Goal: Task Accomplishment & Management: Manage account settings

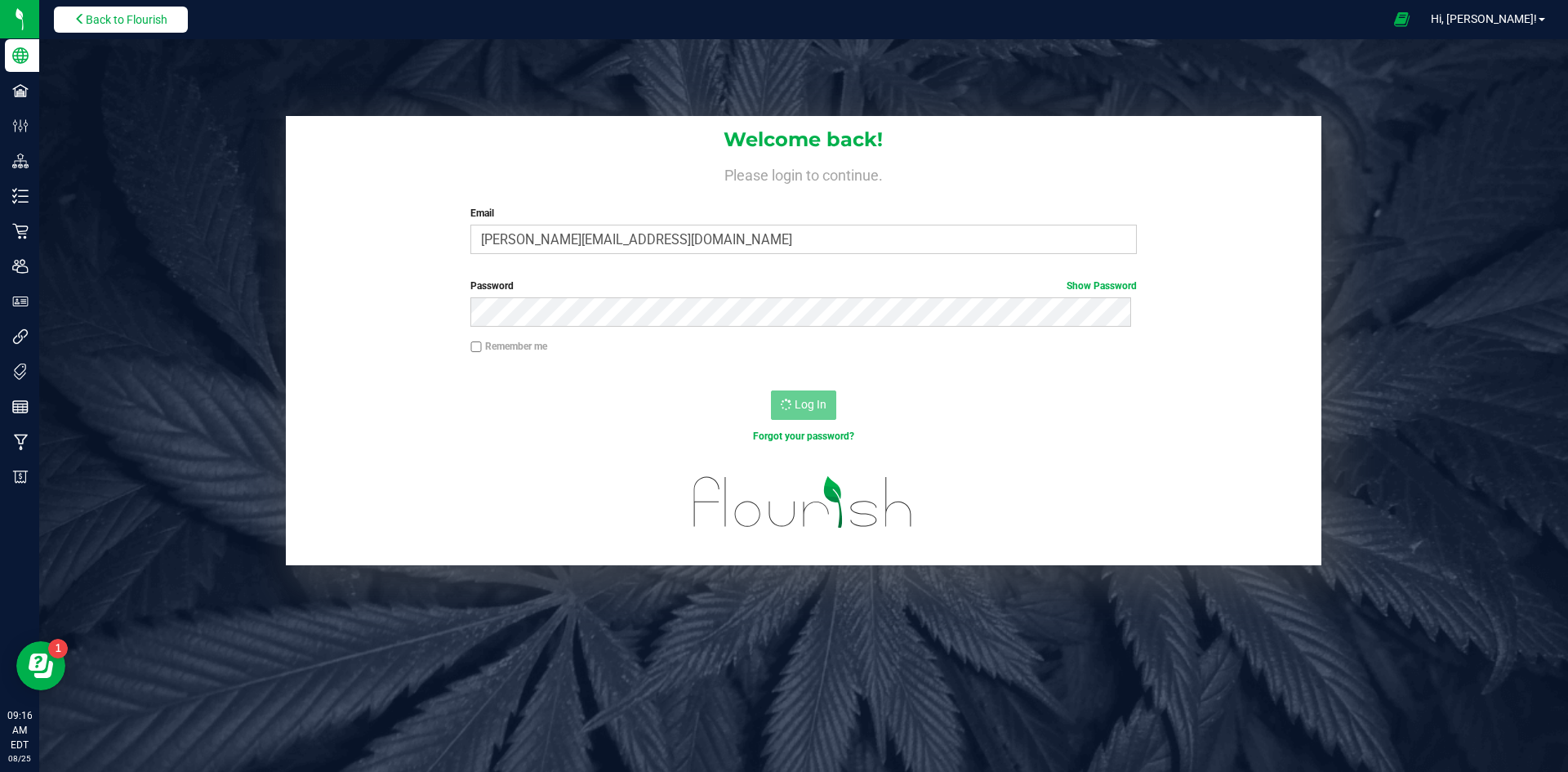
click at [129, 19] on span "Back to Flourish" at bounding box center [126, 19] width 82 height 13
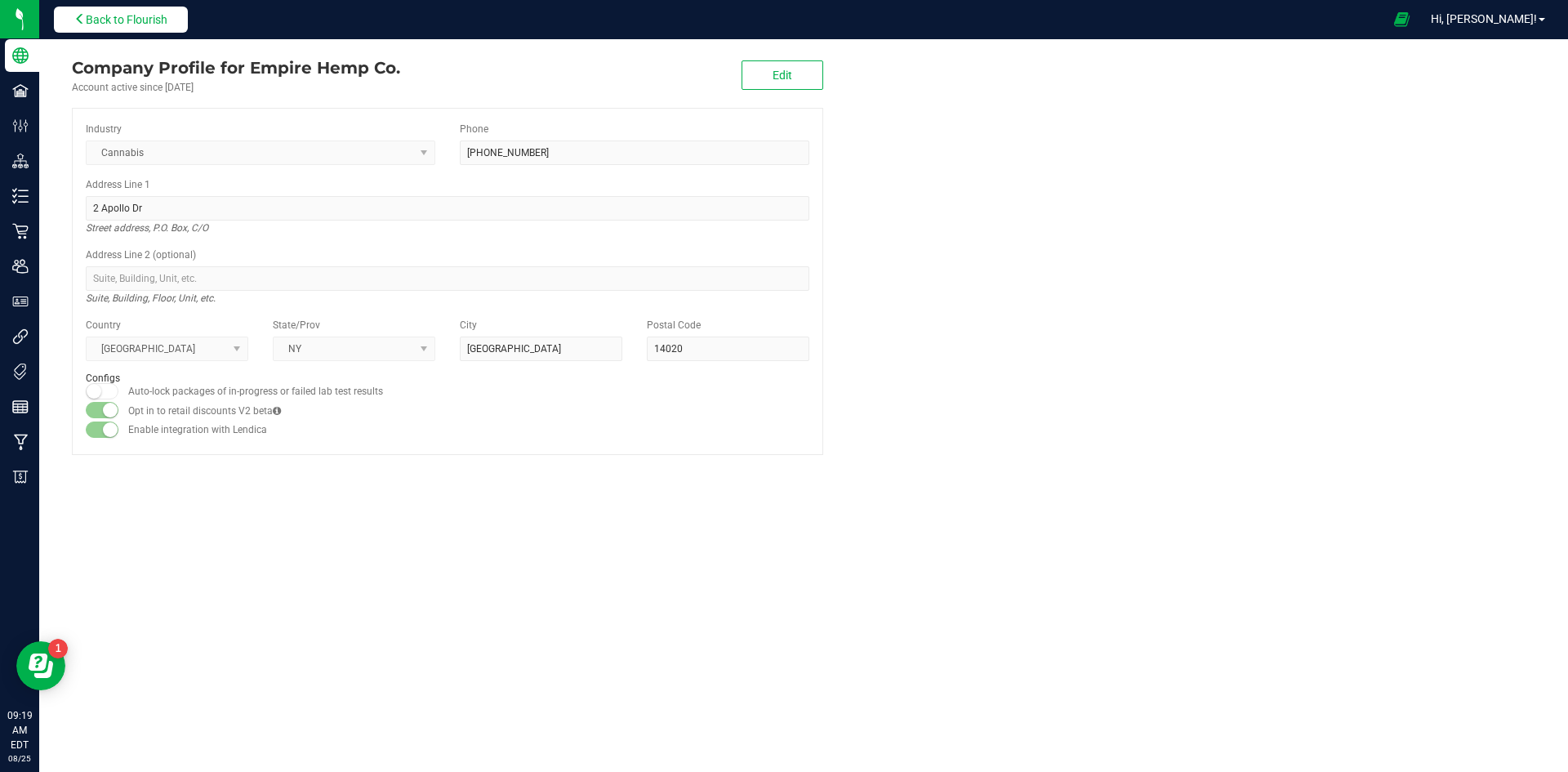
click at [139, 10] on button "Back to Flourish" at bounding box center [121, 19] width 134 height 26
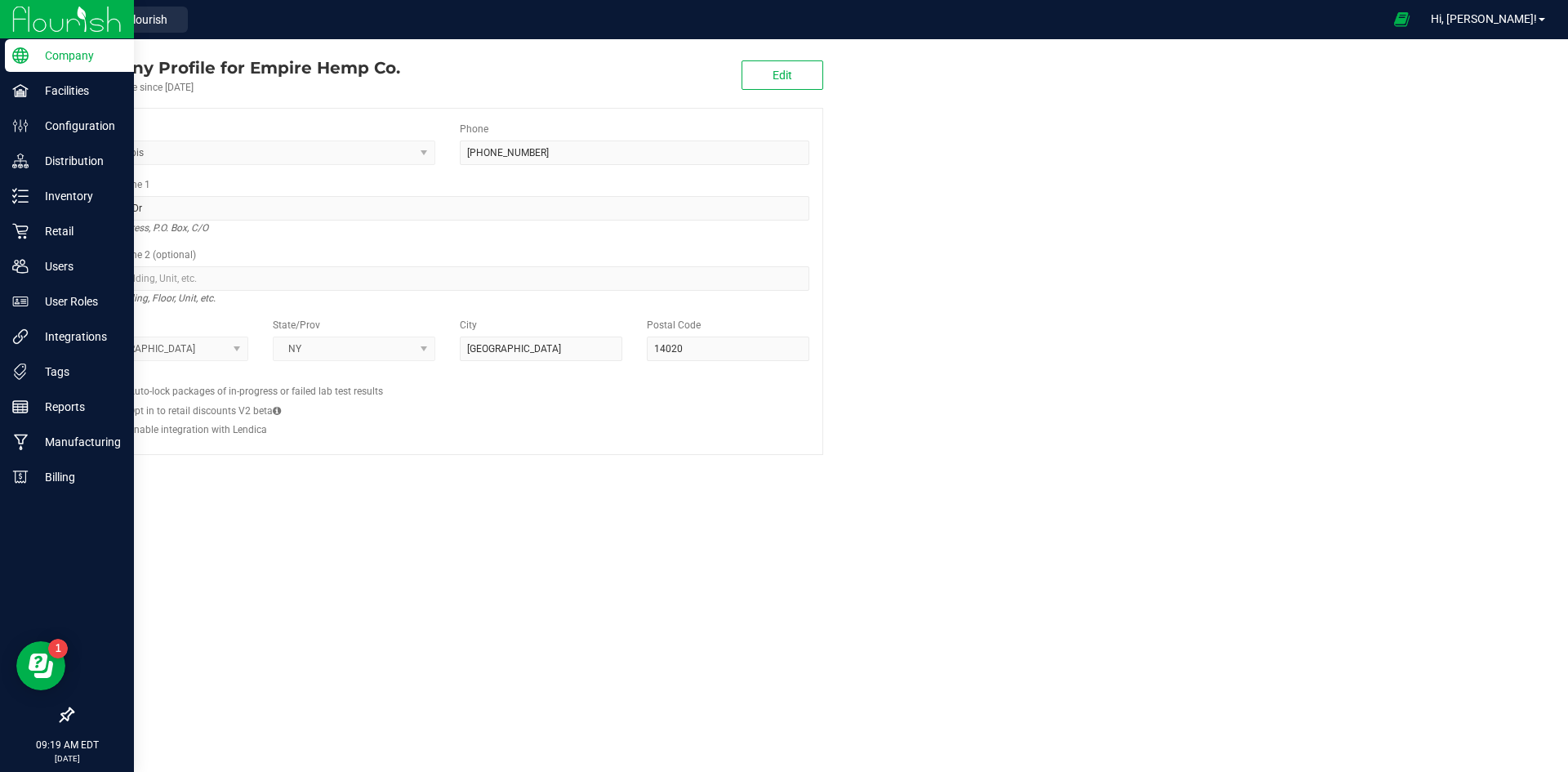
click at [37, 17] on img at bounding box center [67, 19] width 110 height 38
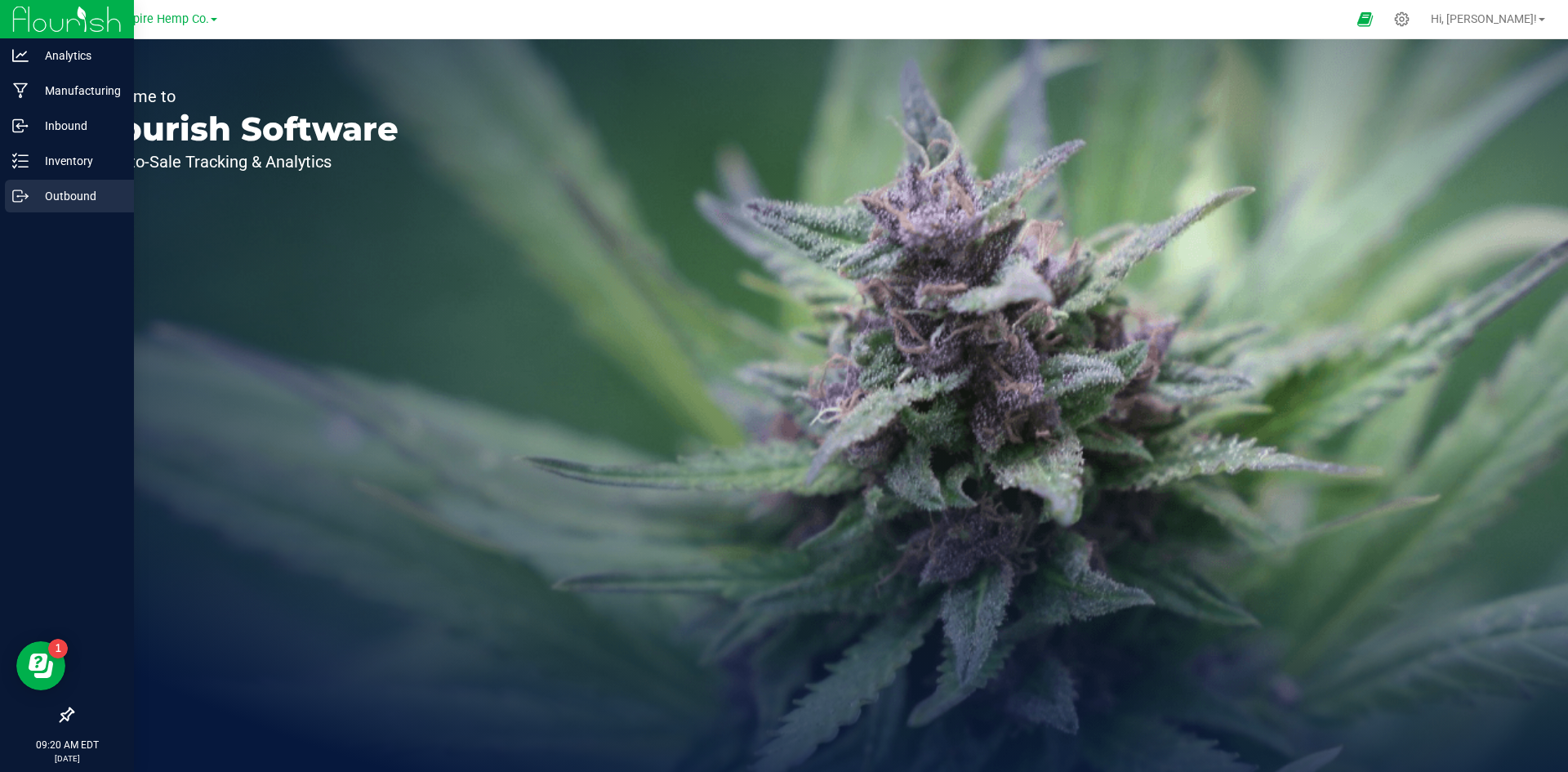
click at [59, 192] on p "Outbound" at bounding box center [78, 196] width 98 height 19
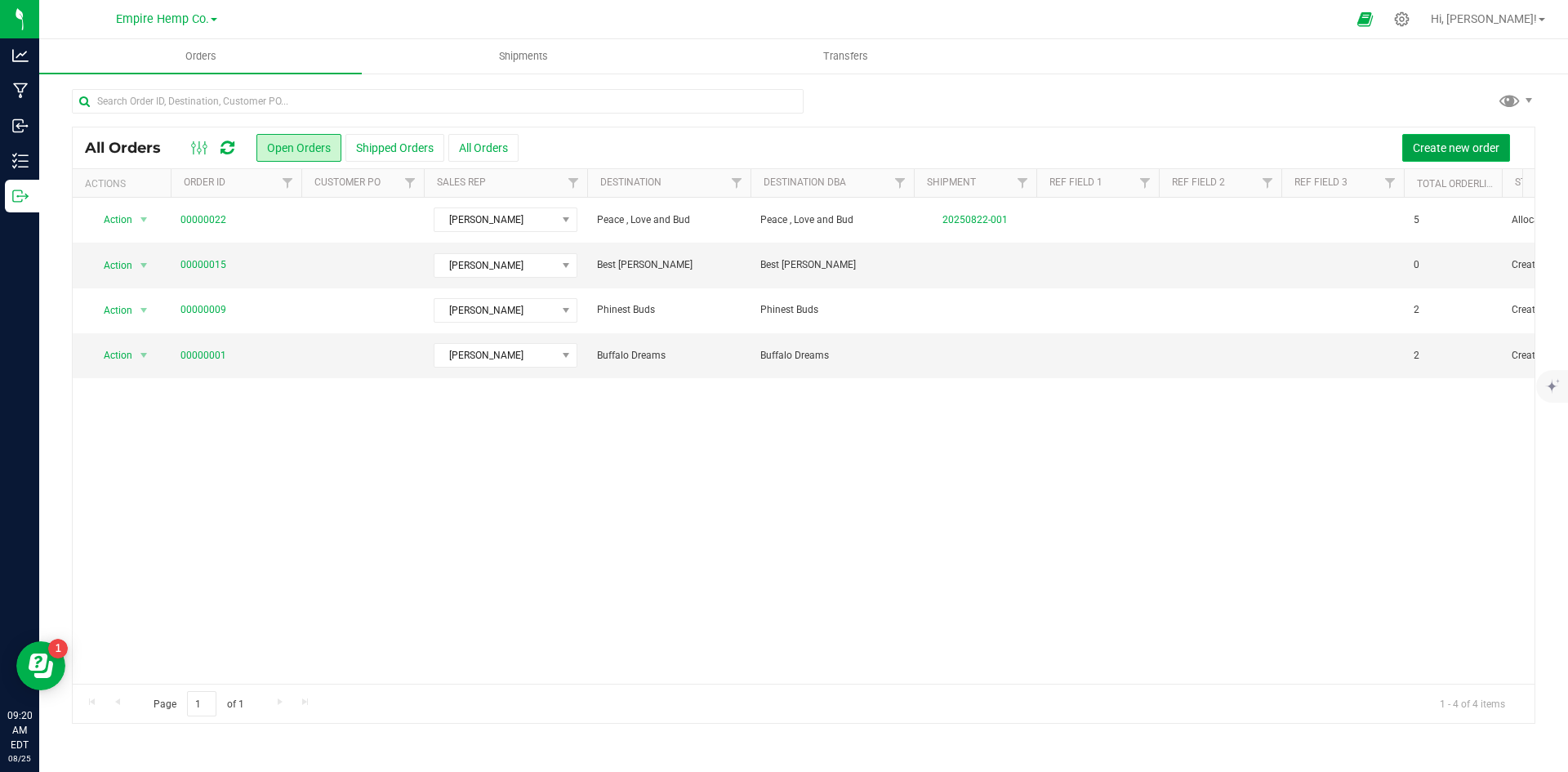
click at [1464, 146] on span "Create new order" at bounding box center [1456, 147] width 86 height 13
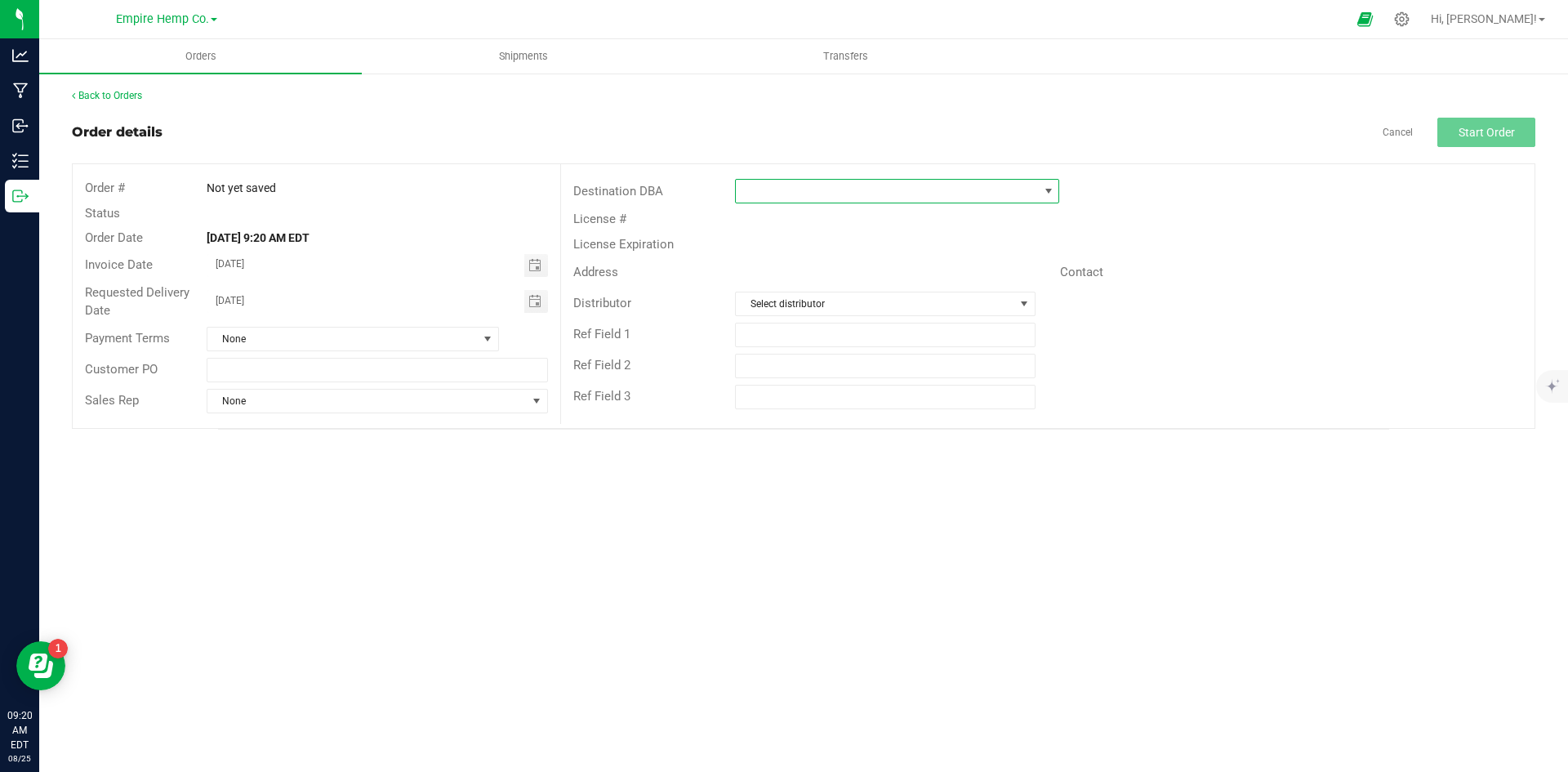
click at [1047, 190] on span at bounding box center [1048, 191] width 13 height 13
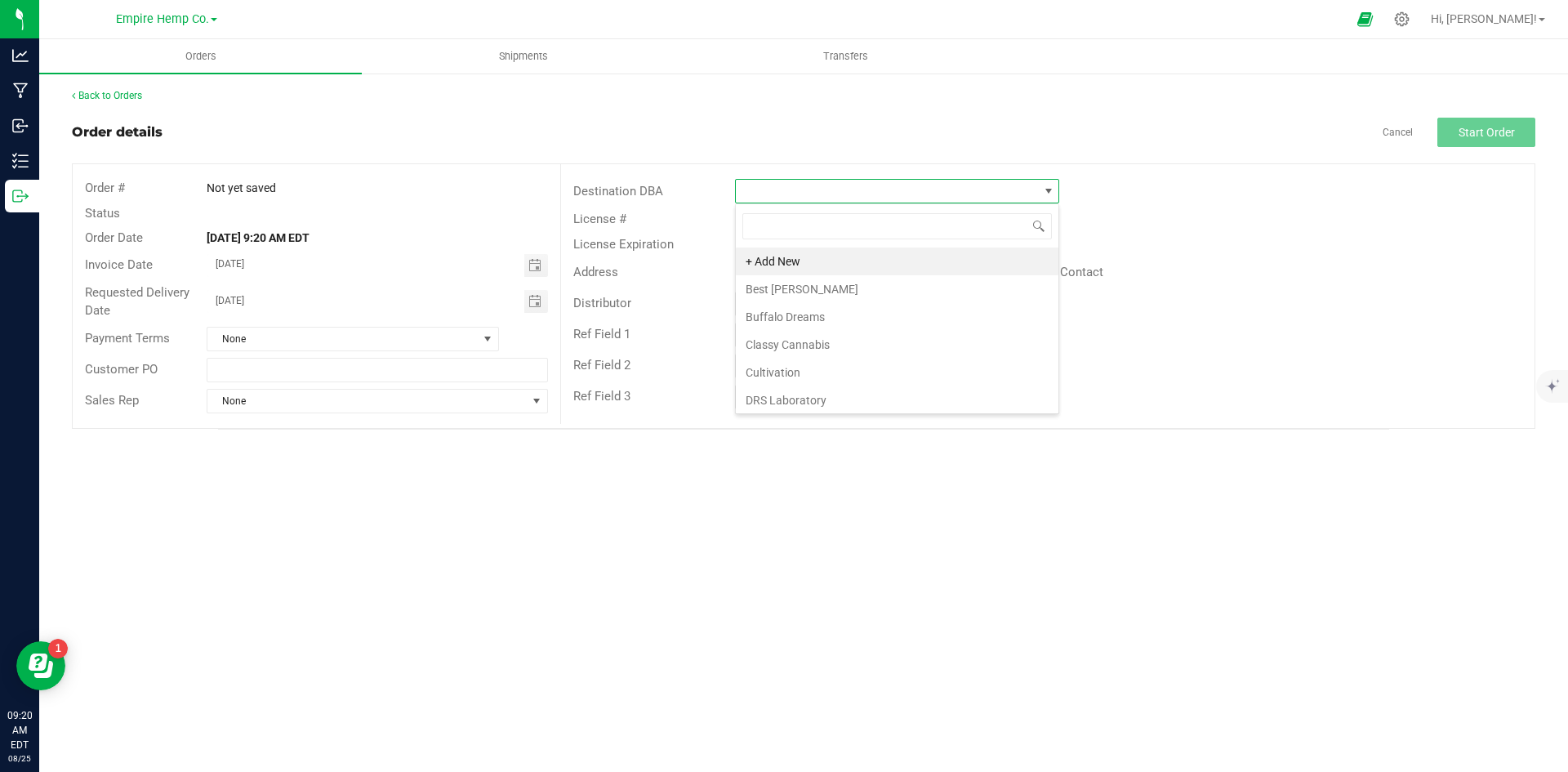
scroll to position [24, 324]
type input "dans"
click at [900, 254] on li "Dansville Dispensary" at bounding box center [897, 261] width 322 height 28
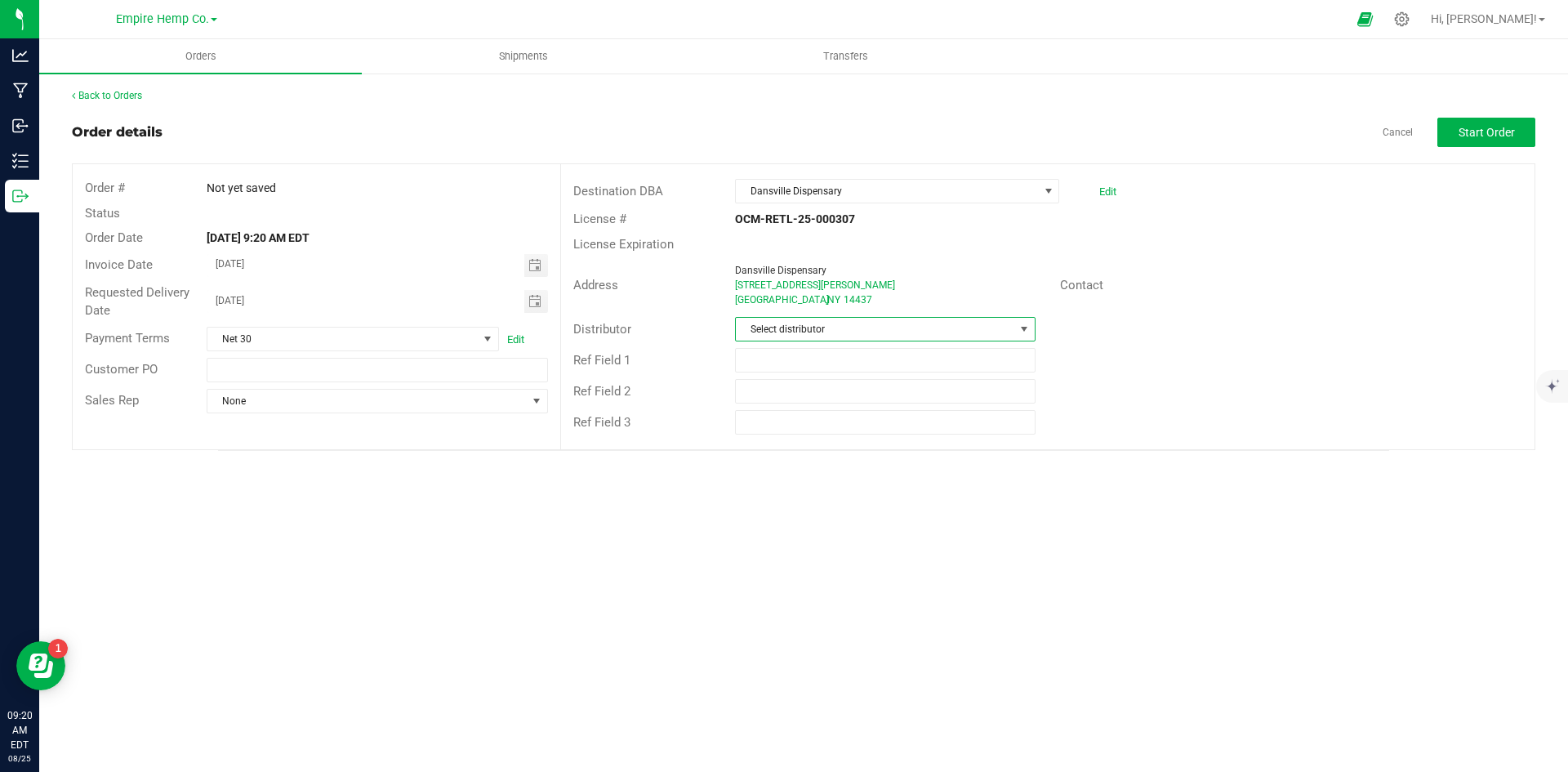
click at [1010, 327] on span "Select distributor" at bounding box center [875, 329] width 278 height 23
click at [950, 449] on li "Empire Hemp Co. Distribution" at bounding box center [885, 455] width 298 height 28
click at [531, 403] on span at bounding box center [536, 401] width 13 height 13
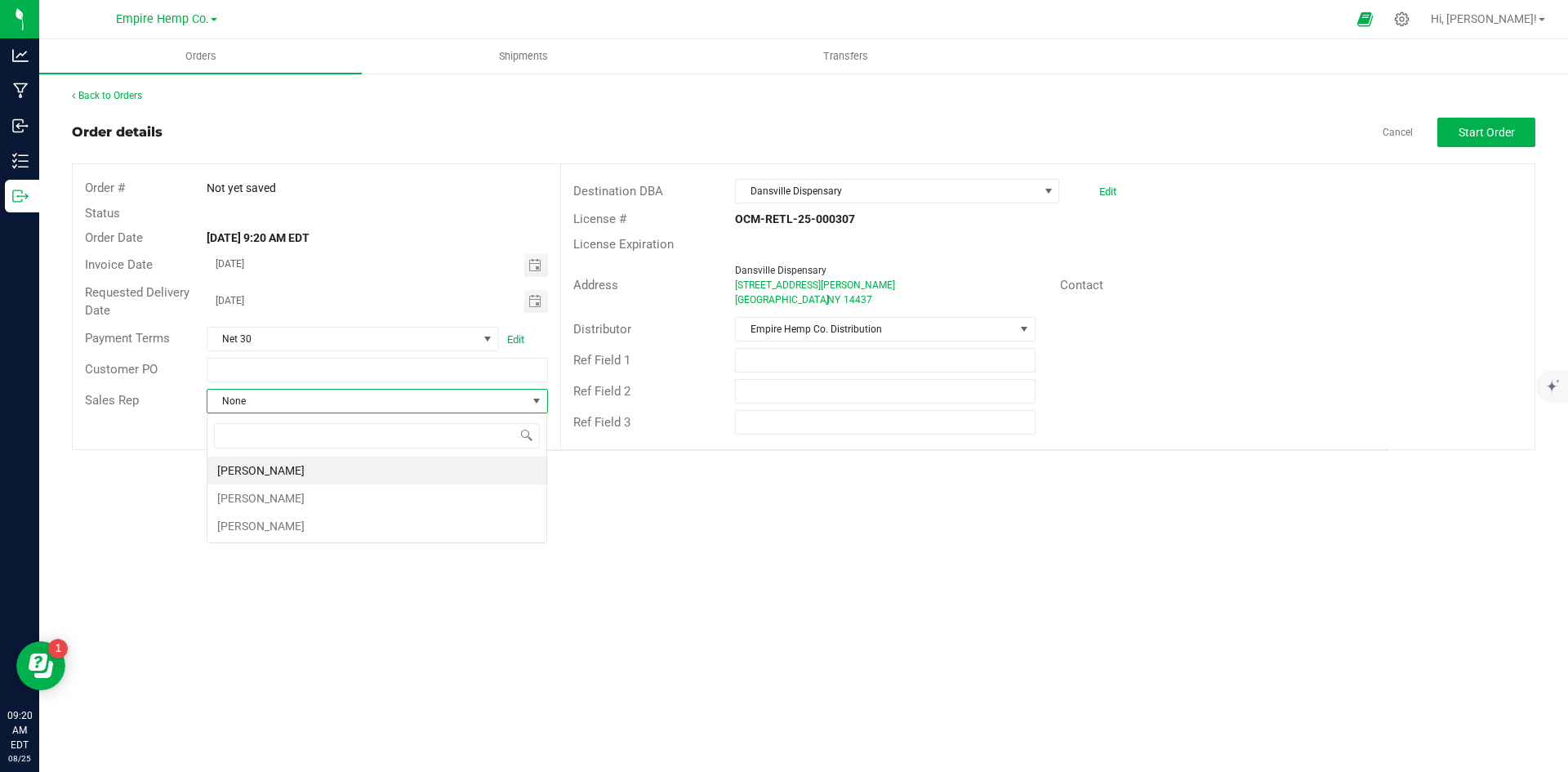
scroll to position [24, 341]
drag, startPoint x: 422, startPoint y: 528, endPoint x: 375, endPoint y: 503, distance: 53.2
click at [375, 503] on ul "[PERSON_NAME] [PERSON_NAME] [PERSON_NAME]" at bounding box center [376, 498] width 339 height 84
click at [377, 498] on li "[PERSON_NAME]" at bounding box center [376, 498] width 339 height 28
click at [604, 475] on div "Orders Shipments Transfers Back to Orders Order details Cancel Start Order Orde…" at bounding box center [803, 405] width 1529 height 733
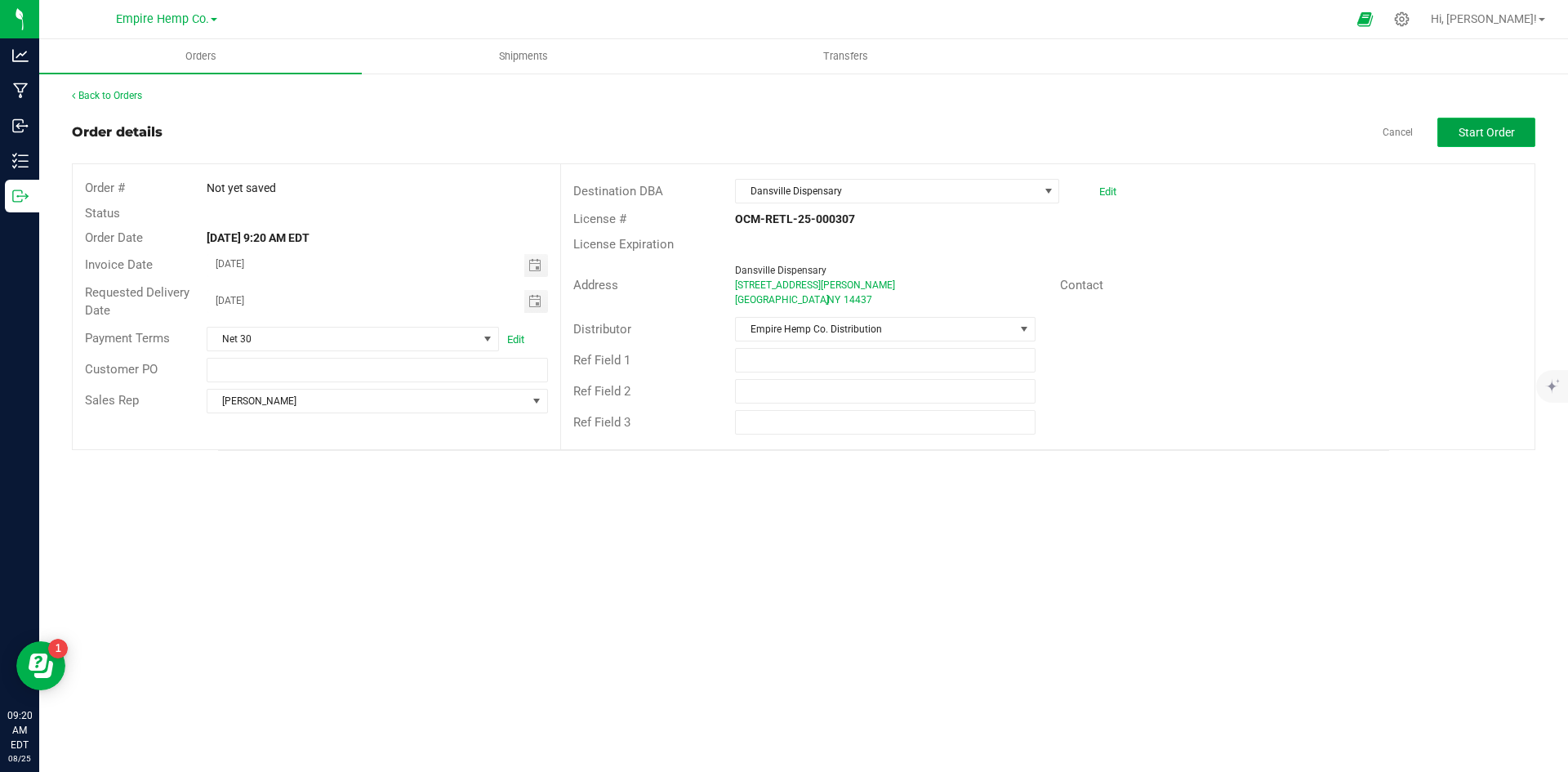
click at [1499, 138] on span "Start Order" at bounding box center [1486, 132] width 57 height 13
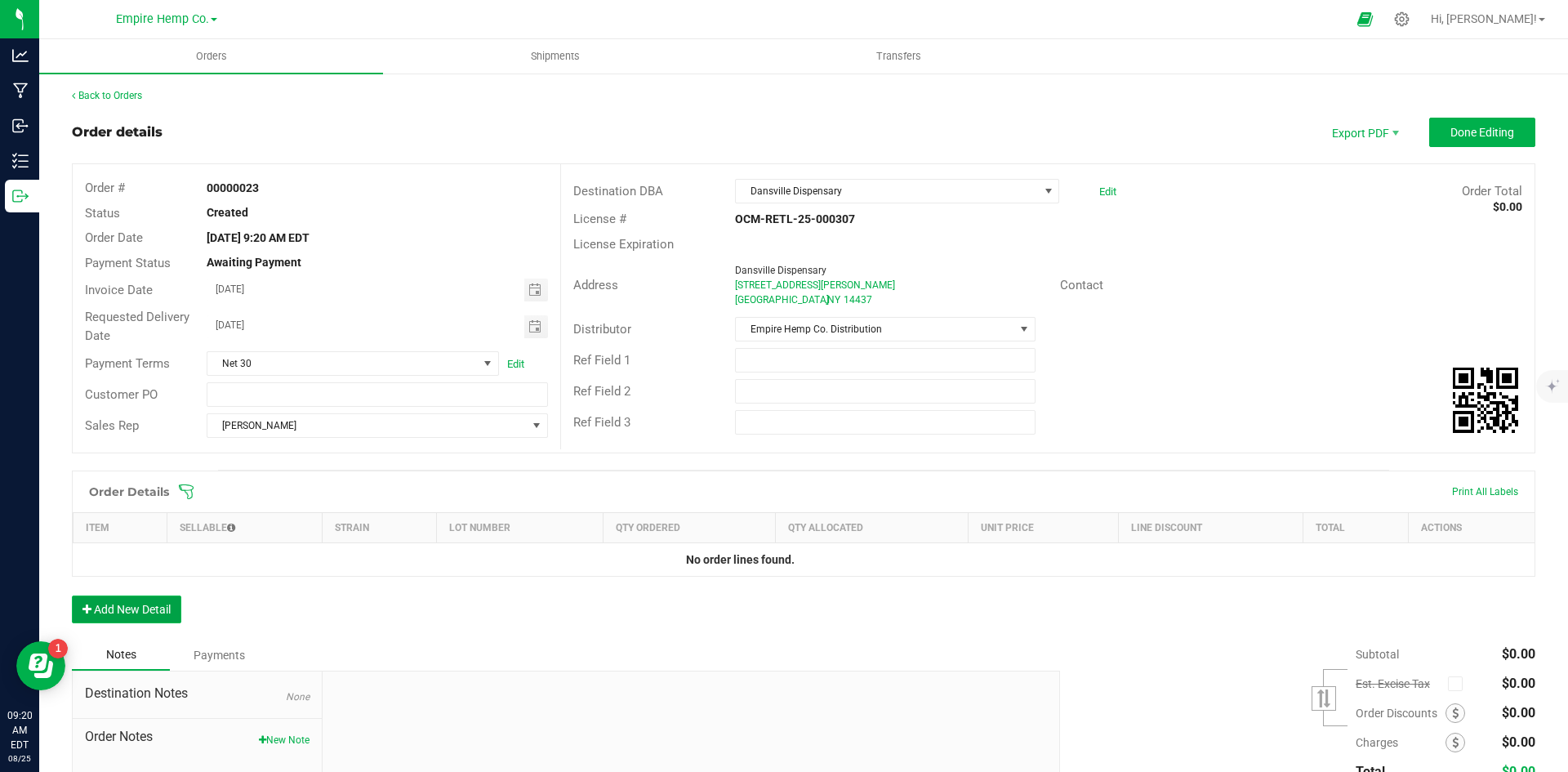
click at [144, 612] on button "Add New Detail" at bounding box center [126, 609] width 110 height 28
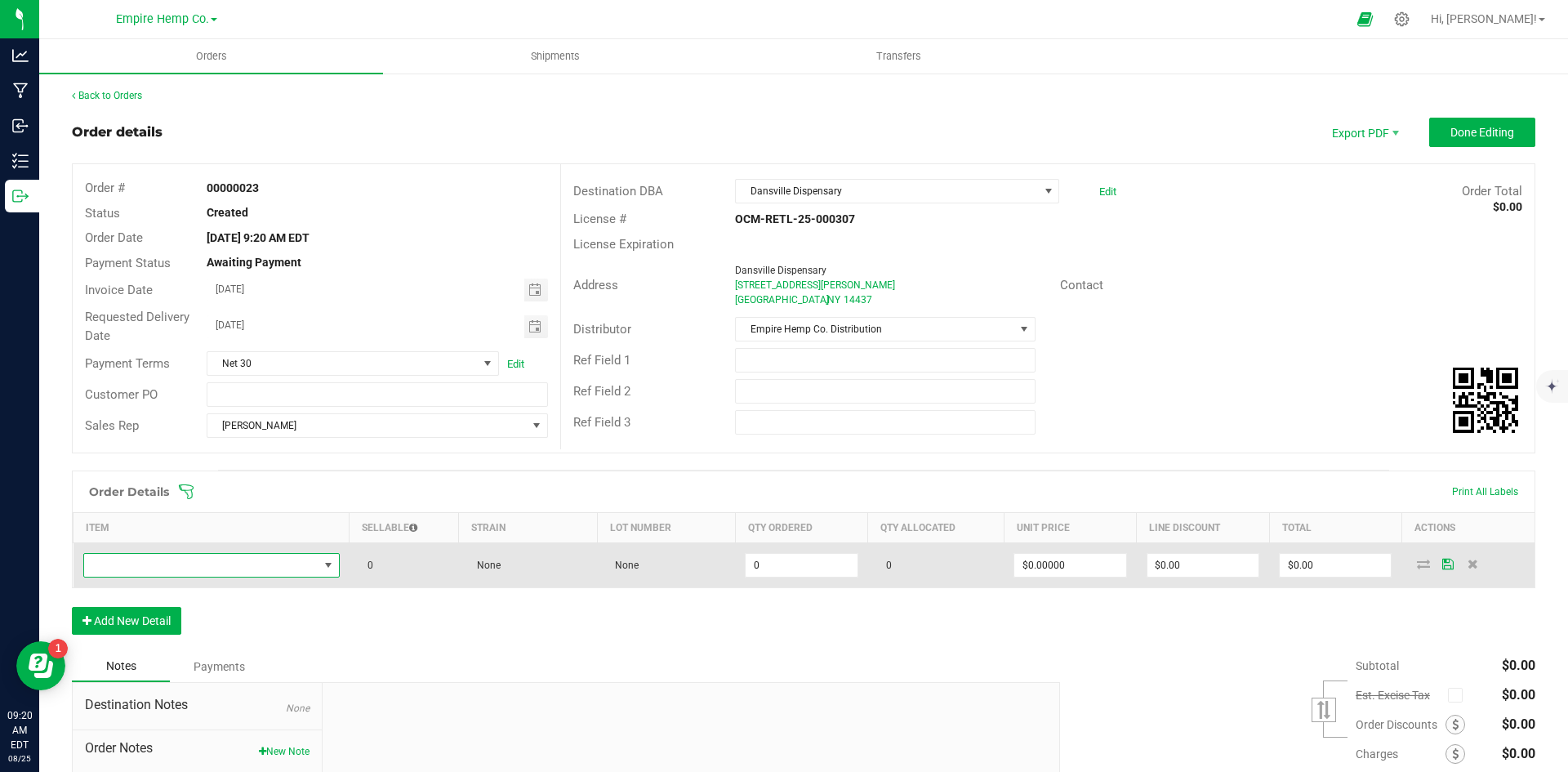
click at [319, 569] on span "NO DATA FOUND" at bounding box center [328, 565] width 20 height 23
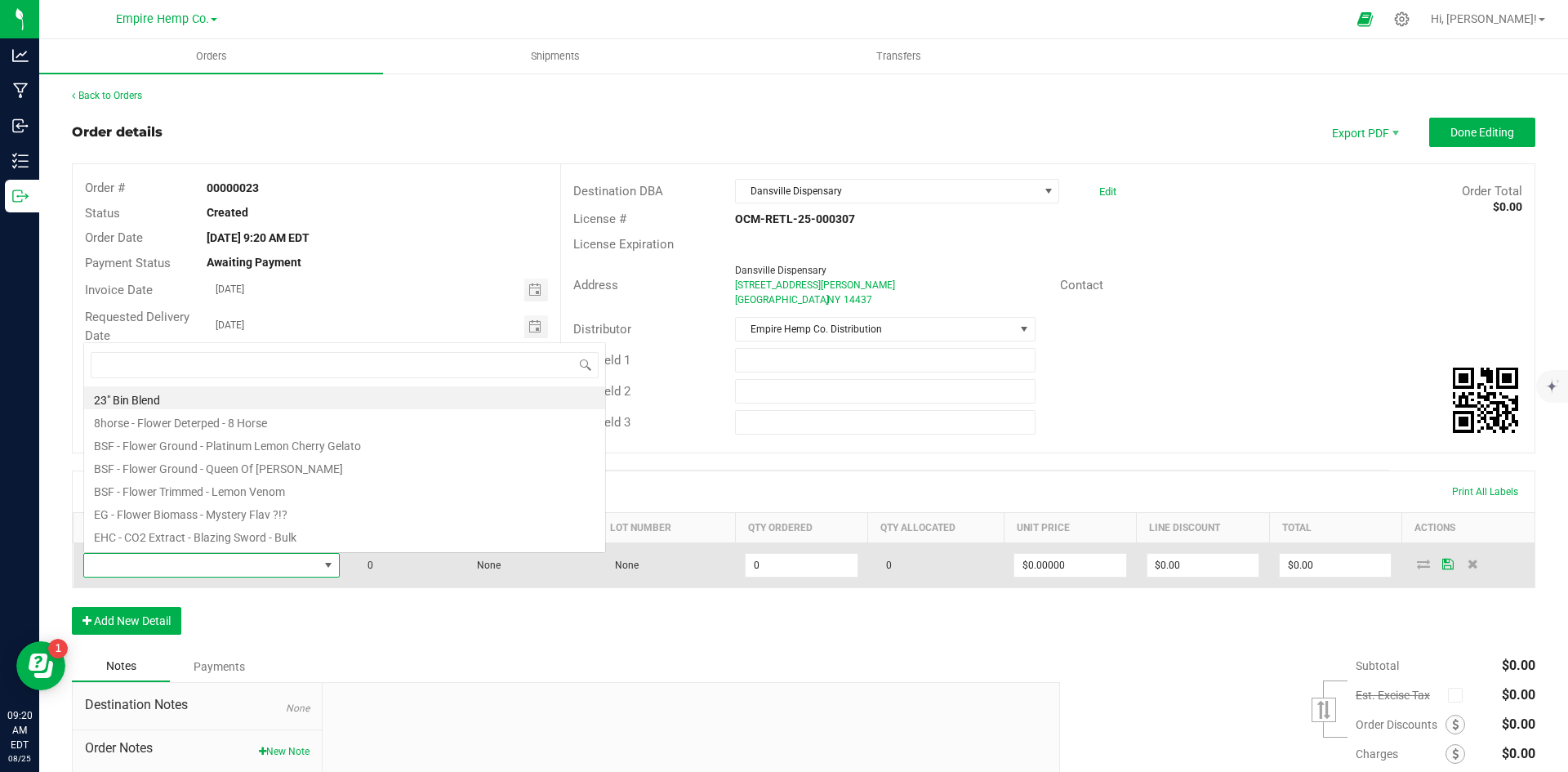
scroll to position [24, 253]
type input "grape"
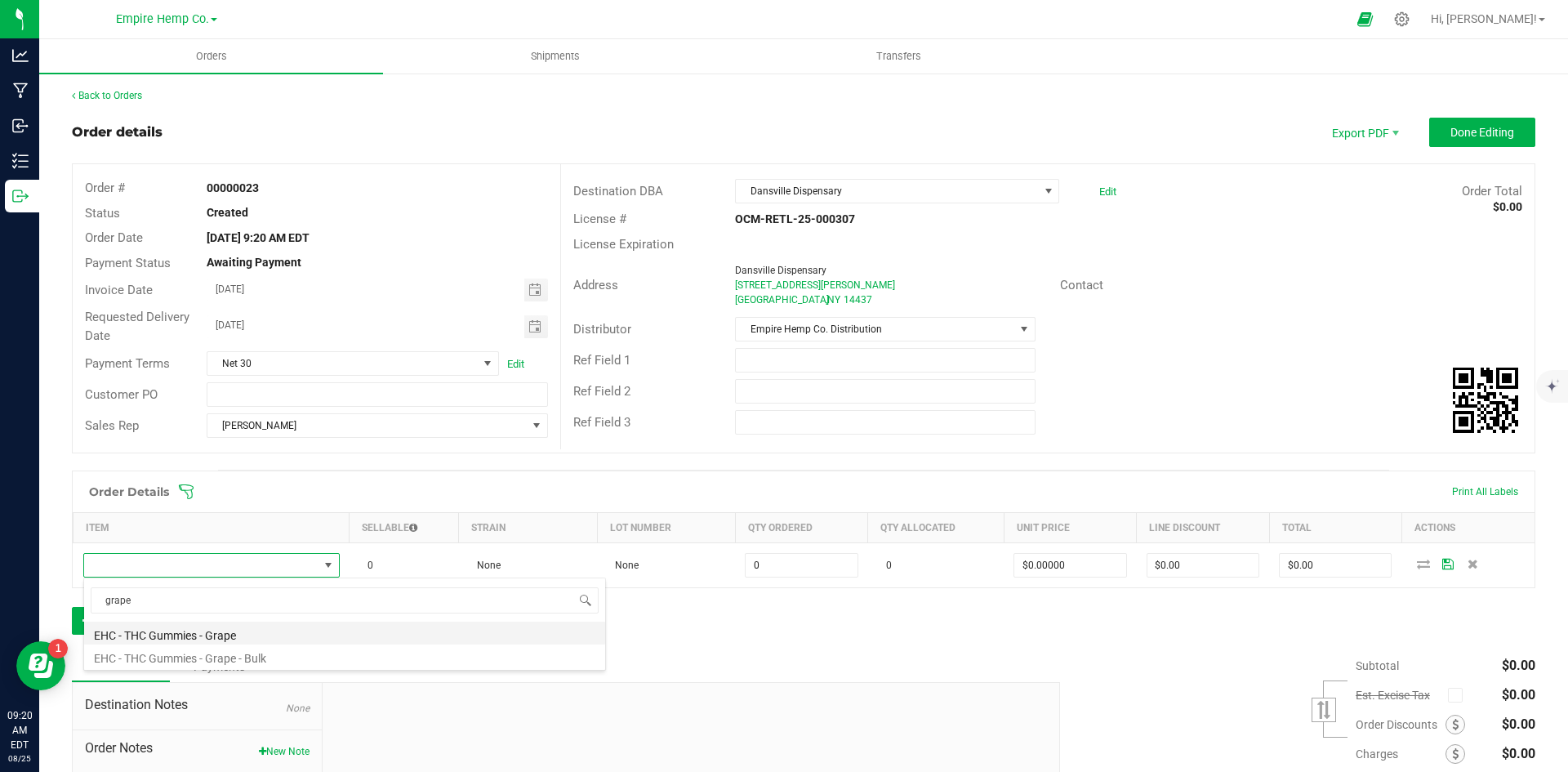
click at [213, 637] on li "EHC - THC Gummies - Grape" at bounding box center [345, 633] width 521 height 23
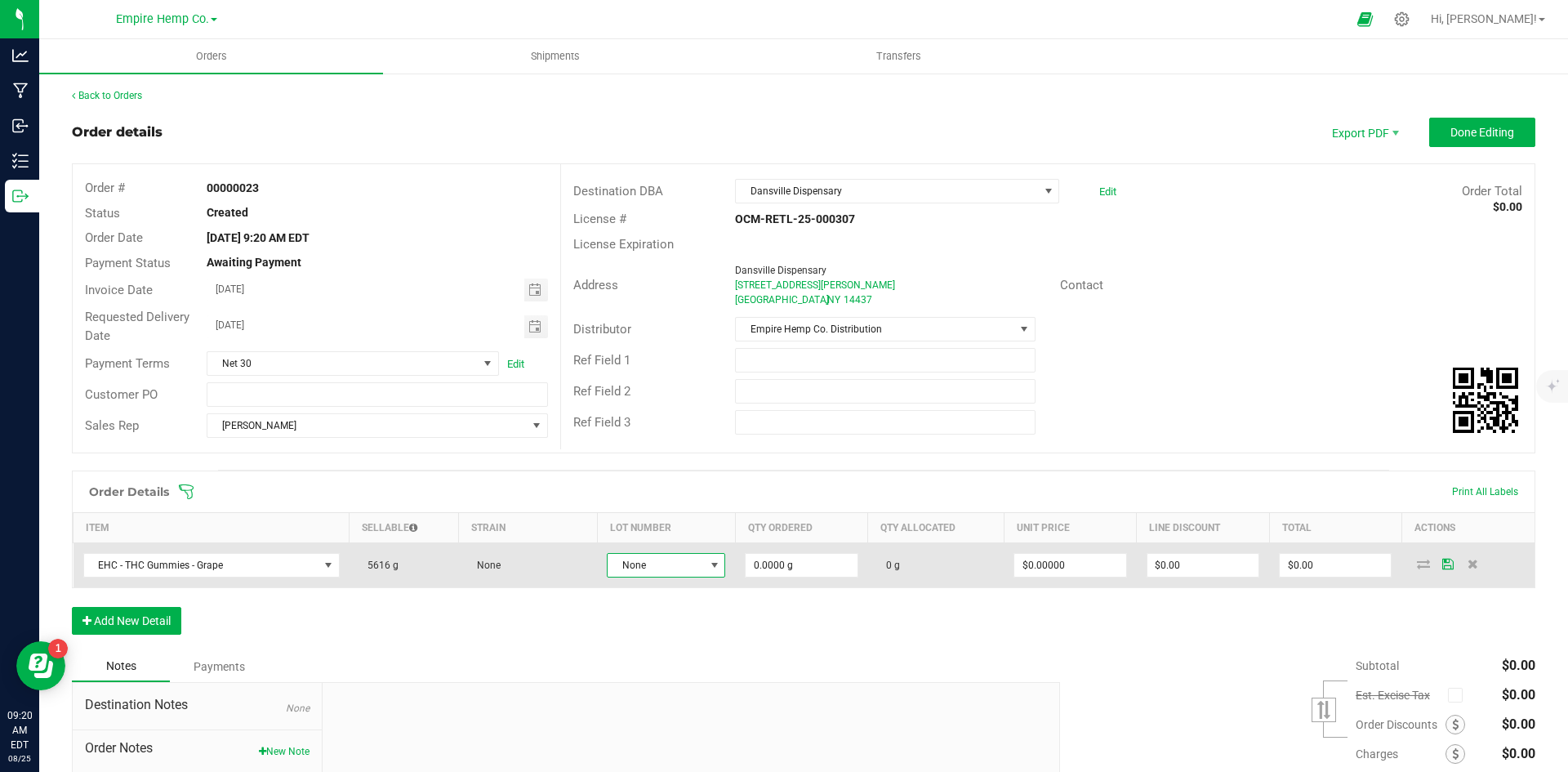
click at [708, 569] on span at bounding box center [714, 565] width 13 height 13
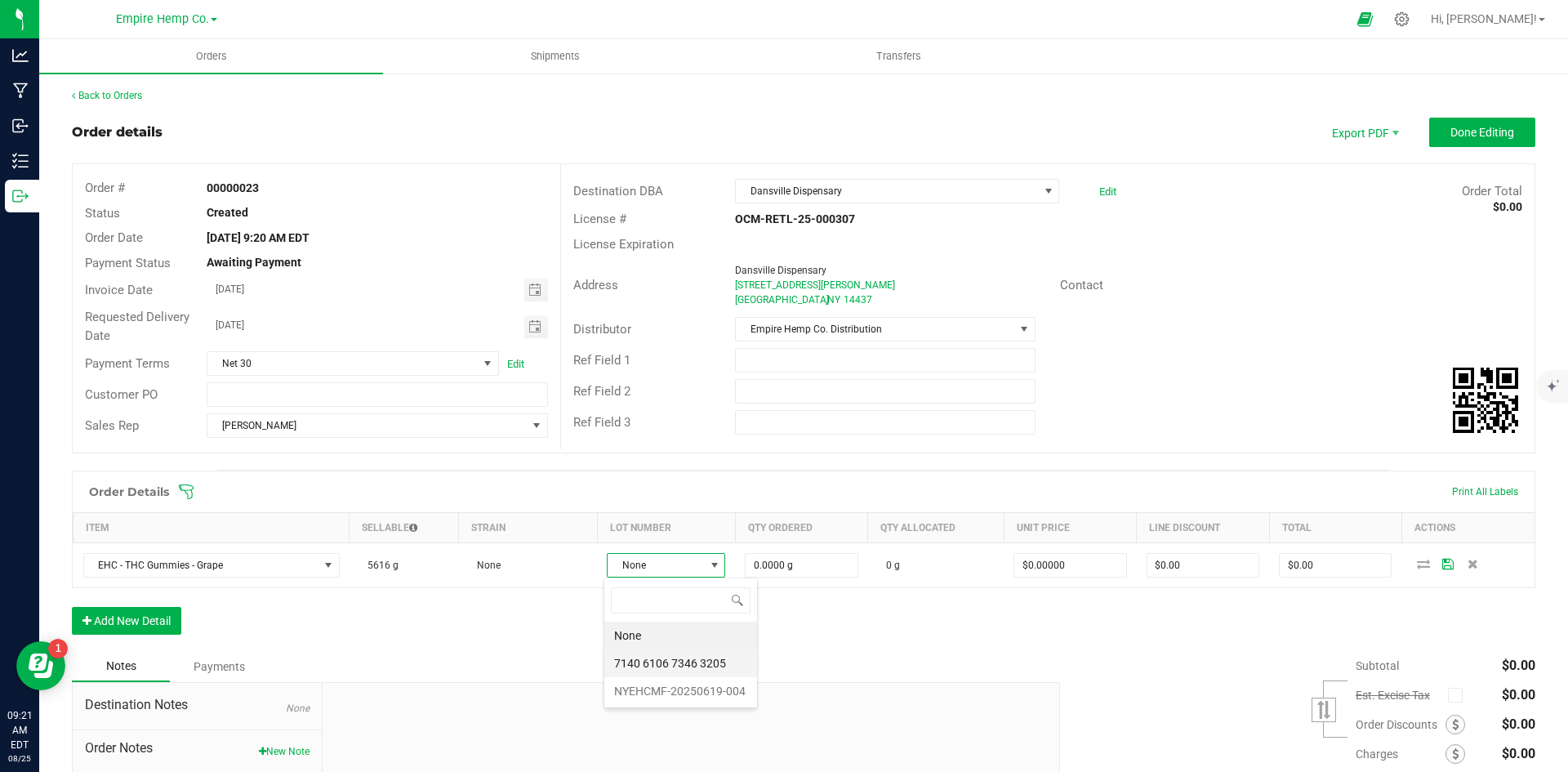
click at [680, 661] on 3205 "7140 6106 7346 3205" at bounding box center [680, 663] width 152 height 28
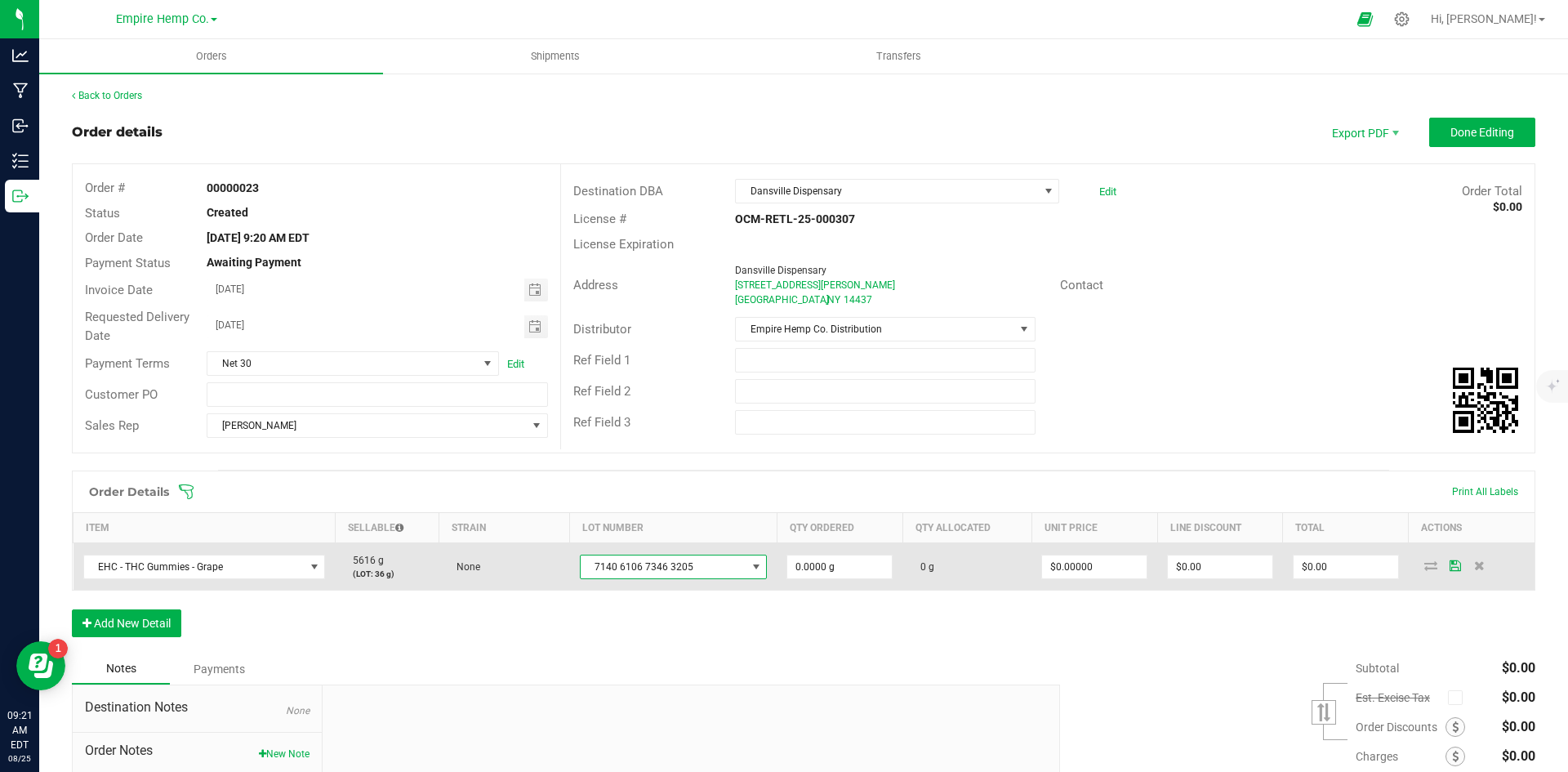
click at [750, 567] on span at bounding box center [756, 566] width 13 height 13
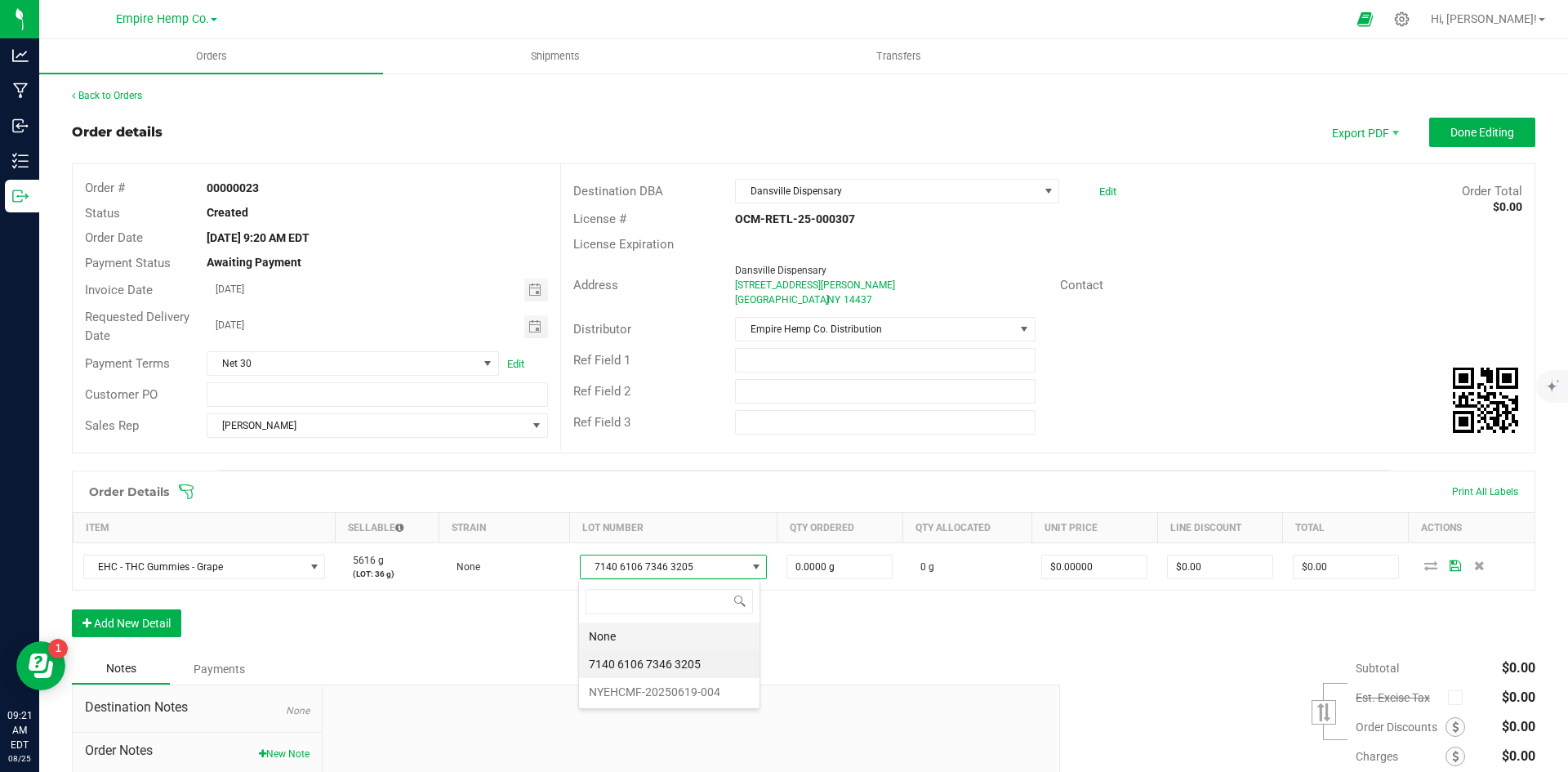
scroll to position [24, 181]
click at [726, 685] on li "NYEHCMF-20250619-004" at bounding box center [669, 692] width 180 height 28
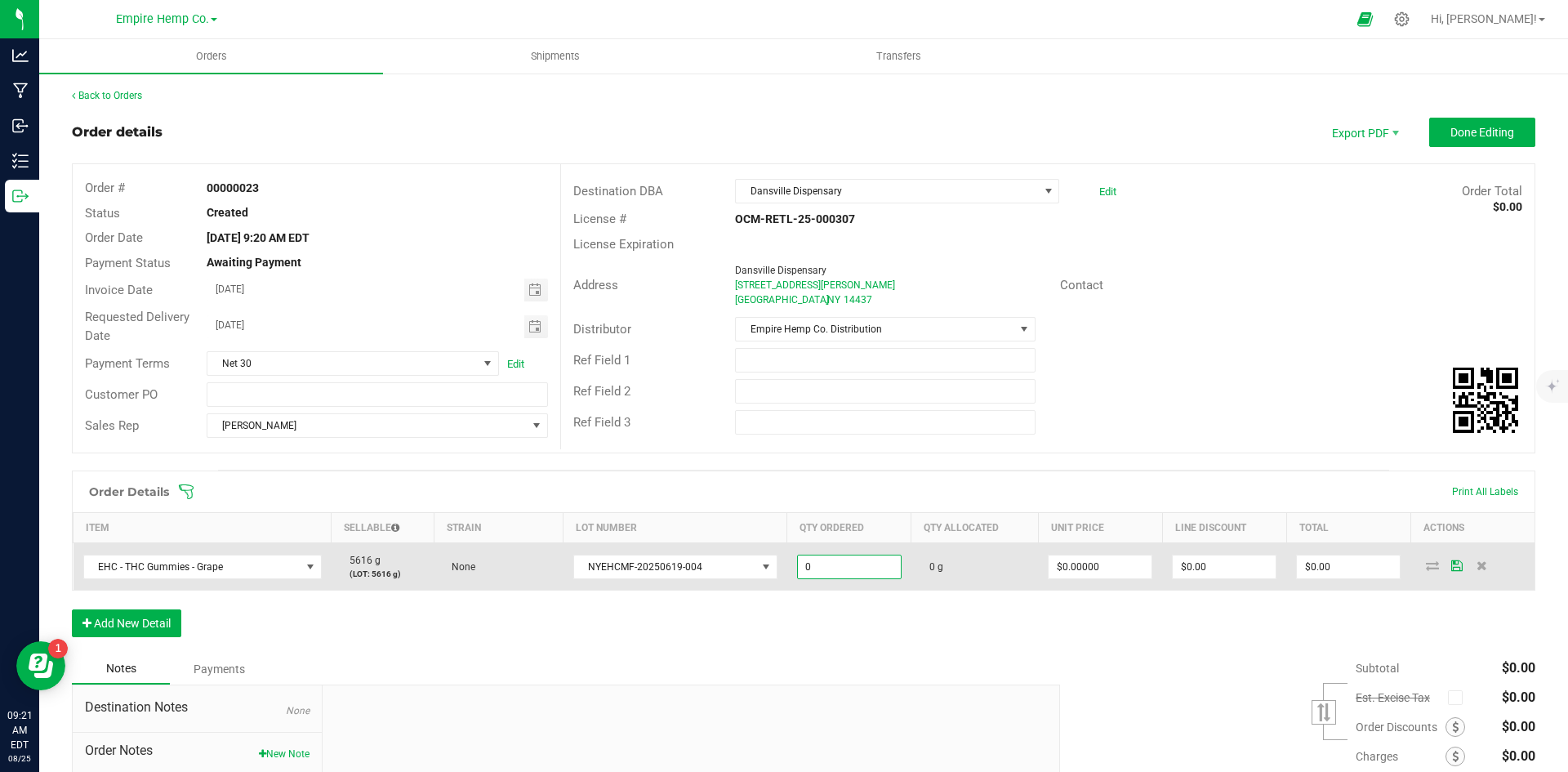
click at [858, 567] on input "0" at bounding box center [849, 566] width 103 height 23
type input "36.0000 g"
type input "0"
click at [1077, 570] on input "0" at bounding box center [1100, 566] width 103 height 23
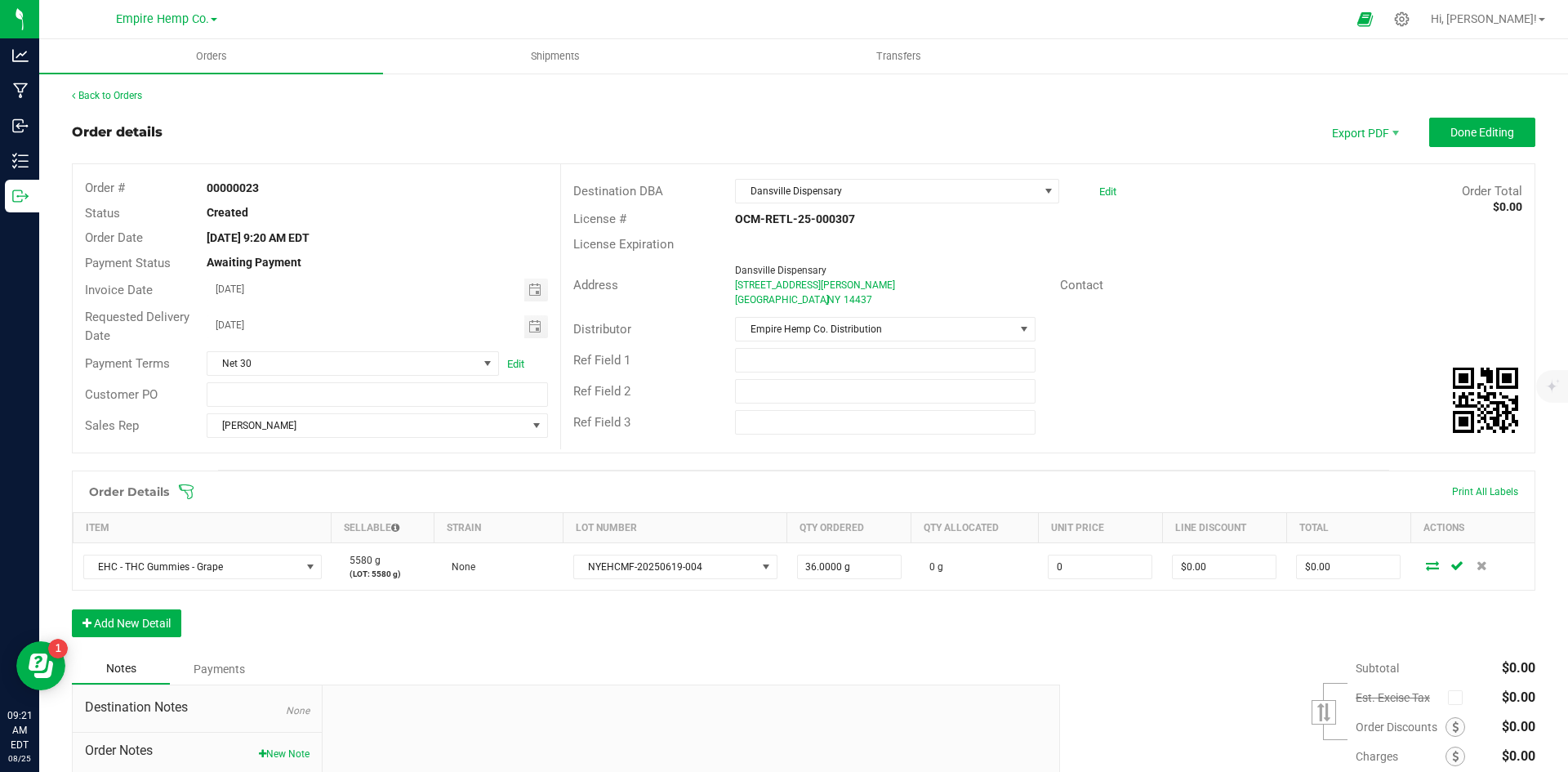
click at [1074, 570] on input "0" at bounding box center [1100, 566] width 103 height 23
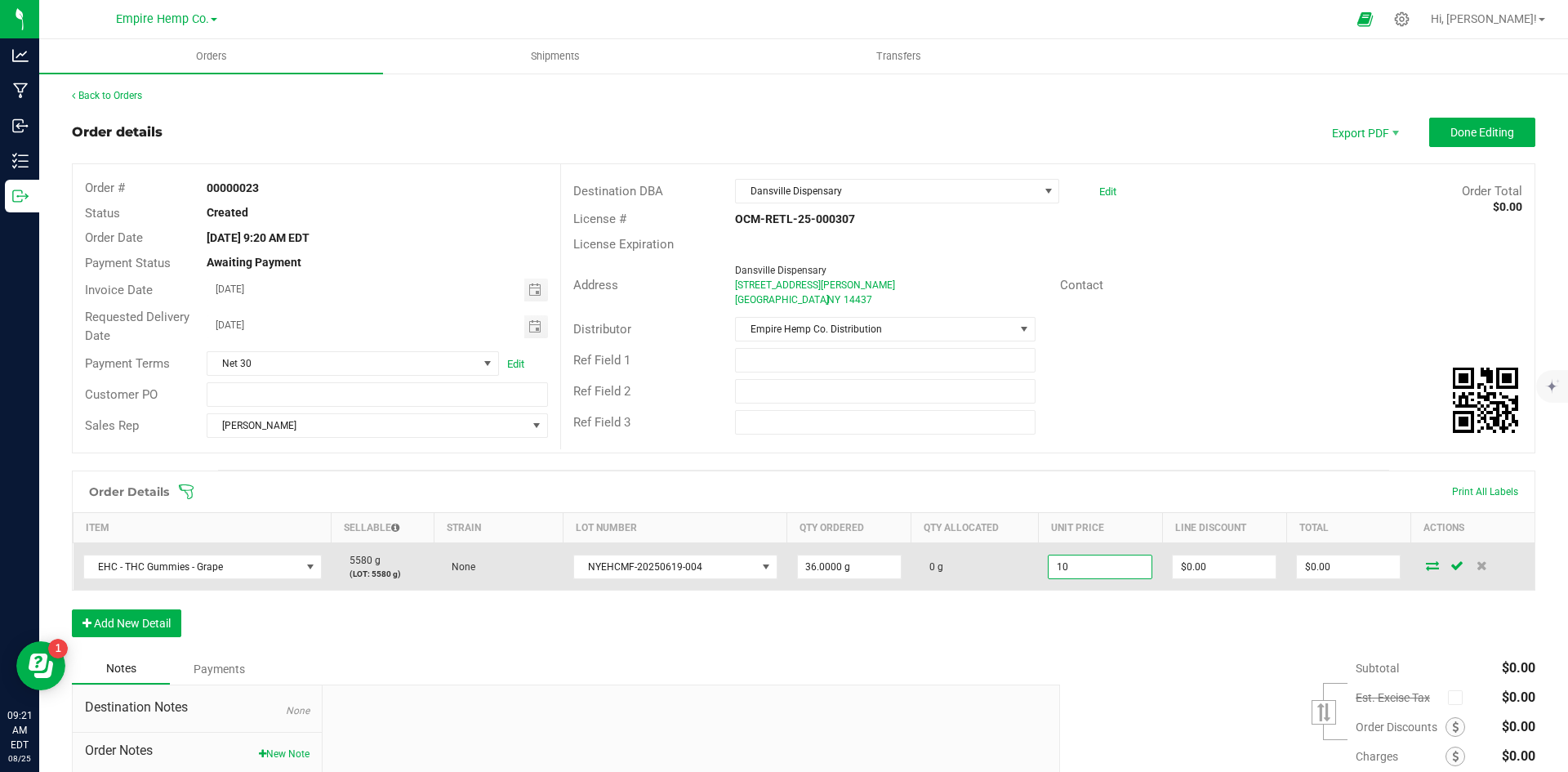
type input "$10.00000"
type input "$360.00"
click at [1426, 570] on icon at bounding box center [1432, 565] width 13 height 10
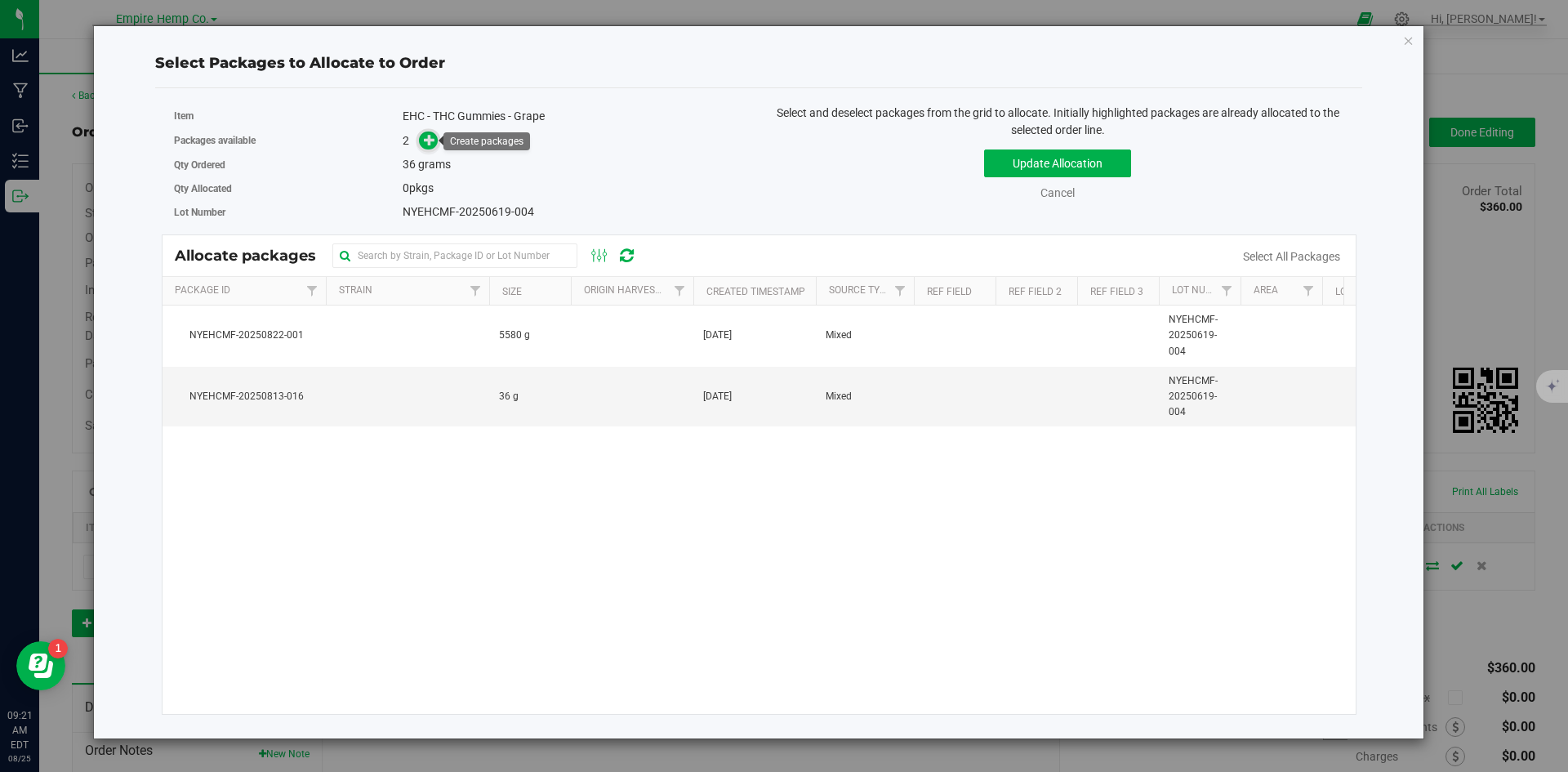
click at [429, 141] on icon at bounding box center [429, 139] width 11 height 11
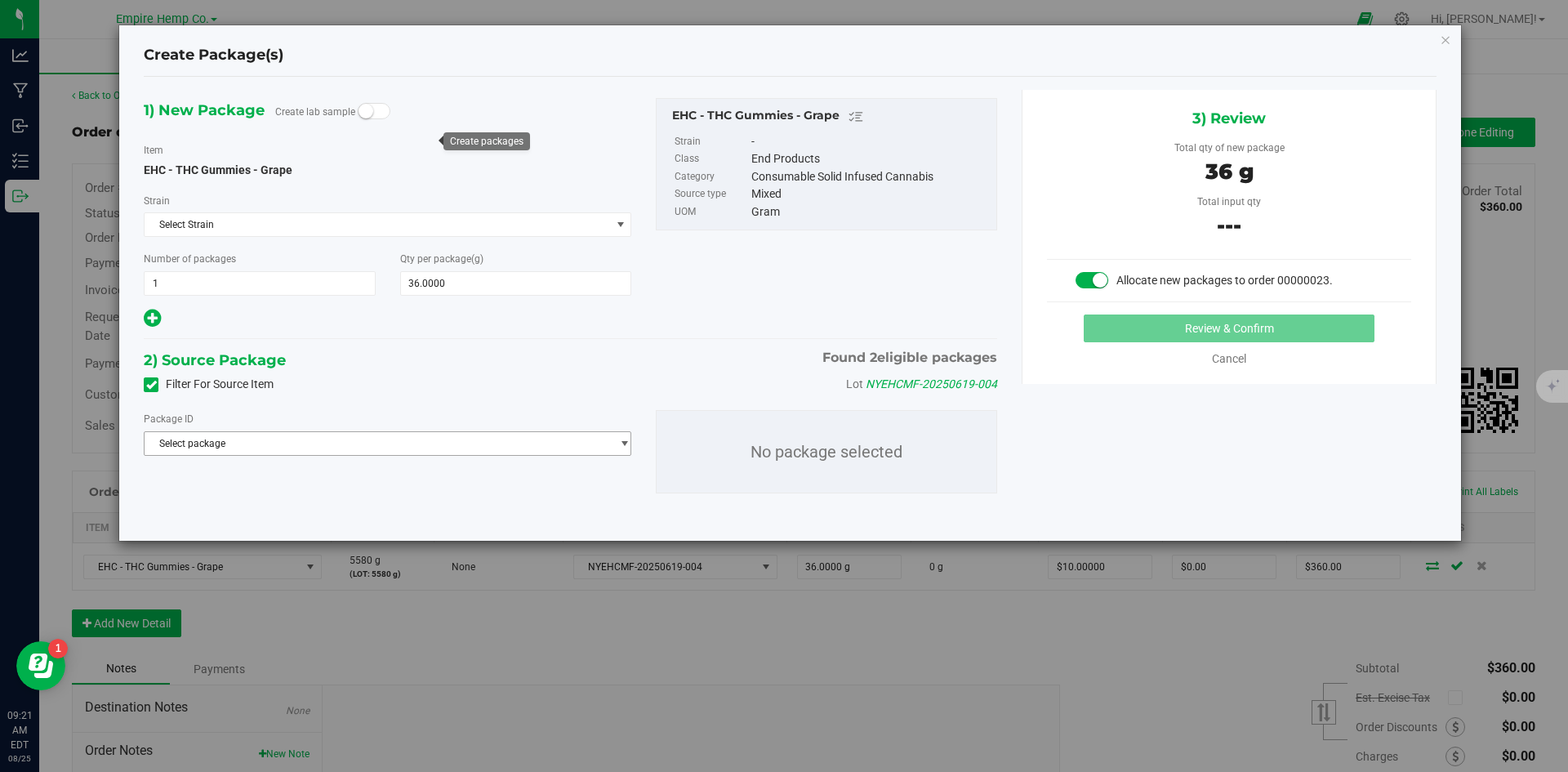
click at [599, 442] on span "Select package" at bounding box center [377, 444] width 465 height 23
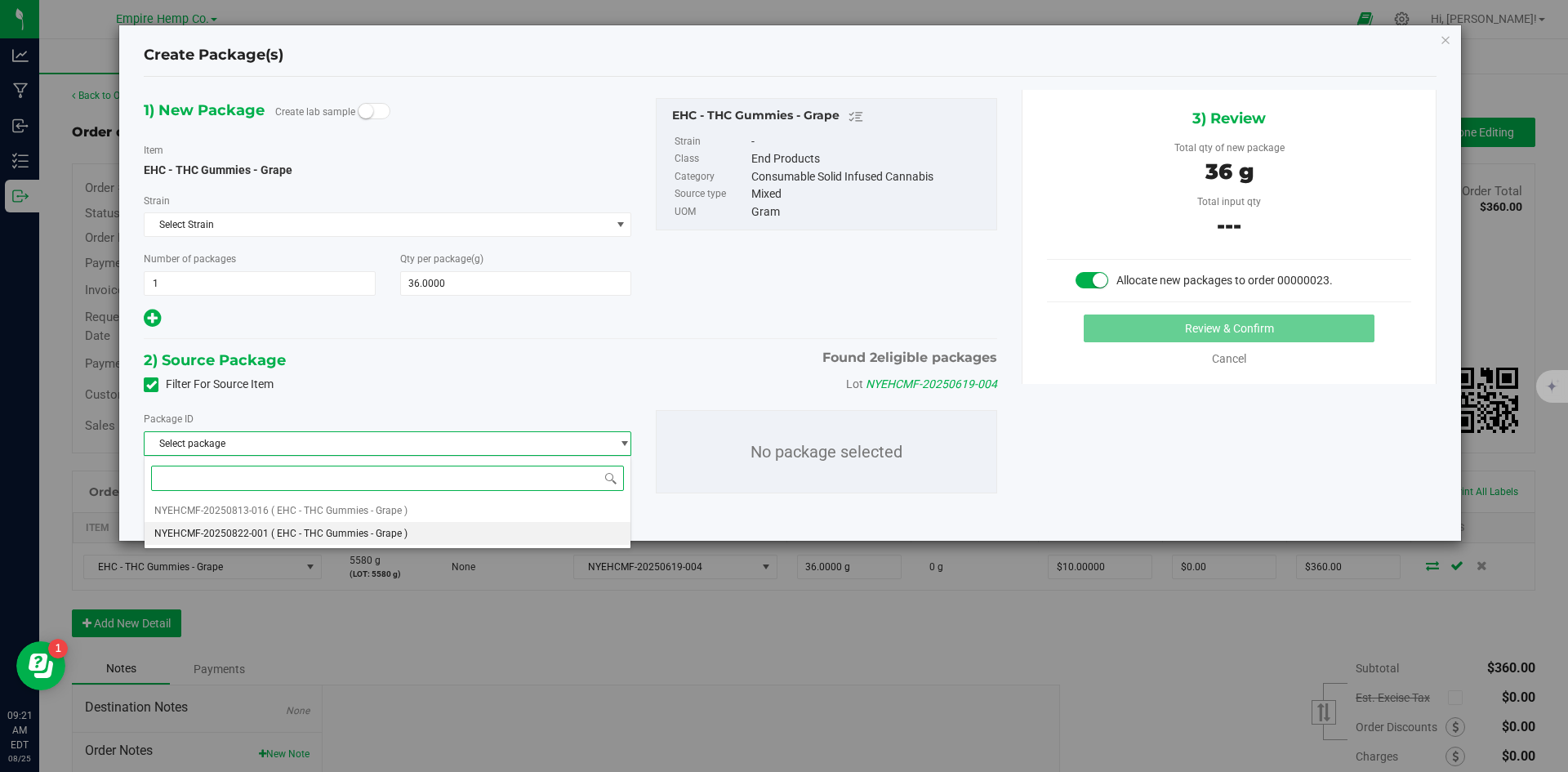
click at [529, 525] on li "NYEHCMF-20250822-001 ( EHC - THC Gummies - Grape )" at bounding box center [388, 533] width 486 height 23
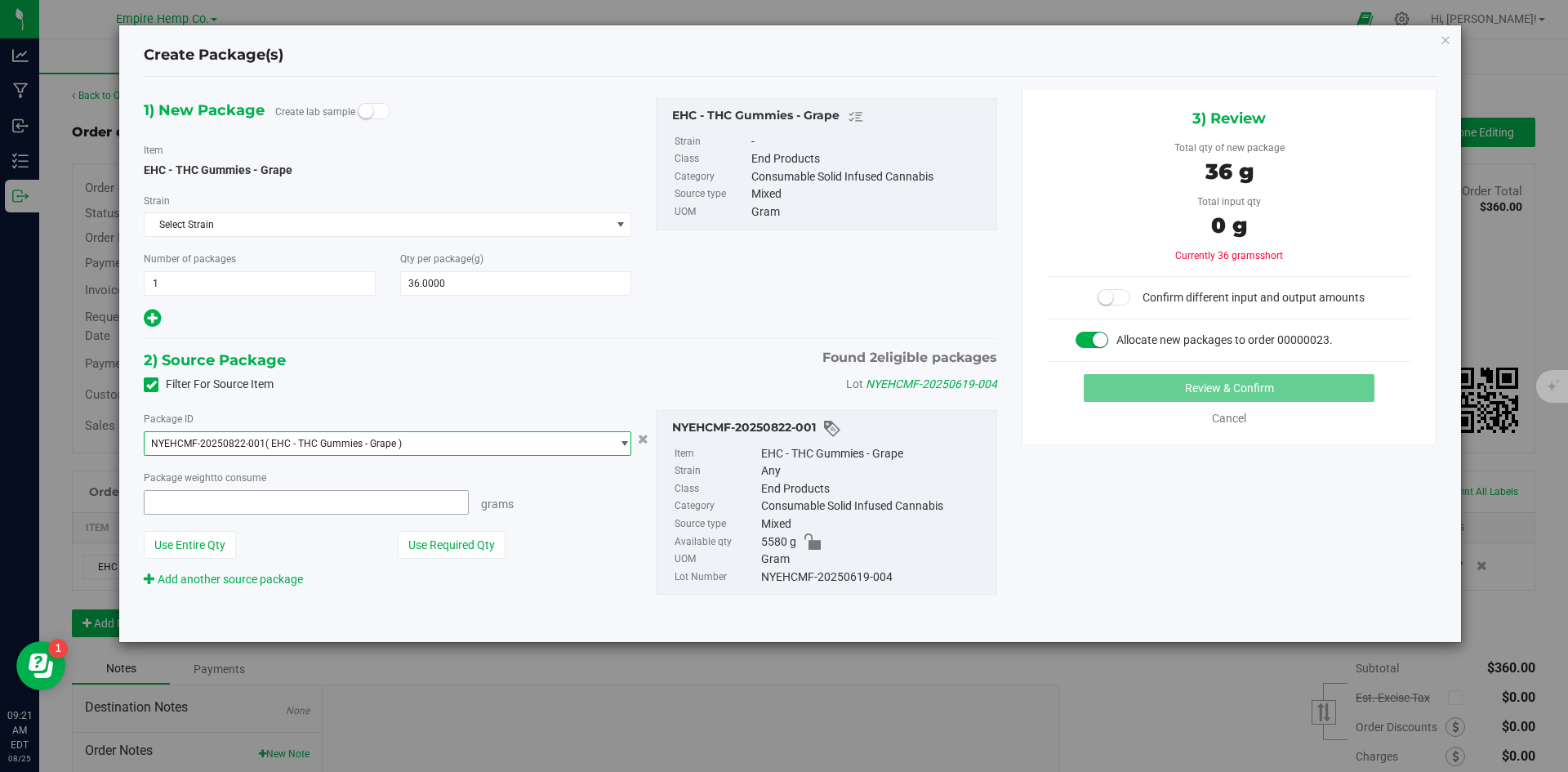
click at [345, 501] on span at bounding box center [306, 502] width 325 height 24
type input "36"
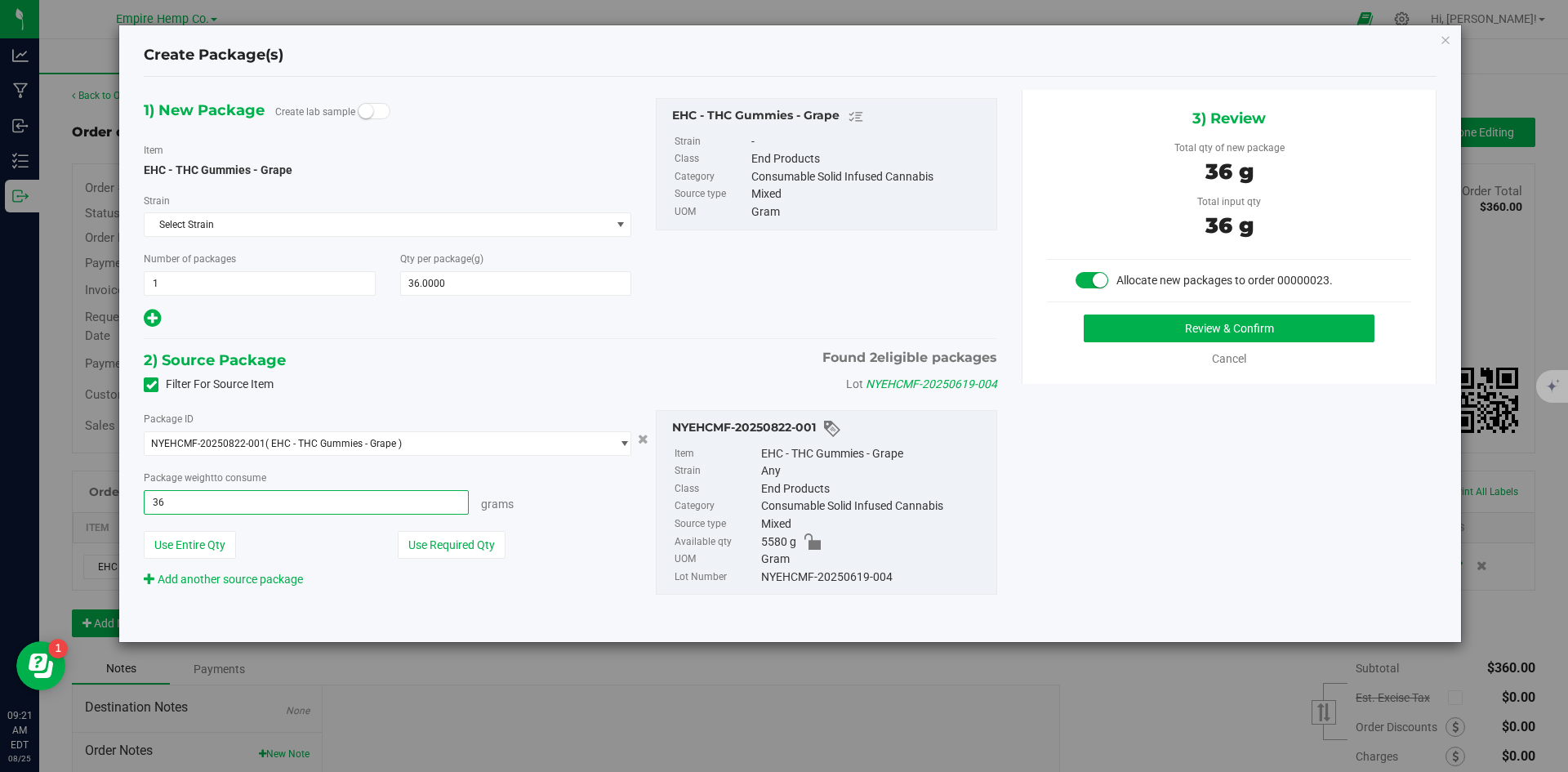
type input "36.0000 g"
click at [1154, 444] on div "1) New Package Create lab sample Item EHC - THC Gummies - Grape [GEOGRAPHIC_DAT…" at bounding box center [790, 360] width 1317 height 540
click at [1198, 326] on button "Review & Confirm" at bounding box center [1229, 328] width 291 height 28
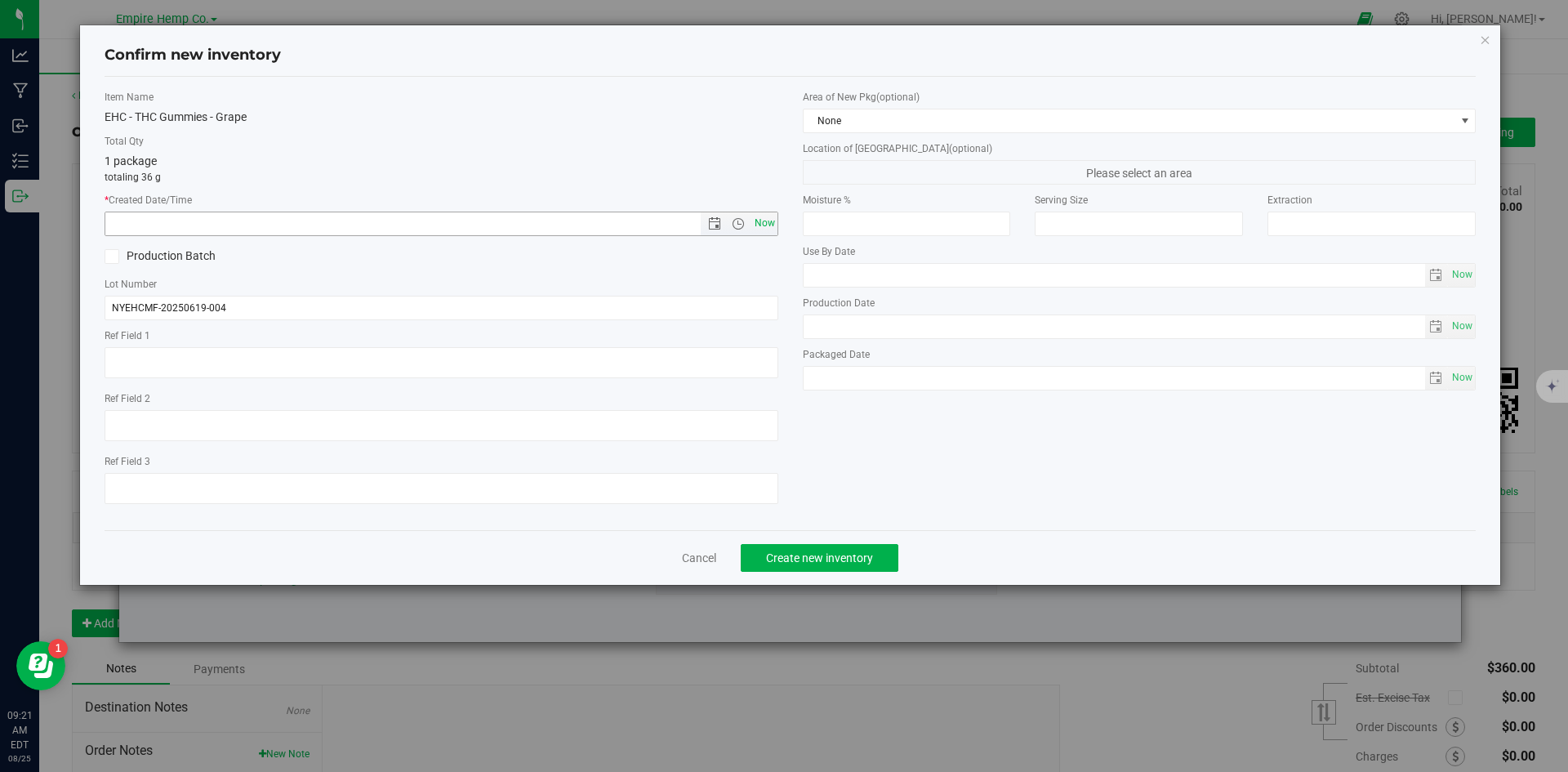
click at [773, 221] on span "Now" at bounding box center [764, 223] width 28 height 24
type input "[DATE] 9:21 AM"
click at [829, 558] on span "Create new inventory" at bounding box center [819, 558] width 107 height 13
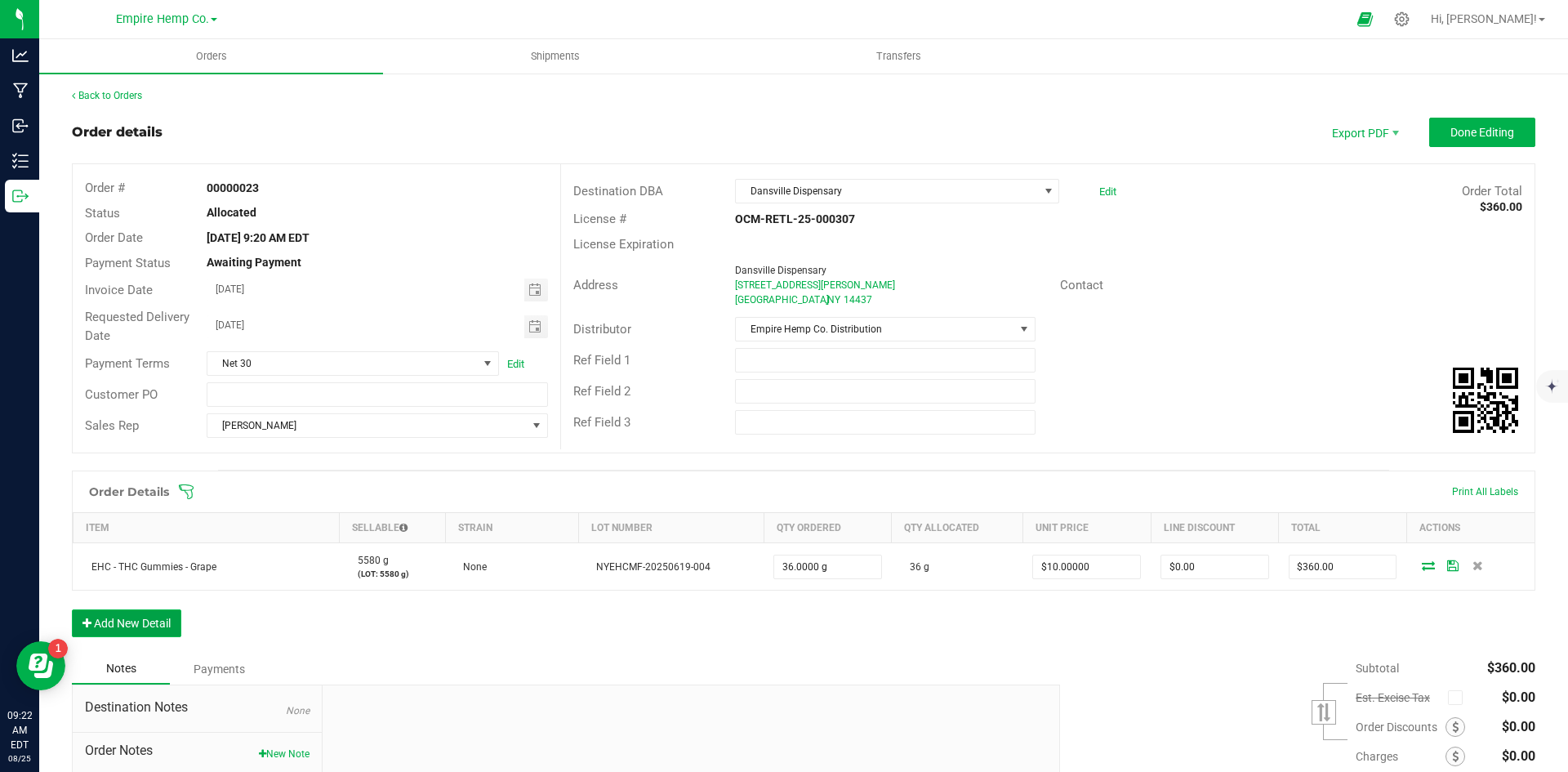
click at [152, 627] on button "Add New Detail" at bounding box center [126, 623] width 110 height 28
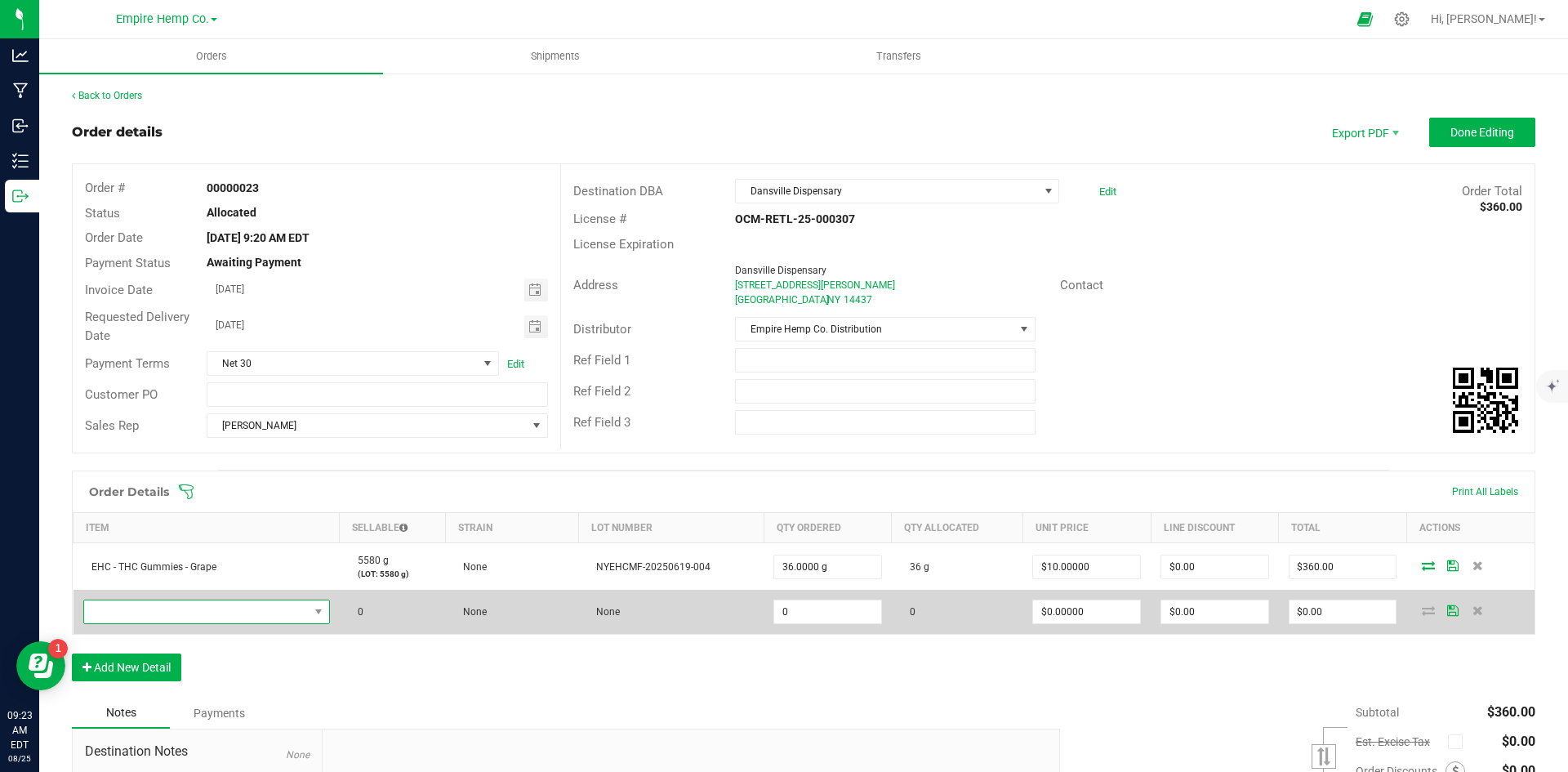
click at [276, 614] on span "NO DATA FOUND" at bounding box center [197, 612] width 225 height 23
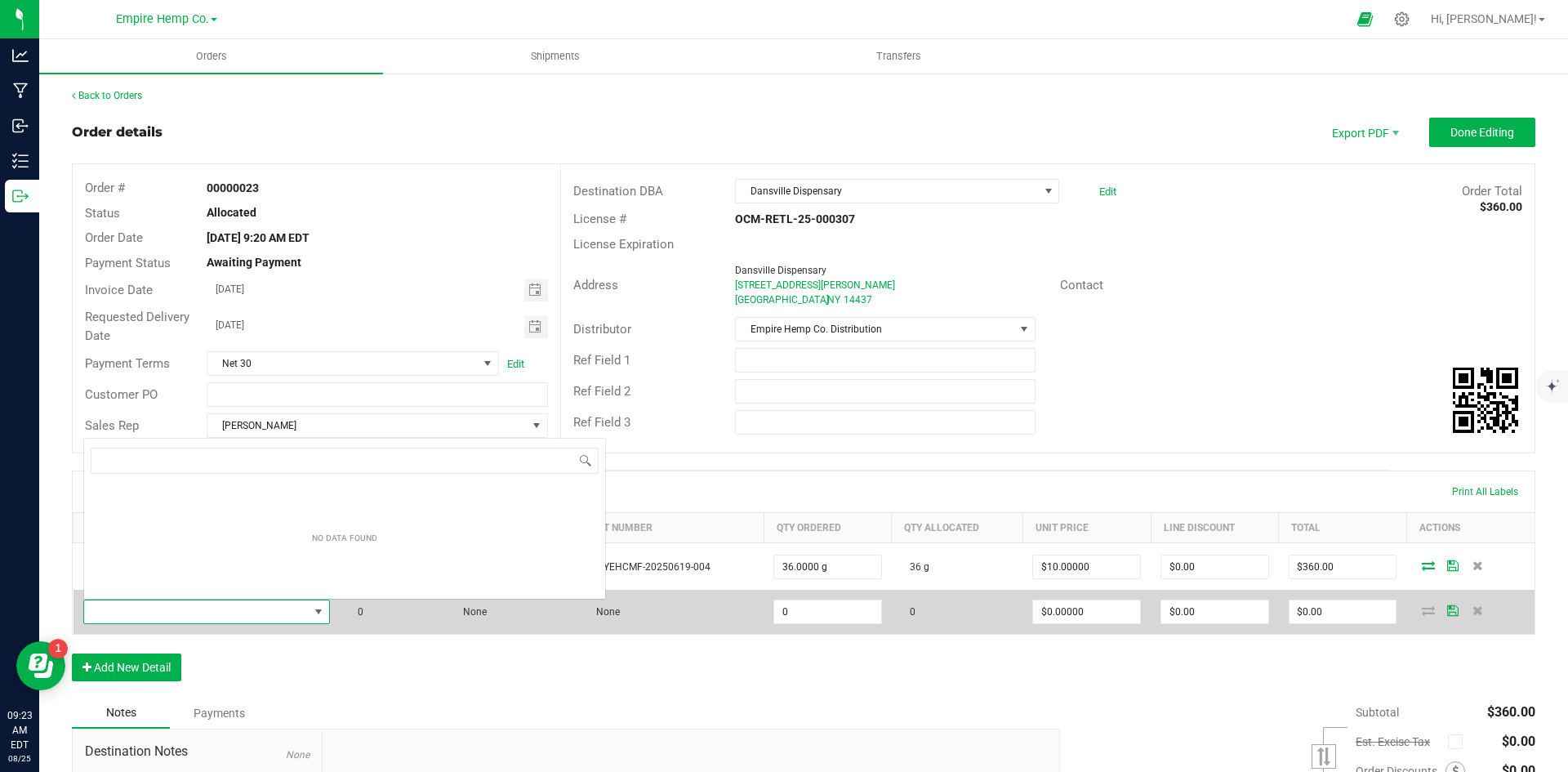
scroll to position [24, 242]
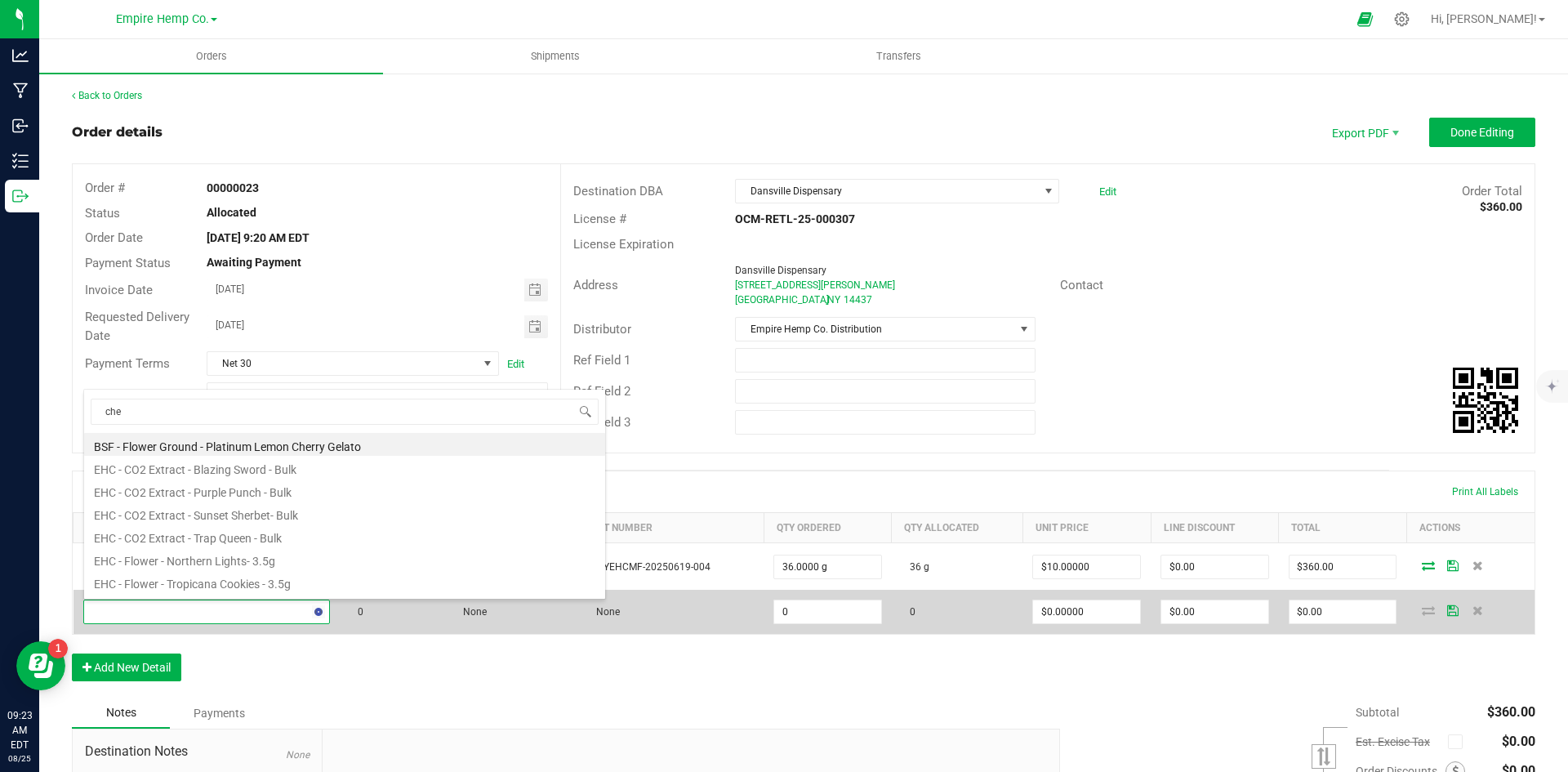
type input "[PERSON_NAME]"
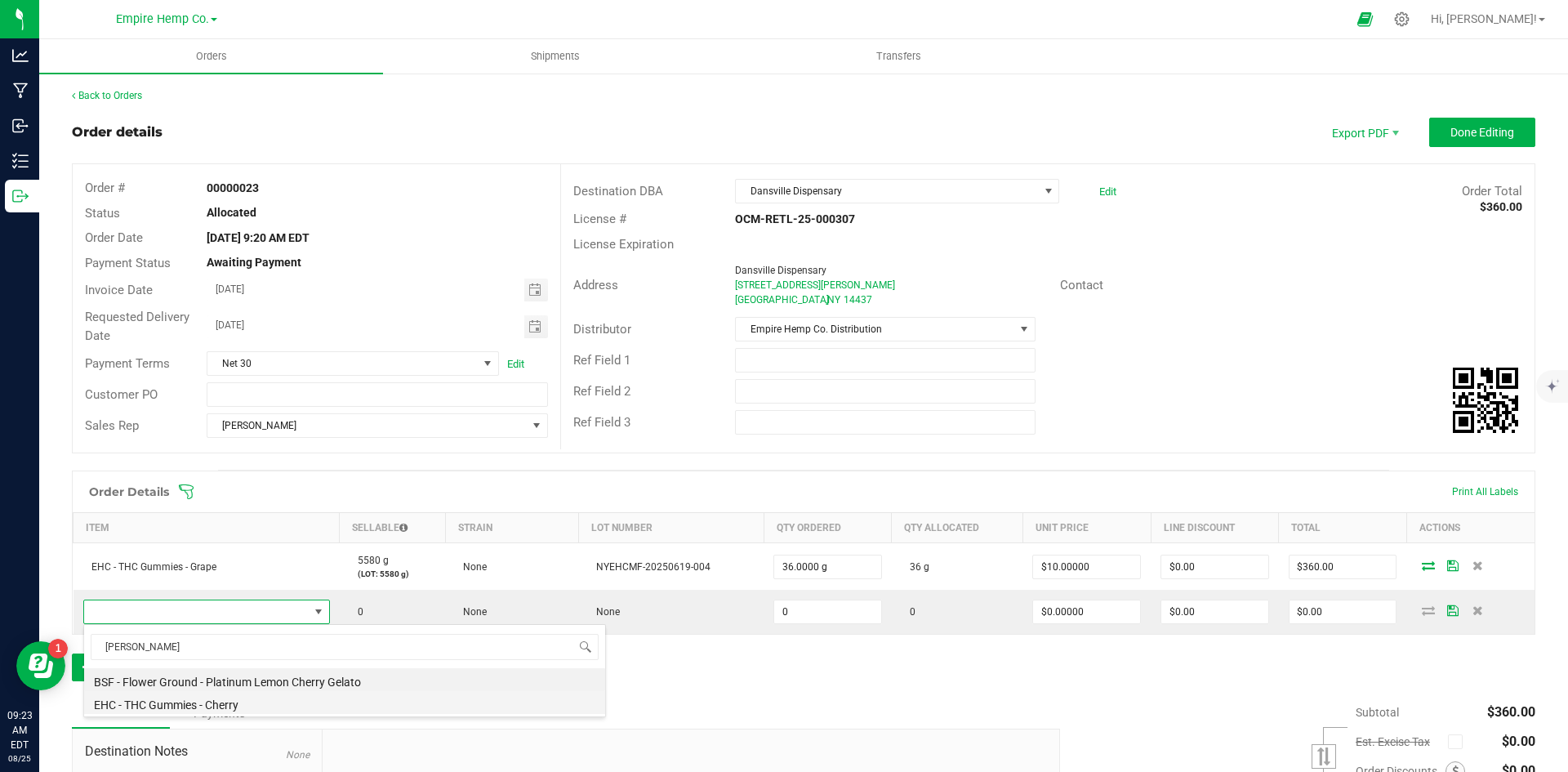
click at [249, 704] on li "EHC - THC Gummies - Cherry" at bounding box center [345, 702] width 521 height 23
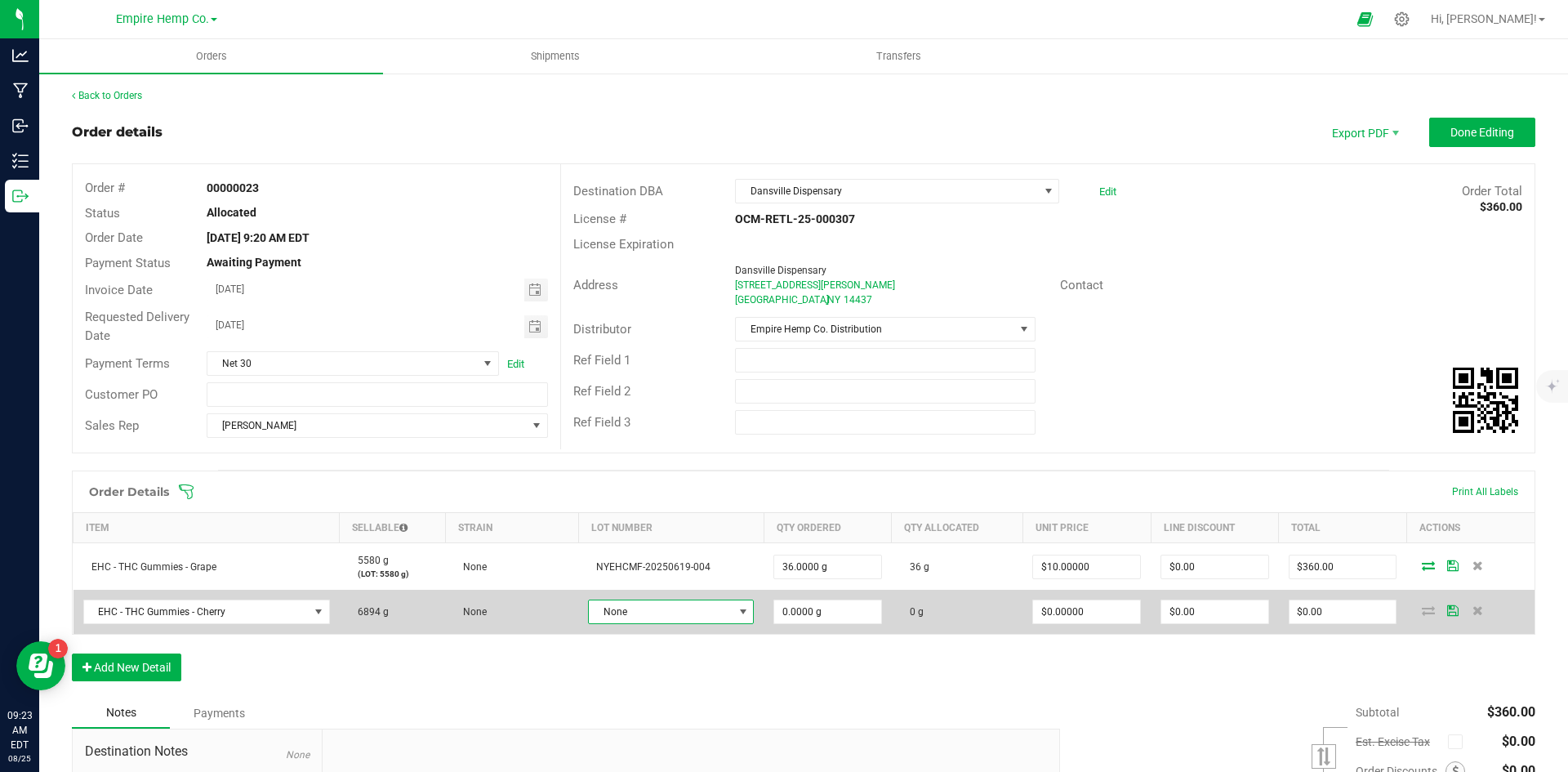
click at [700, 620] on span "None" at bounding box center [660, 612] width 144 height 23
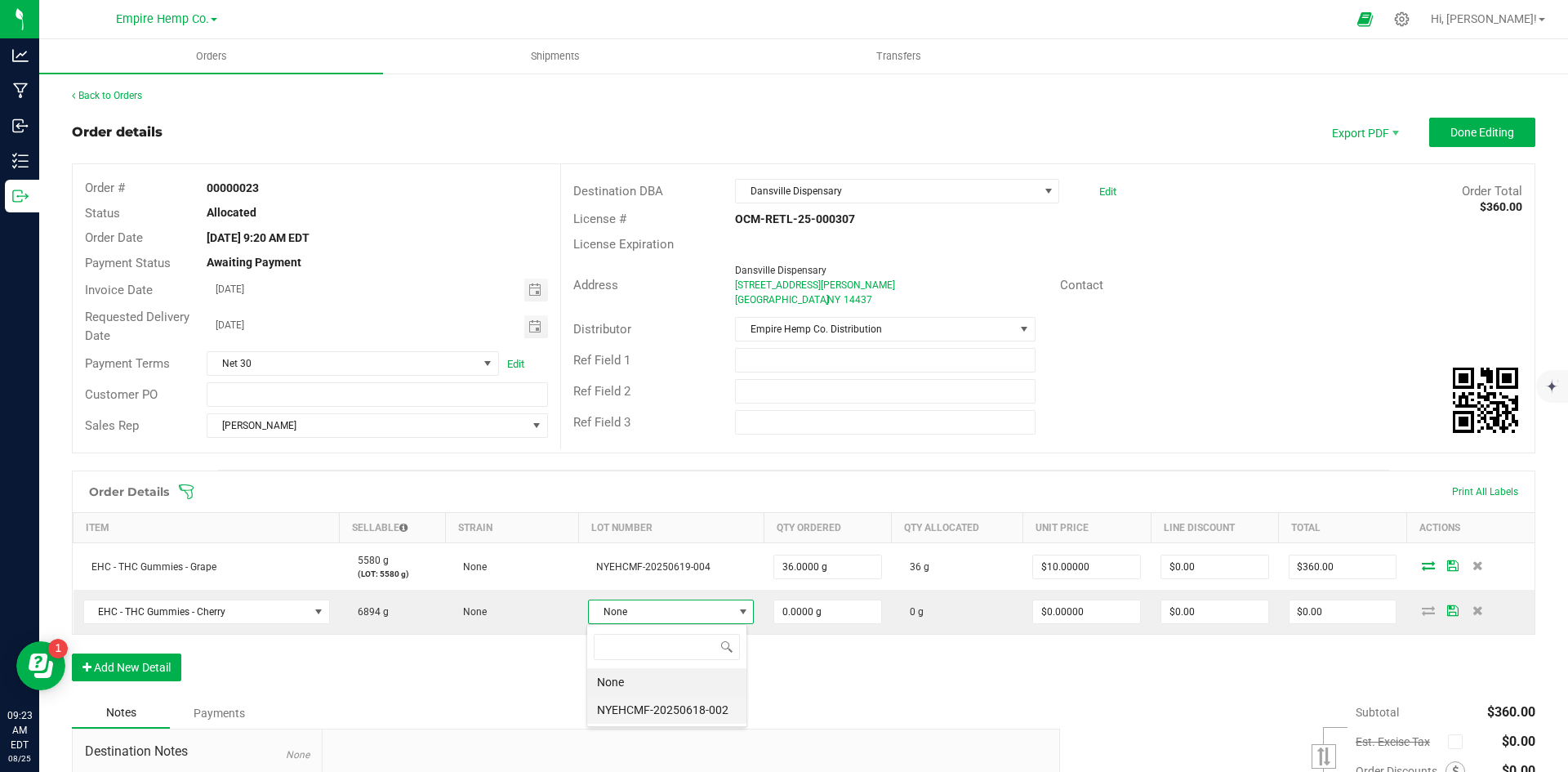
click at [701, 713] on li "NYEHCMF-20250618-002" at bounding box center [666, 710] width 159 height 28
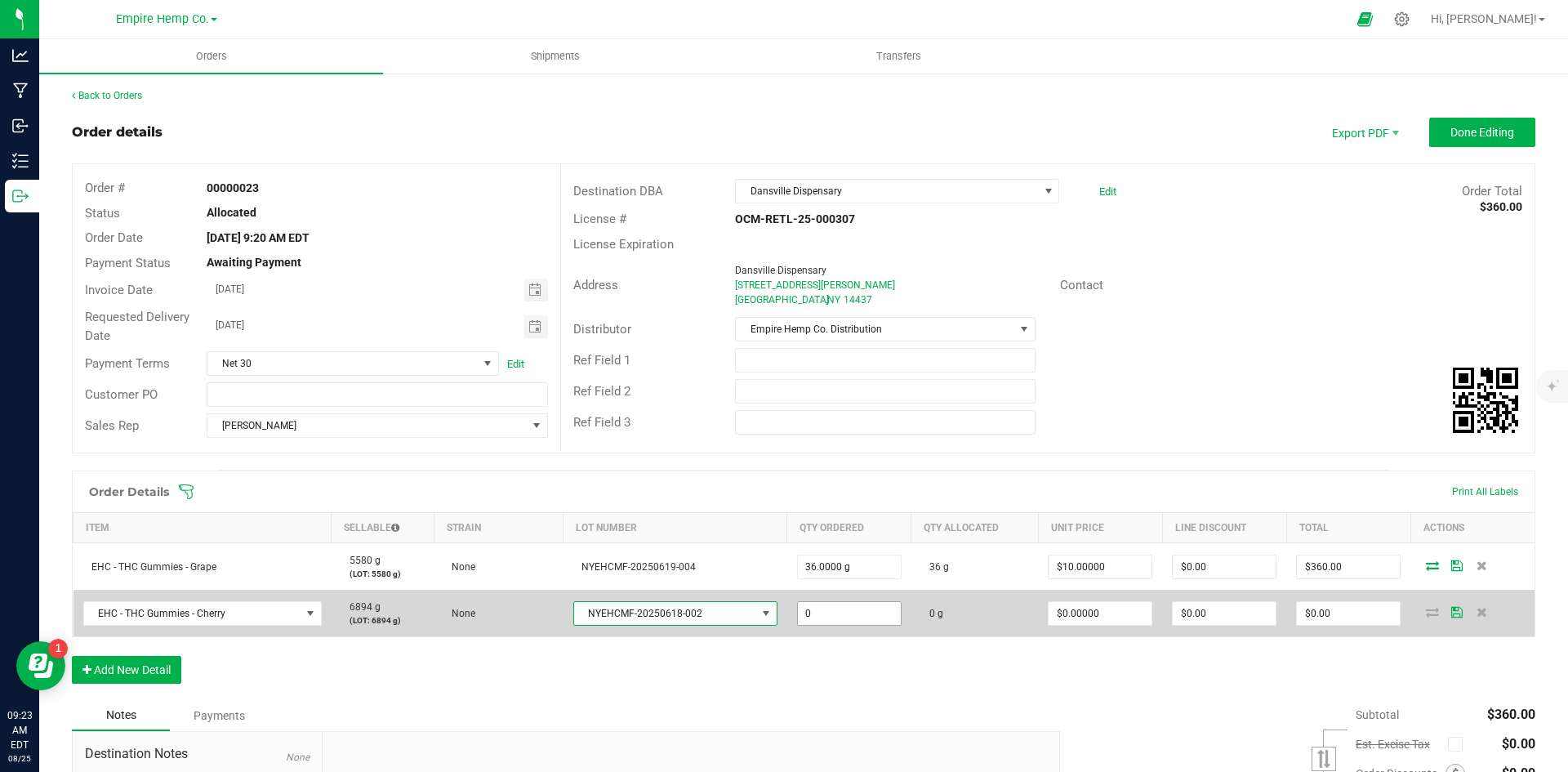
click at [859, 613] on input "0" at bounding box center [849, 613] width 103 height 23
type input "36.0000 g"
type input "0"
click at [1088, 620] on input "0" at bounding box center [1100, 613] width 103 height 23
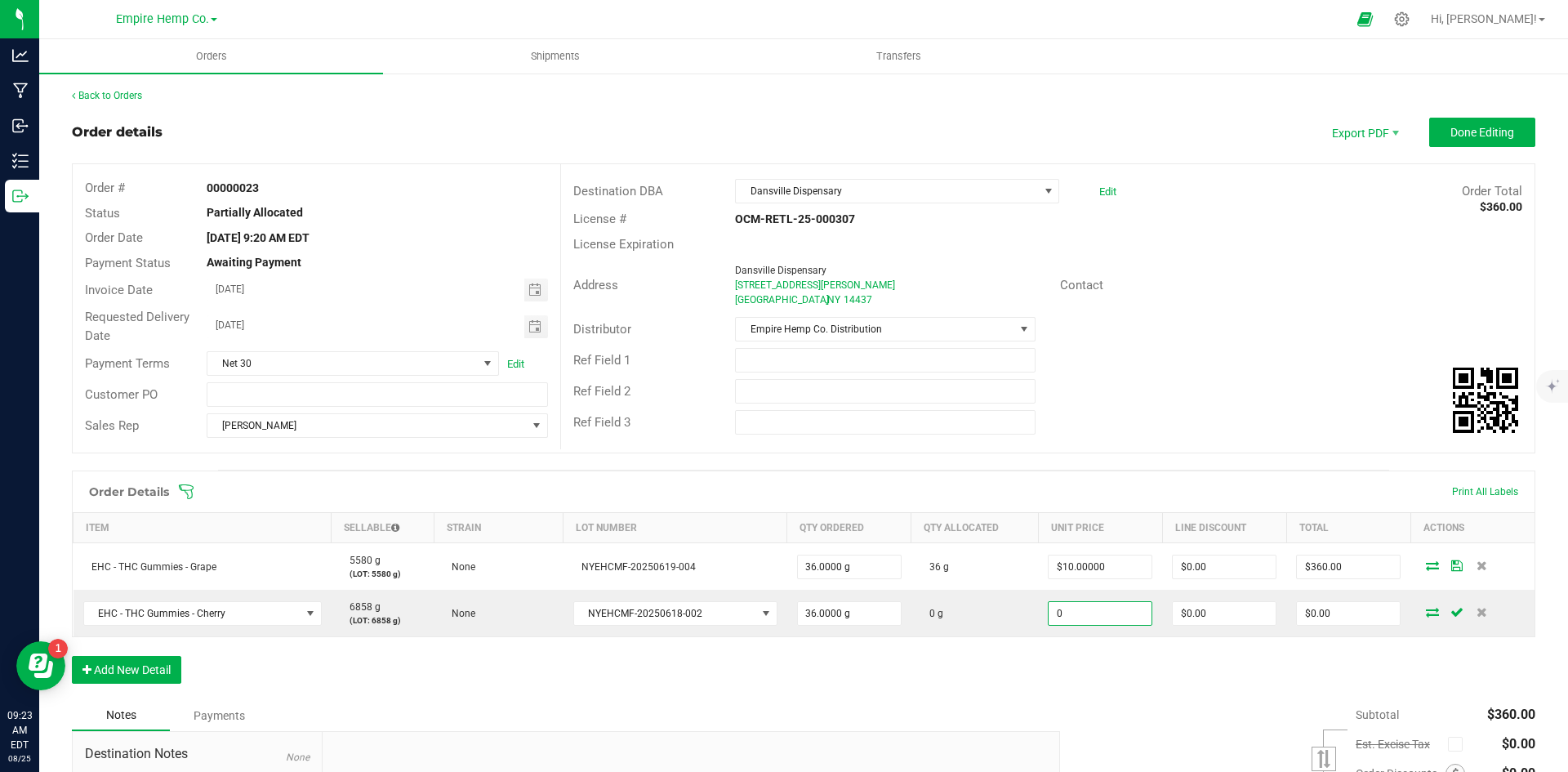
click at [1073, 614] on input "0" at bounding box center [1100, 613] width 103 height 23
type input "$10.00000"
type input "$360.00"
click at [1098, 654] on div "Order Details Print All Labels Item Sellable Strain Lot Number Qty Ordered Qty …" at bounding box center [803, 585] width 1463 height 229
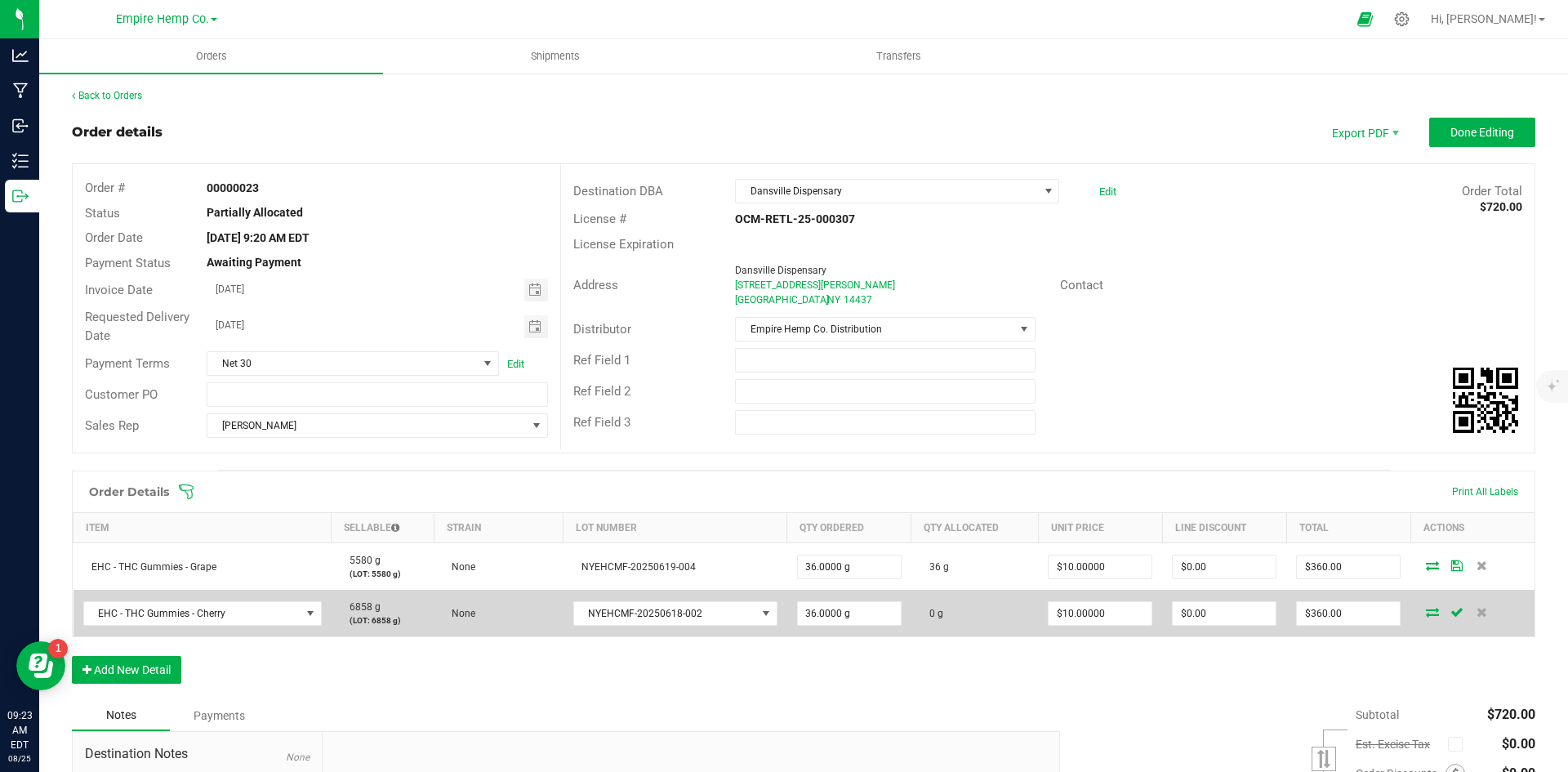
click at [1426, 608] on icon at bounding box center [1432, 611] width 13 height 10
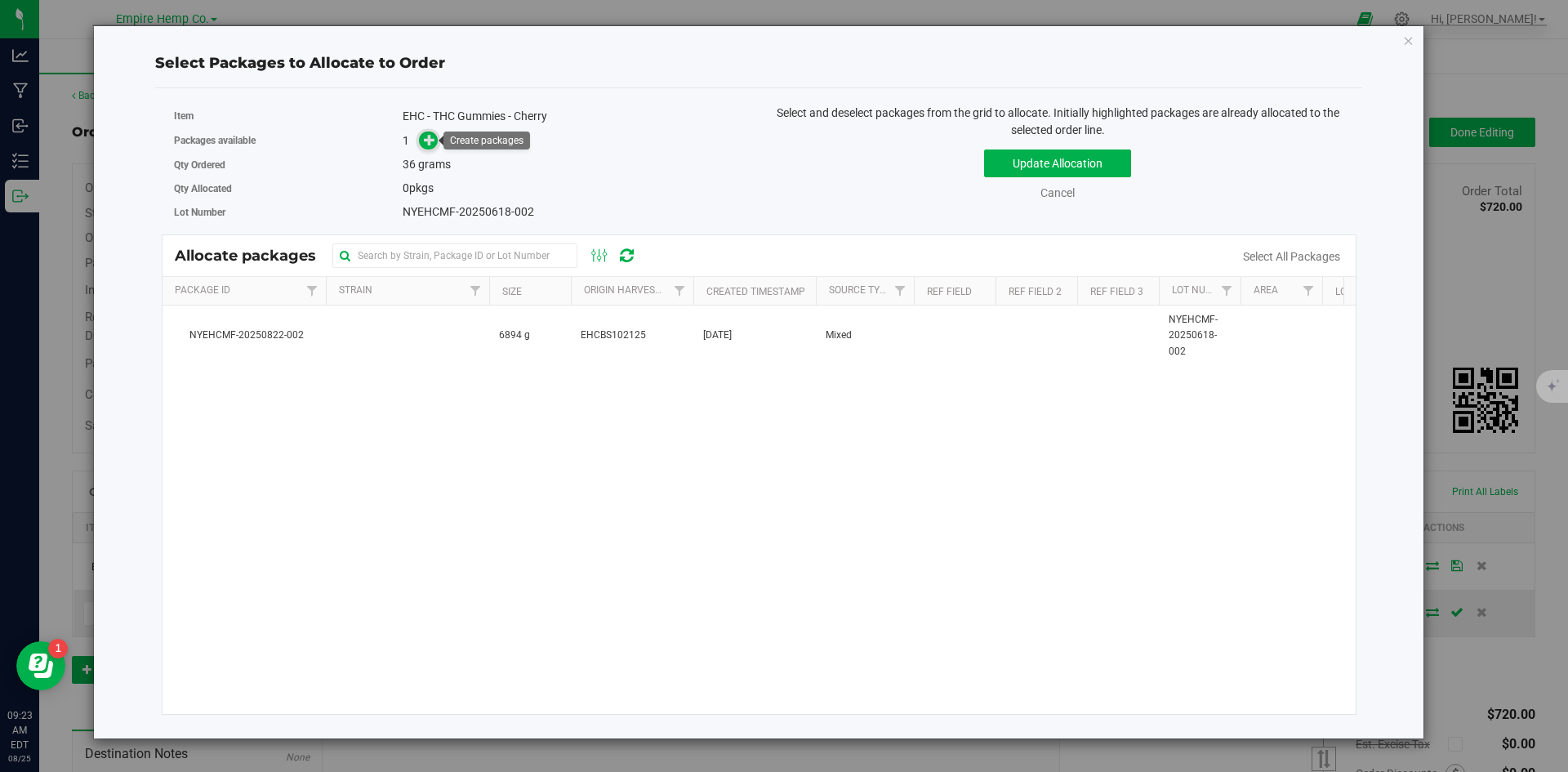
click at [425, 147] on span at bounding box center [429, 141] width 19 height 19
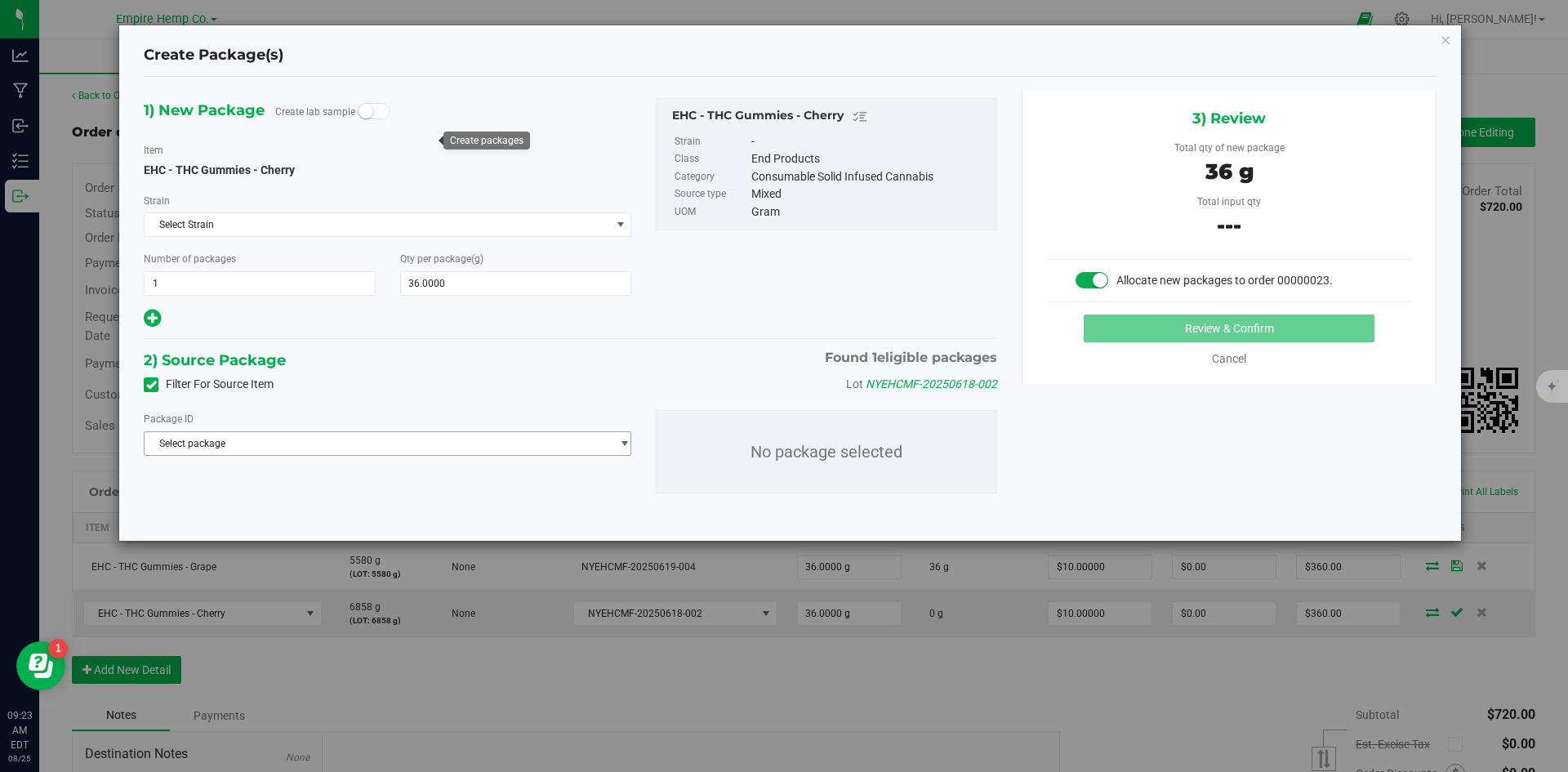
click at [611, 448] on span "select" at bounding box center [619, 444] width 20 height 23
click at [533, 509] on li "NYEHCMF-20250822-002 ( EHC - THC Gummies - Cherry )" at bounding box center [388, 511] width 486 height 23
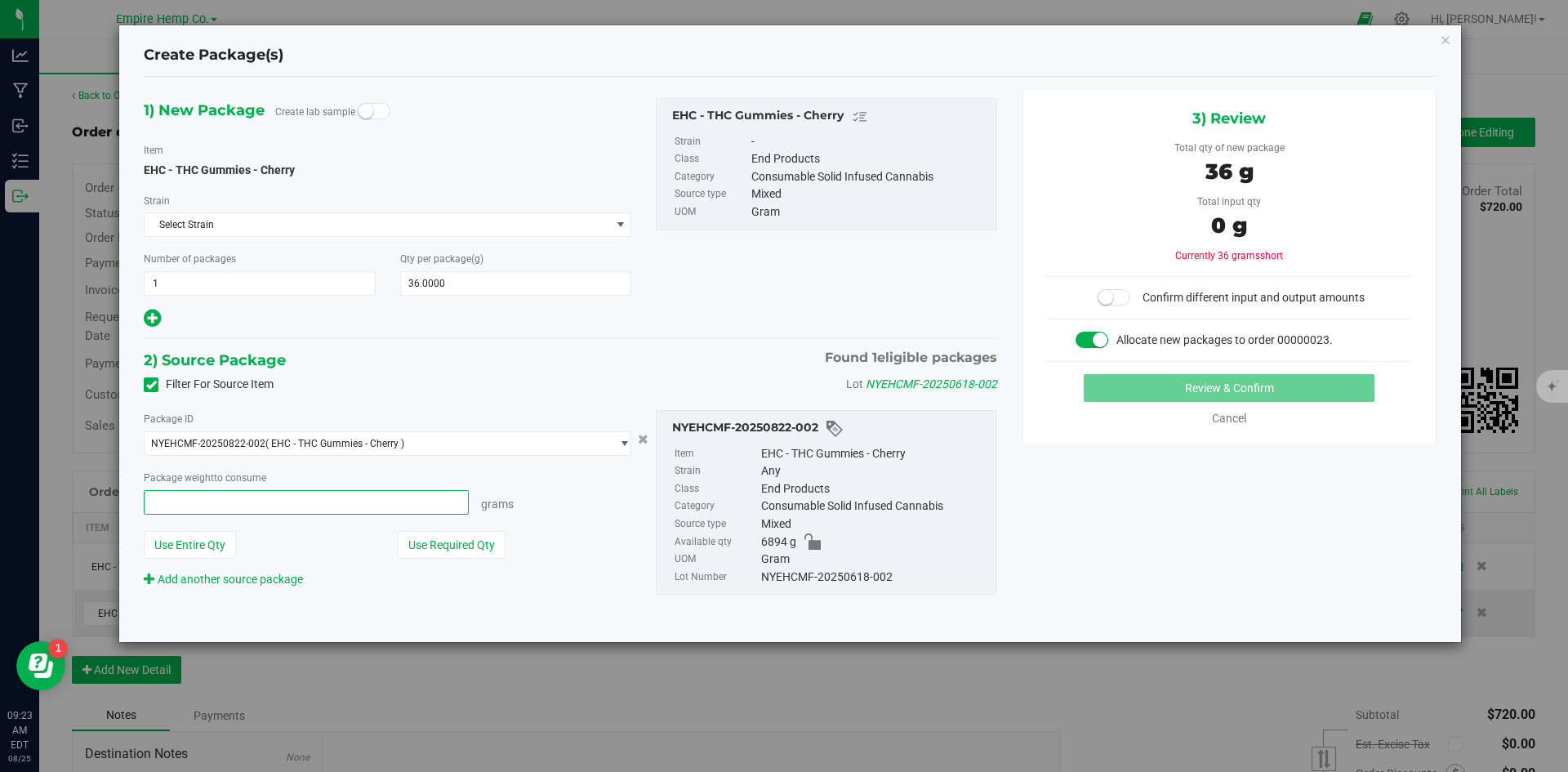
click at [432, 505] on span at bounding box center [306, 502] width 325 height 24
type input "36"
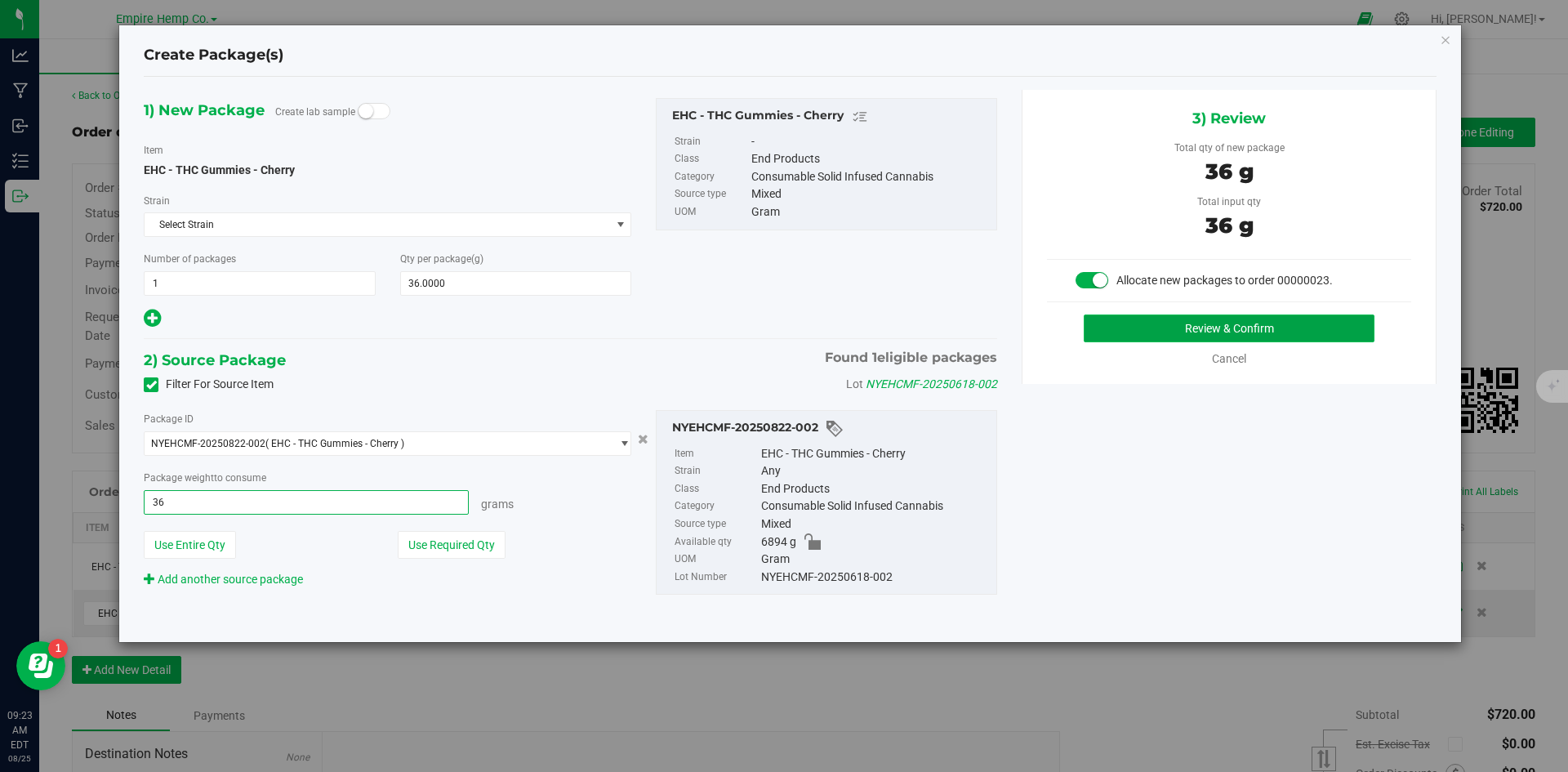
type input "36.0000 g"
click at [1284, 326] on button "Review & Confirm" at bounding box center [1229, 328] width 291 height 28
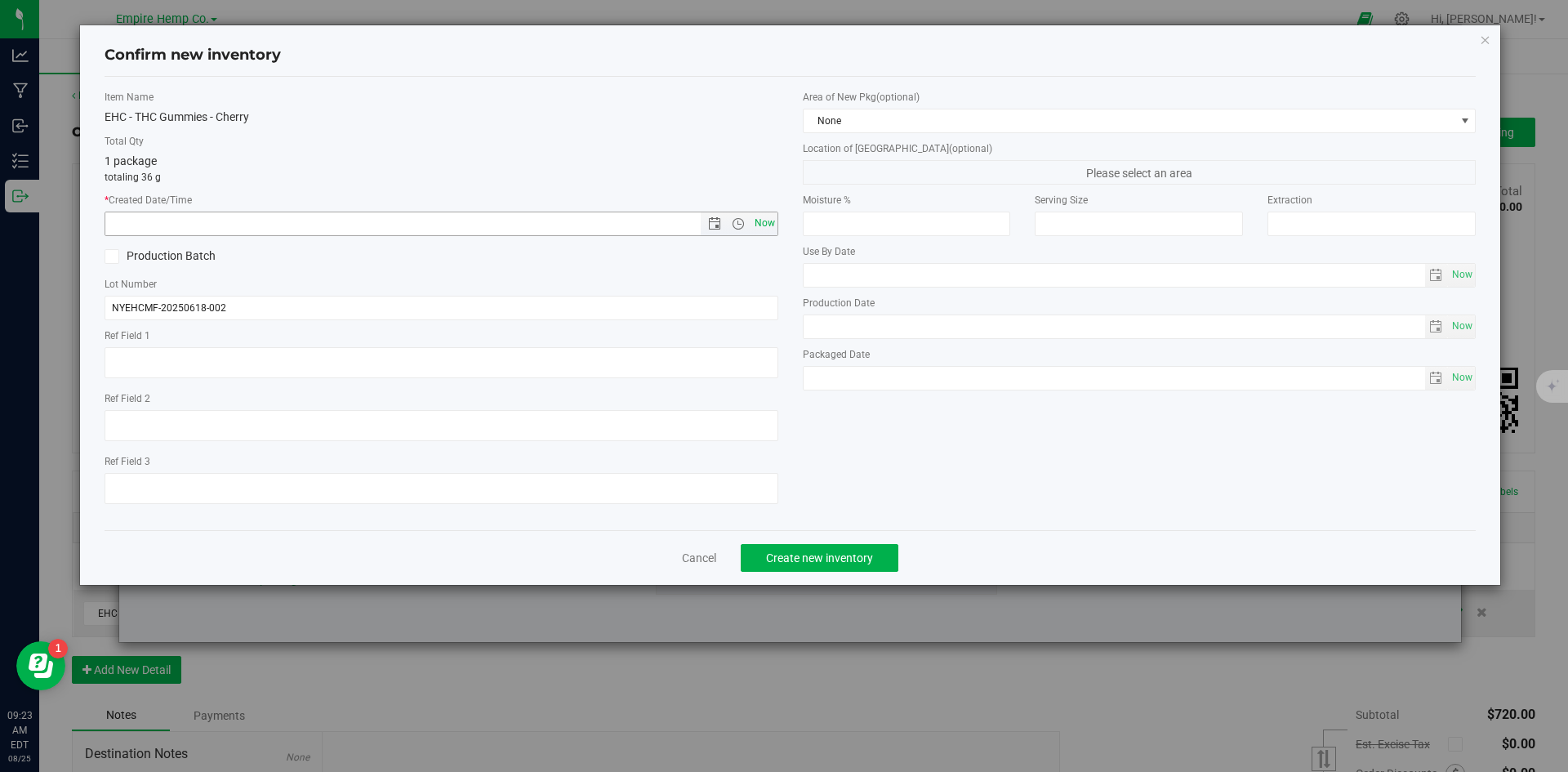
click at [773, 227] on span "Now" at bounding box center [764, 223] width 28 height 24
type input "[DATE] 9:23 AM"
click at [835, 563] on span "Create new inventory" at bounding box center [819, 558] width 107 height 13
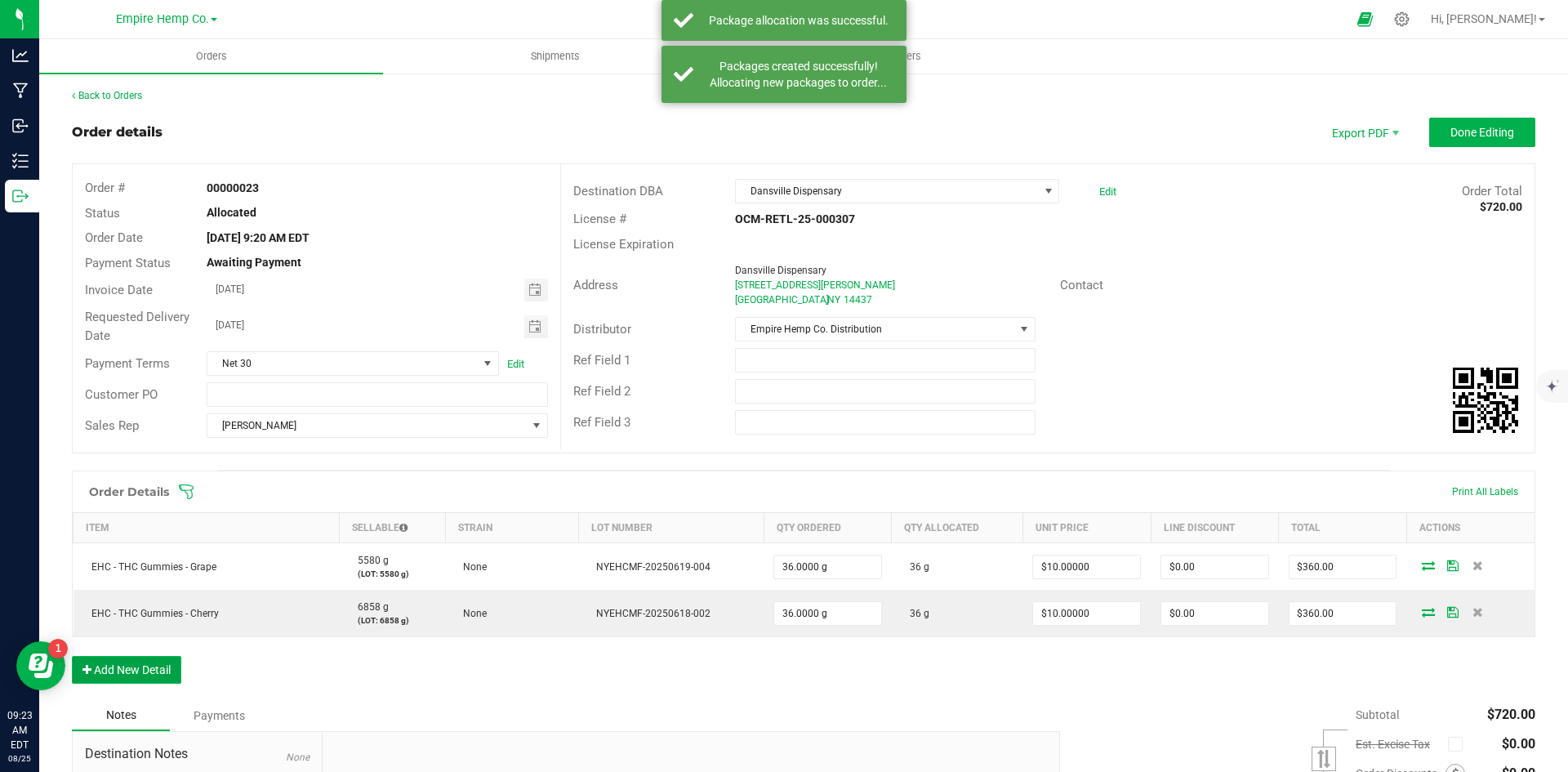
click at [153, 667] on button "Add New Detail" at bounding box center [126, 670] width 110 height 28
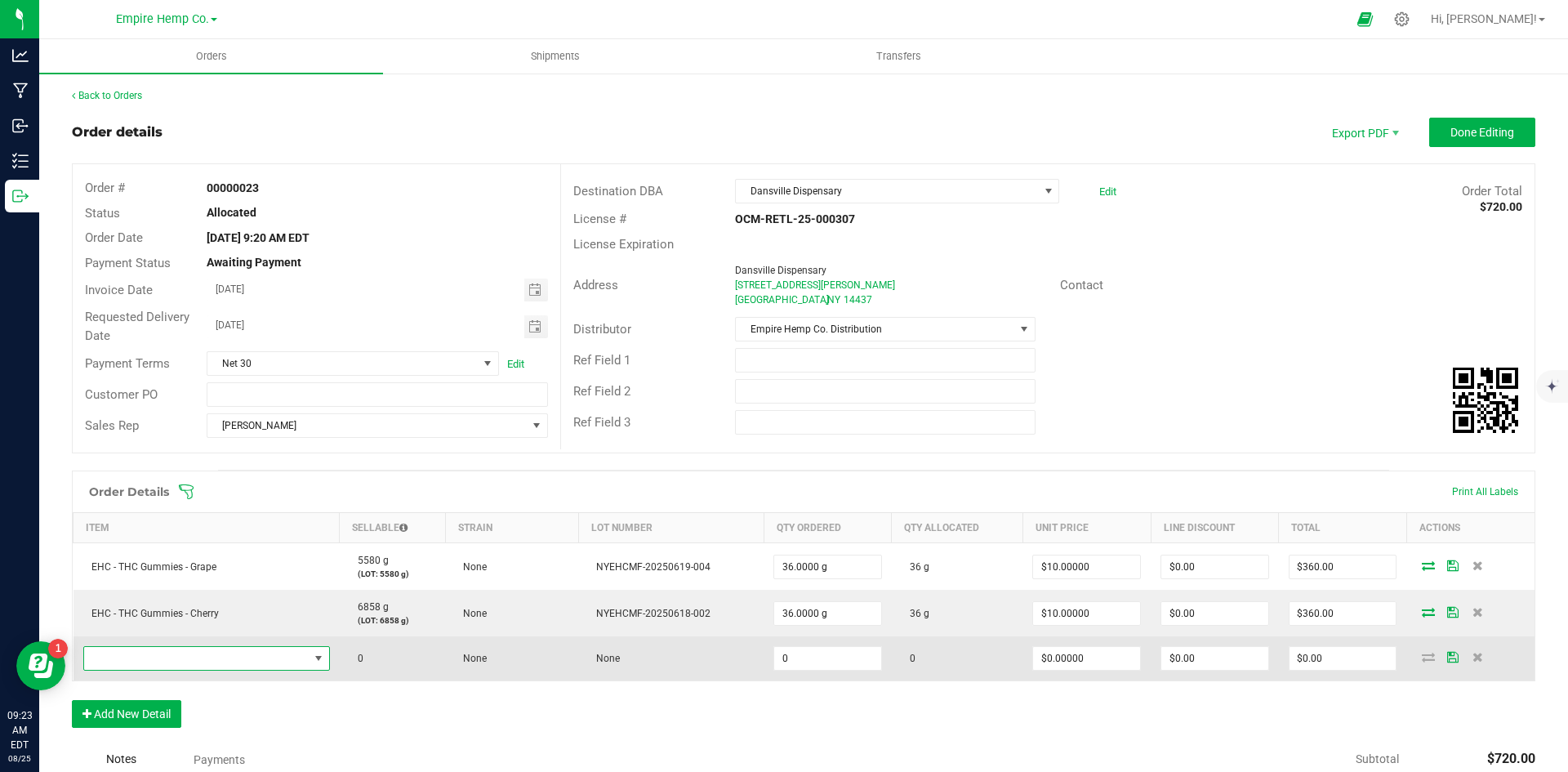
click at [198, 657] on span "NO DATA FOUND" at bounding box center [197, 658] width 225 height 23
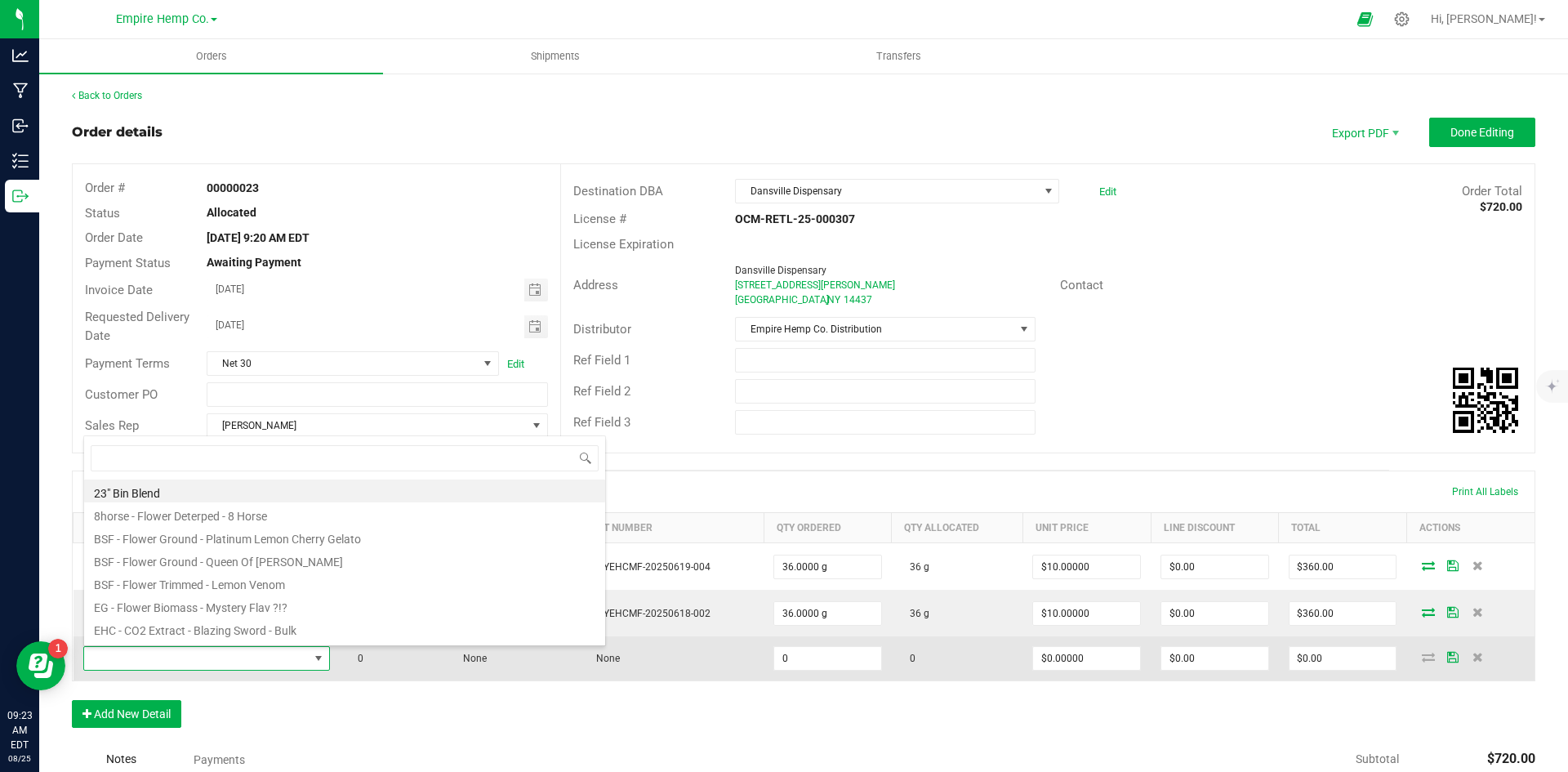
scroll to position [24, 242]
type input "ora"
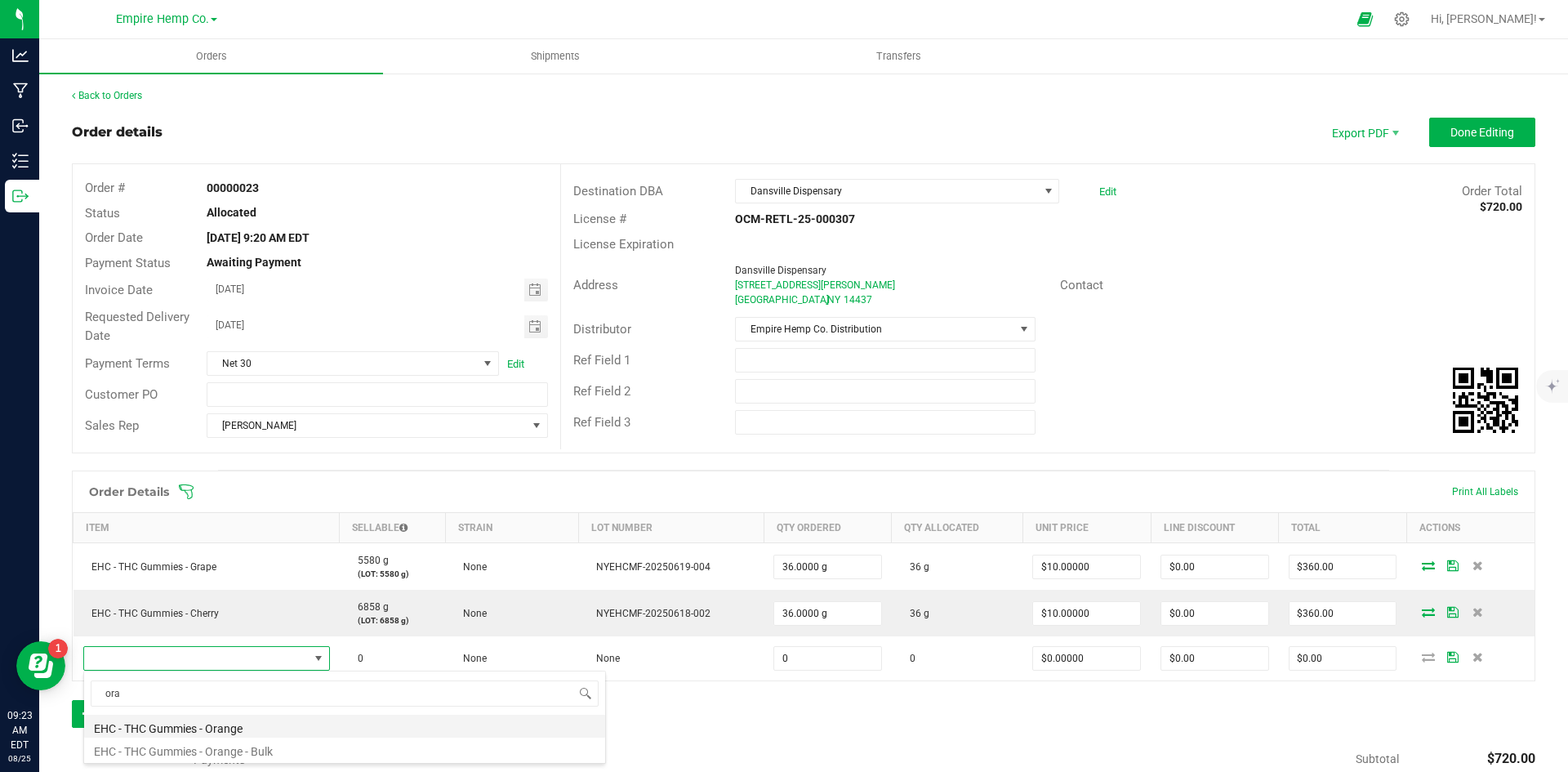
click at [227, 728] on li "EHC - THC Gummies - Orange" at bounding box center [345, 726] width 521 height 23
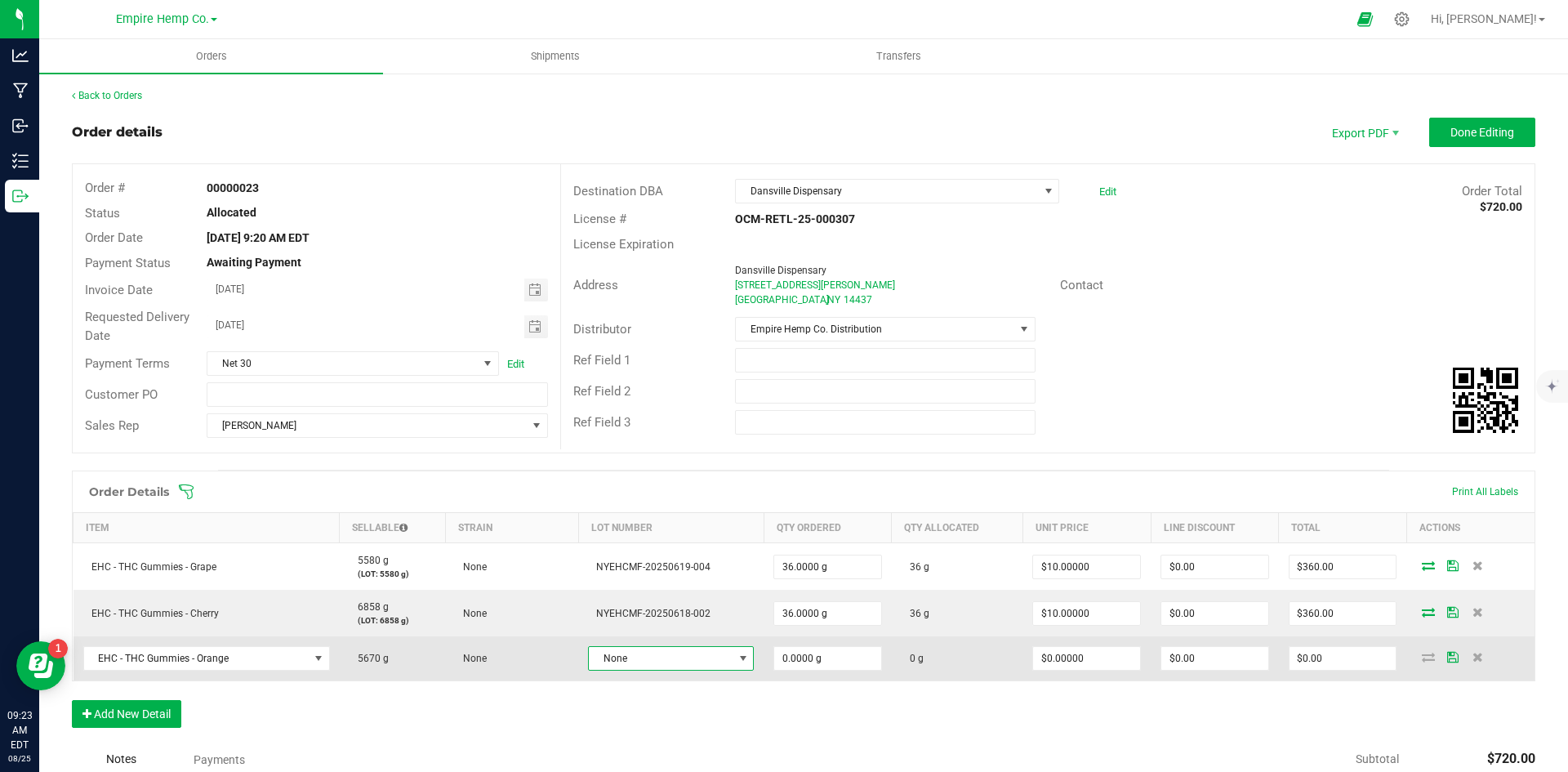
click at [684, 660] on span "None" at bounding box center [660, 658] width 144 height 23
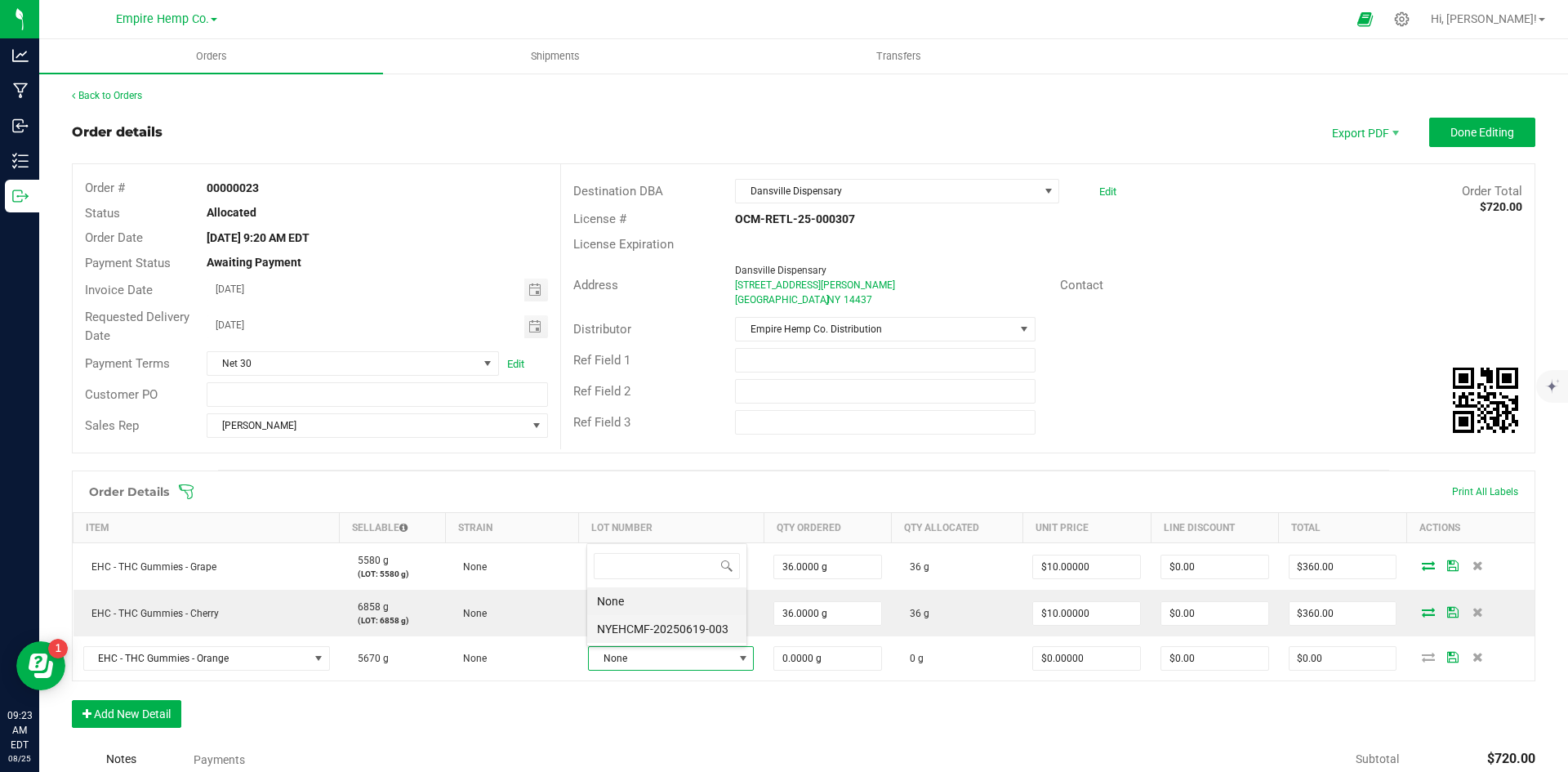
click at [714, 633] on li "NYEHCMF-20250619-003" at bounding box center [666, 629] width 159 height 28
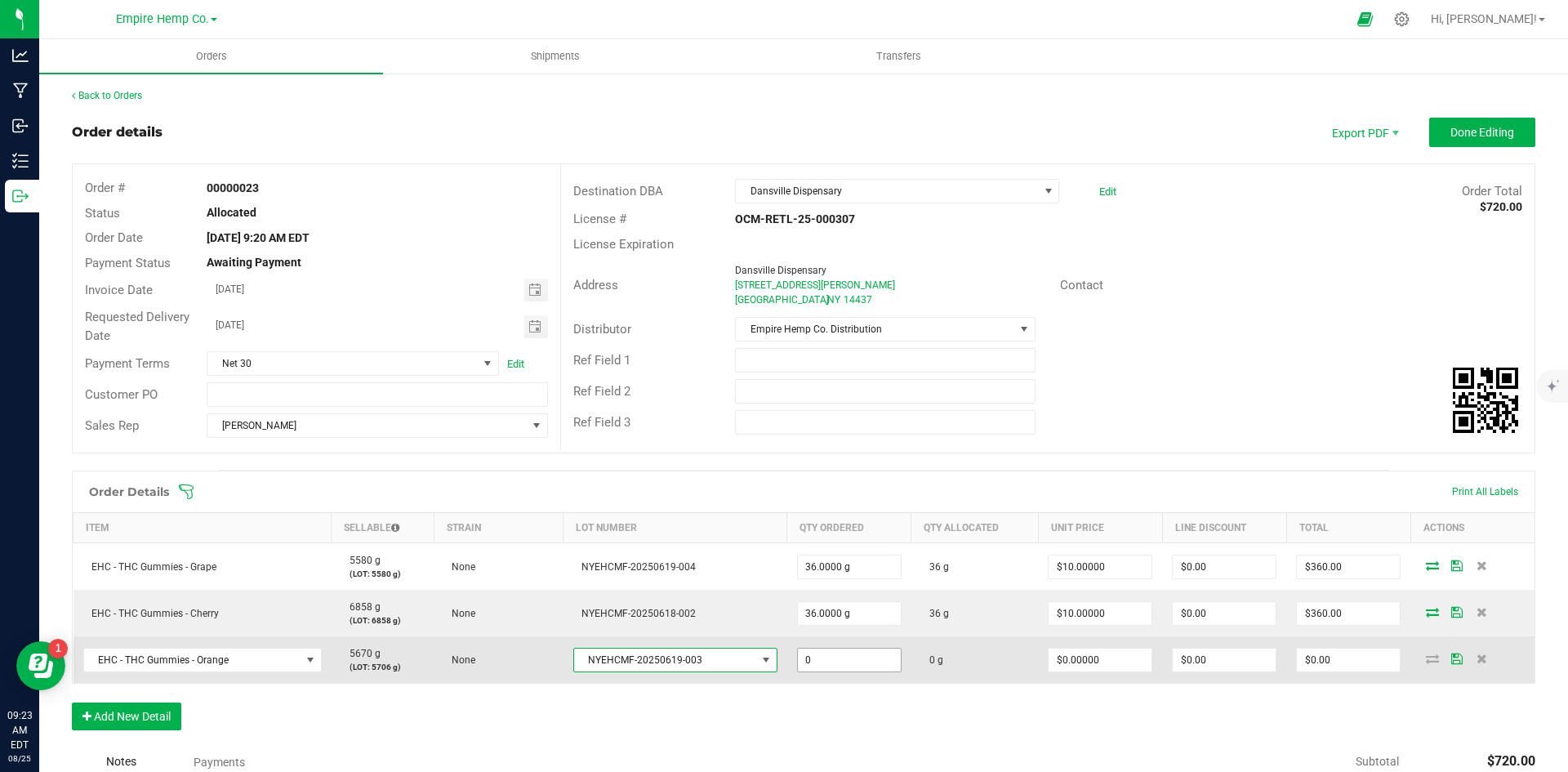
click at [854, 653] on input "0" at bounding box center [849, 660] width 103 height 23
type input "36.0000 g"
type input "0"
click at [1092, 659] on input "0" at bounding box center [1100, 660] width 103 height 23
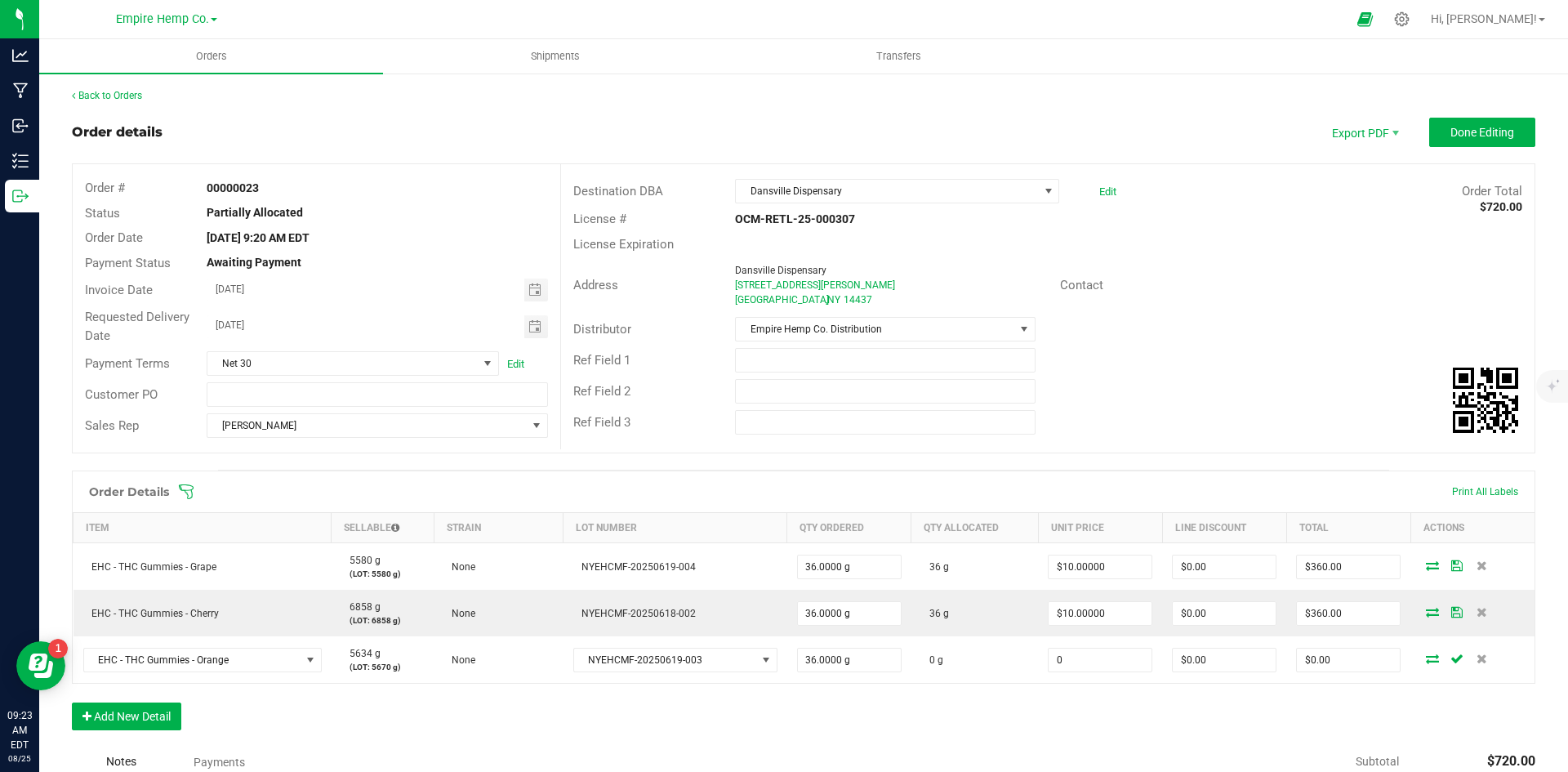
click at [1092, 659] on input "0" at bounding box center [1100, 660] width 103 height 23
type input "$10.00000"
type input "$360.00"
click at [1309, 701] on div "Order Details Print All Labels Item Sellable Strain Lot Number Qty Ordered Qty …" at bounding box center [803, 608] width 1463 height 276
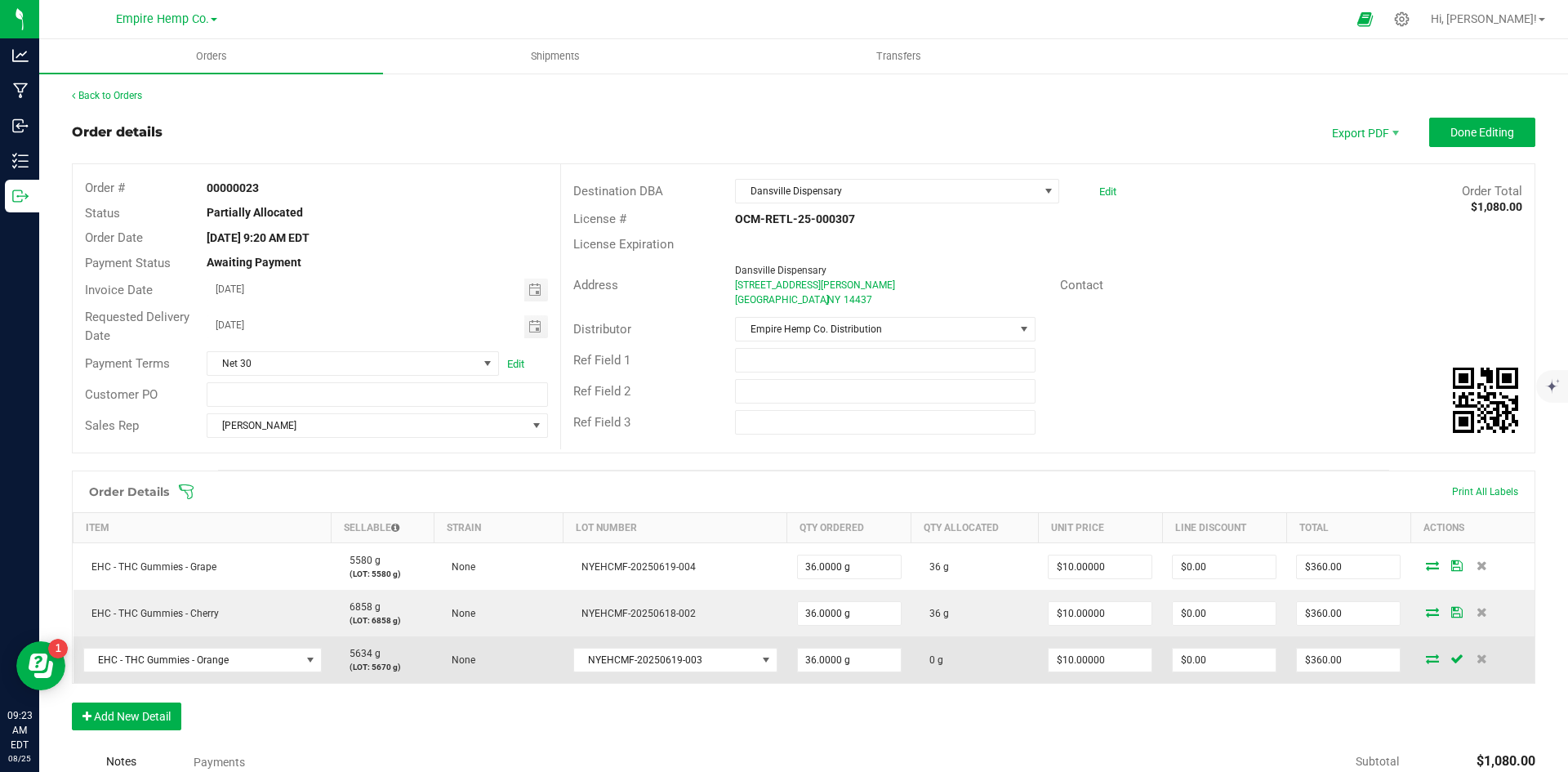
click at [1426, 660] on icon at bounding box center [1432, 658] width 13 height 10
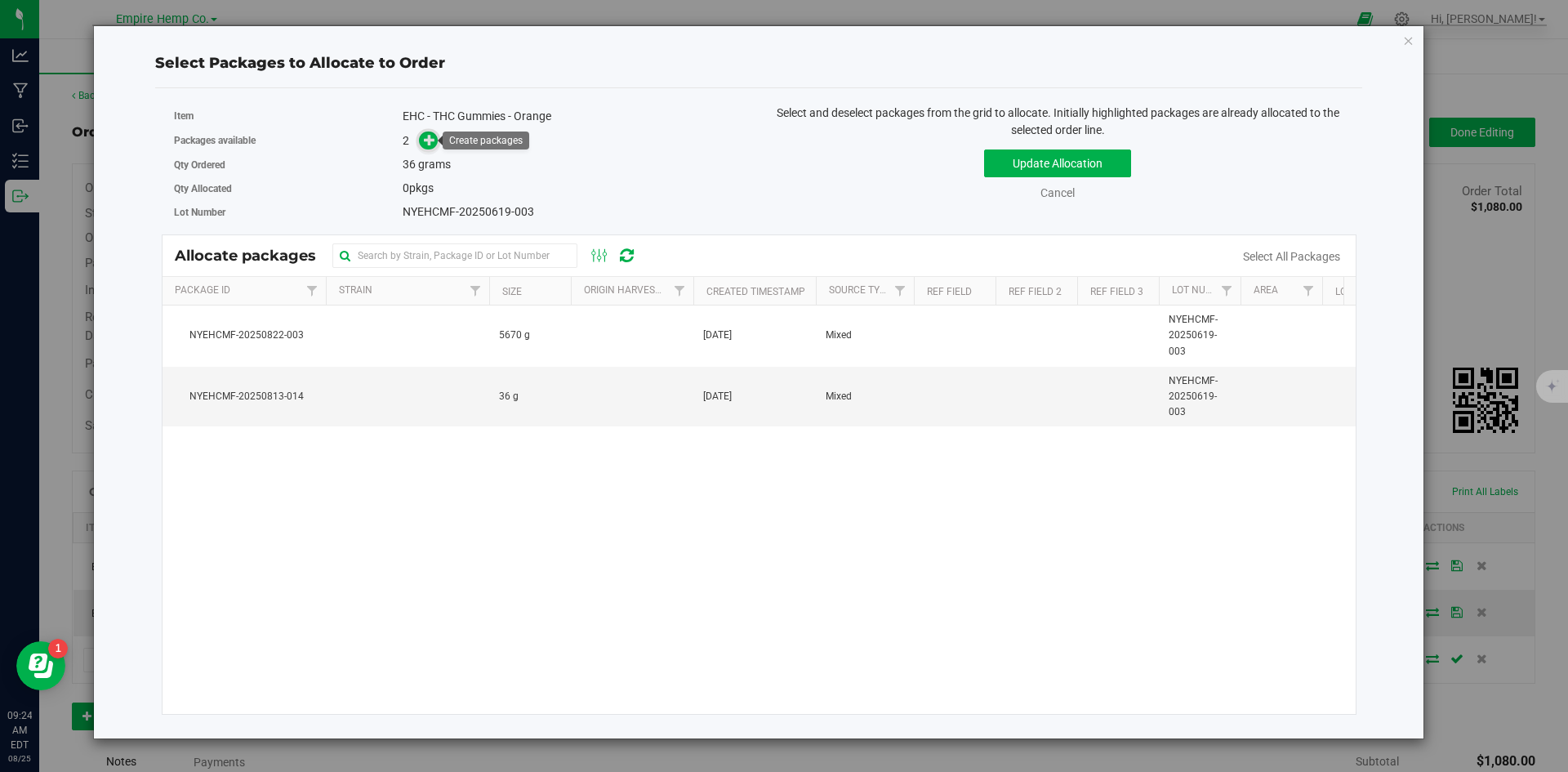
click at [429, 148] on span at bounding box center [429, 141] width 19 height 19
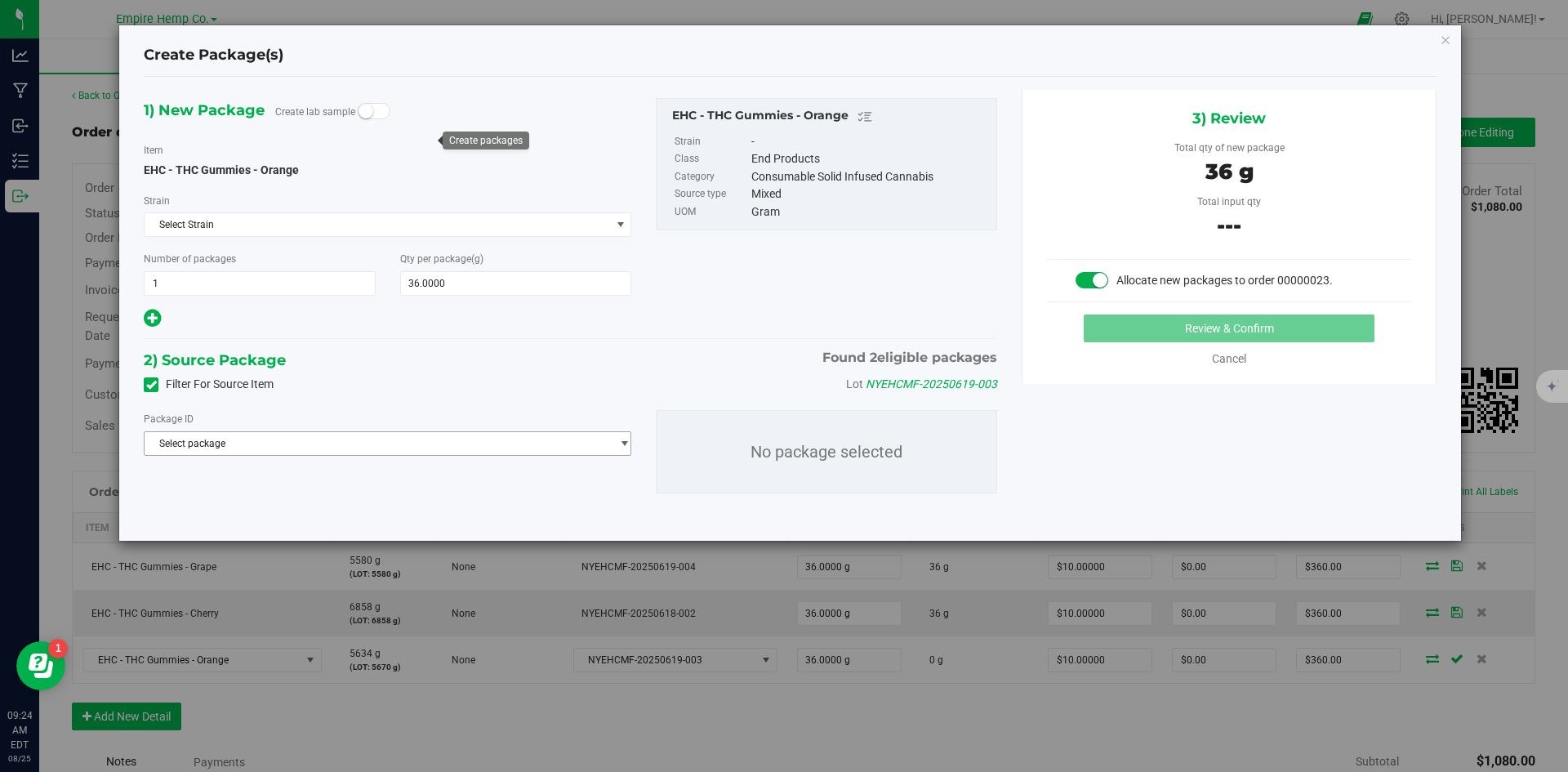
click at [619, 450] on span "select" at bounding box center [619, 444] width 20 height 23
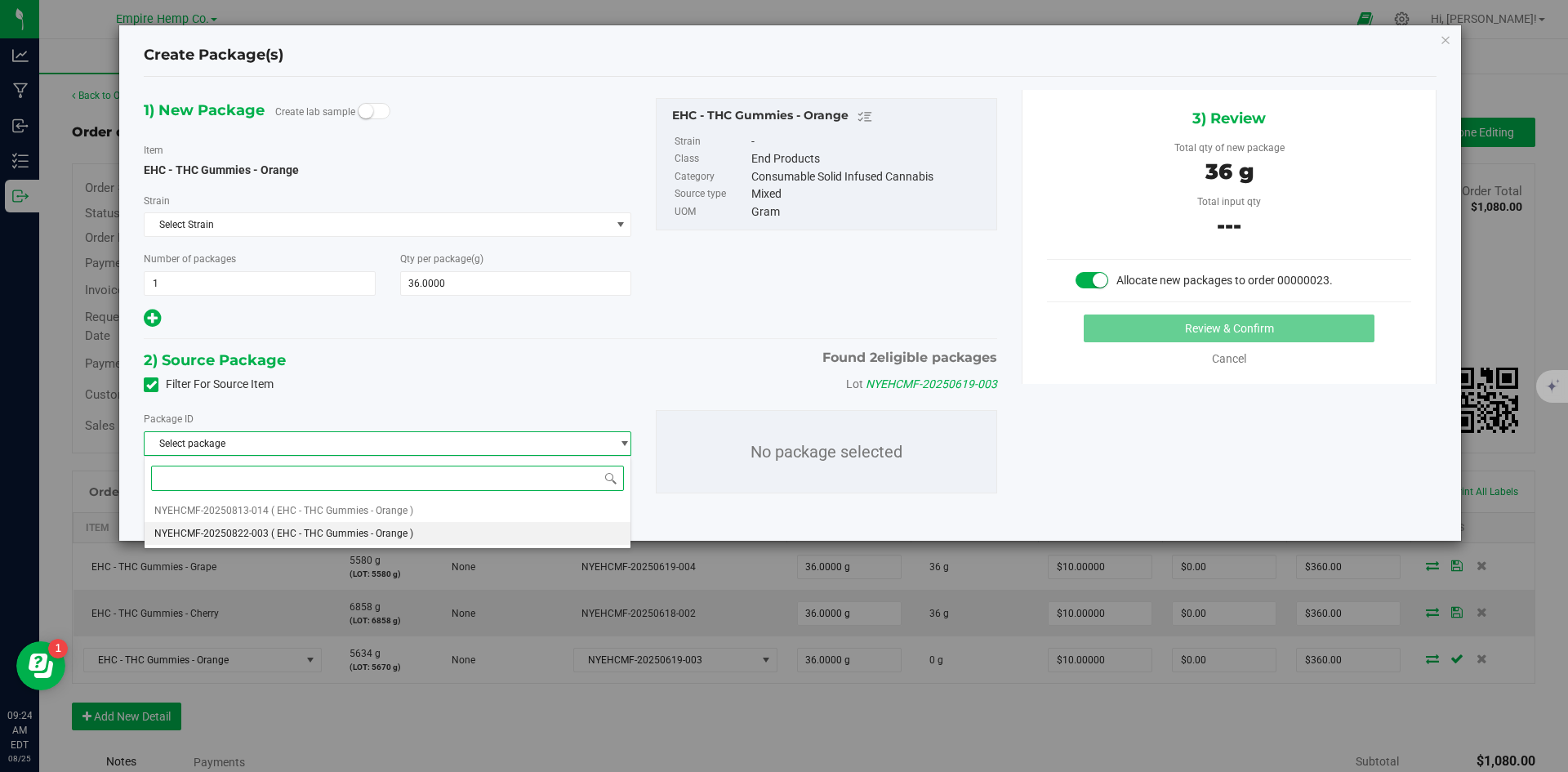
click at [463, 528] on li "NYEHCMF-20250822-003 ( EHC - THC Gummies - Orange )" at bounding box center [388, 533] width 486 height 23
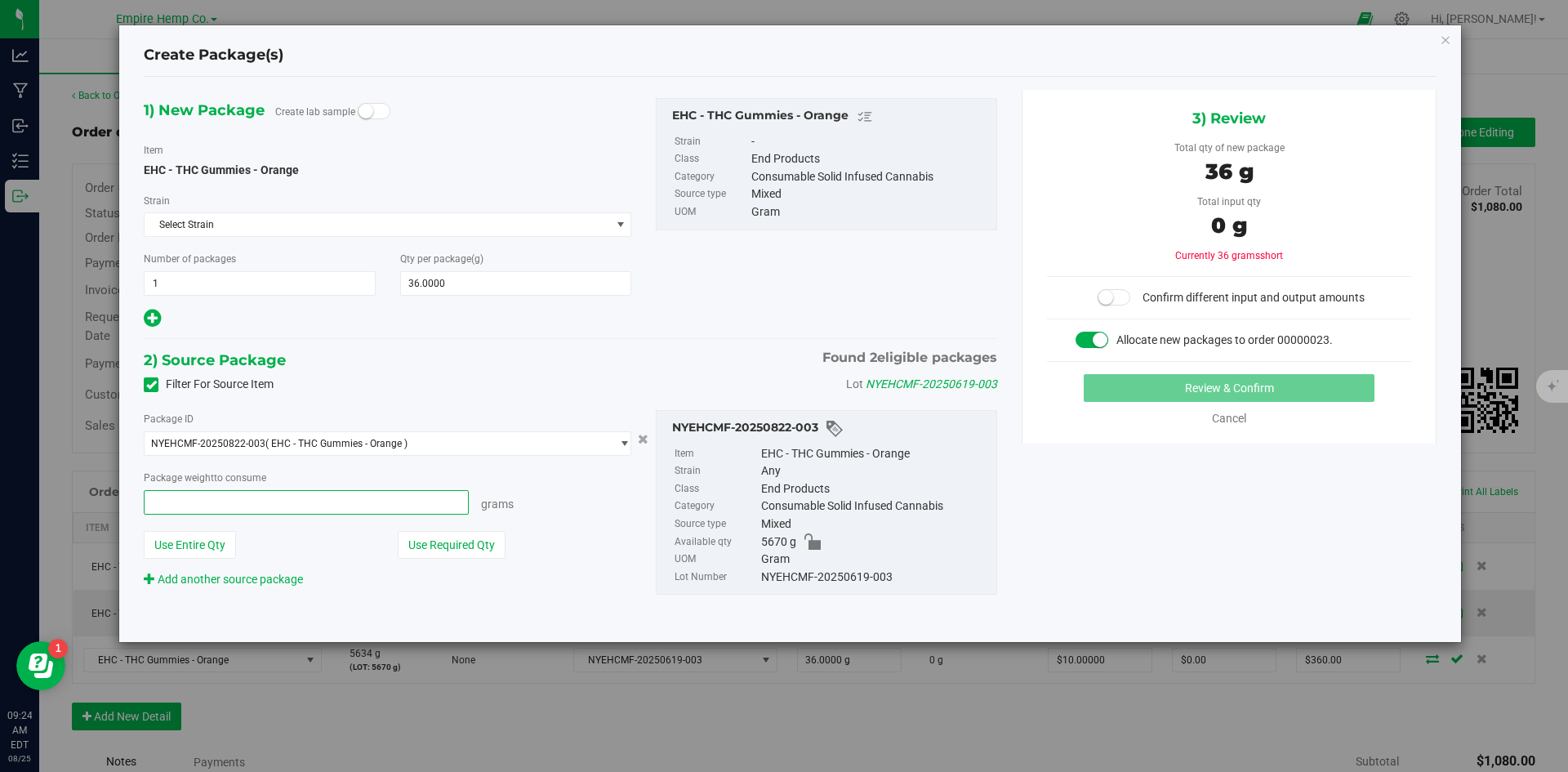
click at [391, 502] on span at bounding box center [306, 502] width 325 height 24
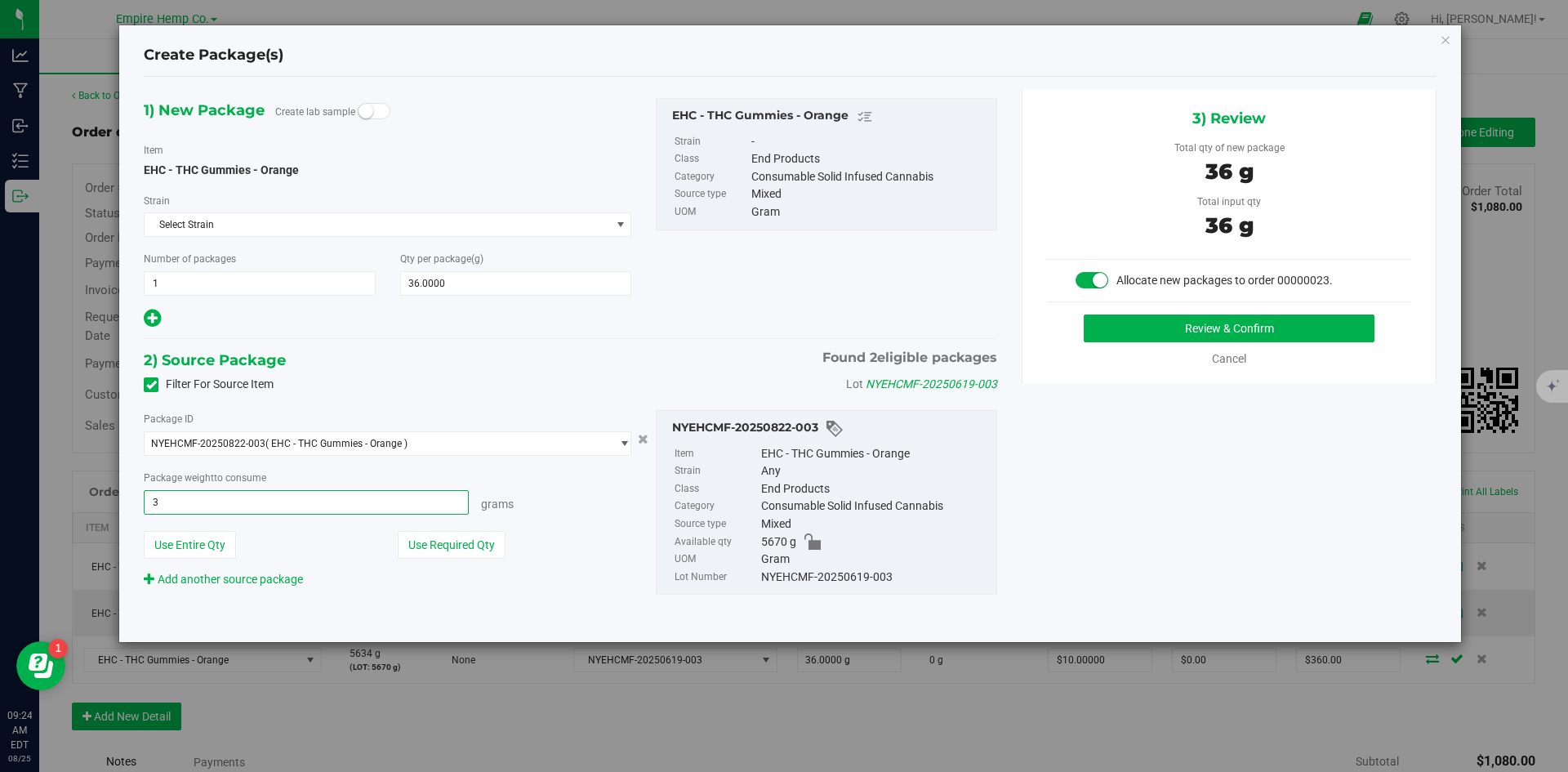
type input "36"
type input "36.0000 g"
click at [1254, 327] on button "Review & Confirm" at bounding box center [1229, 328] width 291 height 28
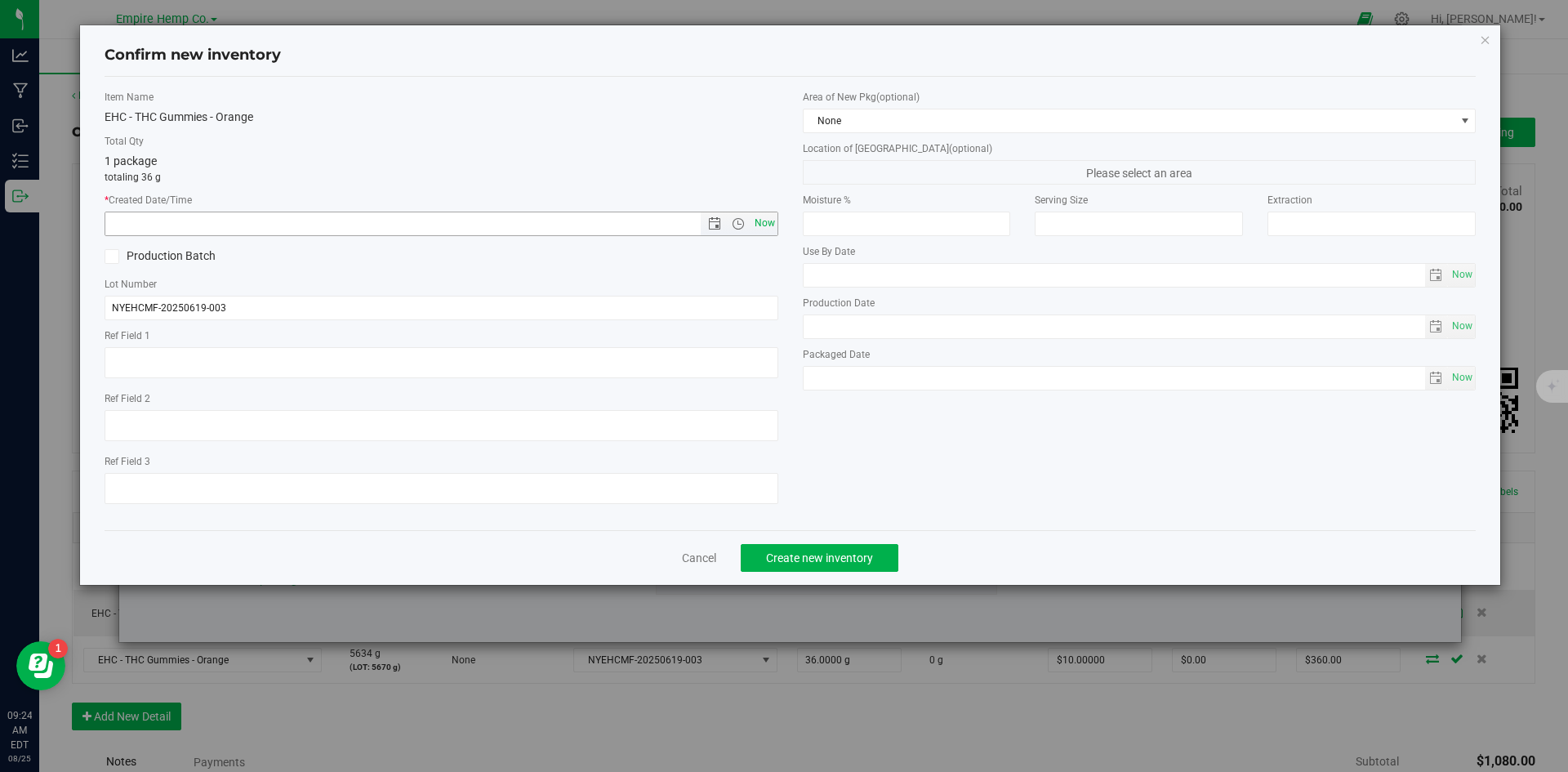
click at [766, 220] on span "Now" at bounding box center [764, 223] width 28 height 24
type input "[DATE] 9:24 AM"
click at [867, 565] on button "Create new inventory" at bounding box center [819, 558] width 158 height 28
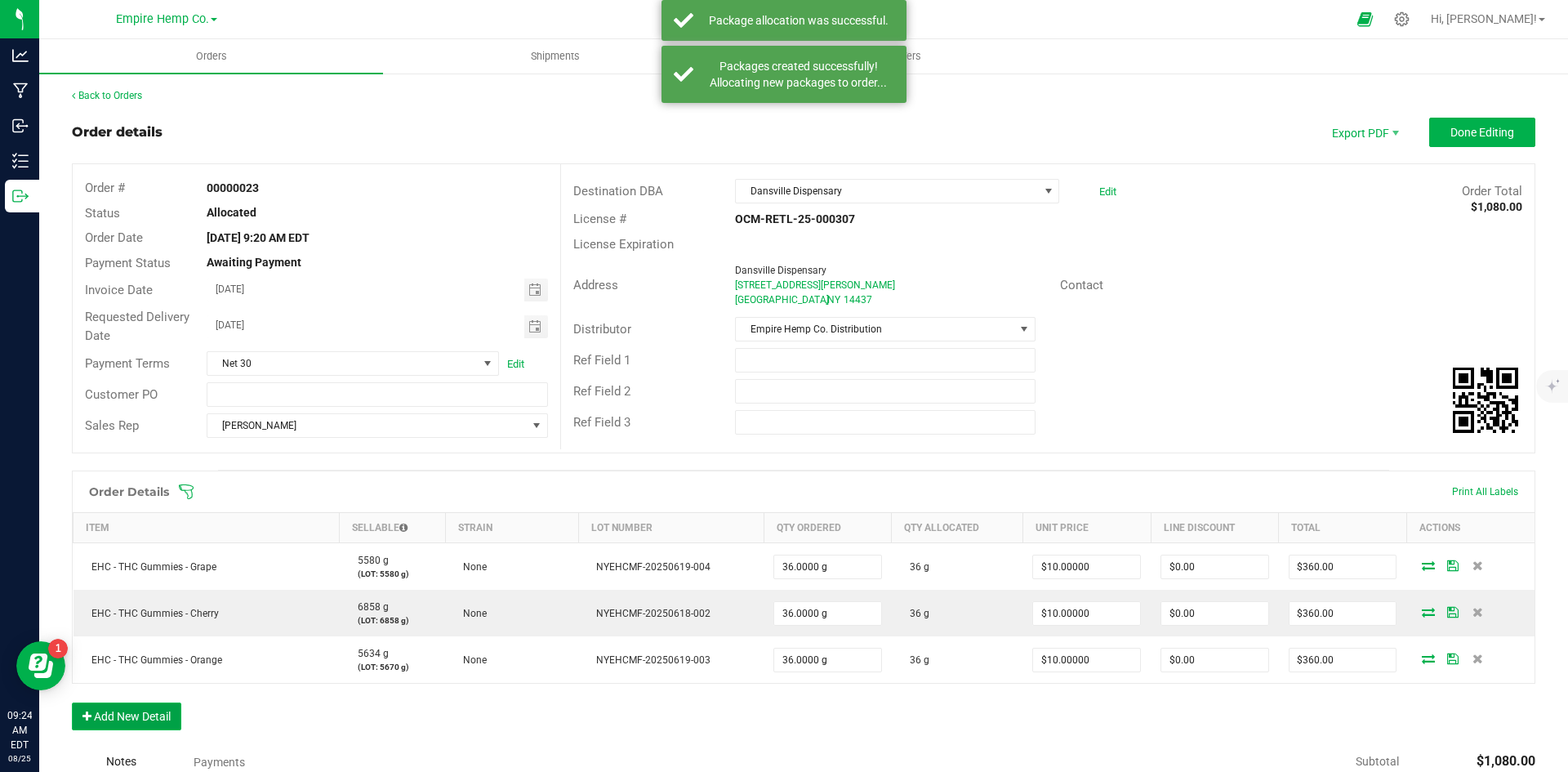
click at [152, 716] on button "Add New Detail" at bounding box center [126, 716] width 110 height 28
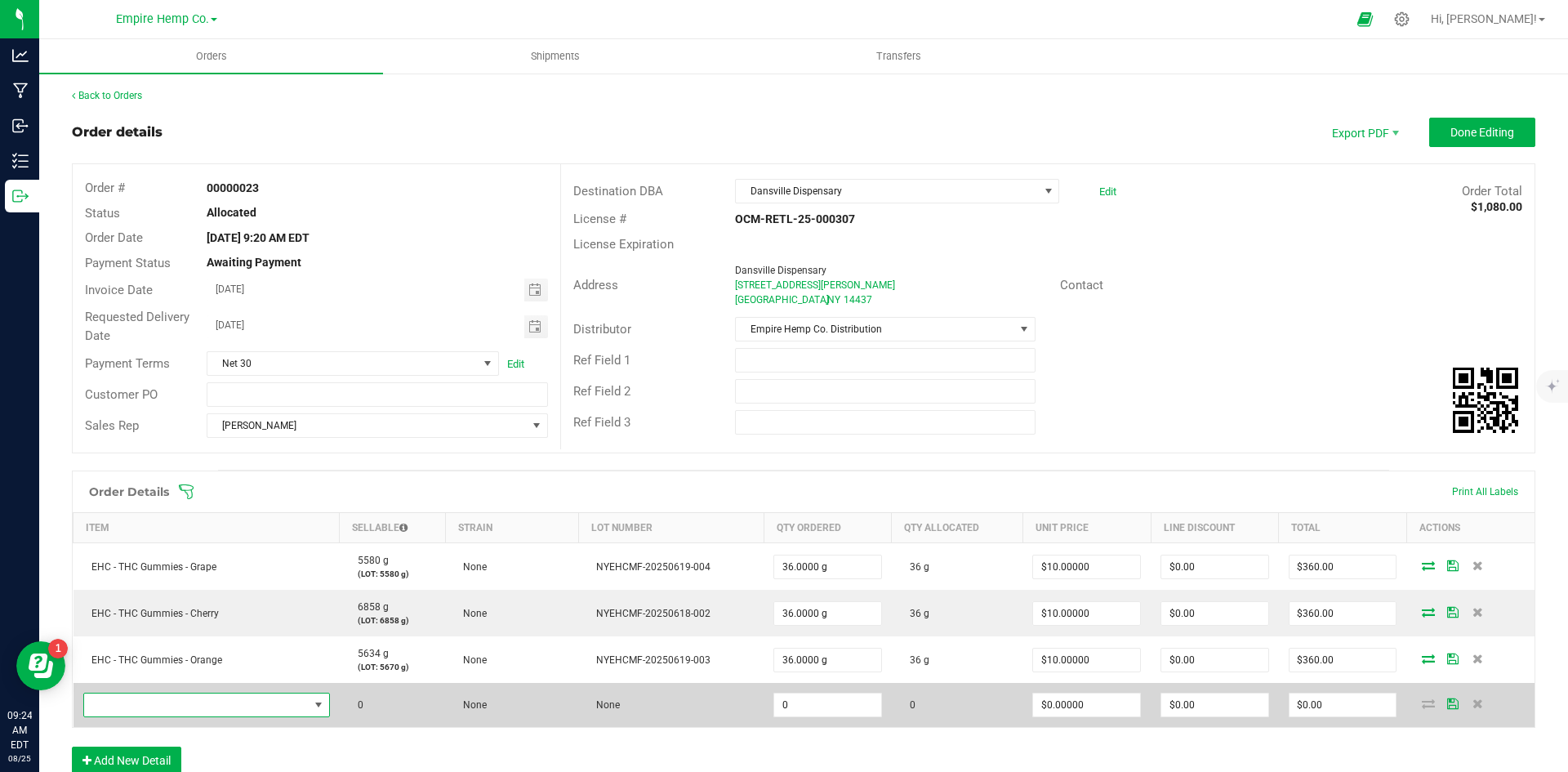
click at [155, 699] on span "NO DATA FOUND" at bounding box center [197, 705] width 225 height 23
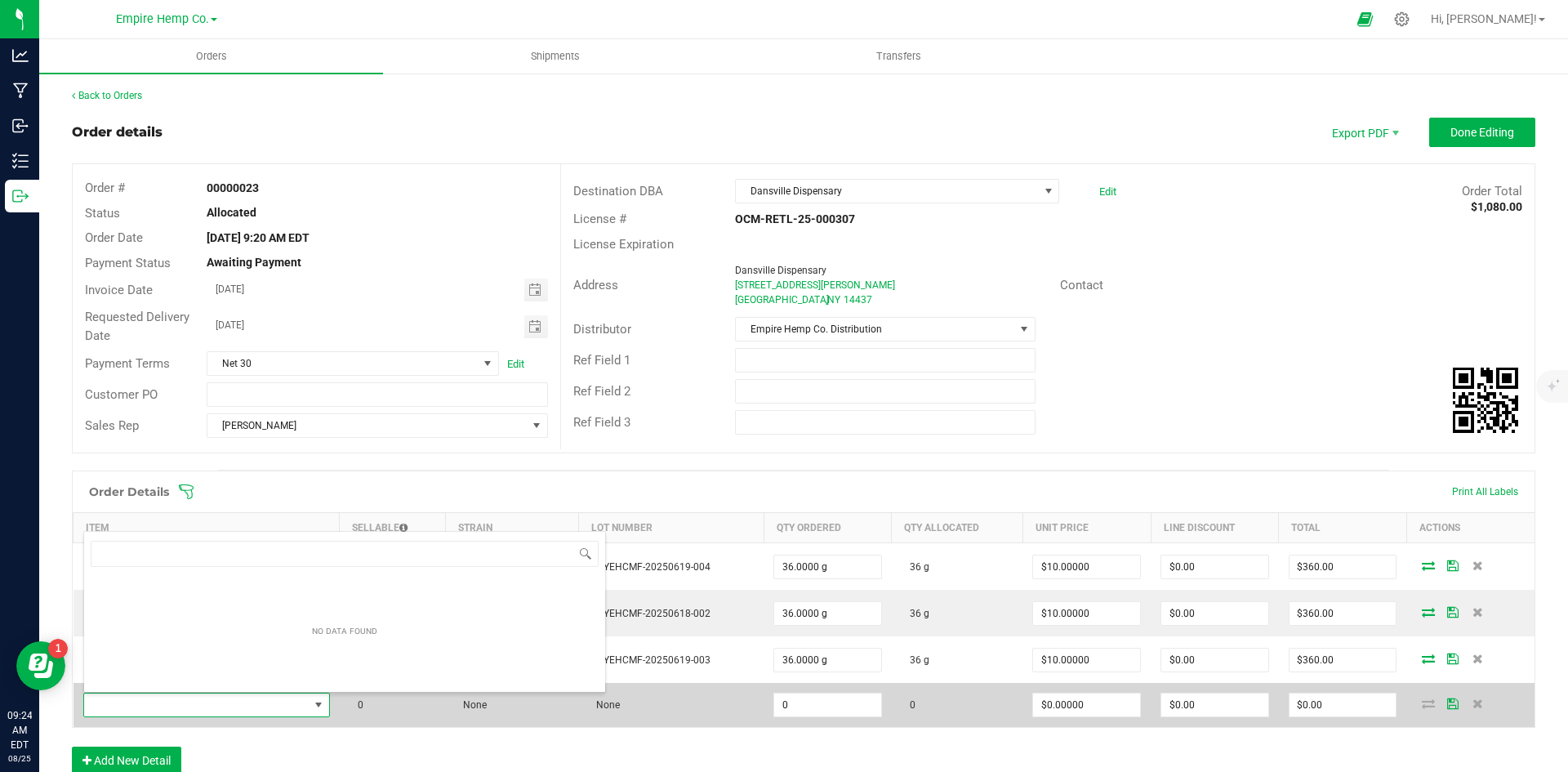
scroll to position [24, 242]
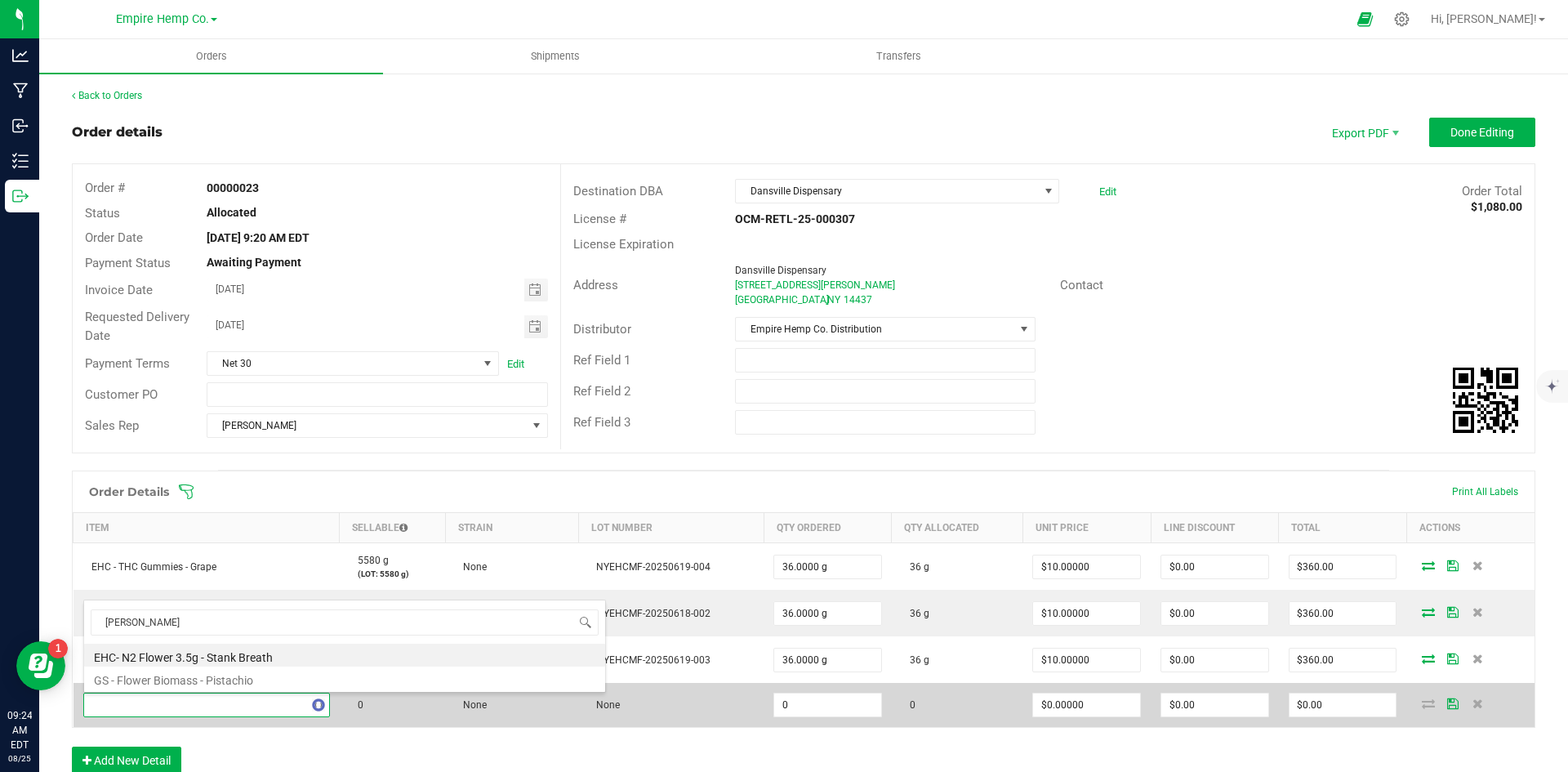
type input "stank"
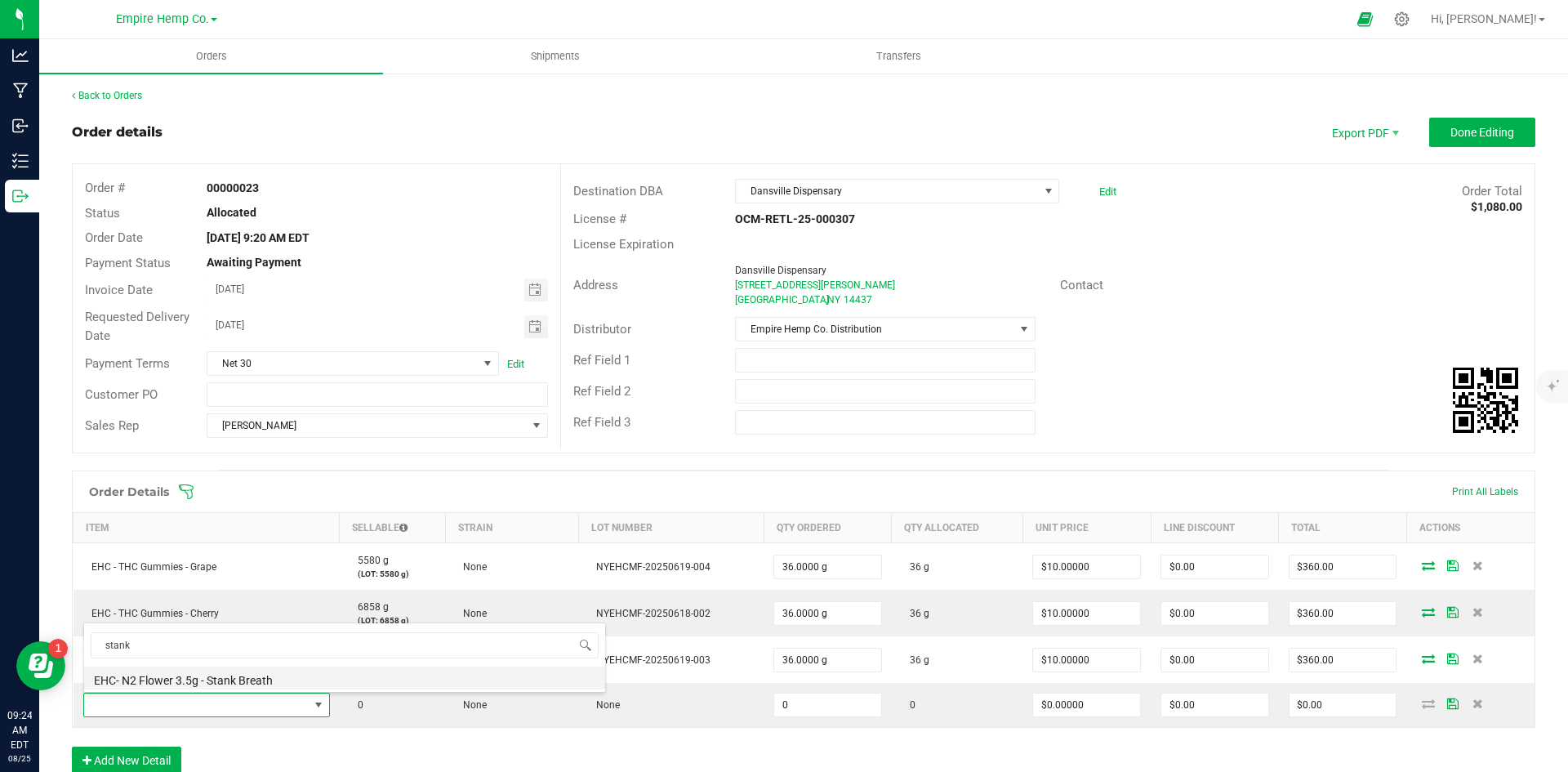
click at [177, 671] on li "EHC- N2 Flower 3.5g - Stank Breath" at bounding box center [345, 678] width 521 height 23
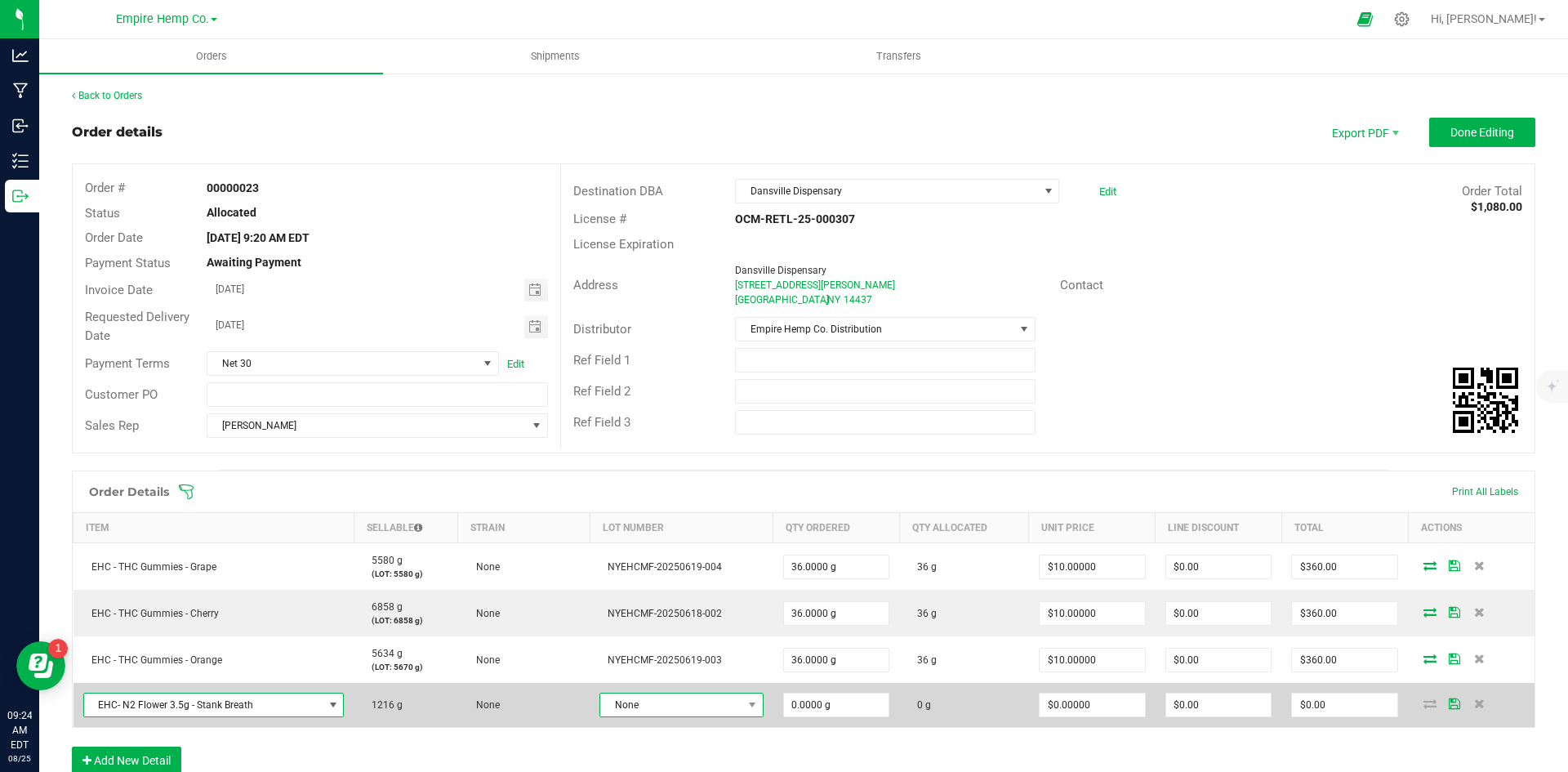
click at [679, 707] on span "None" at bounding box center [671, 705] width 141 height 23
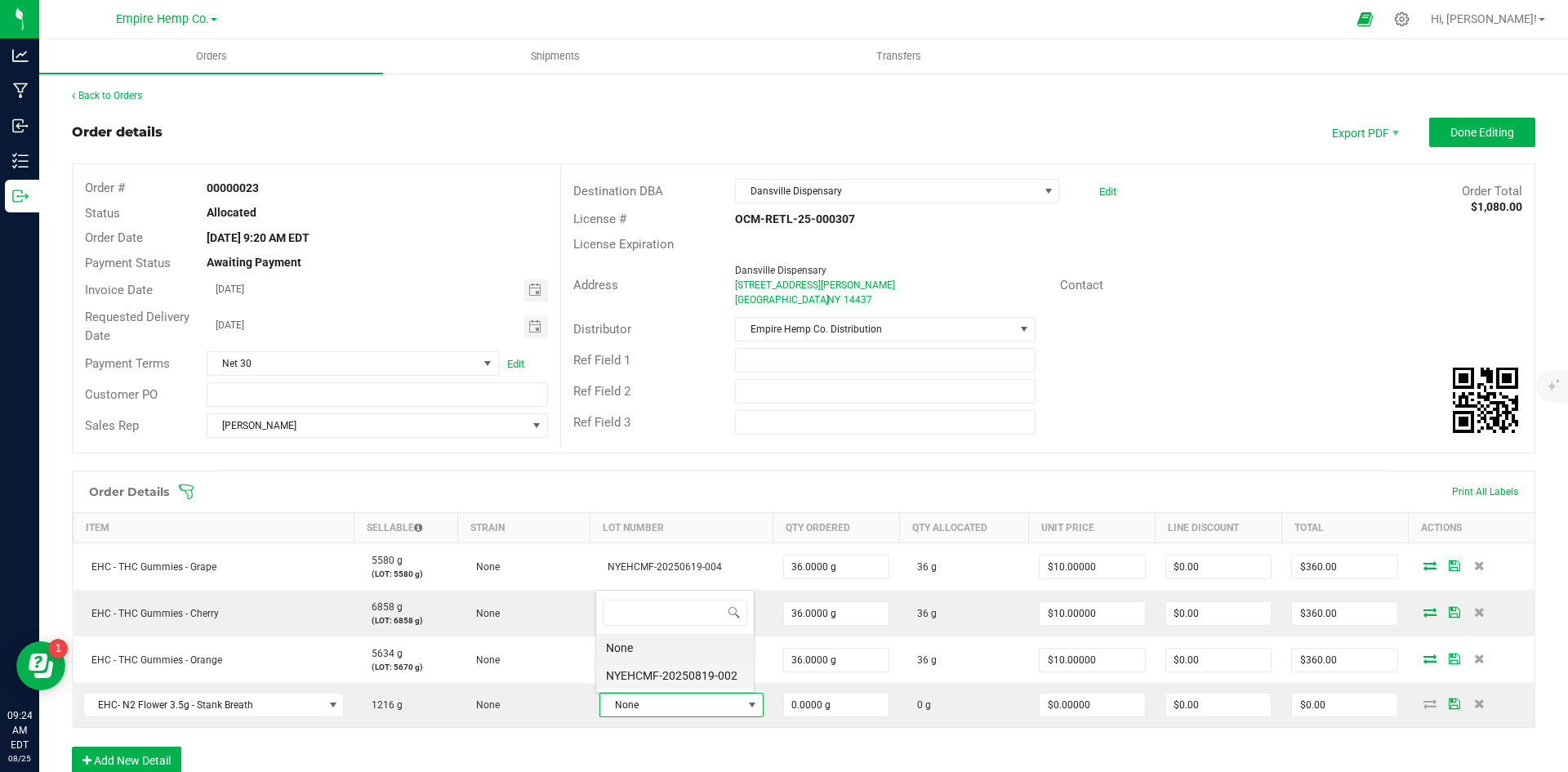
click at [687, 682] on li "NYEHCMF-20250819-002" at bounding box center [674, 675] width 158 height 28
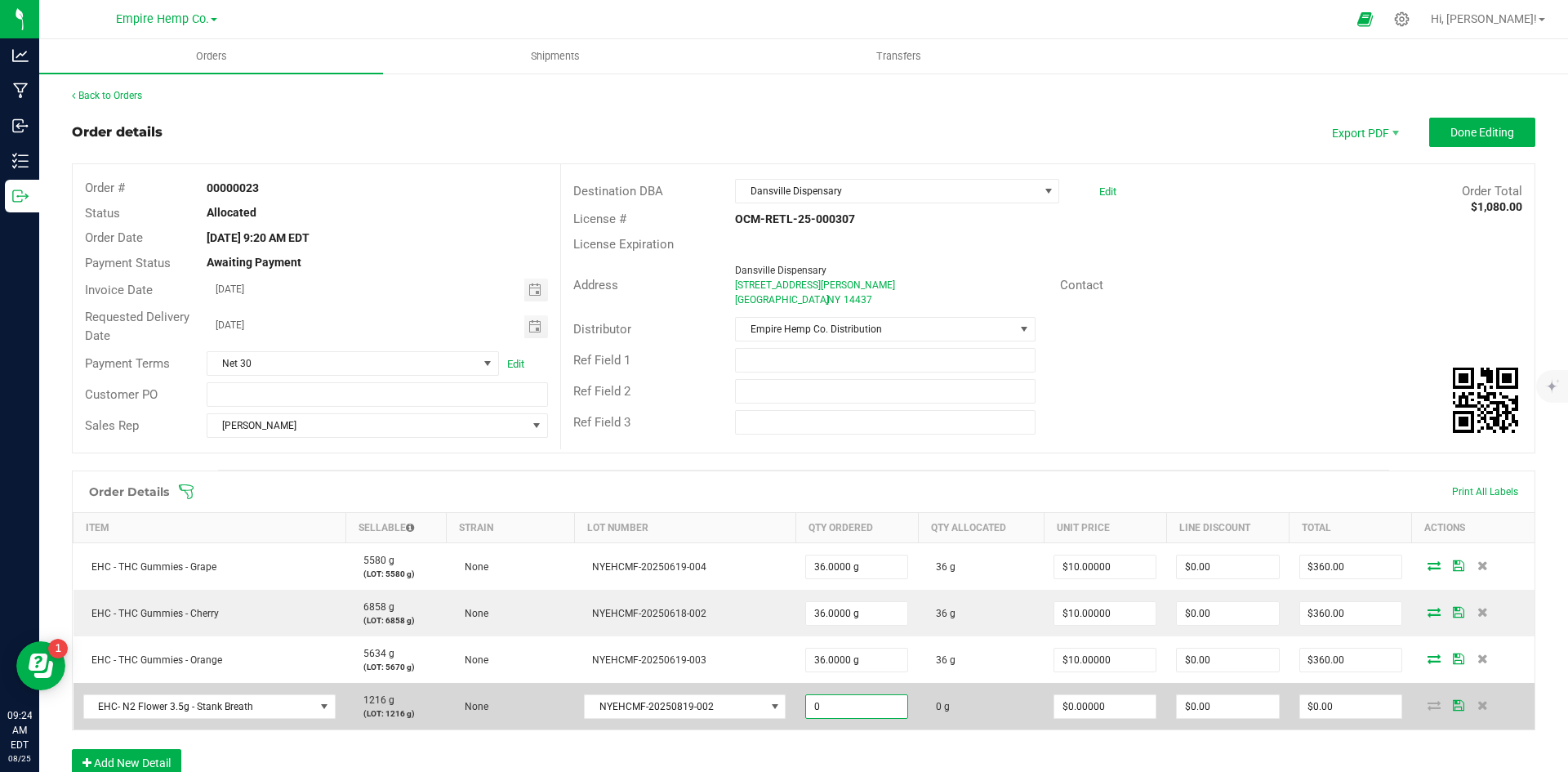
click at [863, 711] on input "0" at bounding box center [856, 707] width 101 height 23
type input "27.0000 g"
type input "0"
click at [1084, 709] on input "0" at bounding box center [1105, 707] width 101 height 23
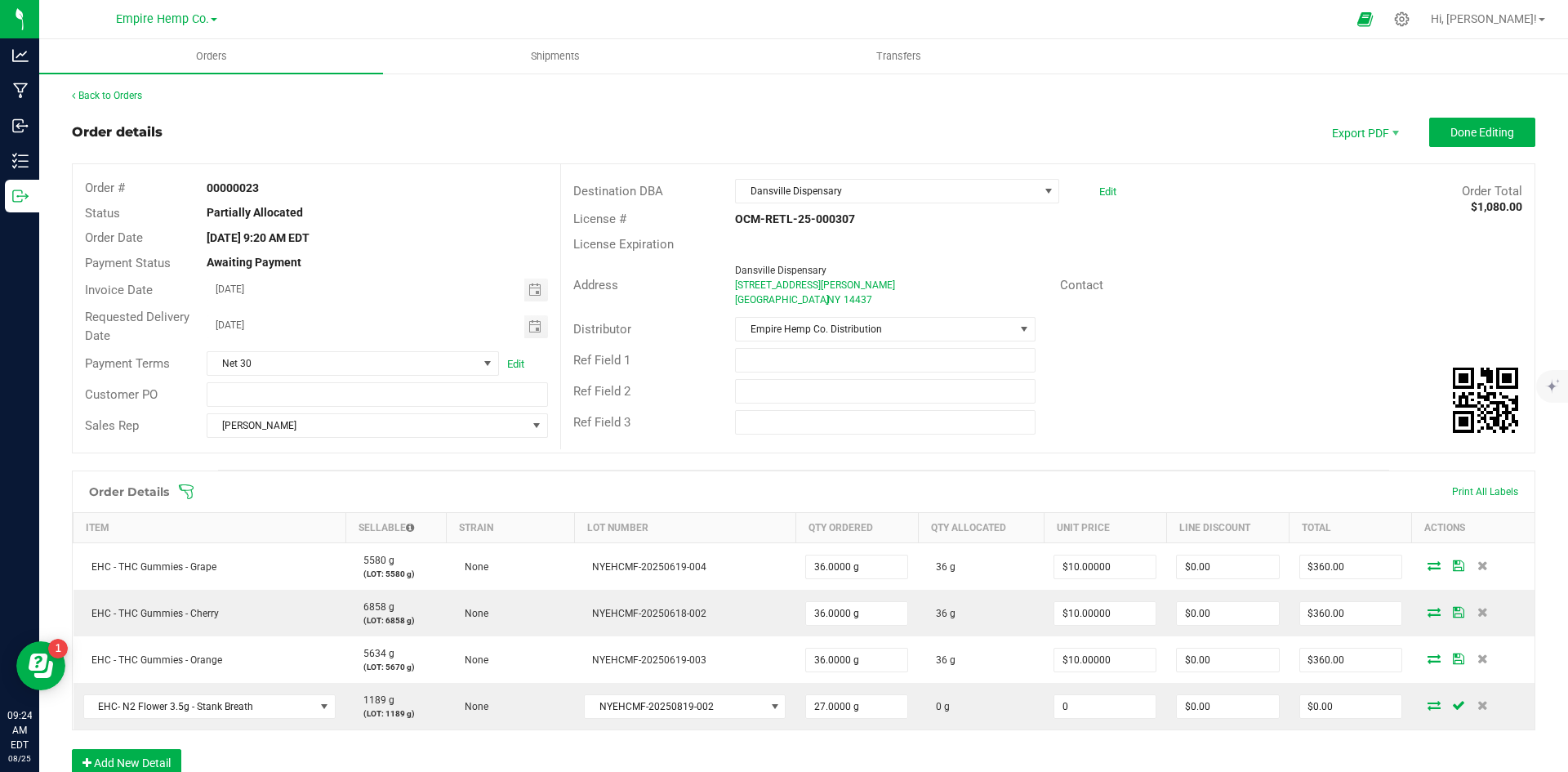
click at [1084, 709] on input "0" at bounding box center [1105, 707] width 101 height 23
type input "$15.00000"
type input "$405.00"
click at [1290, 730] on div "Order Details Print All Labels Item Sellable Strain Lot Number Qty Ordered Qty …" at bounding box center [803, 632] width 1463 height 322
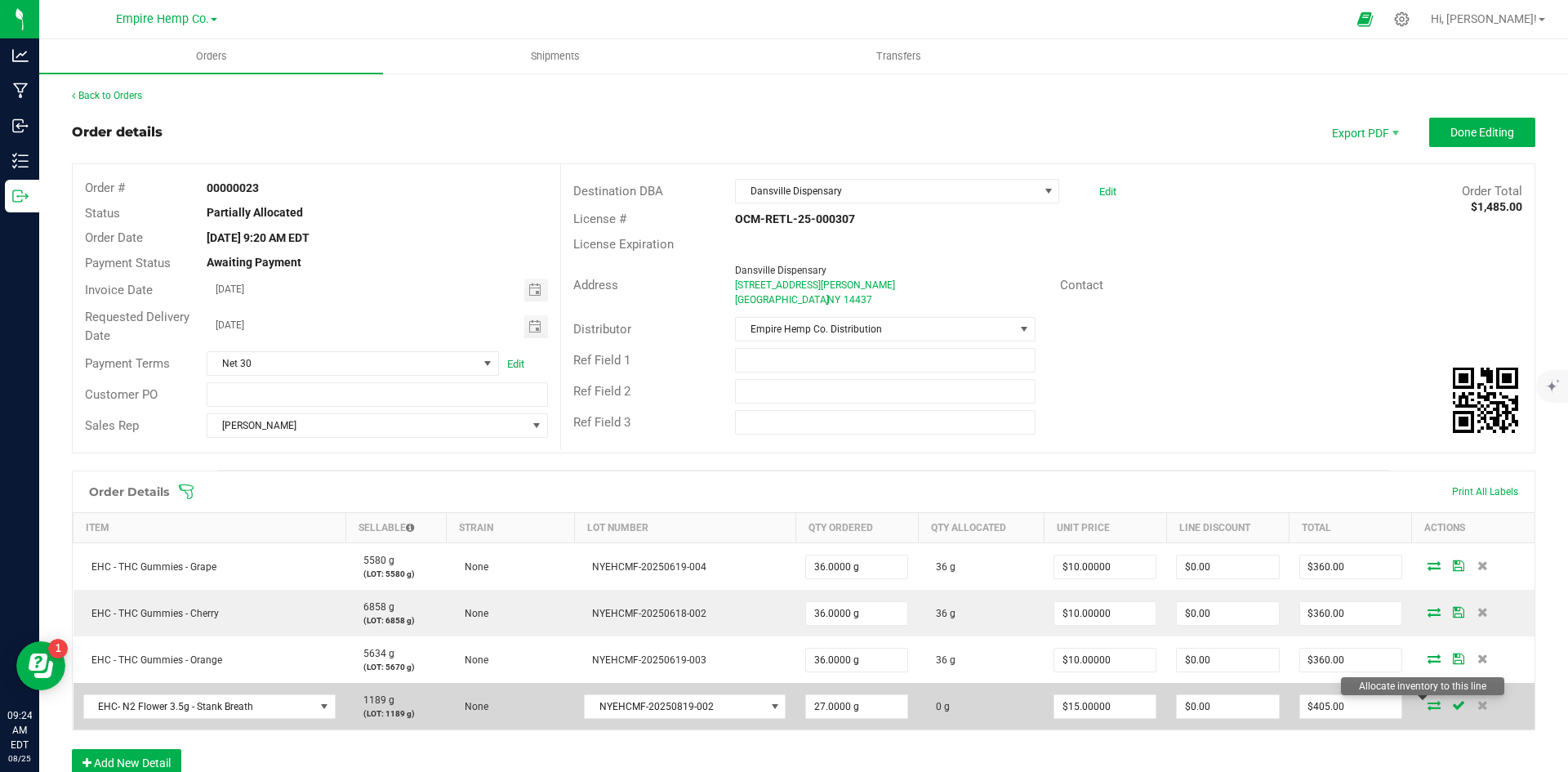
click at [1428, 706] on icon at bounding box center [1434, 704] width 13 height 10
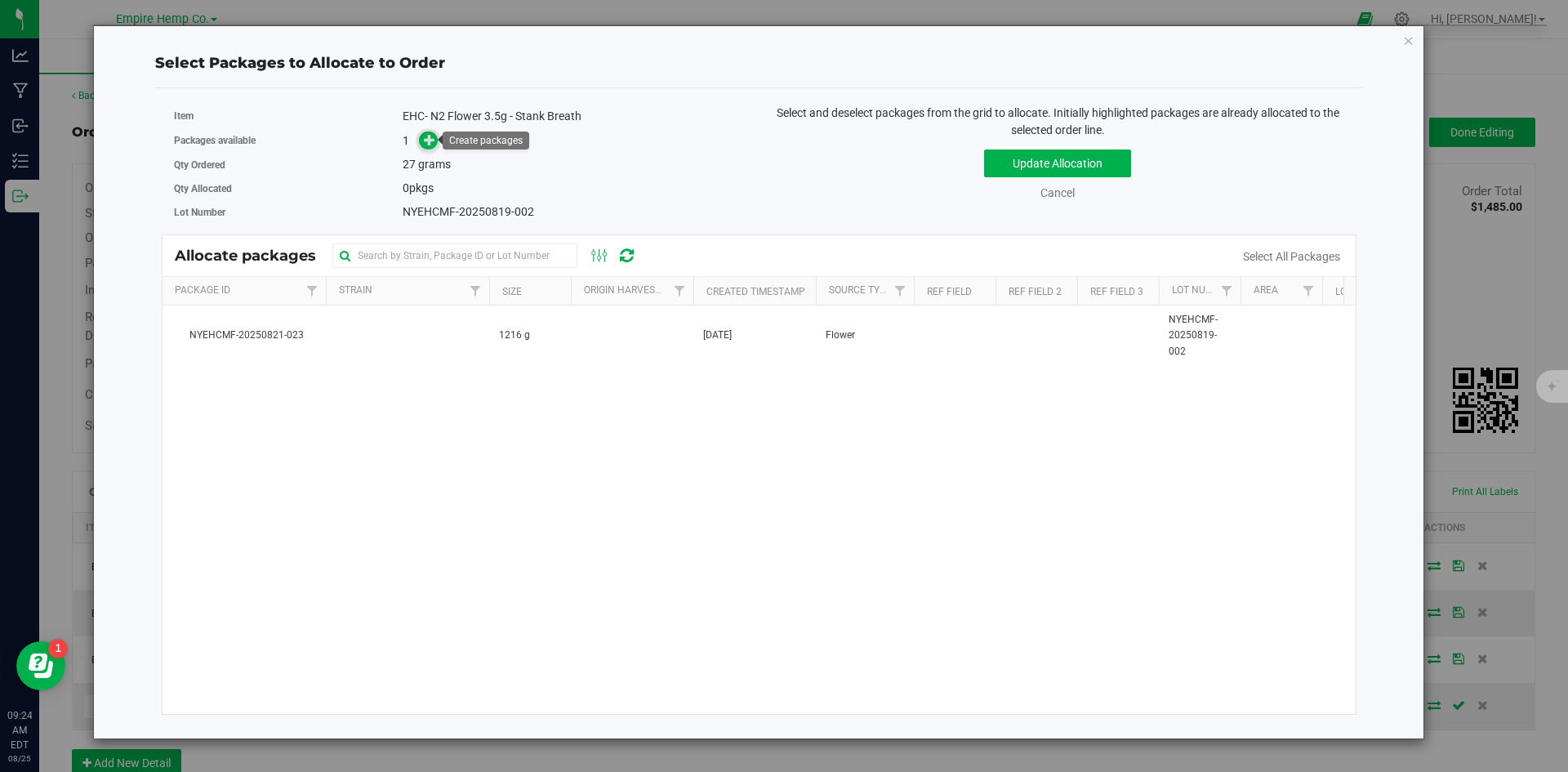
click at [429, 140] on icon at bounding box center [429, 139] width 11 height 11
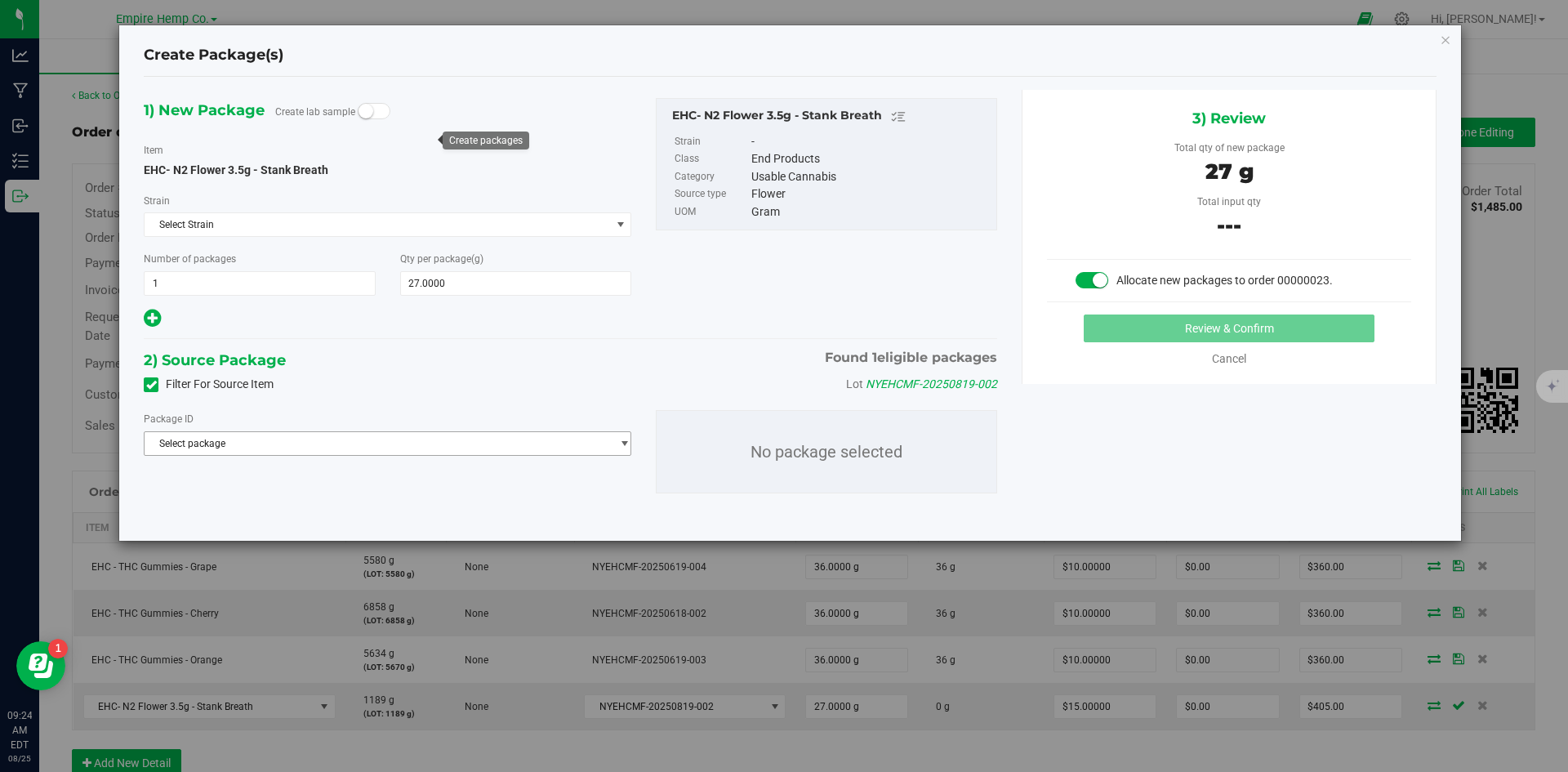
click at [429, 444] on span "Select package" at bounding box center [377, 444] width 465 height 23
click at [429, 509] on span "( EHC- N2 Flower 3.5g - Stank Breath )" at bounding box center [354, 510] width 166 height 11
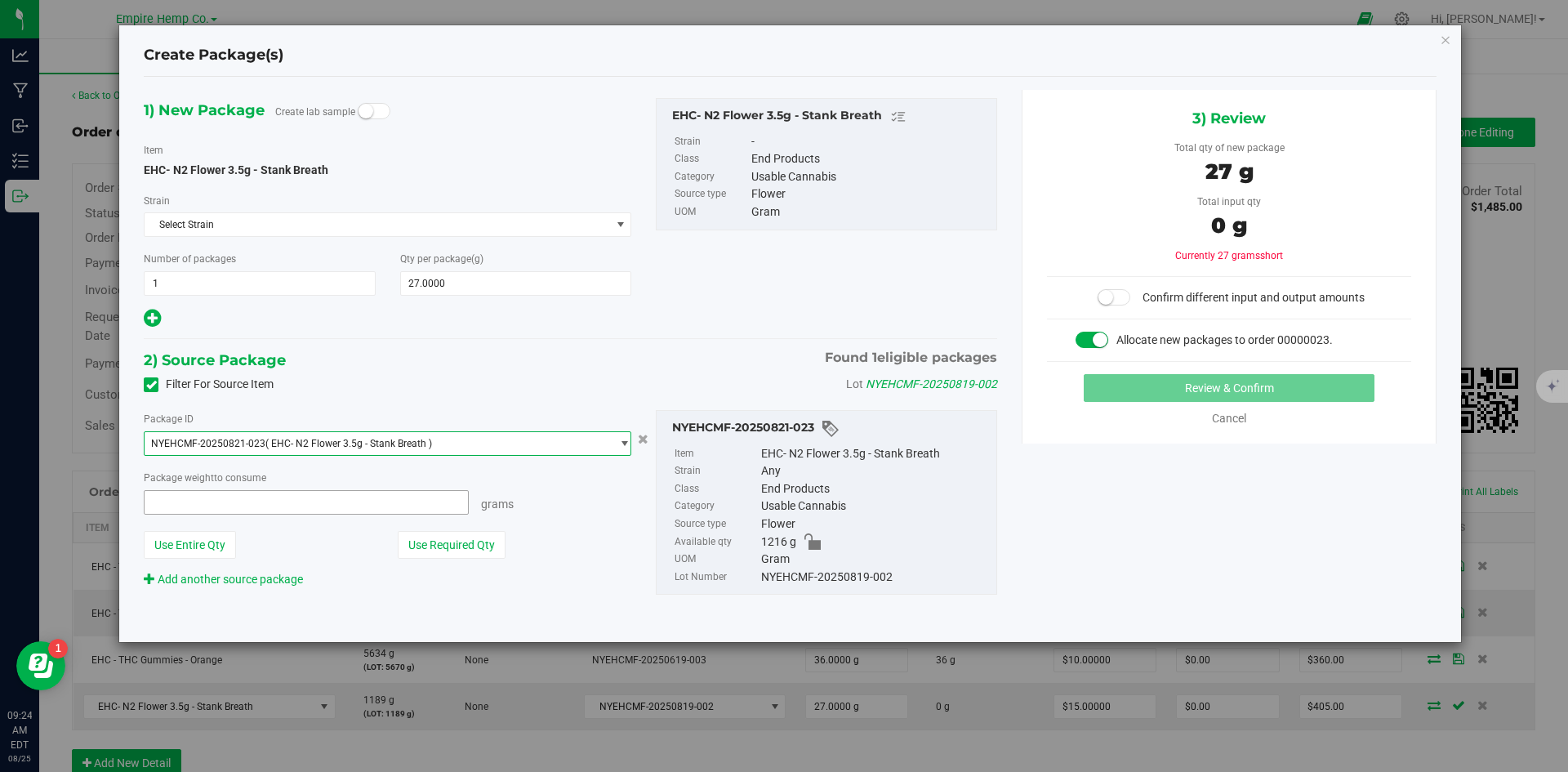
click at [336, 503] on span at bounding box center [306, 502] width 325 height 24
type input "27"
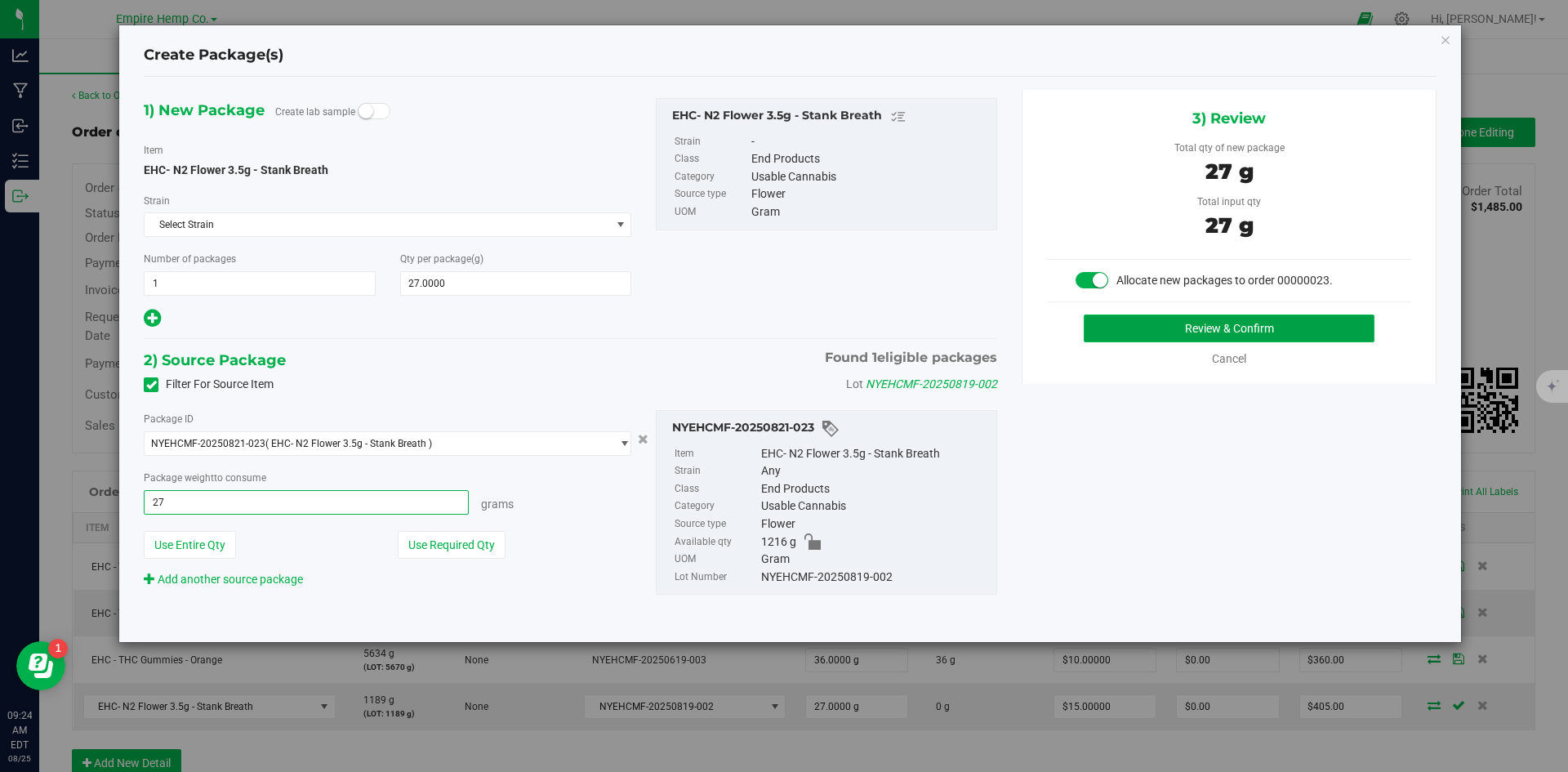
type input "27.0000 g"
click at [1140, 324] on button "Review & Confirm" at bounding box center [1229, 328] width 291 height 28
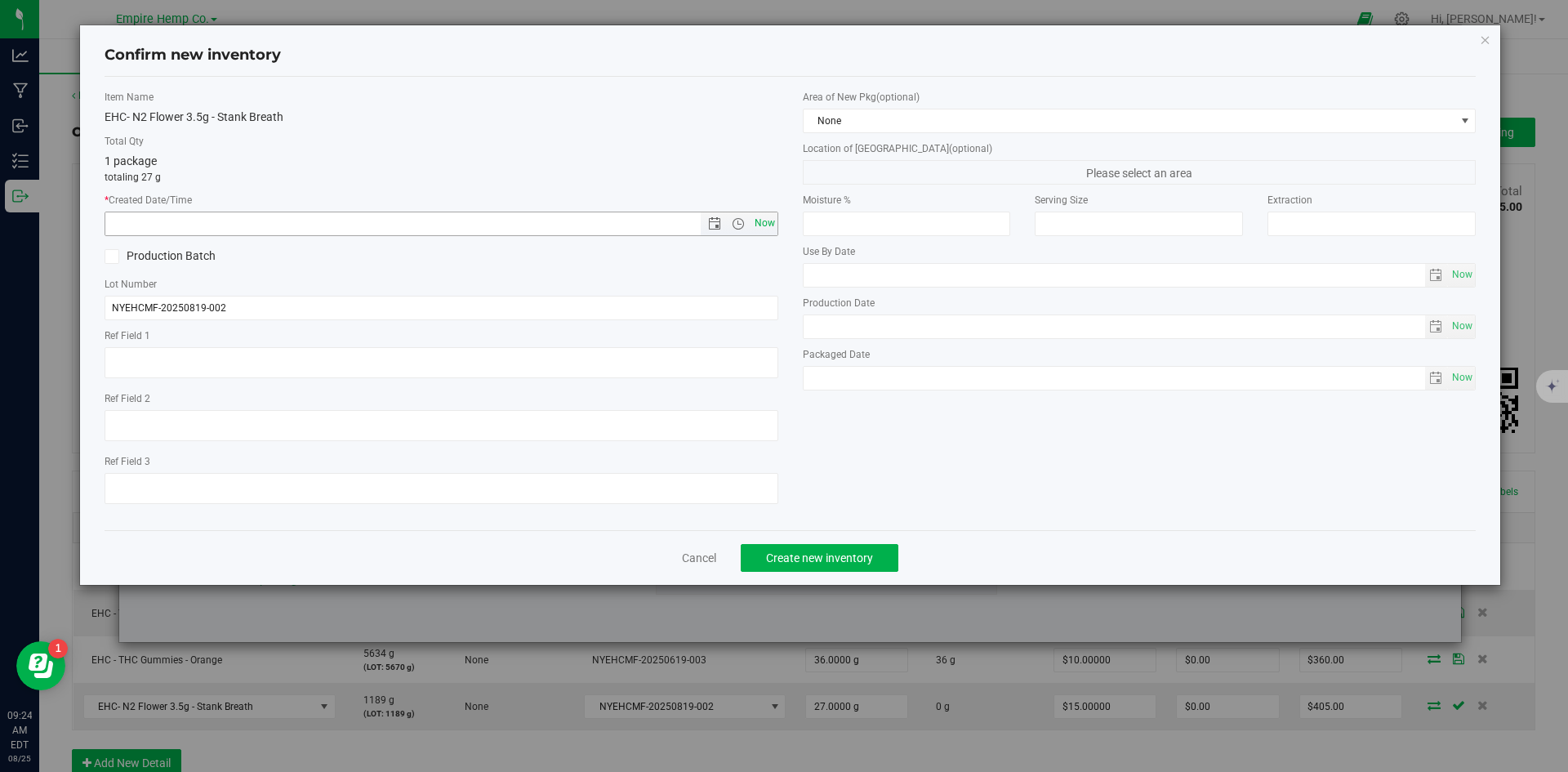
click at [760, 217] on span "Now" at bounding box center [764, 223] width 28 height 24
type input "[DATE] 9:24 AM"
click at [855, 557] on span "Create new inventory" at bounding box center [819, 558] width 107 height 13
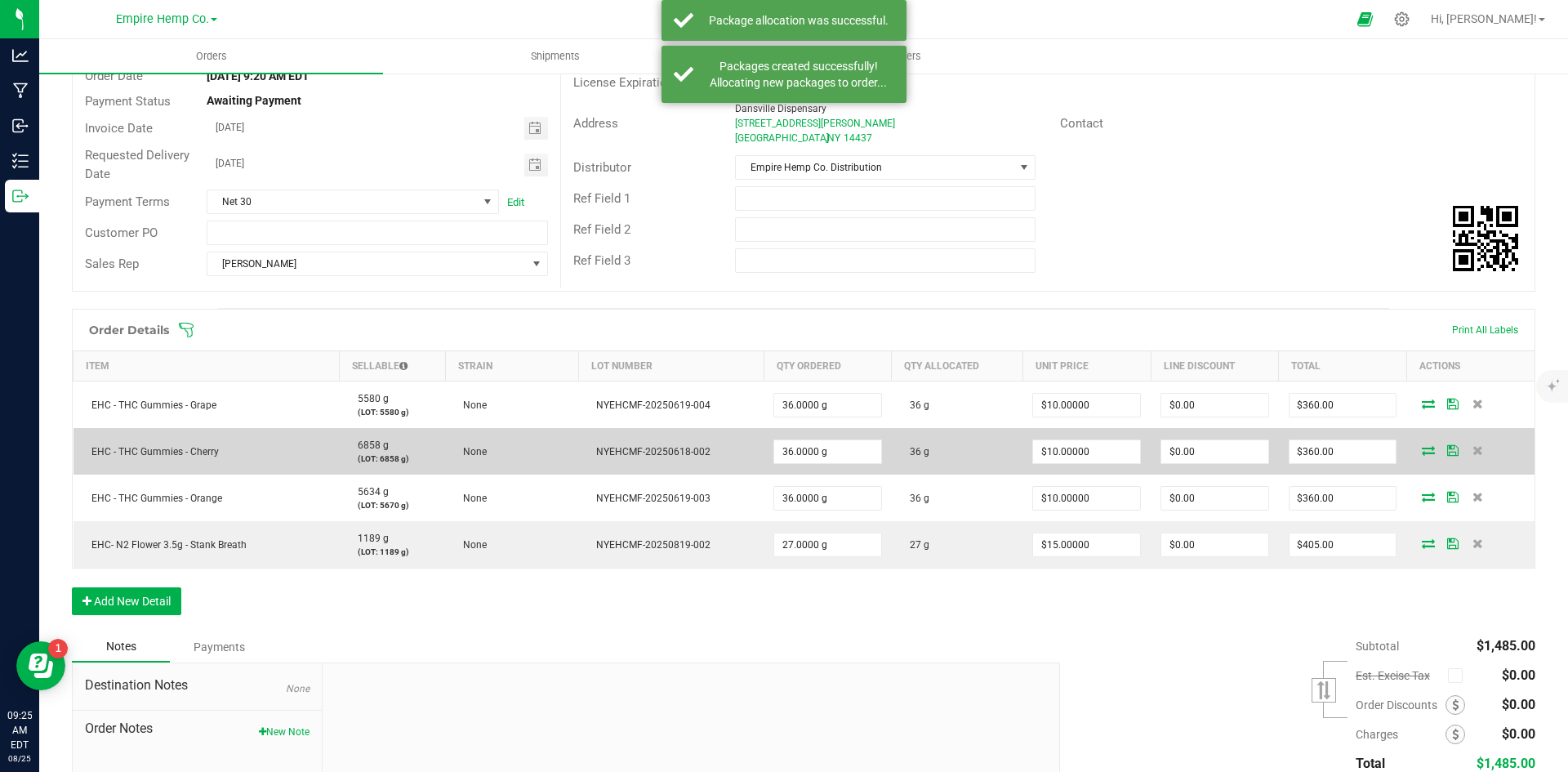
scroll to position [163, 0]
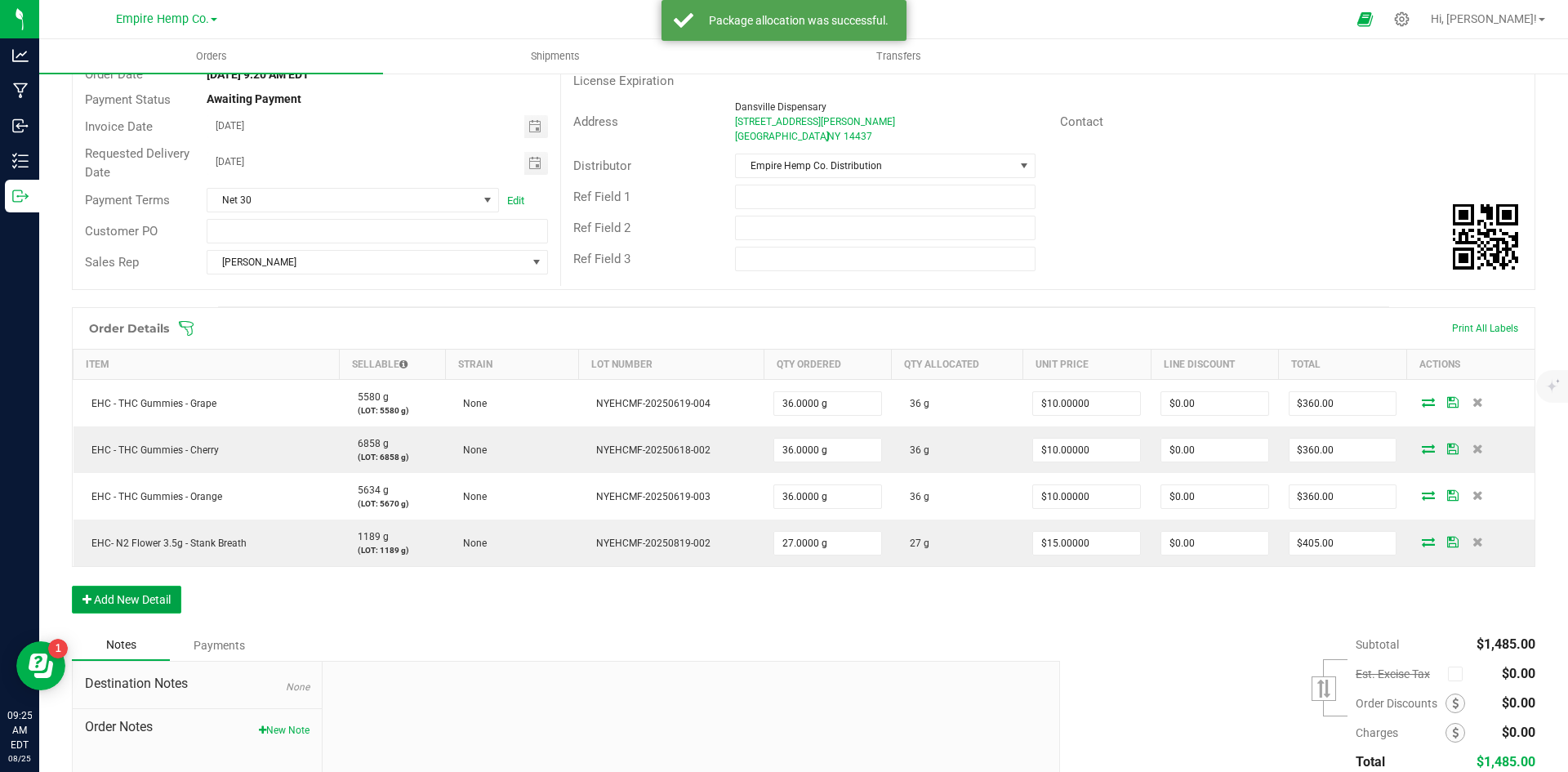
click at [159, 600] on button "Add New Detail" at bounding box center [126, 599] width 110 height 28
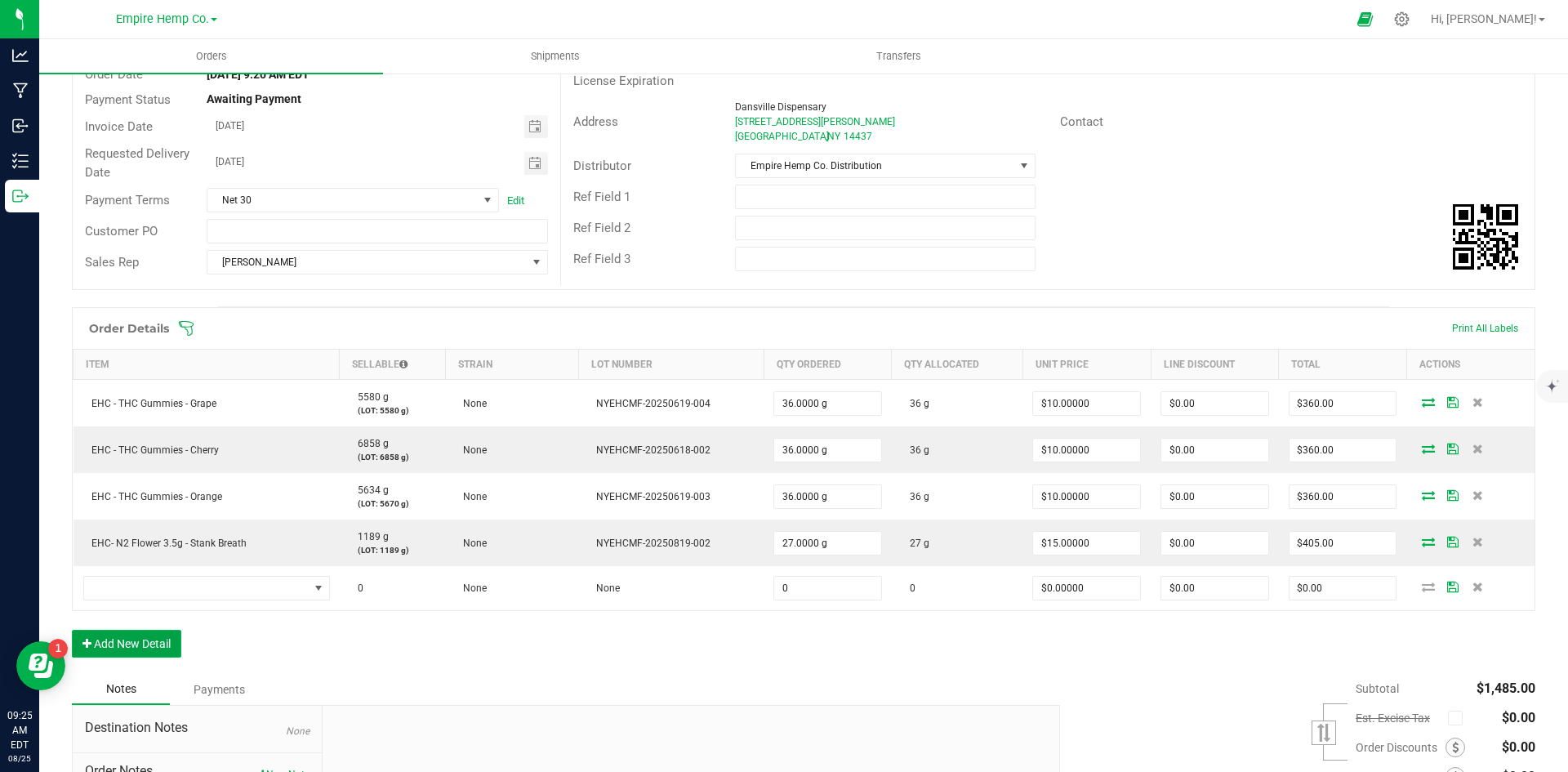
click at [179, 641] on button "Add New Detail" at bounding box center [126, 644] width 110 height 28
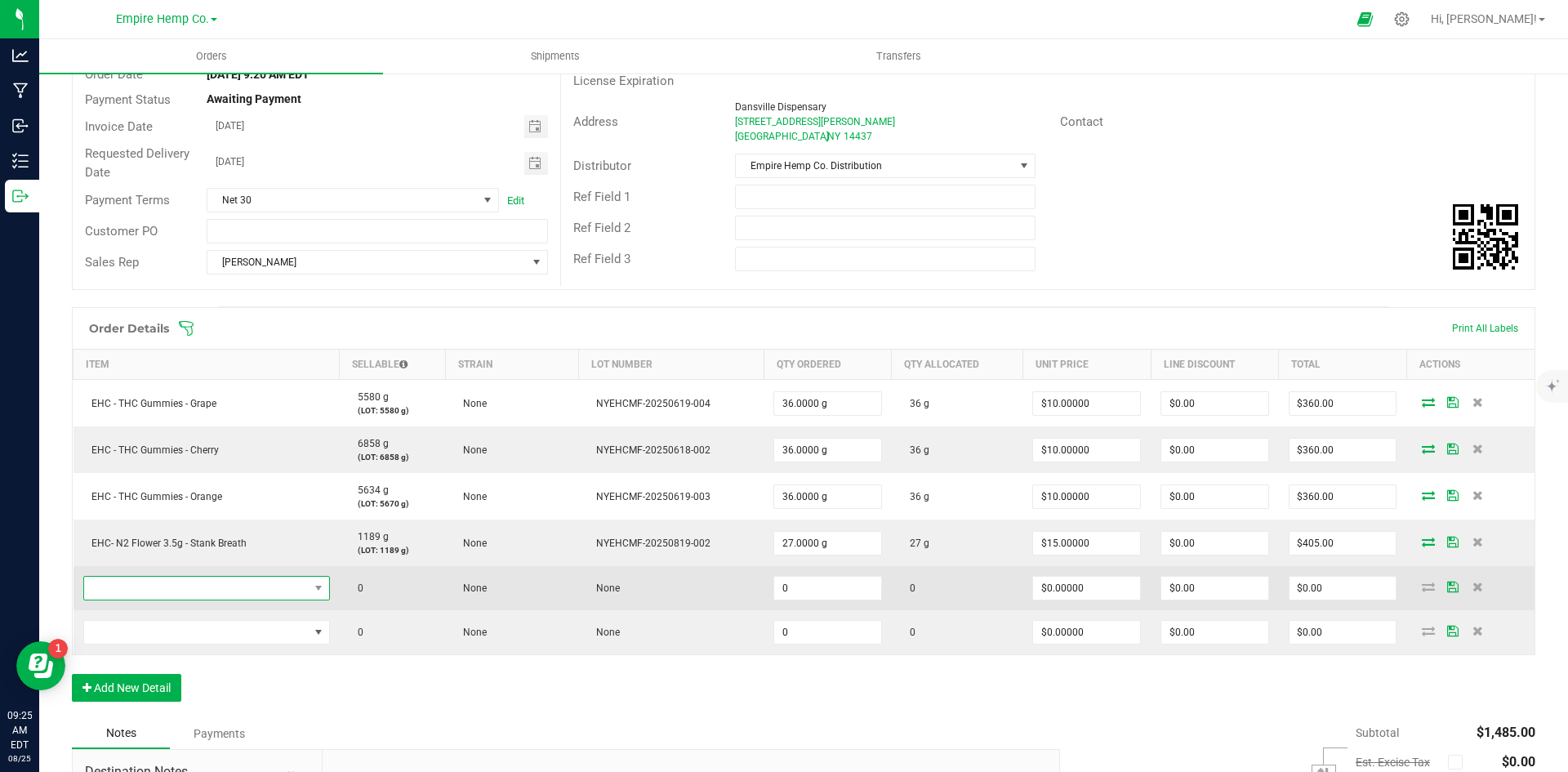
click at [304, 585] on span "NO DATA FOUND" at bounding box center [197, 588] width 225 height 23
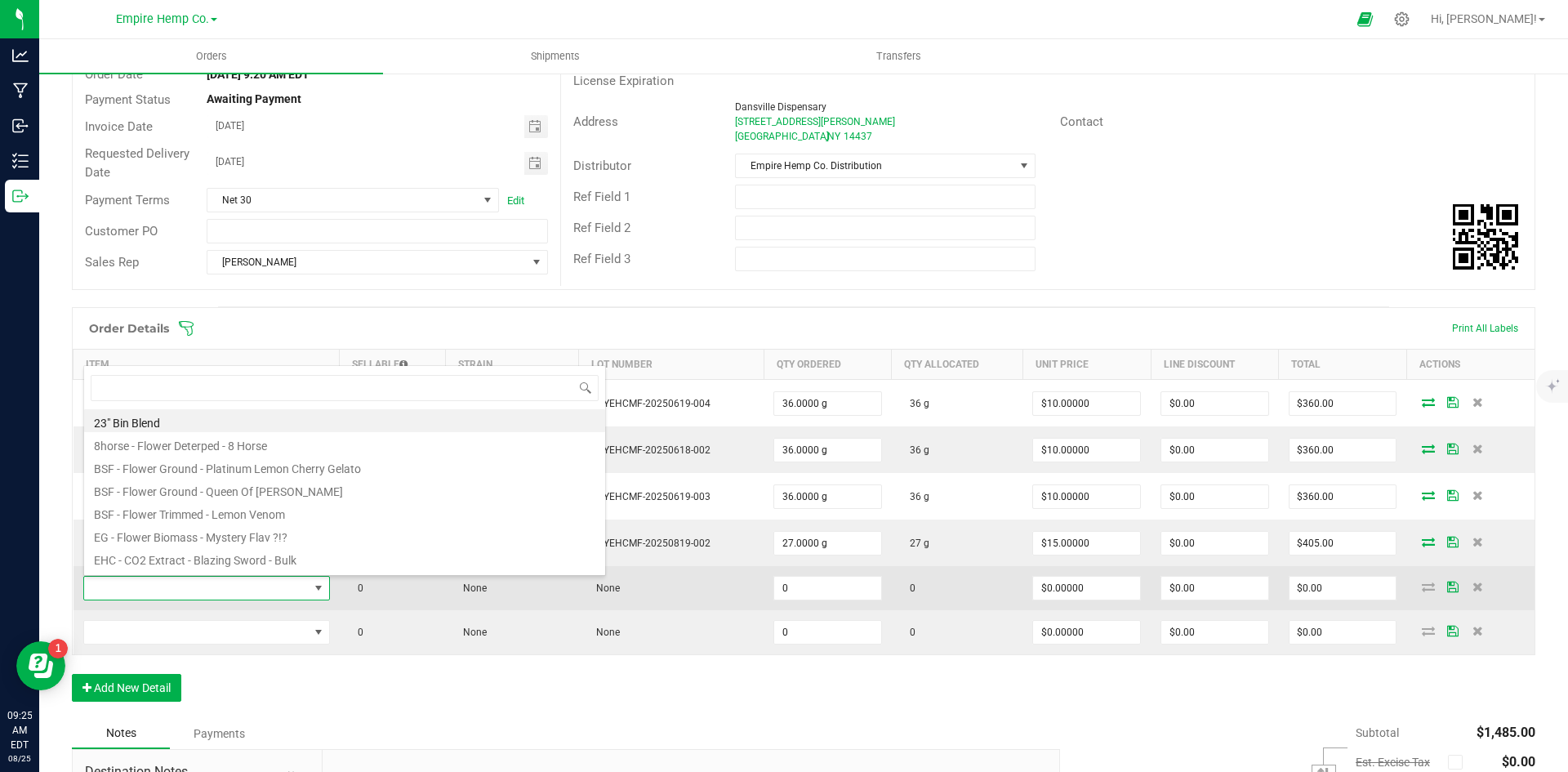
scroll to position [24, 242]
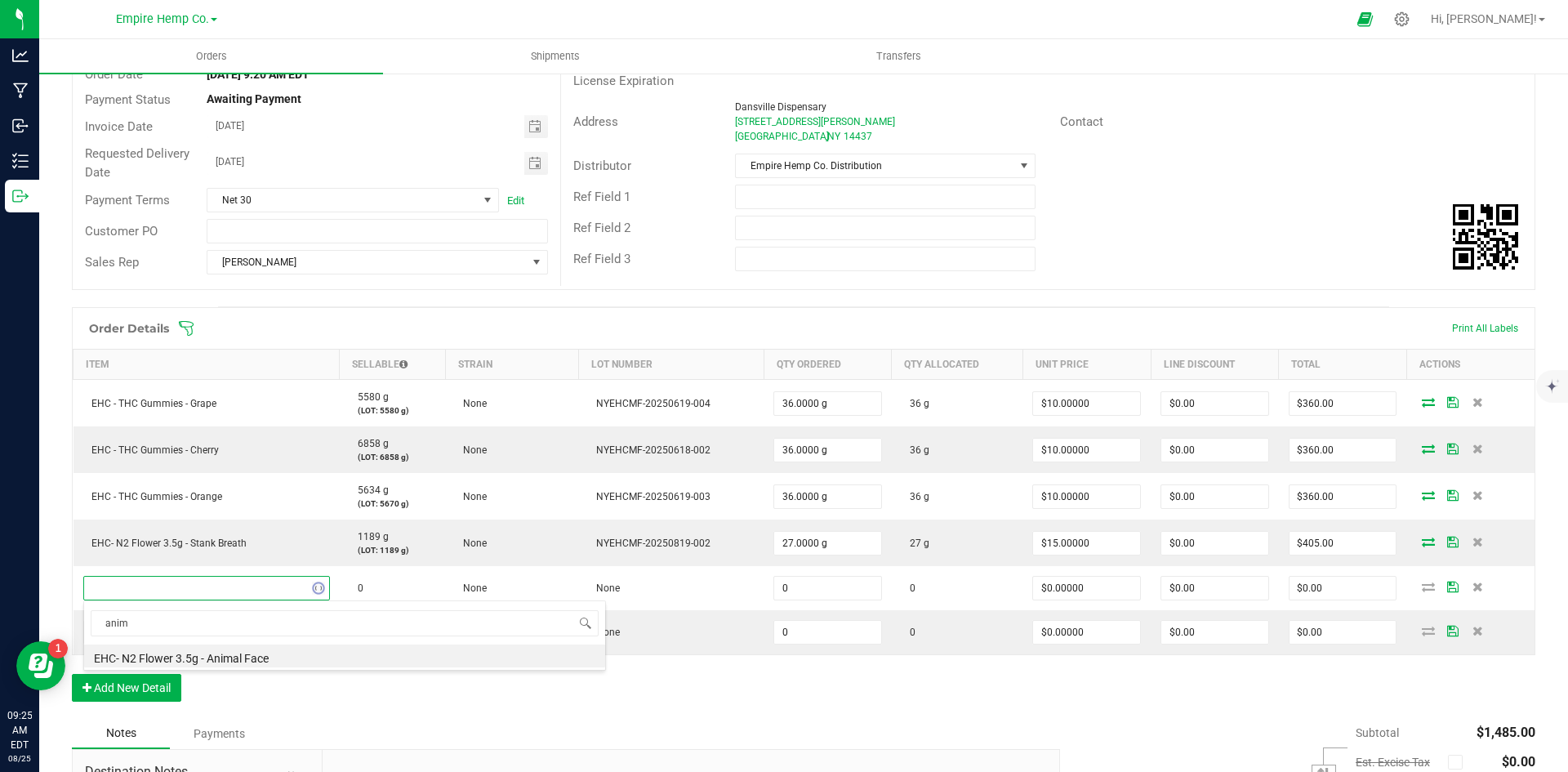
type input "anima"
click at [318, 658] on li "EHC- N2 Flower 3.5g - Animal Face" at bounding box center [345, 656] width 521 height 23
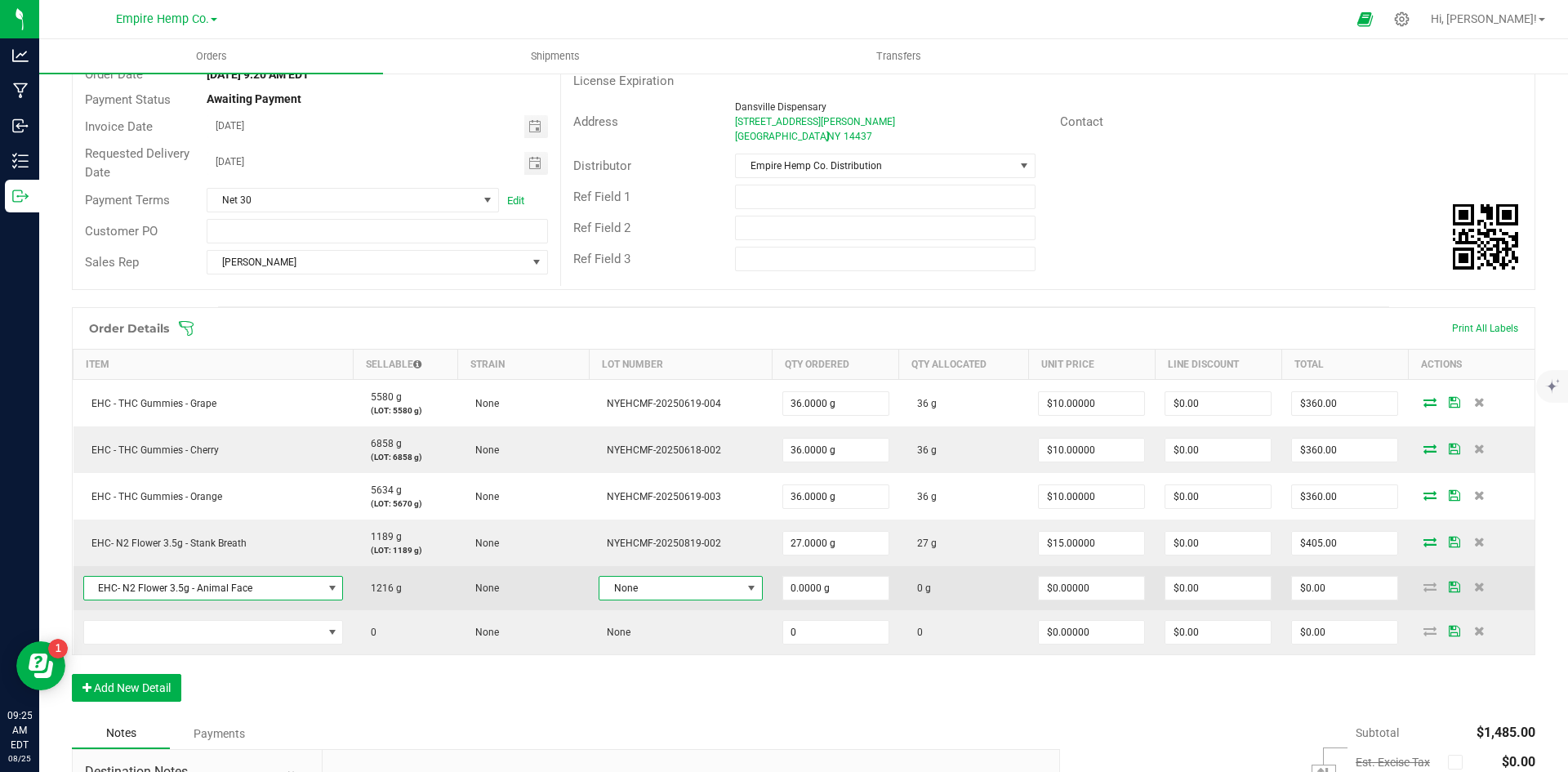
click at [745, 593] on span at bounding box center [751, 587] width 13 height 13
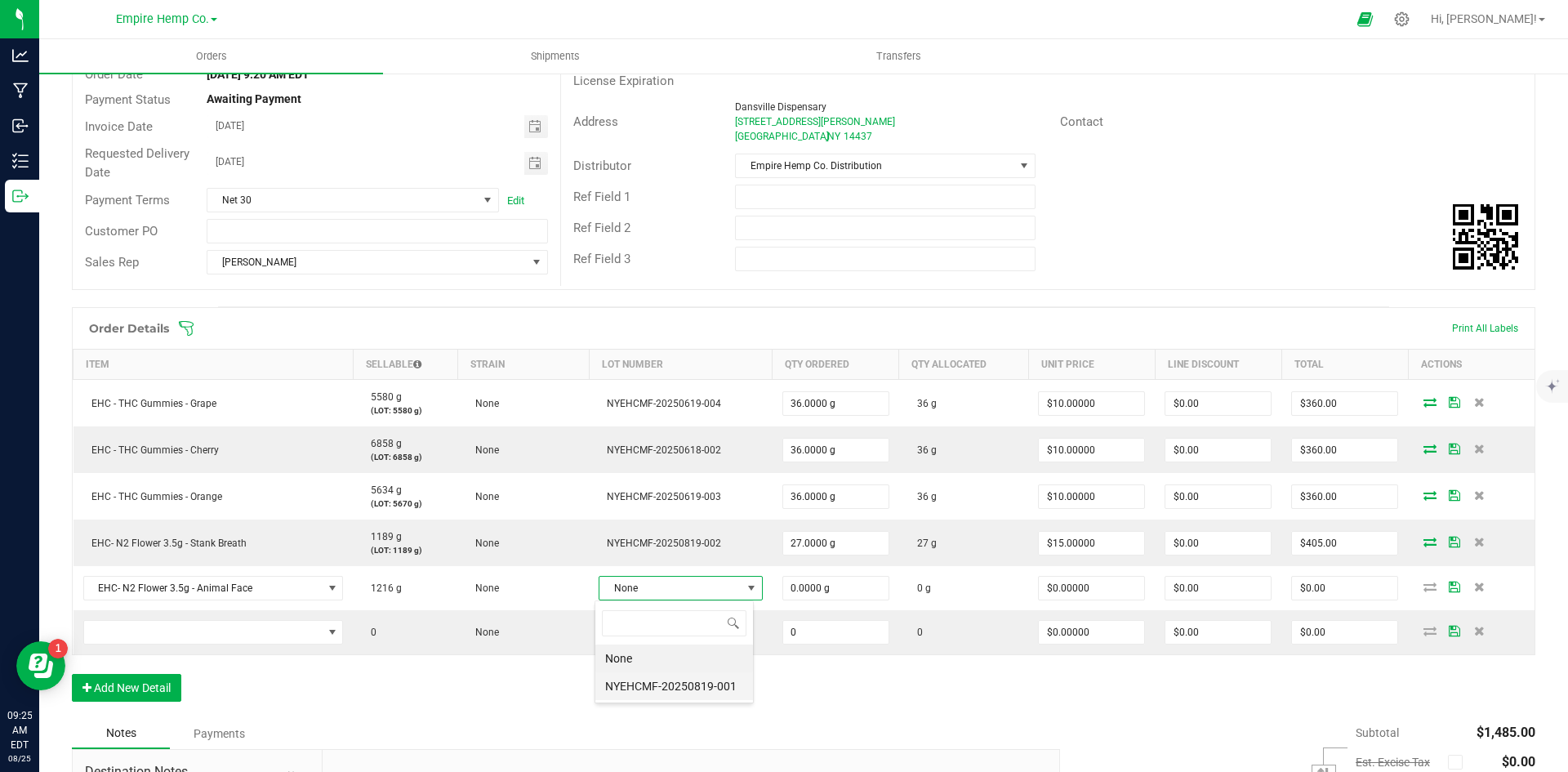
click at [706, 693] on li "NYEHCMF-20250819-001" at bounding box center [673, 686] width 158 height 28
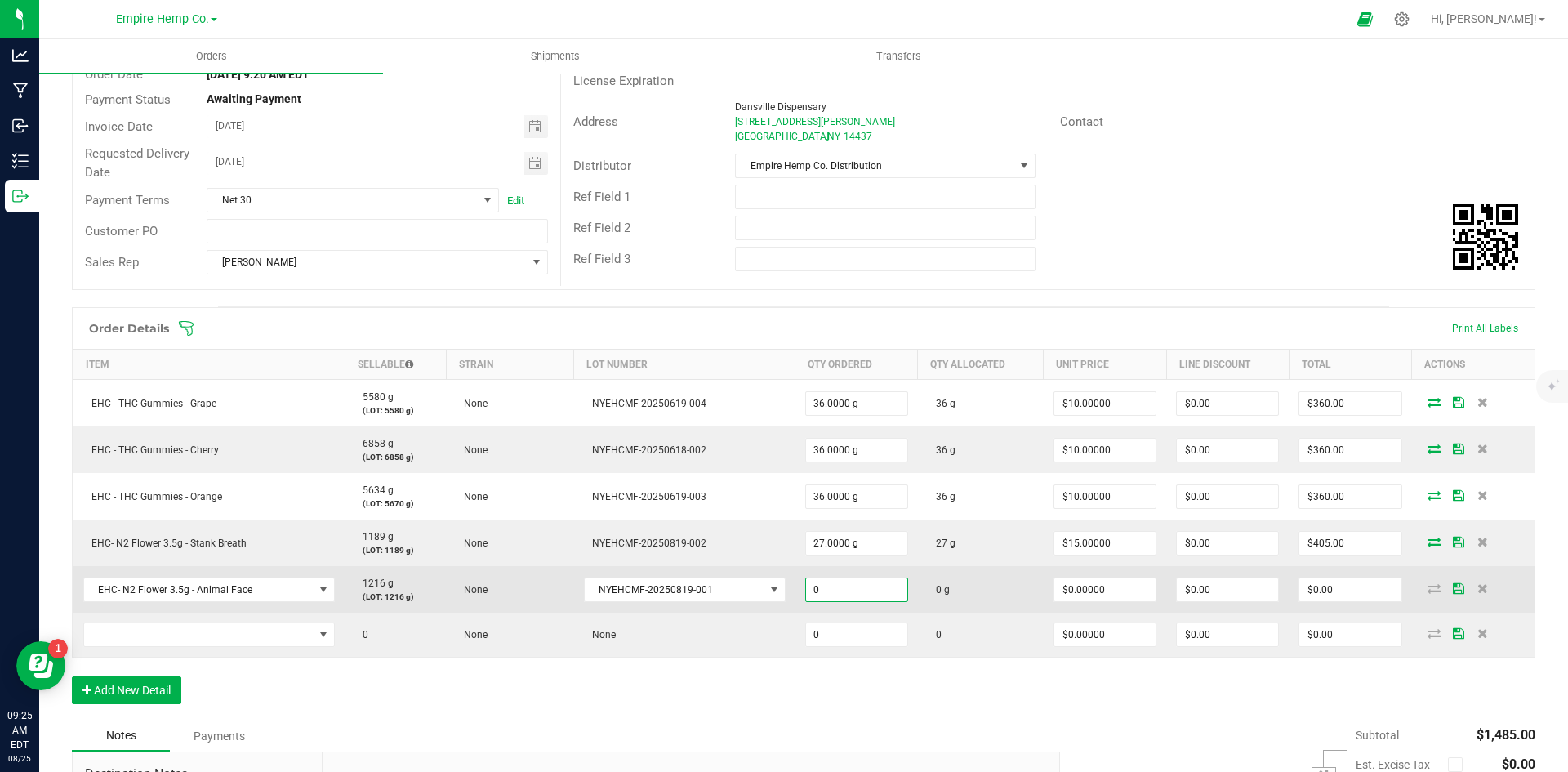
click at [847, 590] on input "0" at bounding box center [856, 590] width 101 height 23
type input "27.0000 g"
click at [995, 582] on td "0 g" at bounding box center [981, 589] width 125 height 46
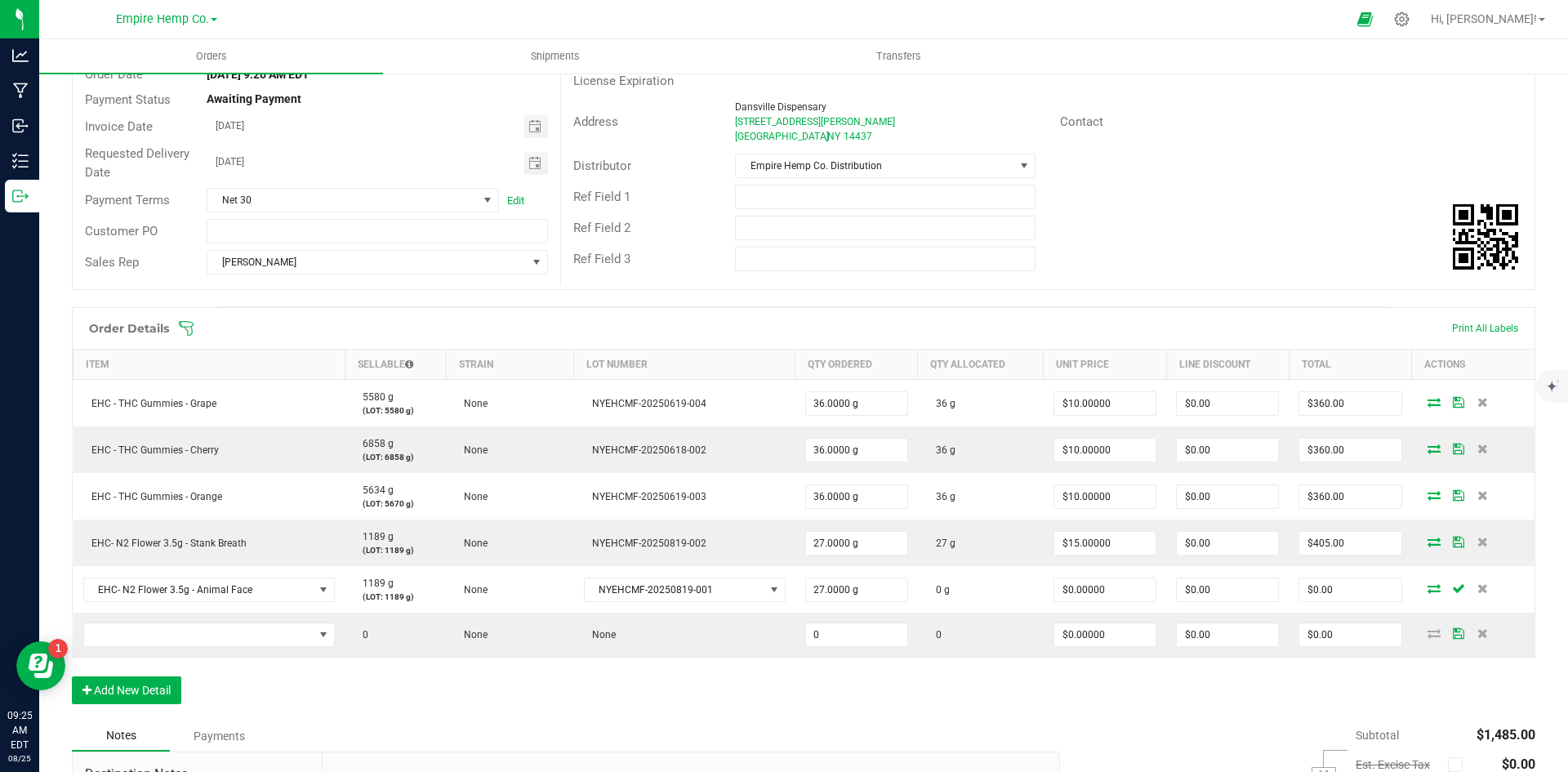
click at [1102, 574] on td "$0.00000" at bounding box center [1105, 589] width 123 height 46
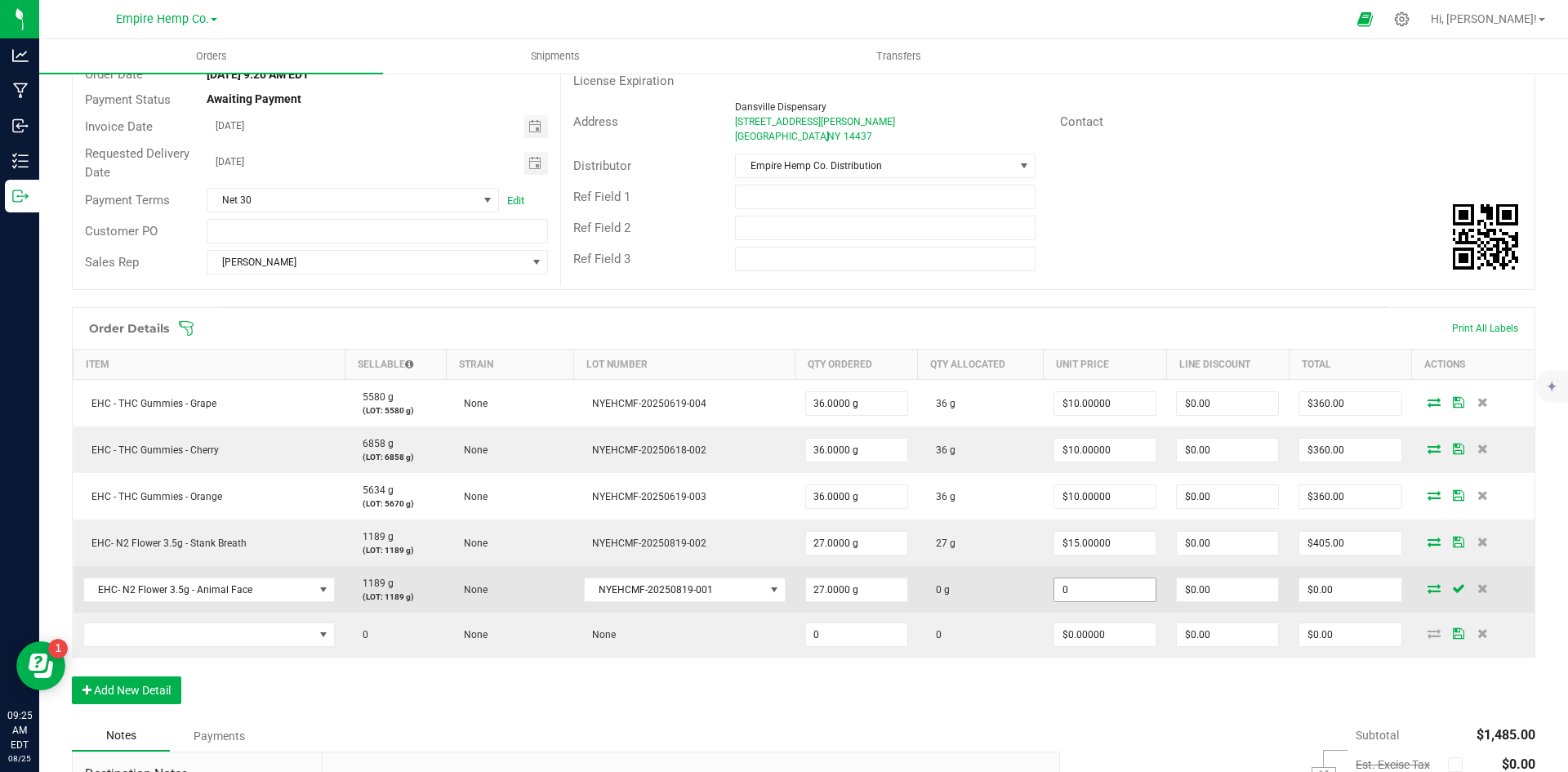
click at [1094, 585] on input "0" at bounding box center [1105, 590] width 101 height 23
type input "$15.00000"
type input "$405.00"
click at [1385, 601] on span "$405.00" at bounding box center [1349, 590] width 103 height 24
click at [1428, 591] on icon at bounding box center [1434, 587] width 13 height 10
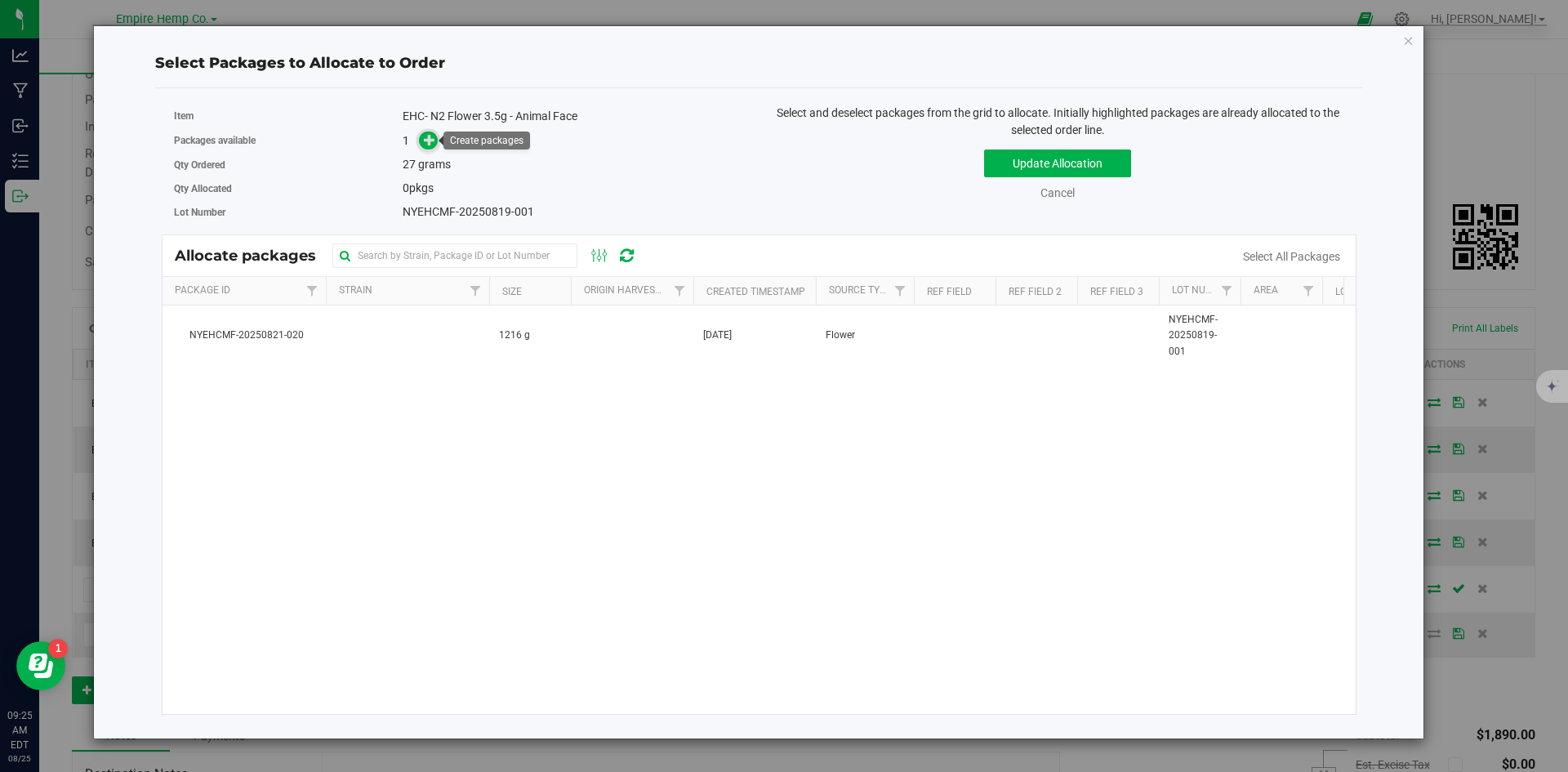
click at [422, 145] on span at bounding box center [429, 141] width 19 height 19
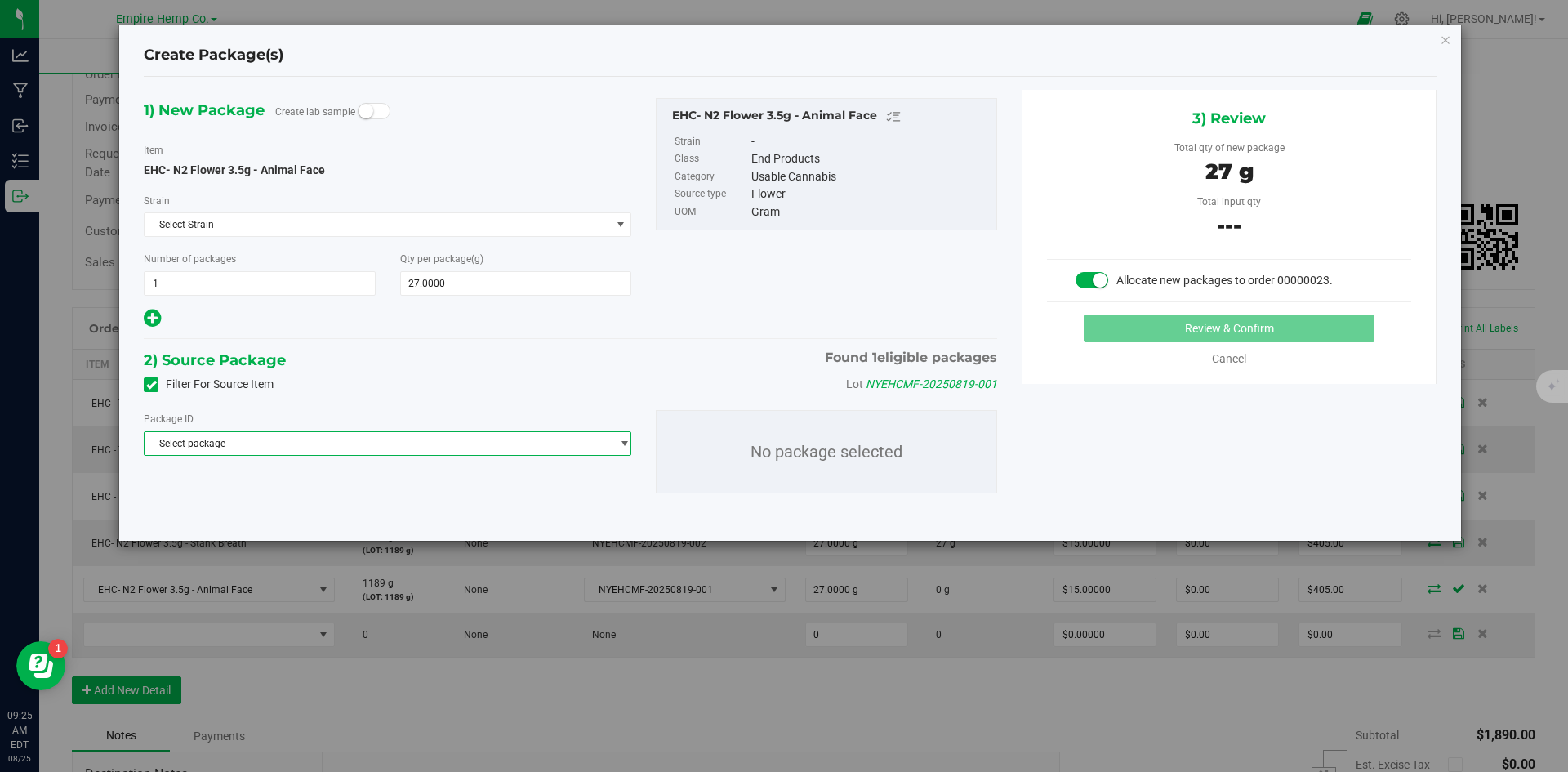
click at [622, 450] on span "select" at bounding box center [619, 444] width 20 height 23
click at [562, 511] on li "NYEHCMF-20250821-020 ( EHC- N2 Flower 3.5g - Animal Face )" at bounding box center [388, 511] width 486 height 23
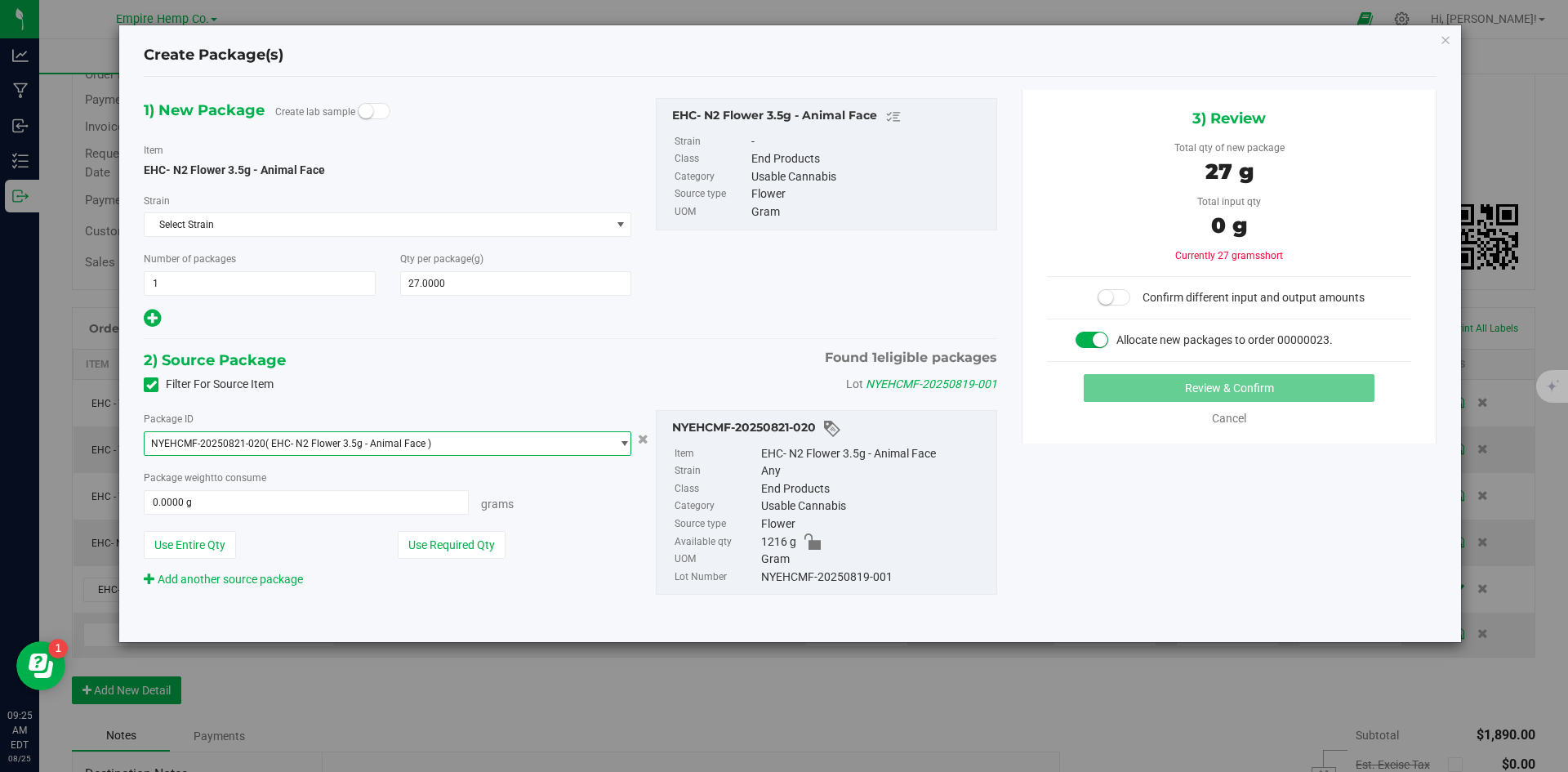
click at [291, 488] on div "Package weight to consume 0.0000 g 0 Grams" at bounding box center [388, 491] width 488 height 45
click at [286, 502] on span at bounding box center [306, 502] width 325 height 24
type input "27"
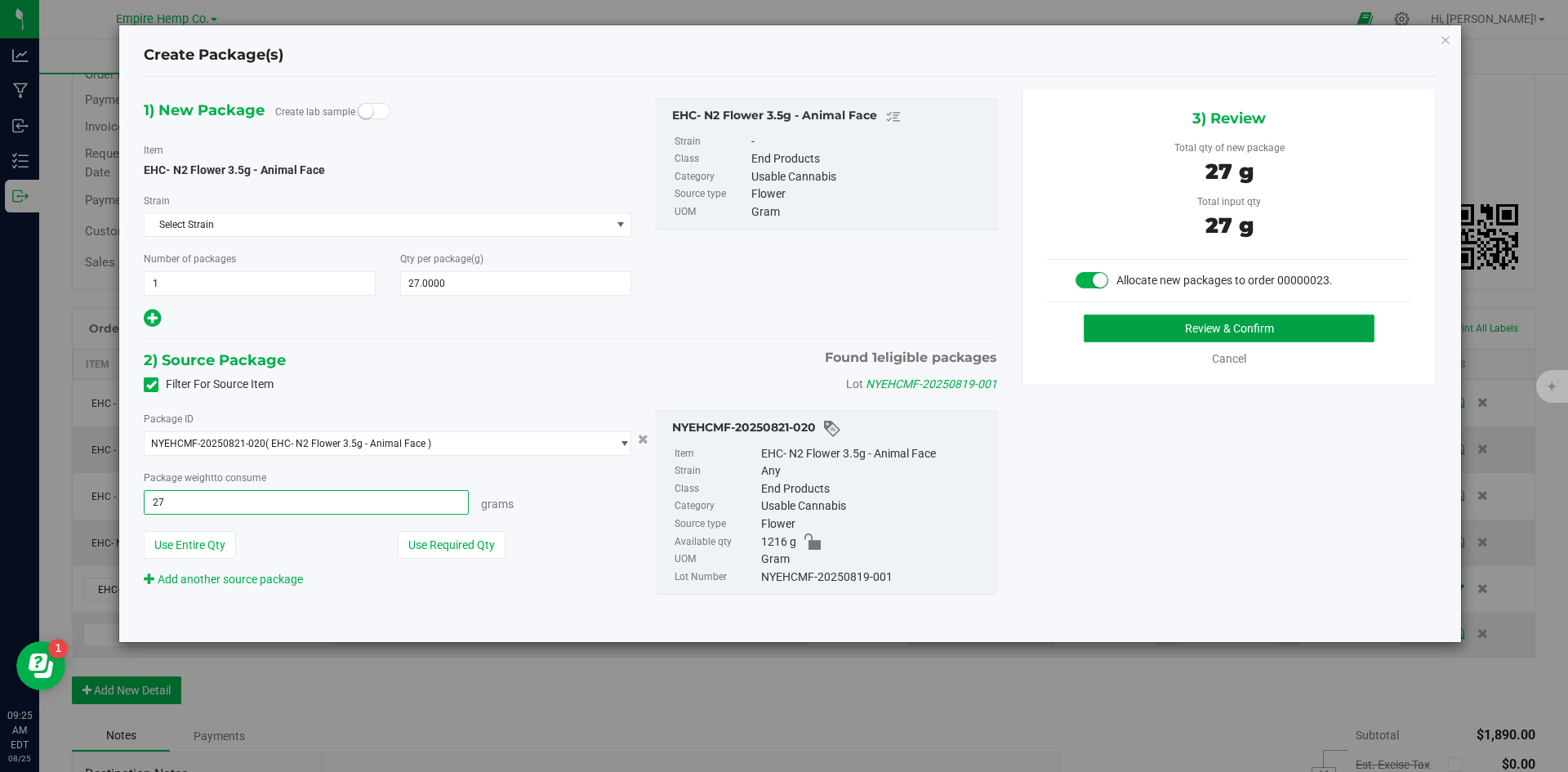
type input "27.0000 g"
click at [1115, 317] on button "Review & Confirm" at bounding box center [1229, 328] width 291 height 28
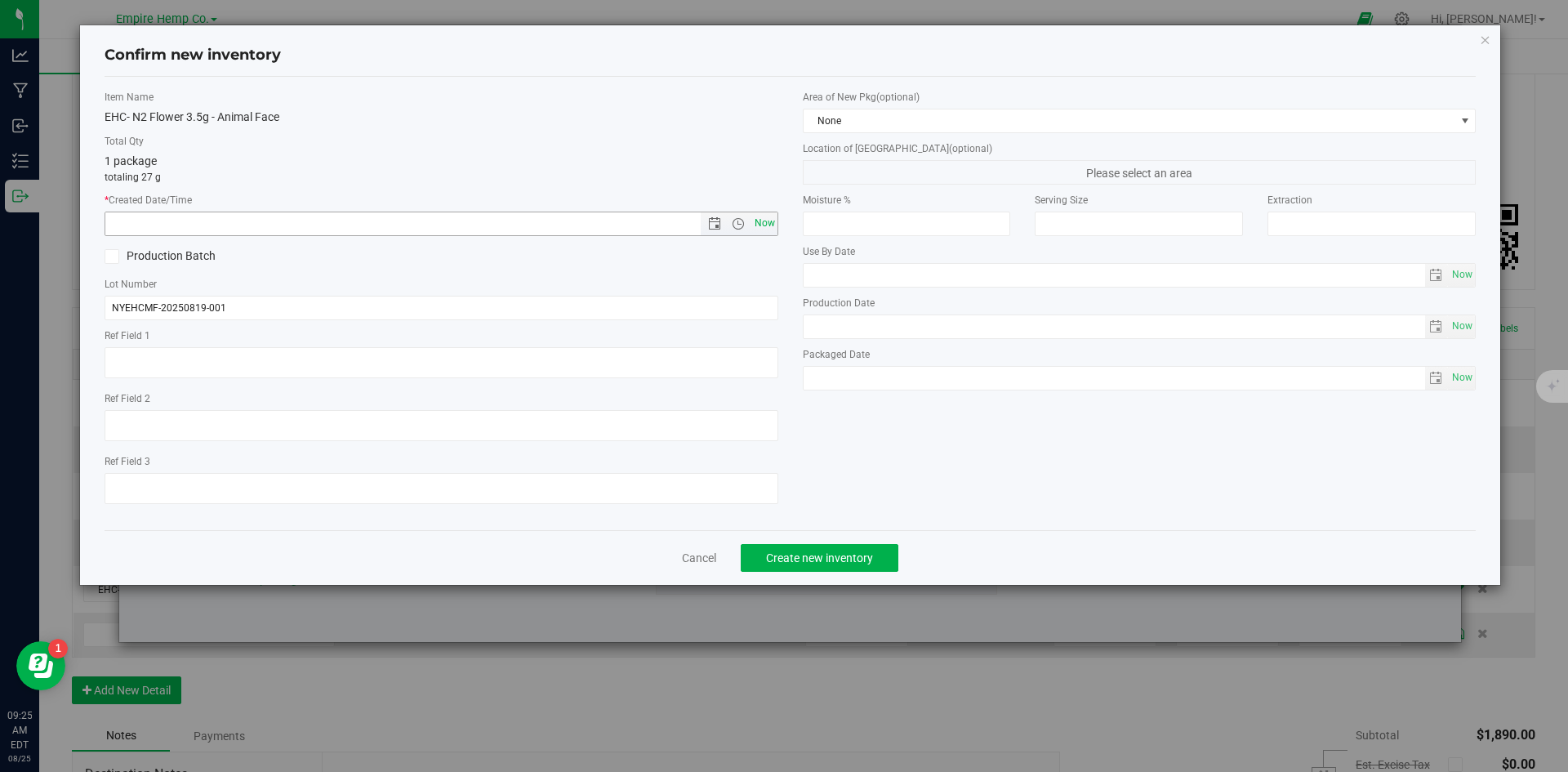
click at [755, 218] on span "Now" at bounding box center [764, 223] width 28 height 24
type input "[DATE] 9:25 AM"
click at [858, 573] on div "Cancel Create new inventory" at bounding box center [790, 557] width 1372 height 55
click at [858, 560] on span "Create new inventory" at bounding box center [819, 558] width 107 height 13
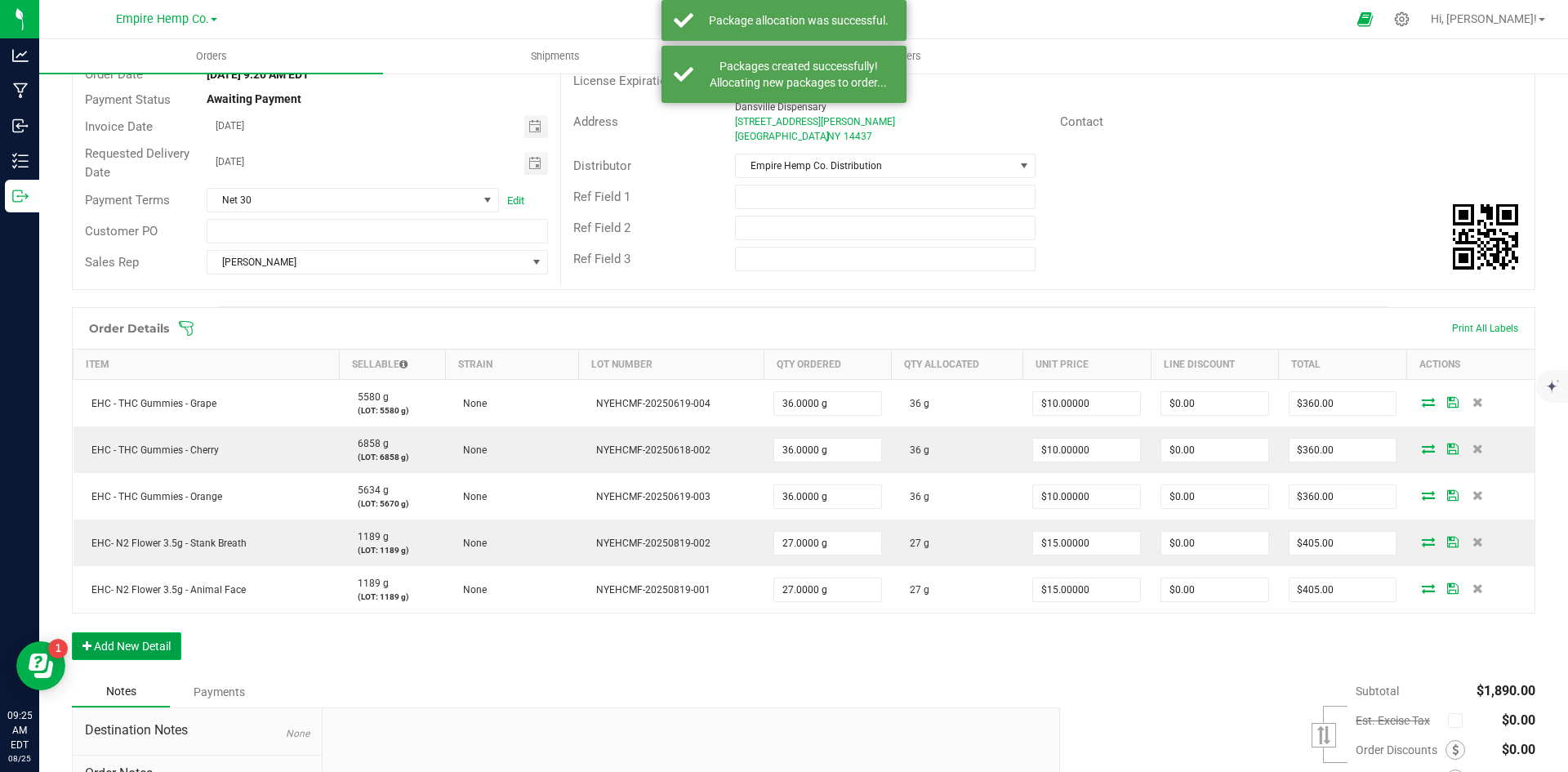
click at [166, 641] on button "Add New Detail" at bounding box center [126, 647] width 110 height 28
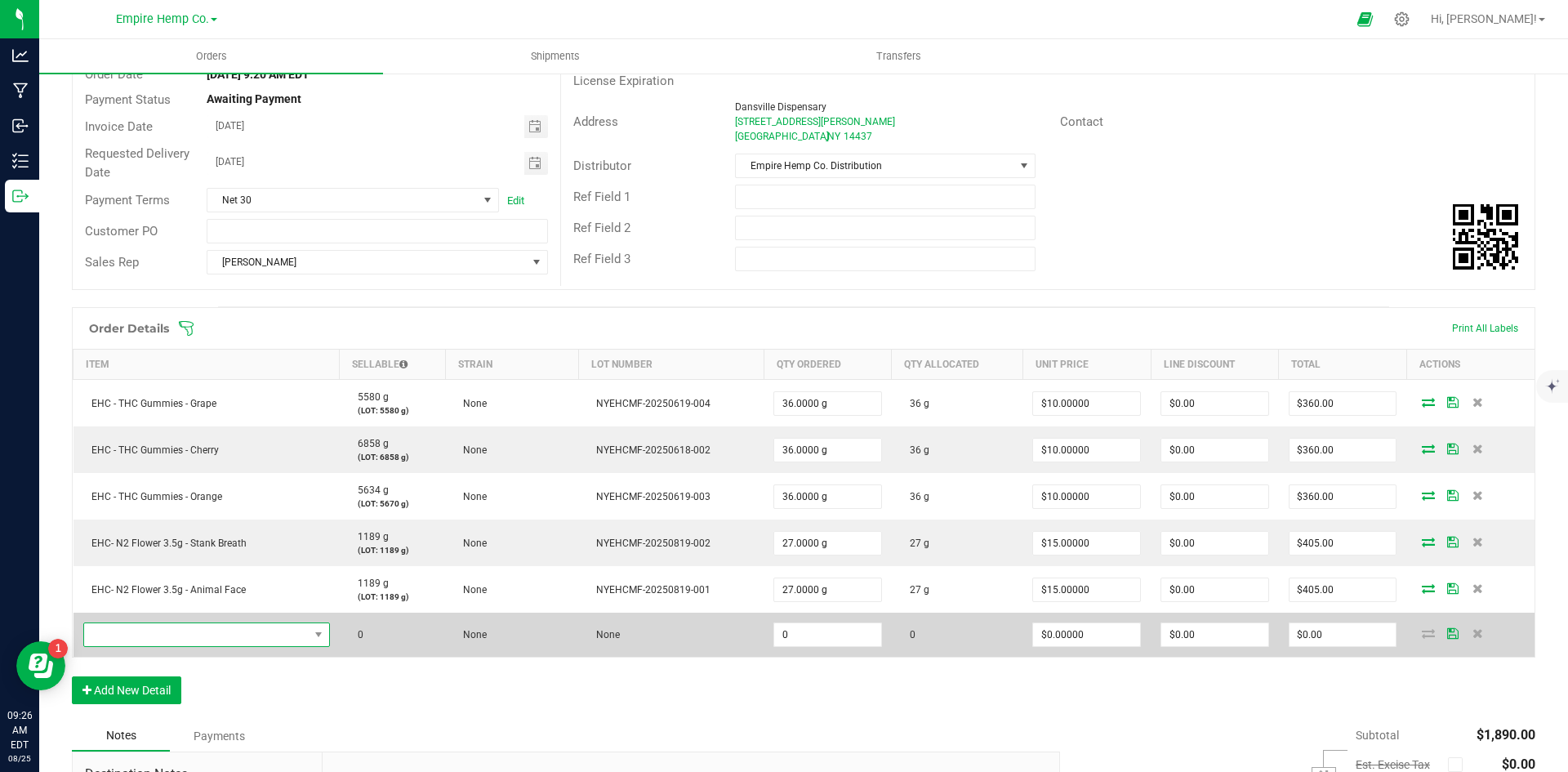
click at [201, 640] on span "NO DATA FOUND" at bounding box center [197, 634] width 225 height 23
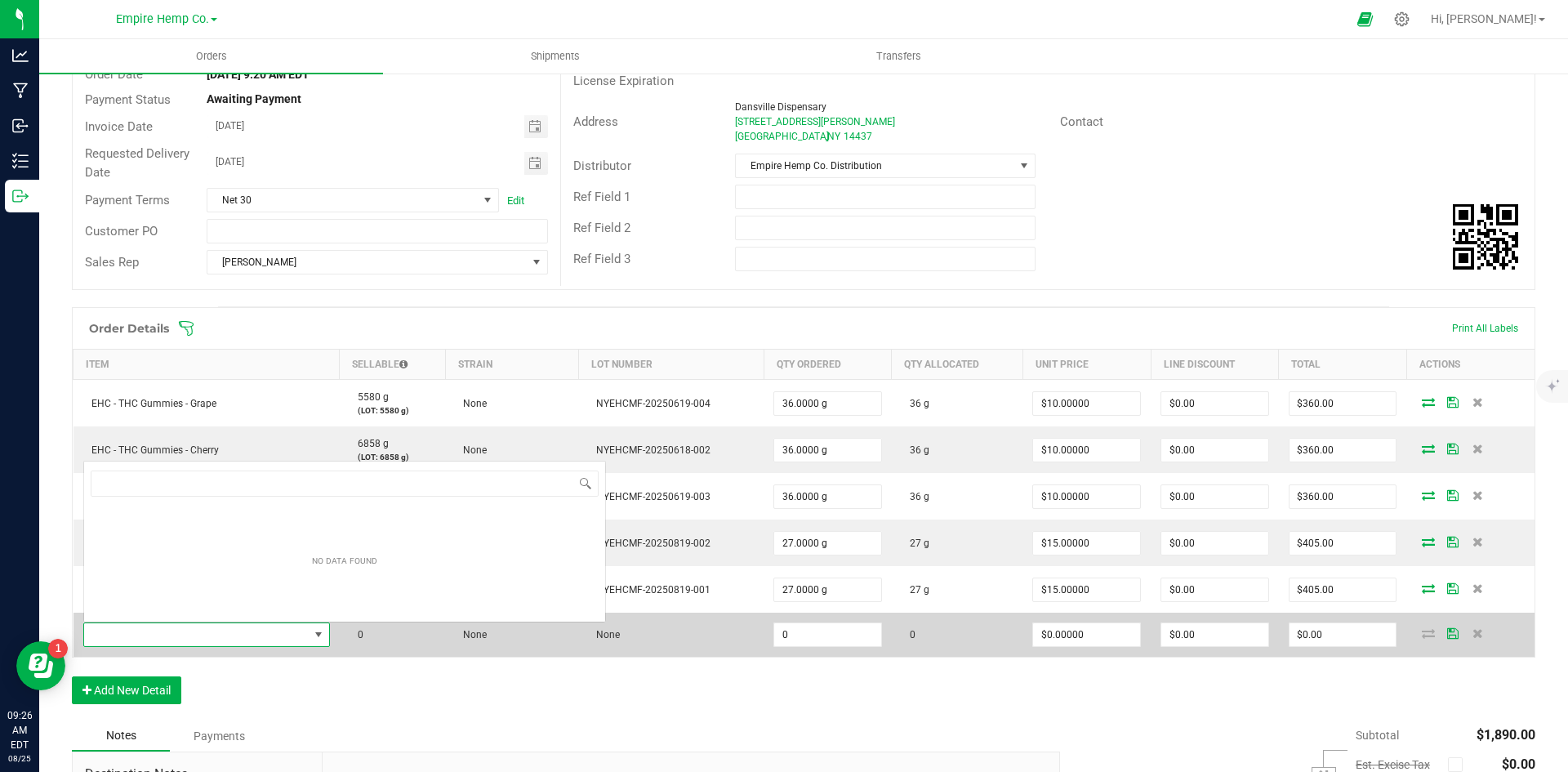
scroll to position [24, 242]
type input "[PERSON_NAME]"
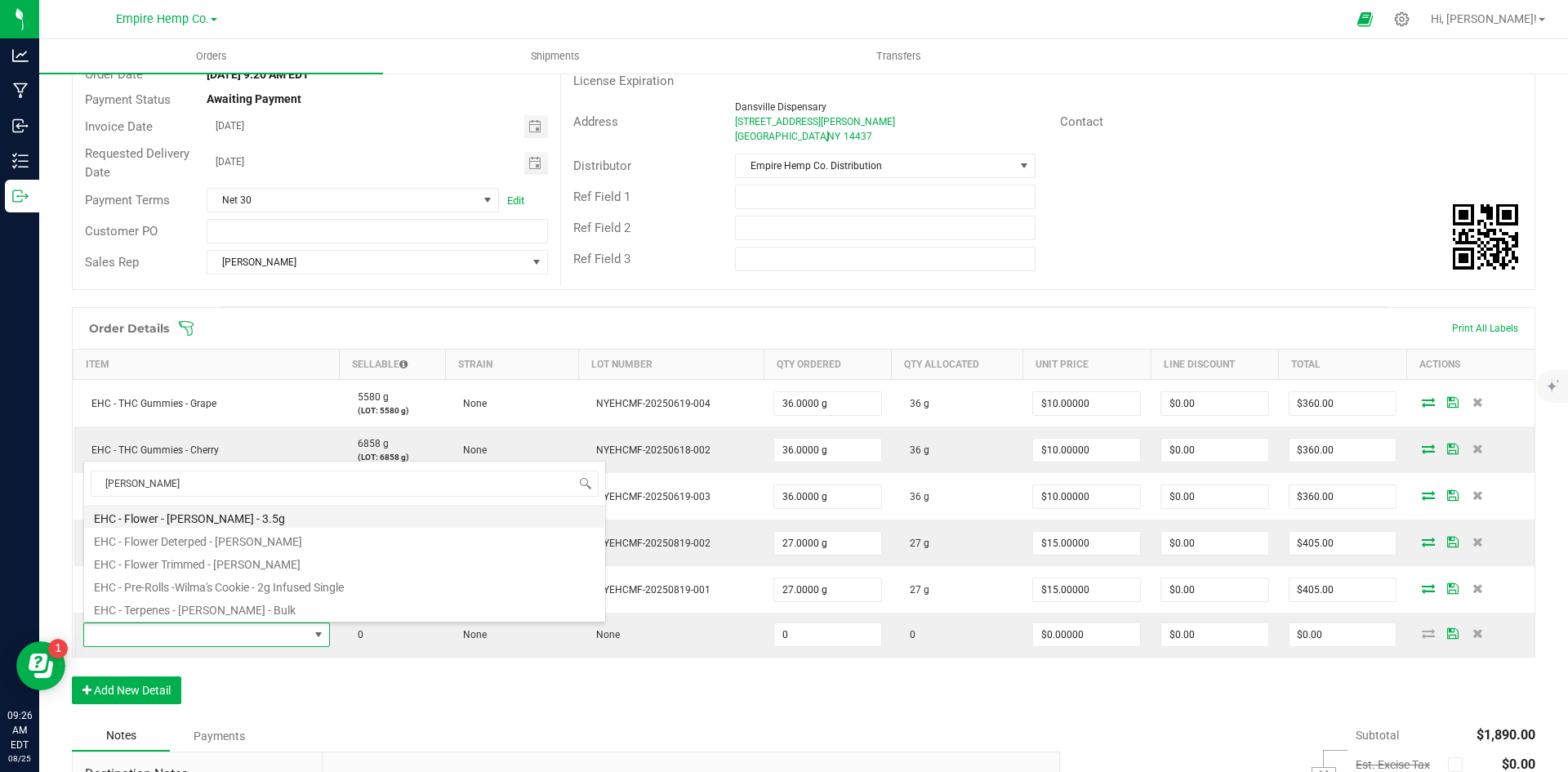
click at [209, 516] on li "EHC - Flower - [PERSON_NAME] - 3.5g" at bounding box center [345, 516] width 521 height 23
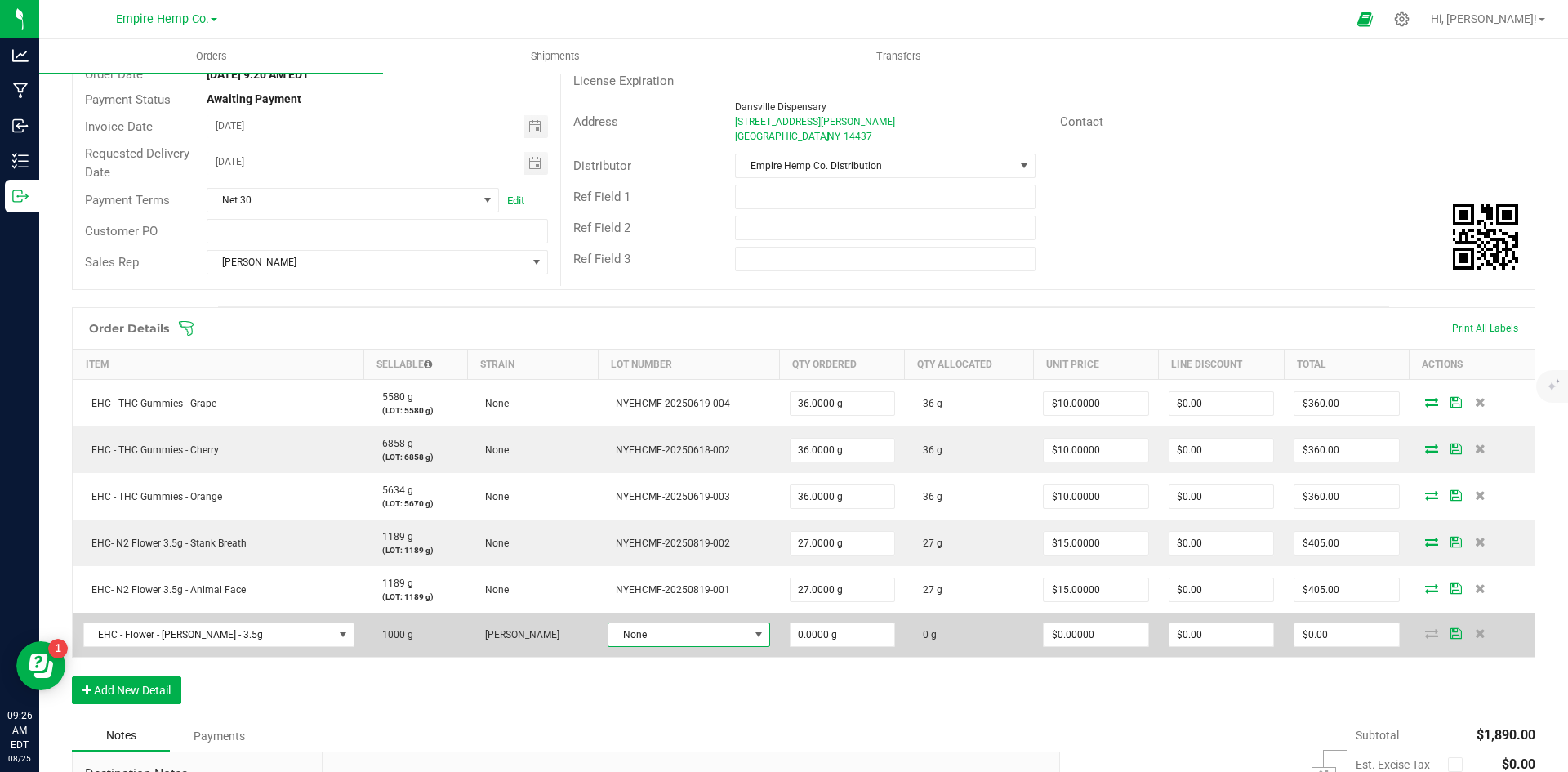
click at [619, 637] on span "None" at bounding box center [678, 634] width 139 height 23
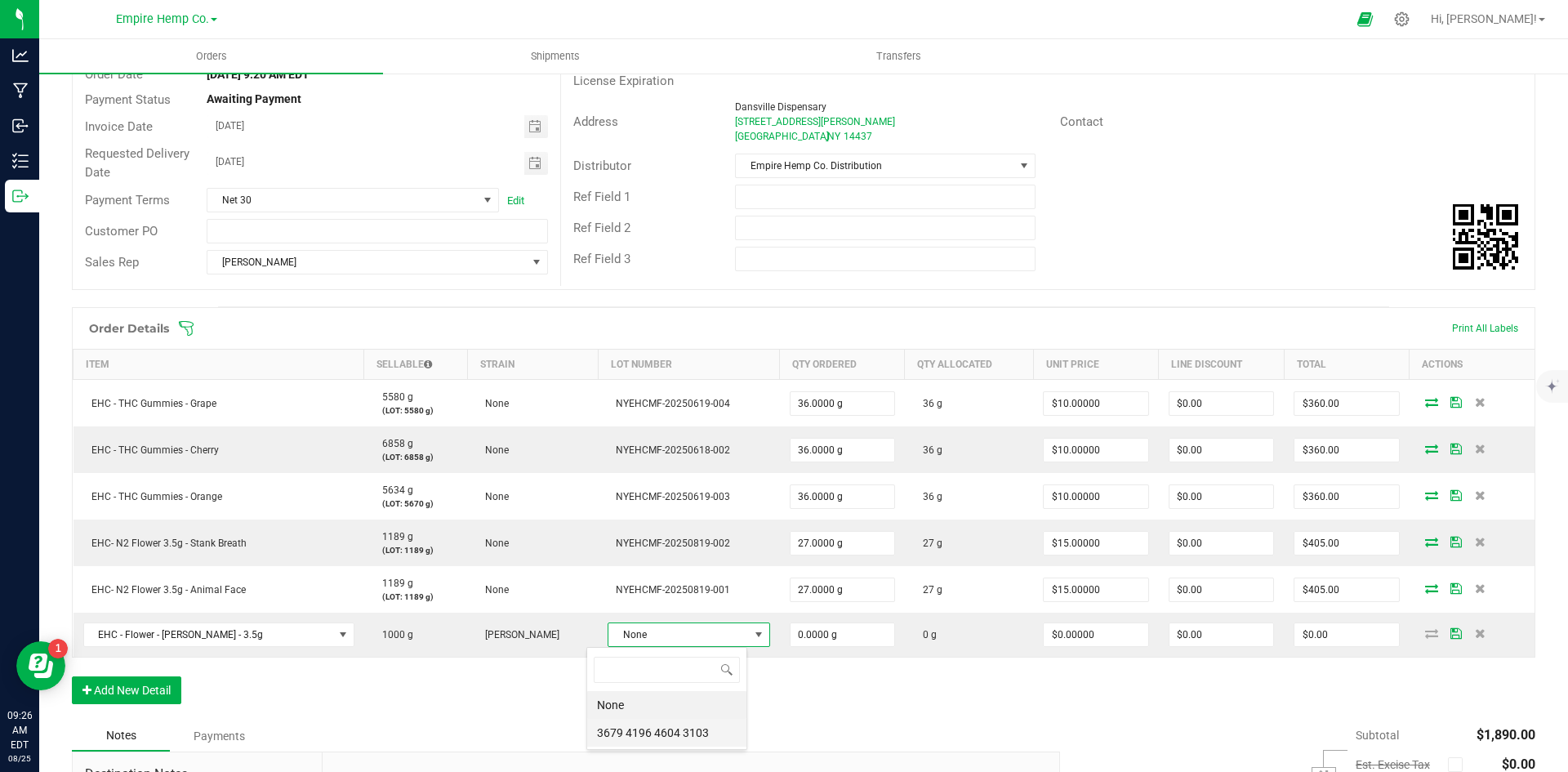
click at [639, 726] on 3103 "3679 4196 4604 3103" at bounding box center [666, 733] width 159 height 28
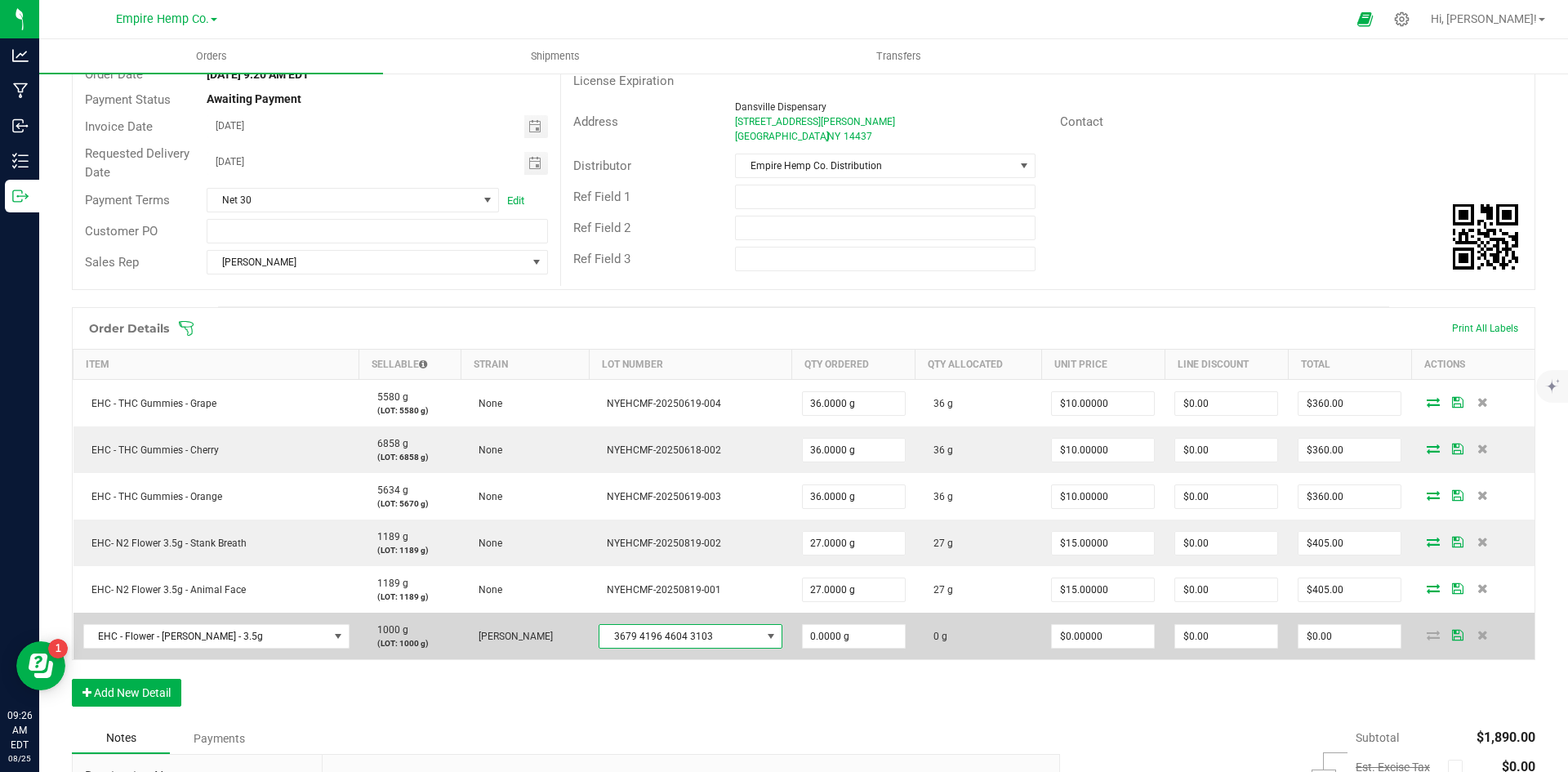
click at [761, 644] on span at bounding box center [771, 636] width 20 height 23
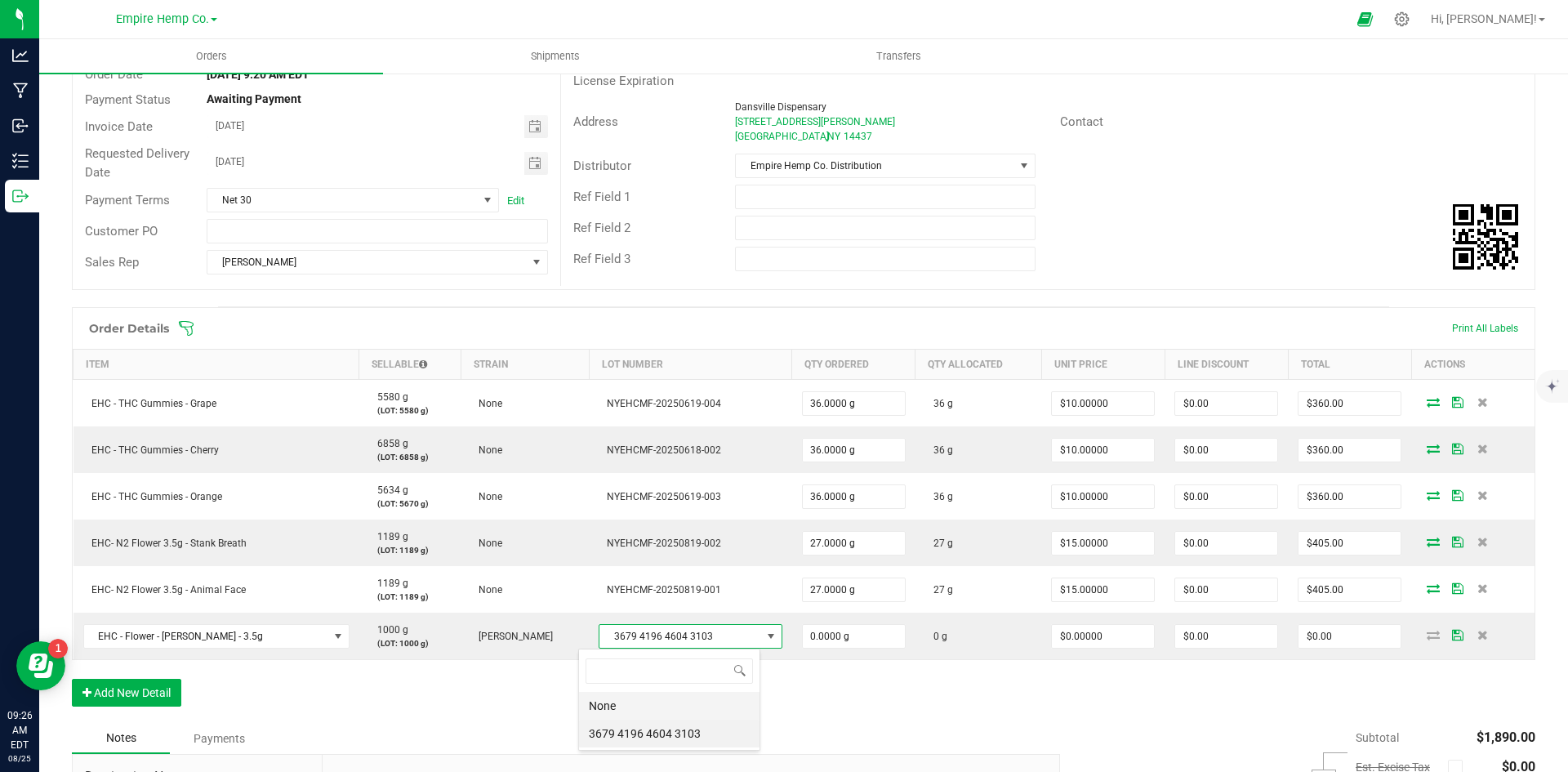
click at [707, 704] on li "None" at bounding box center [669, 706] width 180 height 28
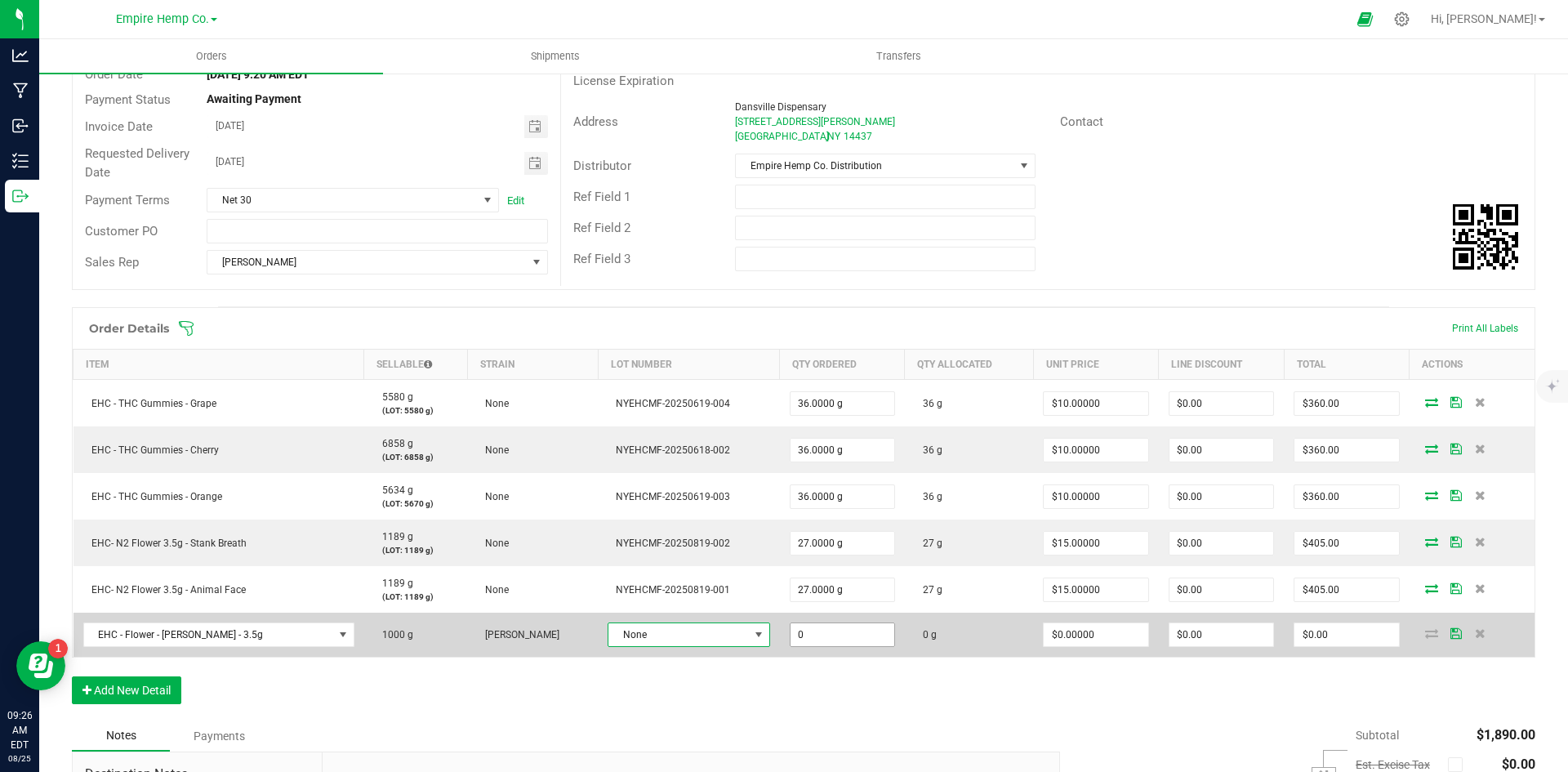
click at [863, 640] on input "0" at bounding box center [841, 634] width 104 height 23
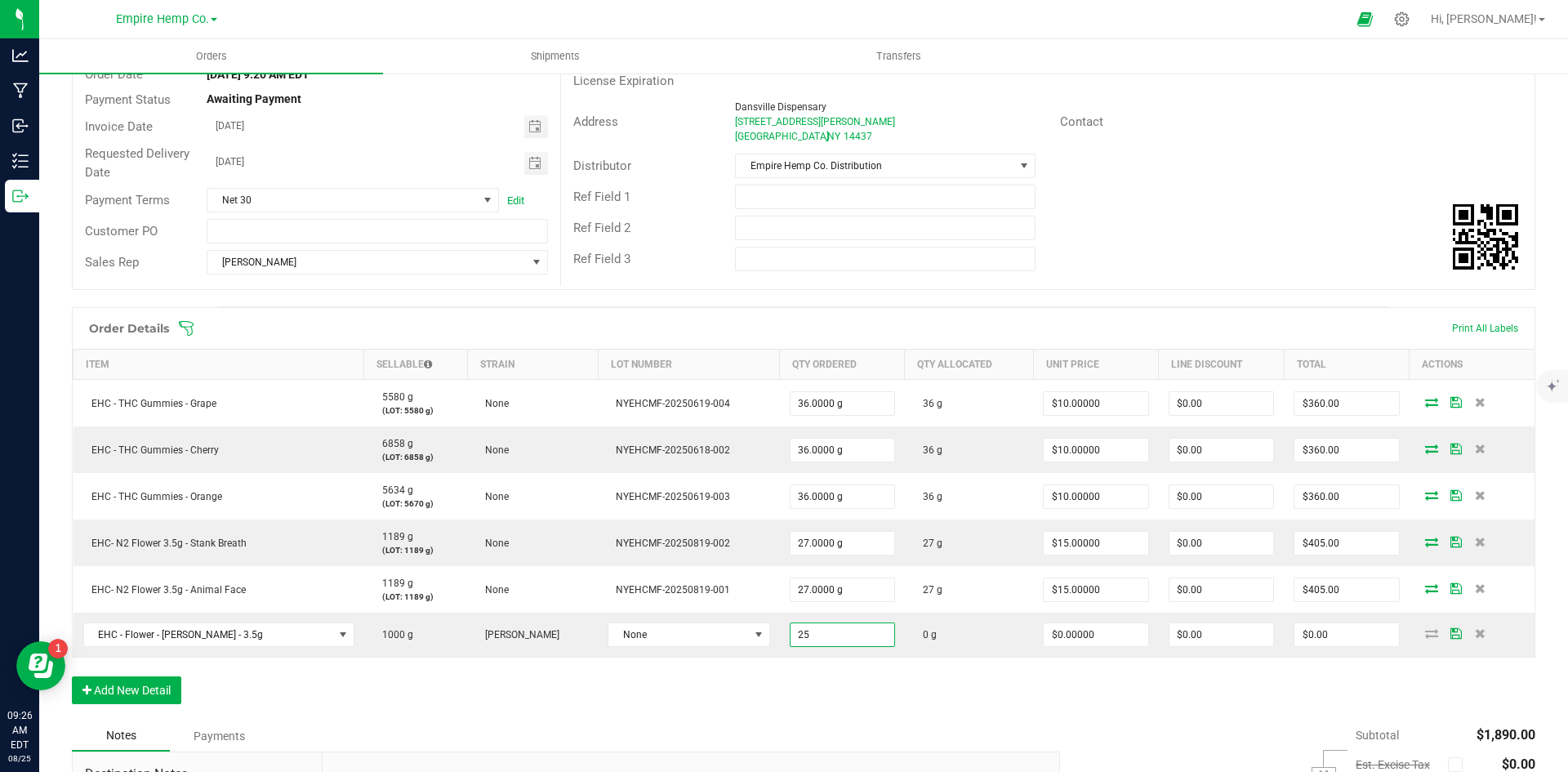
type input "25.0000 g"
click at [876, 676] on div "Order Details Print All Labels Item Sellable Strain Lot Number Qty Ordered Qty …" at bounding box center [803, 513] width 1463 height 413
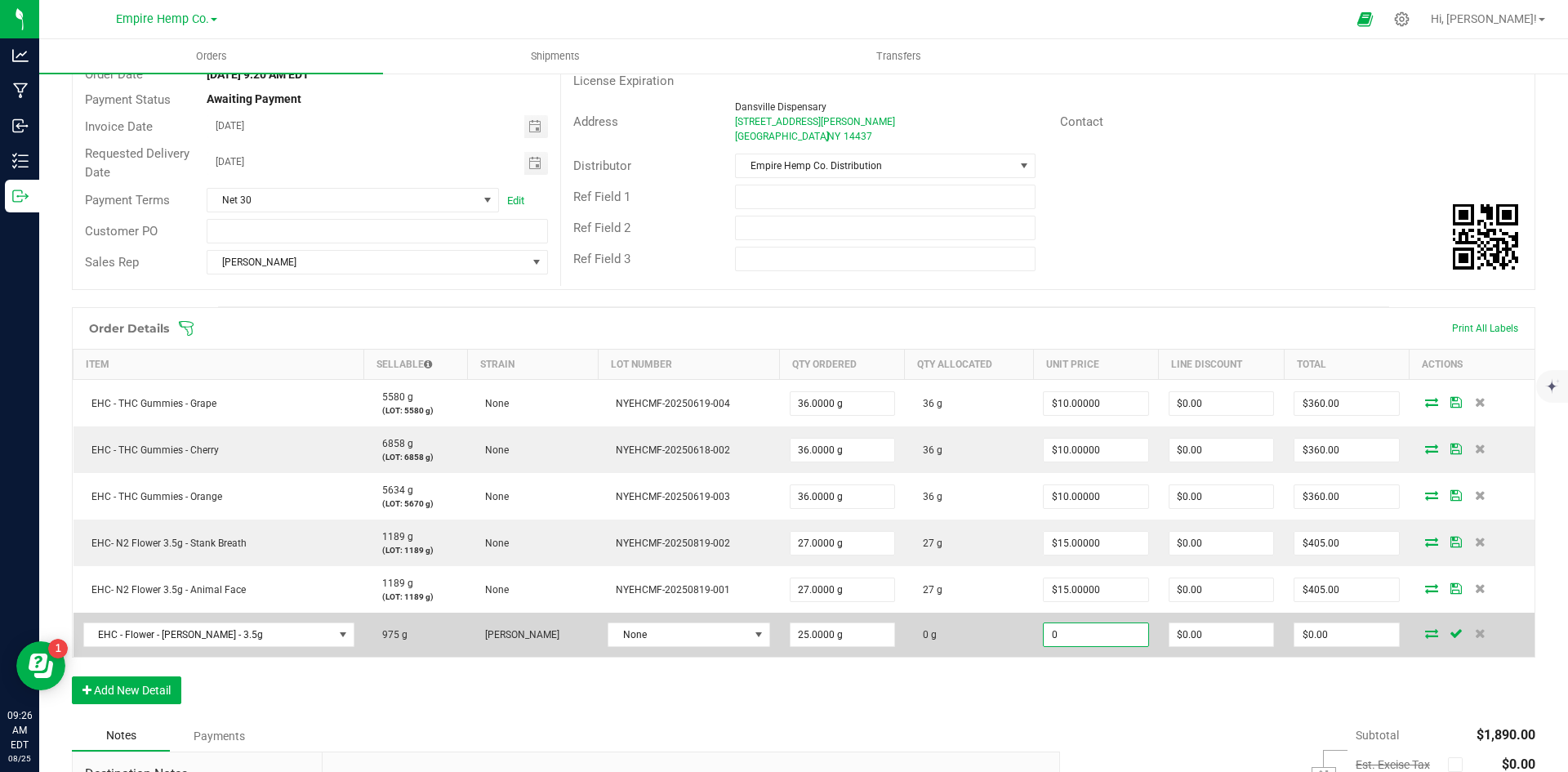
click at [1085, 640] on input "0" at bounding box center [1095, 634] width 104 height 23
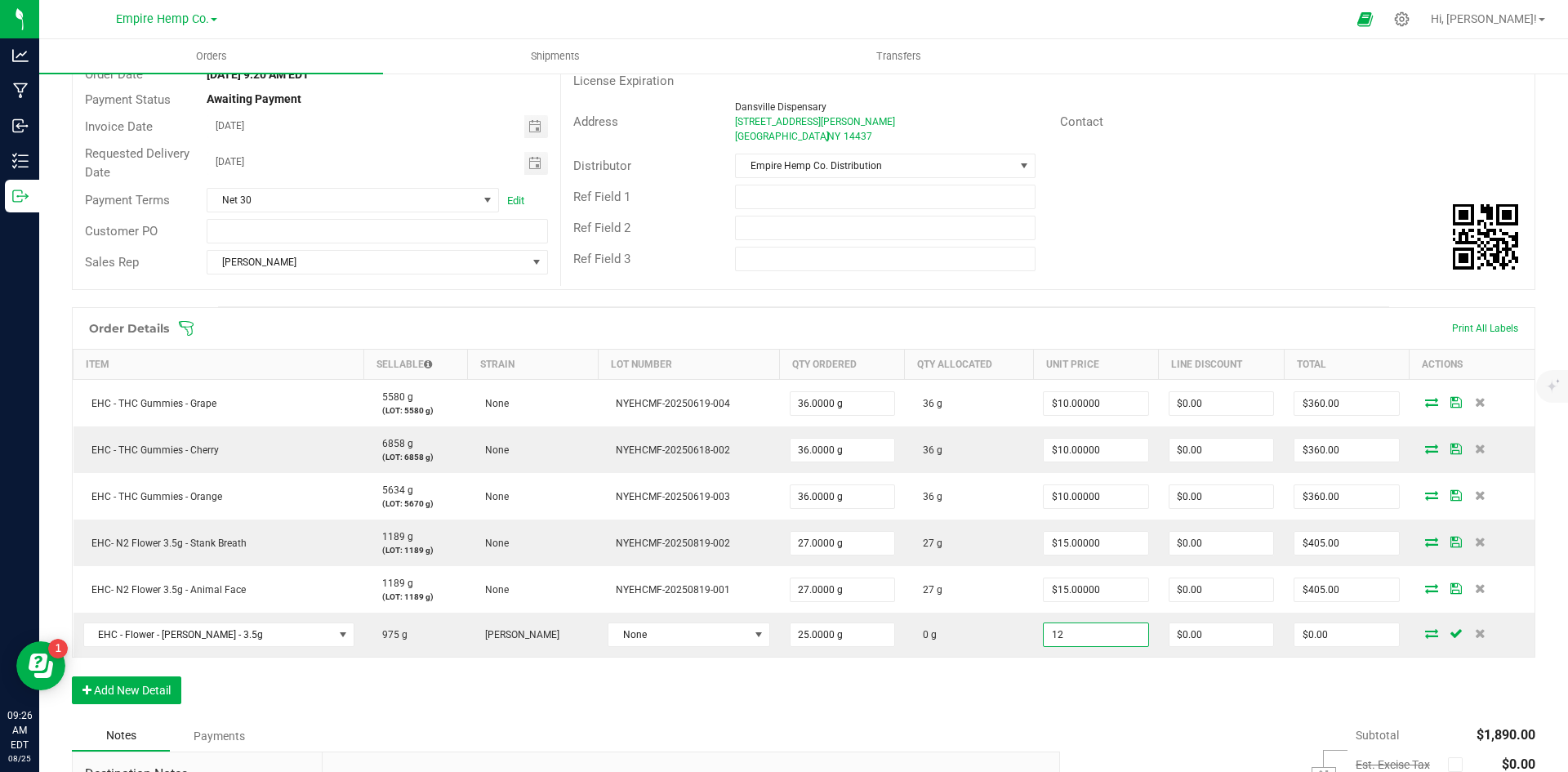
type input "$12.00000"
type input "$300.00"
click at [1174, 683] on div "Order Details Print All Labels Item Sellable Strain Lot Number Qty Ordered Qty …" at bounding box center [803, 513] width 1463 height 413
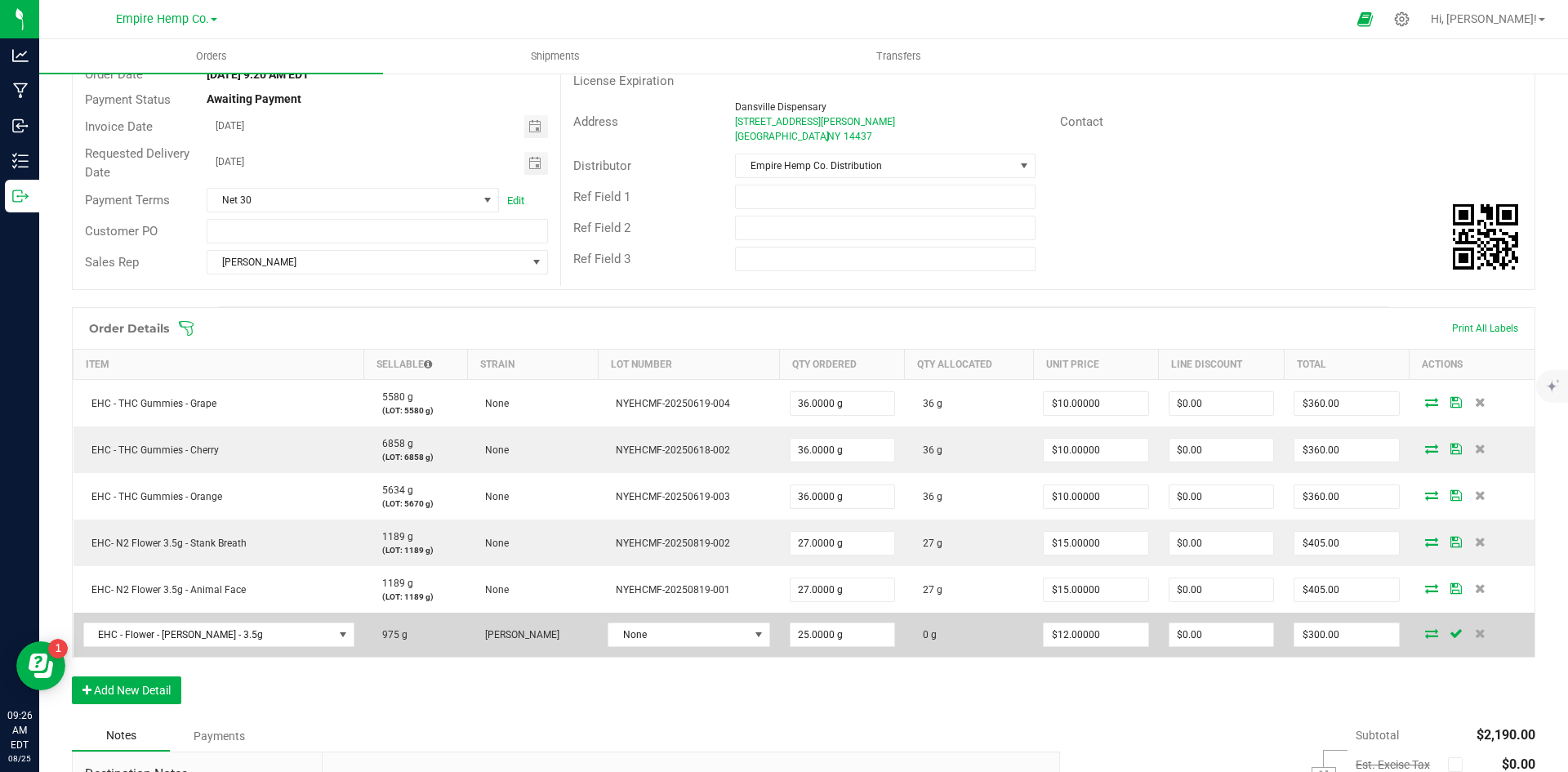
click at [1425, 632] on icon at bounding box center [1431, 633] width 13 height 10
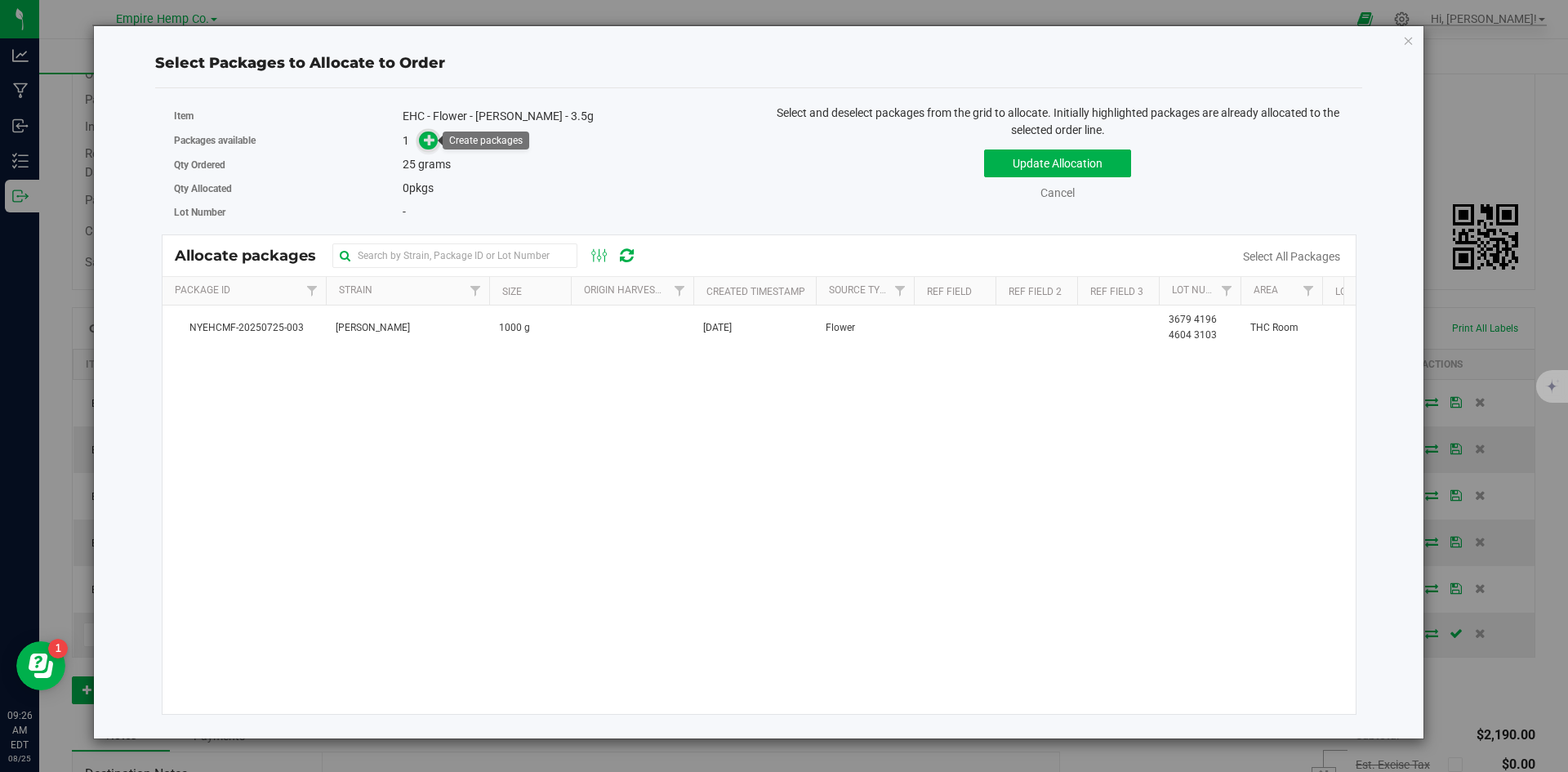
click at [423, 143] on icon at bounding box center [429, 139] width 11 height 11
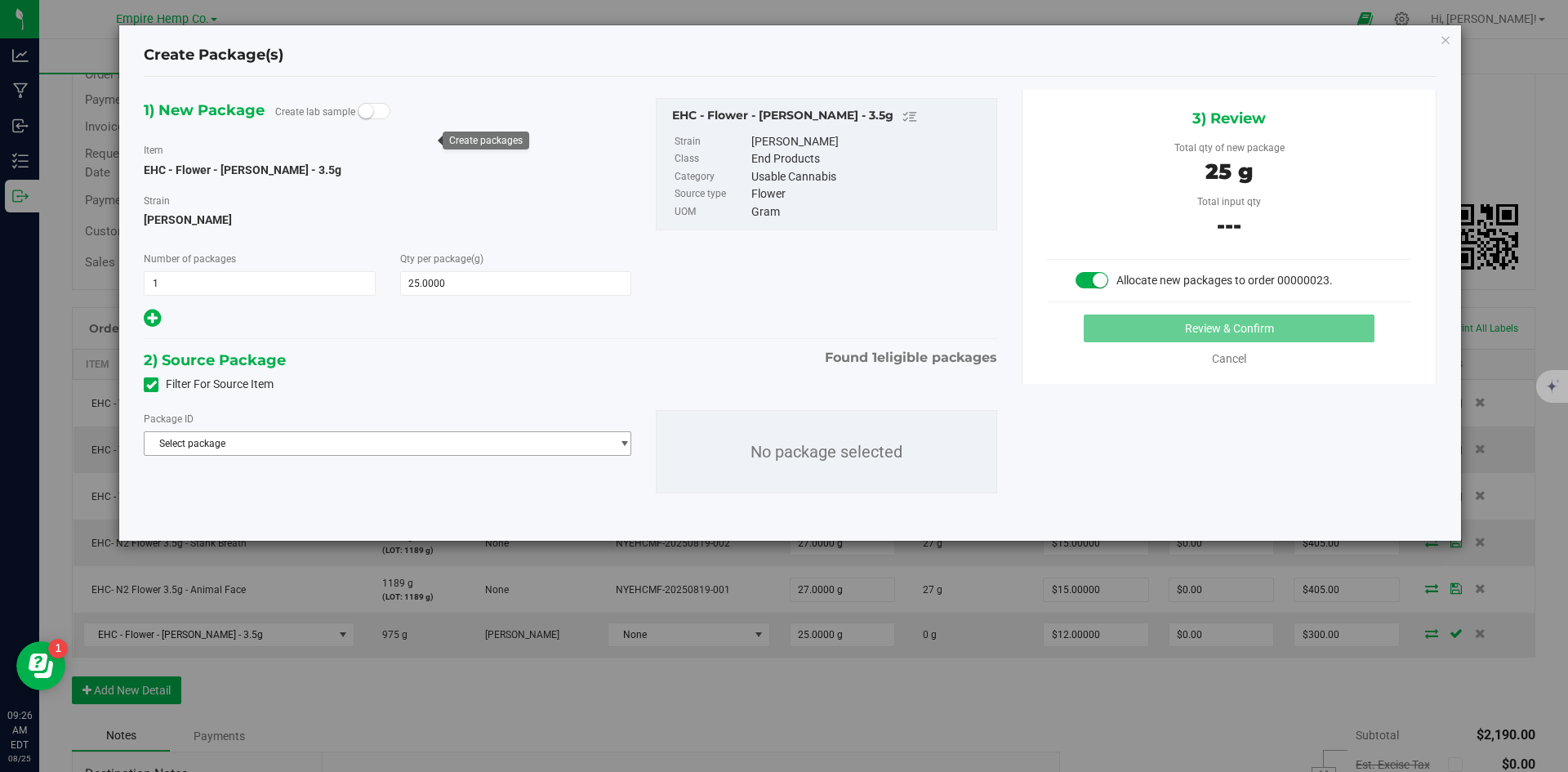
click at [470, 441] on span "Select package" at bounding box center [377, 444] width 465 height 23
click at [440, 511] on li "NYEHCMF-20250725-003 ( EHC - Flower - [PERSON_NAME] - 3.5g )" at bounding box center [388, 511] width 486 height 23
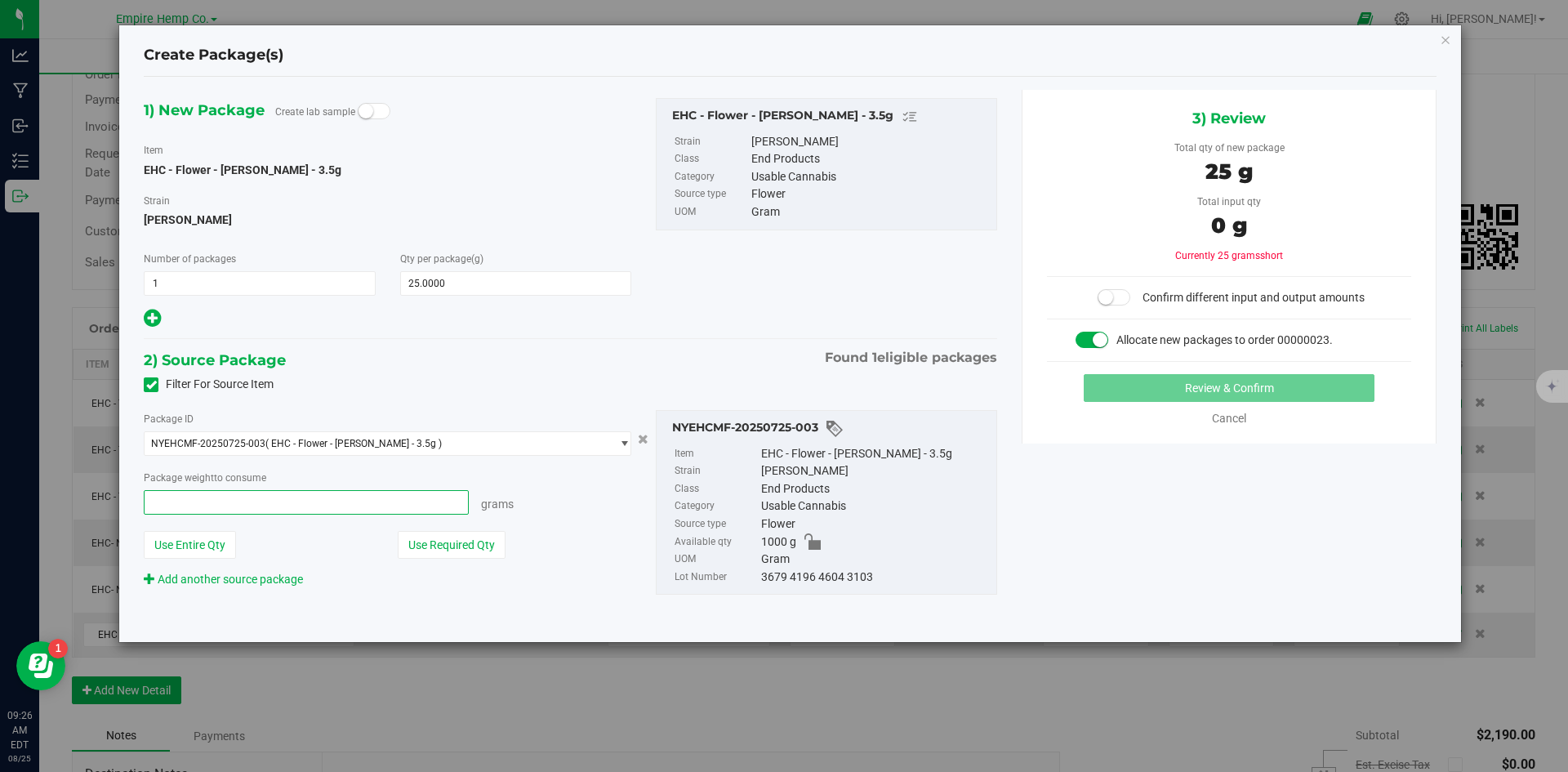
click at [409, 502] on span at bounding box center [306, 502] width 325 height 24
type input "25"
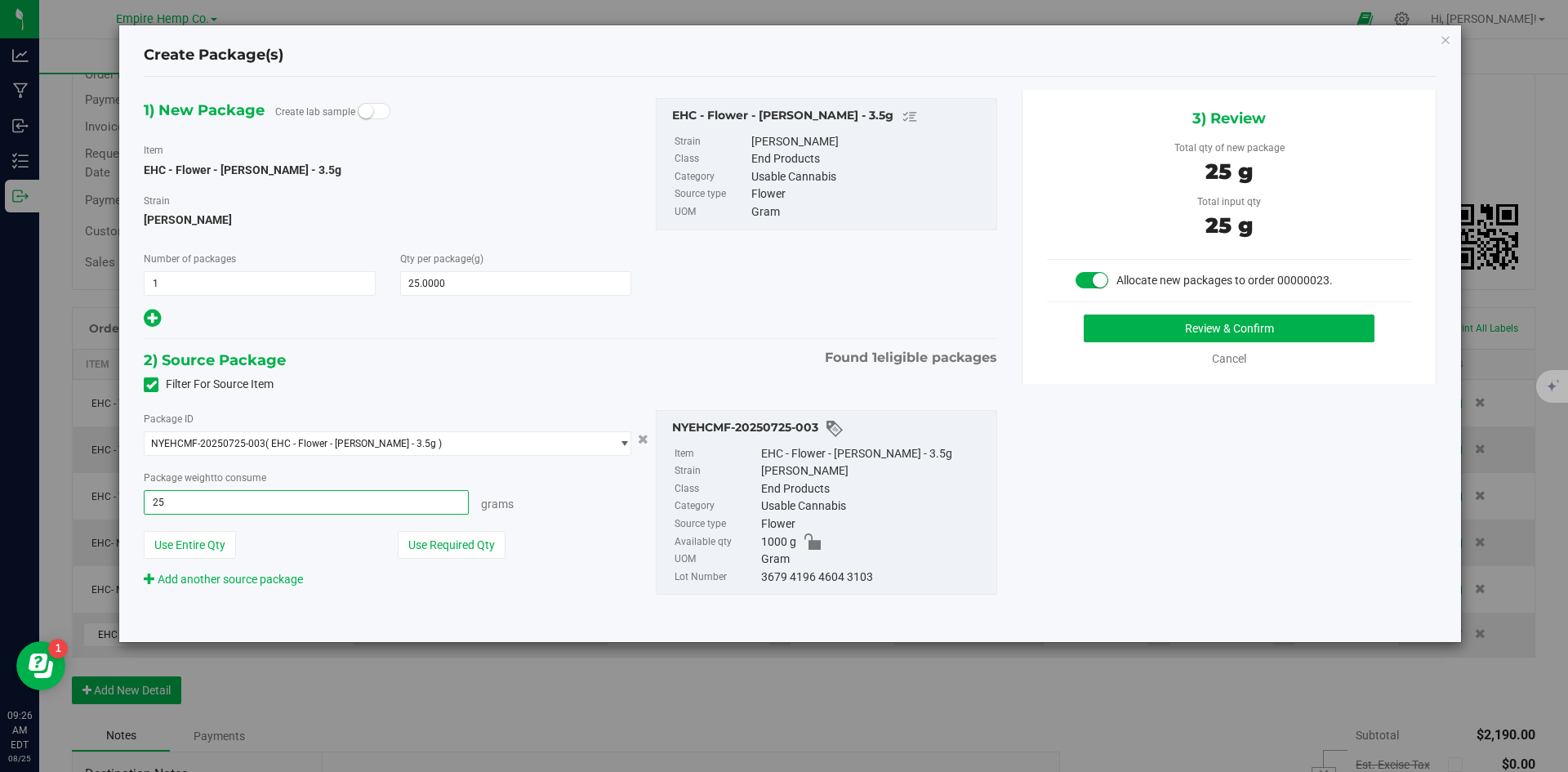
type input "25.0000 g"
click at [569, 463] on div "Package ID NYEHCMF-20250725-003 ( EHC - Flower - [PERSON_NAME] - 3.5g ) NYEHCMF…" at bounding box center [388, 499] width 512 height 178
click at [1274, 327] on button "Review & Confirm" at bounding box center [1229, 328] width 291 height 28
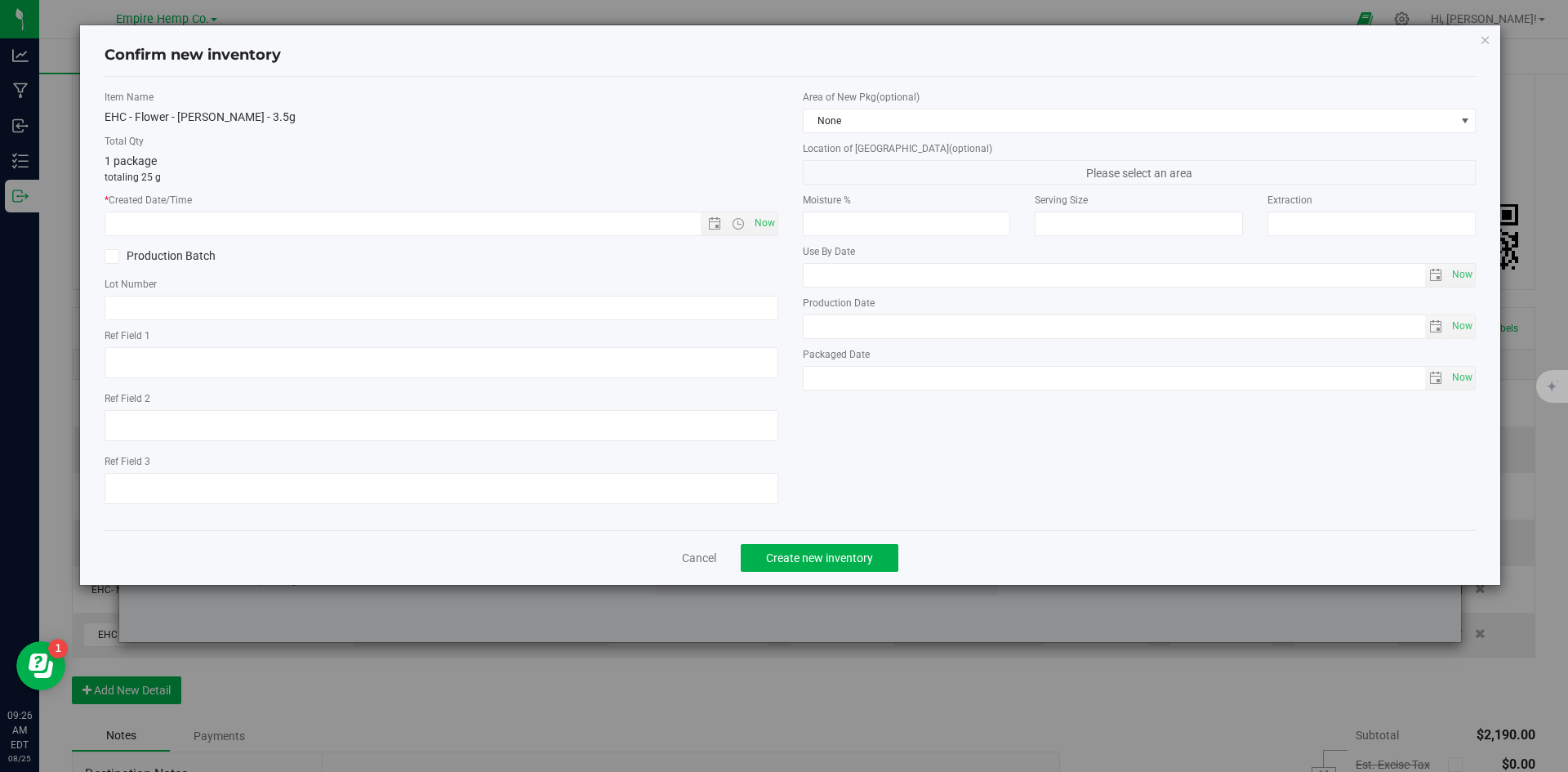
click at [700, 546] on div "Cancel Create new inventory" at bounding box center [790, 557] width 1372 height 55
click at [696, 562] on link "Cancel" at bounding box center [699, 558] width 34 height 17
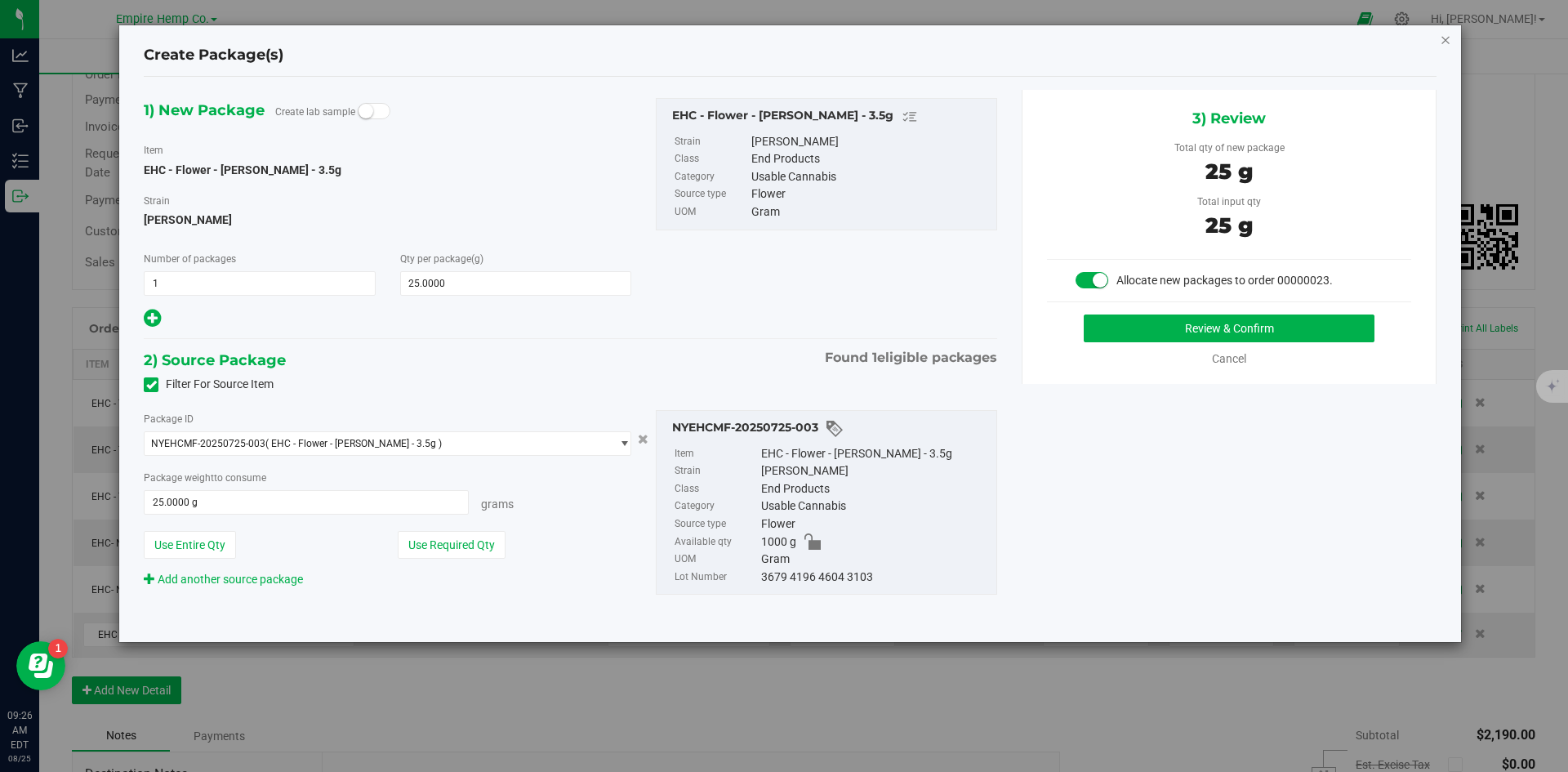
click at [1442, 41] on icon "button" at bounding box center [1445, 39] width 11 height 19
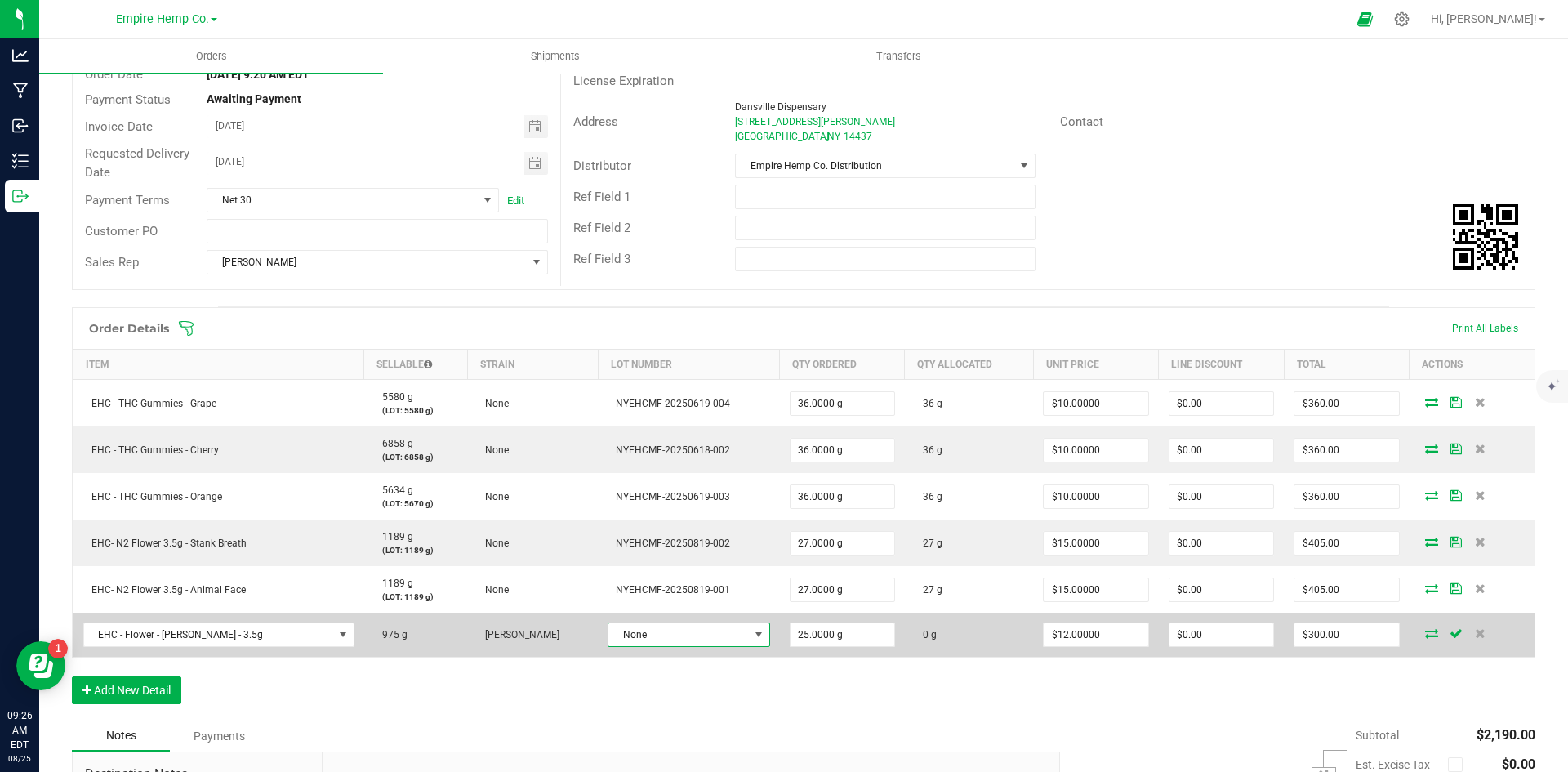
click at [702, 633] on span "None" at bounding box center [678, 634] width 139 height 23
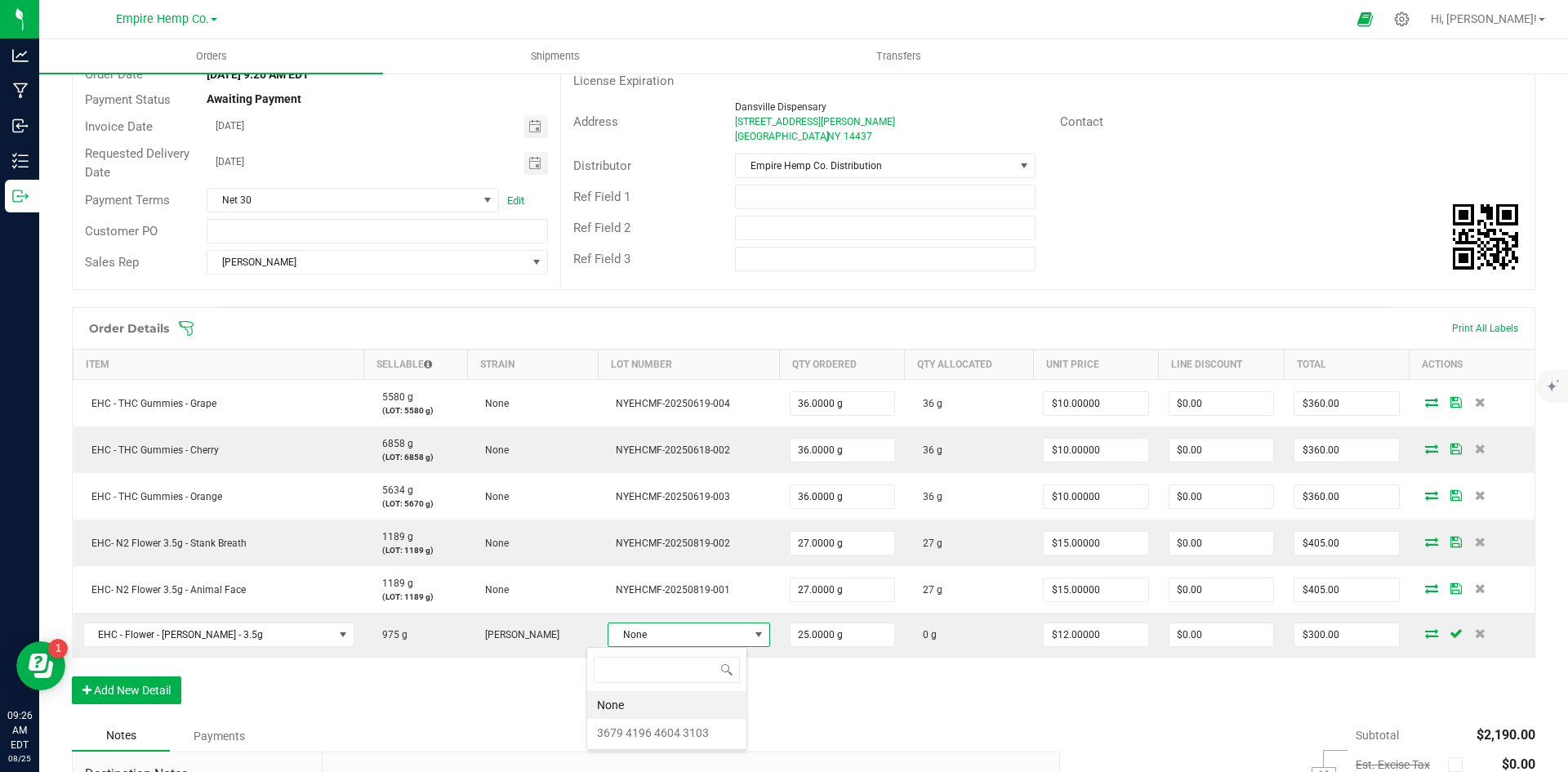
scroll to position [24, 162]
click at [685, 727] on 3103 "3679 4196 4604 3103" at bounding box center [666, 733] width 159 height 28
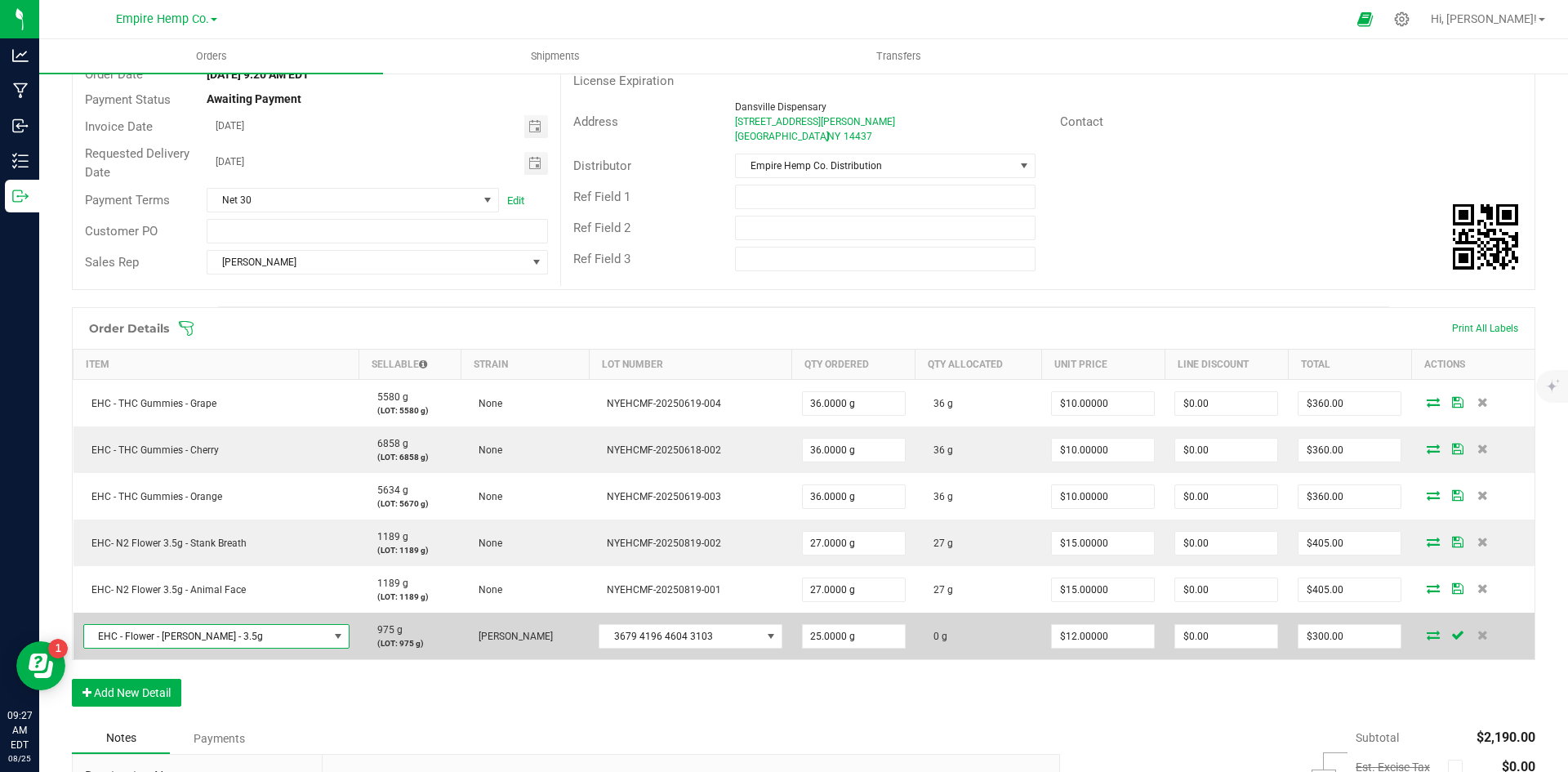
click at [328, 639] on span "NO DATA FOUND" at bounding box center [338, 636] width 20 height 23
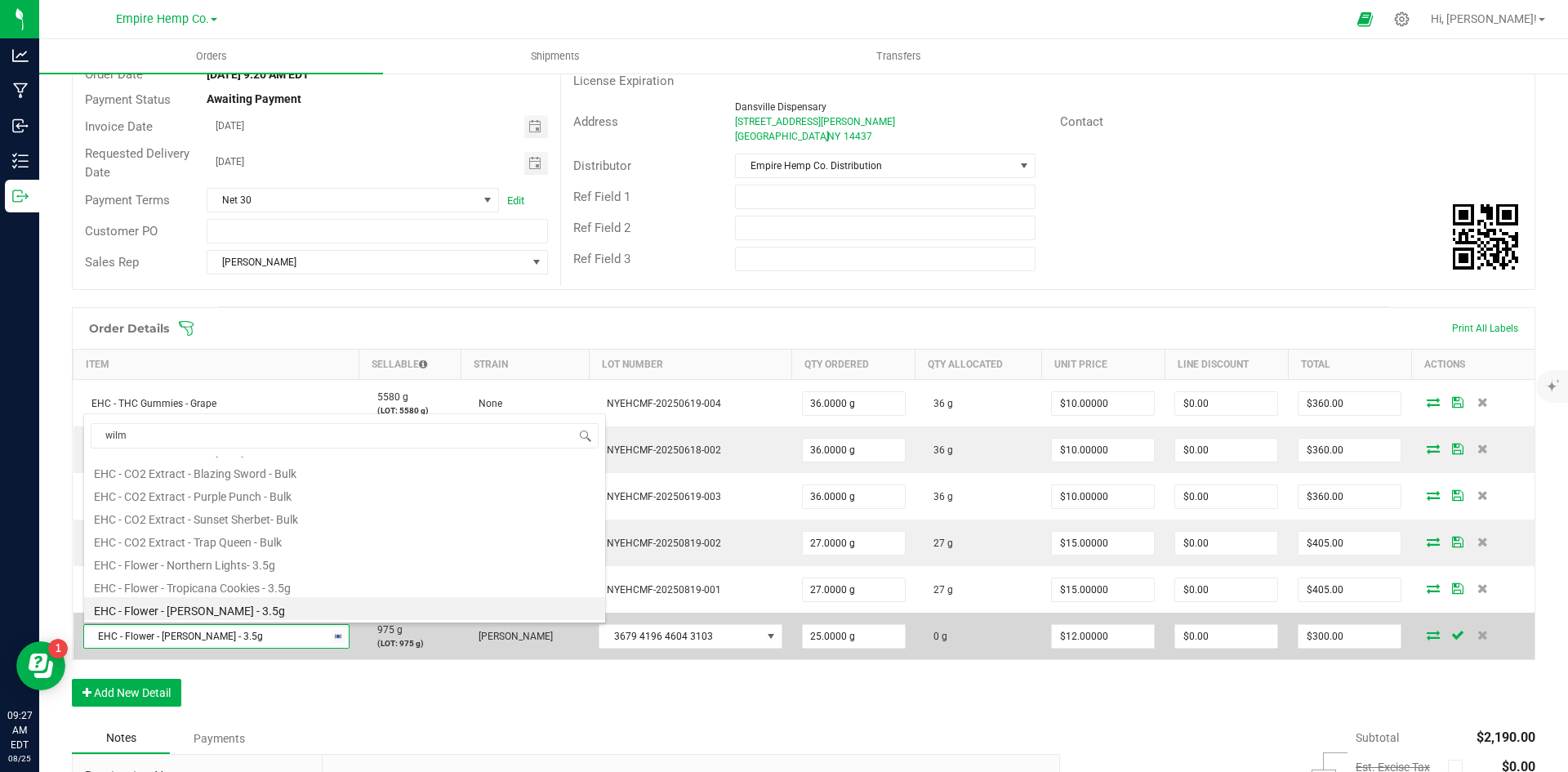
scroll to position [0, 0]
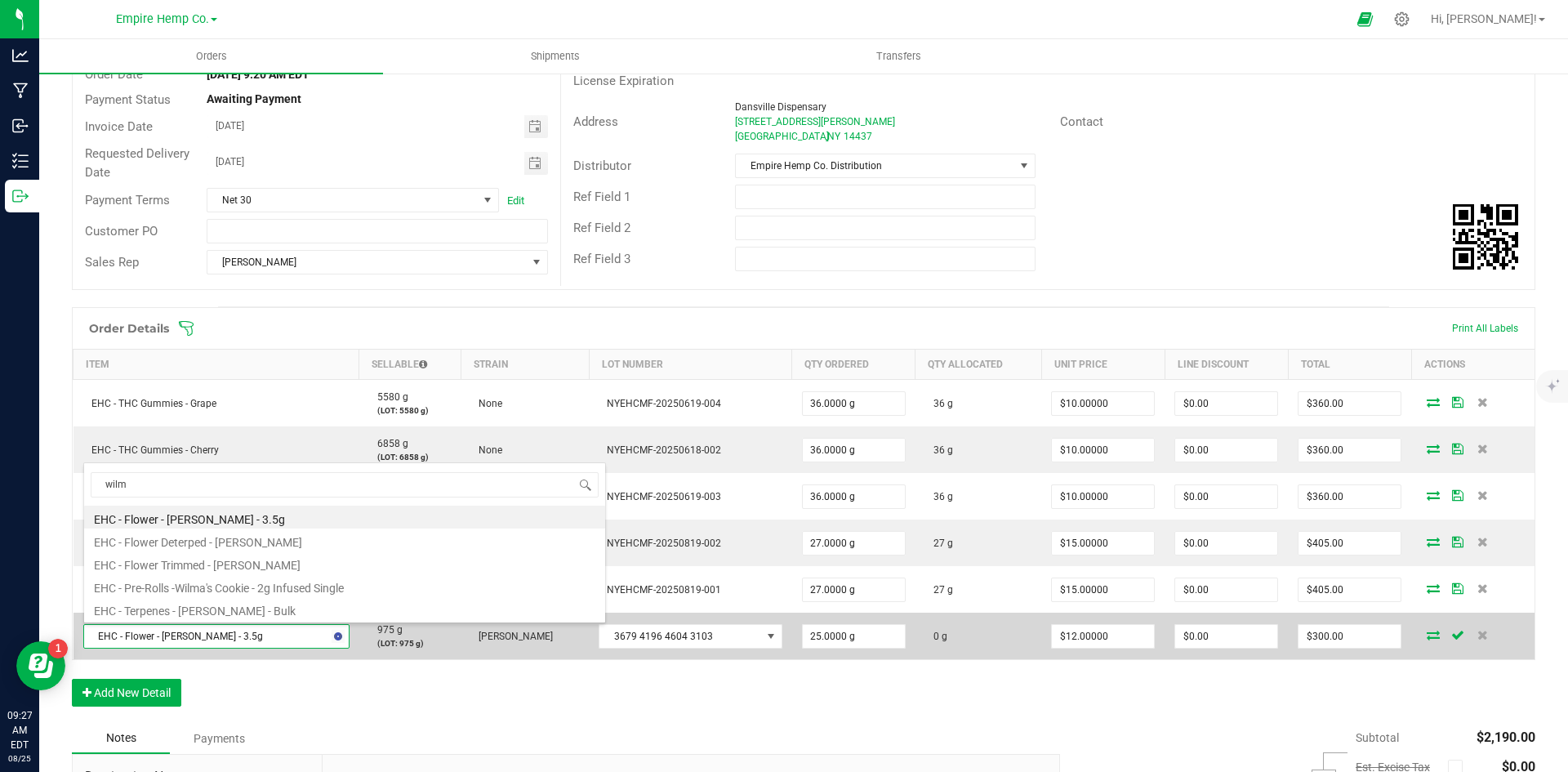
type input "[PERSON_NAME]"
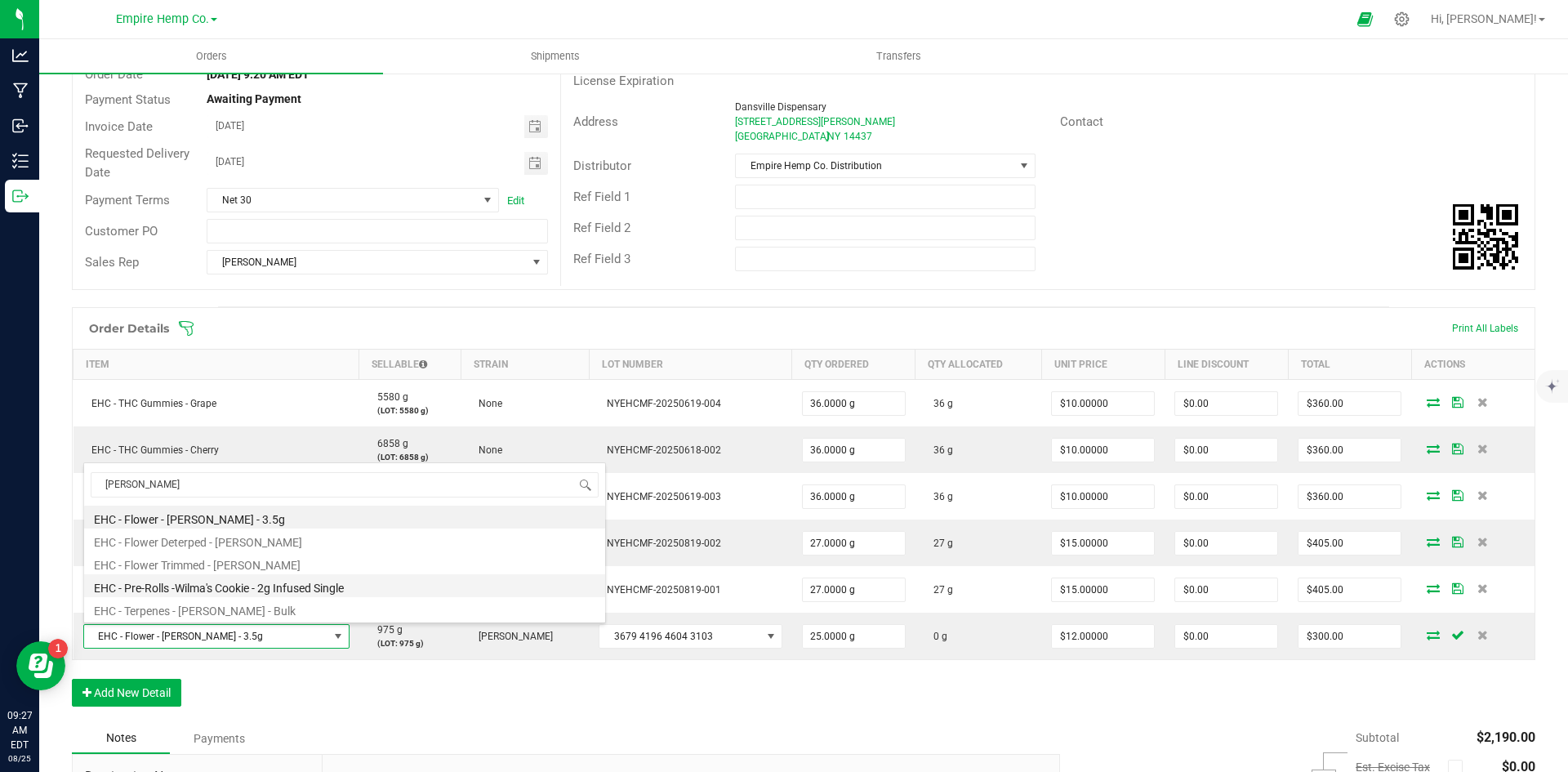
click at [312, 588] on li "EHC - Pre-Rolls -Wilma's Cookie - 2g Infused Single" at bounding box center [345, 586] width 521 height 23
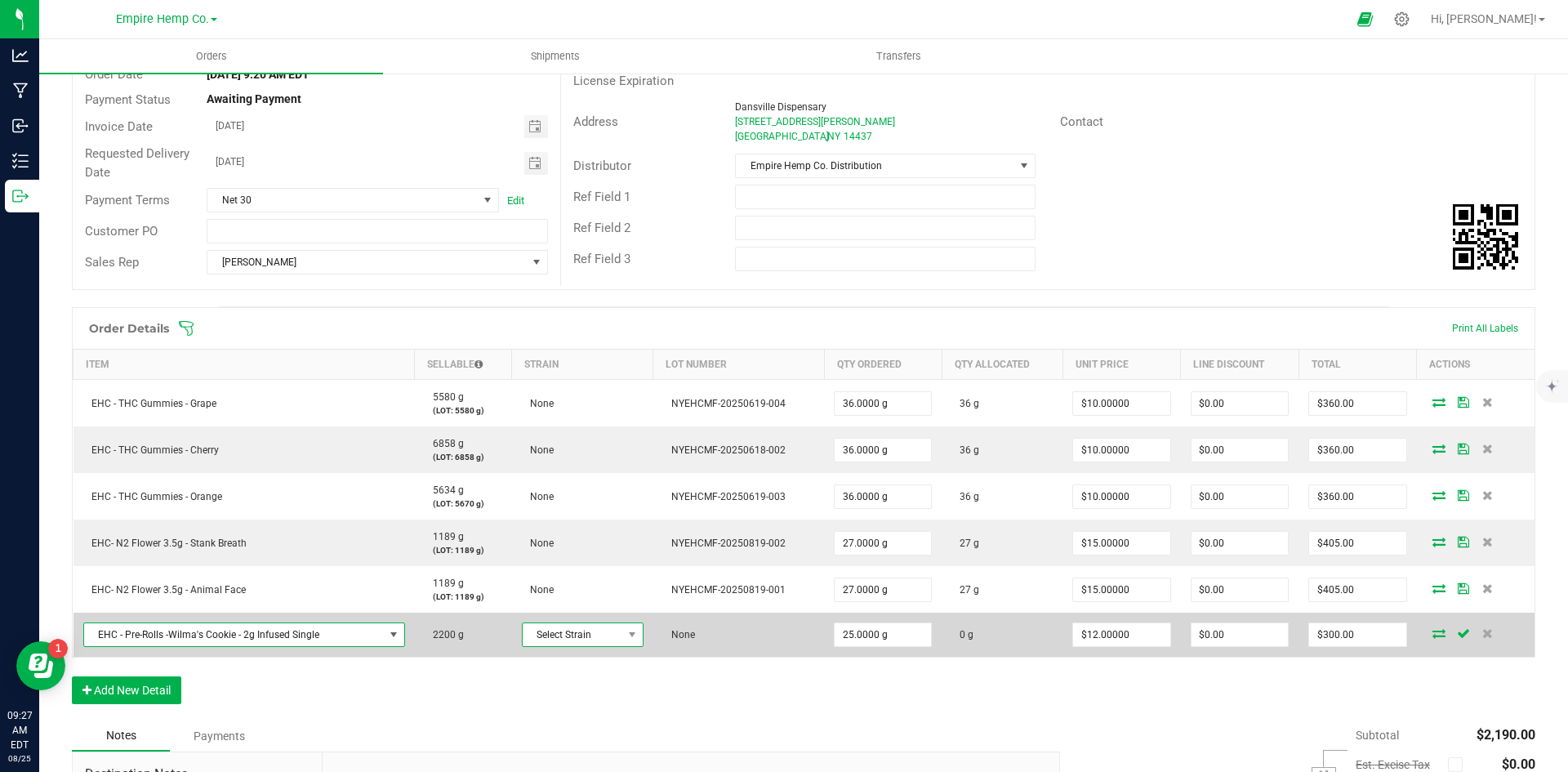
click at [617, 639] on span "Select Strain" at bounding box center [572, 634] width 99 height 23
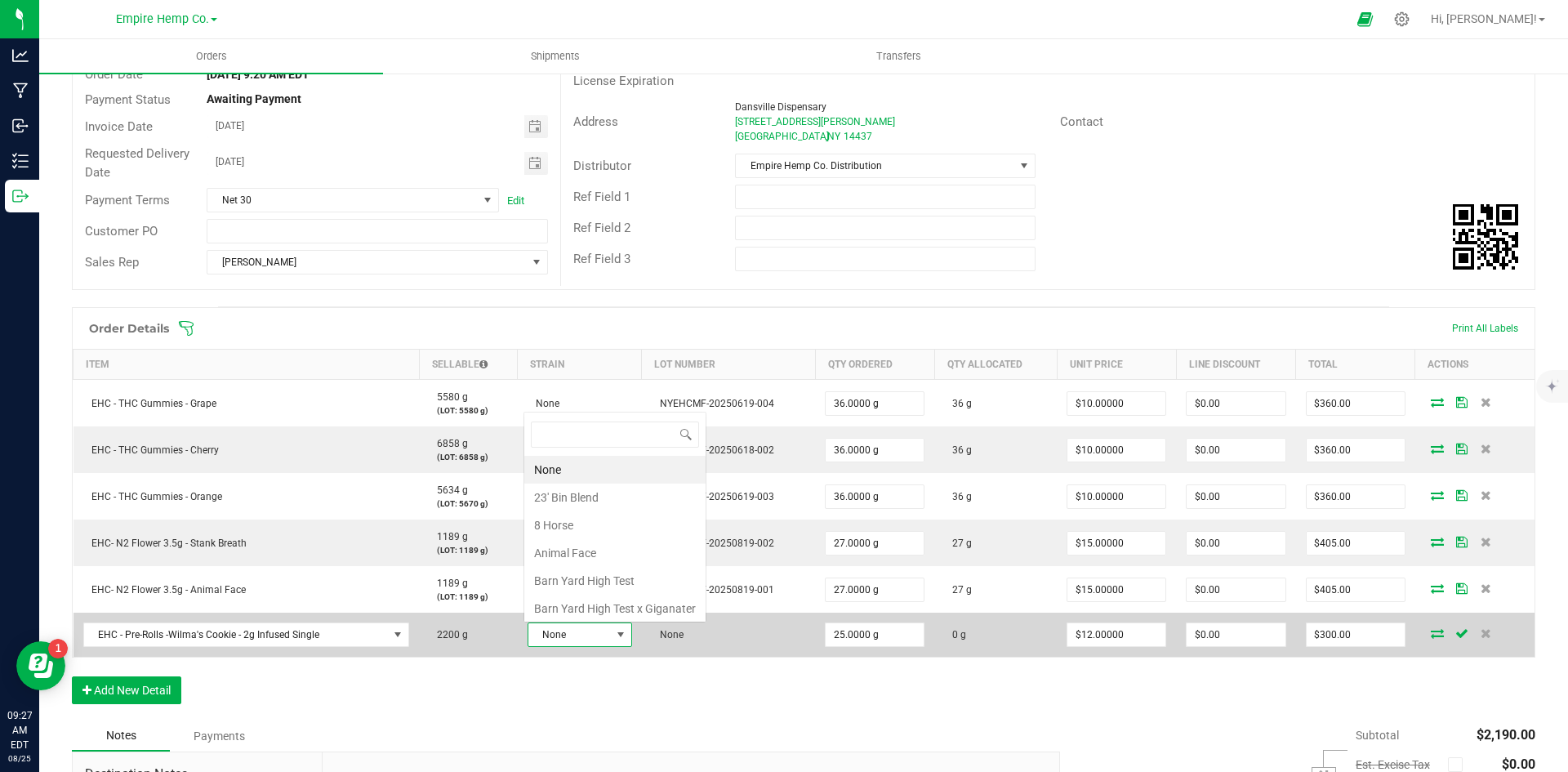
scroll to position [24, 103]
type input "wi"
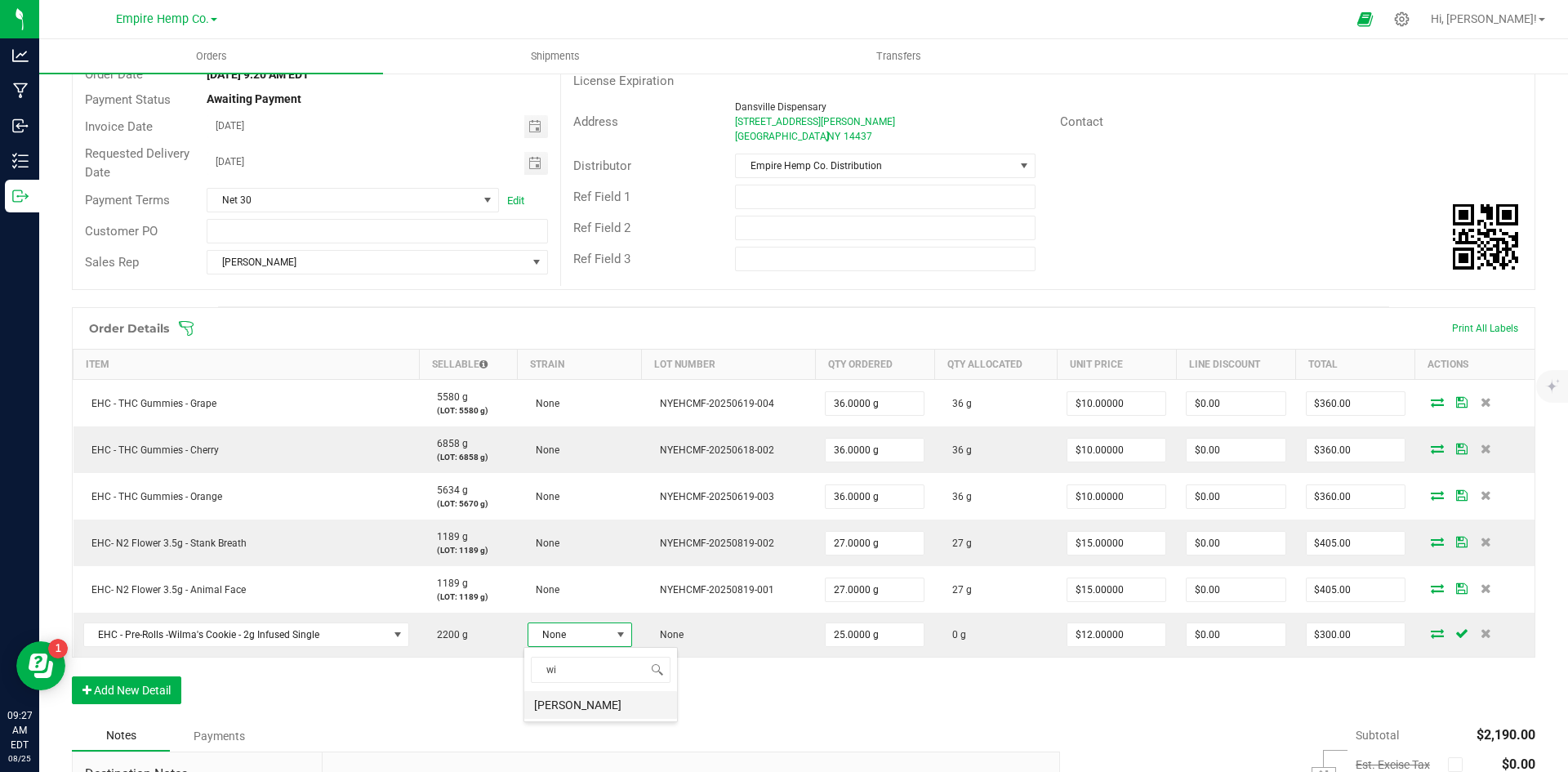
click at [582, 711] on li "[PERSON_NAME]" at bounding box center [600, 705] width 152 height 28
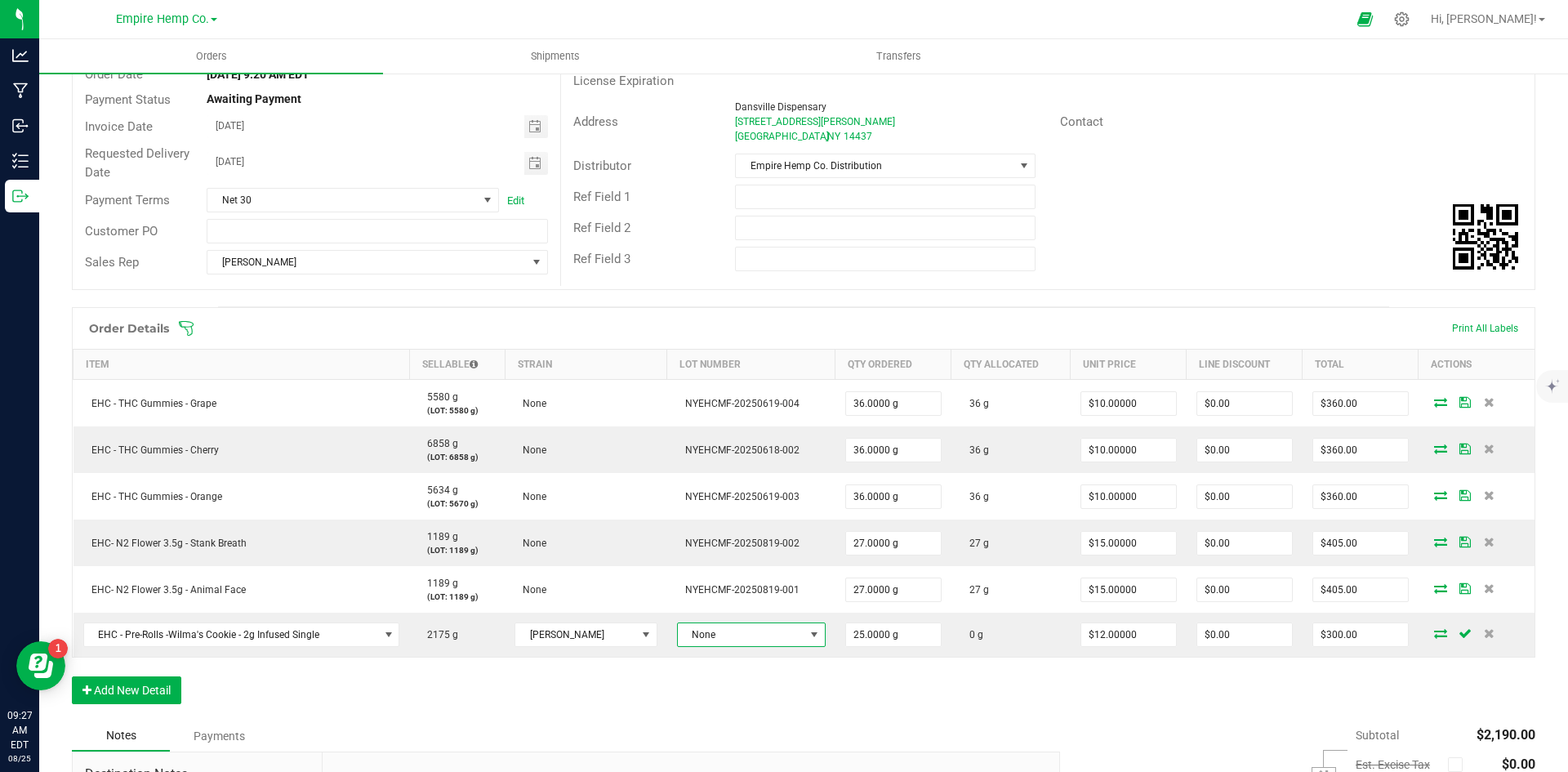
click at [738, 634] on span "None" at bounding box center [740, 634] width 126 height 23
click at [734, 727] on li "NYEHCMF-20250731-003" at bounding box center [724, 733] width 152 height 28
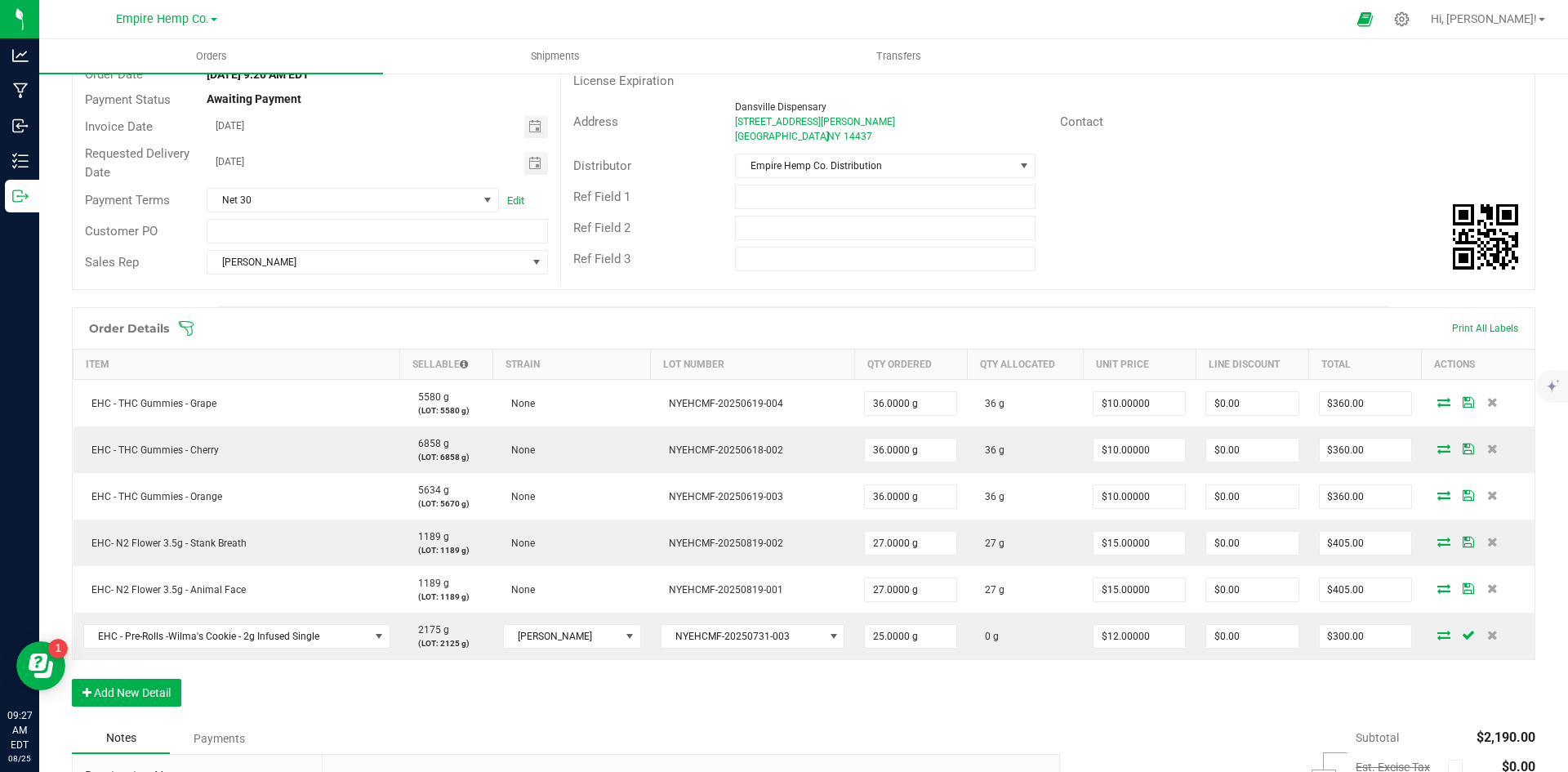
click at [1096, 711] on div "Order Details Print All Labels Item Sellable Strain Lot Number Qty Ordered Qty …" at bounding box center [803, 514] width 1463 height 416
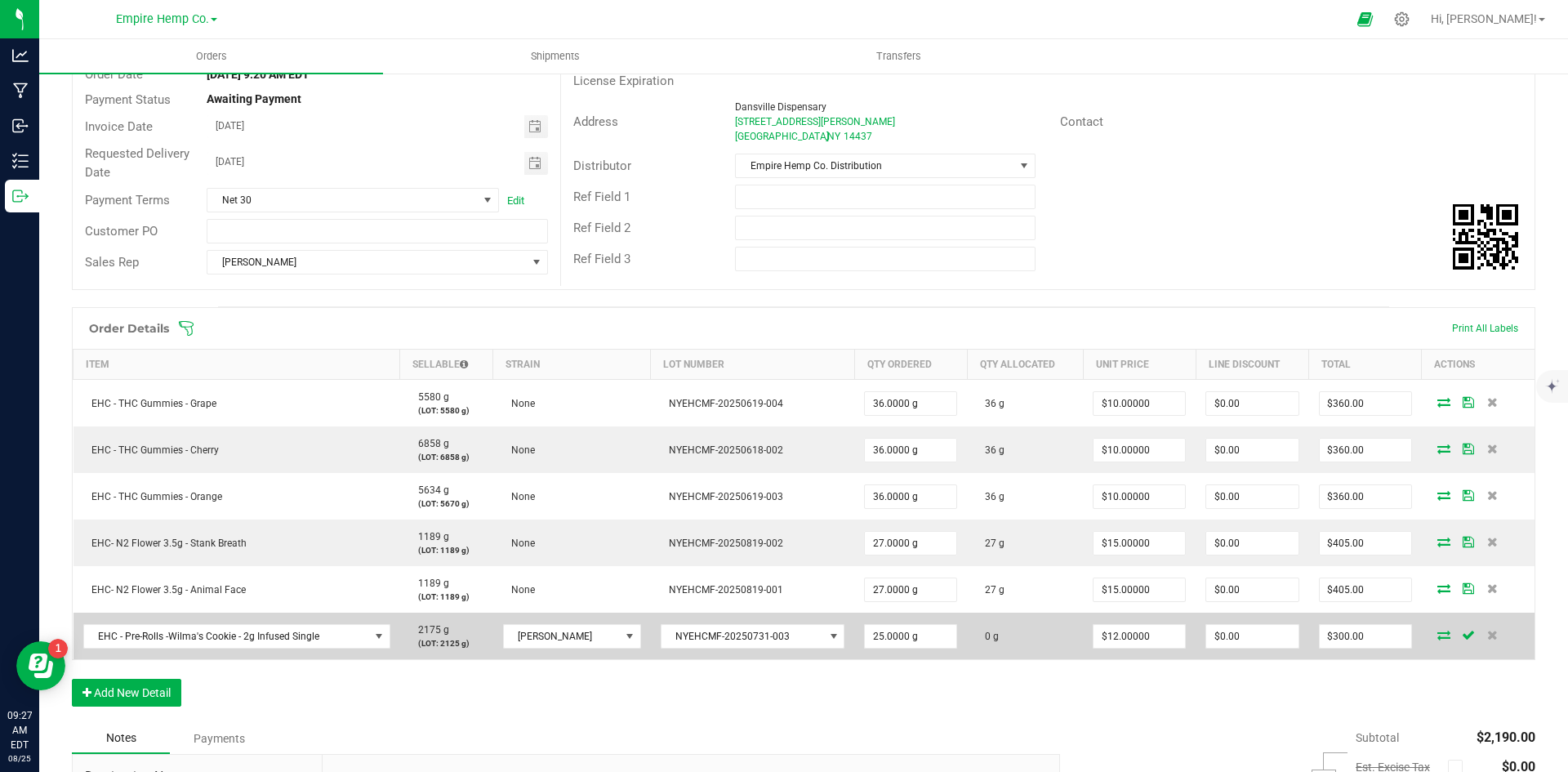
click at [1437, 640] on icon at bounding box center [1443, 634] width 13 height 10
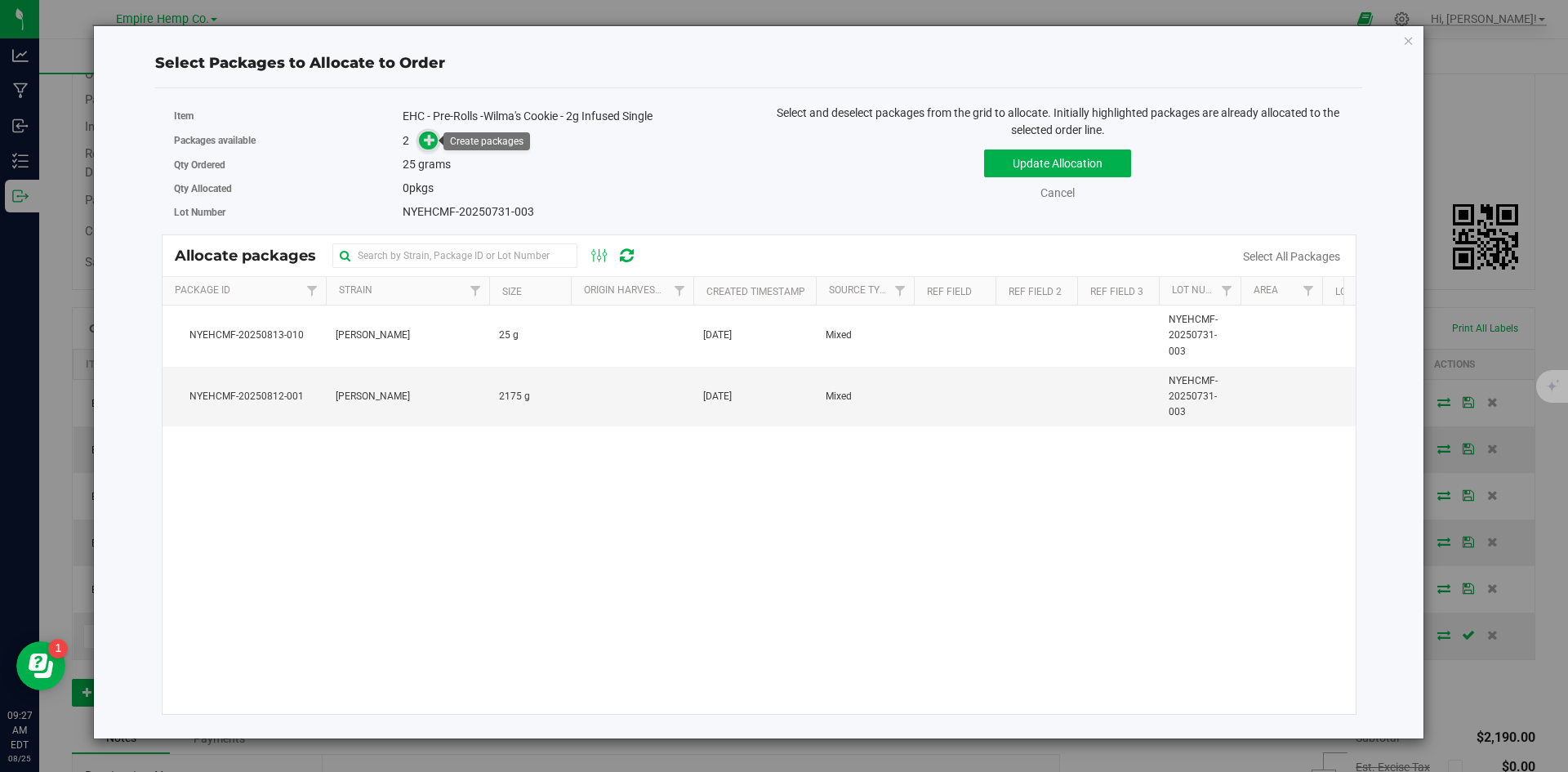
click at [425, 134] on icon at bounding box center [429, 139] width 11 height 11
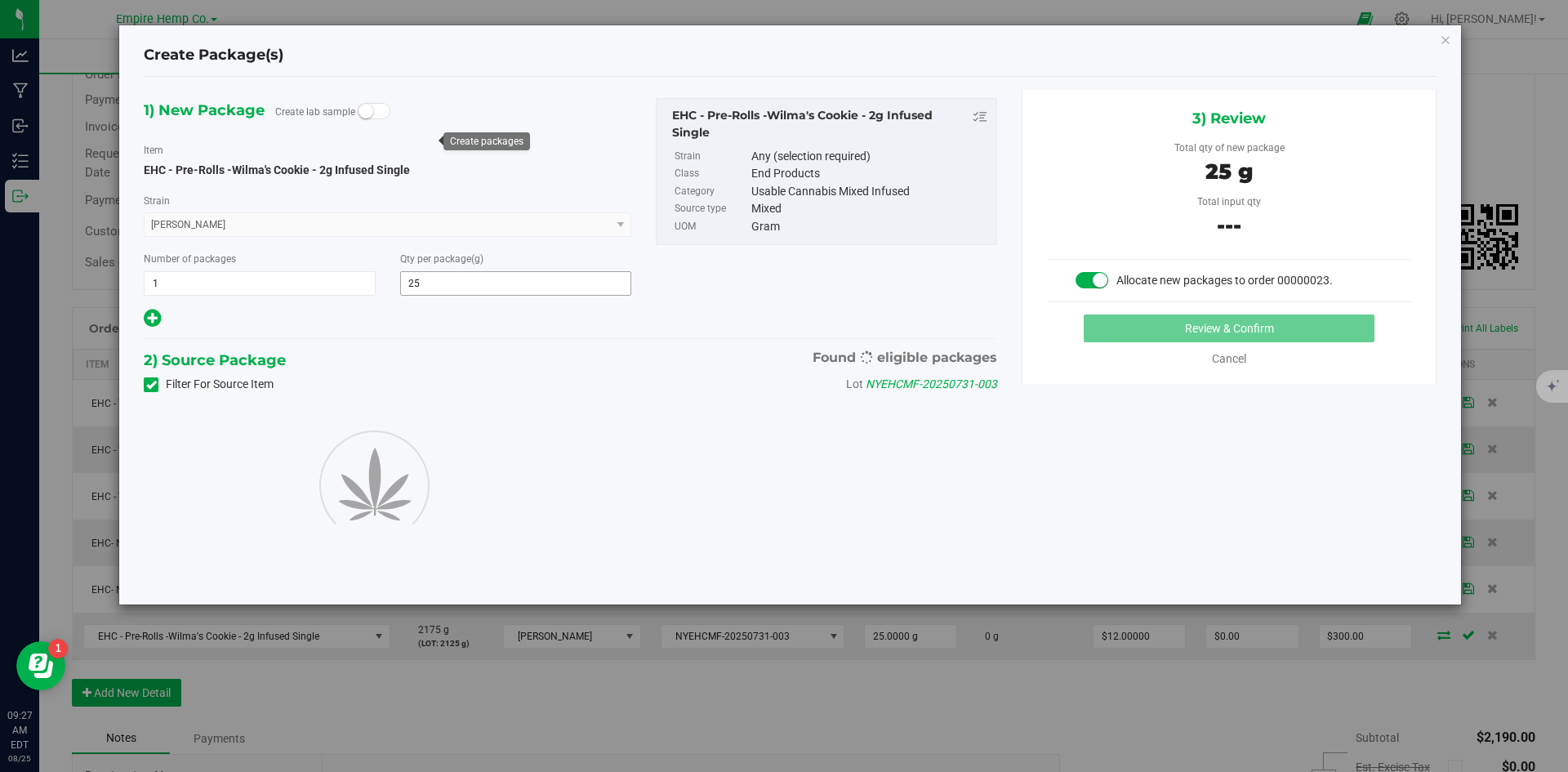
type input "25.0000"
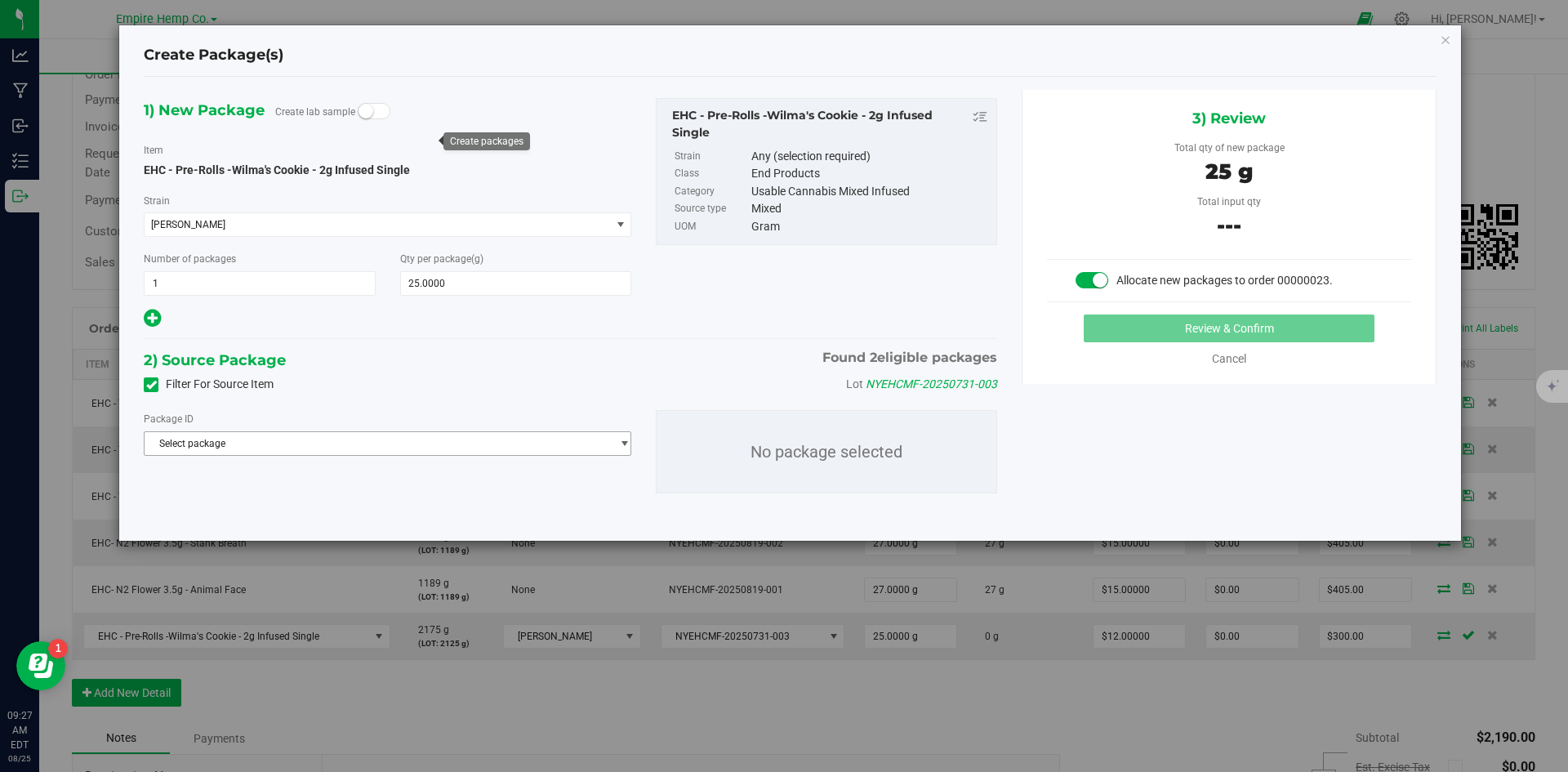
click at [470, 444] on span "Select package" at bounding box center [377, 444] width 465 height 23
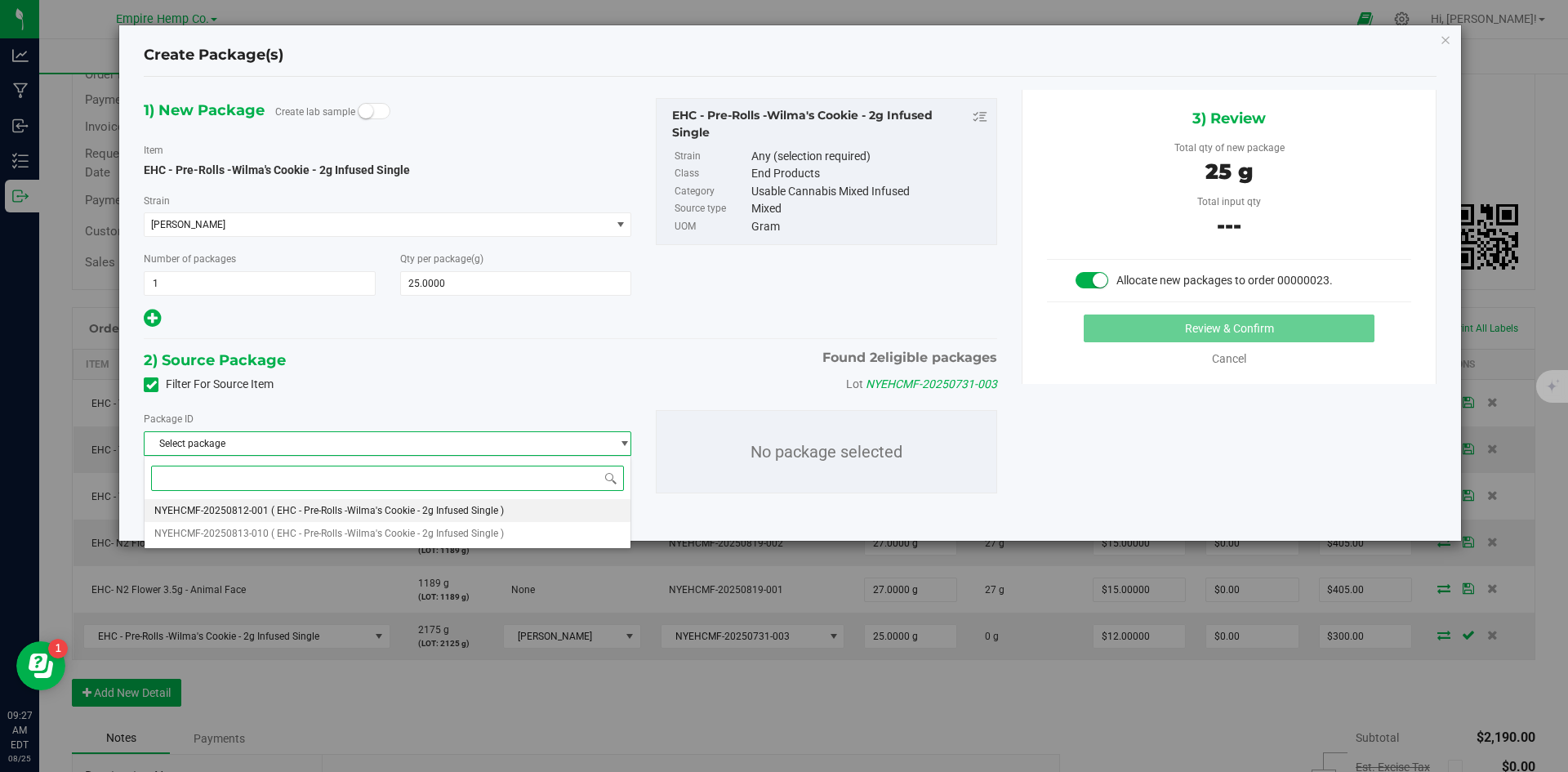
click at [413, 508] on span "( EHC - Pre-Rolls -Wilma's Cookie - 2g Infused Single )" at bounding box center [387, 510] width 233 height 11
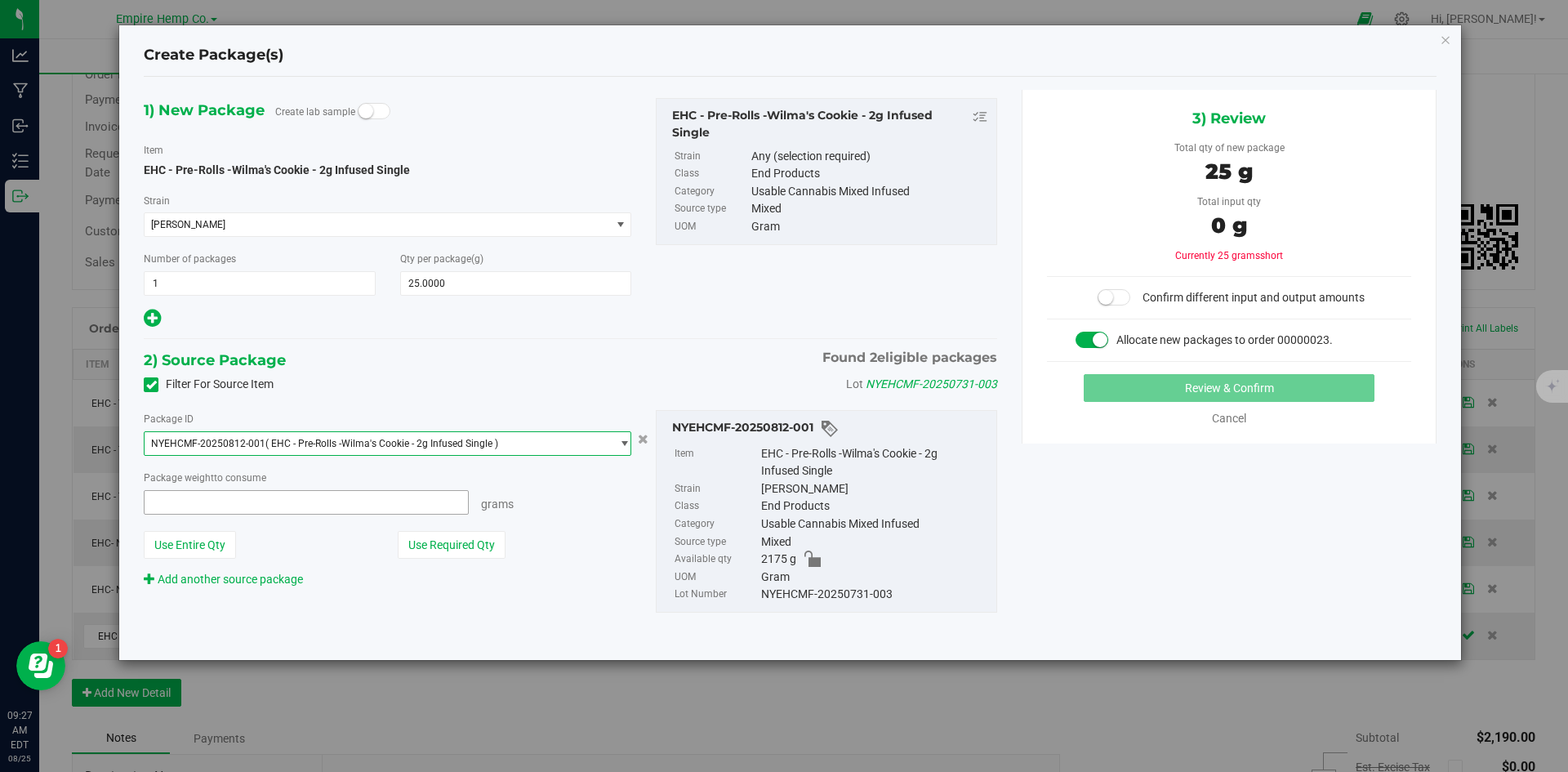
click at [411, 509] on span at bounding box center [306, 502] width 325 height 24
type input "25"
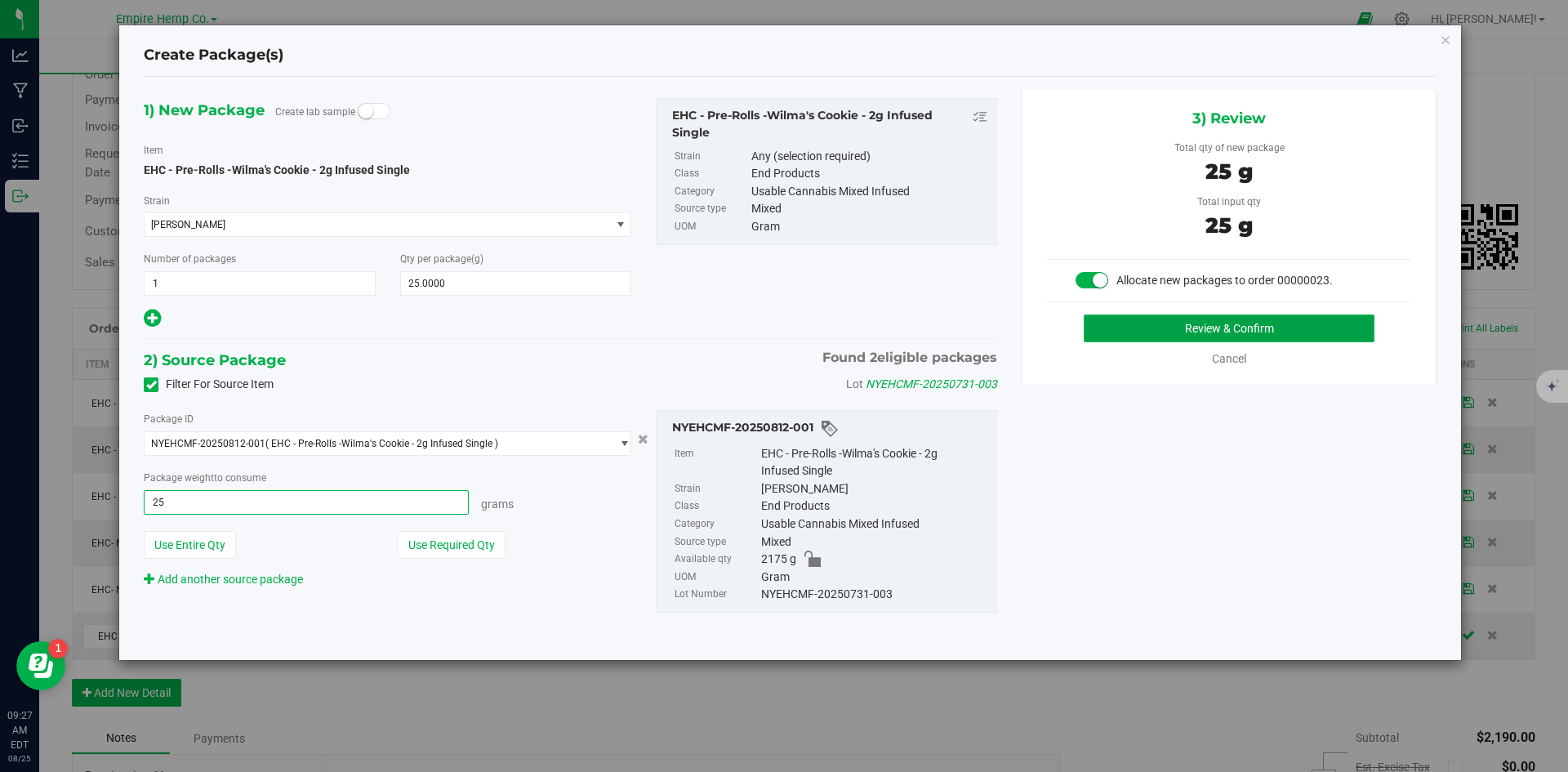
type input "25.0000 g"
click at [1220, 321] on button "Review & Confirm" at bounding box center [1229, 328] width 291 height 28
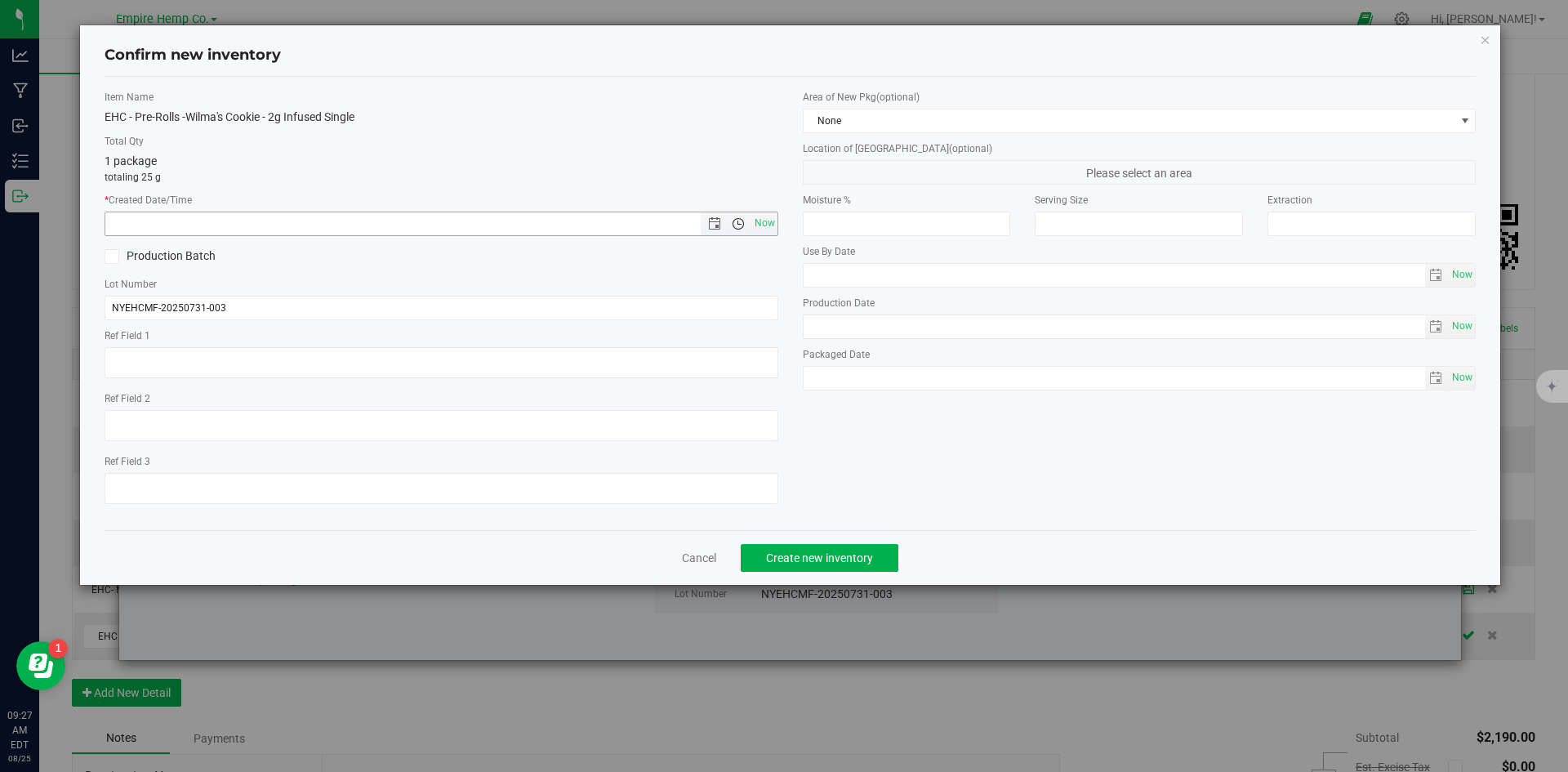
click at [744, 222] on span "Open the time view" at bounding box center [738, 223] width 13 height 13
click at [759, 217] on span "Now" at bounding box center [764, 223] width 28 height 24
type input "[DATE] 9:27 AM"
click at [817, 561] on span "Create new inventory" at bounding box center [819, 558] width 107 height 13
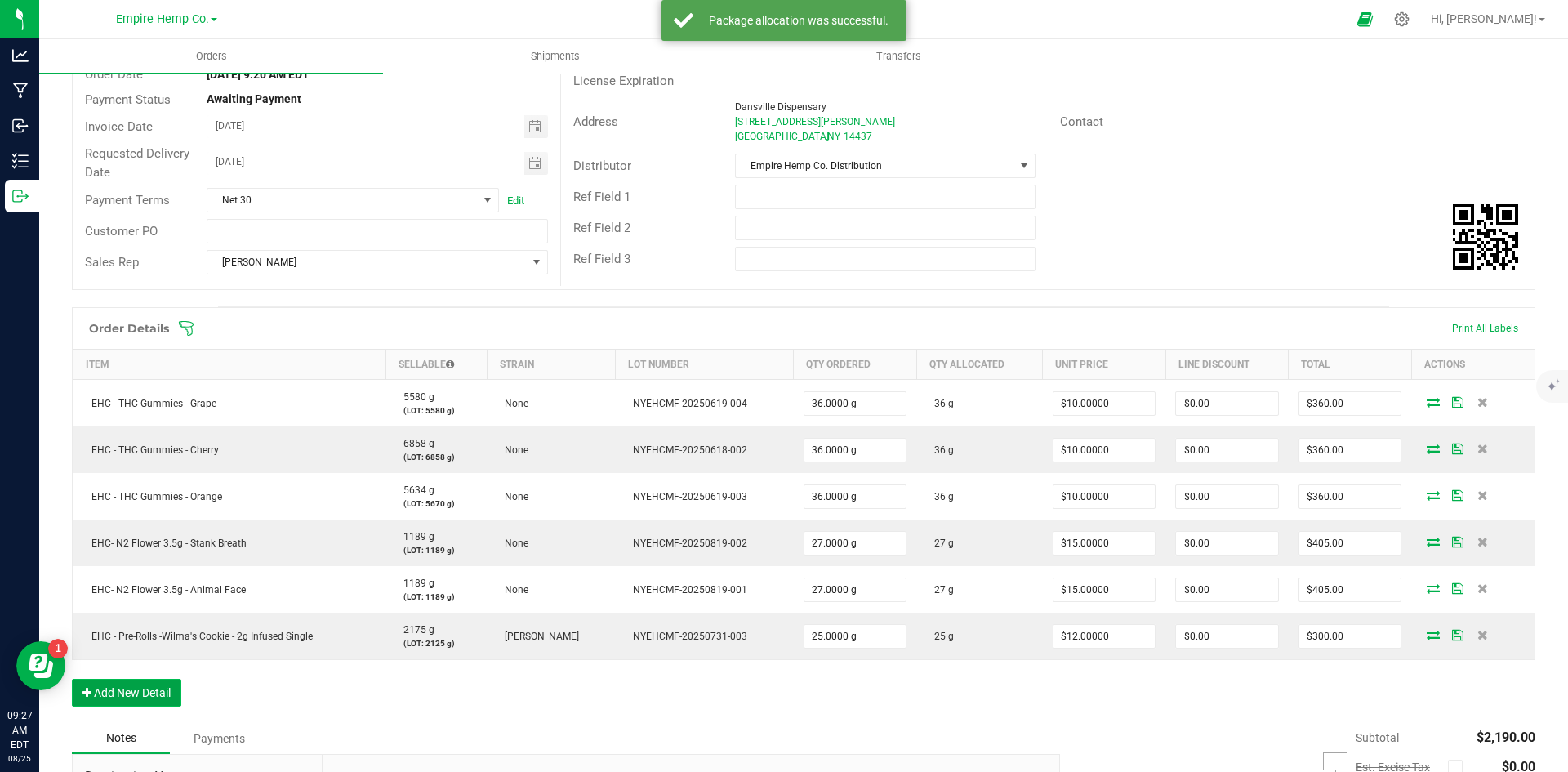
click at [125, 699] on button "Add New Detail" at bounding box center [126, 693] width 110 height 28
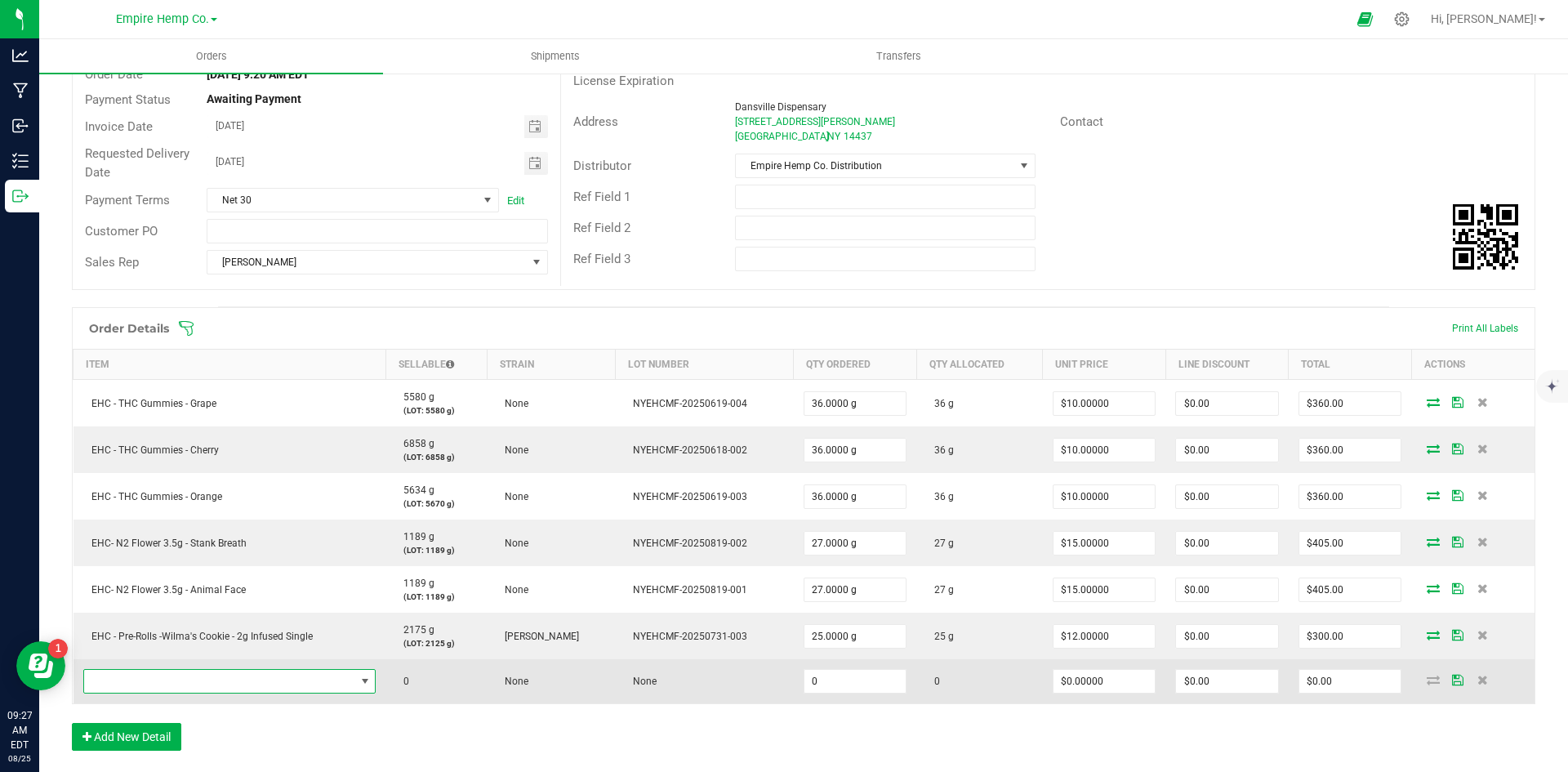
click at [157, 675] on span "NO DATA FOUND" at bounding box center [220, 681] width 271 height 23
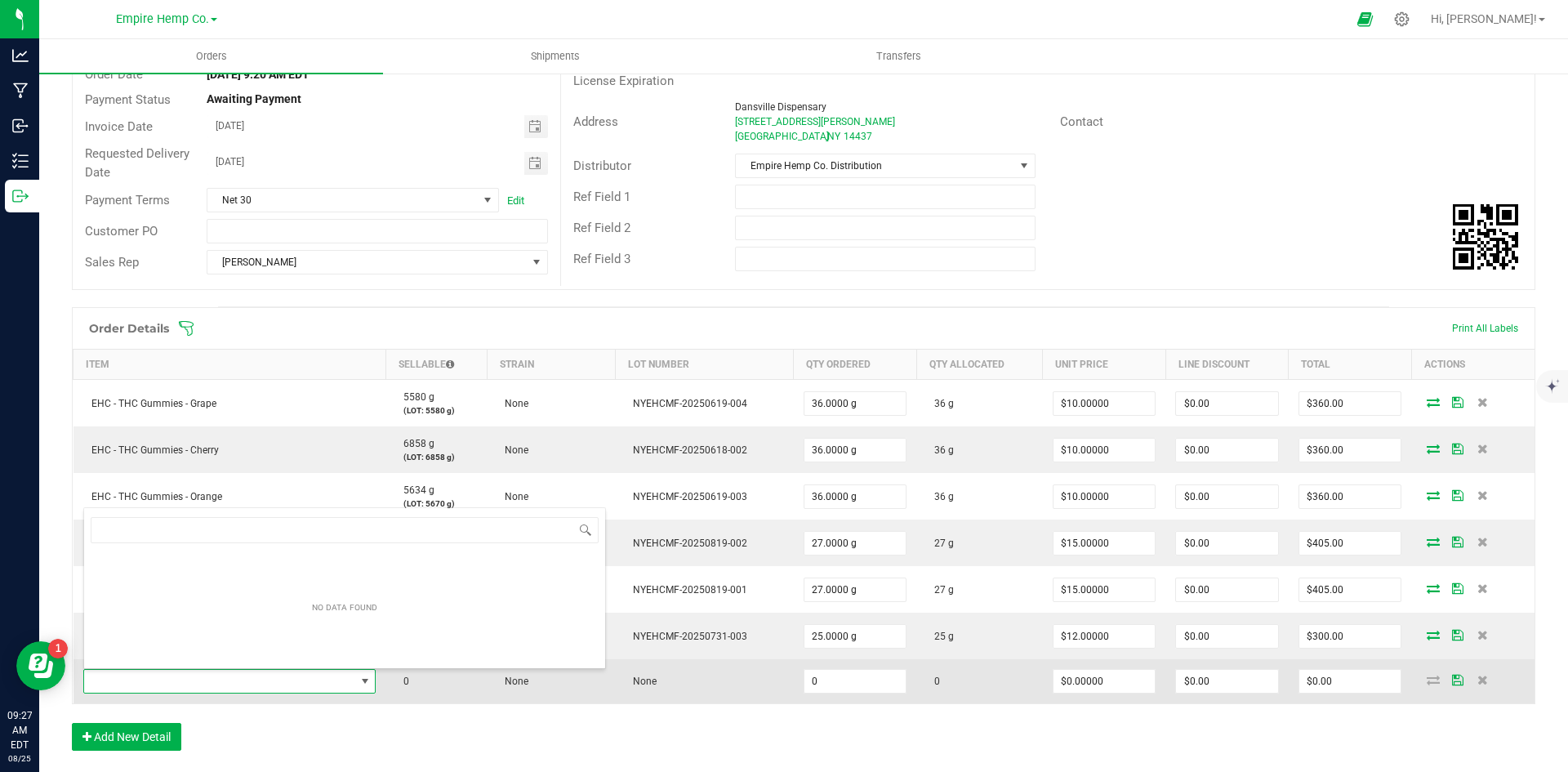
scroll to position [24, 287]
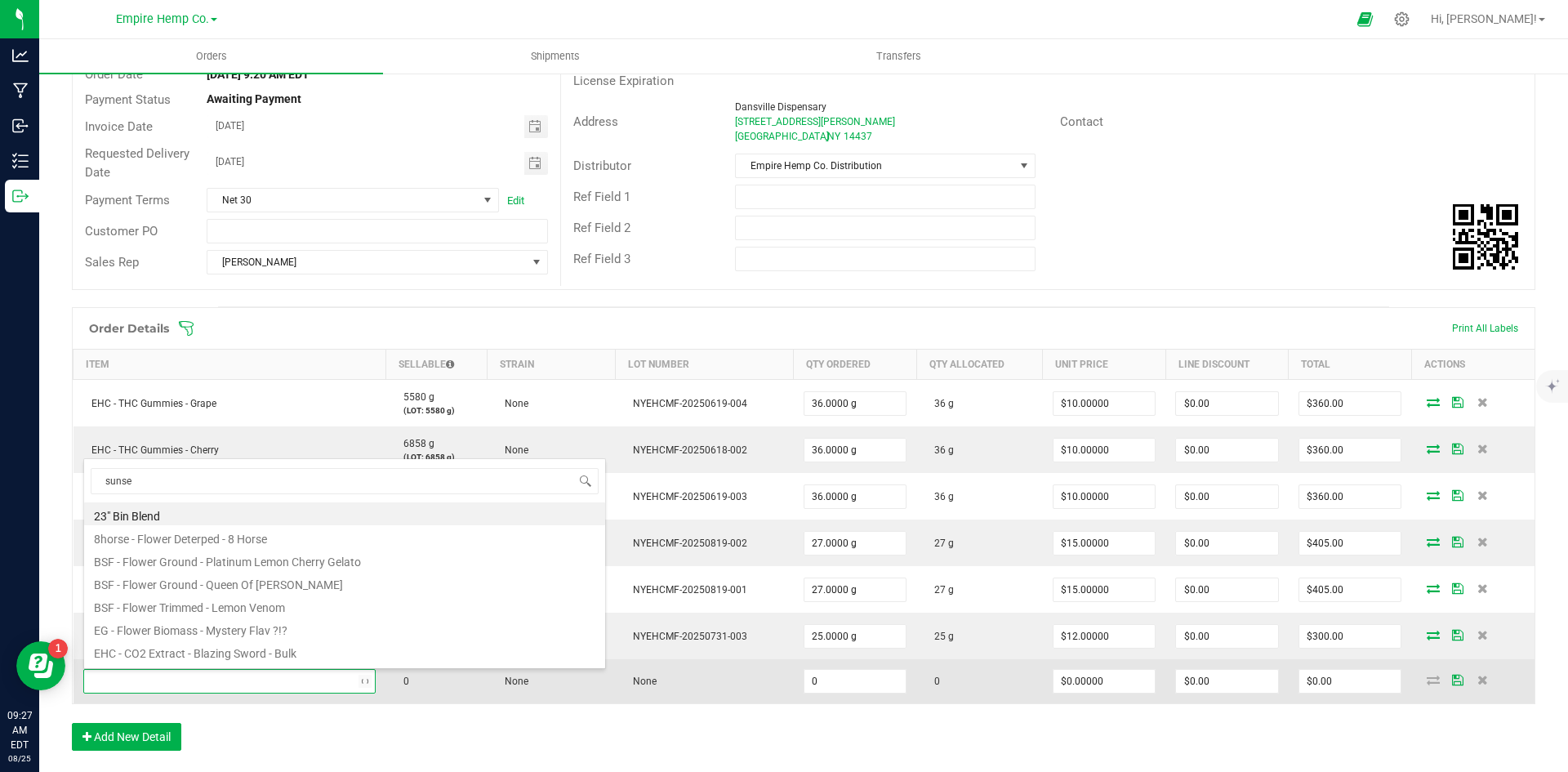
type input "sunset"
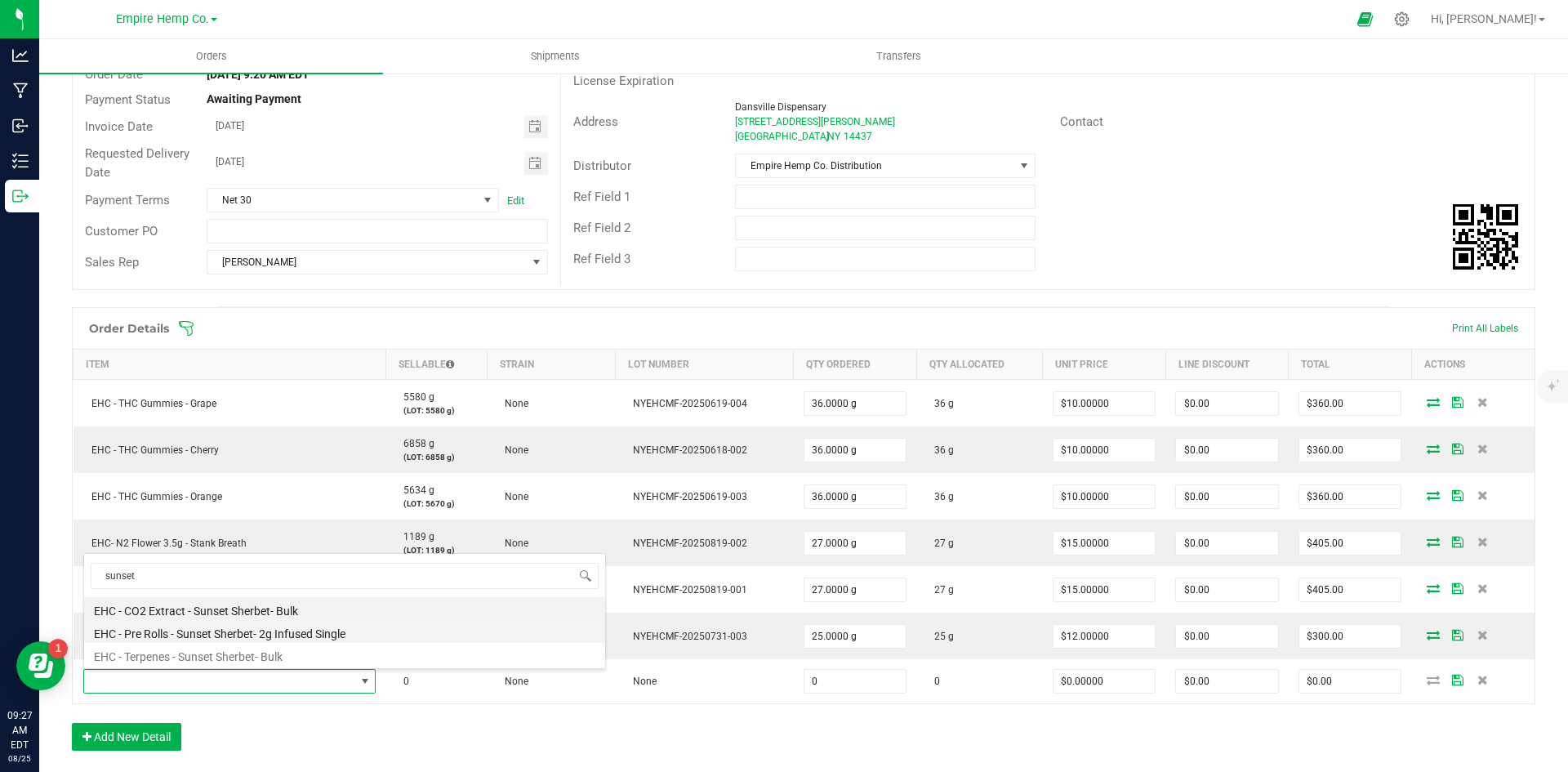
click at [216, 633] on li "EHC - Pre Rolls - Sunset Sherbet- 2g Infused Single" at bounding box center [345, 631] width 521 height 23
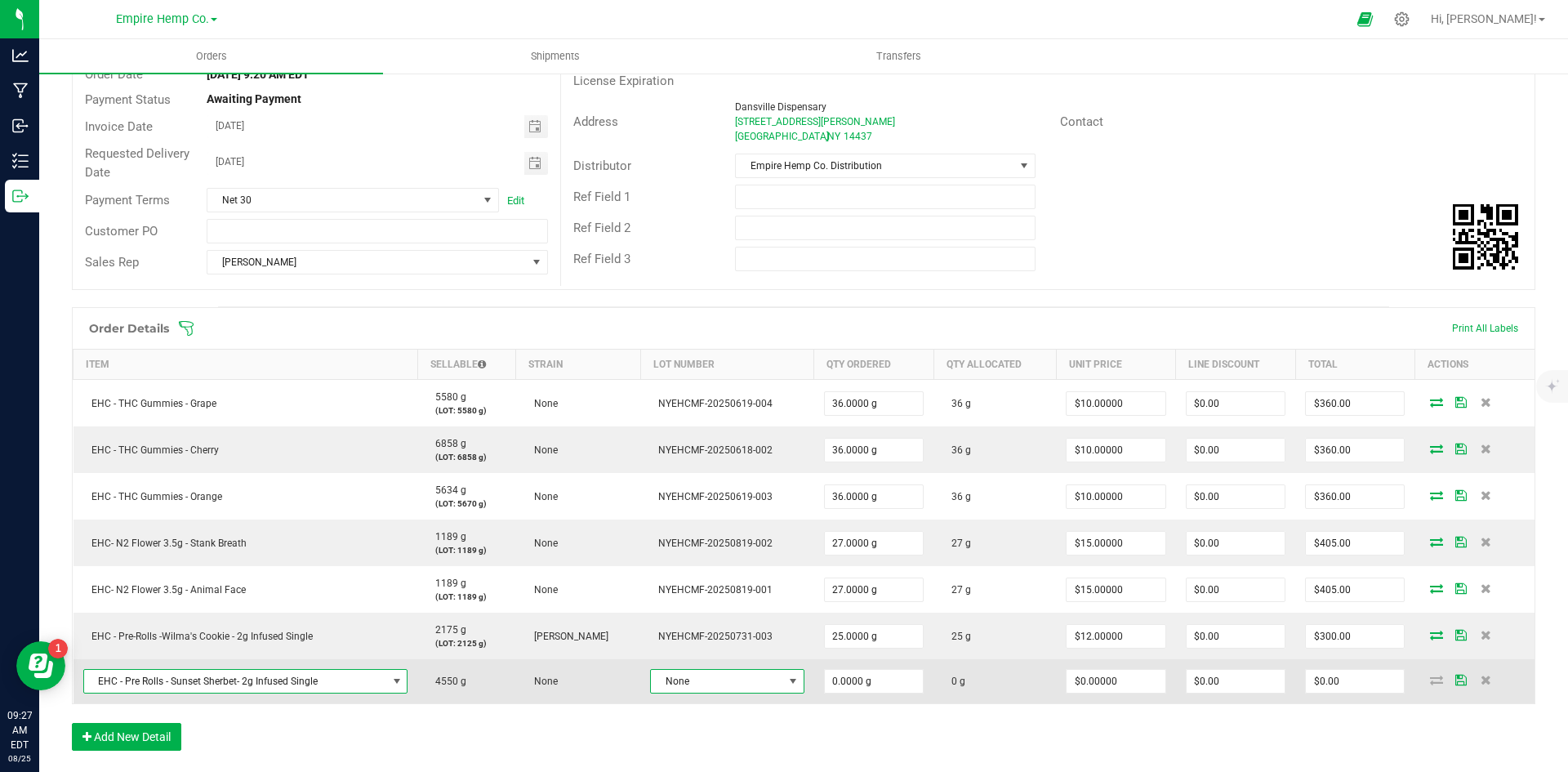
click at [787, 680] on span at bounding box center [793, 681] width 13 height 13
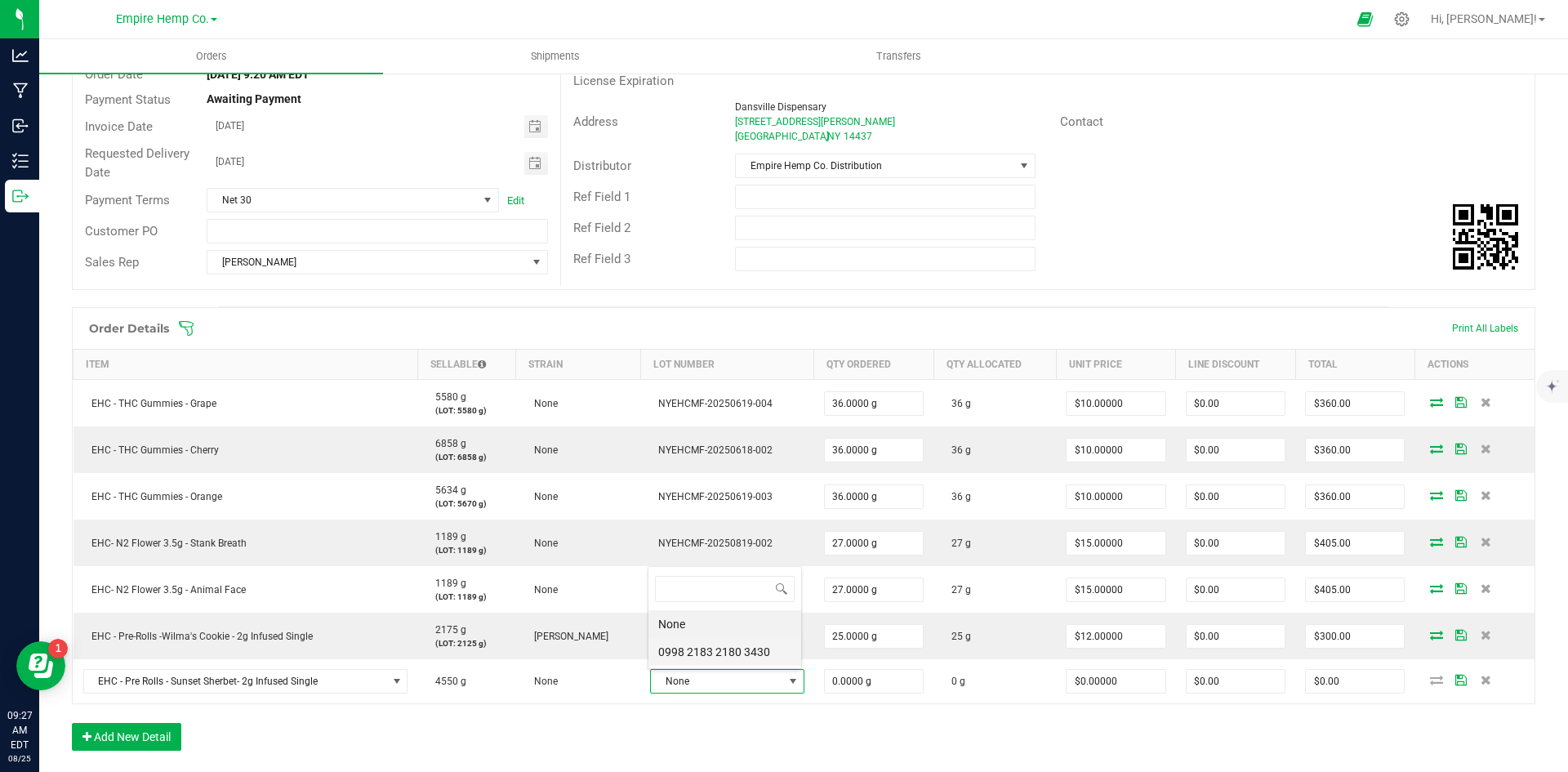
click at [768, 658] on 3430 "0998 2183 2180 3430" at bounding box center [724, 652] width 152 height 28
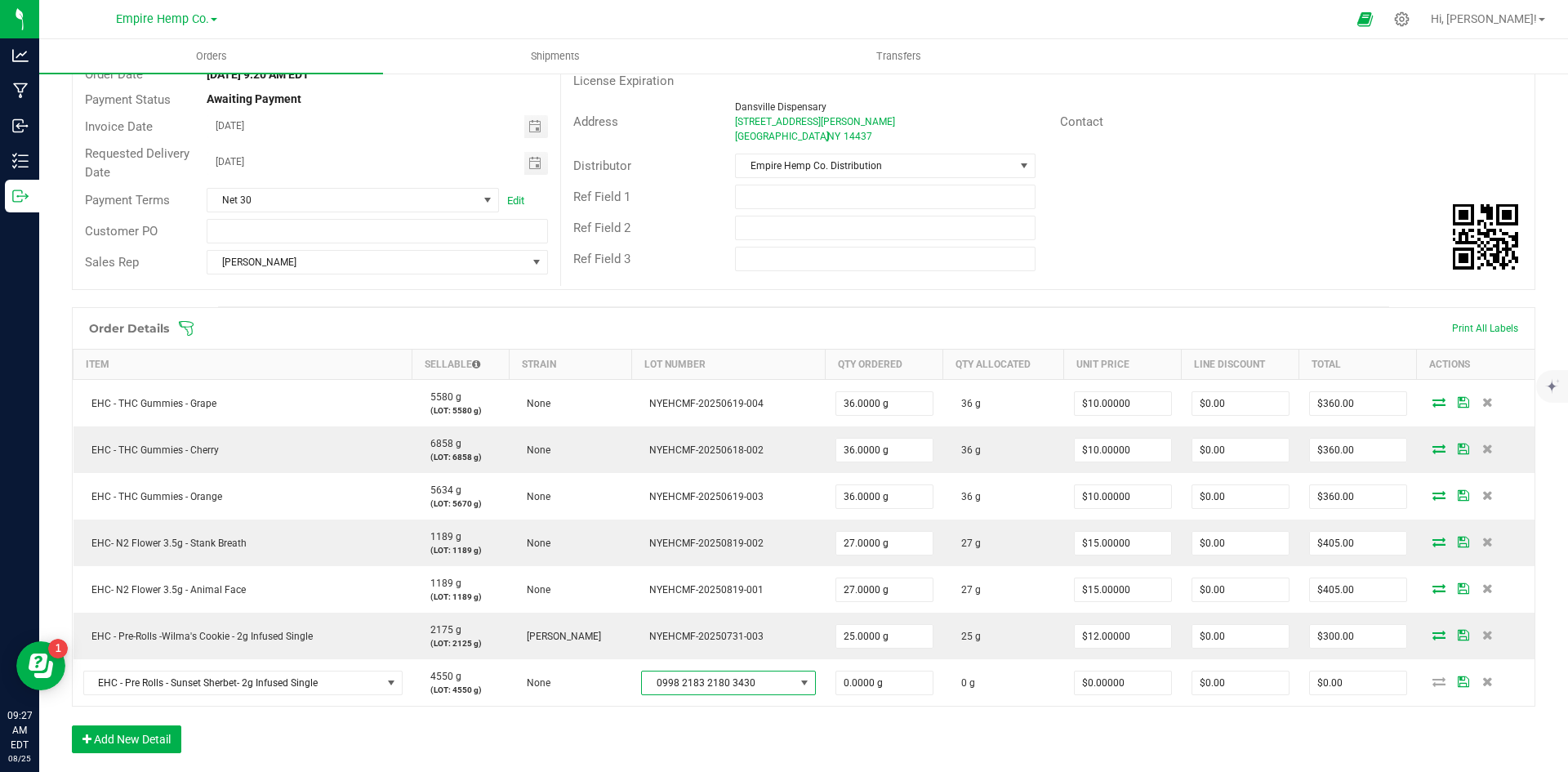
click at [726, 732] on div "Order Details Print All Labels Item Sellable Strain Lot Number Qty Ordered Qty …" at bounding box center [803, 538] width 1463 height 463
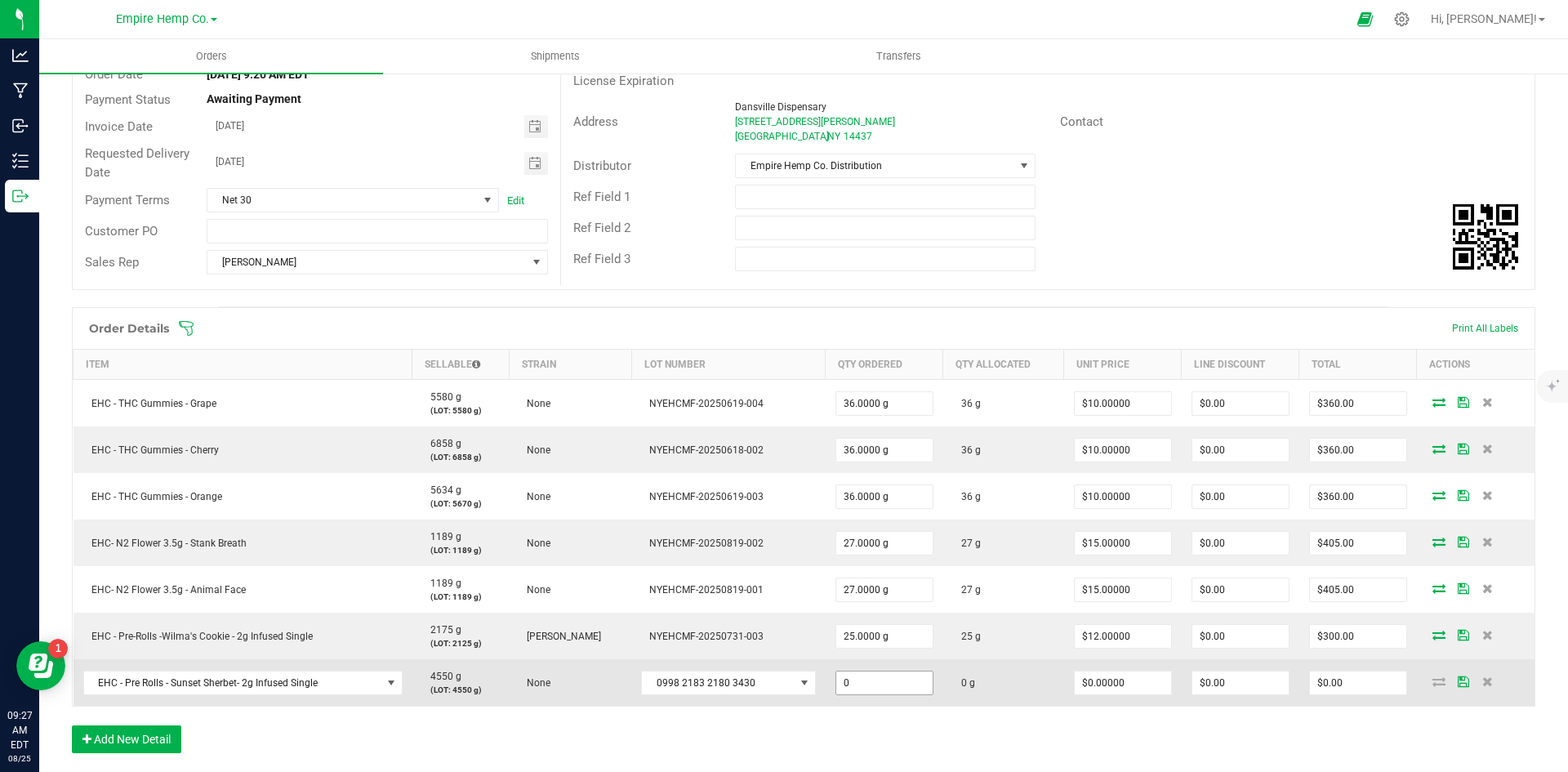
click at [883, 686] on input "0" at bounding box center [884, 683] width 97 height 23
type input "50.0000 g"
type input "0"
click at [1115, 687] on input "0" at bounding box center [1123, 683] width 97 height 23
click at [1128, 684] on input "0" at bounding box center [1123, 683] width 97 height 23
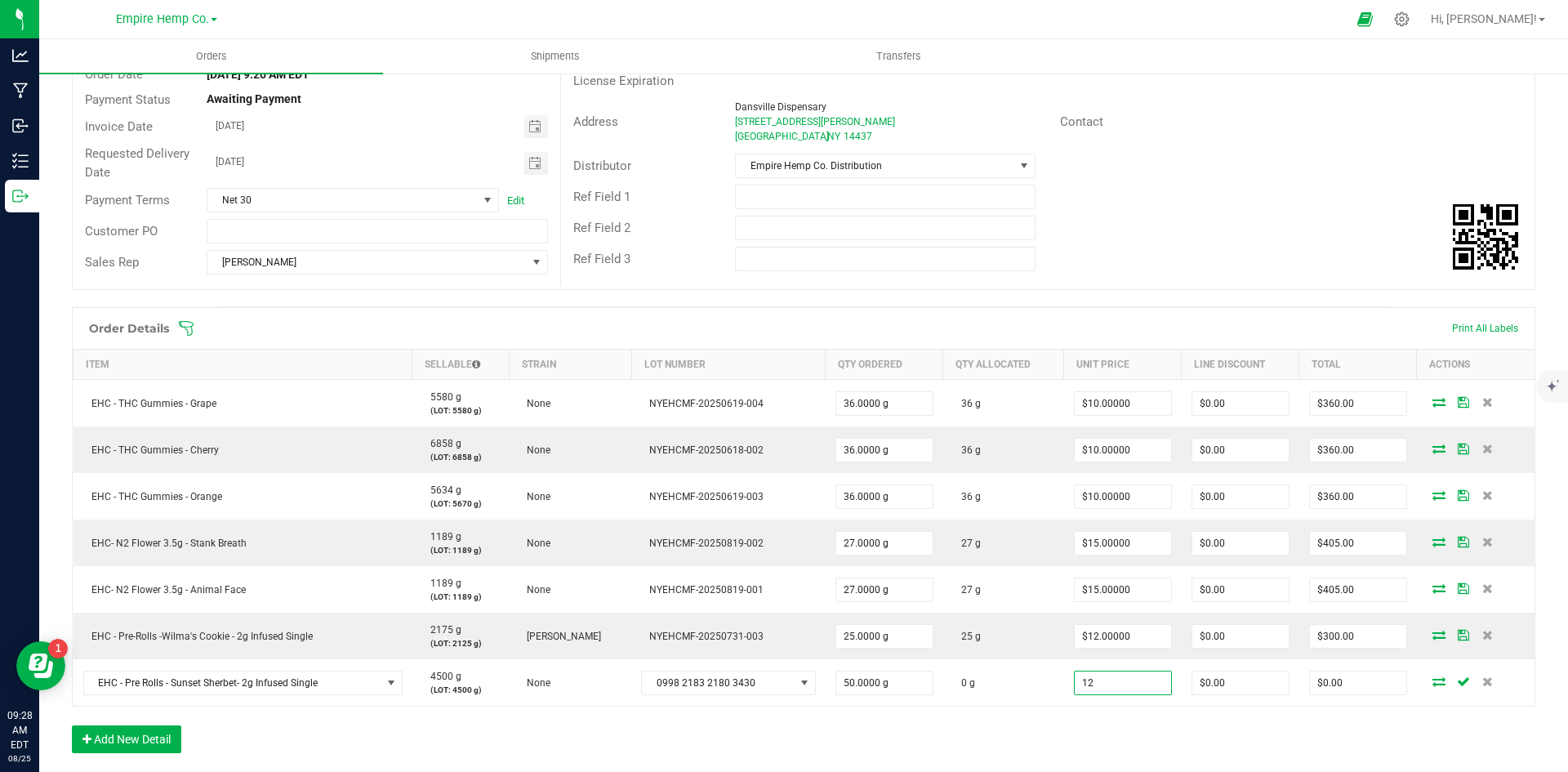
type input "$12.00000"
type input "$600.00"
click at [1358, 735] on div "Order Details Print All Labels Item Sellable Strain Lot Number Qty Ordered Qty …" at bounding box center [803, 538] width 1463 height 463
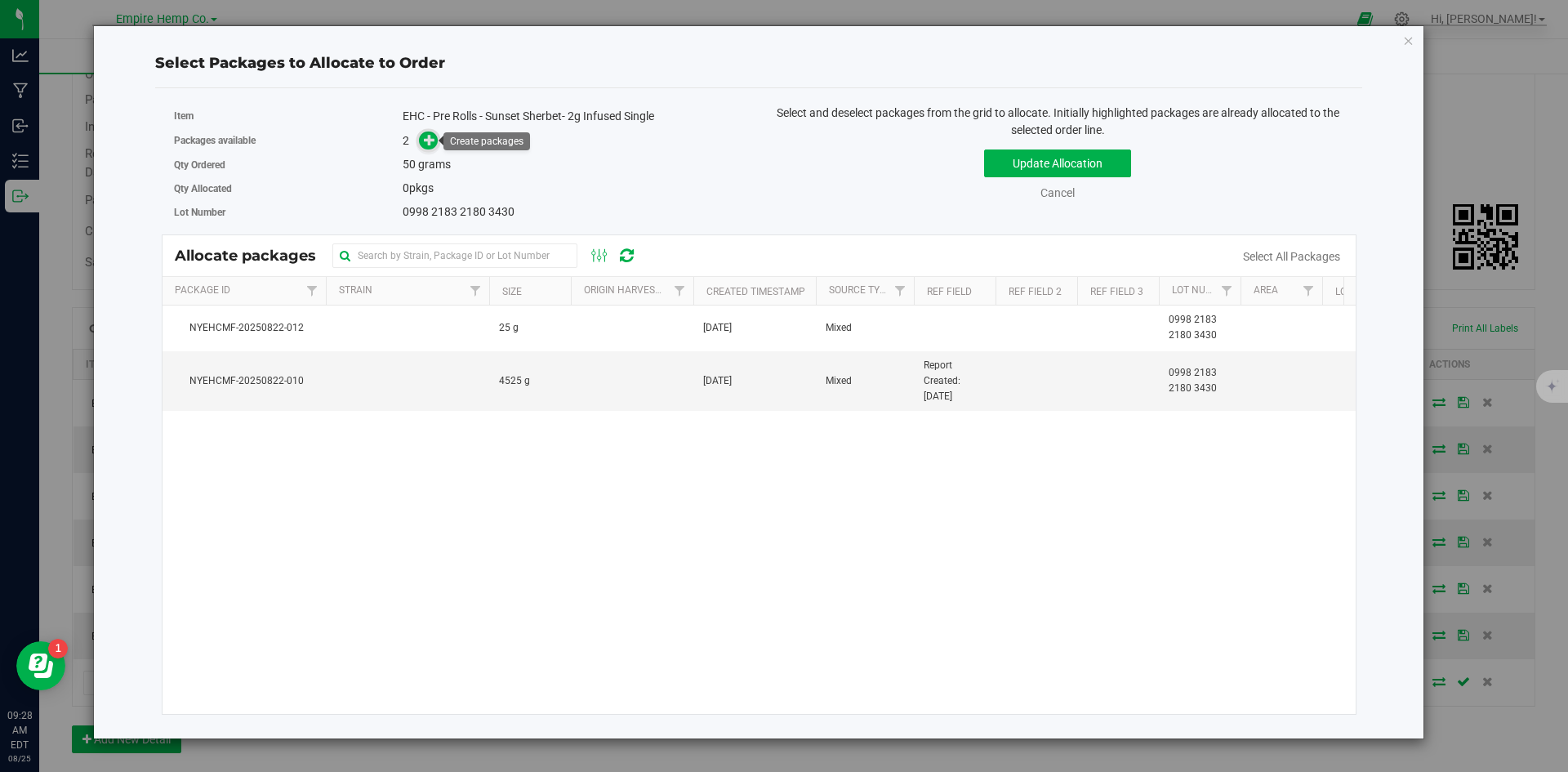
click at [429, 140] on icon at bounding box center [429, 139] width 11 height 11
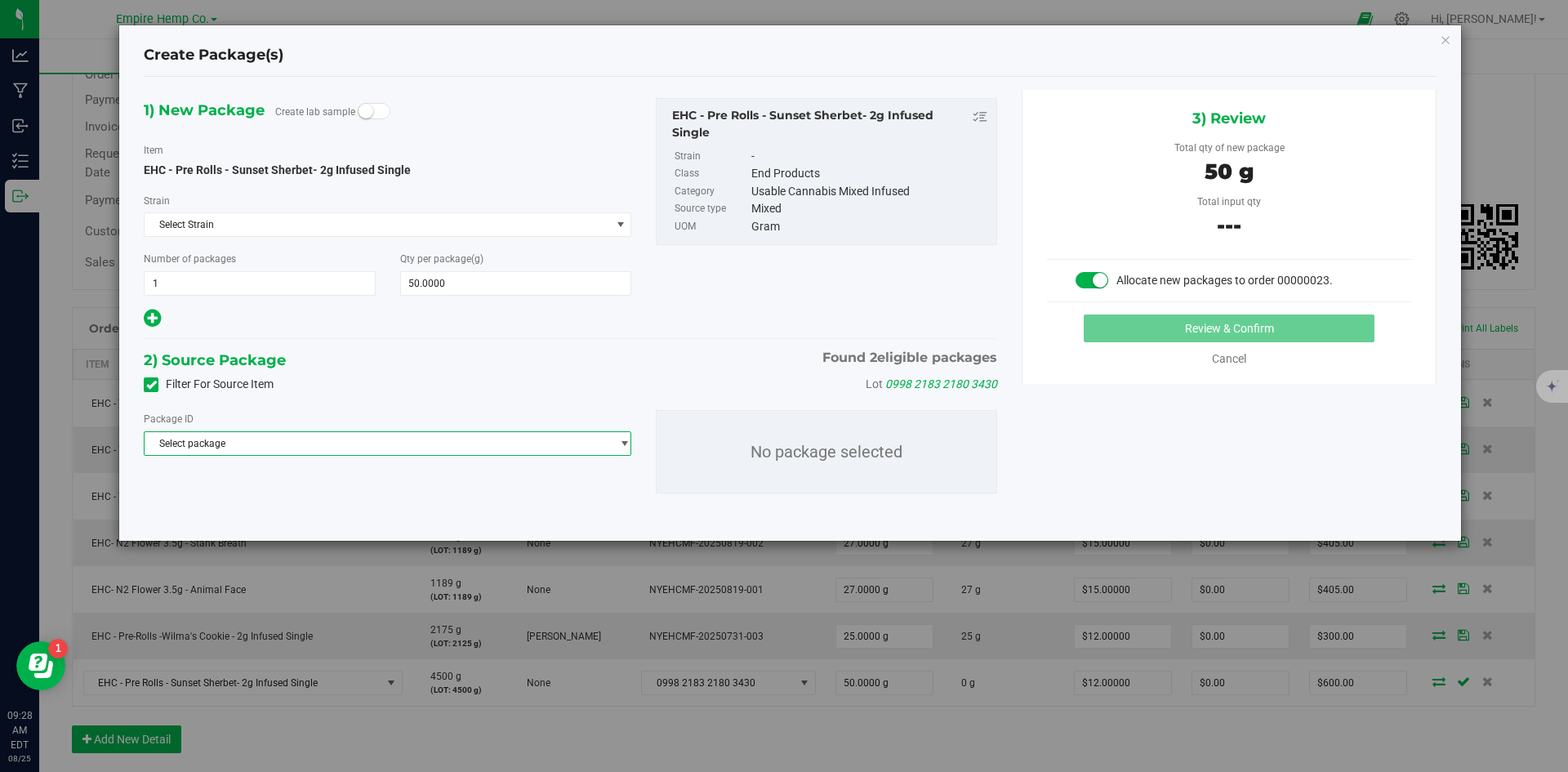
click at [445, 441] on span "Select package" at bounding box center [377, 444] width 465 height 23
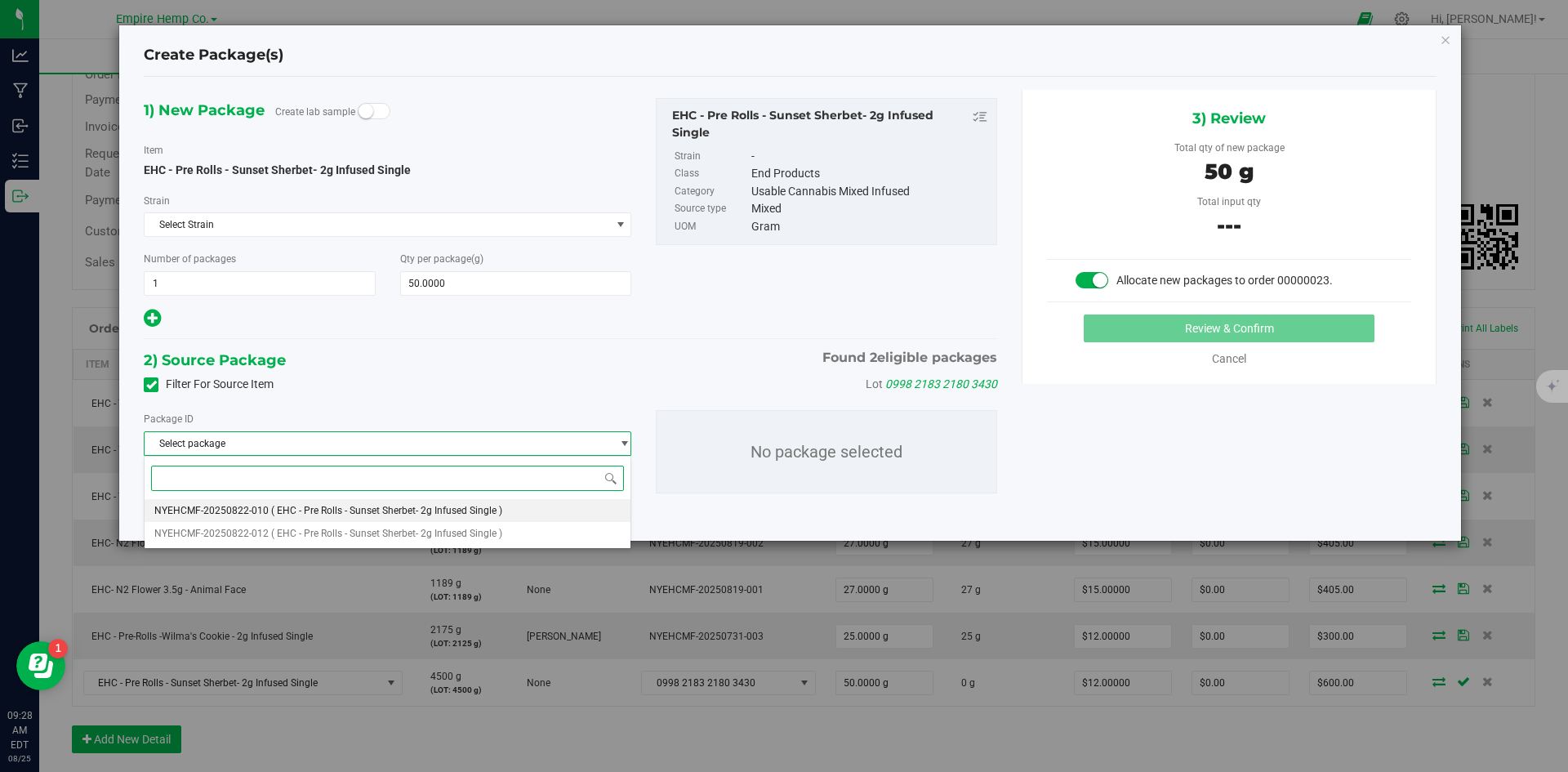
click at [435, 514] on span "( EHC - Pre Rolls - Sunset Sherbet- 2g Infused Single )" at bounding box center [386, 510] width 231 height 11
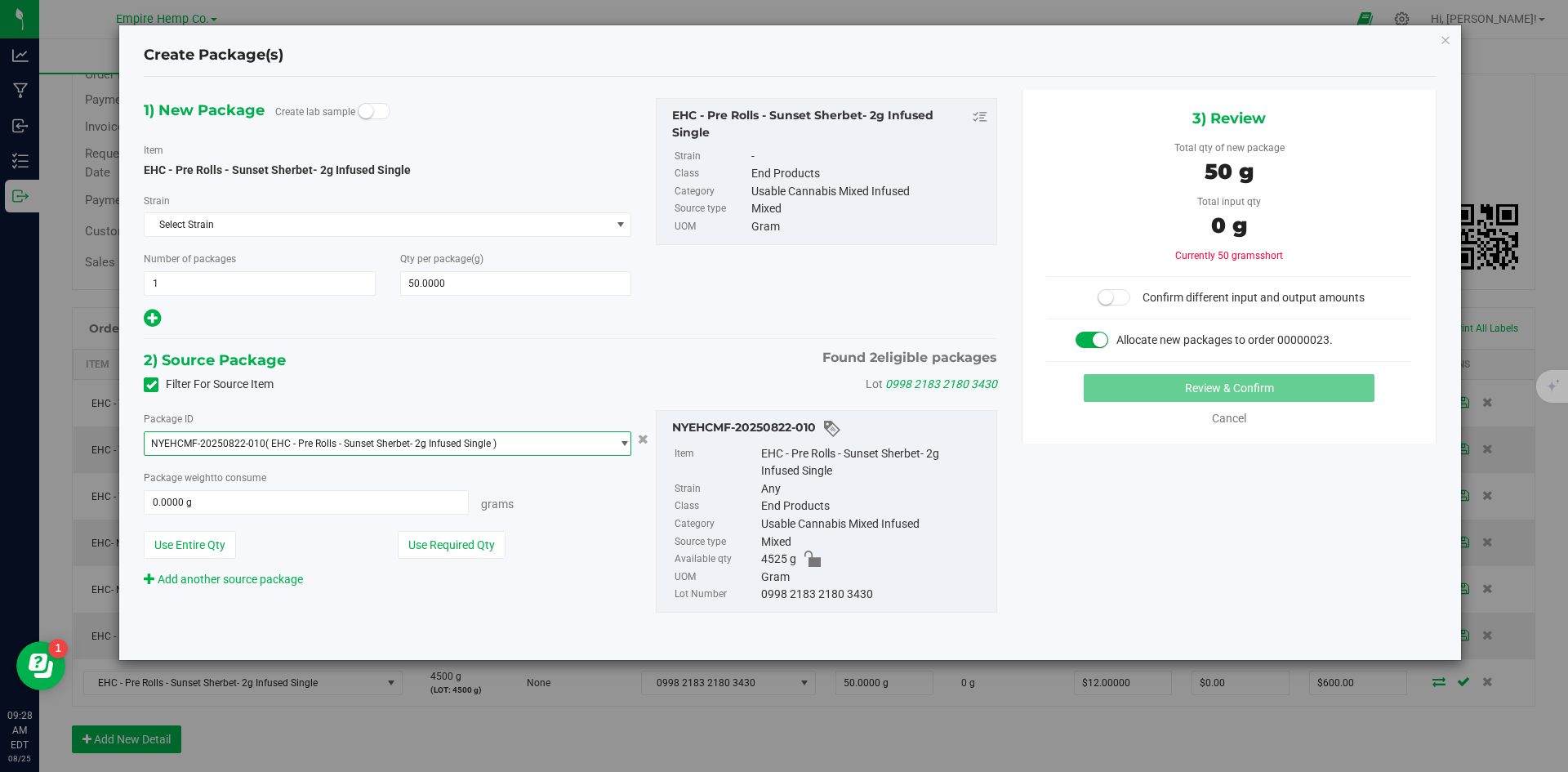
click at [531, 443] on span "NYEHCMF-20250822-010 ( EHC - Pre Rolls - Sunset Sherbet- 2g Infused Single )" at bounding box center [377, 444] width 465 height 23
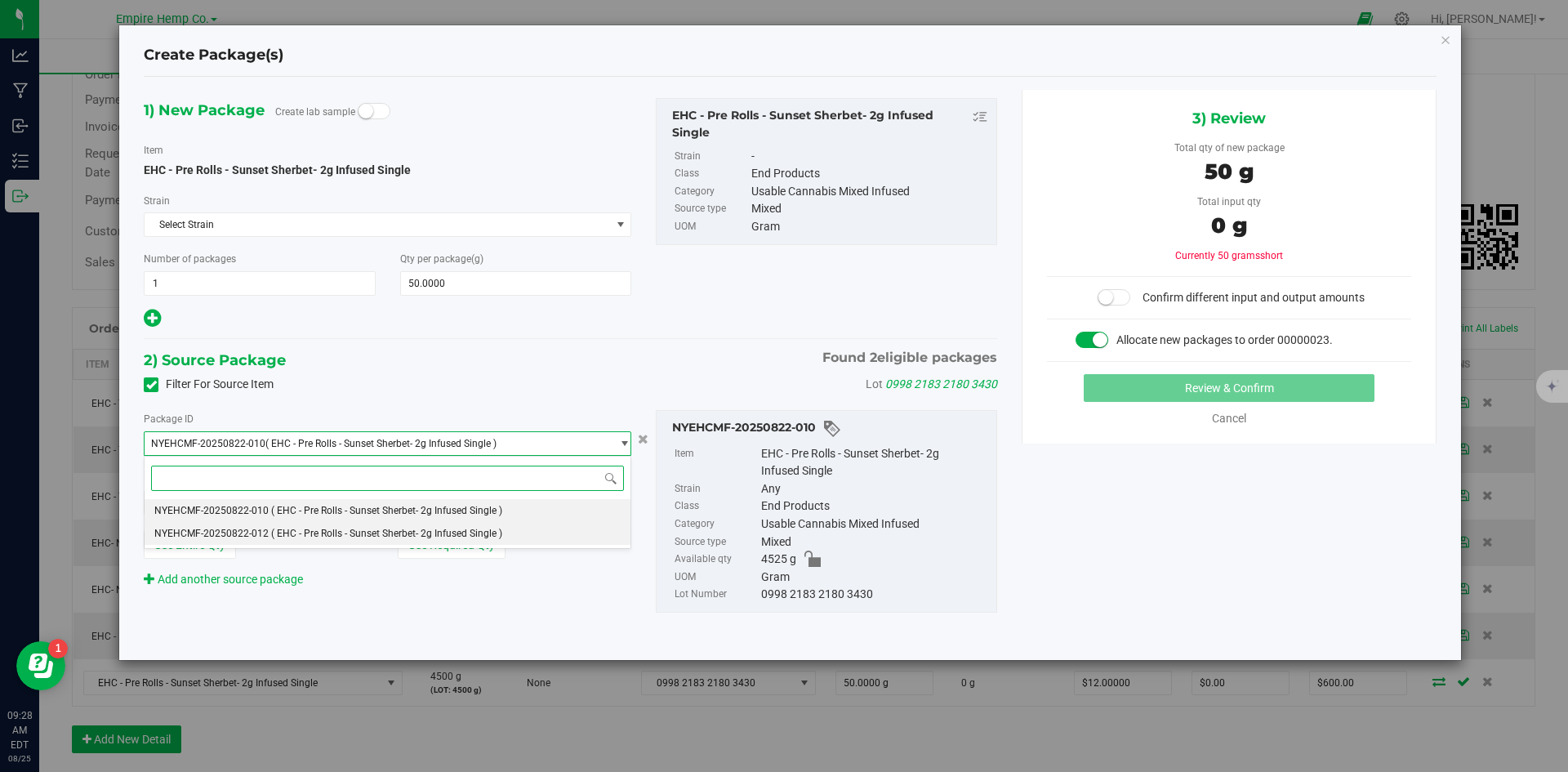
click at [455, 525] on li "NYEHCMF-20250822-012 ( EHC - Pre Rolls - Sunset Sherbet- 2g Infused Single )" at bounding box center [388, 533] width 486 height 23
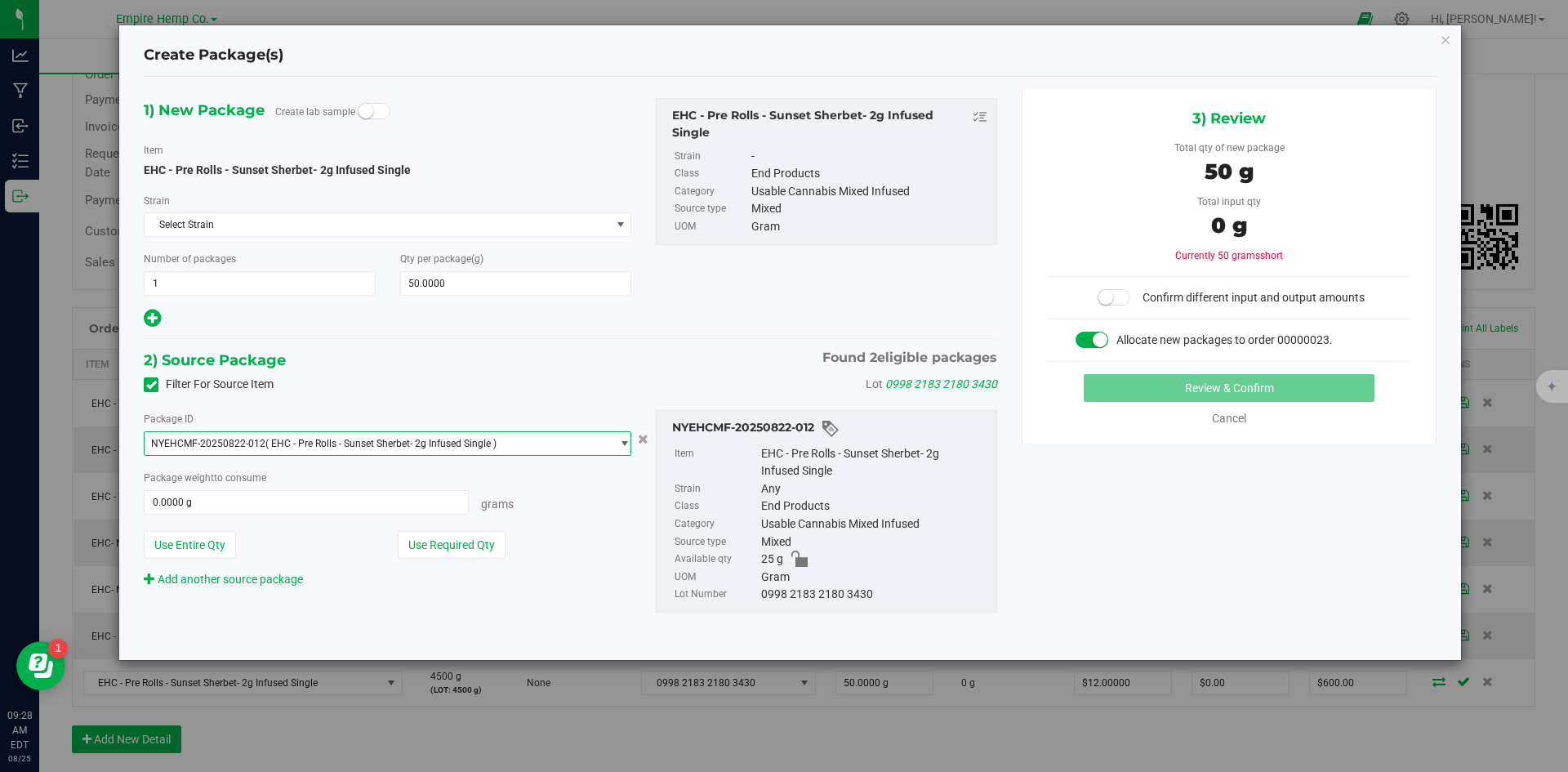
click at [551, 446] on span "NYEHCMF-20250822-012 ( EHC - Pre Rolls - Sunset Sherbet- 2g Infused Single )" at bounding box center [377, 444] width 465 height 23
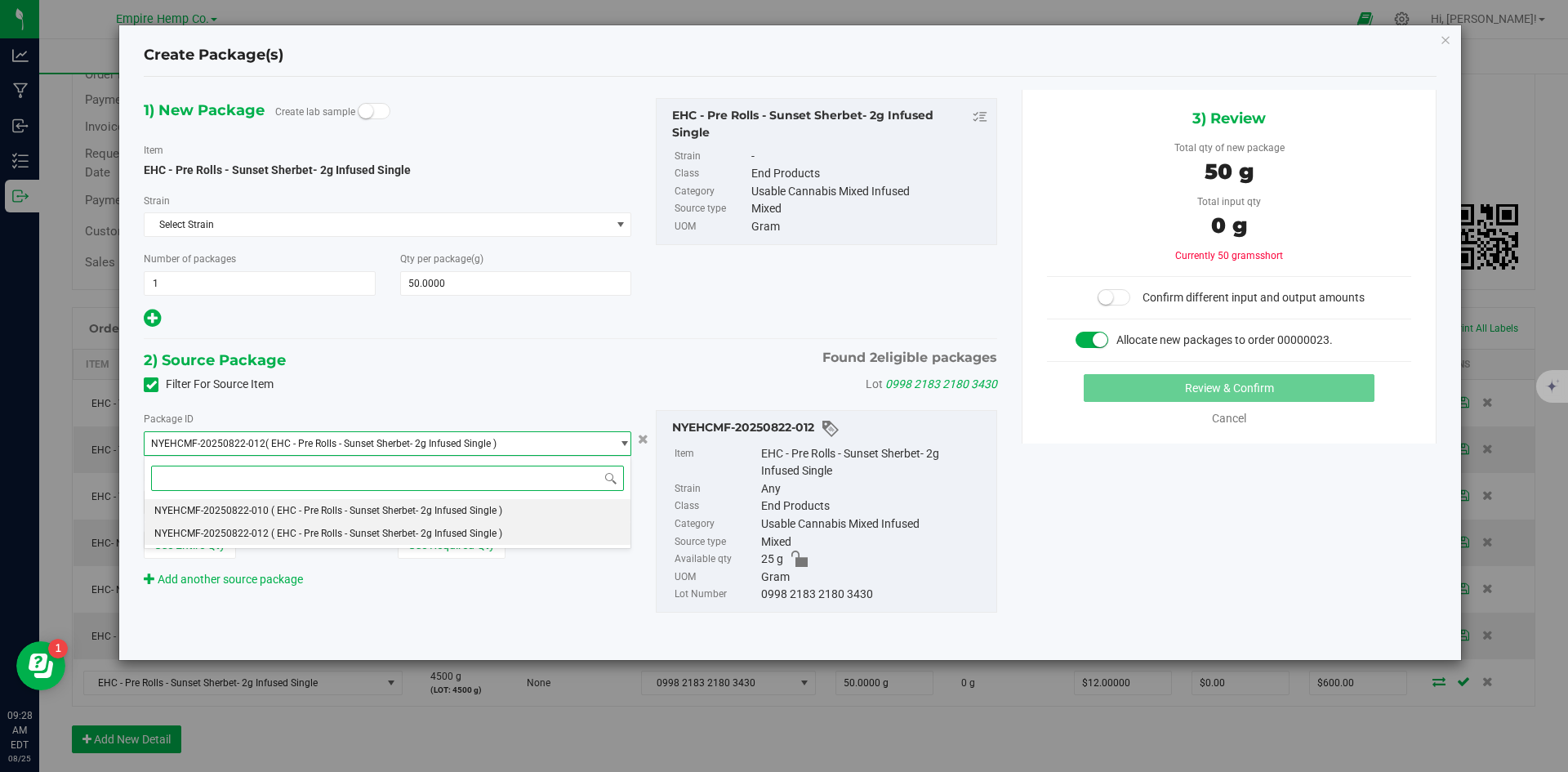
click at [485, 506] on span "( EHC - Pre Rolls - Sunset Sherbet- 2g Infused Single )" at bounding box center [386, 510] width 231 height 11
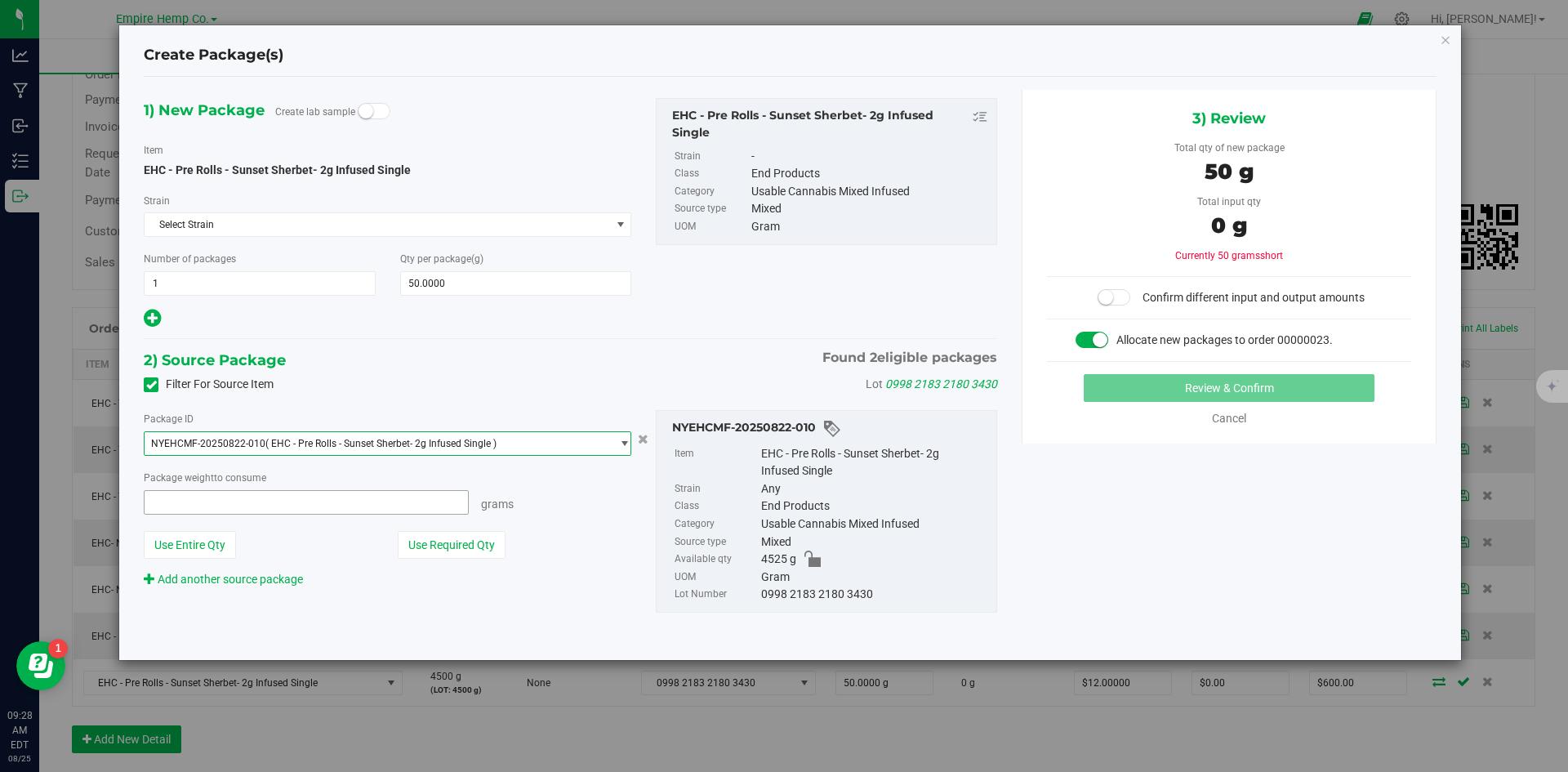
click at [252, 505] on span at bounding box center [306, 502] width 325 height 24
type input "50"
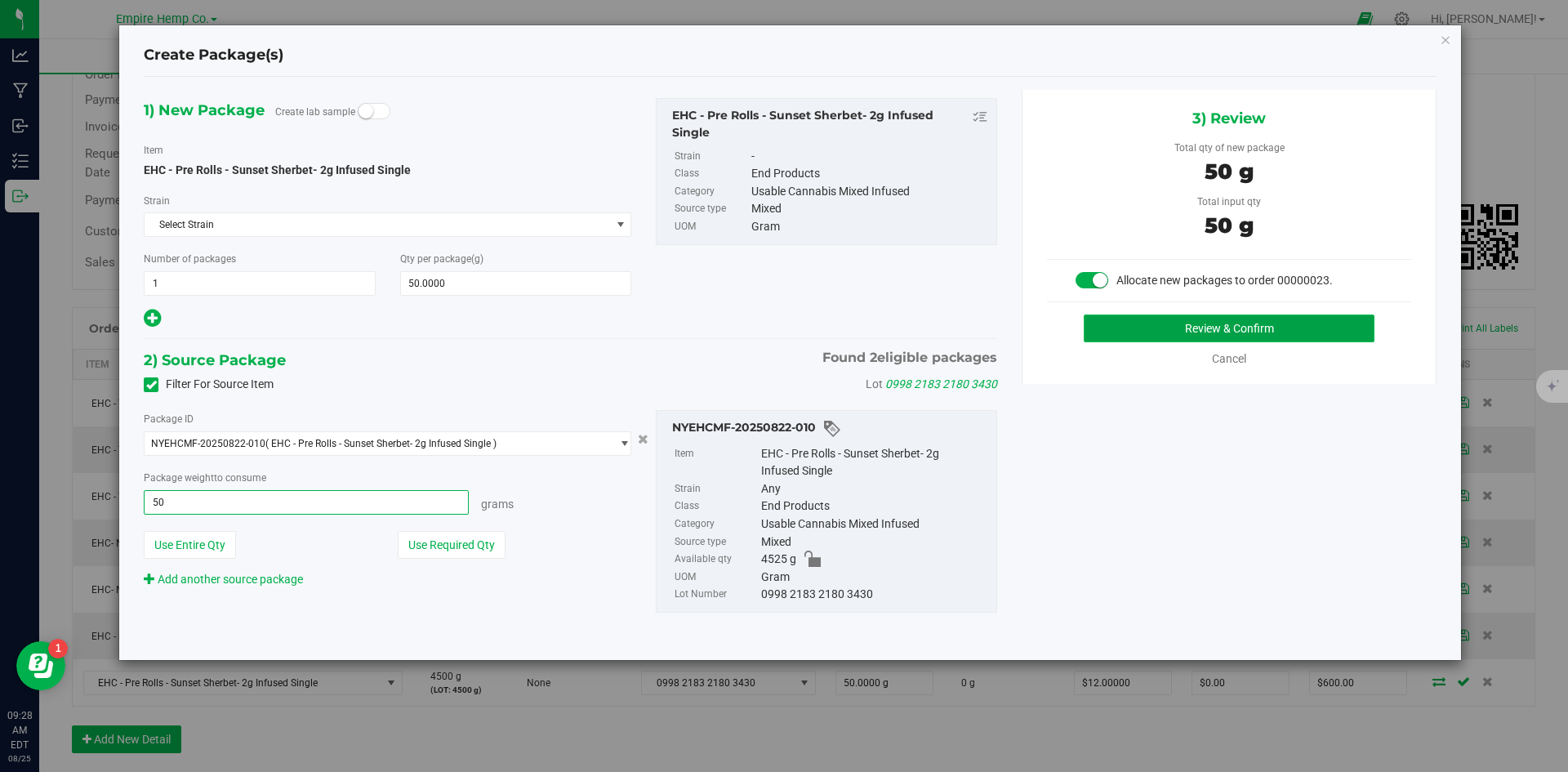
type input "50.0000 g"
click at [1138, 315] on button "Review & Confirm" at bounding box center [1229, 328] width 291 height 28
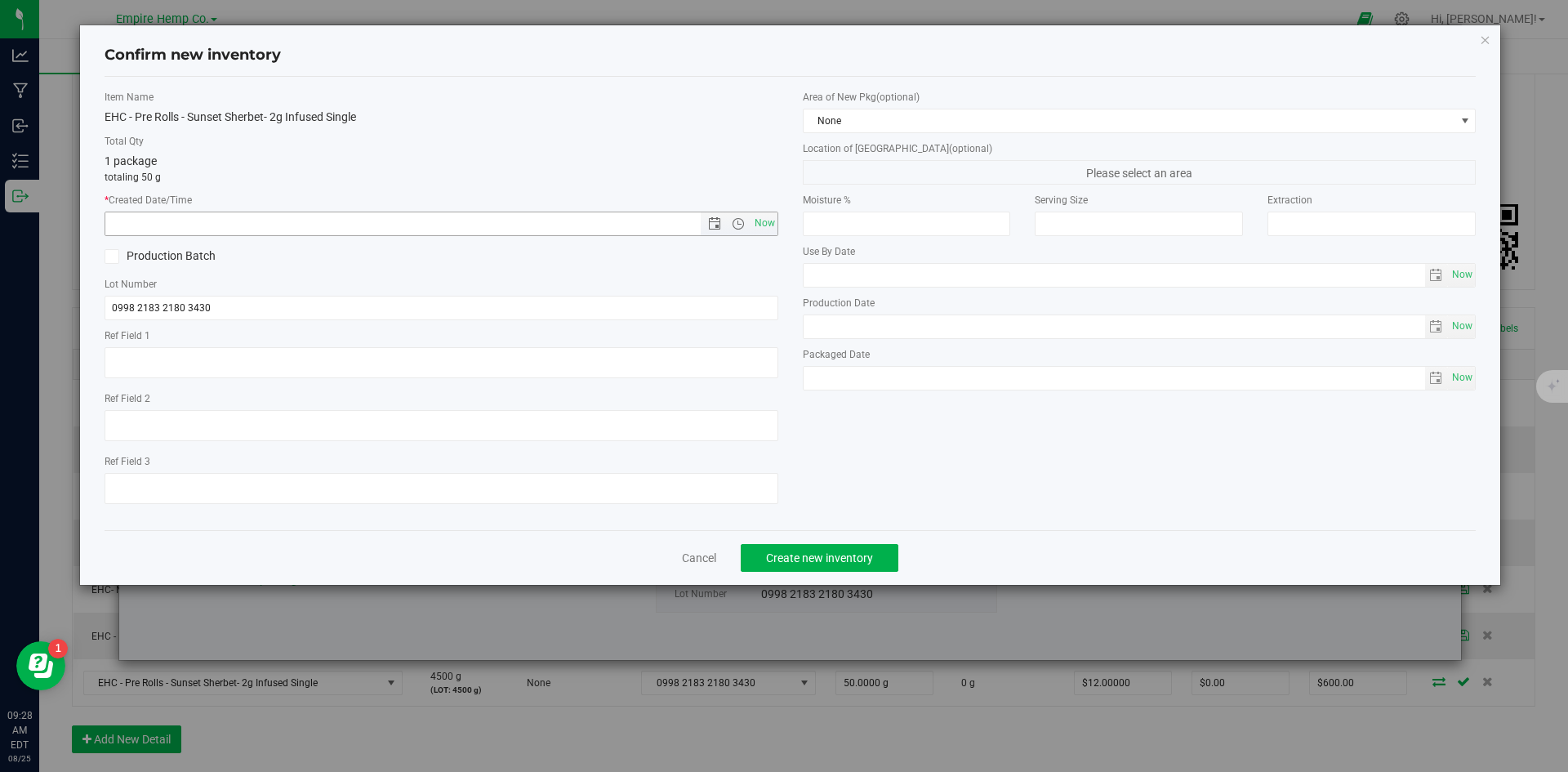
click at [777, 224] on span "Now" at bounding box center [441, 224] width 673 height 24
click at [773, 226] on span "Now" at bounding box center [764, 223] width 28 height 24
type input "[DATE] 9:28 AM"
click at [838, 562] on span "Create new inventory" at bounding box center [819, 558] width 107 height 13
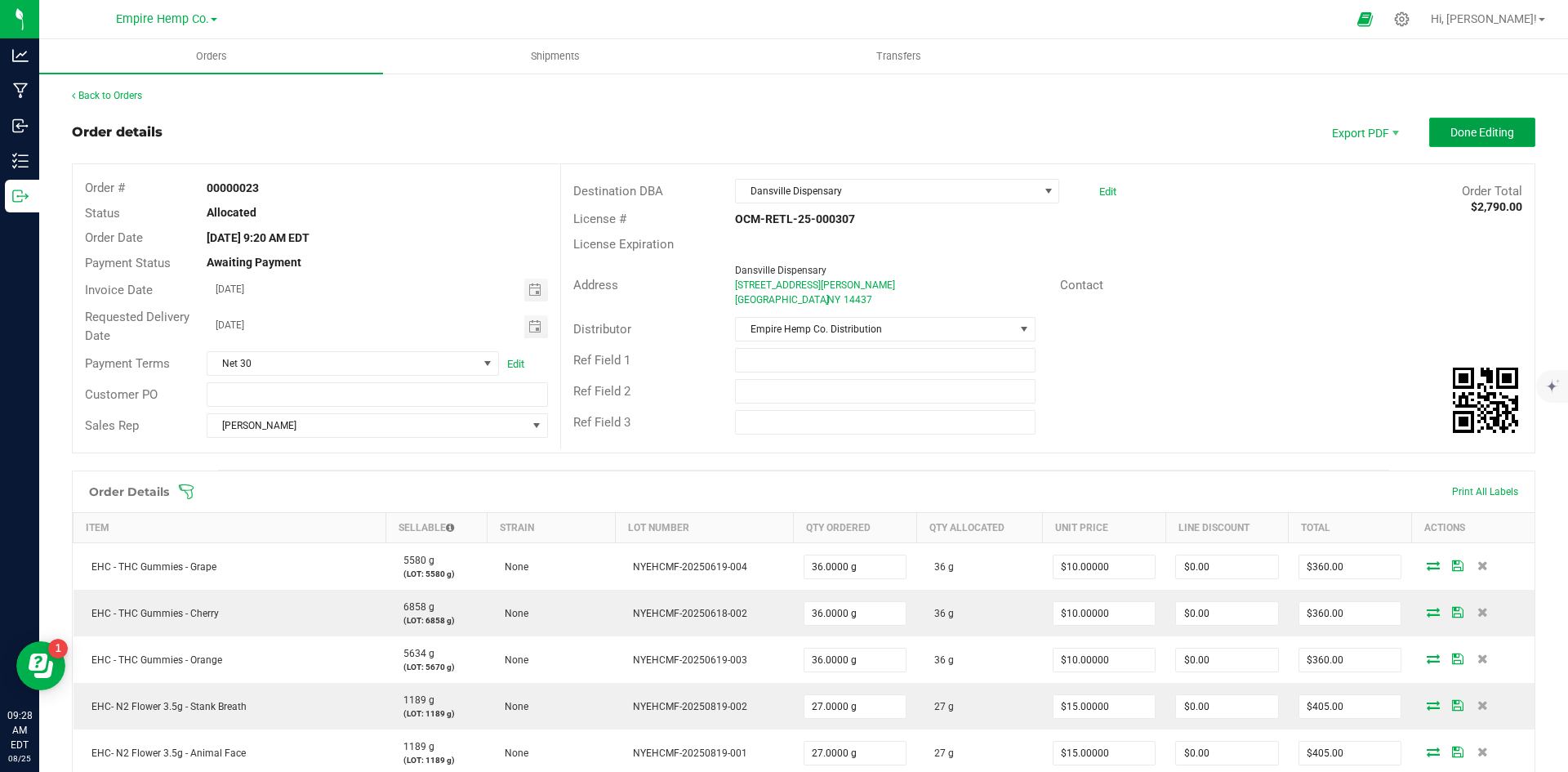
click at [1522, 125] on button "Done Editing" at bounding box center [1482, 132] width 106 height 30
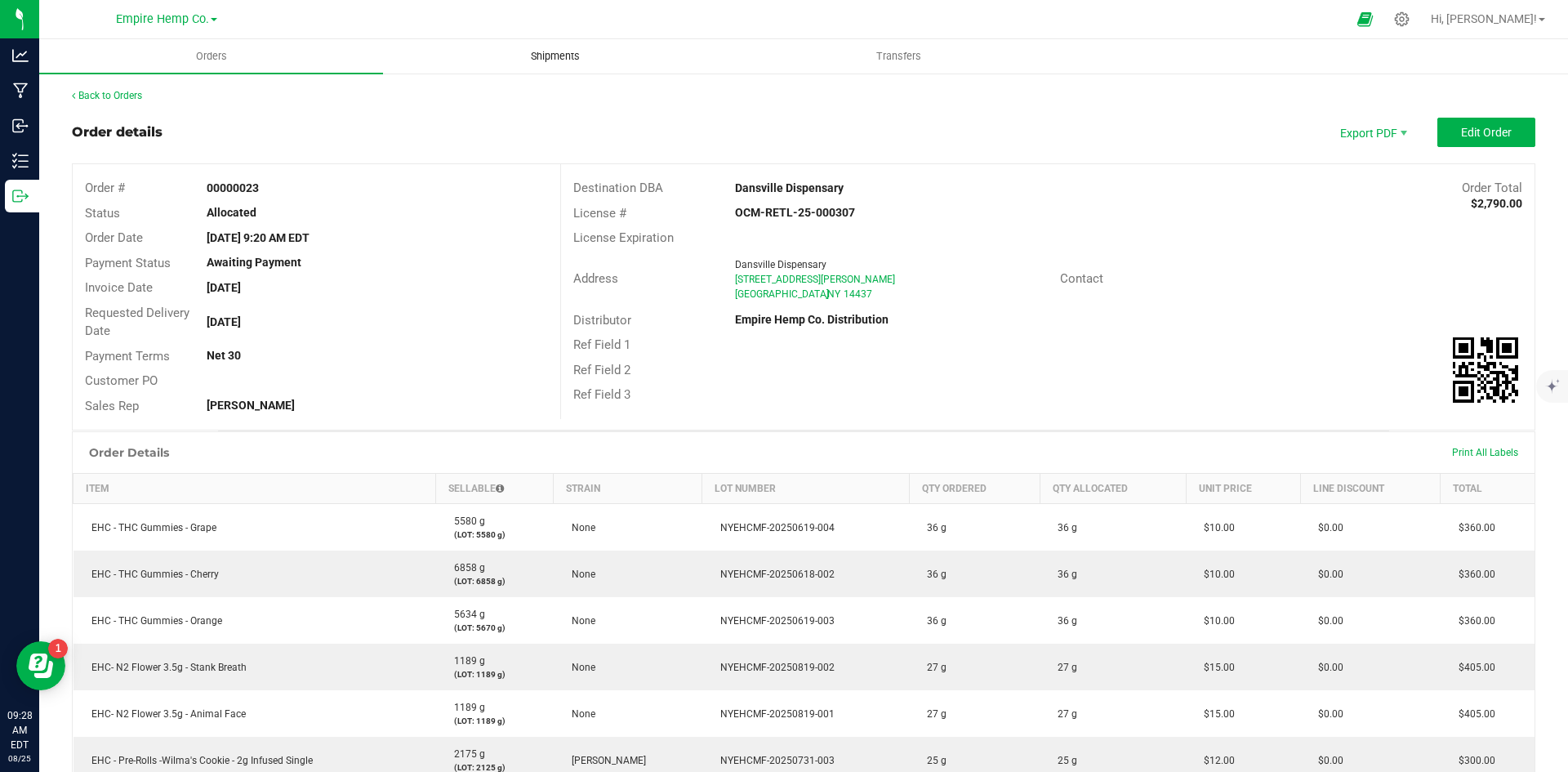
click at [543, 54] on span "Shipments" at bounding box center [555, 56] width 93 height 15
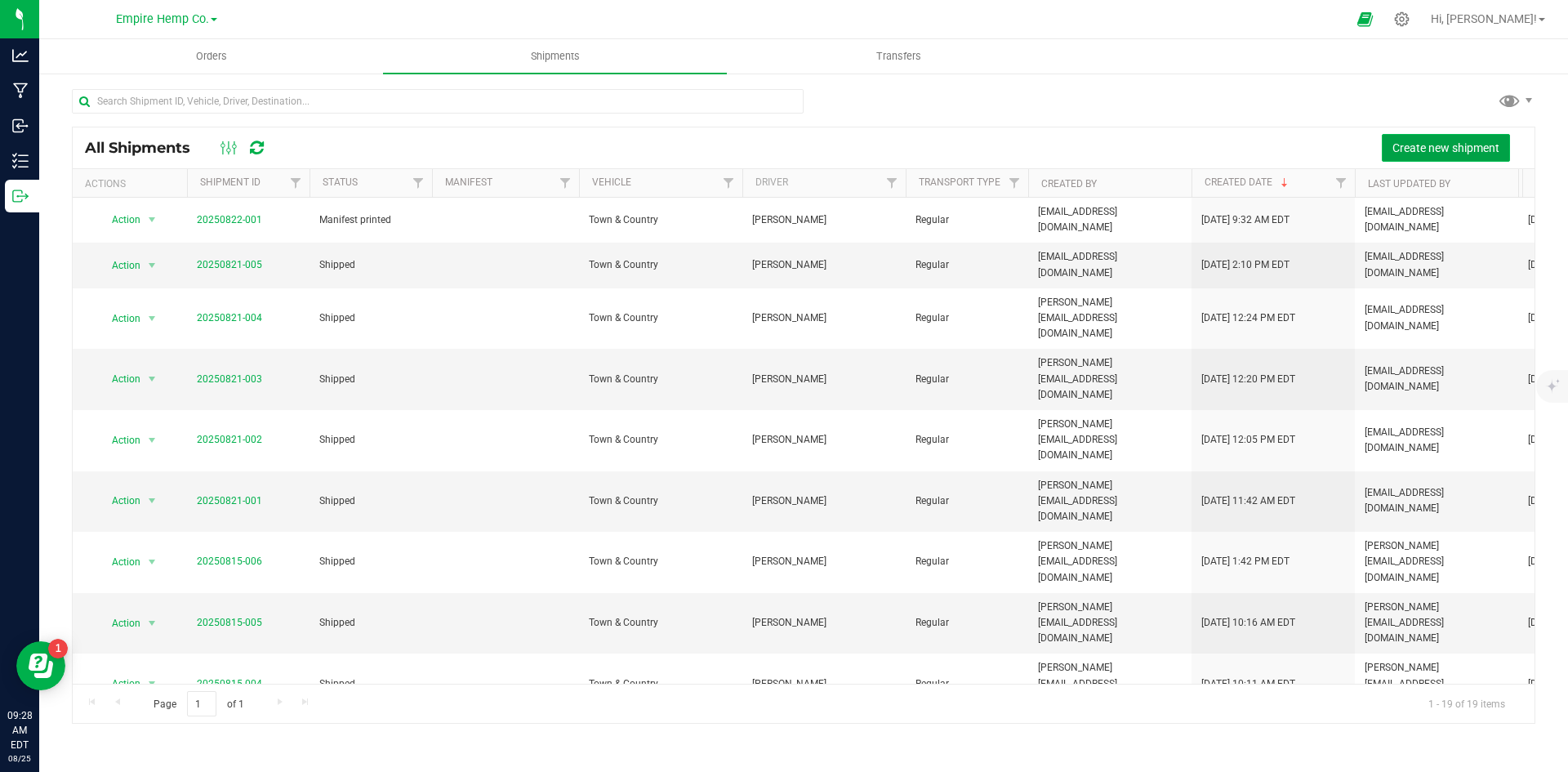
click at [1433, 146] on span "Create new shipment" at bounding box center [1445, 147] width 107 height 13
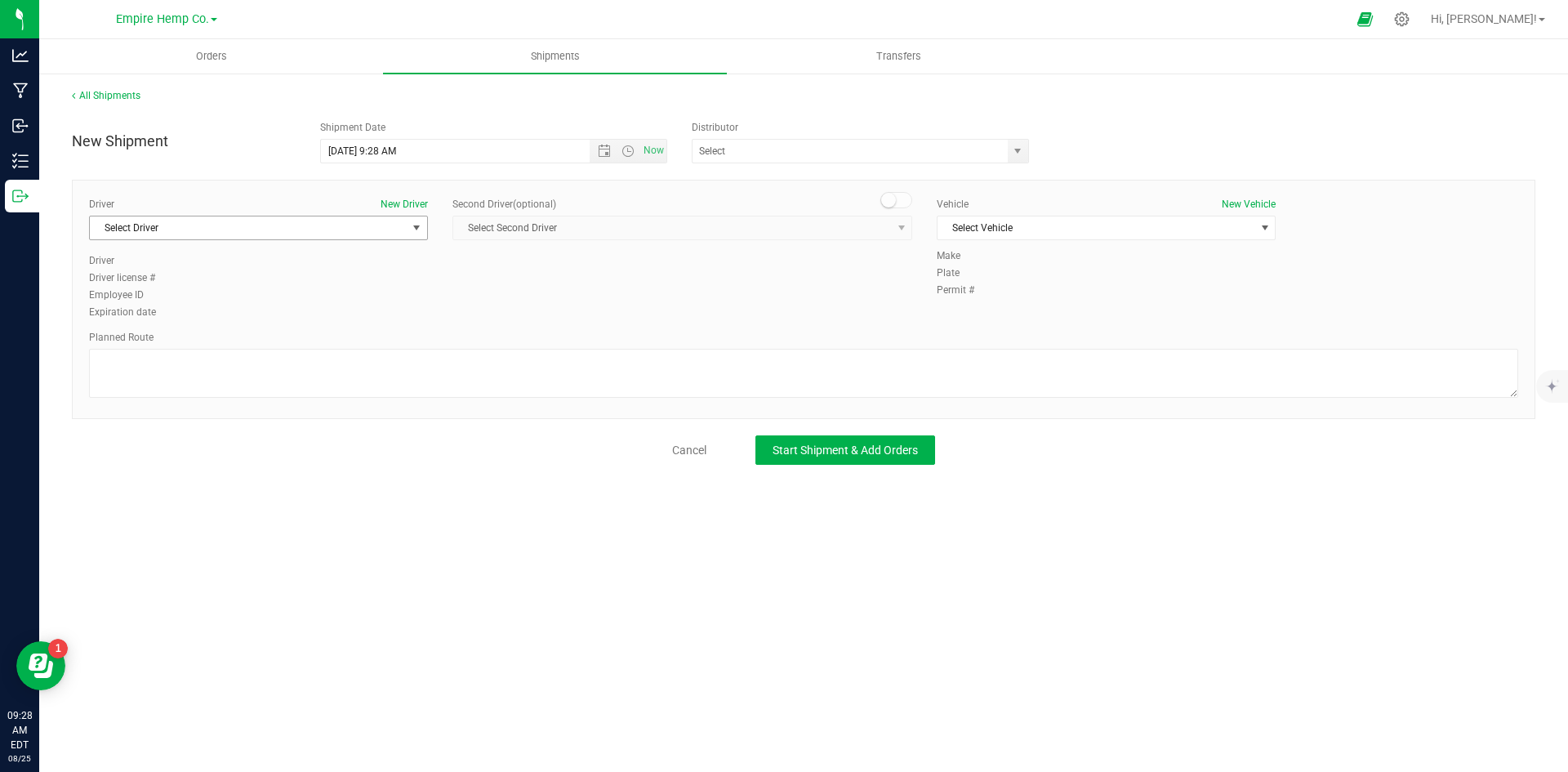
click at [366, 229] on span "Select Driver" at bounding box center [248, 227] width 317 height 23
click at [297, 315] on li "[PERSON_NAME]" at bounding box center [258, 320] width 337 height 24
click at [1191, 227] on span "Select Vehicle" at bounding box center [1096, 227] width 317 height 23
click at [1139, 254] on li "Town & Country" at bounding box center [1105, 255] width 337 height 24
click at [1035, 383] on textarea at bounding box center [803, 373] width 1429 height 49
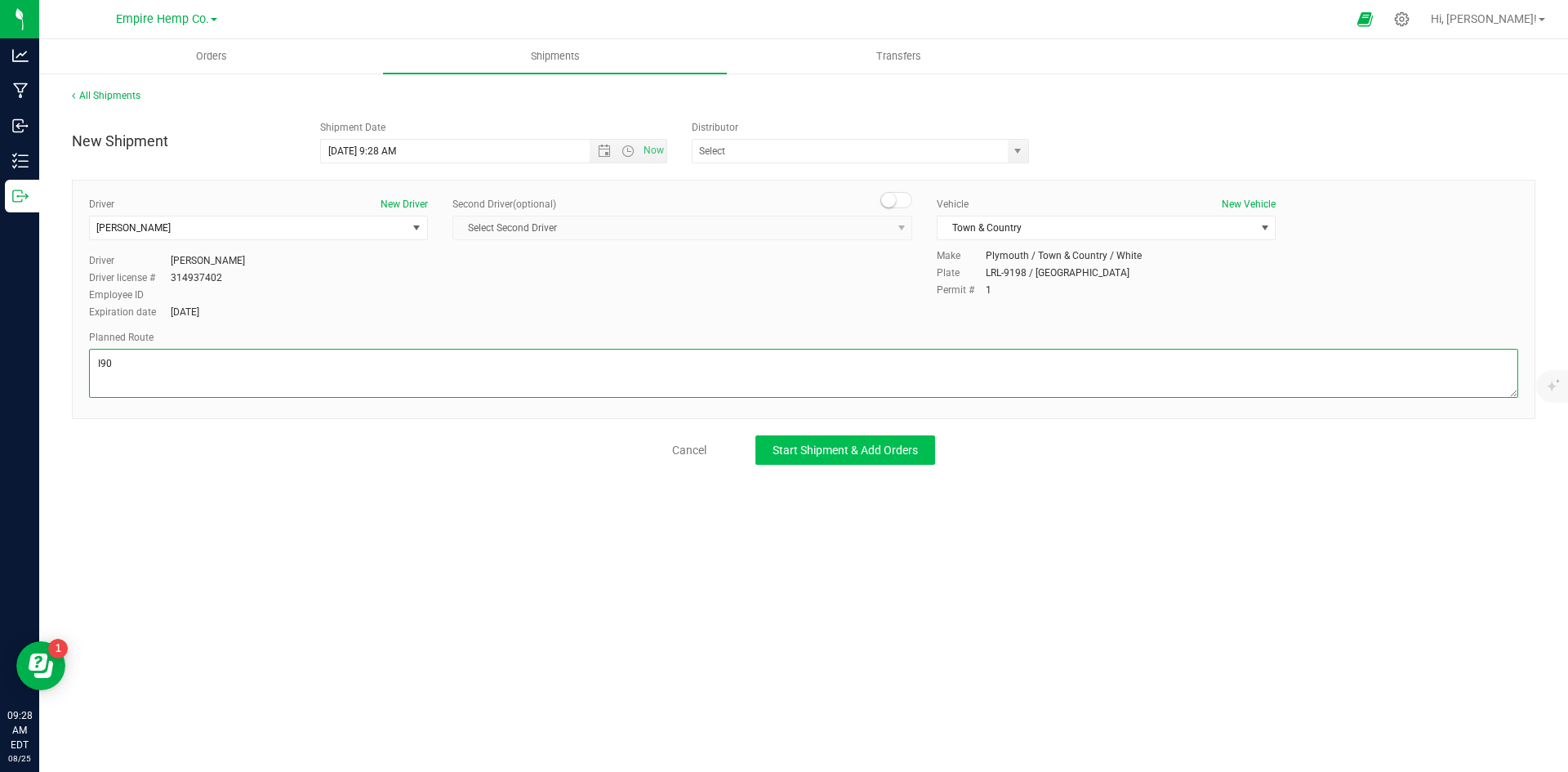
type textarea "I90"
click at [909, 450] on span "Start Shipment & Add Orders" at bounding box center [845, 450] width 145 height 13
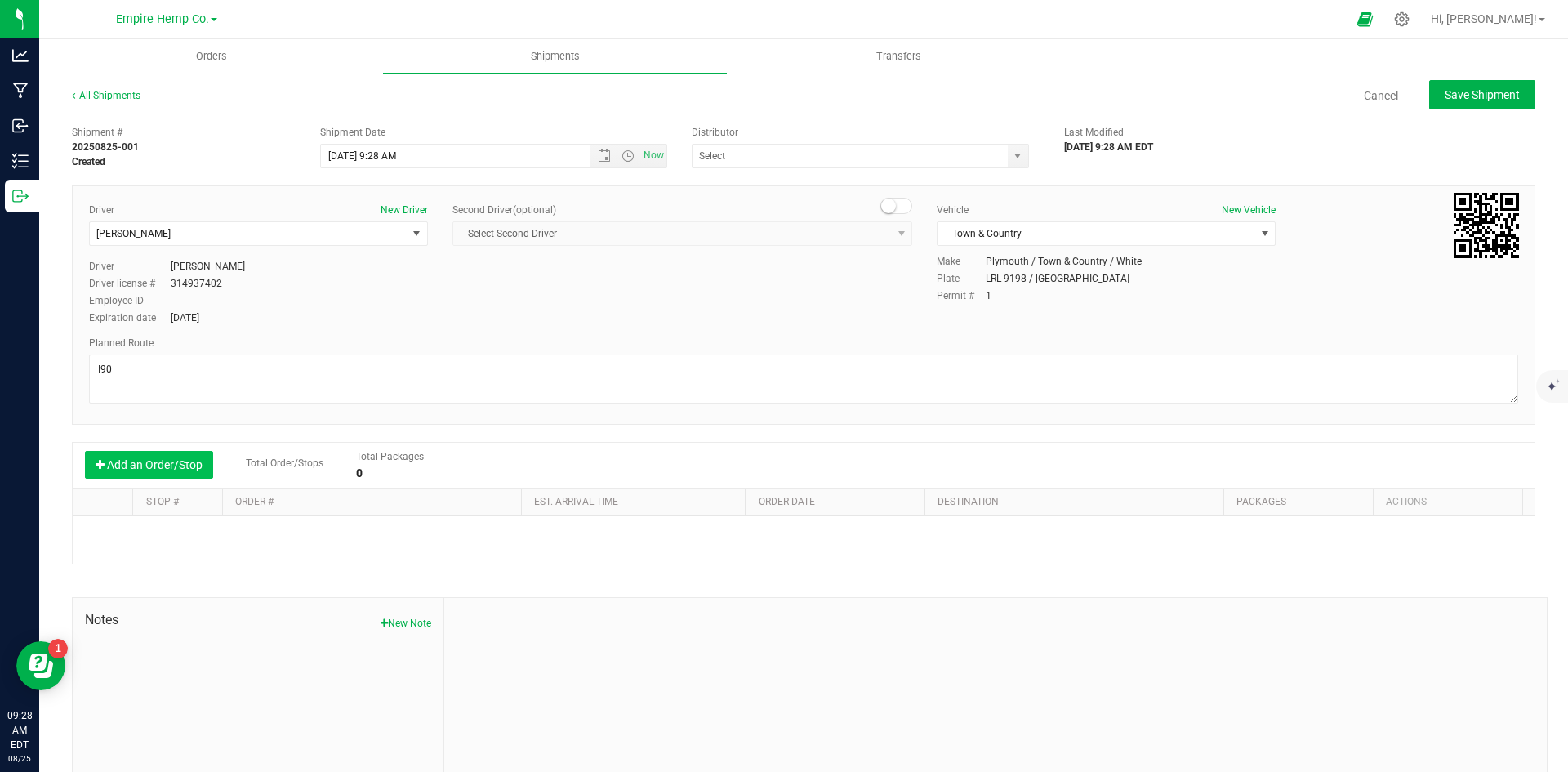
click at [128, 468] on button "Add an Order/Stop" at bounding box center [148, 464] width 128 height 28
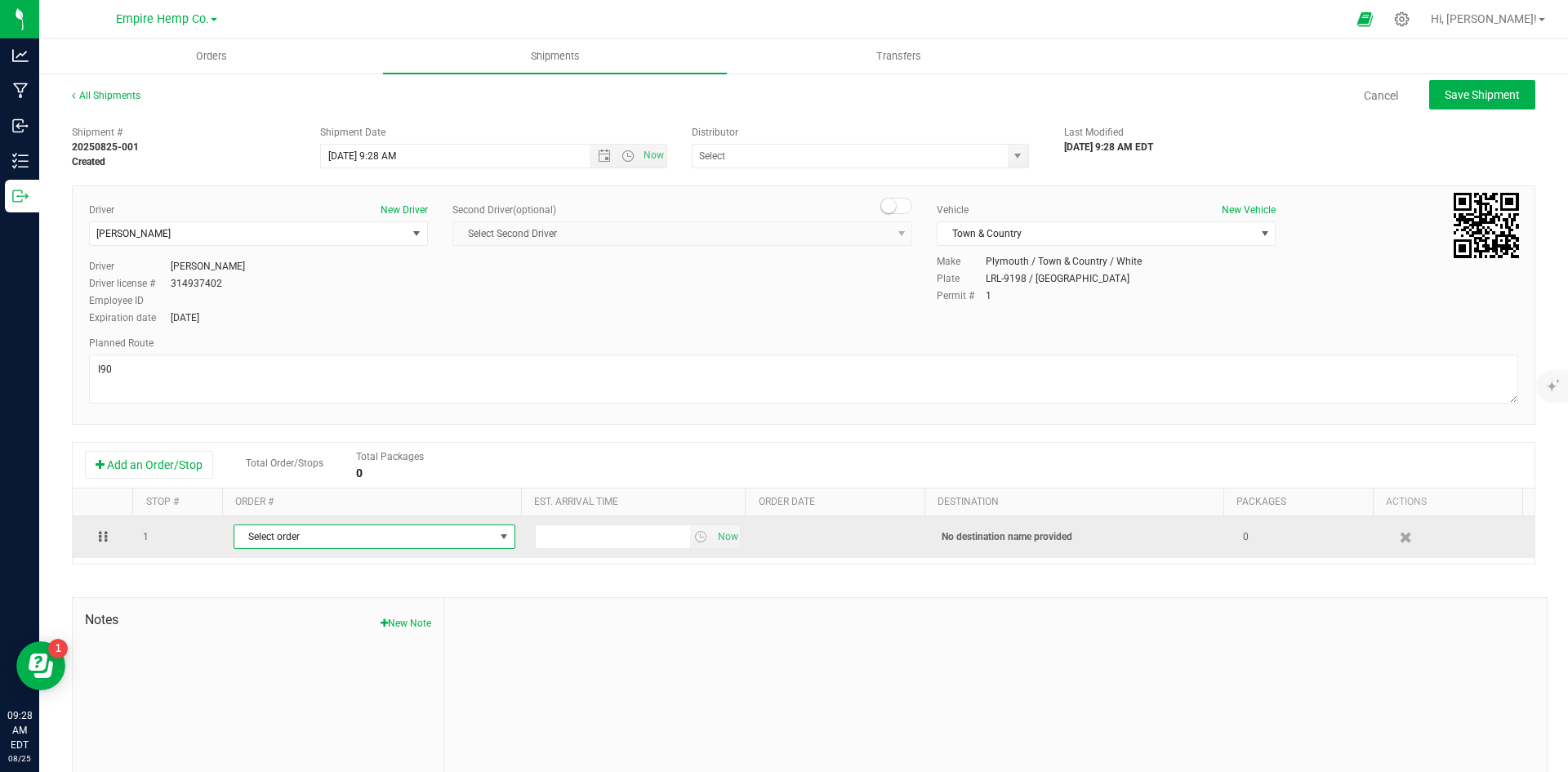
click at [422, 538] on span "Select order" at bounding box center [364, 537] width 260 height 23
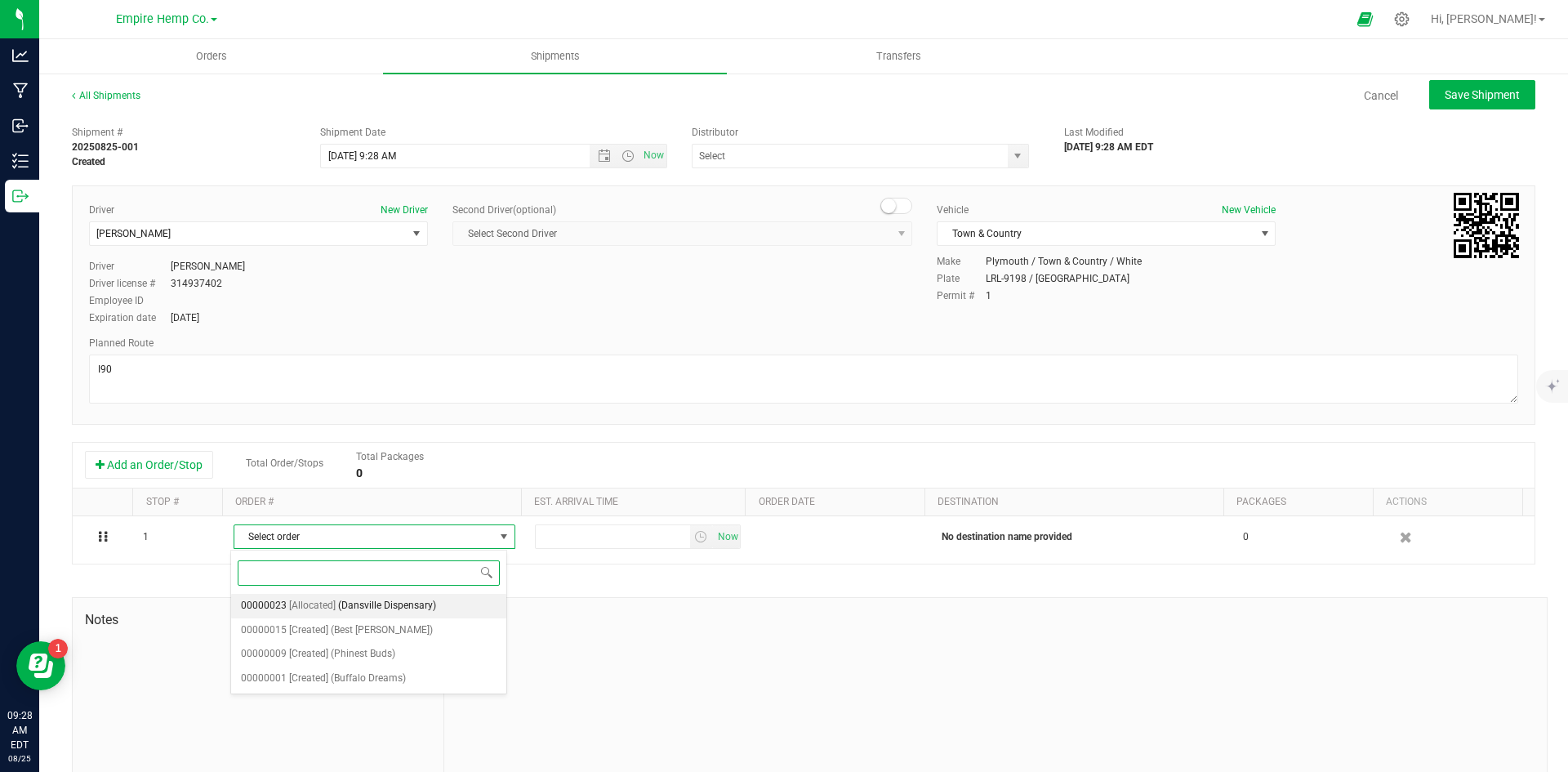
click at [416, 599] on span "(Dansville Dispensary)" at bounding box center [387, 606] width 98 height 21
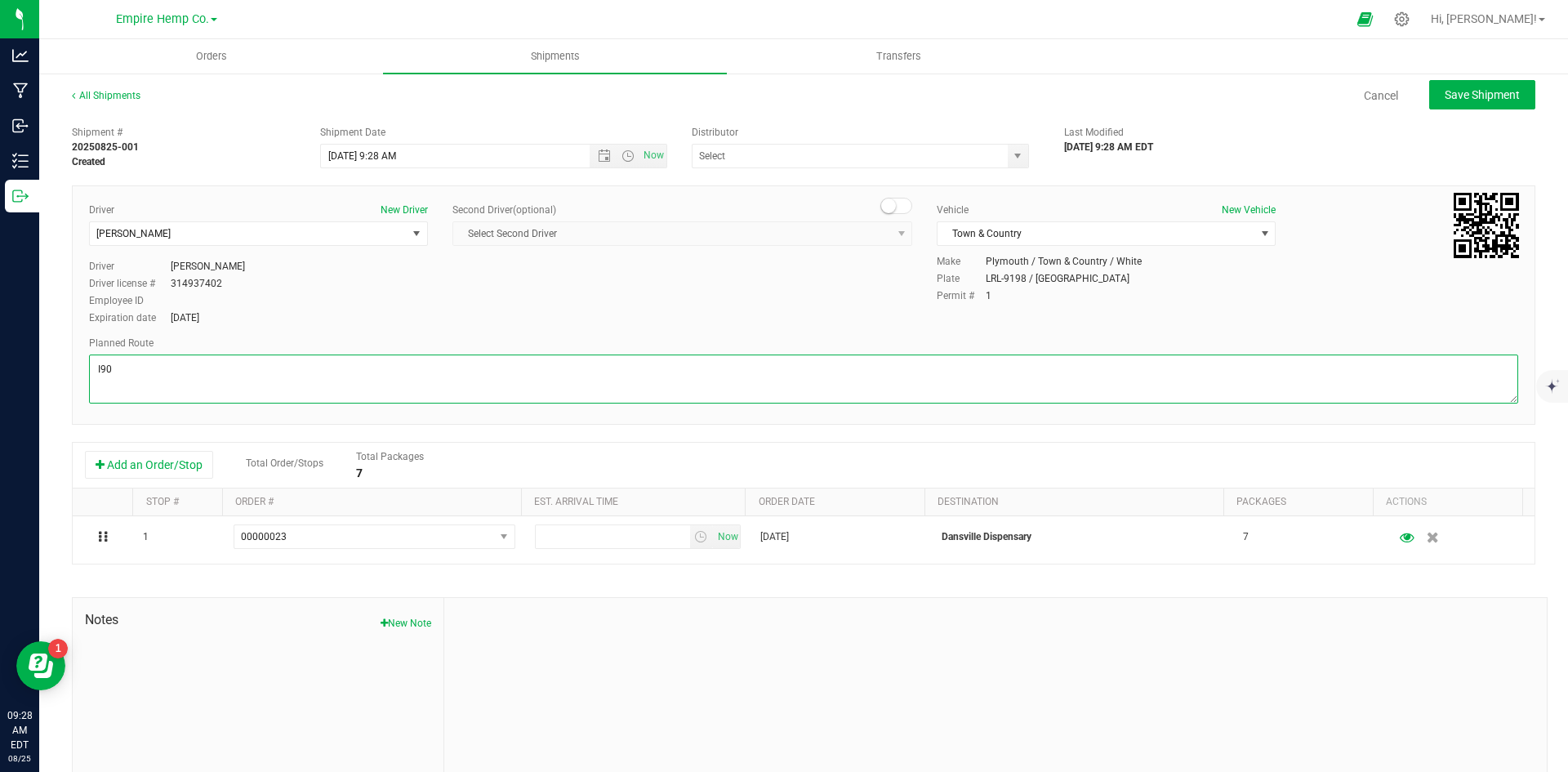
click at [133, 372] on textarea at bounding box center [803, 379] width 1429 height 49
type textarea "I90, 390"
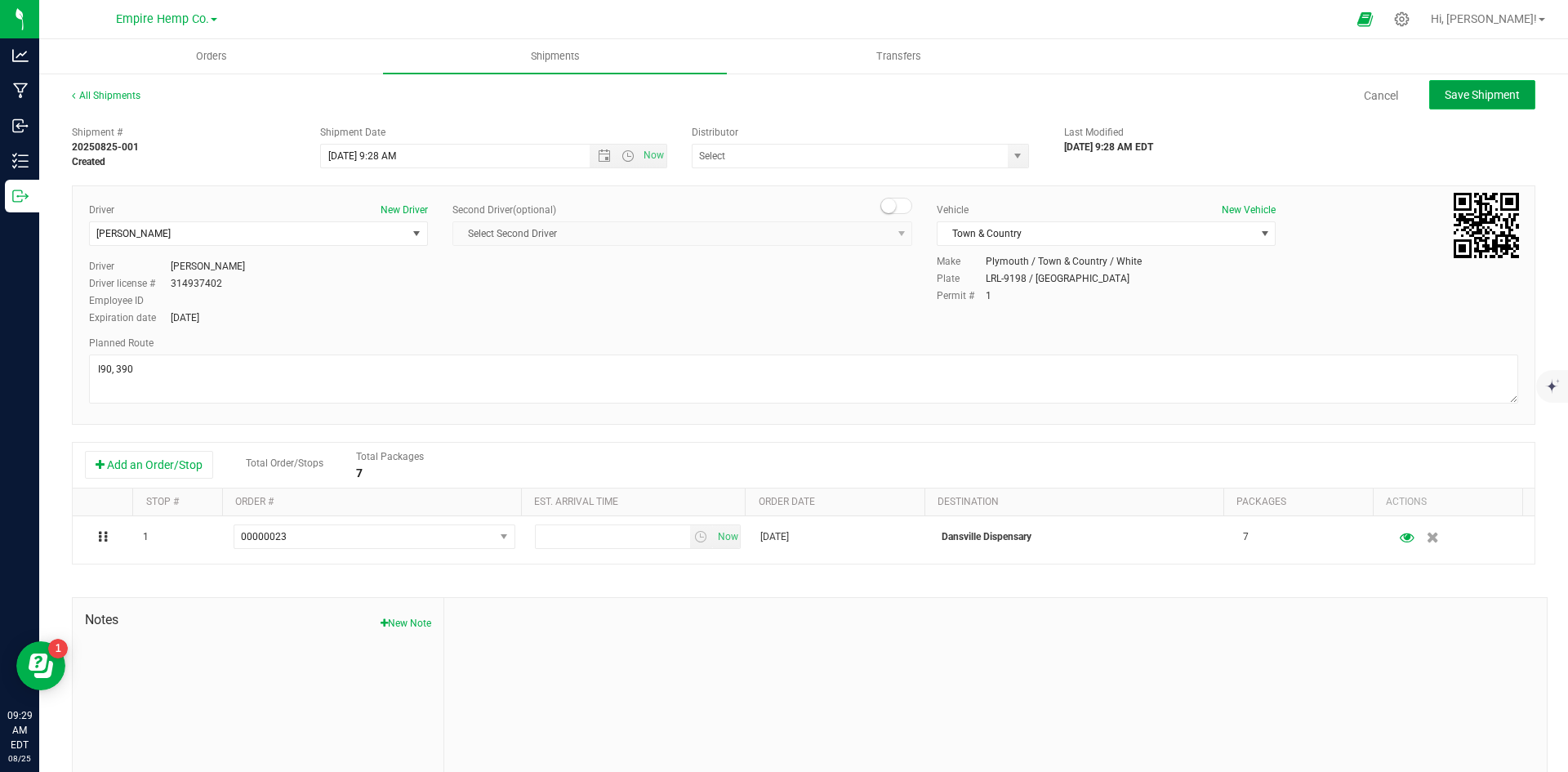
click at [1485, 104] on button "Save Shipment" at bounding box center [1482, 95] width 106 height 30
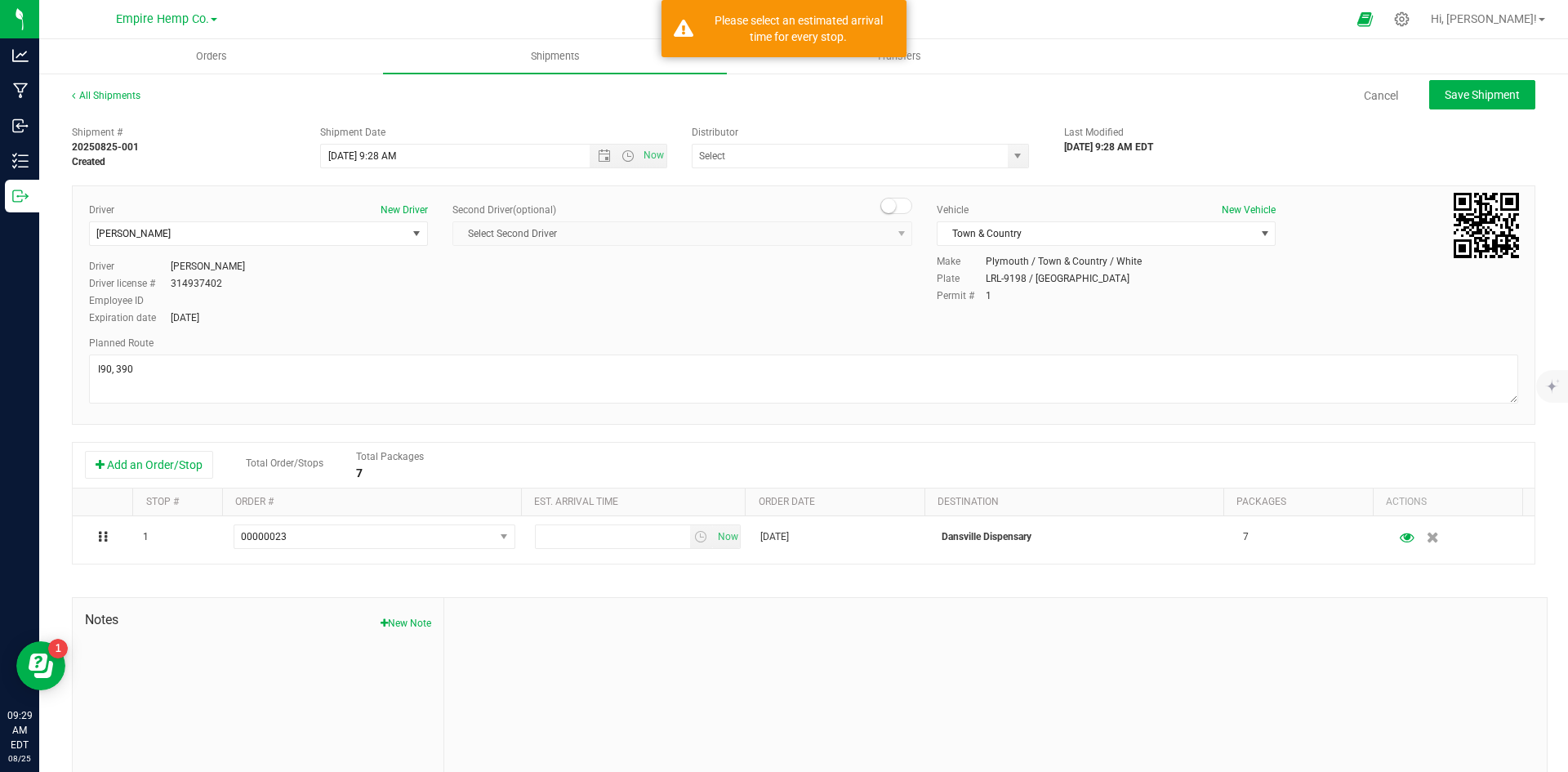
click at [642, 295] on div "Driver New Driver [PERSON_NAME] Select Driver [PERSON_NAME] [PERSON_NAME] [PERS…" at bounding box center [803, 264] width 1454 height 125
click at [603, 159] on span "Open the date view" at bounding box center [604, 156] width 13 height 13
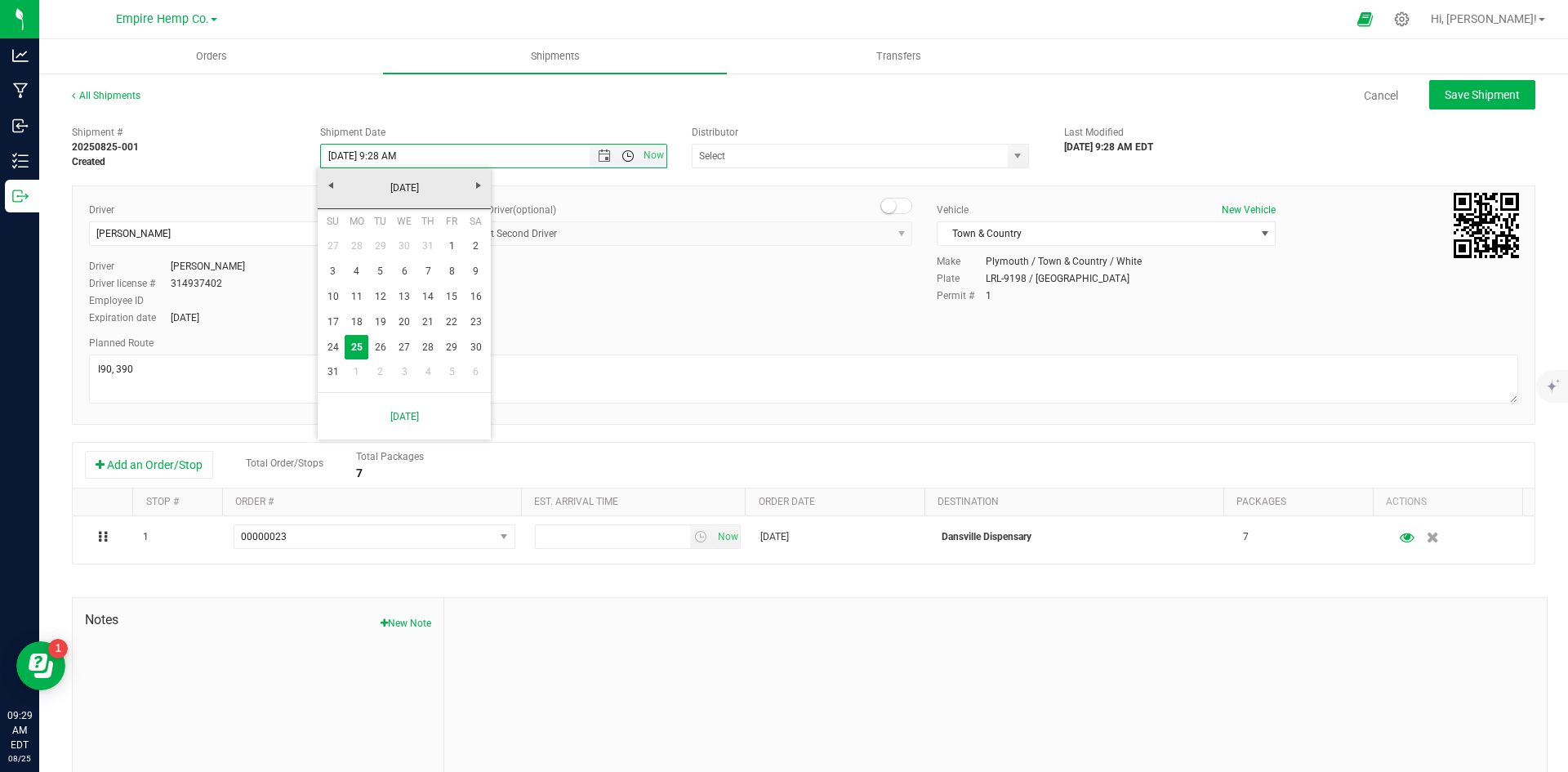
click at [622, 155] on span "Open the time view" at bounding box center [627, 156] width 13 height 13
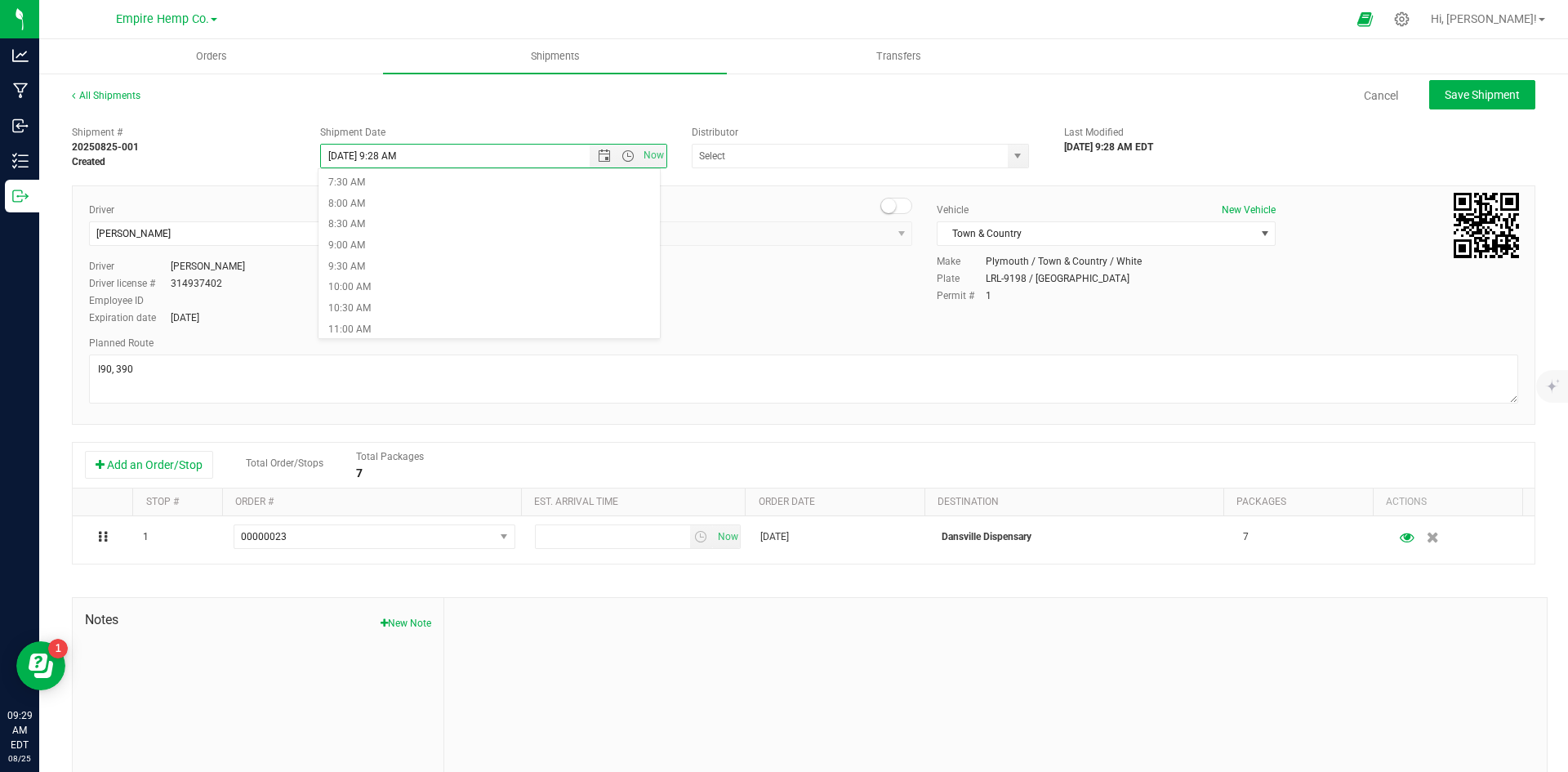
scroll to position [327, 0]
click at [355, 308] on li "11:00 AM" at bounding box center [490, 317] width 341 height 21
type input "[DATE] 11:00 AM"
click at [877, 97] on div "Cancel Save Shipment" at bounding box center [852, 95] width 1365 height 30
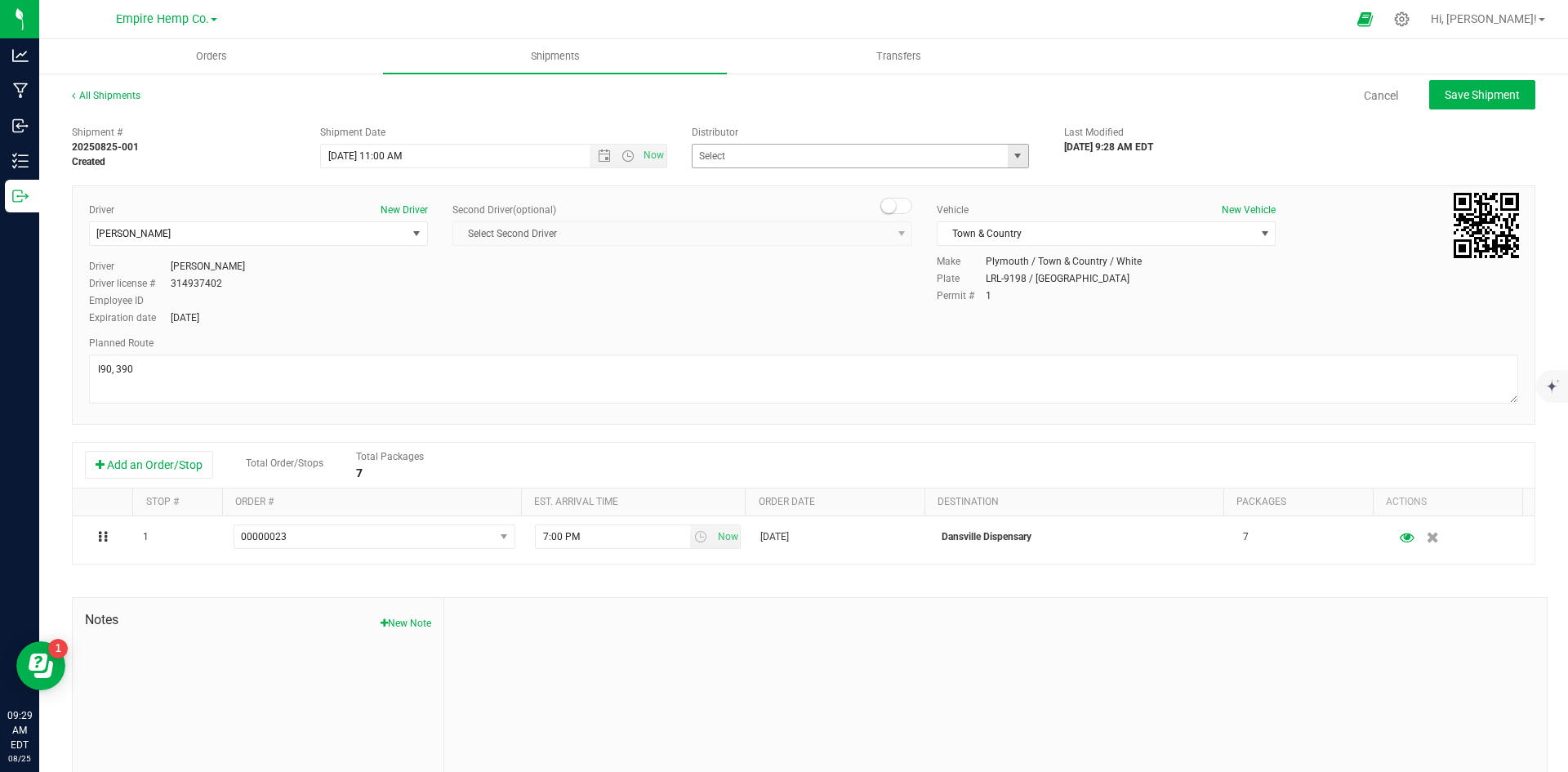
click at [1010, 158] on span "select" at bounding box center [1017, 156] width 13 height 13
click at [899, 201] on li "Empire Hemp Co. Distribution" at bounding box center [854, 208] width 333 height 24
type input "Empire Hemp Co. Distribution"
click at [1241, 122] on div "Shipment # 20250825-001 Created Shipment Date [DATE] 11:00 AM Now Distributor E…" at bounding box center [803, 143] width 1488 height 51
click at [1461, 97] on span "Save Shipment" at bounding box center [1482, 94] width 75 height 13
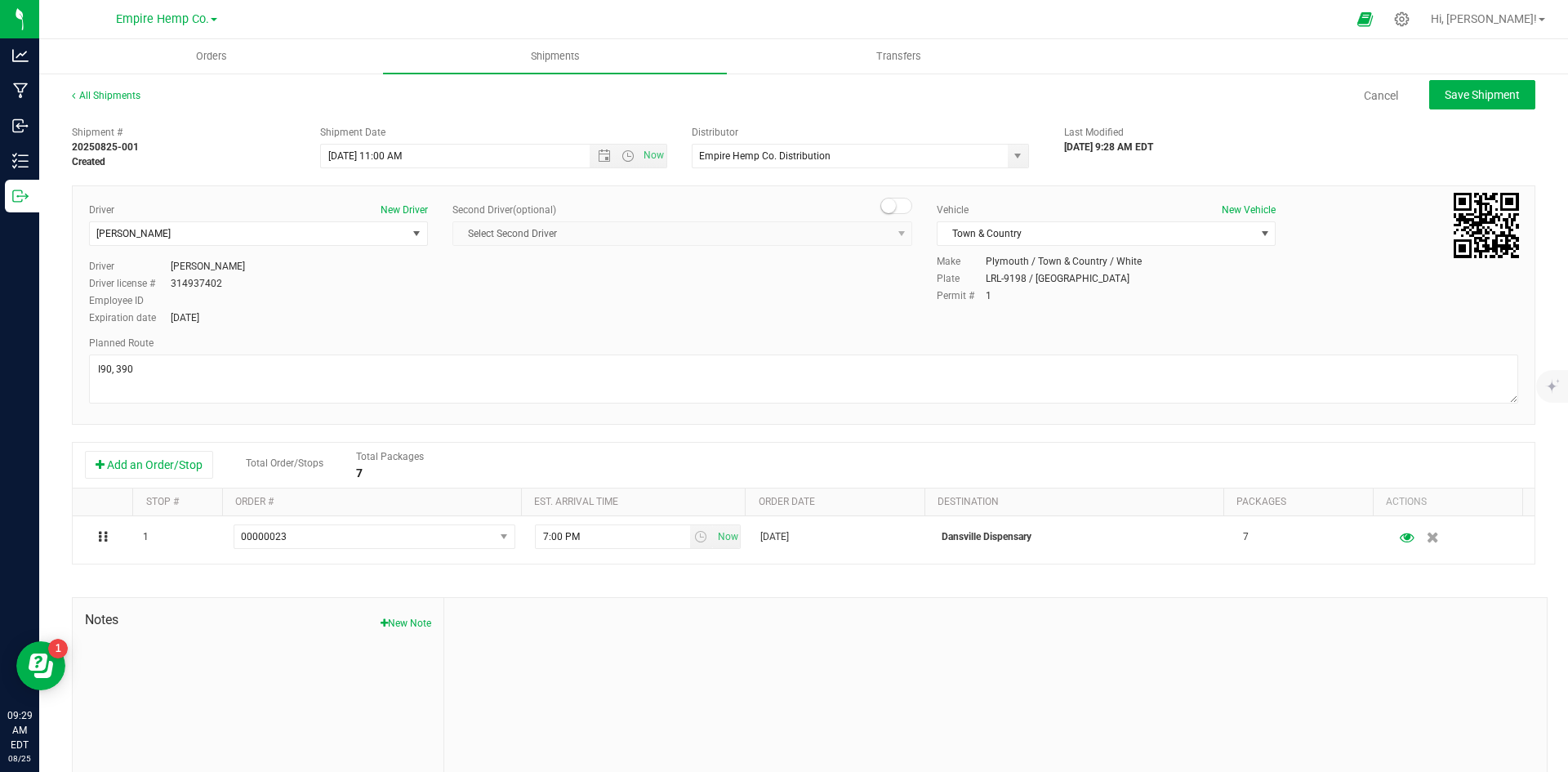
type input "[DATE] 3:00 PM"
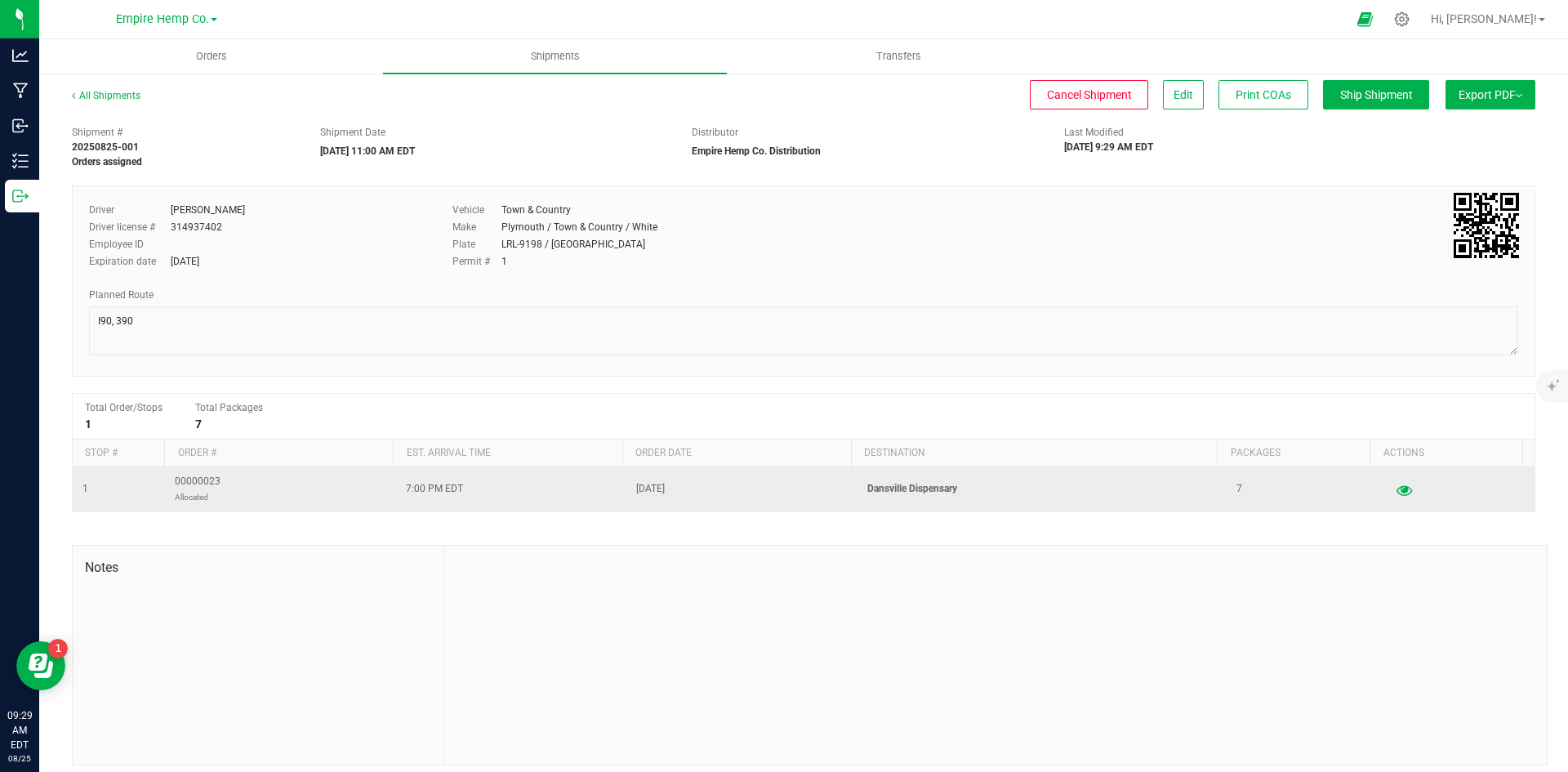
click at [1396, 491] on icon "button" at bounding box center [1404, 489] width 16 height 11
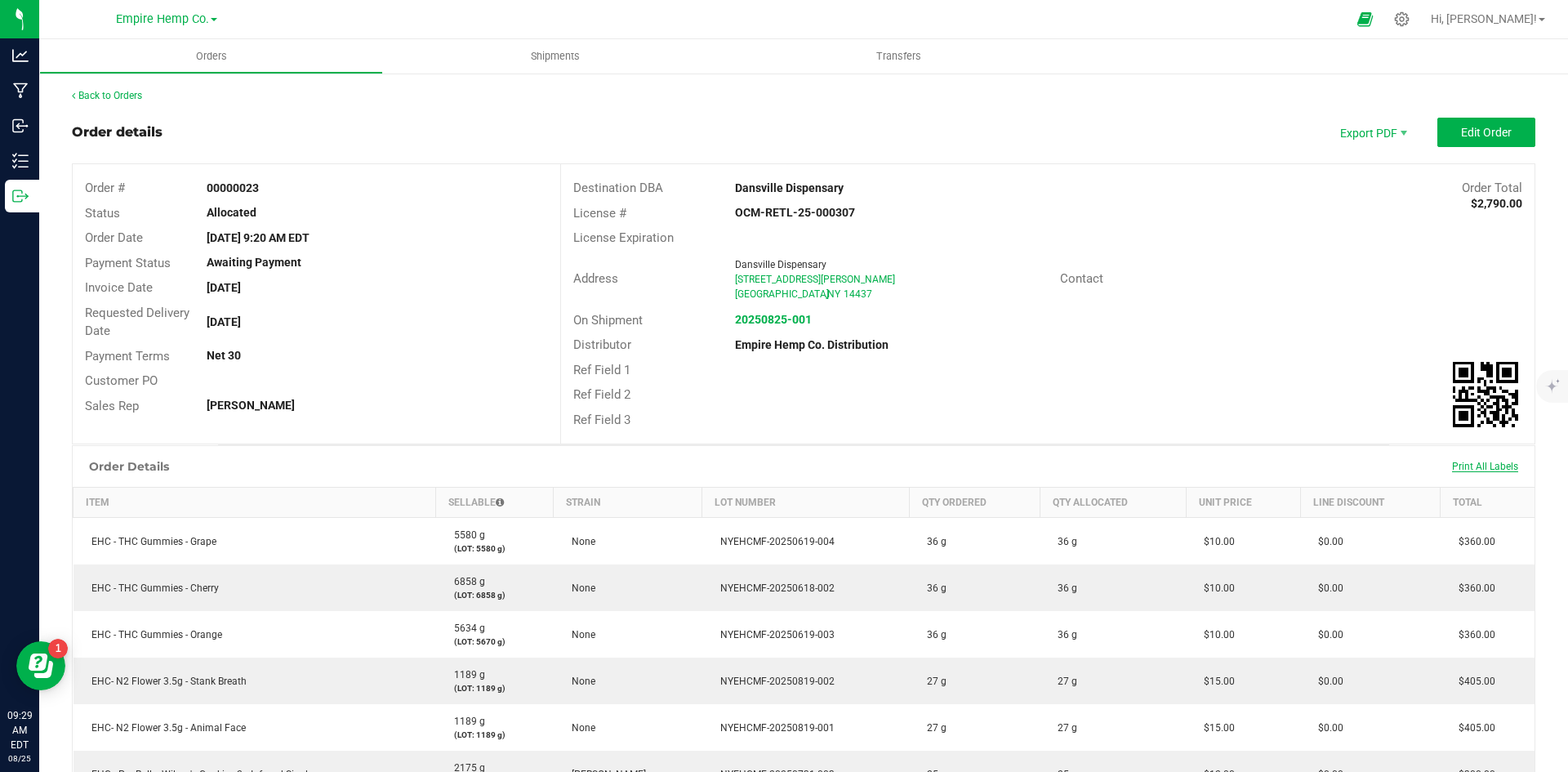
click at [1457, 465] on span "Print All Labels" at bounding box center [1485, 466] width 66 height 11
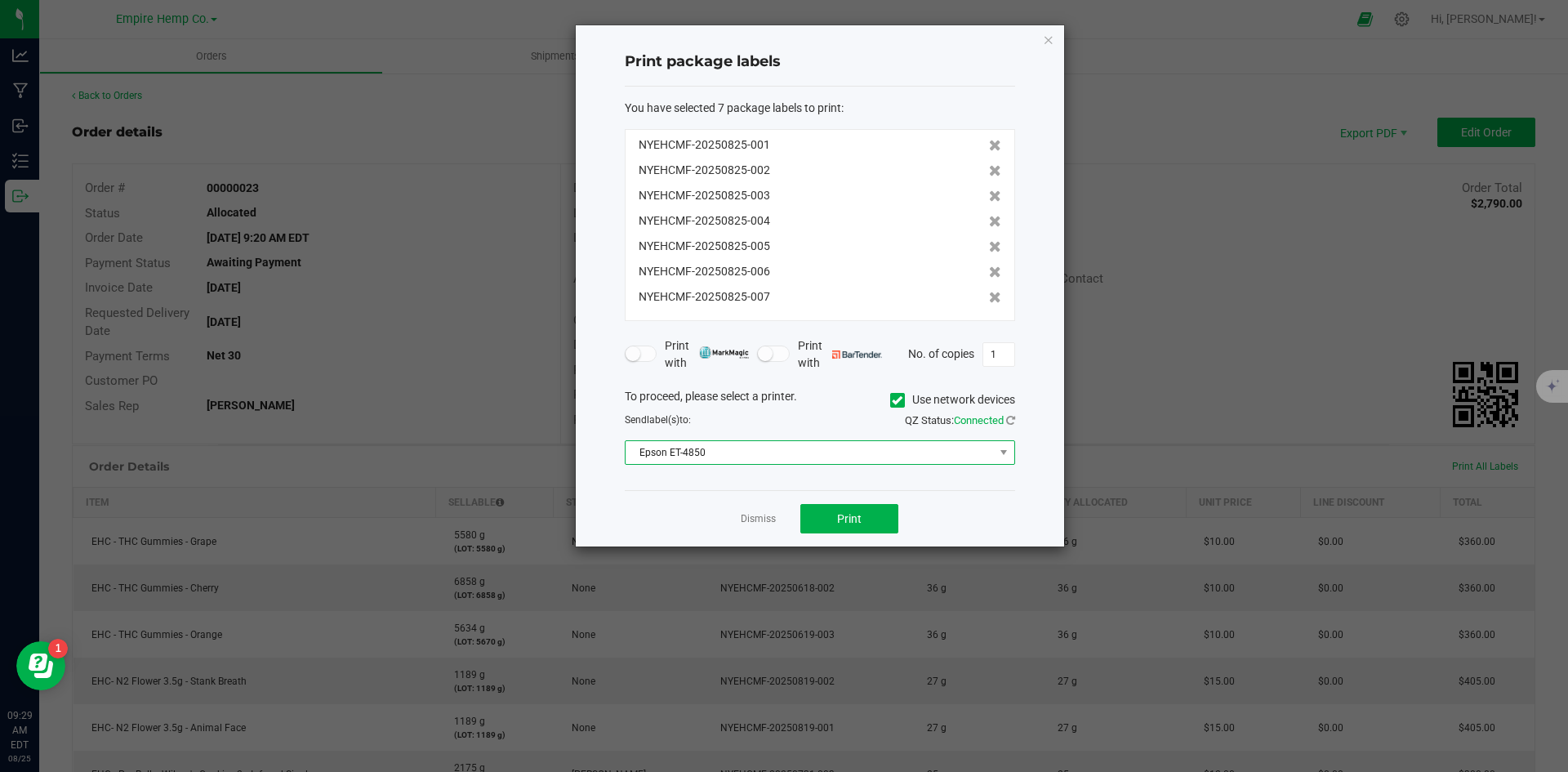
click at [944, 451] on span "Epson ET-4850" at bounding box center [809, 452] width 368 height 23
click at [894, 400] on icon at bounding box center [897, 400] width 10 height 0
click at [0, 0] on input "Use network devices" at bounding box center [0, 0] width 0 height 0
click at [927, 456] on span at bounding box center [809, 452] width 368 height 23
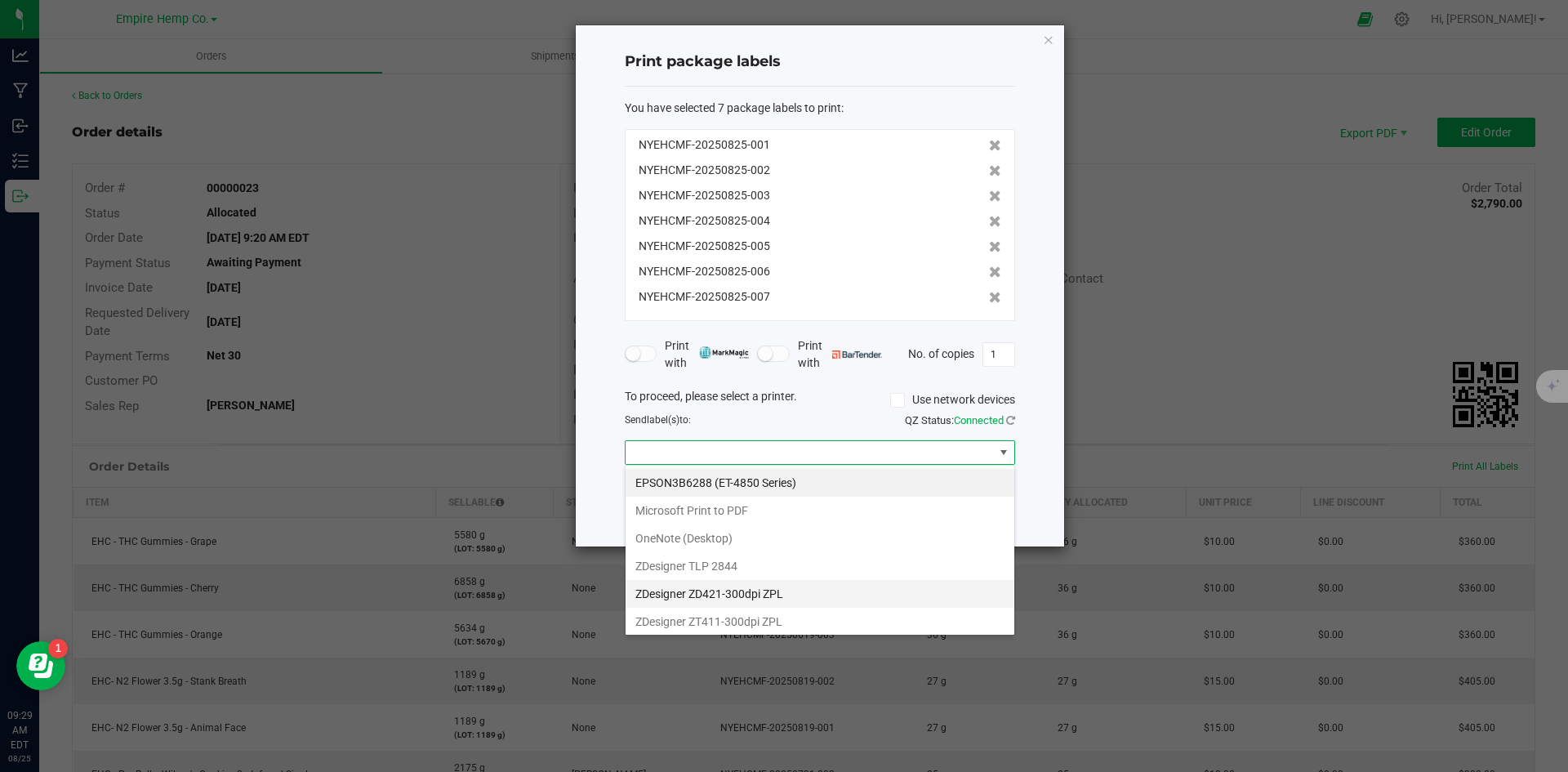
click at [803, 593] on ZPL "ZDesigner ZD421-300dpi ZPL" at bounding box center [820, 594] width 389 height 28
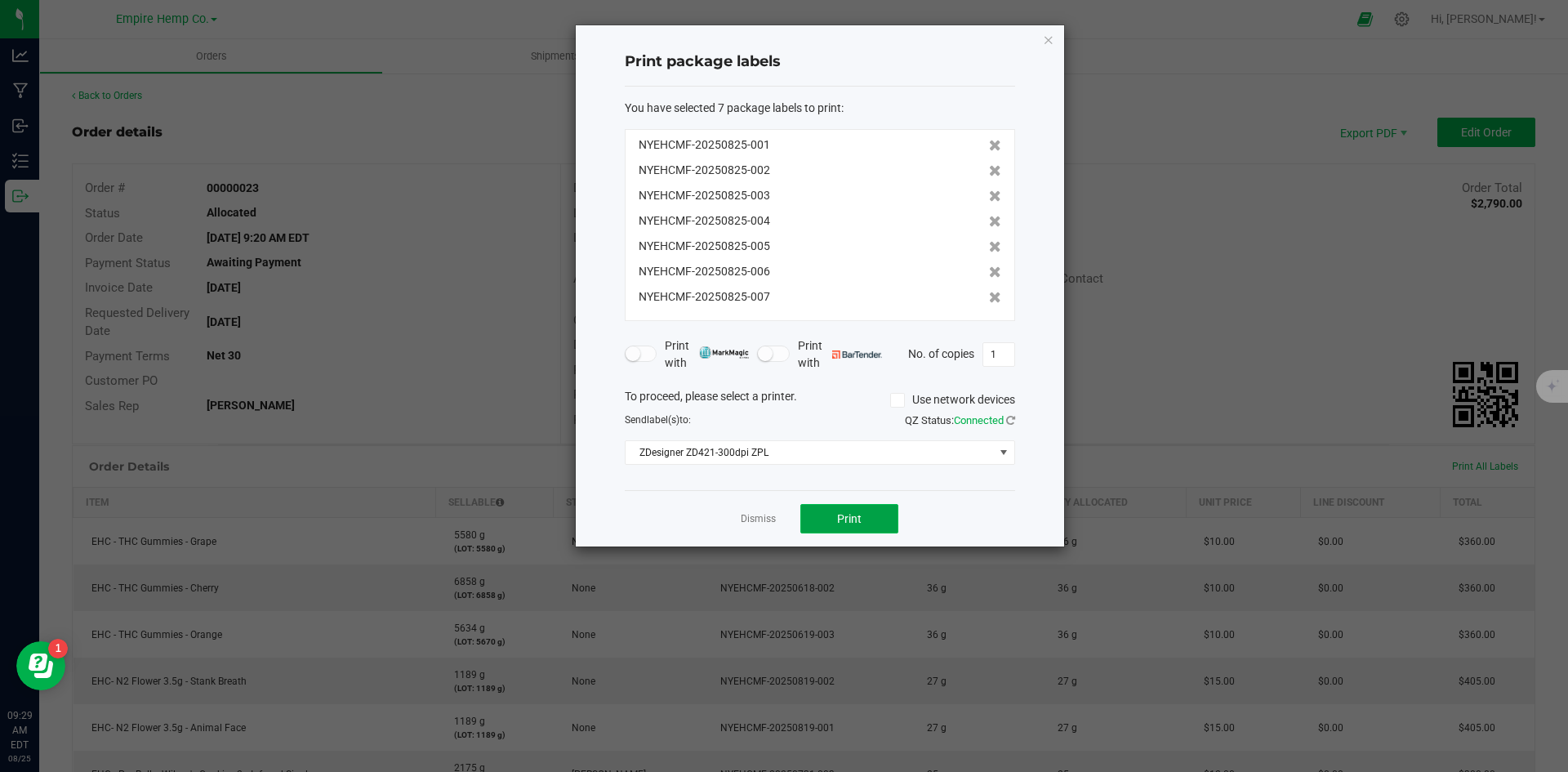
click at [867, 517] on button "Print" at bounding box center [849, 518] width 98 height 30
click at [518, 327] on div "Print package labels You have selected 7 package labels to print : NYEHCMF-2025…" at bounding box center [790, 286] width 549 height 523
click at [748, 522] on link "Dismiss" at bounding box center [758, 519] width 35 height 14
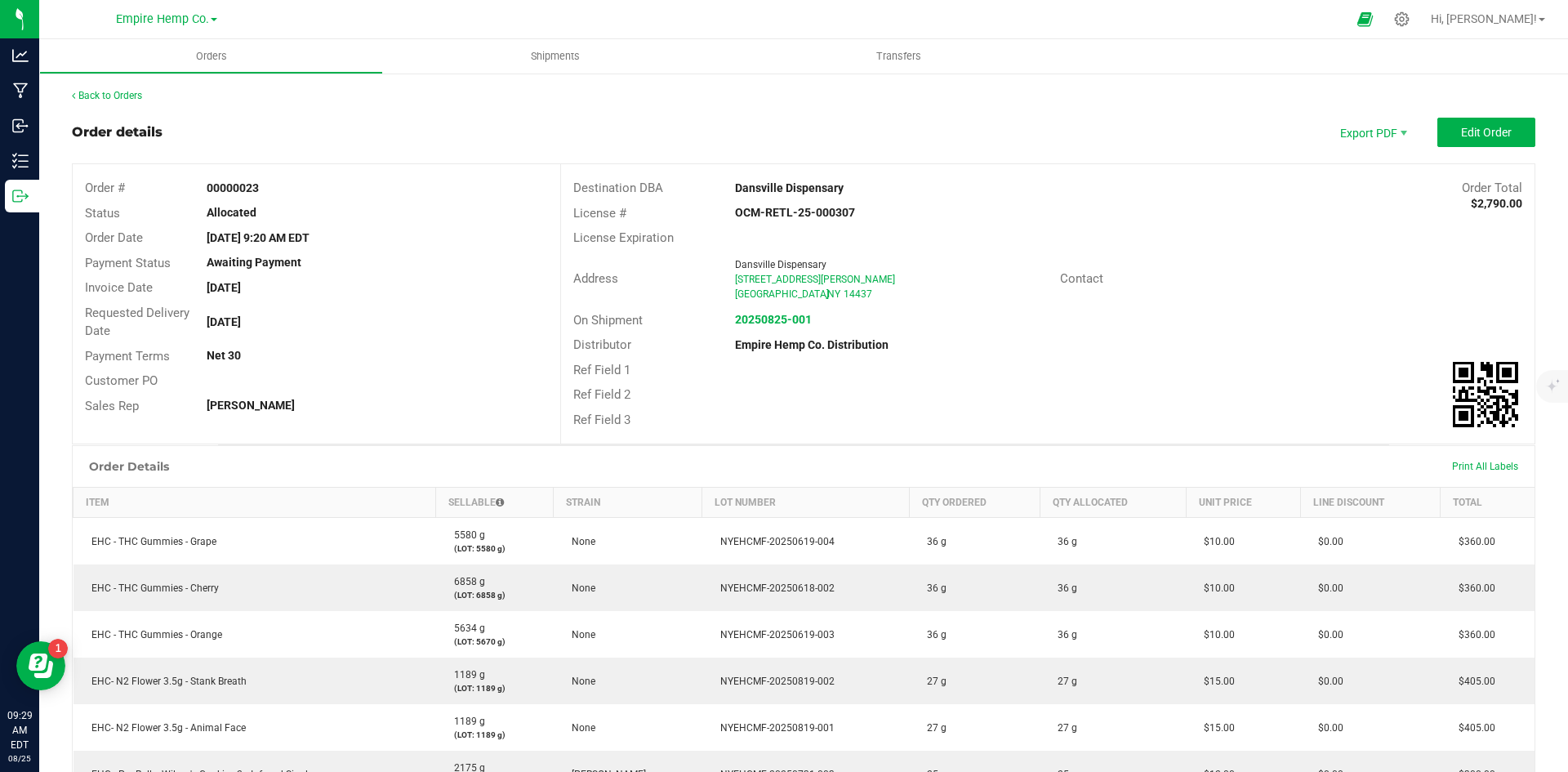
click at [1158, 181] on div "Order Total $2,790.00" at bounding box center [1331, 188] width 406 height 19
click at [560, 71] on uib-tab-heading "Shipments" at bounding box center [555, 56] width 344 height 34
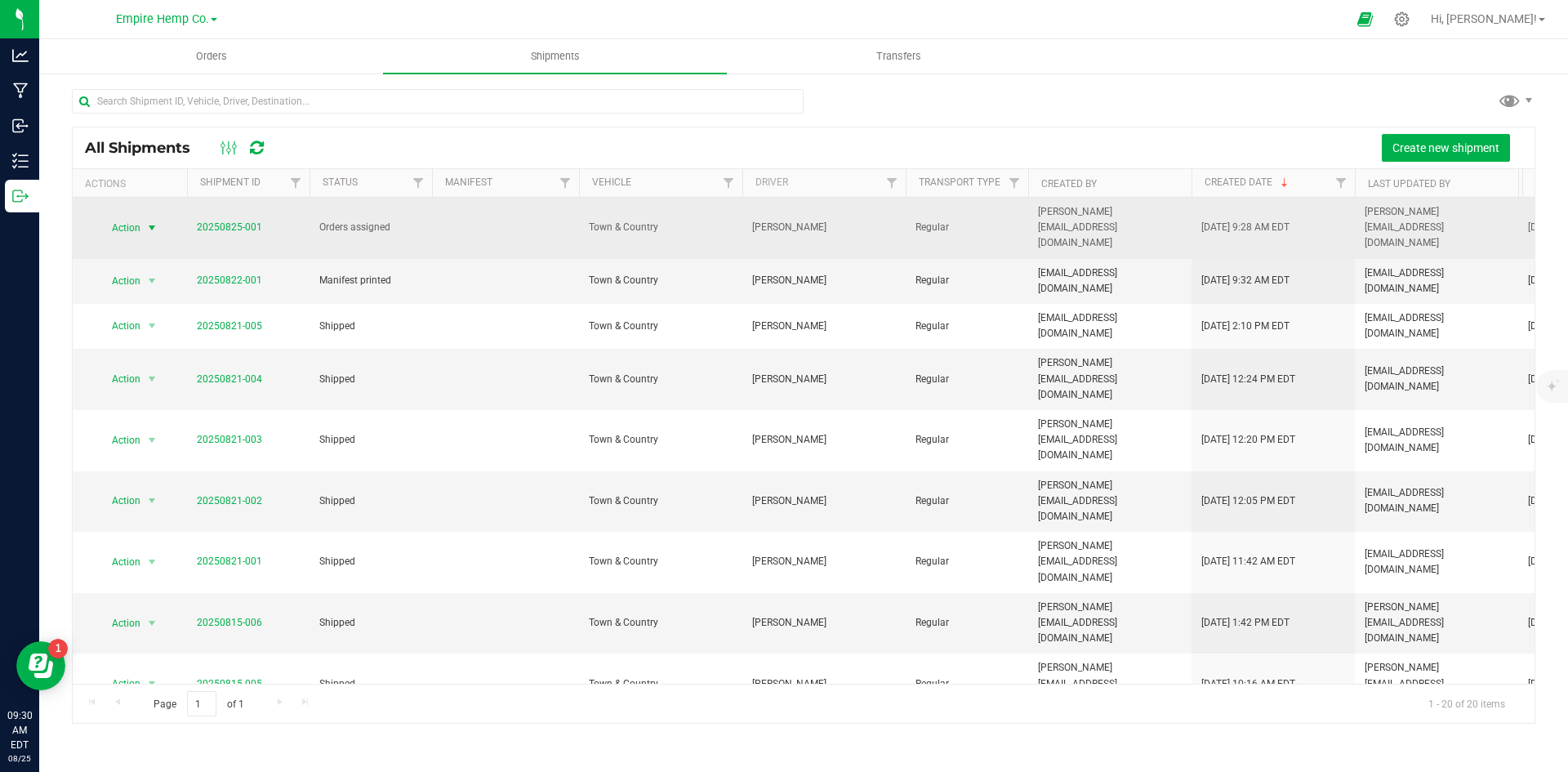
click at [156, 221] on span "select" at bounding box center [152, 227] width 13 height 13
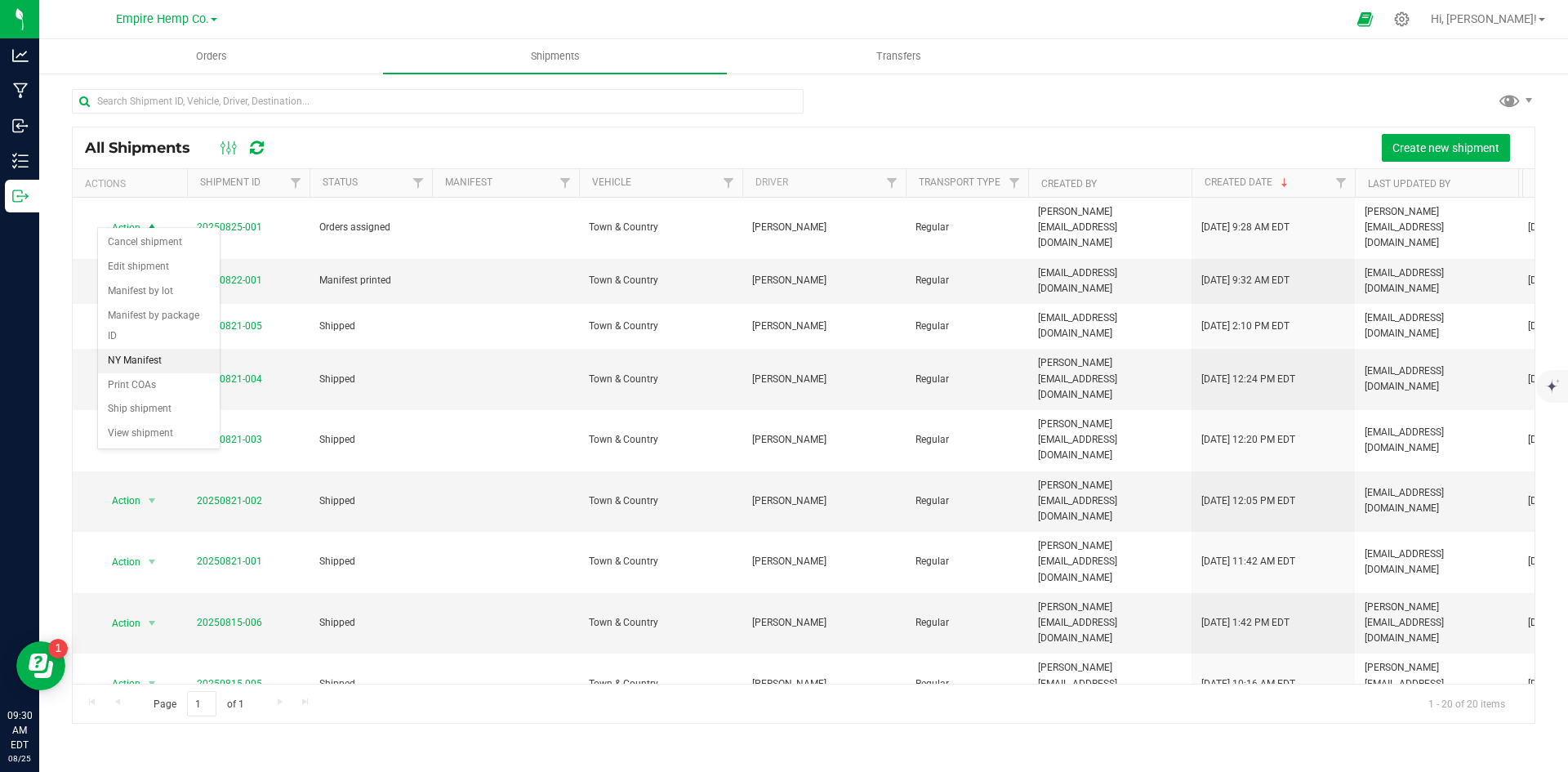
click at [151, 349] on li "NY Manifest" at bounding box center [159, 361] width 122 height 24
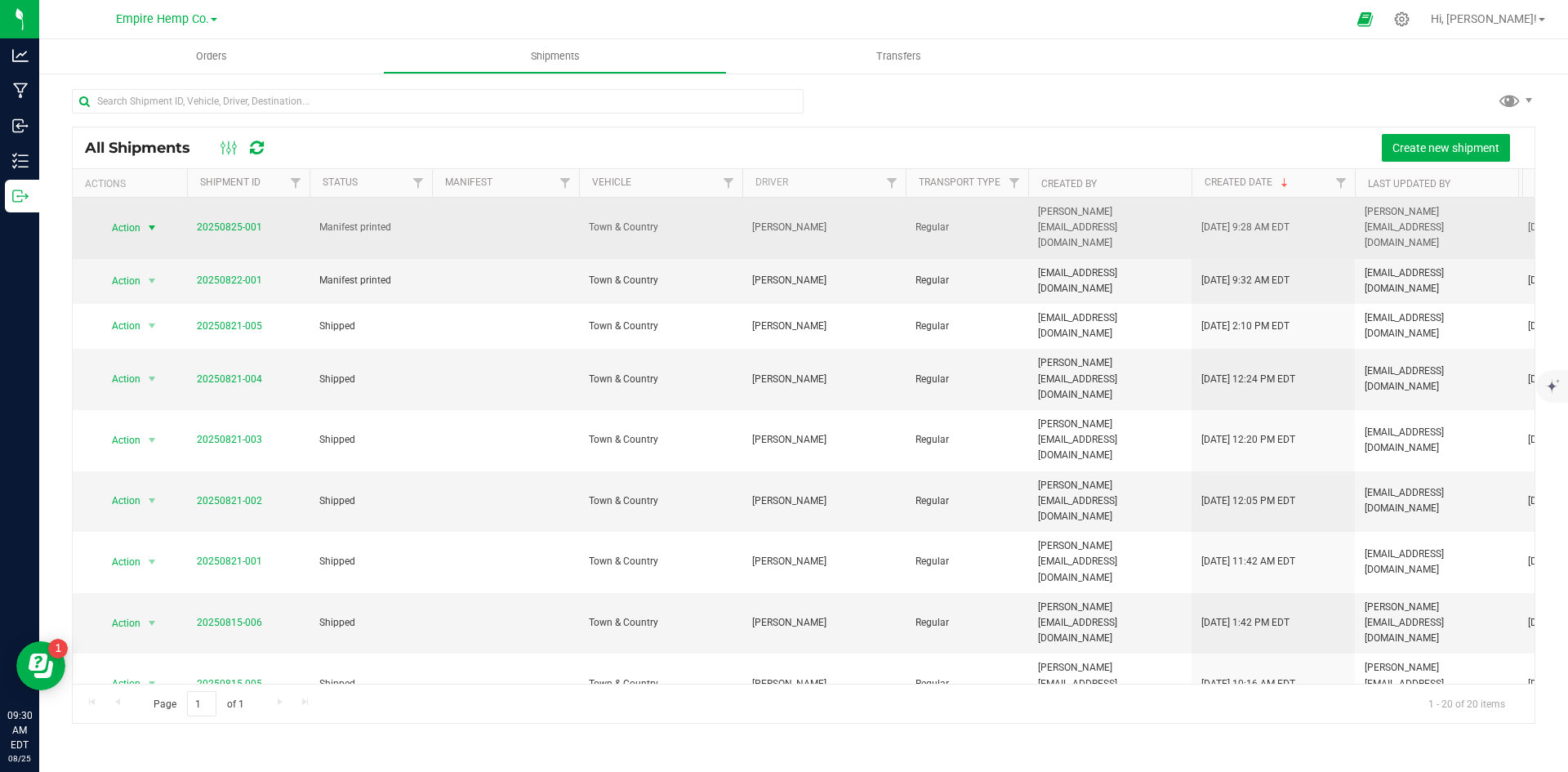
click at [143, 216] on span "select" at bounding box center [152, 227] width 20 height 23
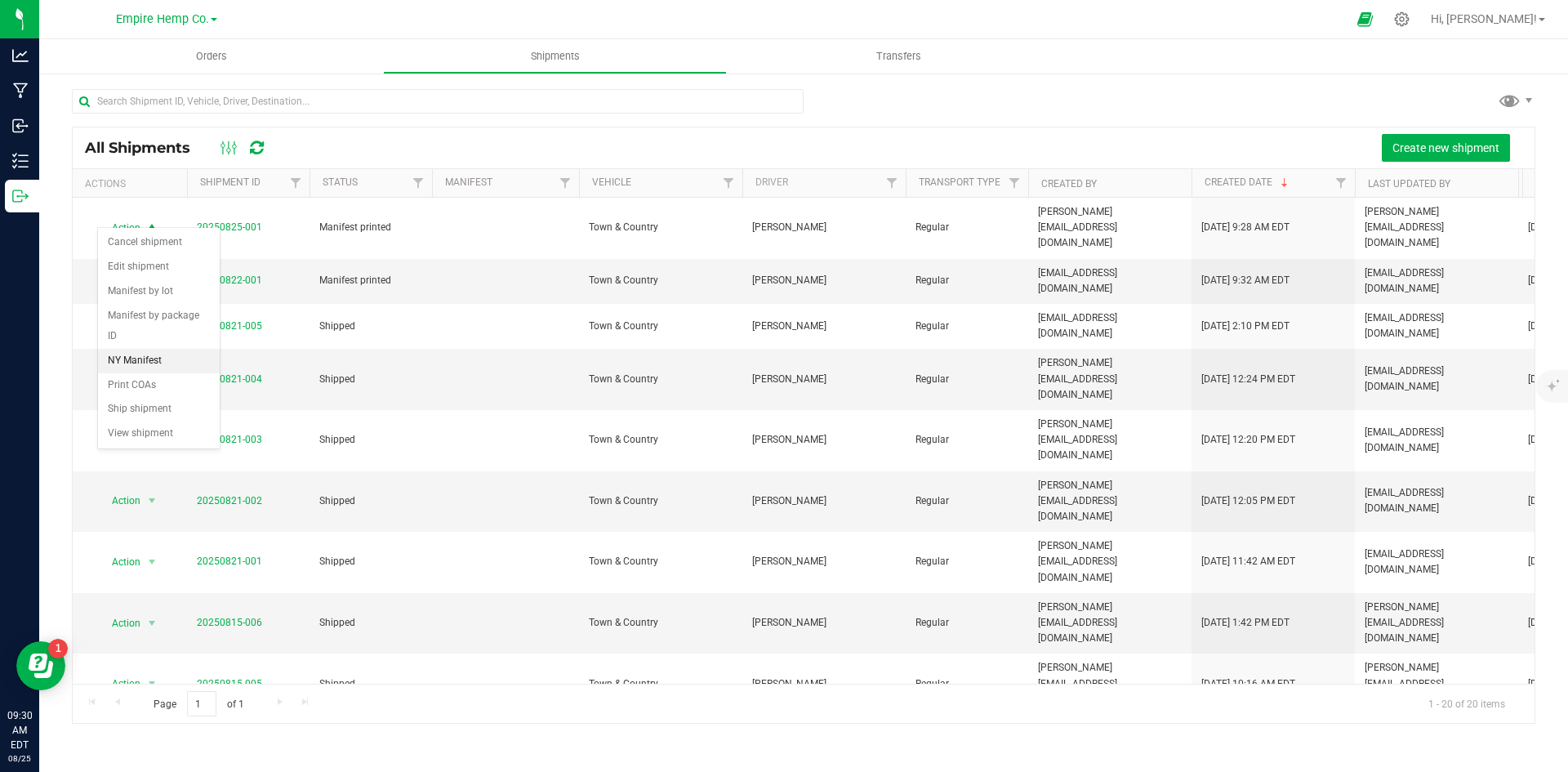
click at [163, 349] on li "NY Manifest" at bounding box center [159, 361] width 122 height 24
click at [154, 274] on span "select" at bounding box center [152, 281] width 13 height 13
click at [166, 434] on li "Ship shipment" at bounding box center [159, 446] width 122 height 24
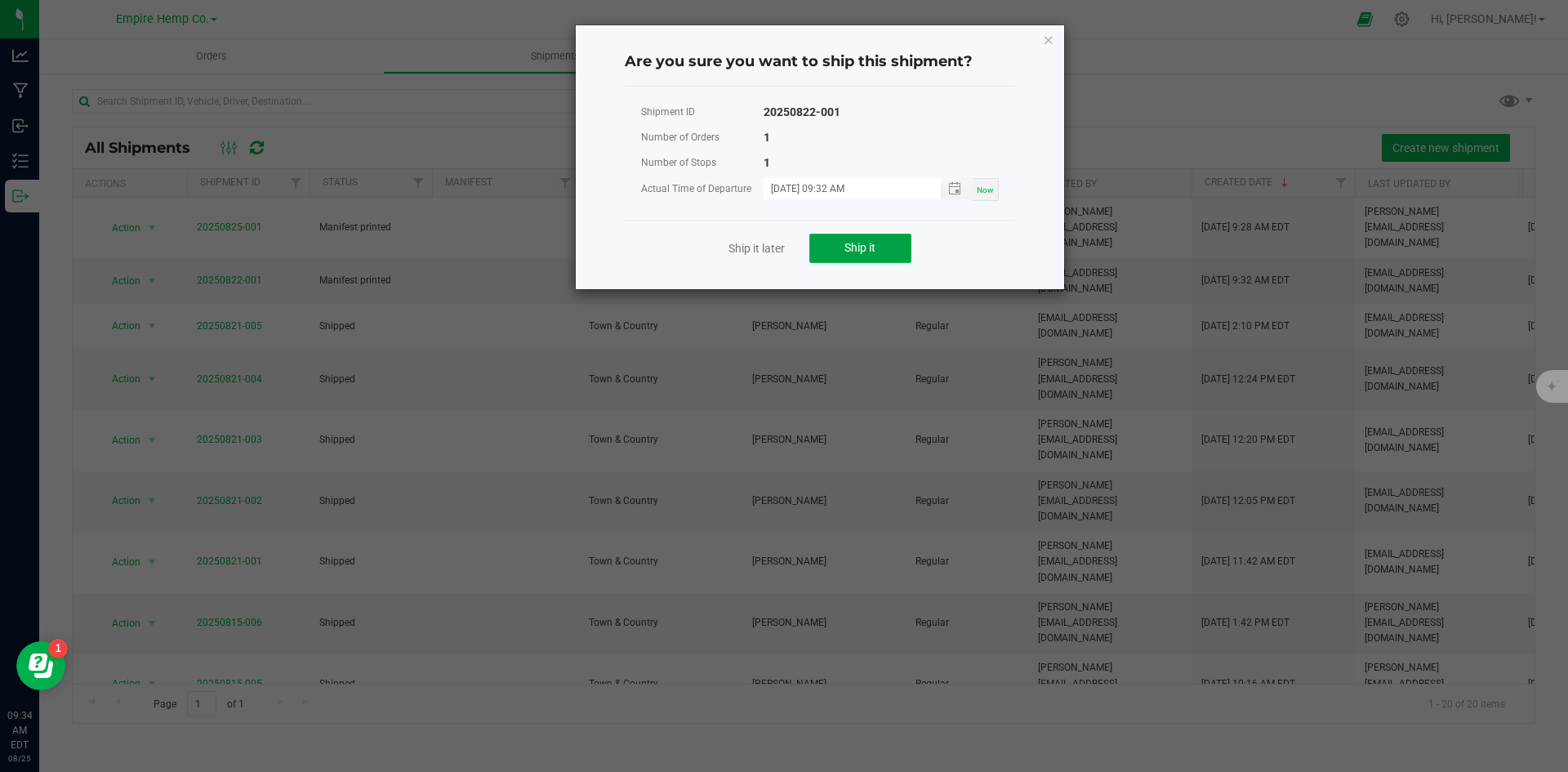
click at [834, 246] on button "Ship it" at bounding box center [860, 248] width 102 height 30
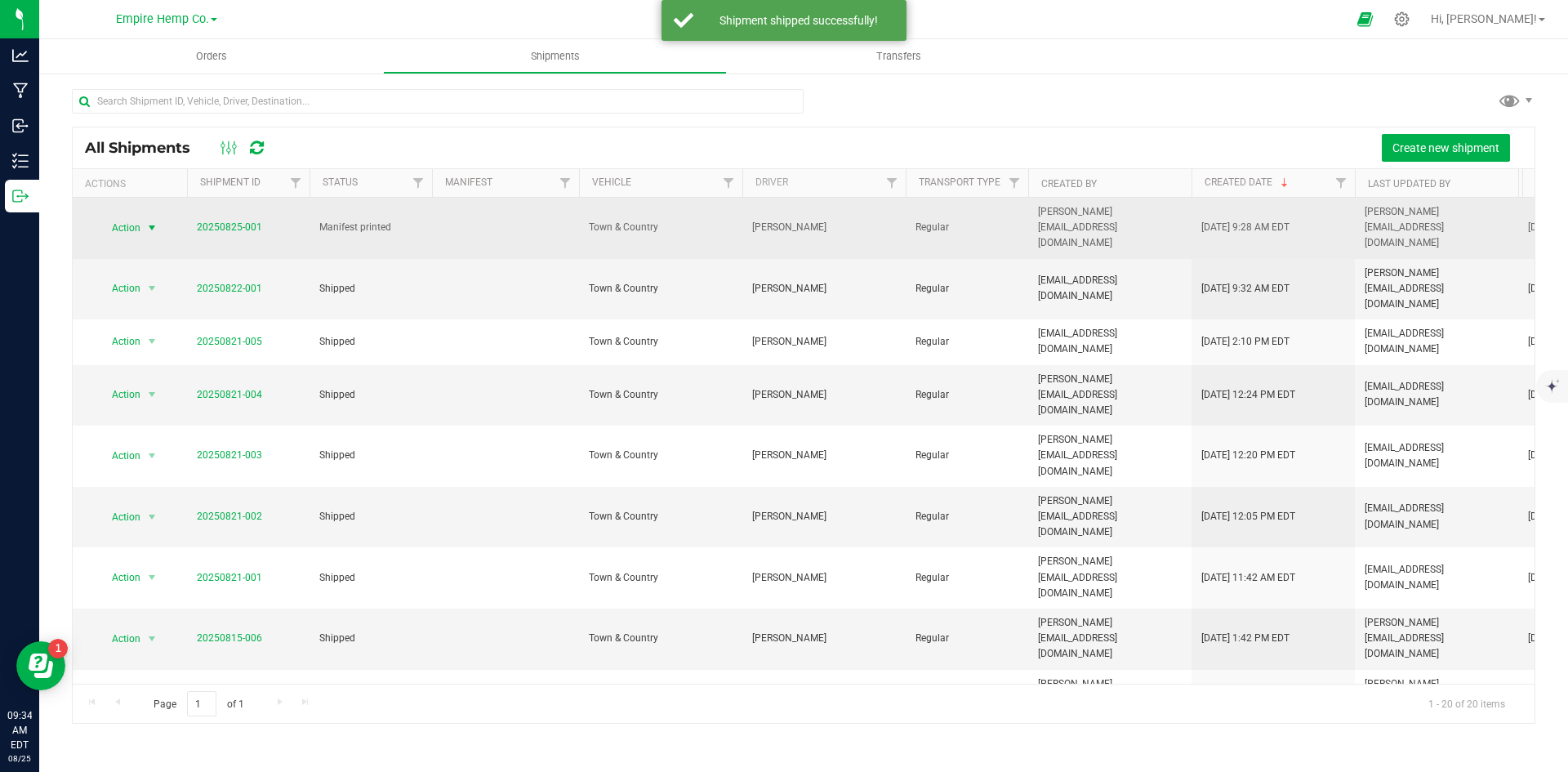
click at [150, 221] on span "select" at bounding box center [152, 227] width 13 height 13
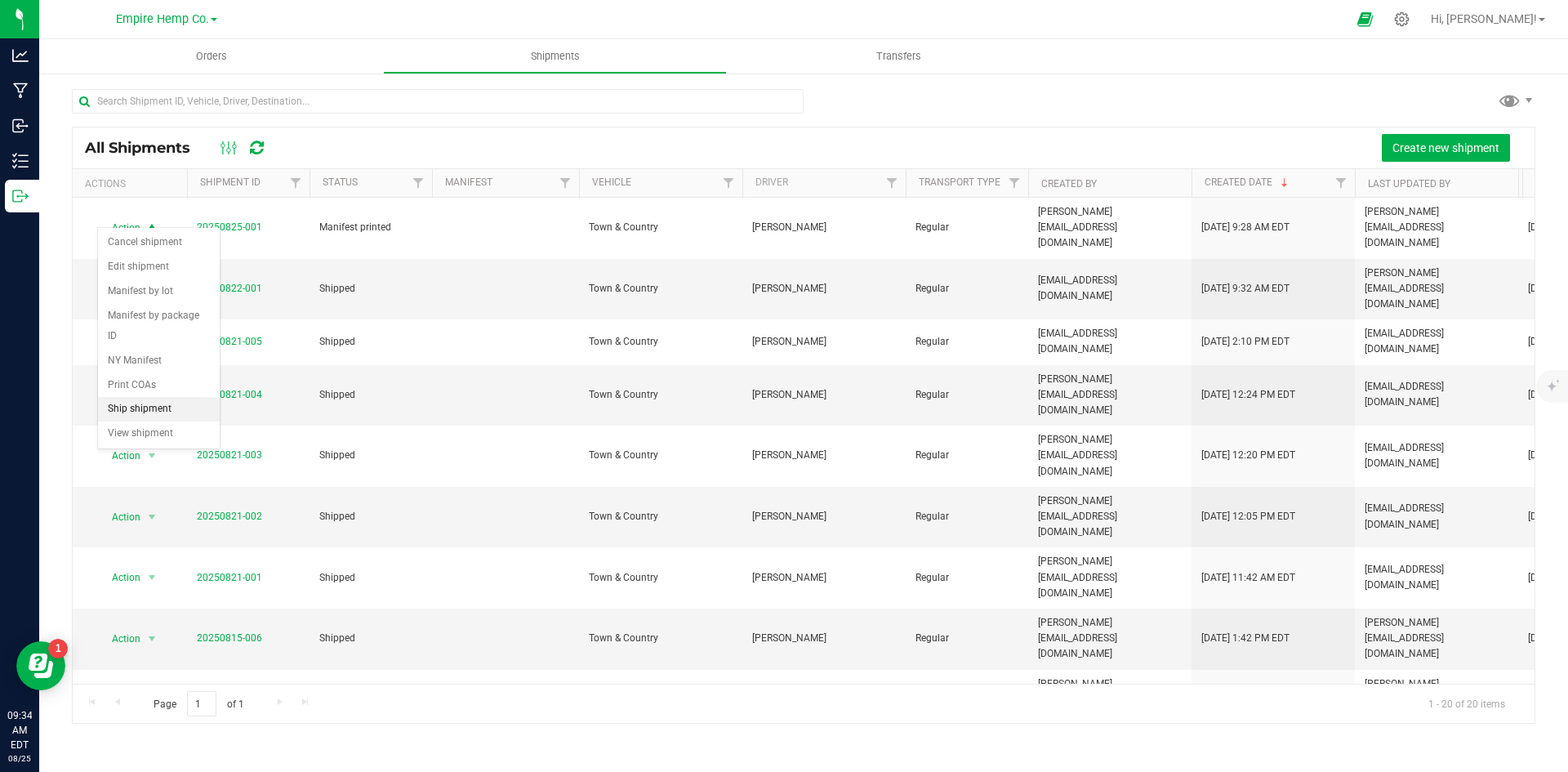
click at [158, 397] on li "Ship shipment" at bounding box center [159, 410] width 122 height 24
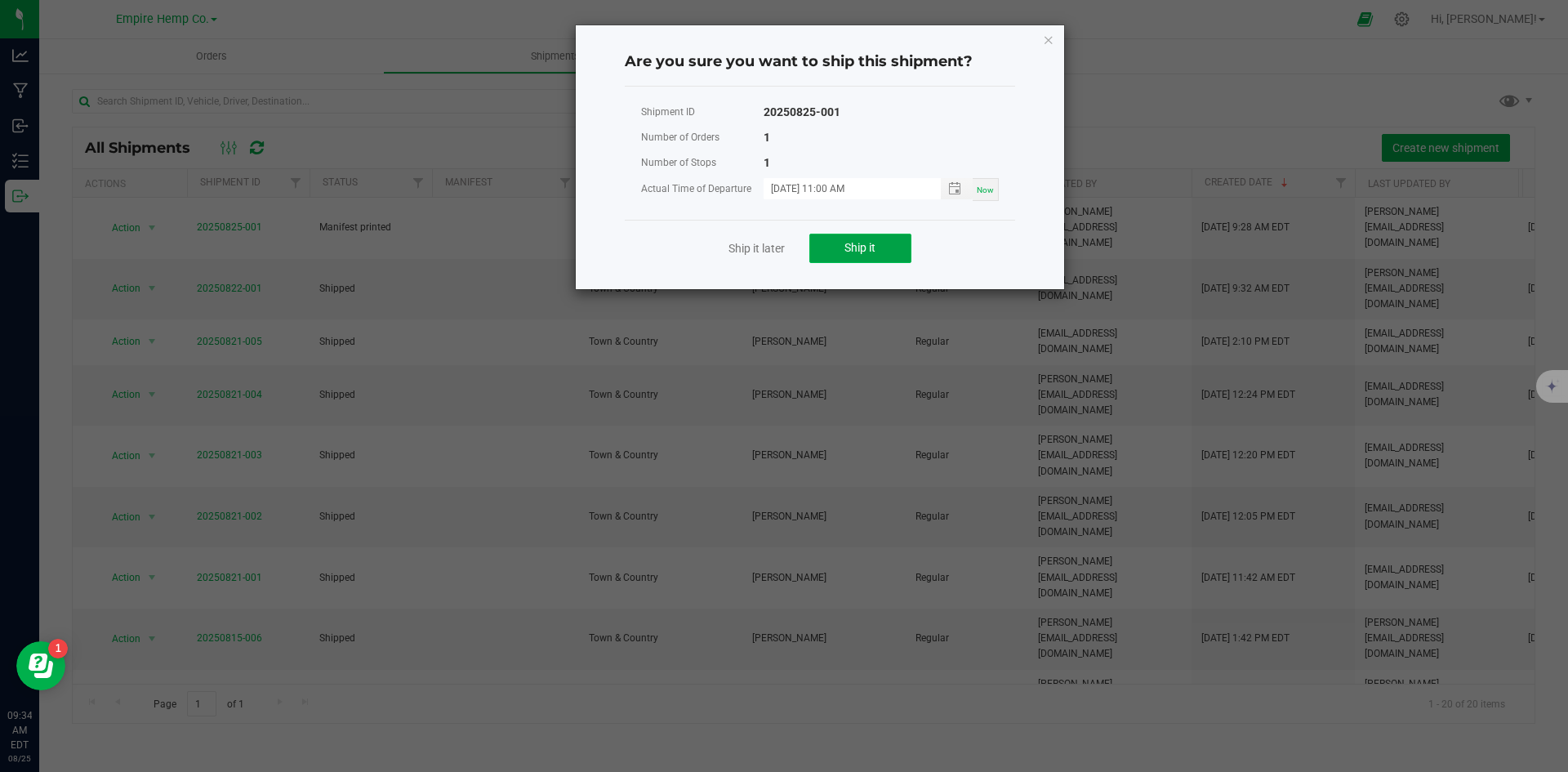
click at [882, 242] on button "Ship it" at bounding box center [860, 248] width 102 height 30
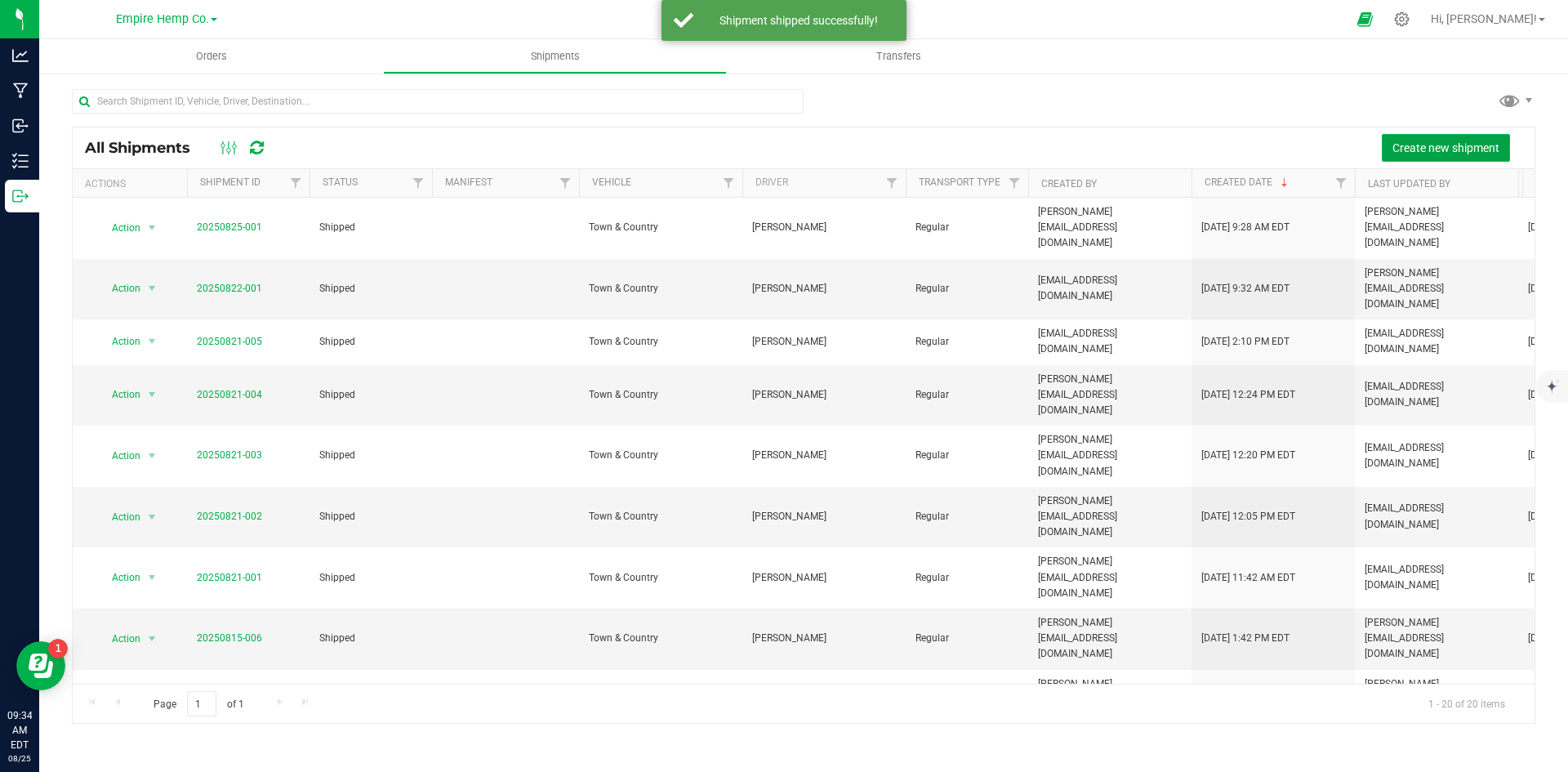
click at [1462, 150] on span "Create new shipment" at bounding box center [1445, 147] width 107 height 13
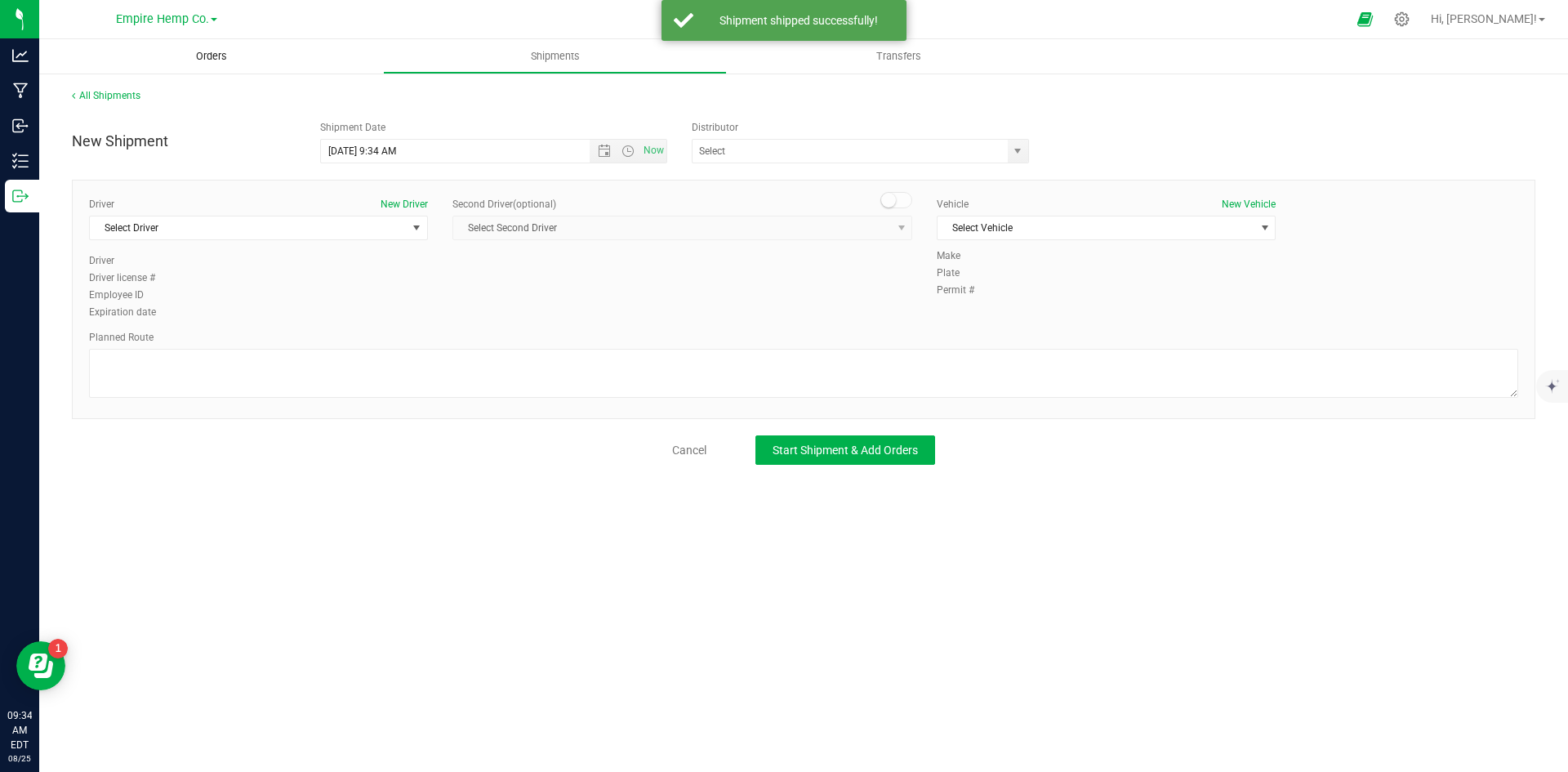
click at [239, 62] on span "Orders" at bounding box center [212, 56] width 75 height 15
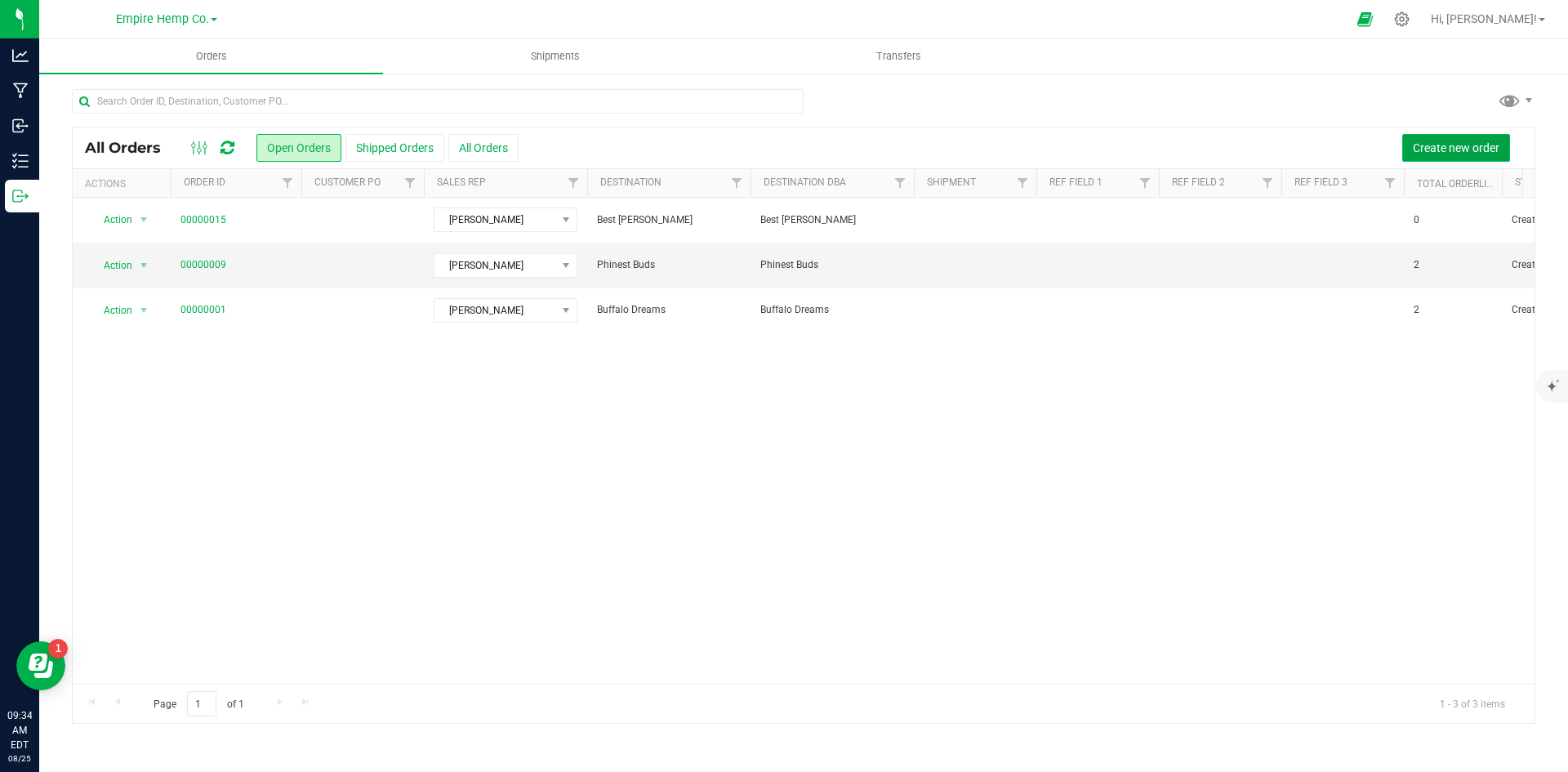
click at [1466, 146] on span "Create new order" at bounding box center [1456, 147] width 86 height 13
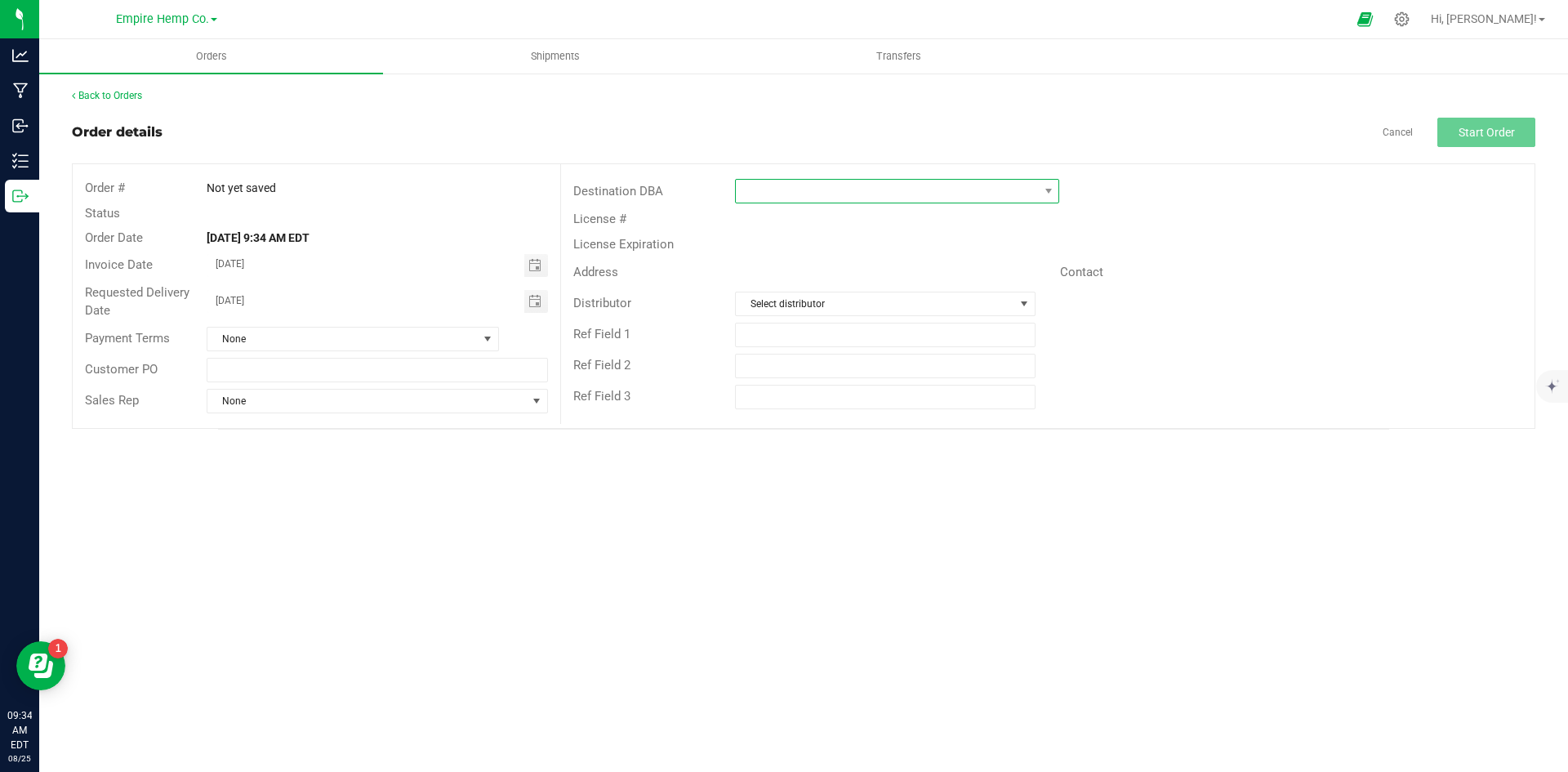
click at [874, 200] on span at bounding box center [887, 191] width 302 height 23
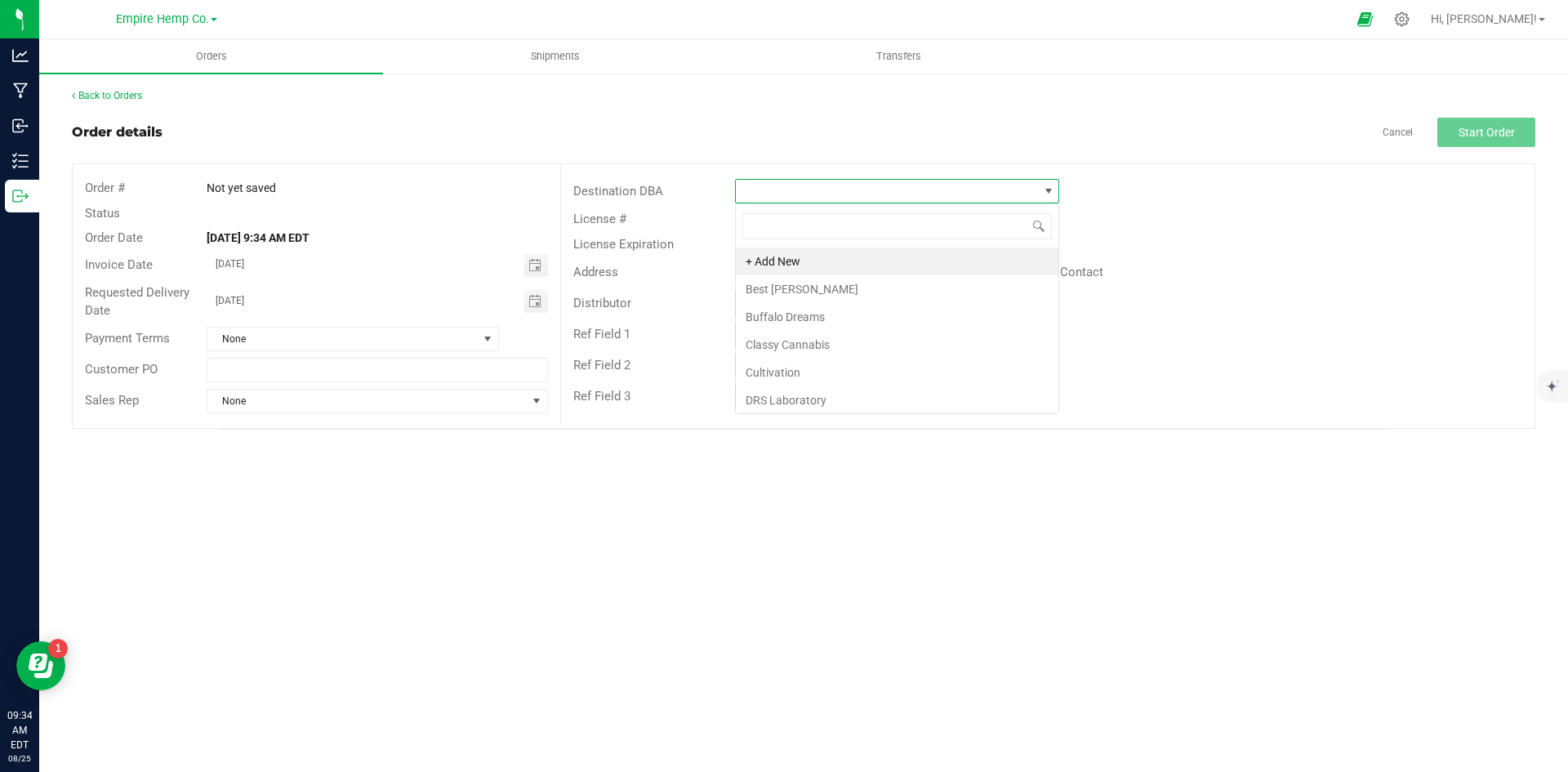
scroll to position [24, 324]
type input "flower"
click at [878, 263] on li "[GEOGRAPHIC_DATA]" at bounding box center [897, 261] width 322 height 28
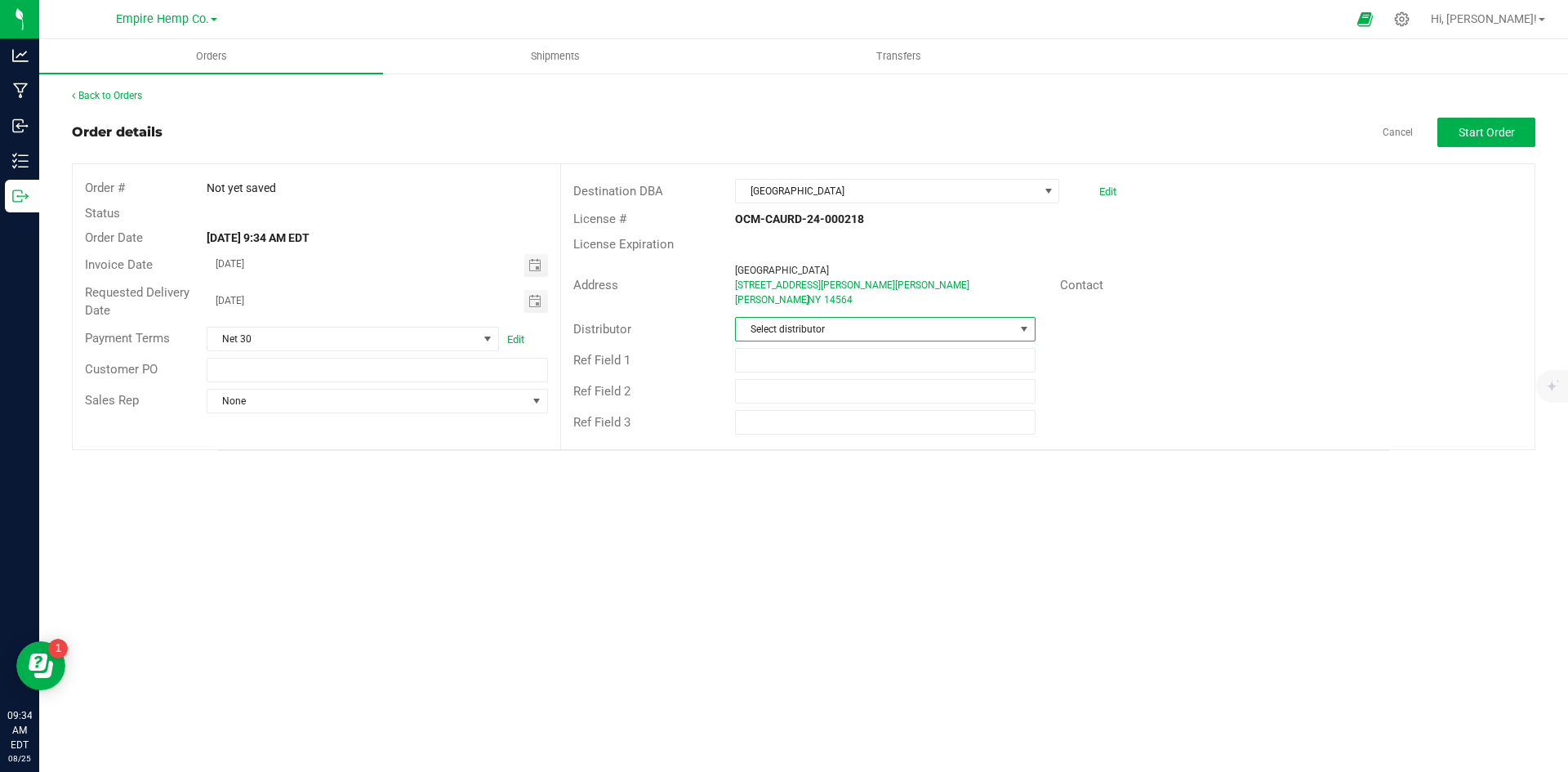
click at [868, 323] on span "Select distributor" at bounding box center [875, 329] width 278 height 23
click at [860, 452] on li "Empire Hemp Co. Distribution" at bounding box center [885, 455] width 298 height 28
click at [287, 415] on div "Sales Rep None" at bounding box center [316, 401] width 488 height 31
click at [287, 407] on span "None" at bounding box center [367, 401] width 319 height 23
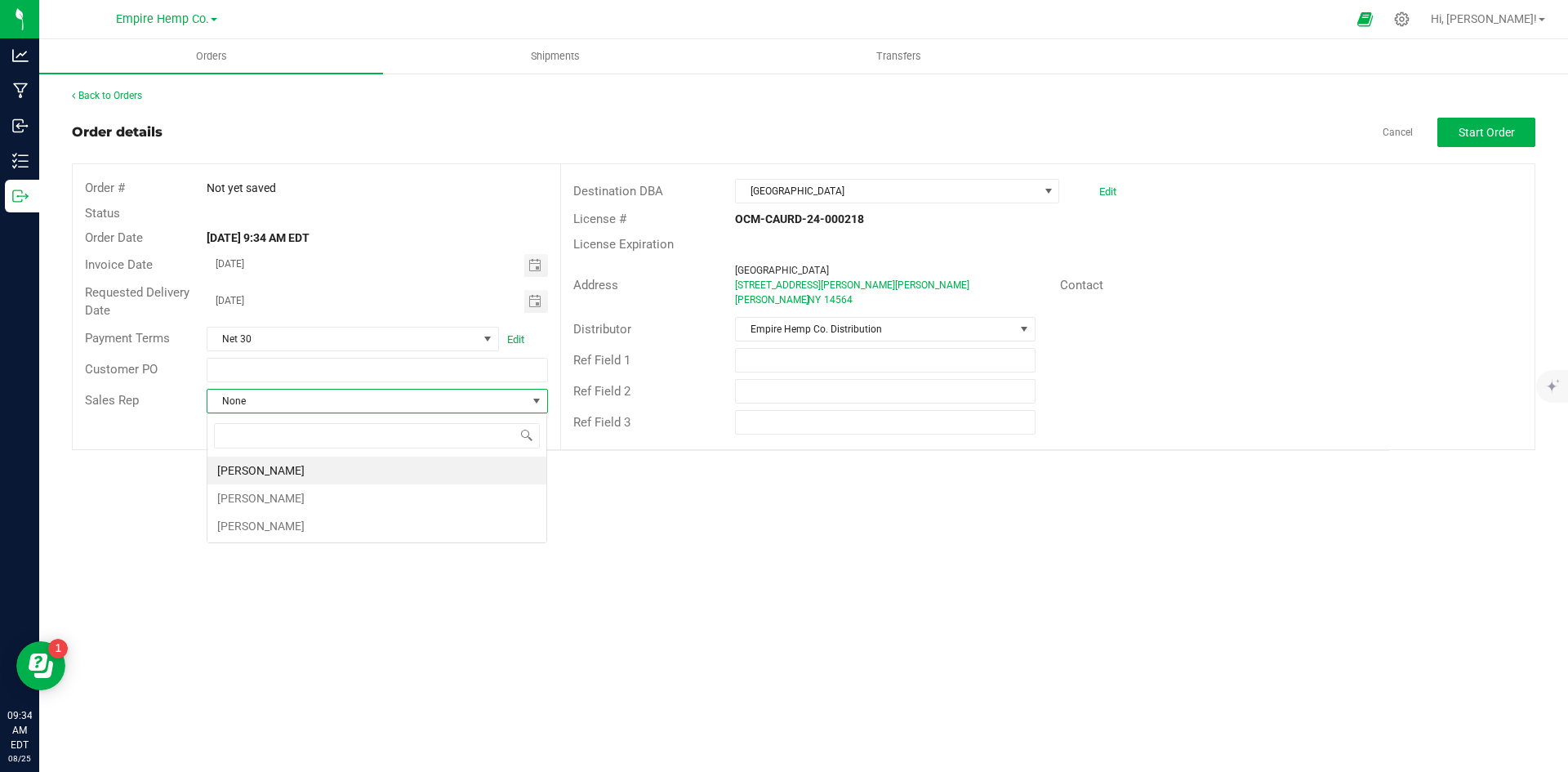
scroll to position [24, 341]
click at [294, 492] on li "[PERSON_NAME]" at bounding box center [376, 498] width 339 height 28
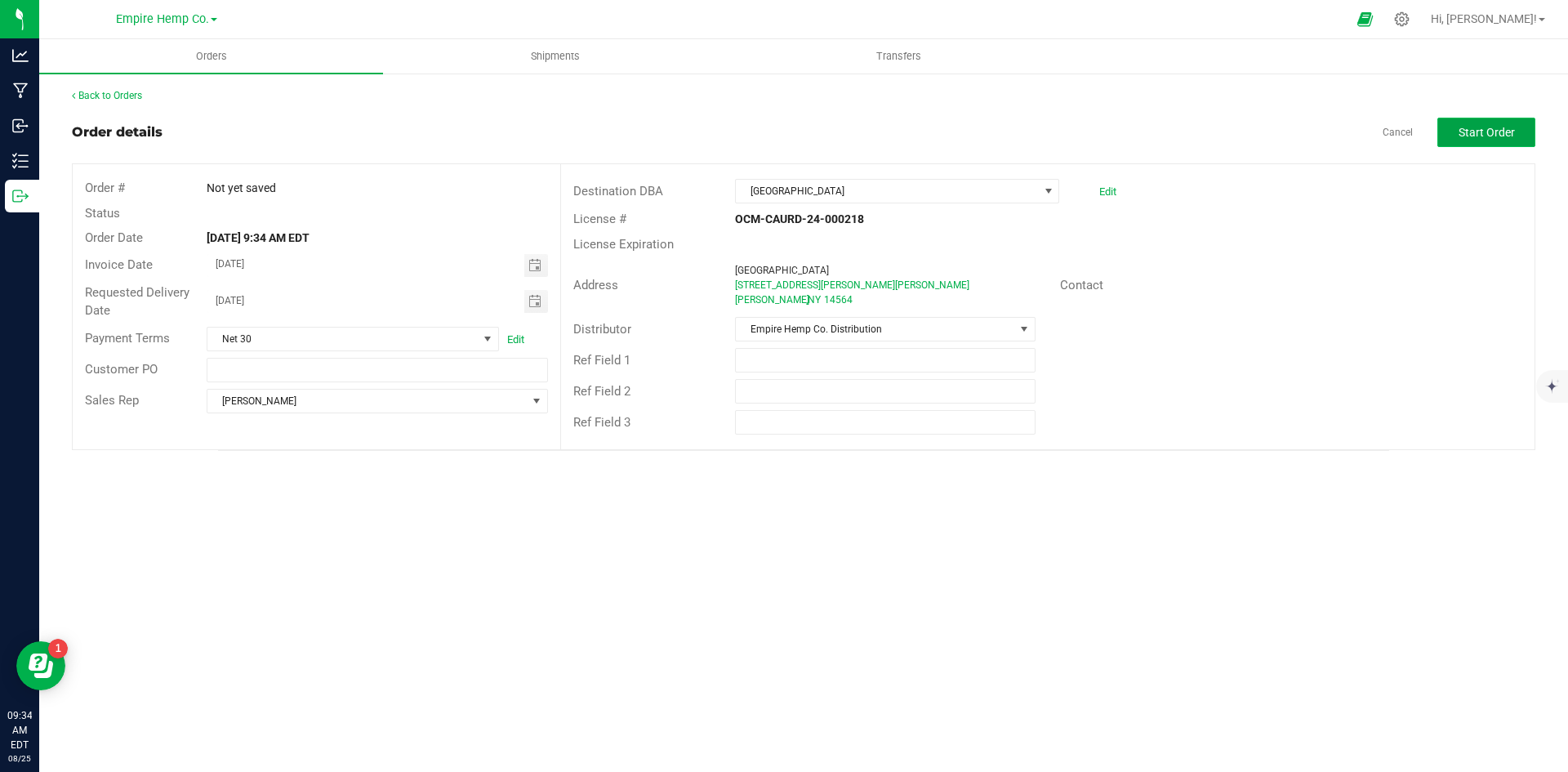
click at [1497, 139] on span "Start Order" at bounding box center [1486, 132] width 57 height 13
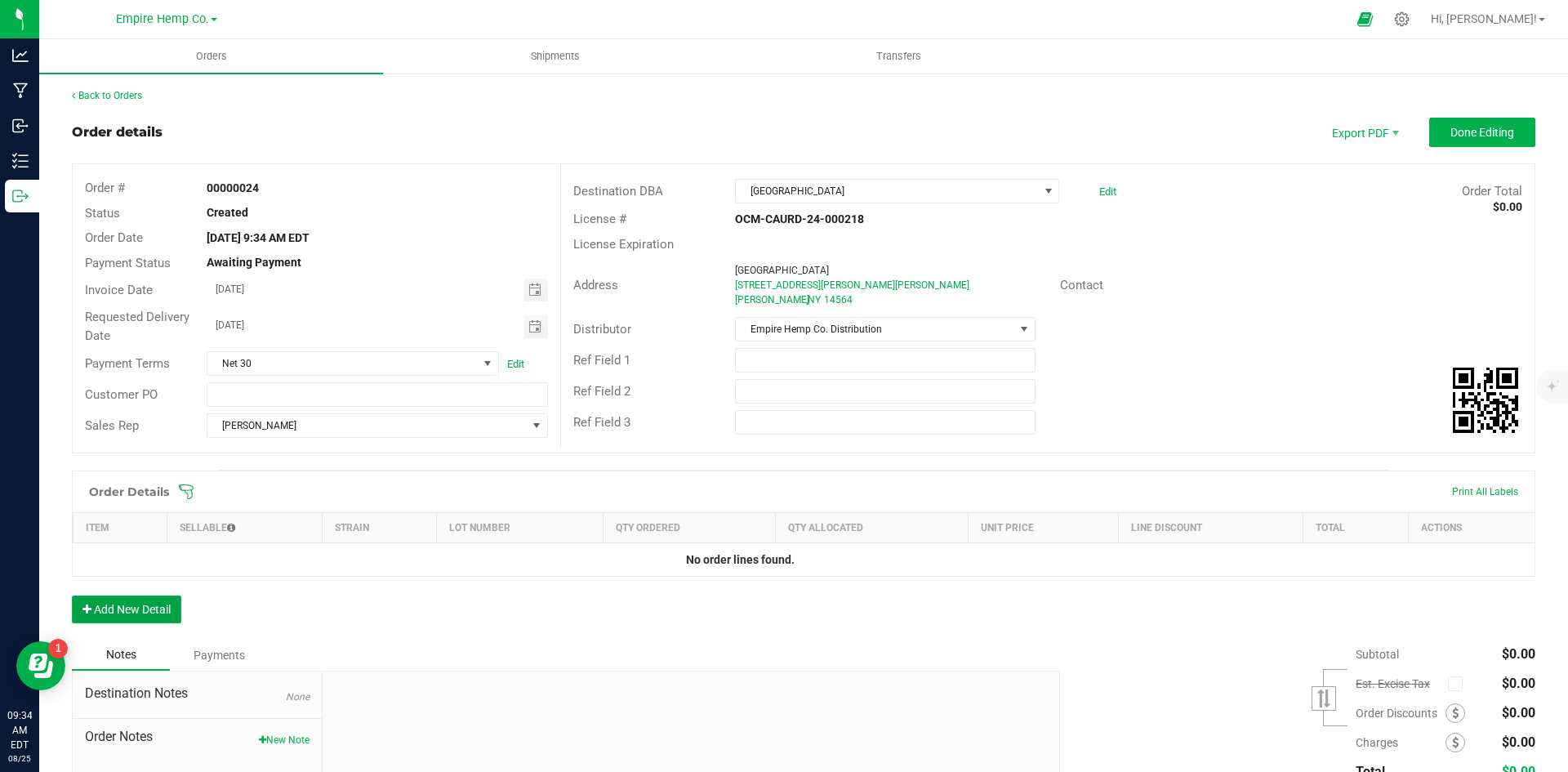
click at [139, 610] on button "Add New Detail" at bounding box center [126, 609] width 110 height 28
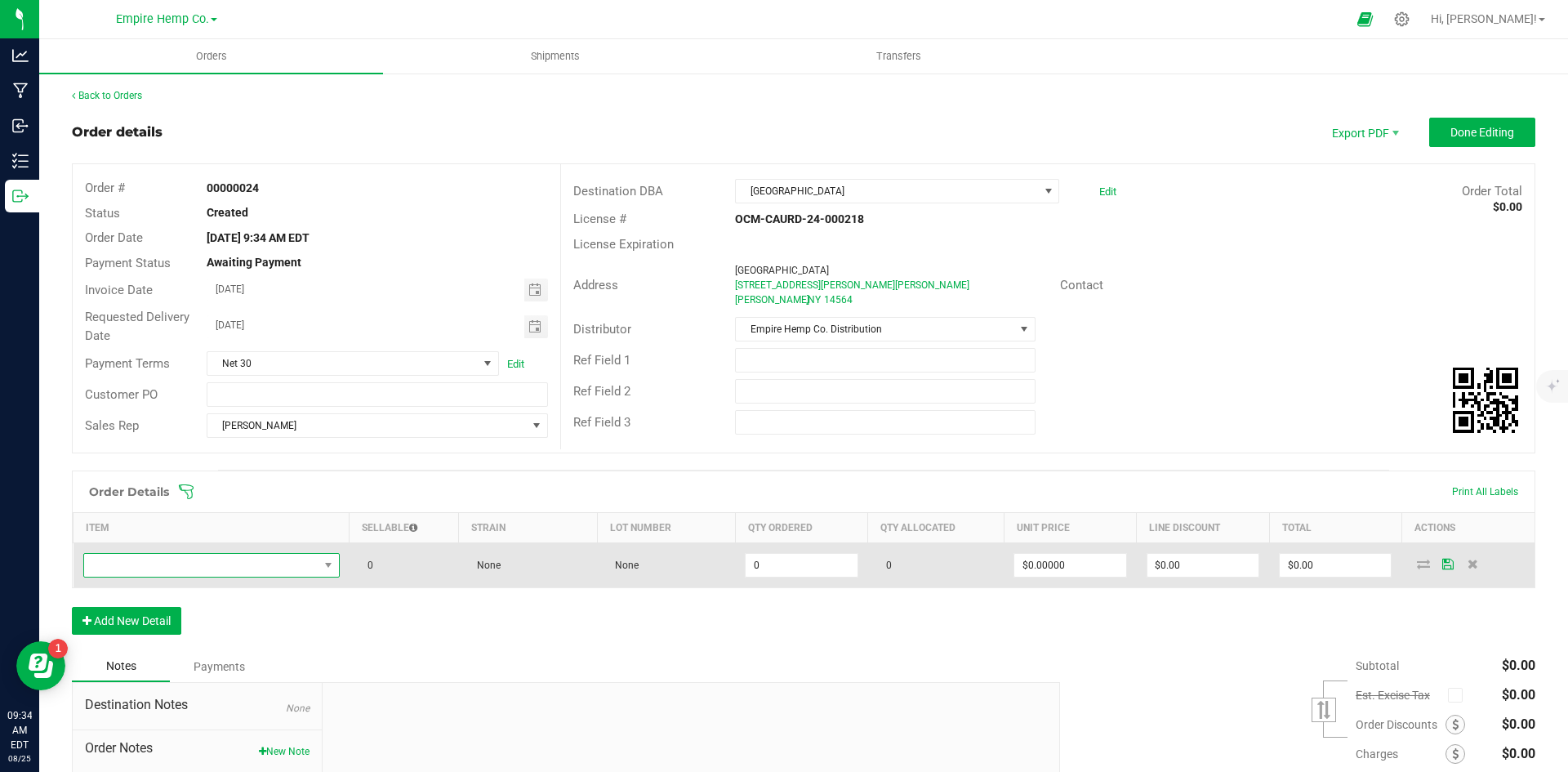
click at [137, 570] on span "NO DATA FOUND" at bounding box center [201, 565] width 234 height 23
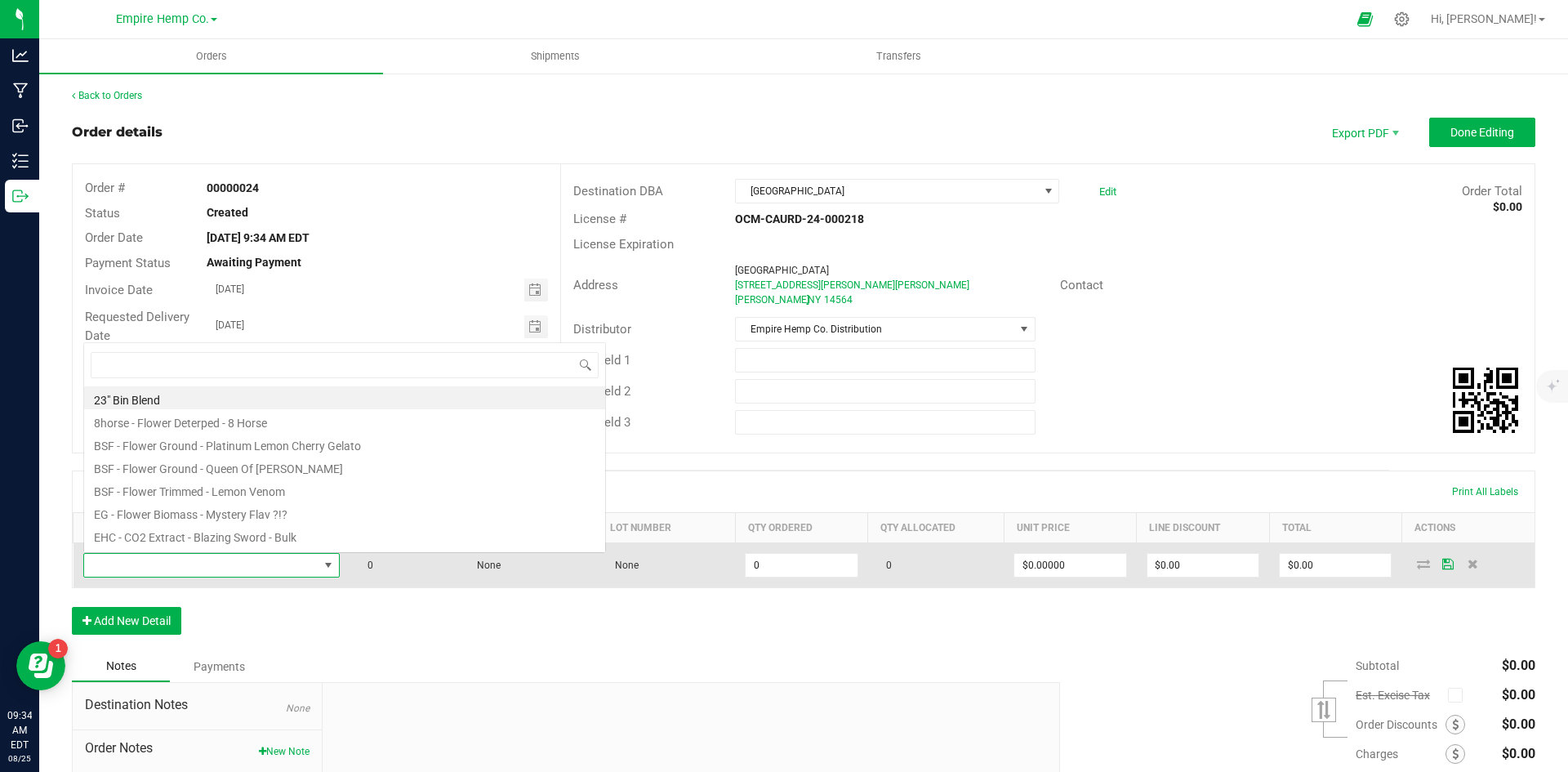
scroll to position [24, 253]
type input "grape"
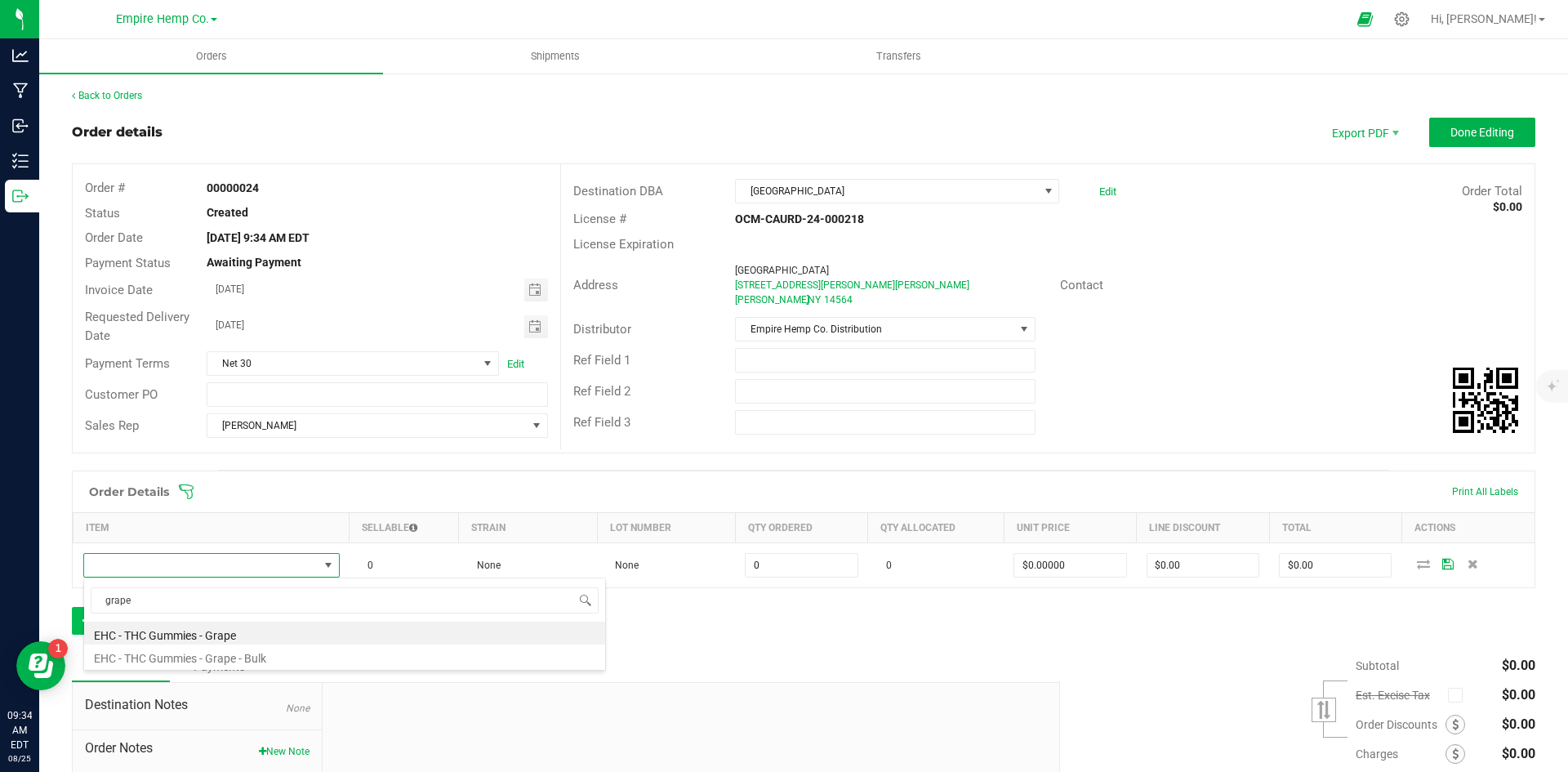
click at [163, 628] on li "EHC - THC Gummies - Grape" at bounding box center [345, 633] width 521 height 23
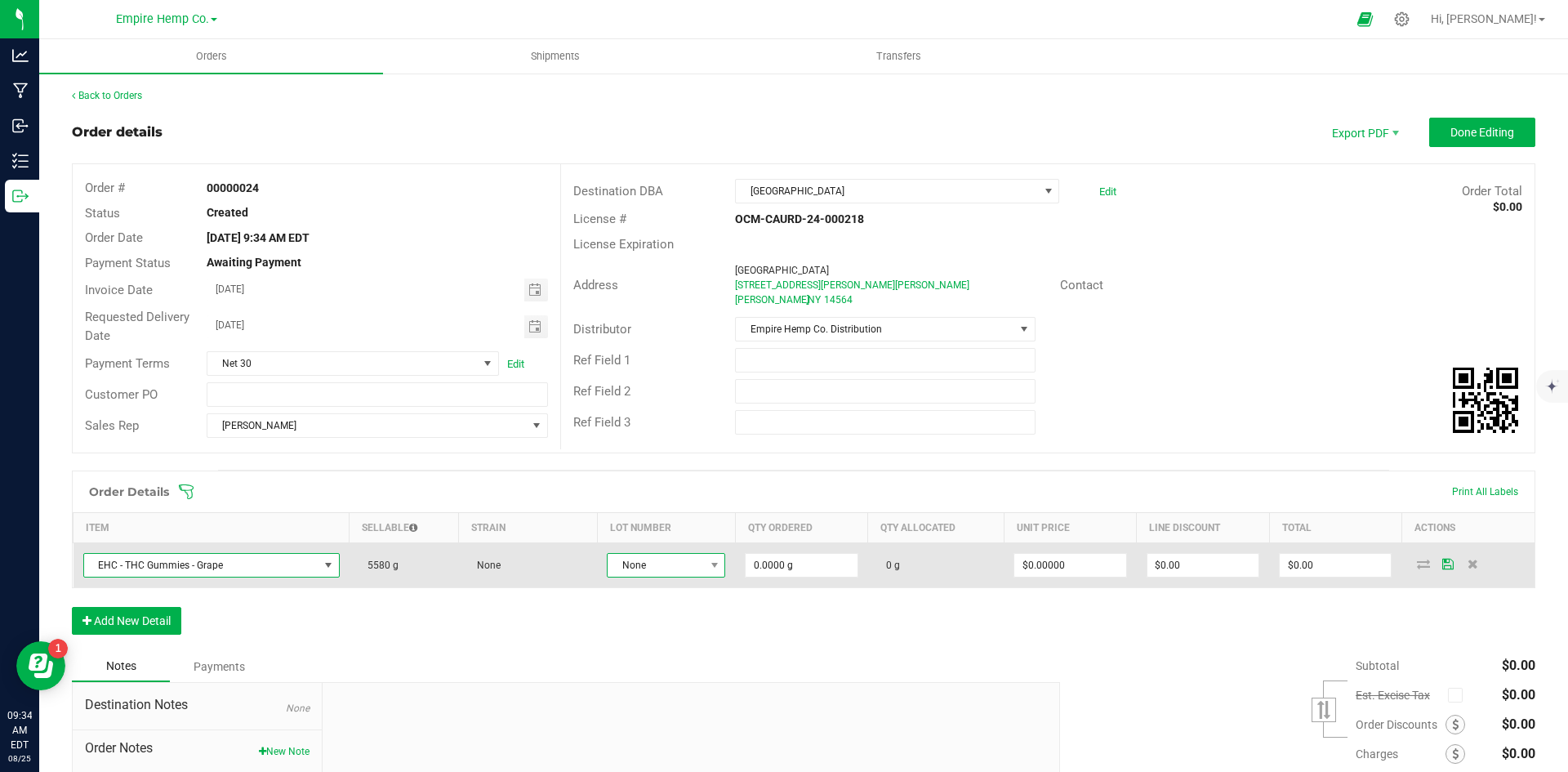
click at [674, 565] on span "None" at bounding box center [655, 565] width 97 height 23
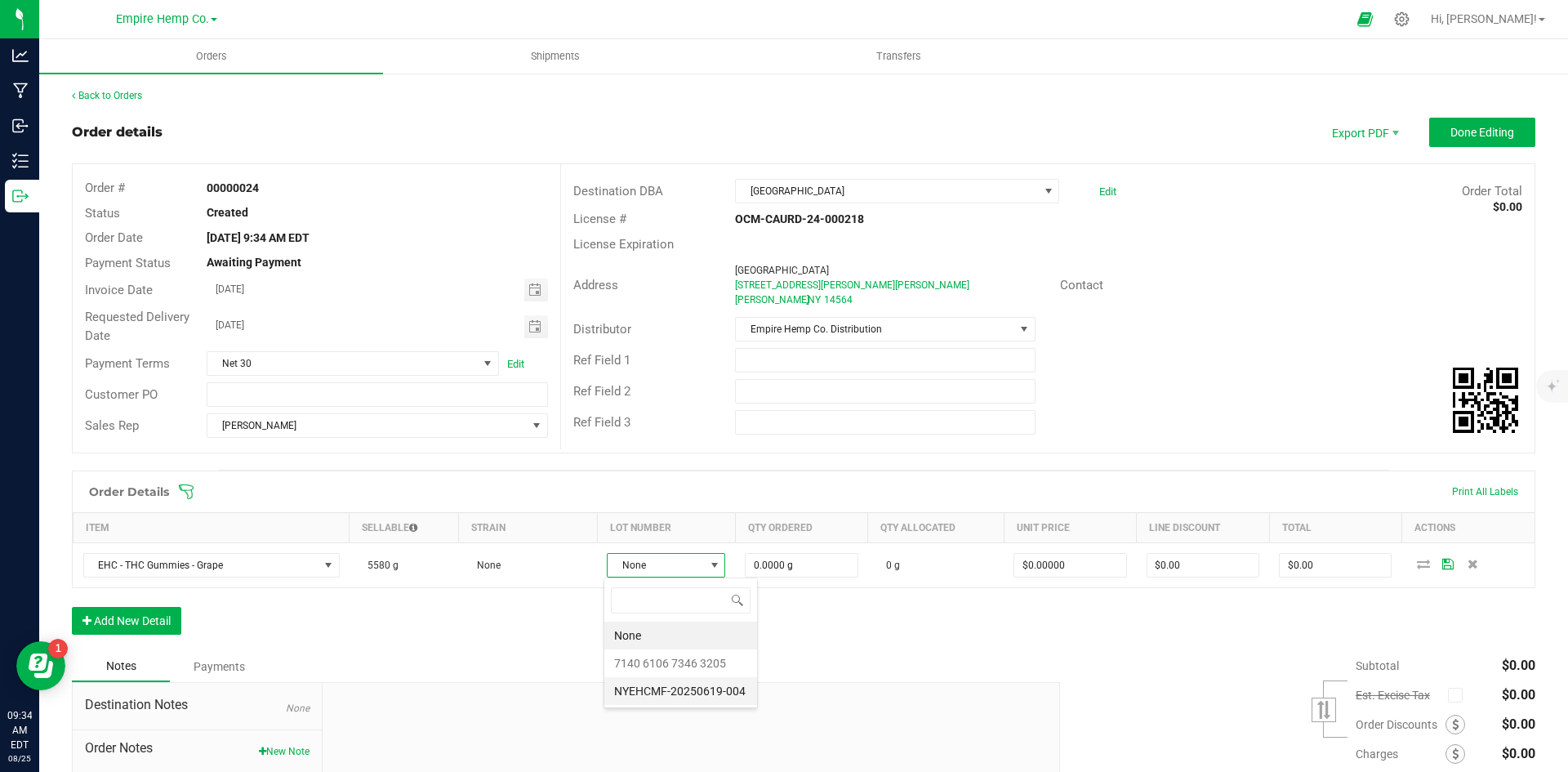
click at [730, 687] on li "NYEHCMF-20250619-004" at bounding box center [680, 691] width 152 height 28
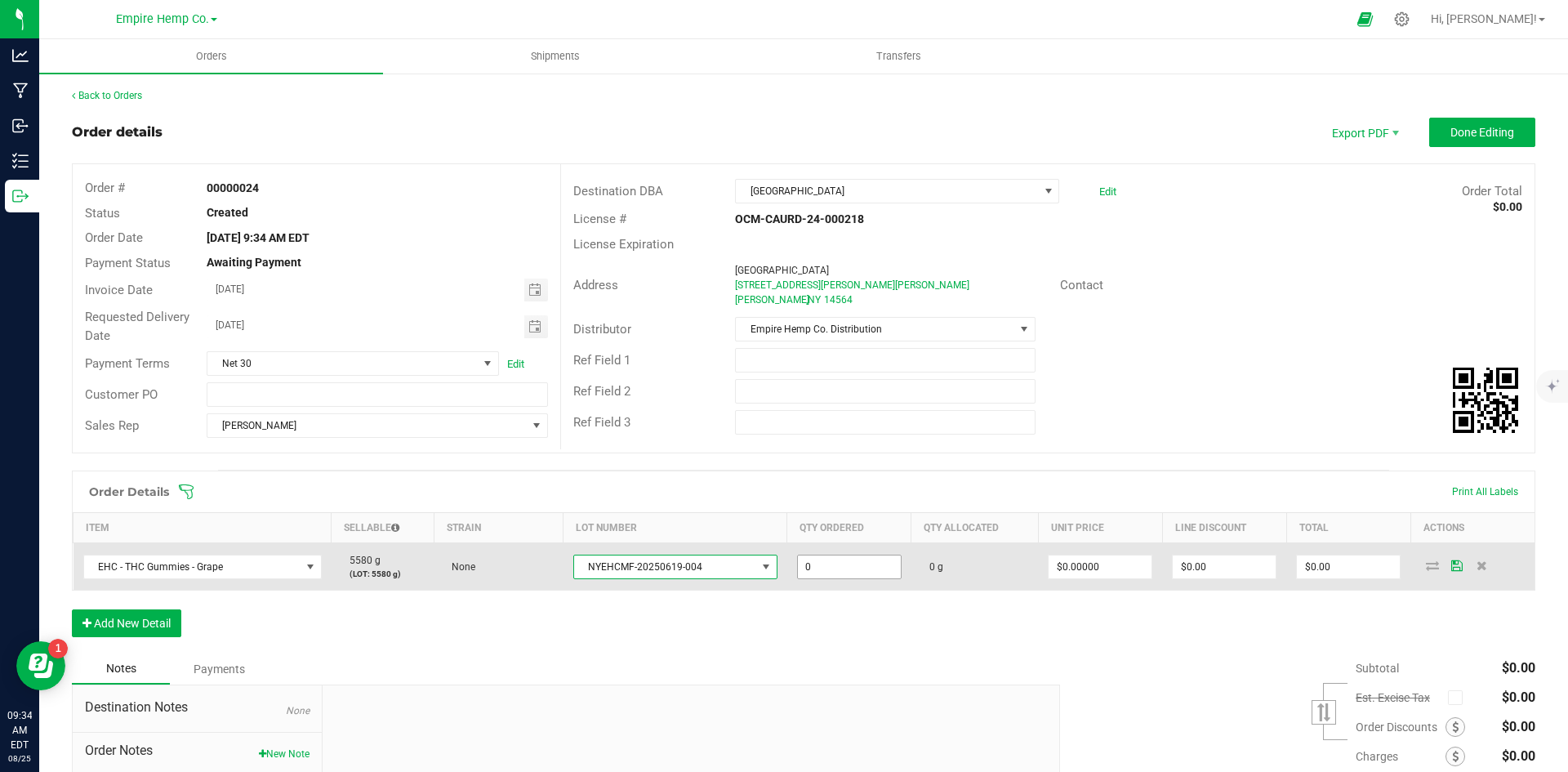
click at [853, 564] on input "0" at bounding box center [849, 566] width 103 height 23
type input "36.0000 g"
type input "0"
click at [1109, 565] on input "0" at bounding box center [1100, 566] width 103 height 23
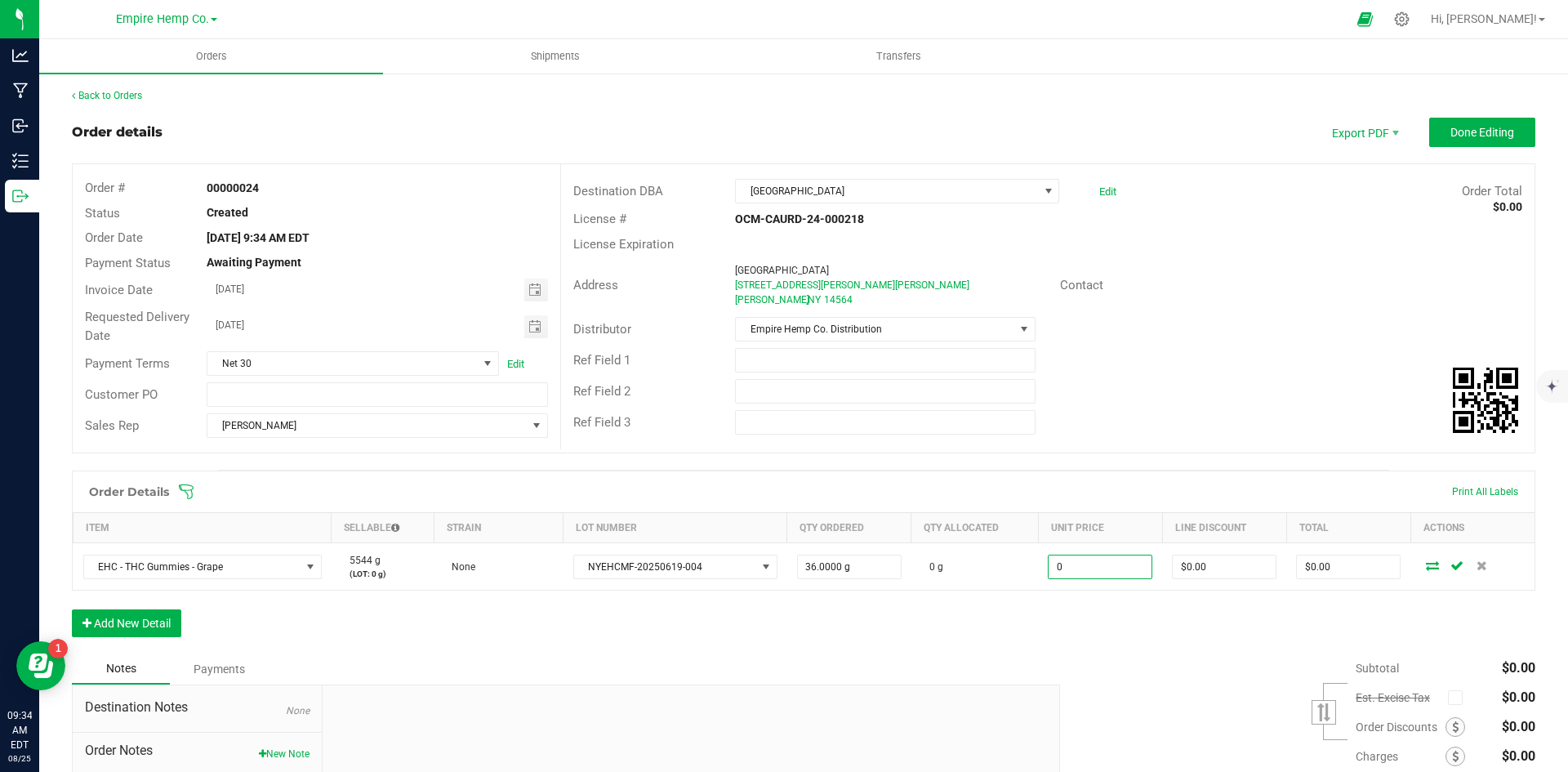
click at [1109, 565] on input "0" at bounding box center [1100, 566] width 103 height 23
type input "$10.00000"
type input "$360.00"
click at [1206, 633] on div "Order Details Print All Labels Item Sellable Strain Lot Number Qty Ordered Qty …" at bounding box center [803, 562] width 1463 height 183
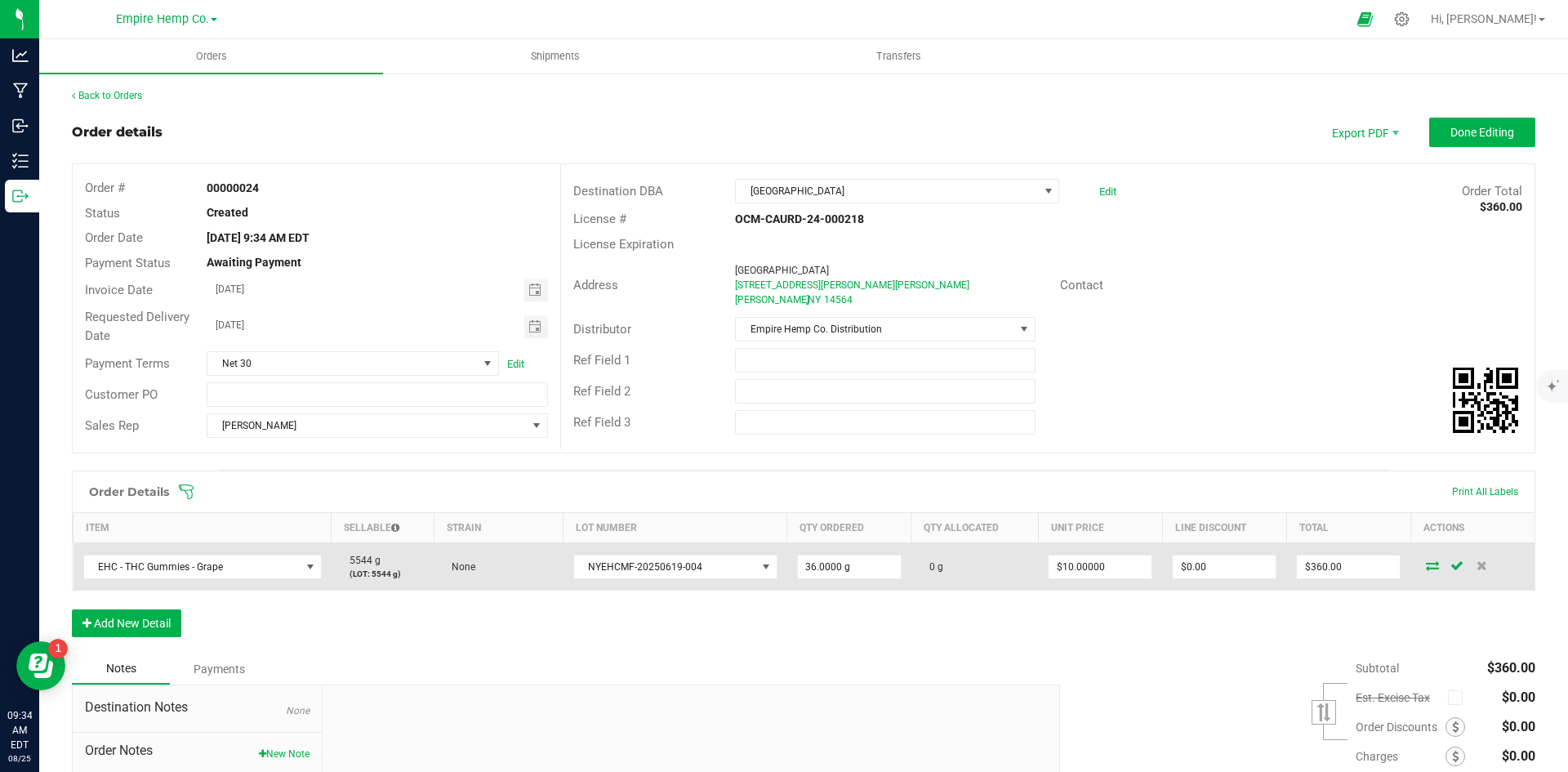
click at [1426, 565] on icon at bounding box center [1432, 565] width 13 height 10
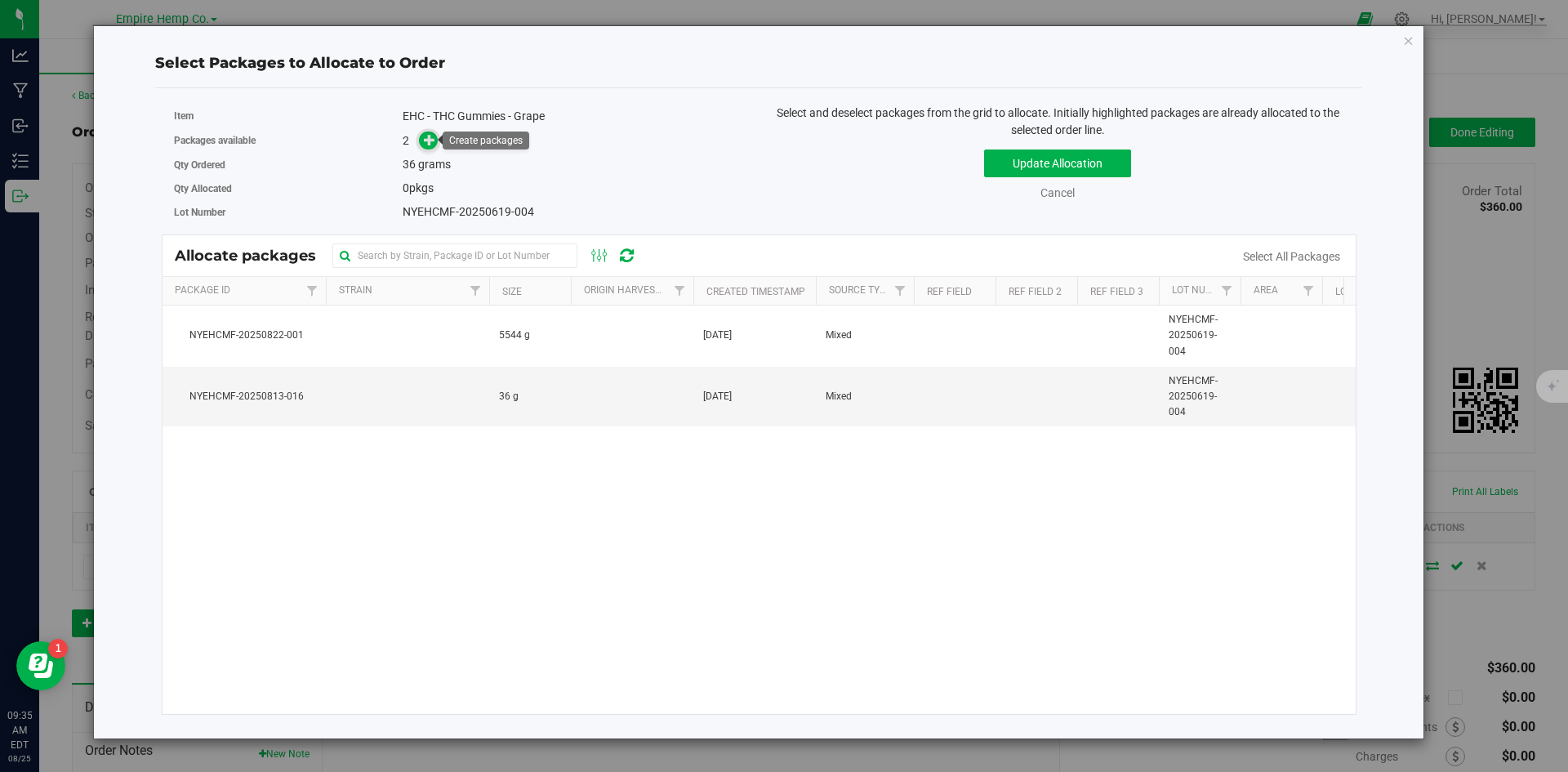
click at [428, 139] on icon at bounding box center [429, 139] width 11 height 11
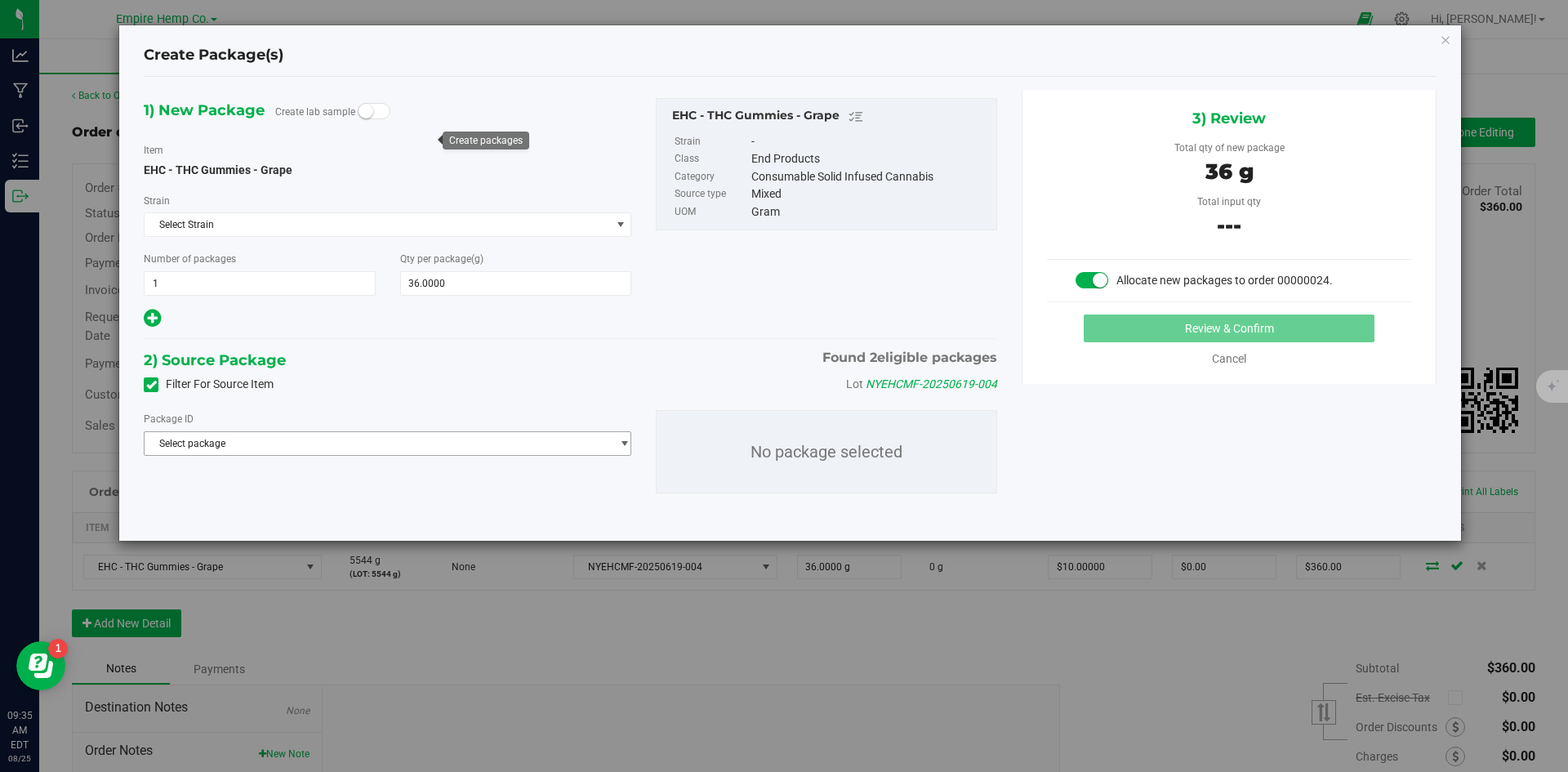
click at [476, 445] on span "Select package" at bounding box center [377, 444] width 465 height 23
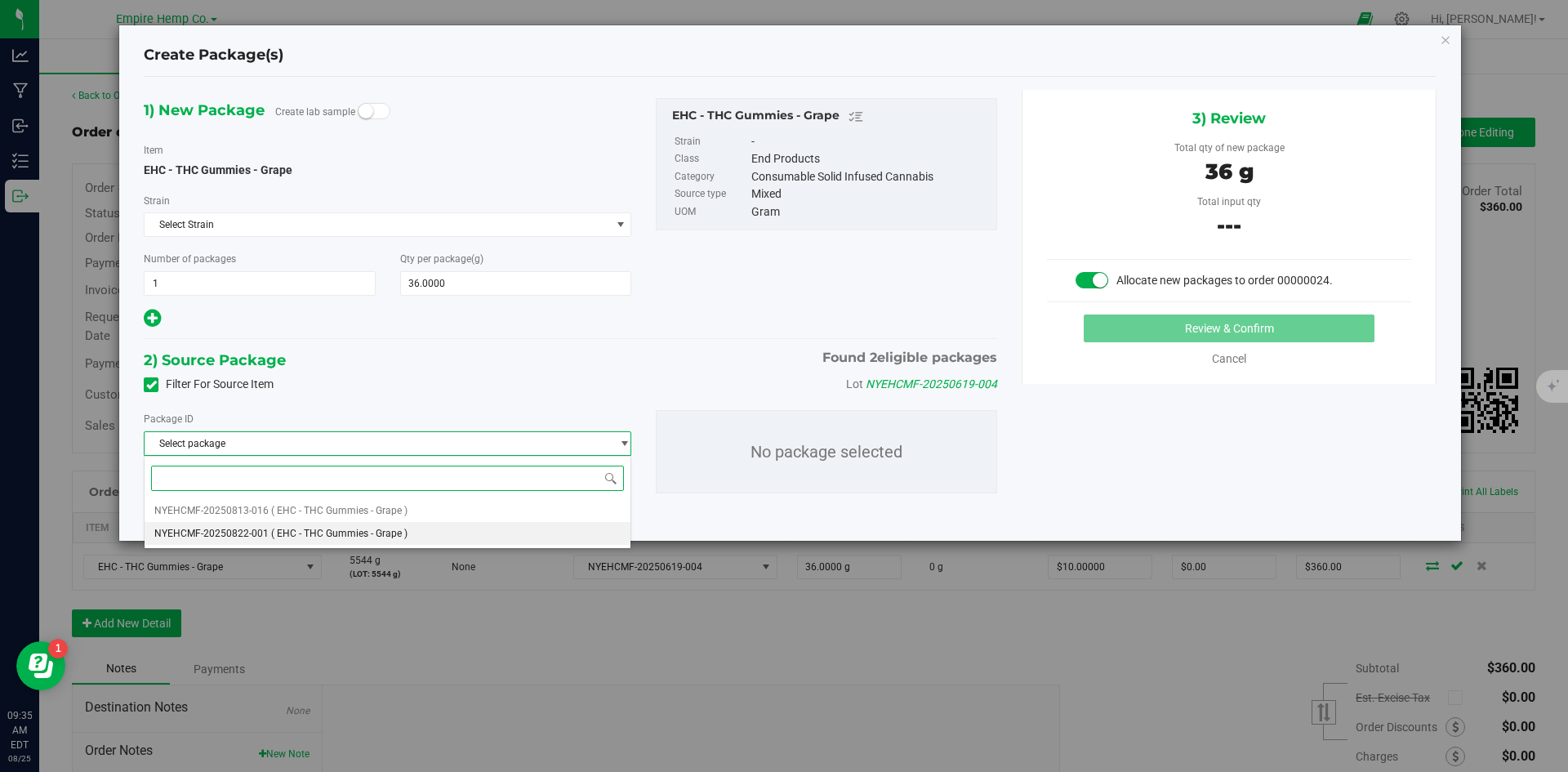
click at [468, 529] on li "NYEHCMF-20250822-001 ( EHC - THC Gummies - Grape )" at bounding box center [388, 533] width 486 height 23
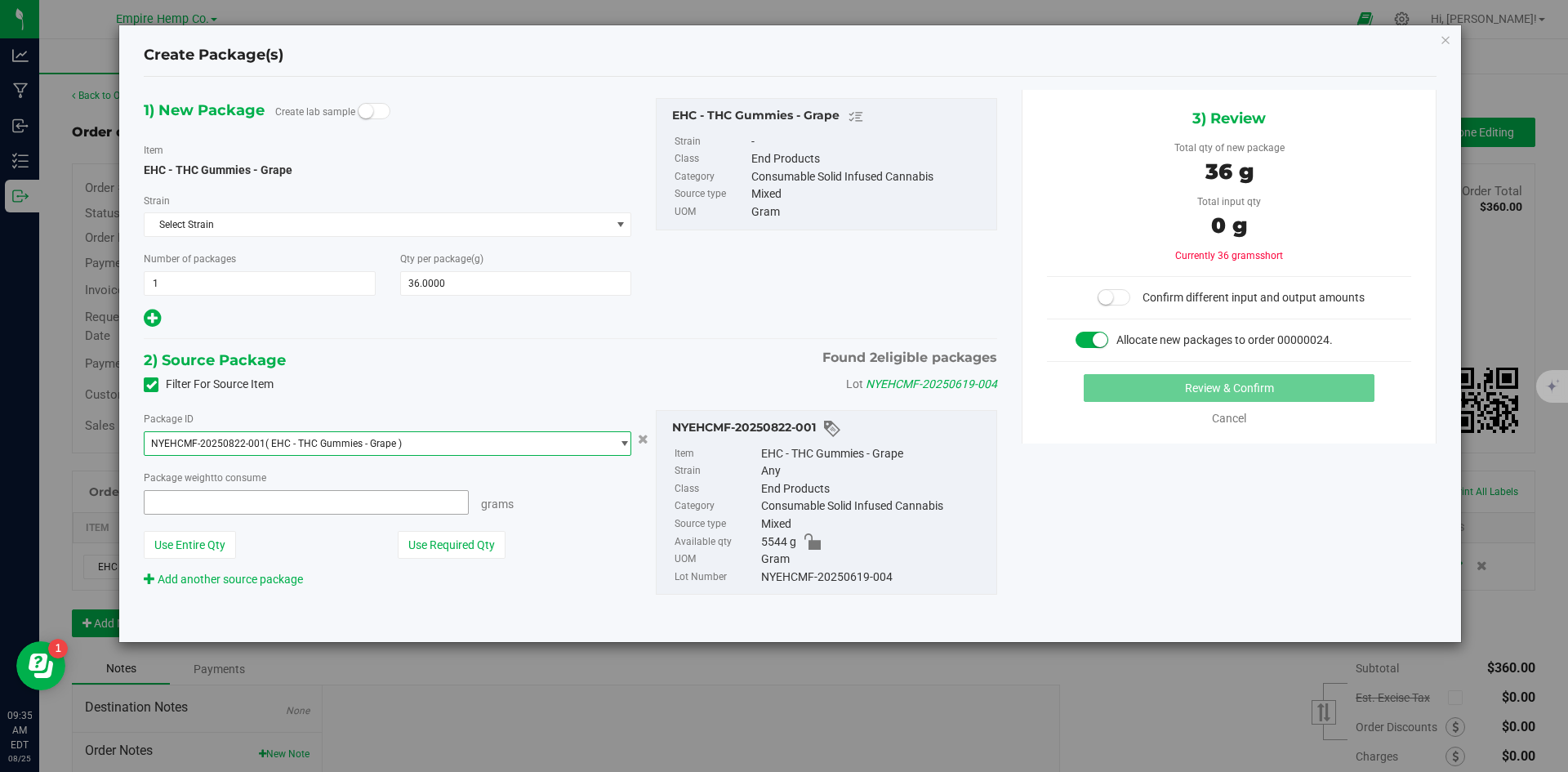
click at [413, 507] on span at bounding box center [306, 502] width 325 height 24
type input "36"
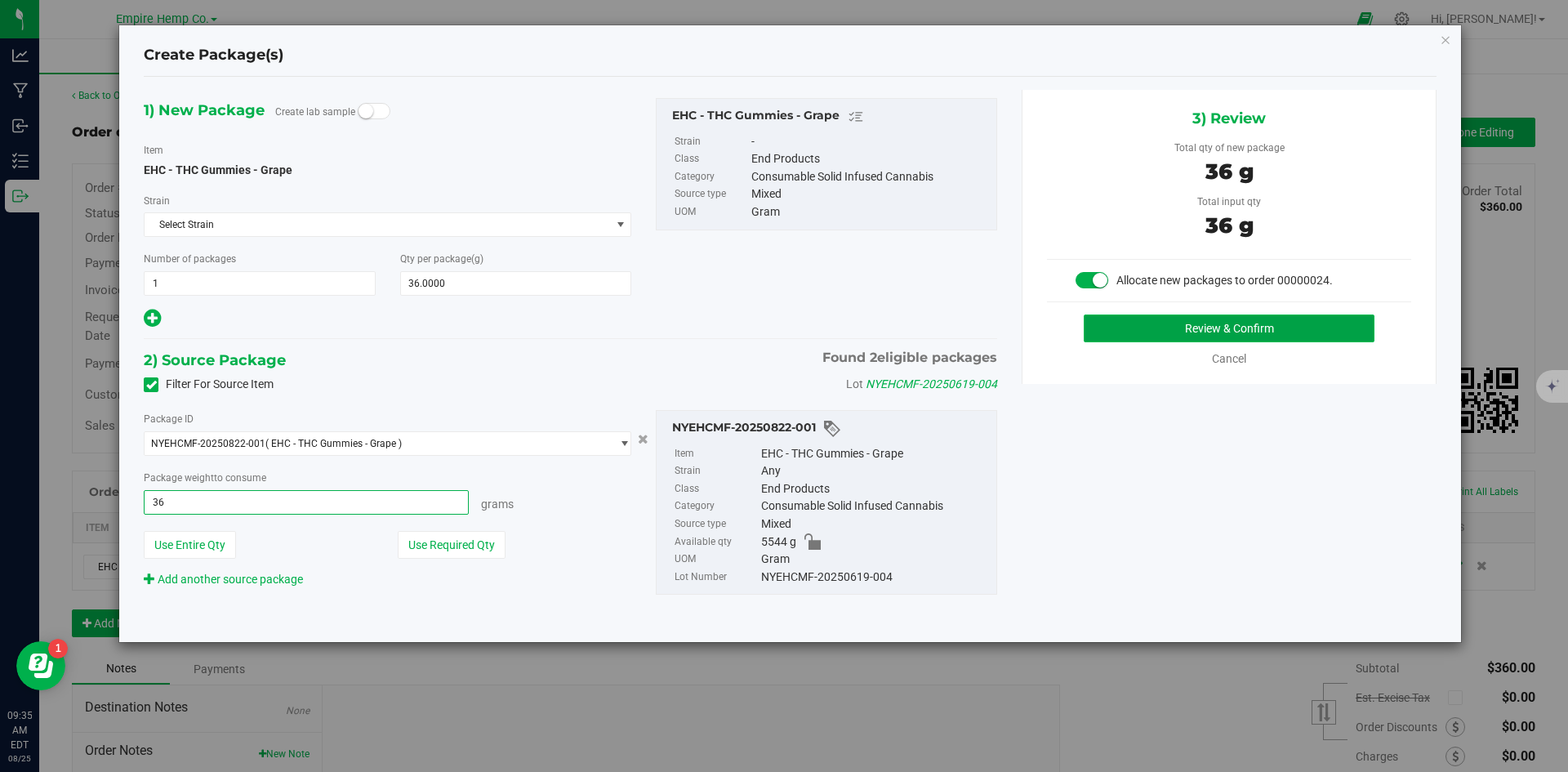
type input "36.0000 g"
click at [1137, 327] on button "Review & Confirm" at bounding box center [1229, 328] width 291 height 28
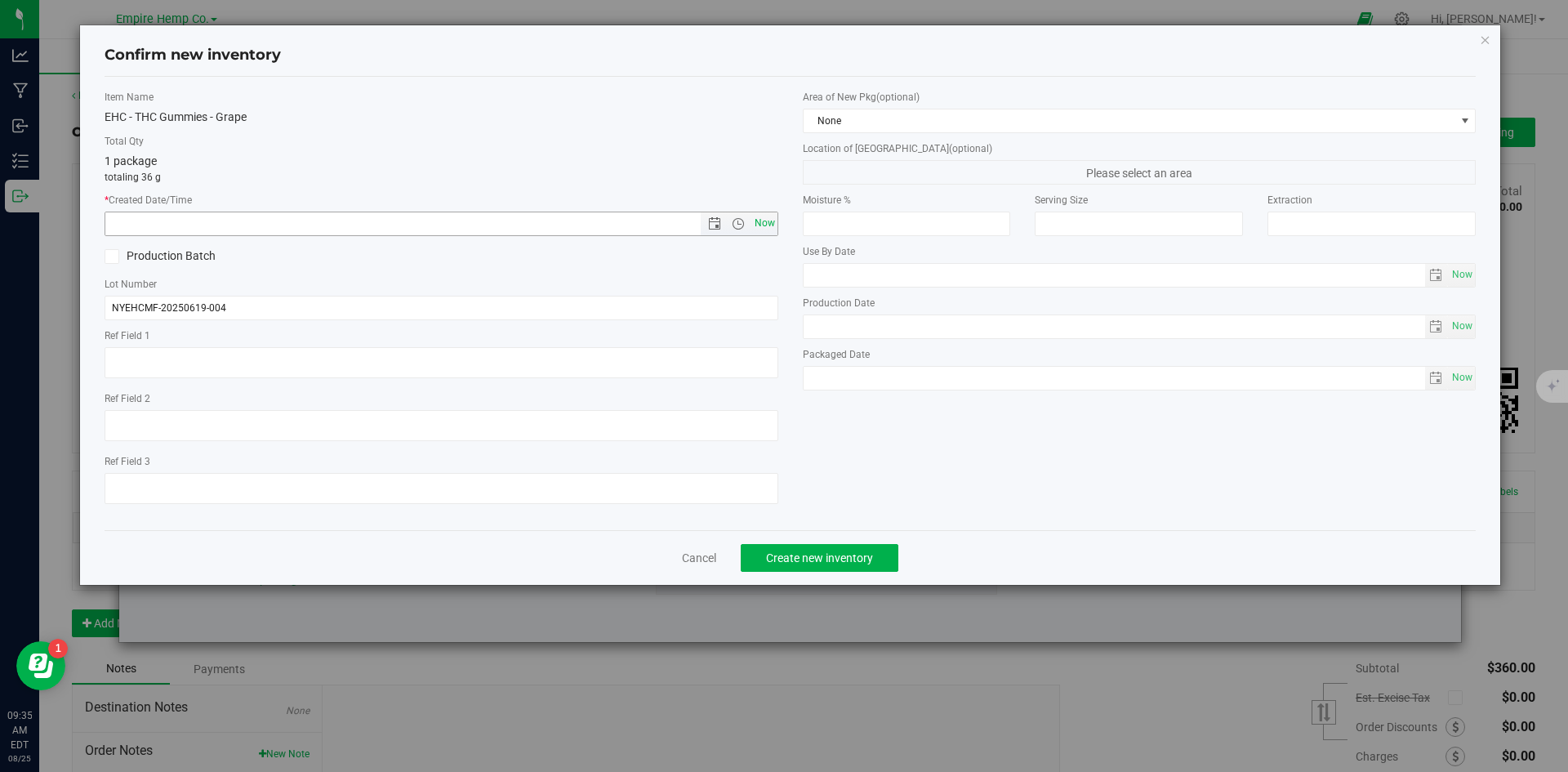
click at [763, 222] on span "Now" at bounding box center [764, 223] width 28 height 24
type input "[DATE] 9:35 AM"
click at [844, 561] on span "Create new inventory" at bounding box center [819, 558] width 107 height 13
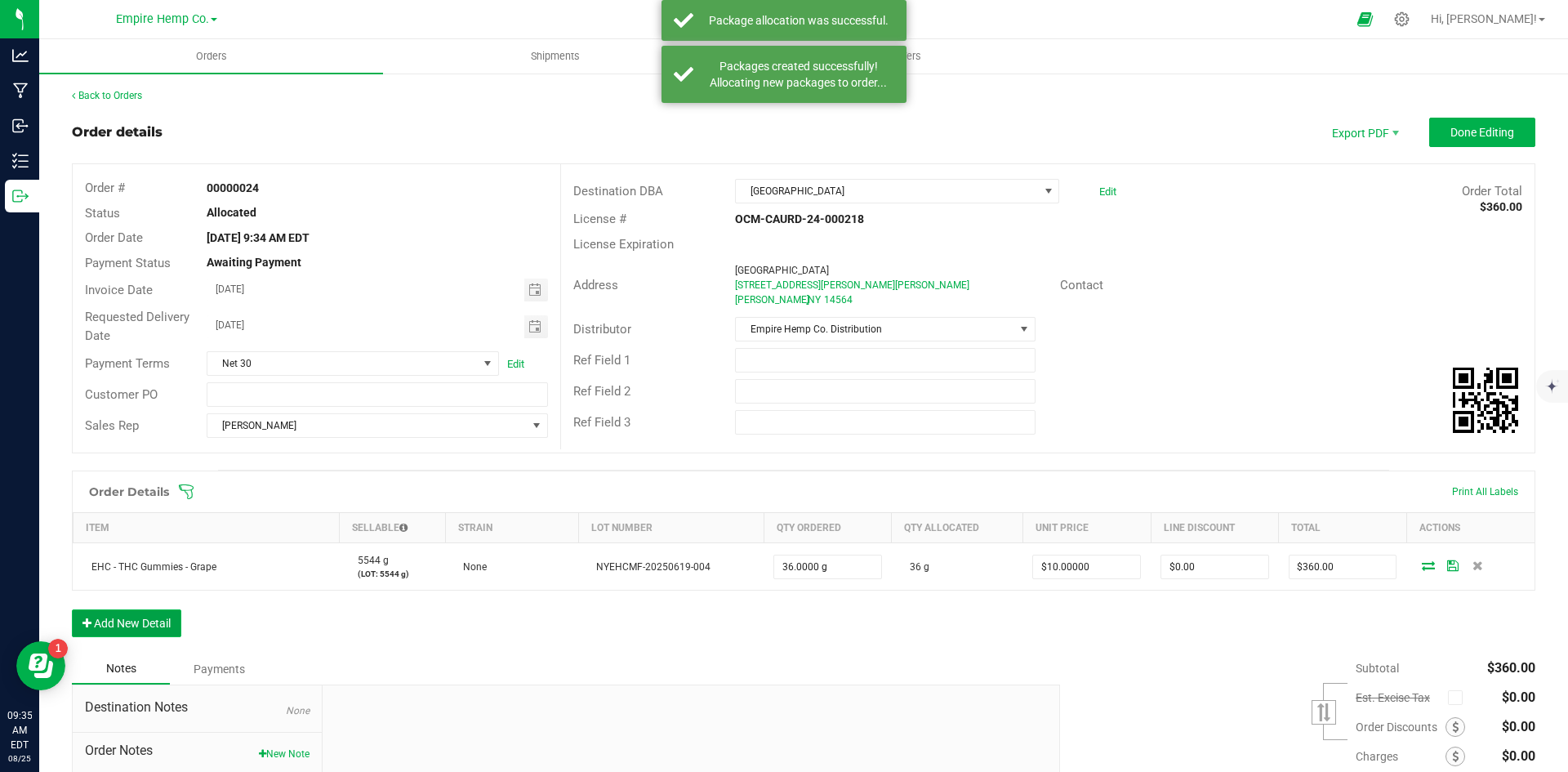
click at [112, 624] on button "Add New Detail" at bounding box center [126, 623] width 110 height 28
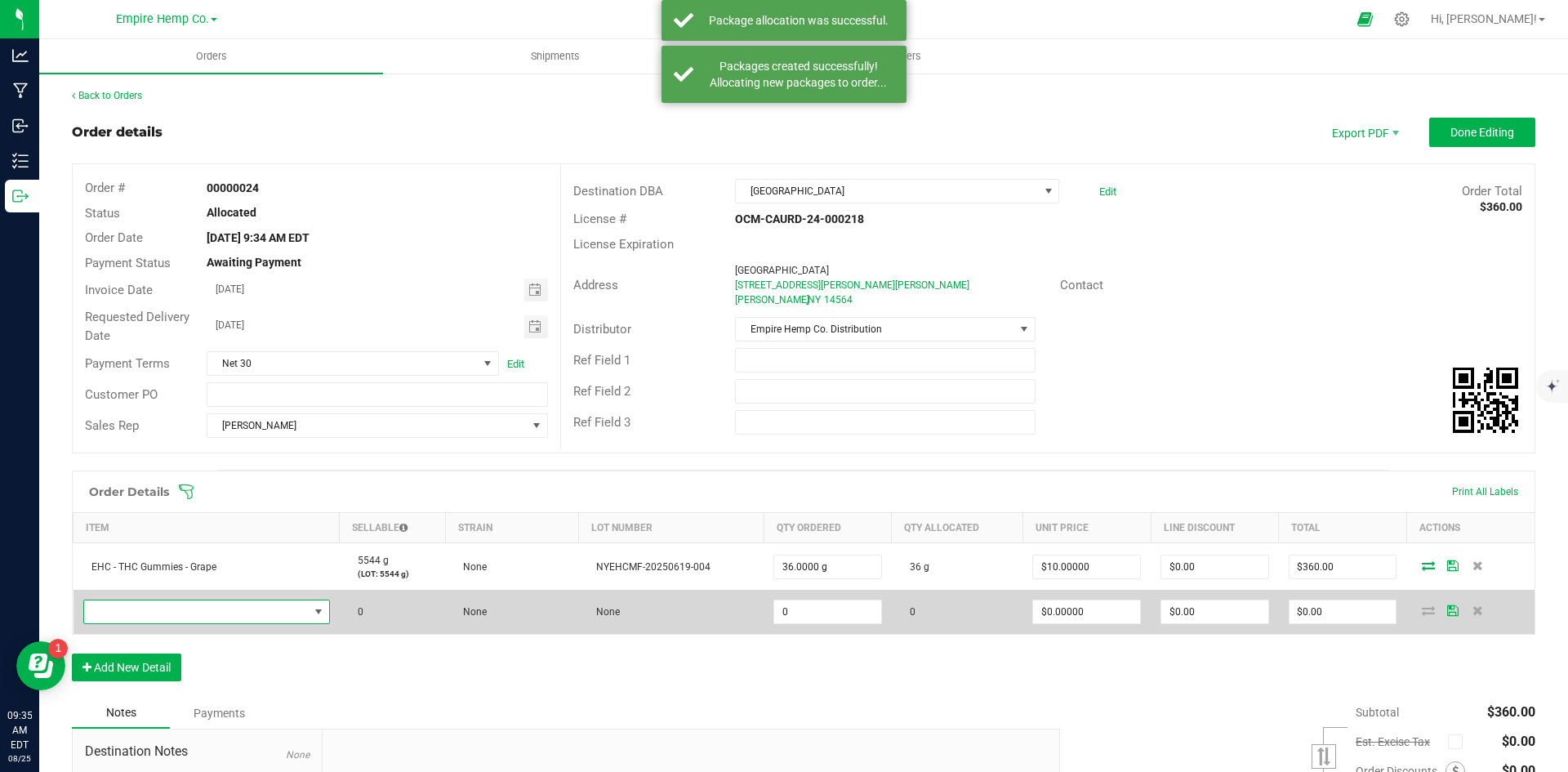
click at [157, 609] on span "NO DATA FOUND" at bounding box center [197, 612] width 225 height 23
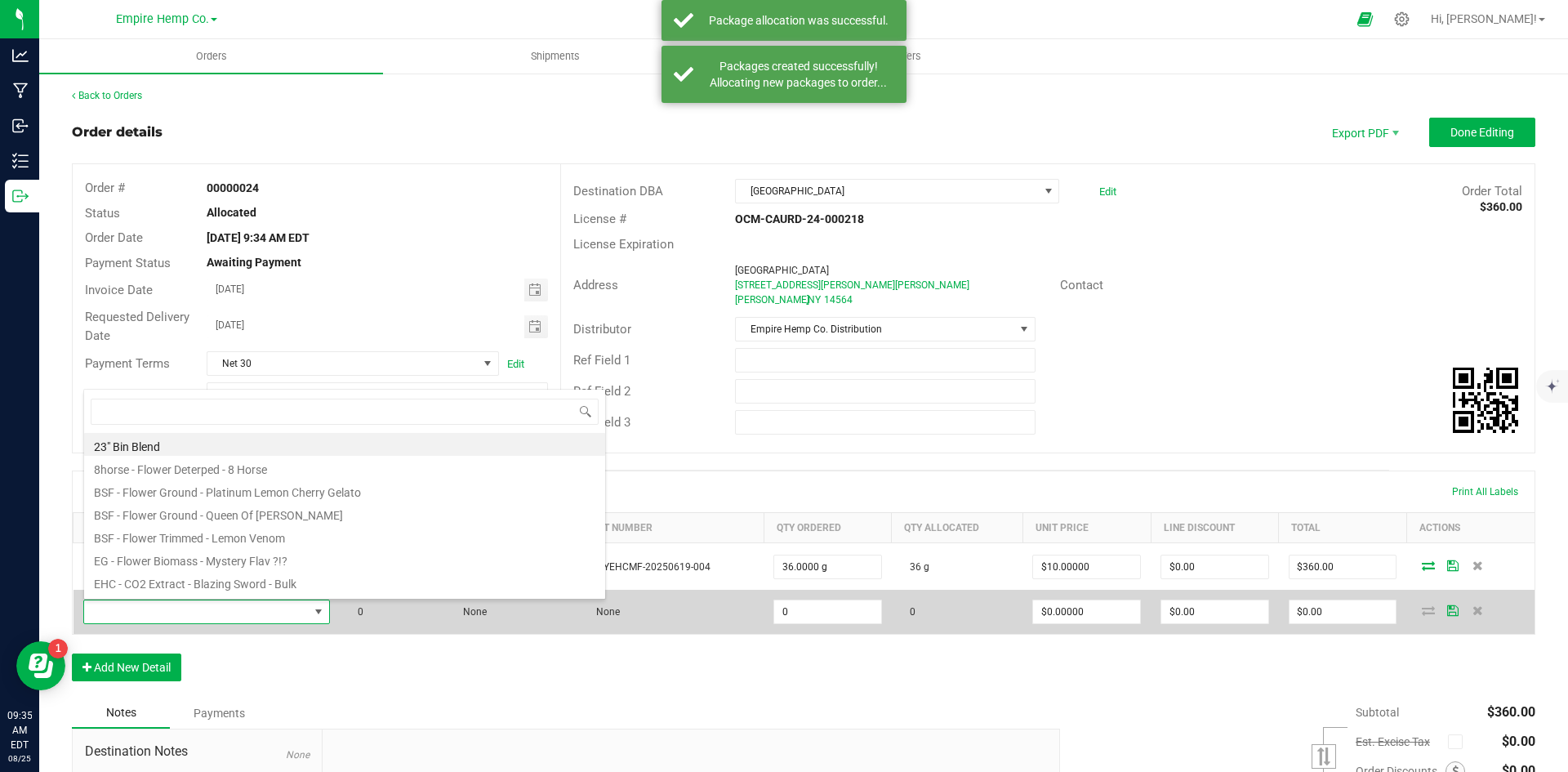
scroll to position [24, 242]
type input "[PERSON_NAME]"
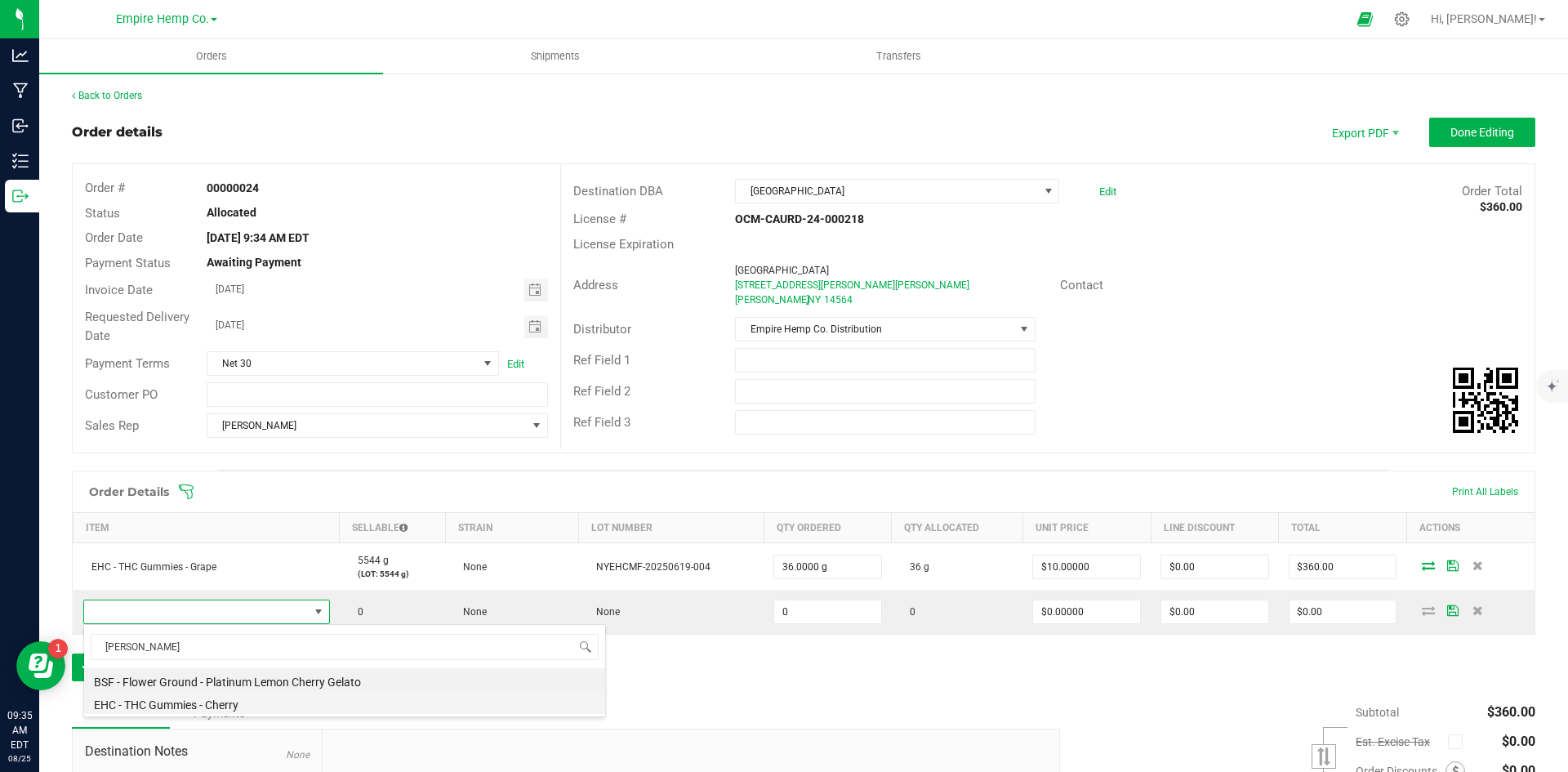
click at [201, 705] on li "EHC - THC Gummies - Cherry" at bounding box center [345, 702] width 521 height 23
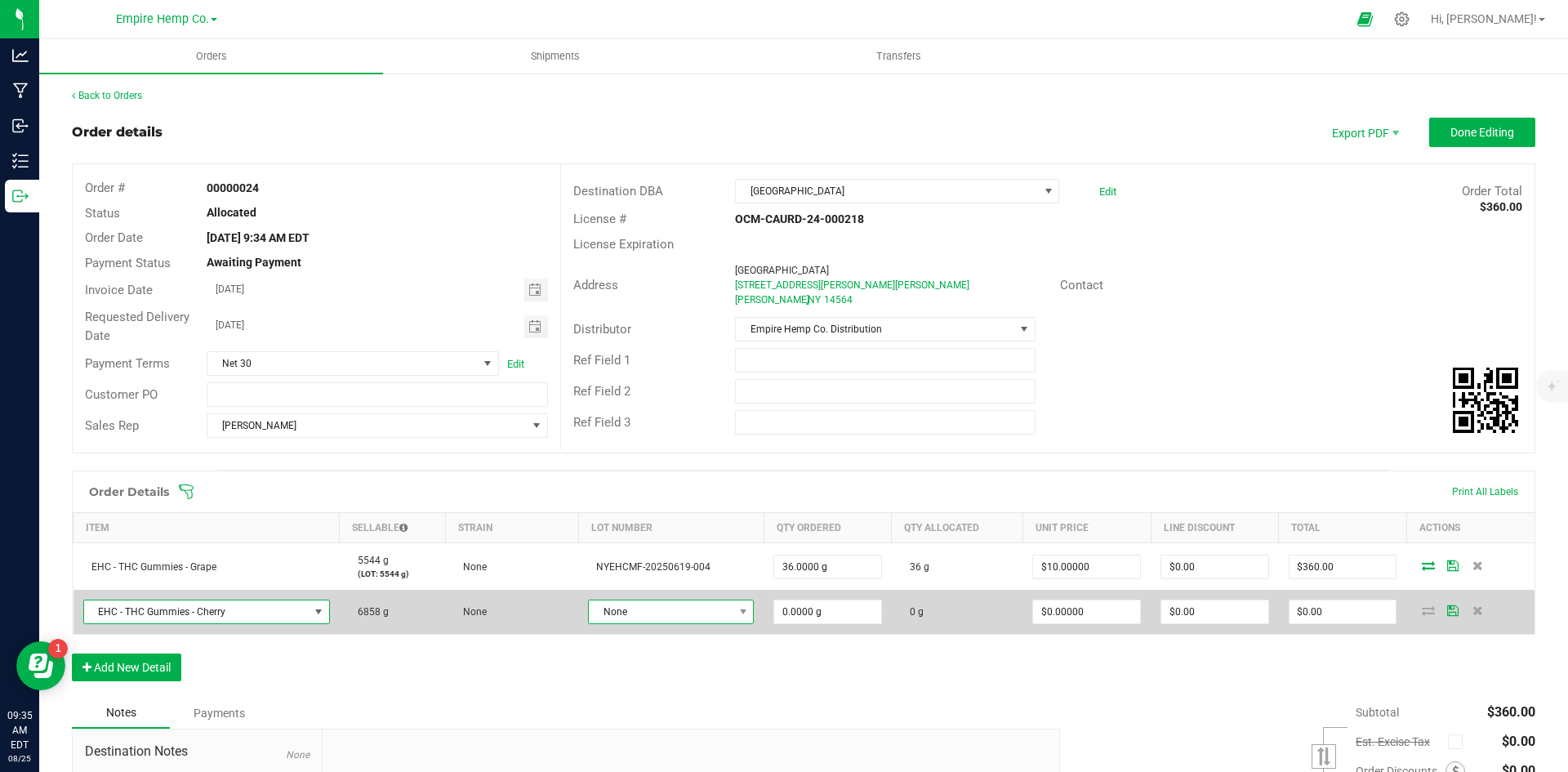
click at [652, 612] on span "None" at bounding box center [660, 612] width 144 height 23
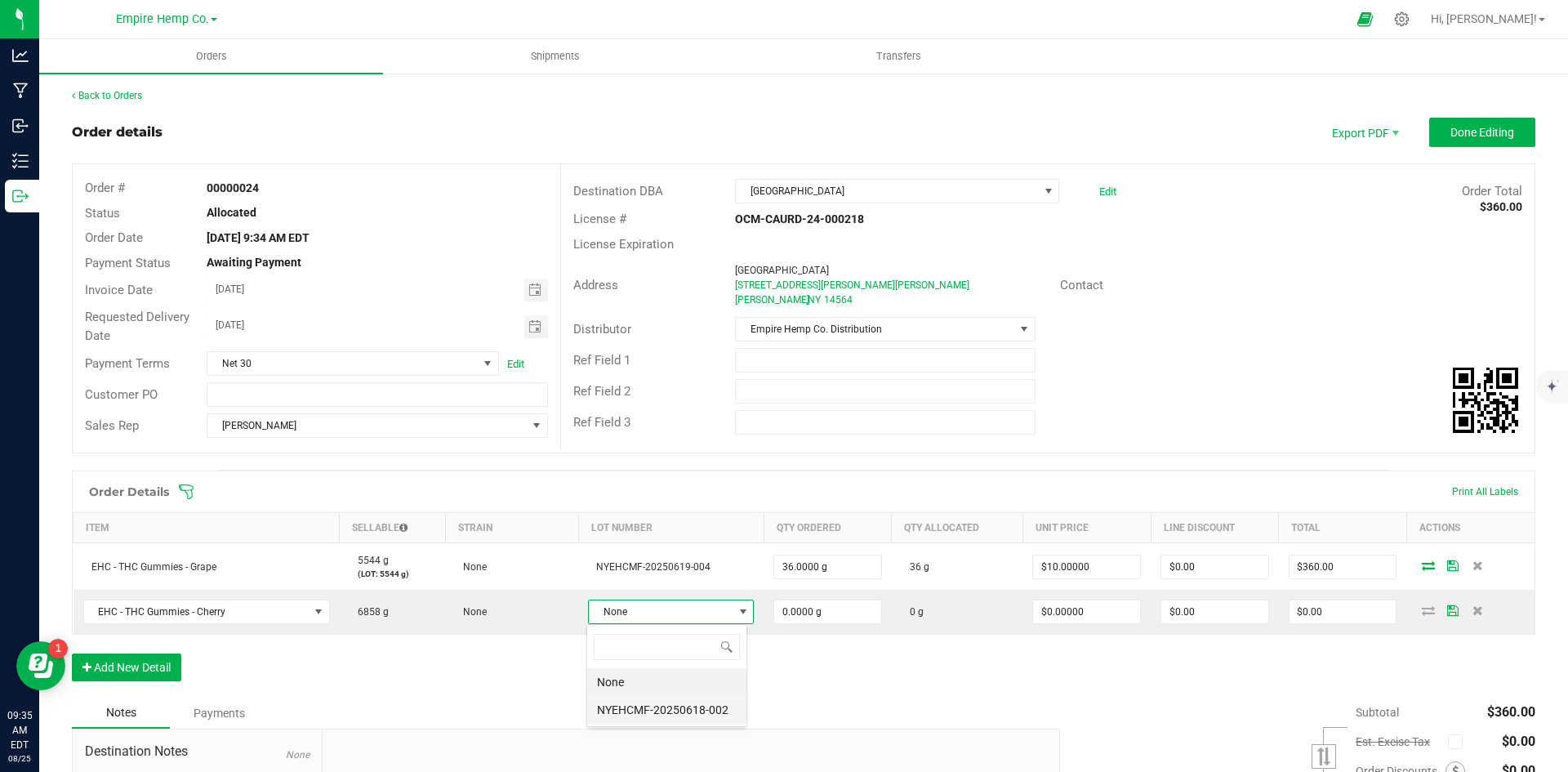
click at [666, 708] on li "NYEHCMF-20250618-002" at bounding box center [666, 710] width 159 height 28
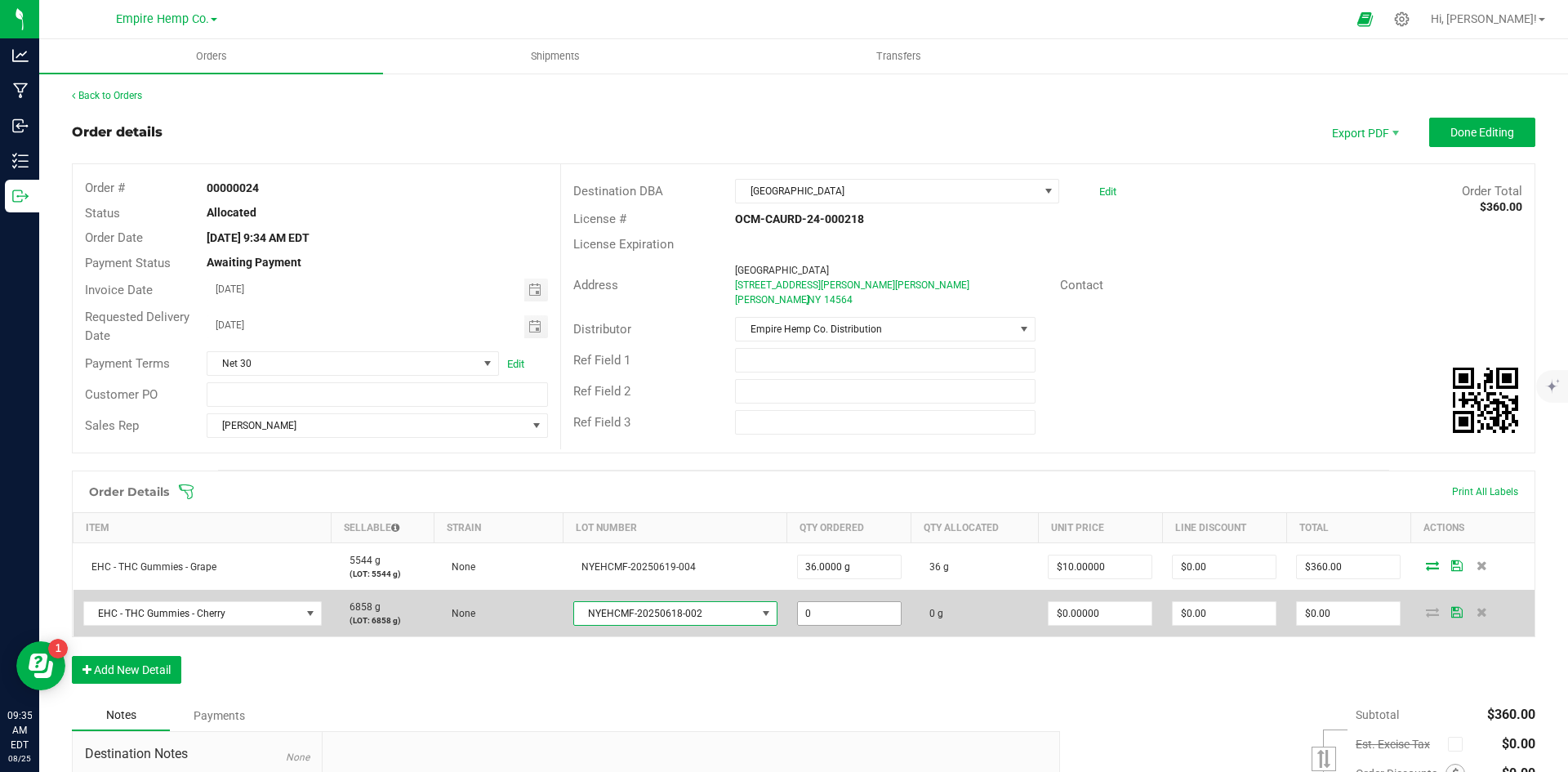
click at [826, 617] on input "0" at bounding box center [849, 613] width 103 height 23
type input "36.0000 g"
type input "0"
click at [1084, 601] on span "0" at bounding box center [1100, 613] width 105 height 24
click at [1100, 620] on input "0" at bounding box center [1100, 613] width 103 height 23
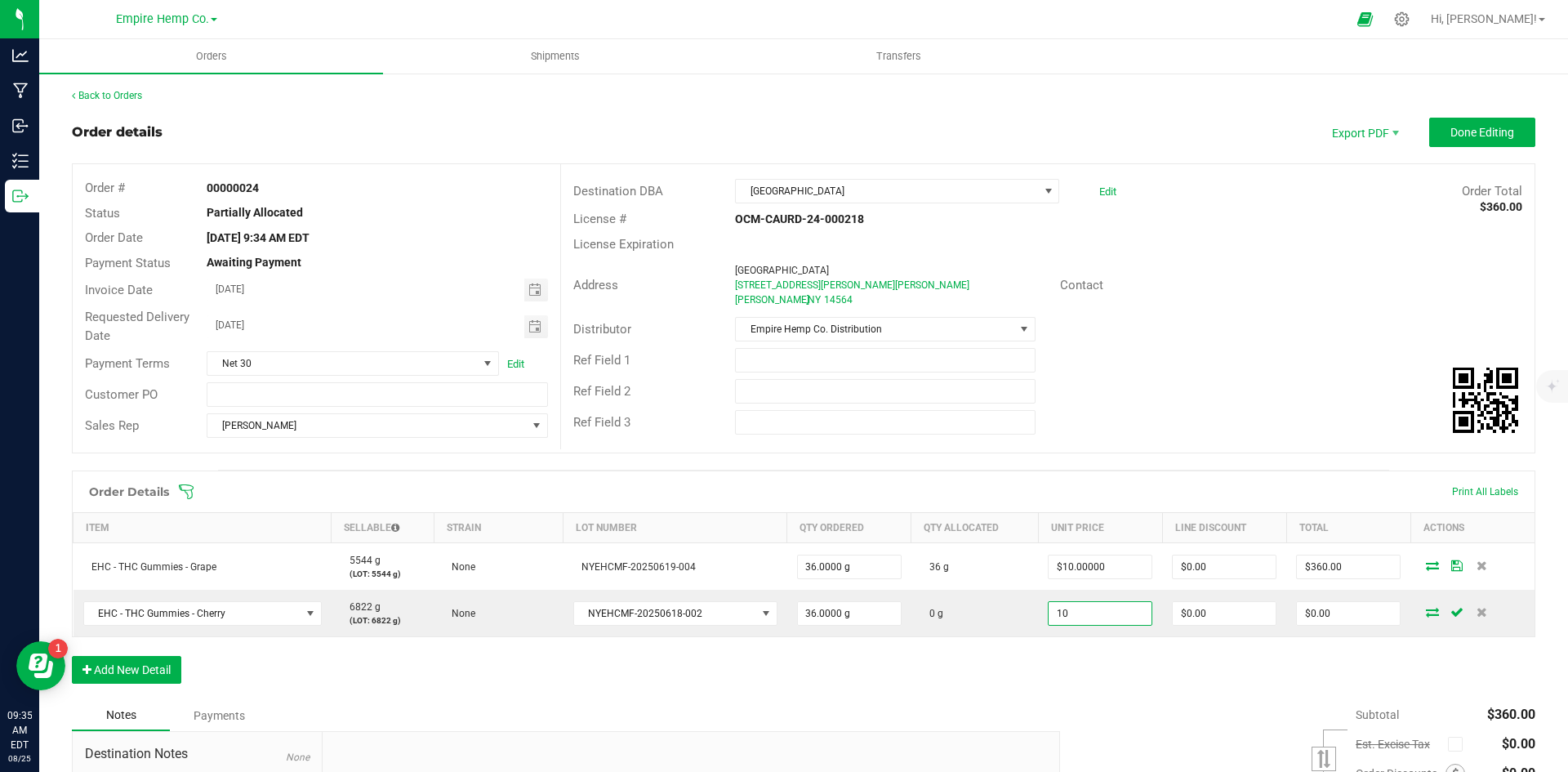
type input "$10.00000"
type input "$360.00"
click at [1380, 687] on div "Order Details Print All Labels Item Sellable Strain Lot Number Qty Ordered Qty …" at bounding box center [803, 585] width 1463 height 229
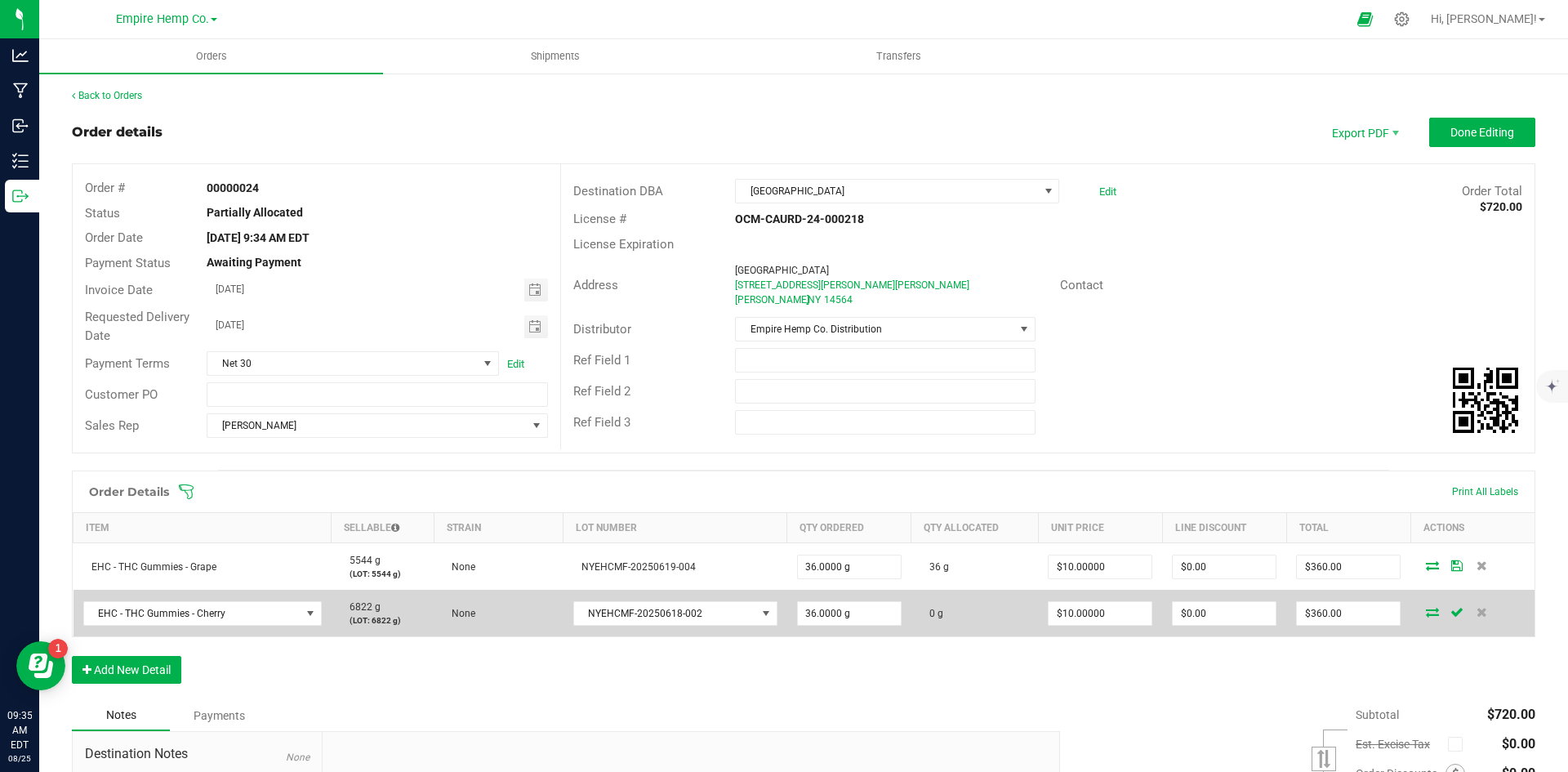
click at [1426, 615] on icon at bounding box center [1432, 611] width 13 height 10
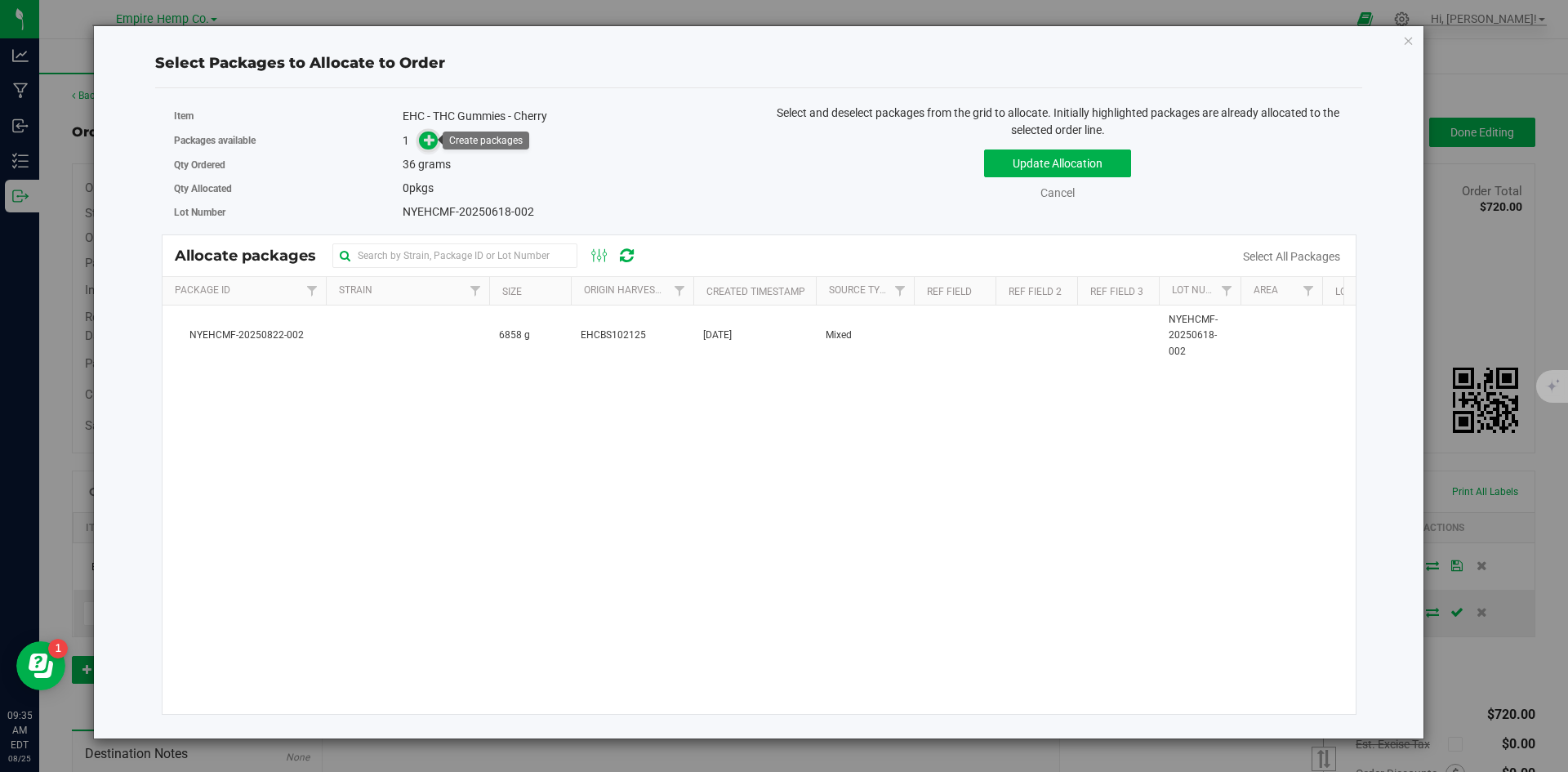
click at [429, 139] on icon at bounding box center [429, 139] width 11 height 11
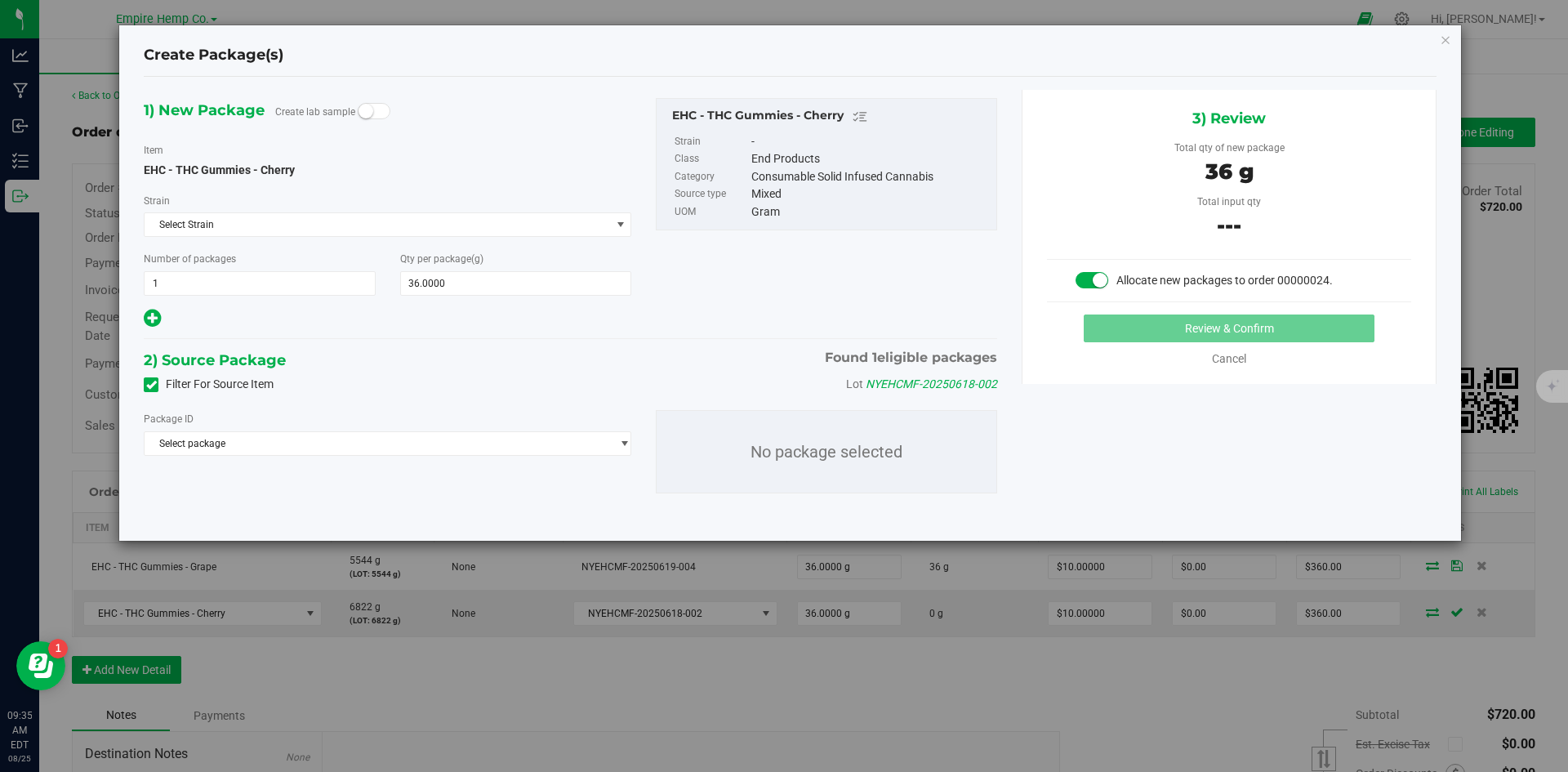
click at [311, 429] on div "Package ID Select package NYEHCMF-20250822-002" at bounding box center [388, 433] width 488 height 45
click at [310, 437] on span "Select package" at bounding box center [377, 444] width 465 height 23
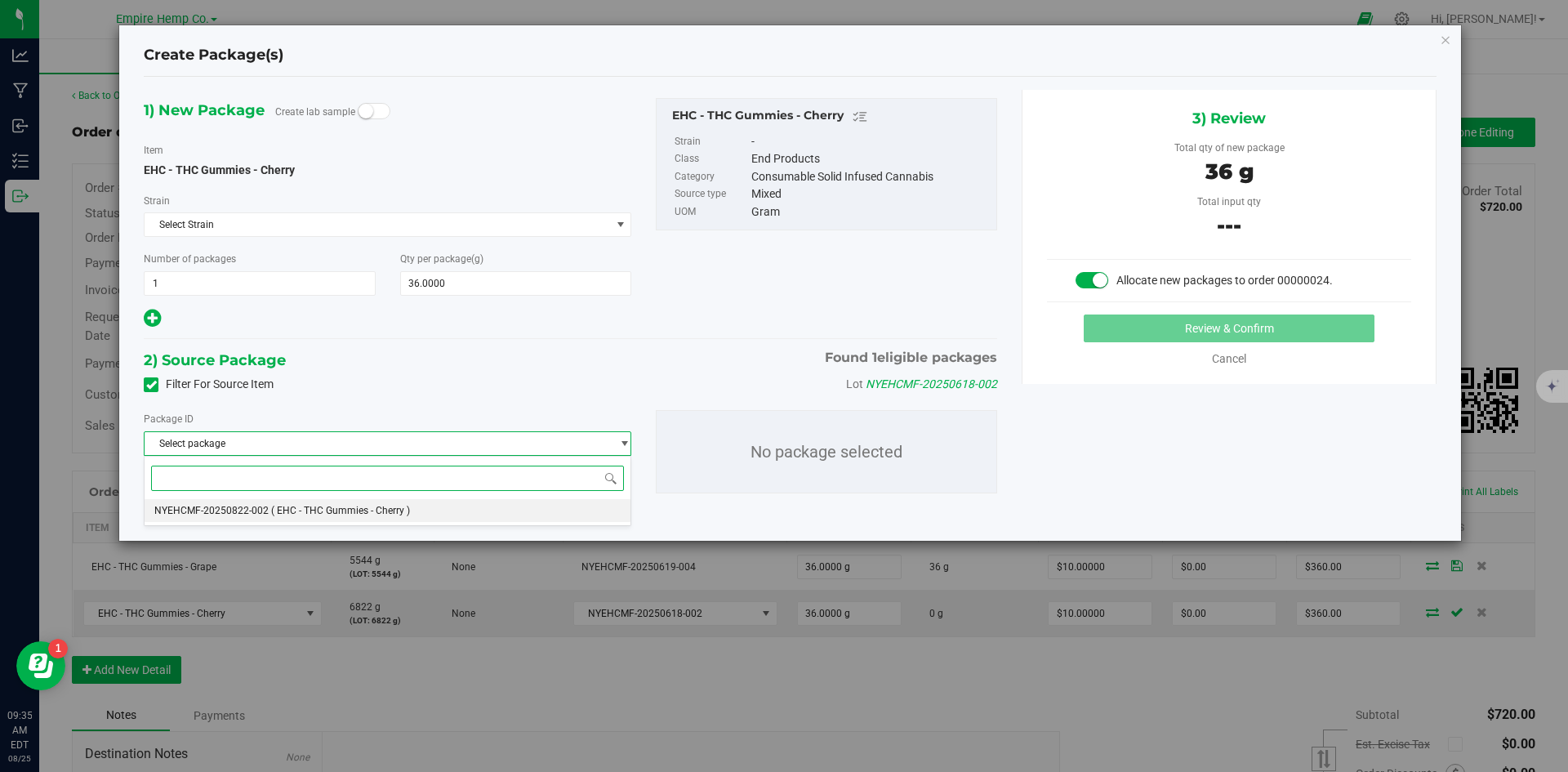
click at [320, 511] on span "( EHC - THC Gummies - Cherry )" at bounding box center [340, 510] width 139 height 11
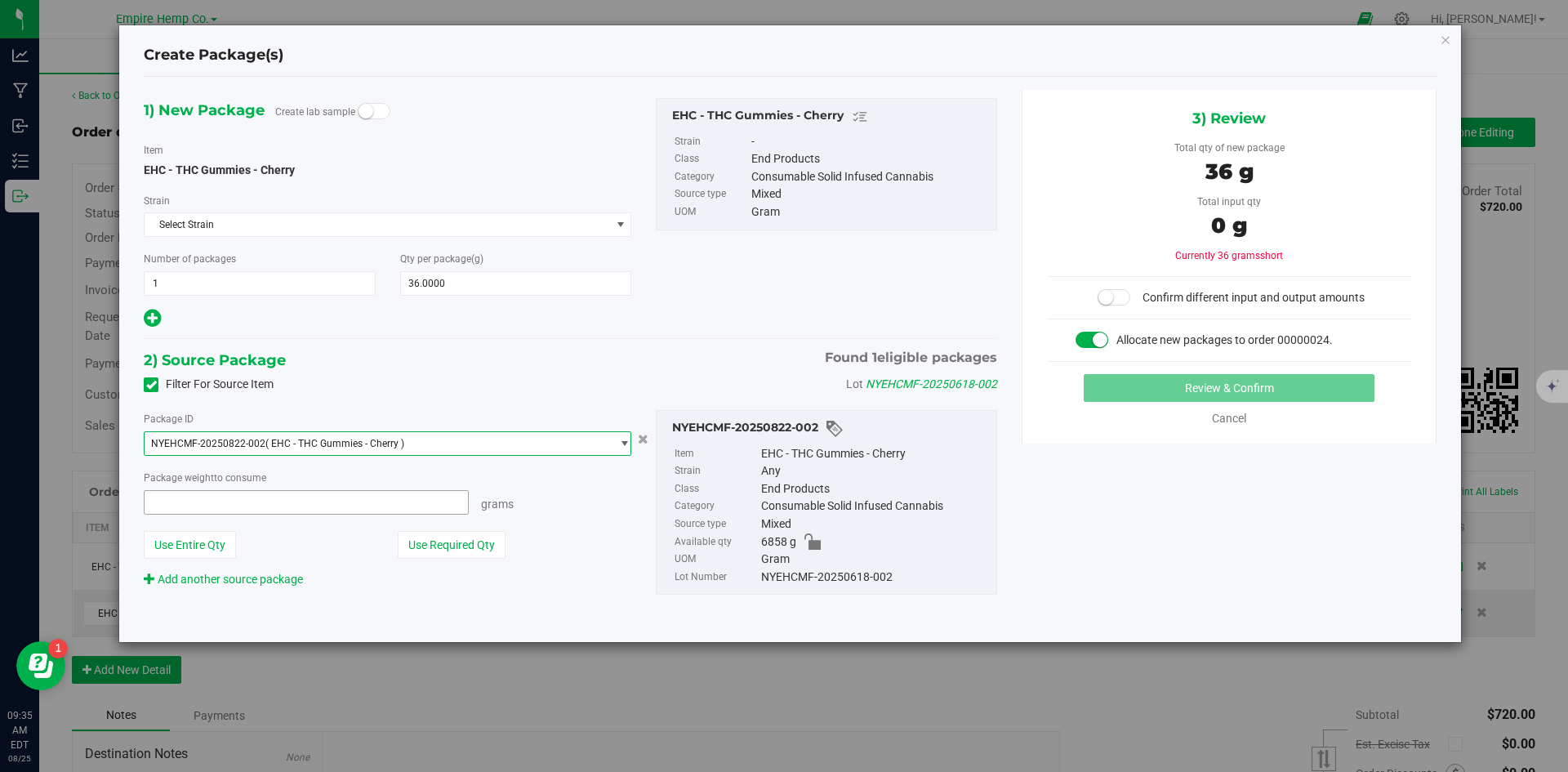
click at [263, 496] on span at bounding box center [306, 502] width 325 height 24
type input "36"
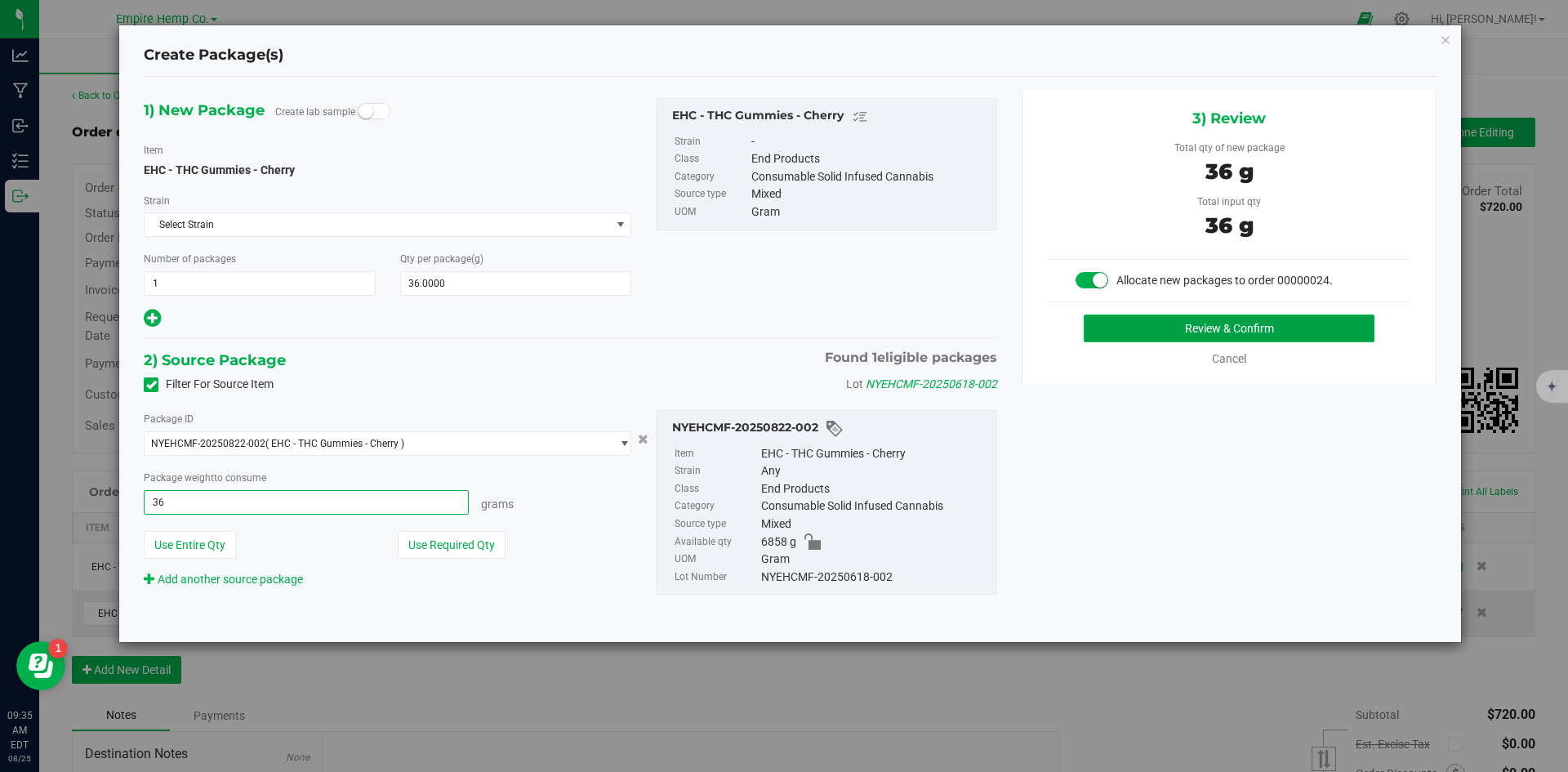
type input "36.0000 g"
click at [1181, 324] on button "Review & Confirm" at bounding box center [1229, 328] width 291 height 28
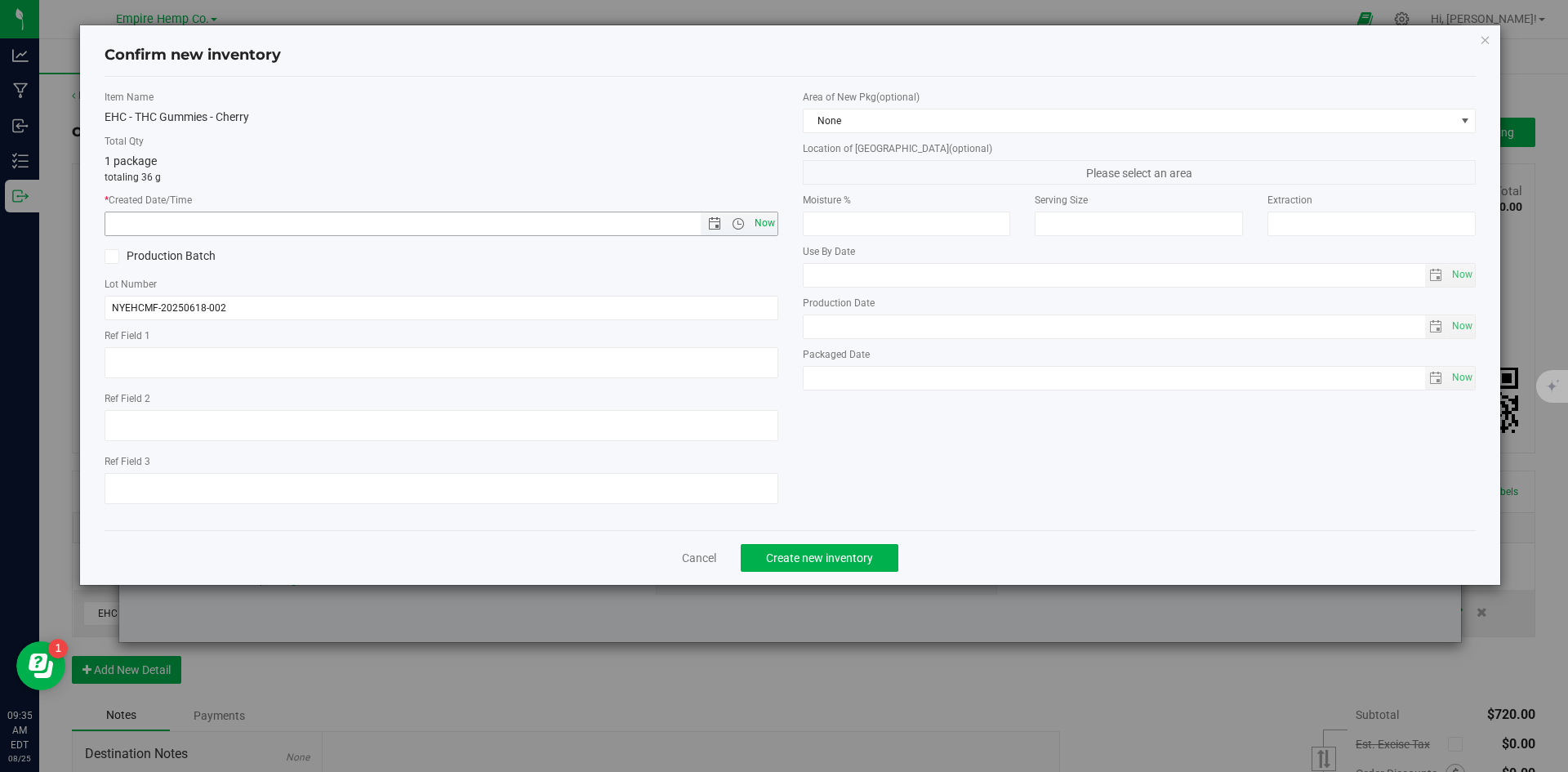
click at [754, 222] on span "Now" at bounding box center [764, 223] width 28 height 24
type input "[DATE] 9:35 AM"
click at [863, 552] on span "Create new inventory" at bounding box center [819, 558] width 107 height 13
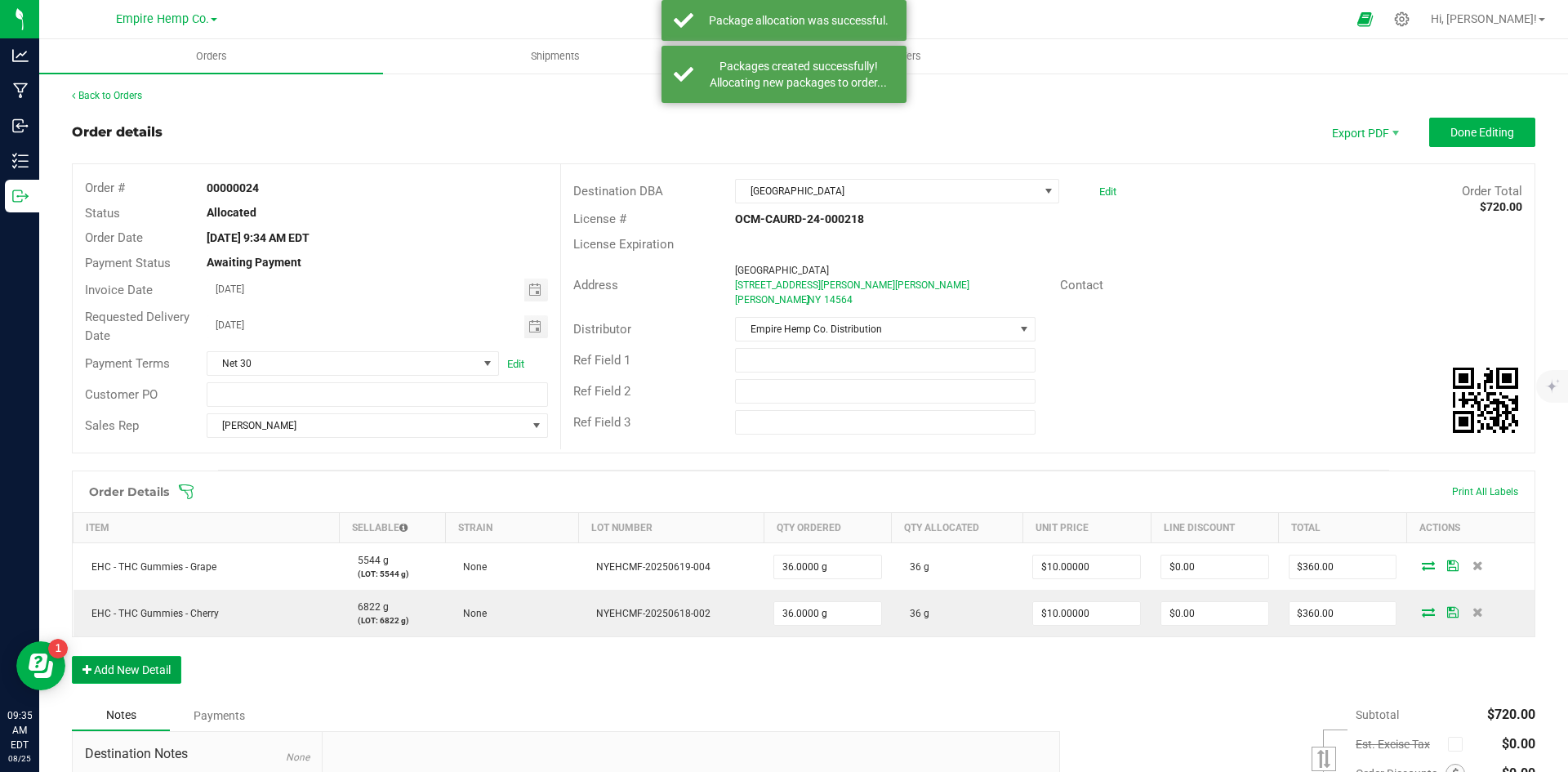
click at [144, 666] on button "Add New Detail" at bounding box center [126, 670] width 110 height 28
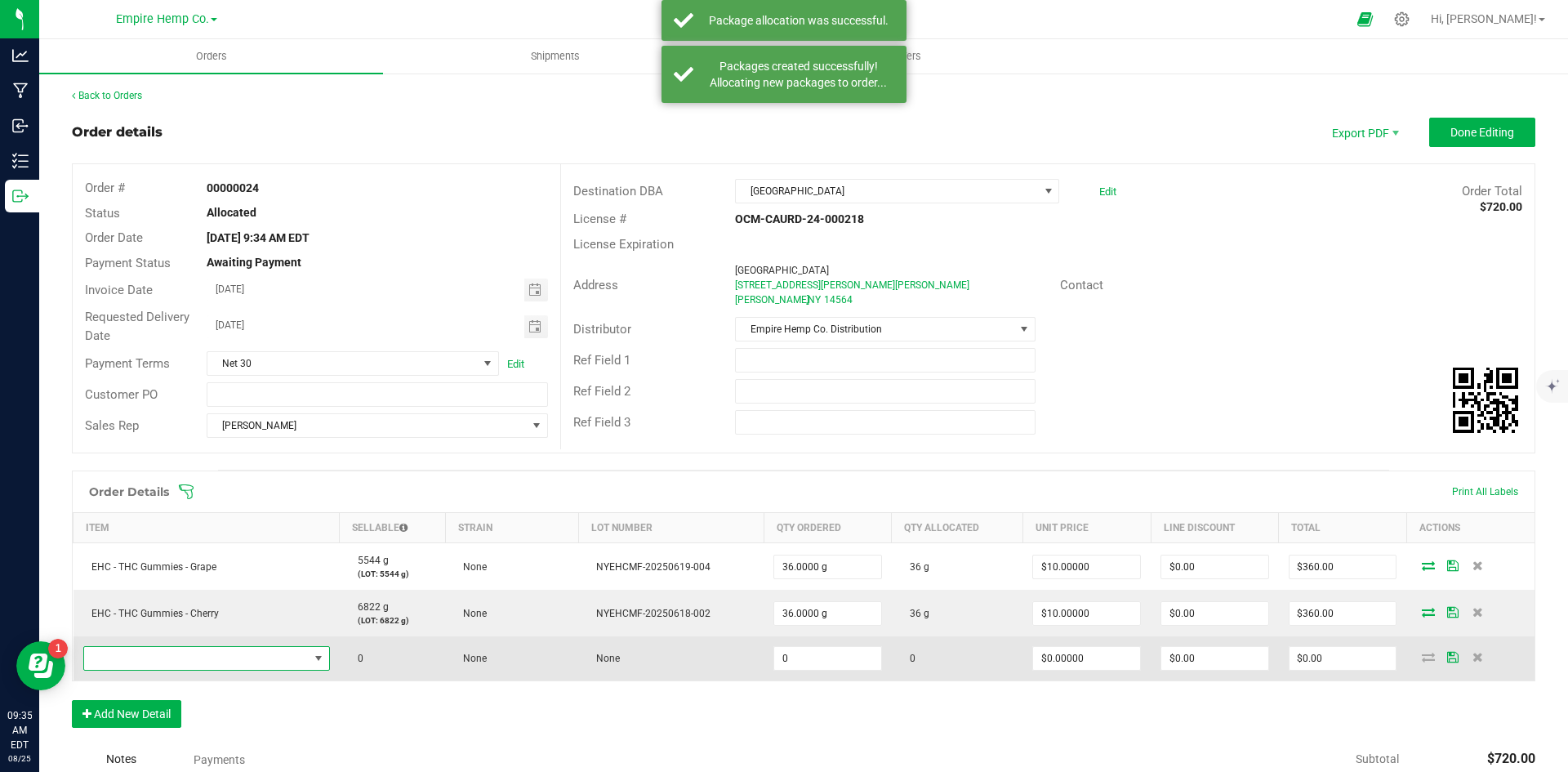
click at [159, 661] on span "NO DATA FOUND" at bounding box center [197, 658] width 225 height 23
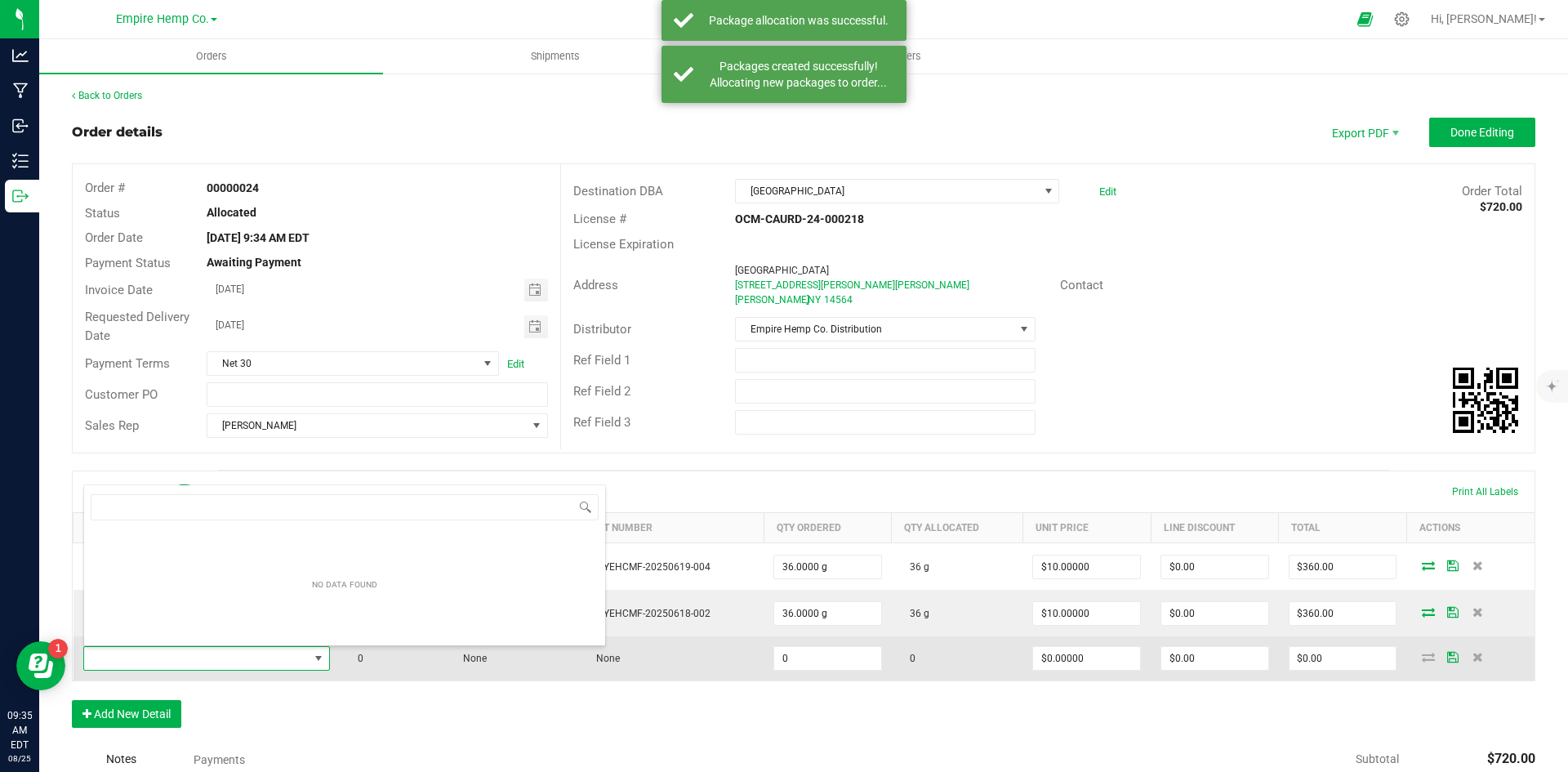
scroll to position [24, 242]
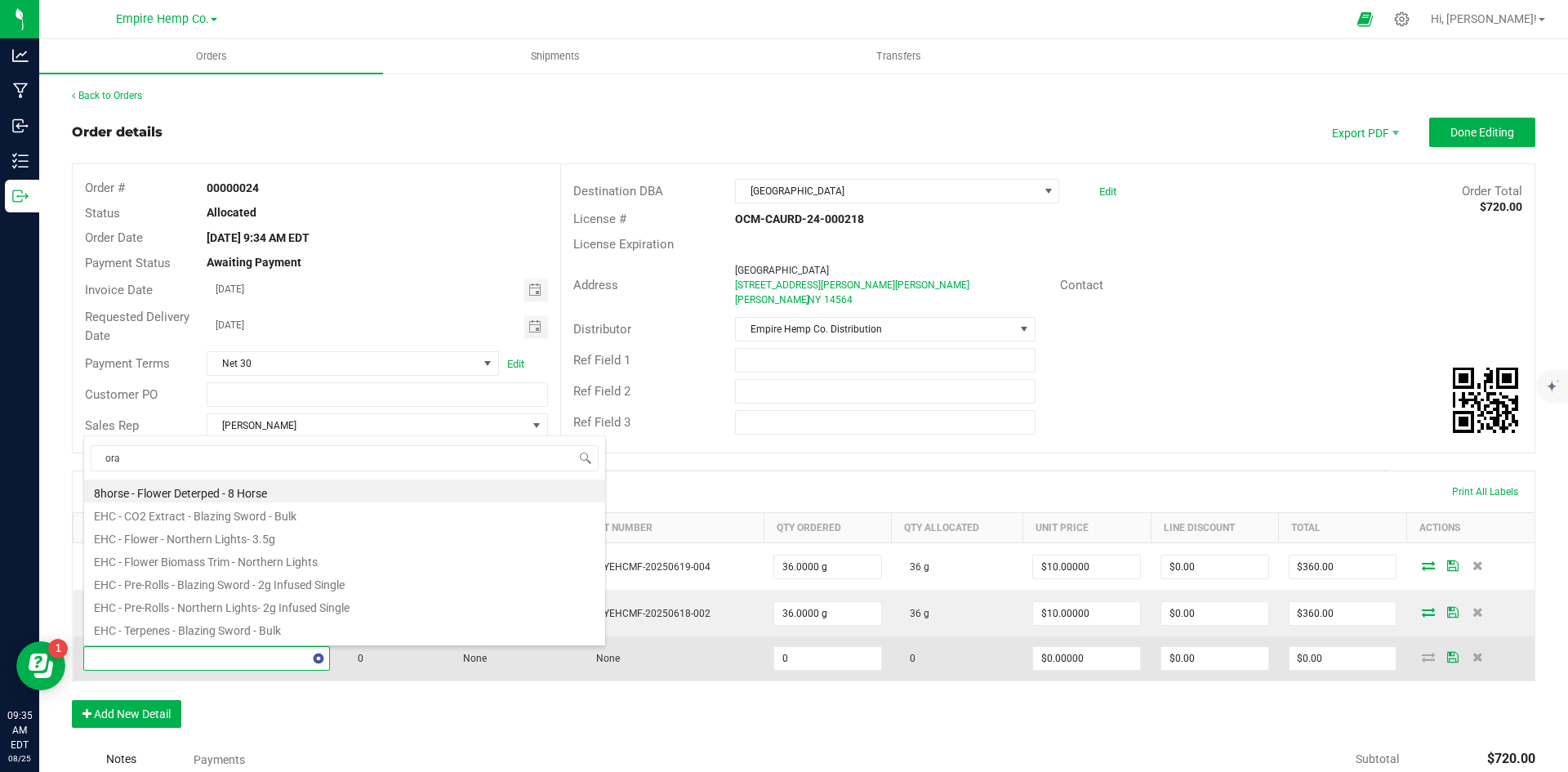
type input "oran"
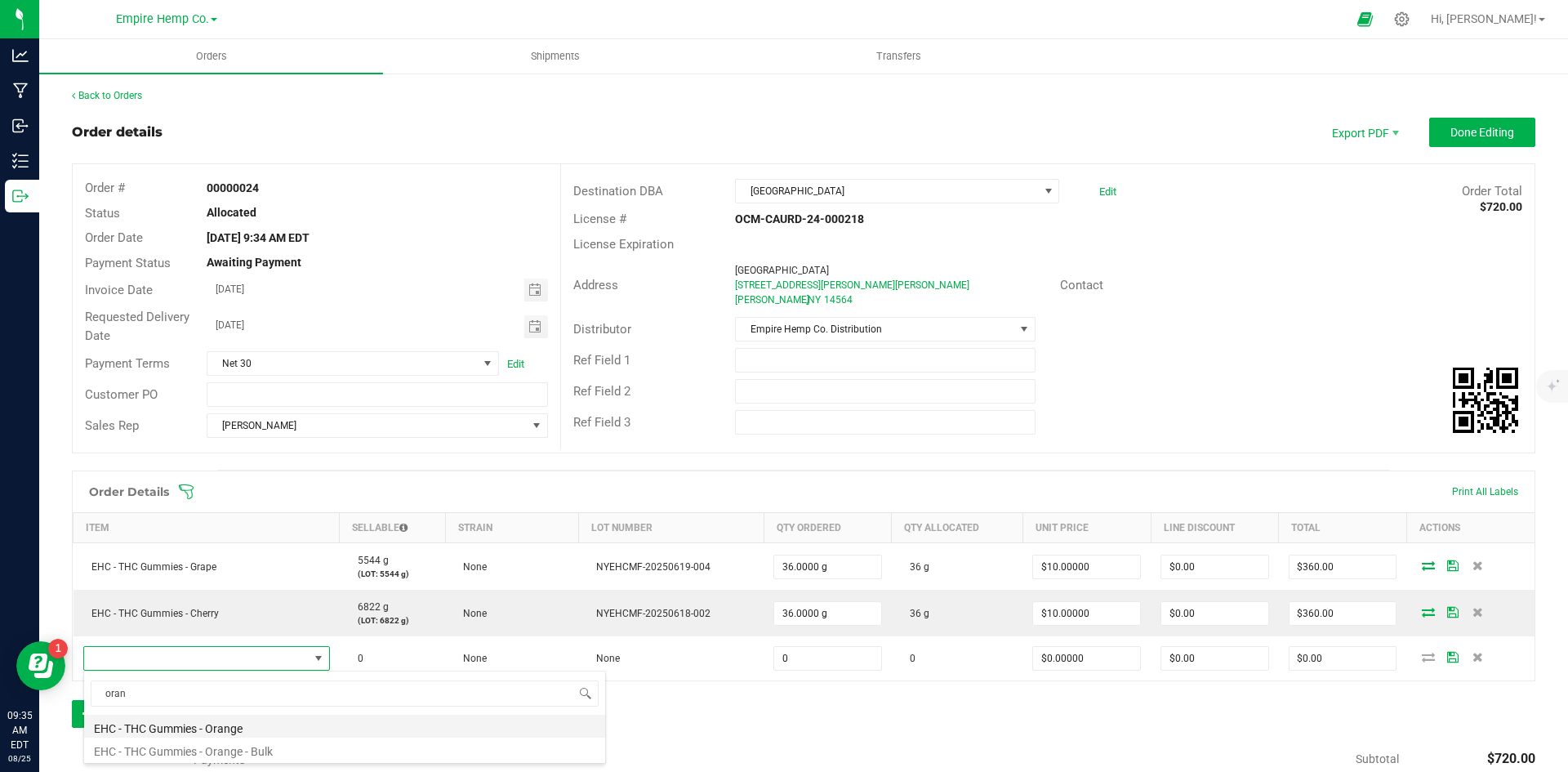
click at [234, 726] on li "EHC - THC Gummies - Orange" at bounding box center [345, 726] width 521 height 23
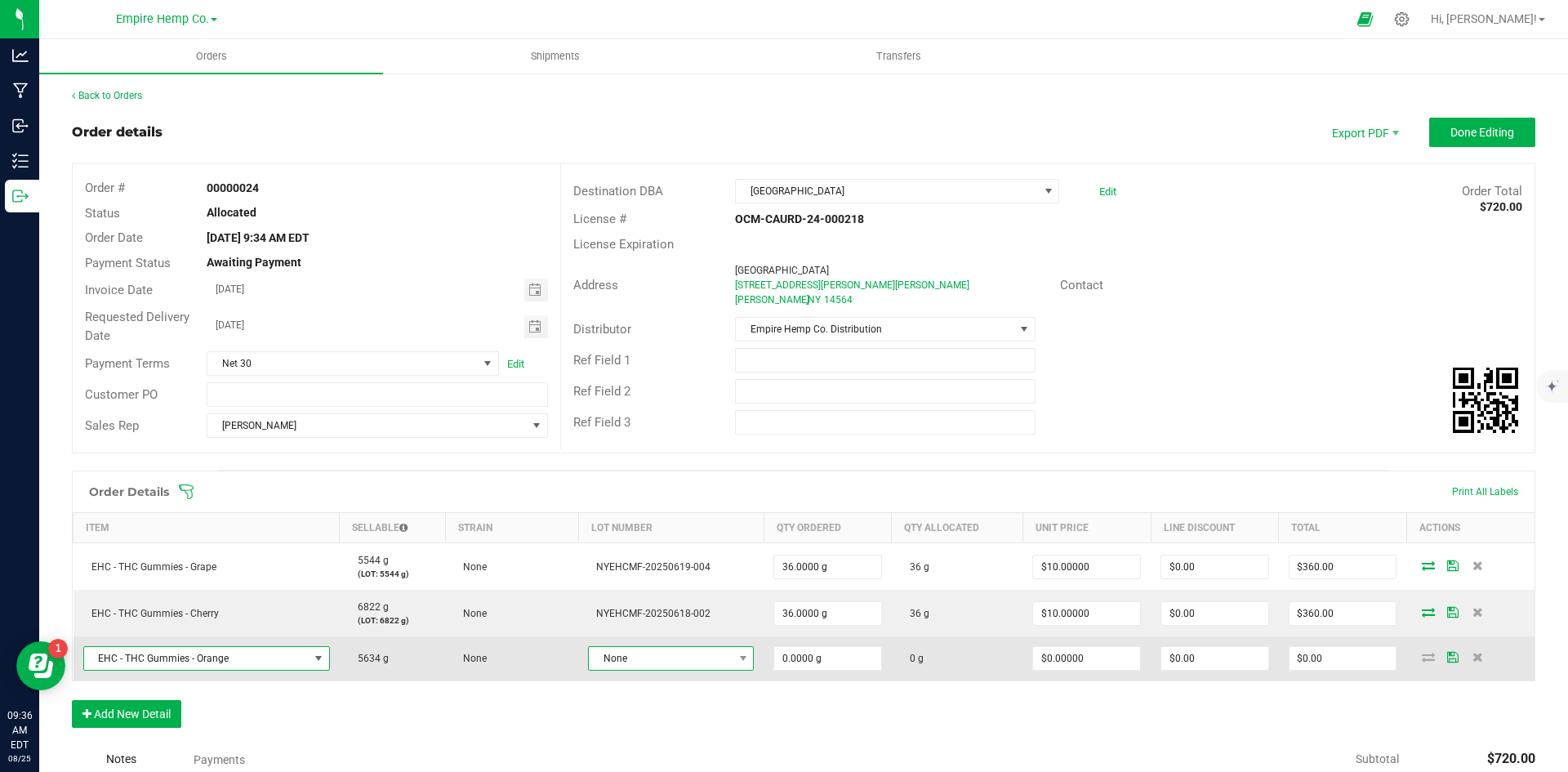
click at [709, 656] on span "None" at bounding box center [660, 658] width 144 height 23
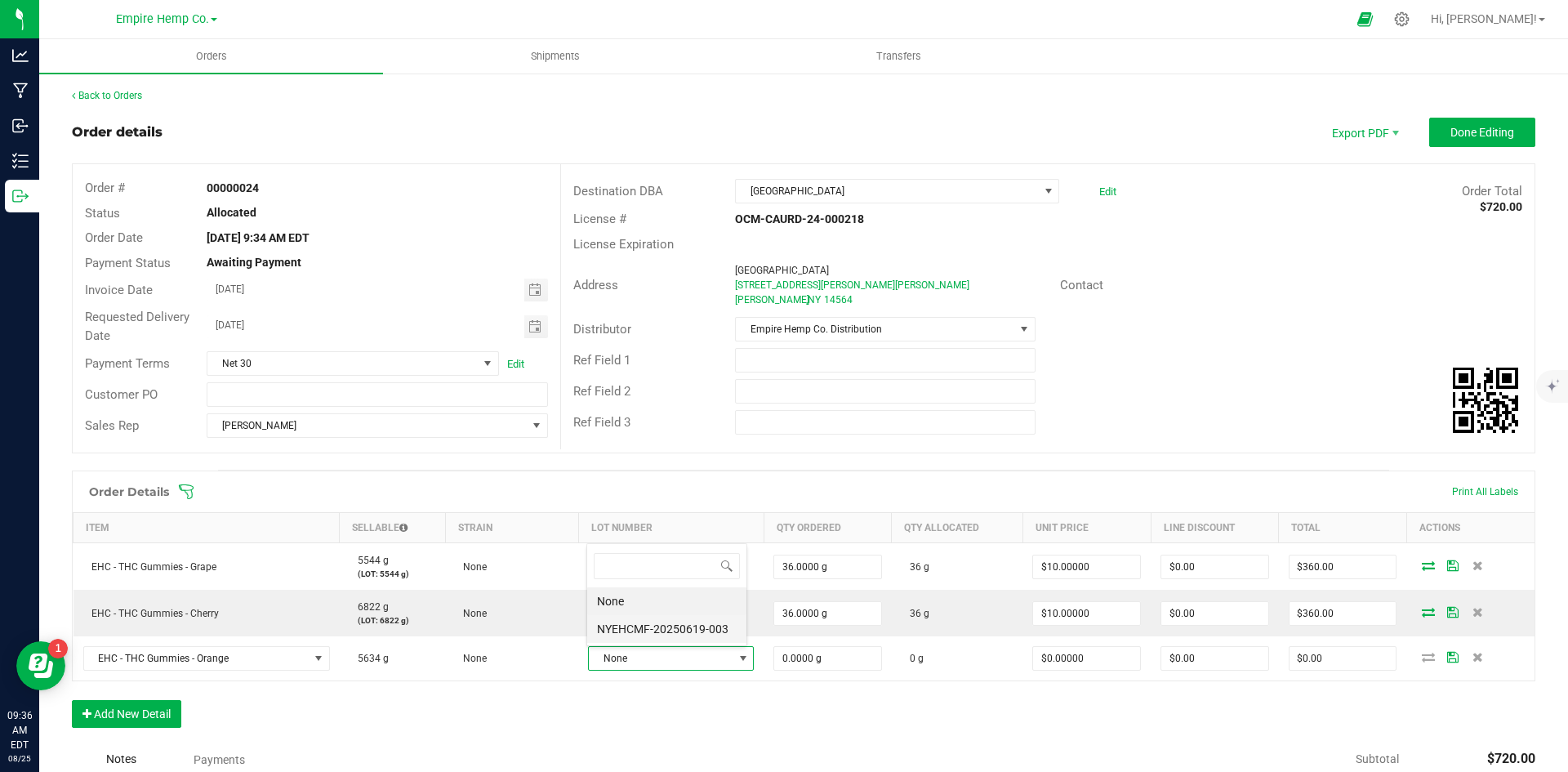
click at [709, 626] on li "NYEHCMF-20250619-003" at bounding box center [666, 629] width 159 height 28
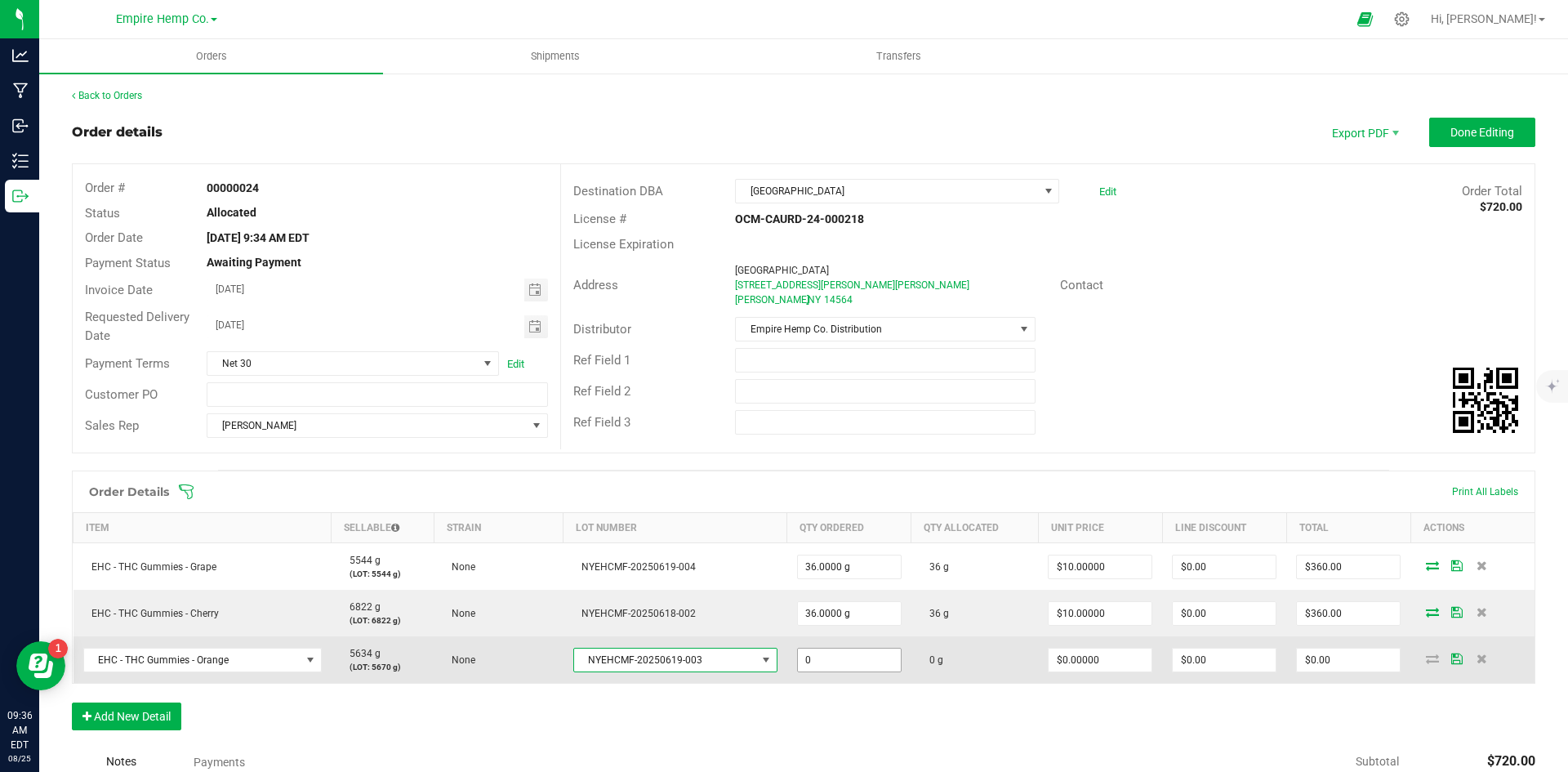
click at [828, 661] on input "0" at bounding box center [849, 660] width 103 height 23
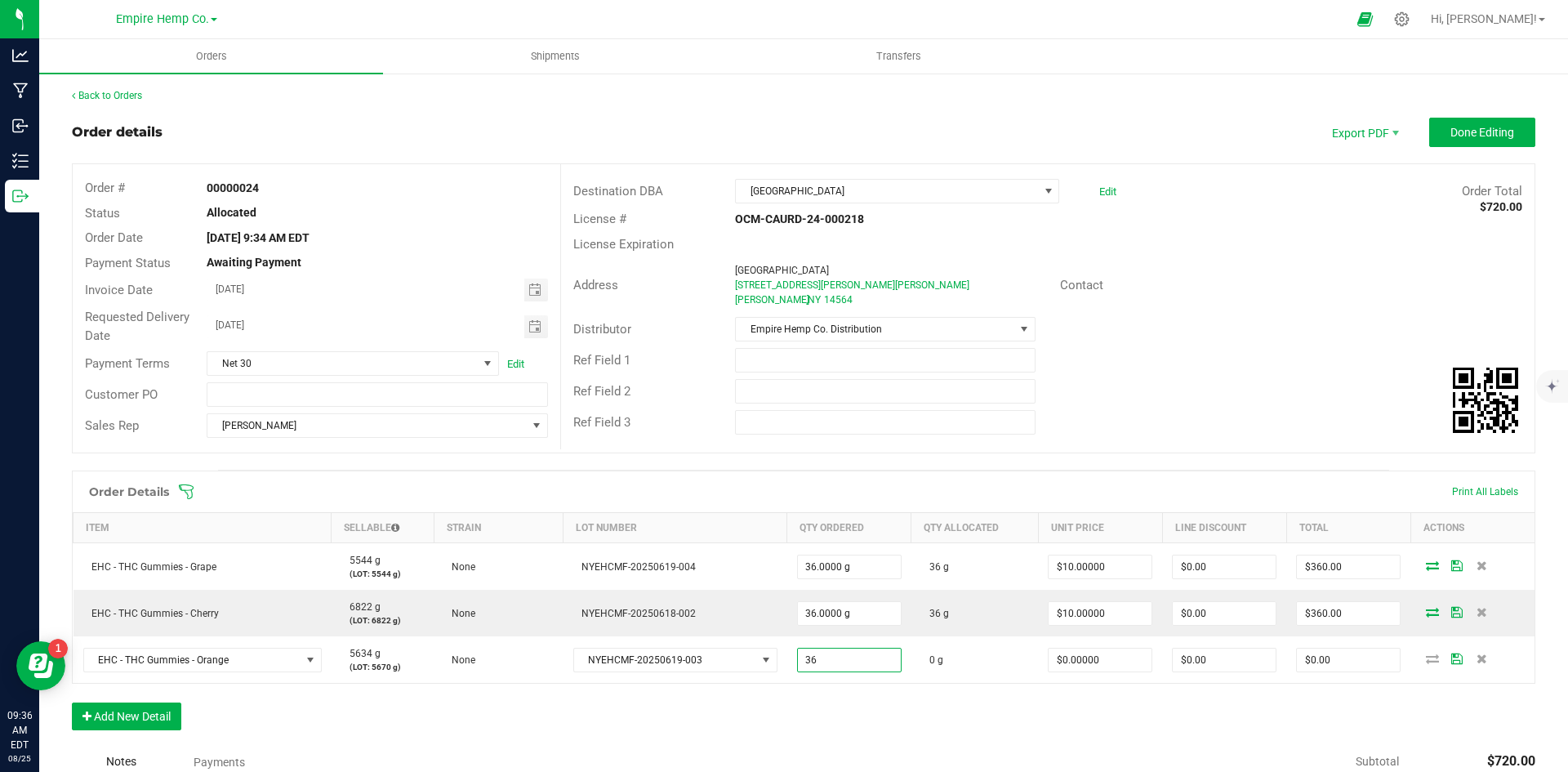
type input "36.0000 g"
click at [975, 724] on div "Order Details Print All Labels Item Sellable Strain Lot Number Qty Ordered Qty …" at bounding box center [803, 608] width 1463 height 276
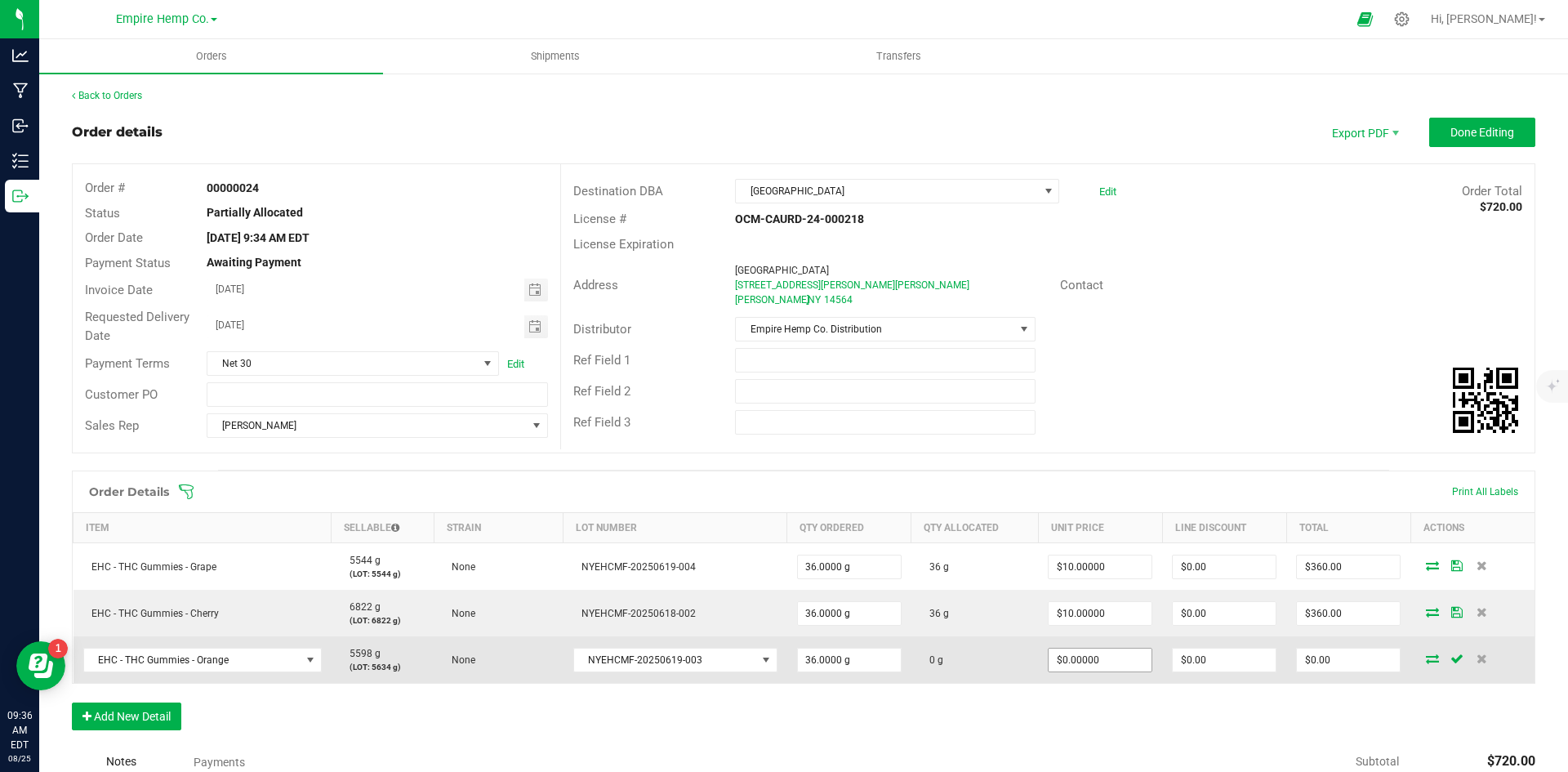
type input "0"
click at [1078, 657] on input "0" at bounding box center [1100, 660] width 103 height 23
click at [1079, 663] on input "0" at bounding box center [1100, 660] width 103 height 23
click at [1079, 662] on input "0" at bounding box center [1100, 660] width 103 height 23
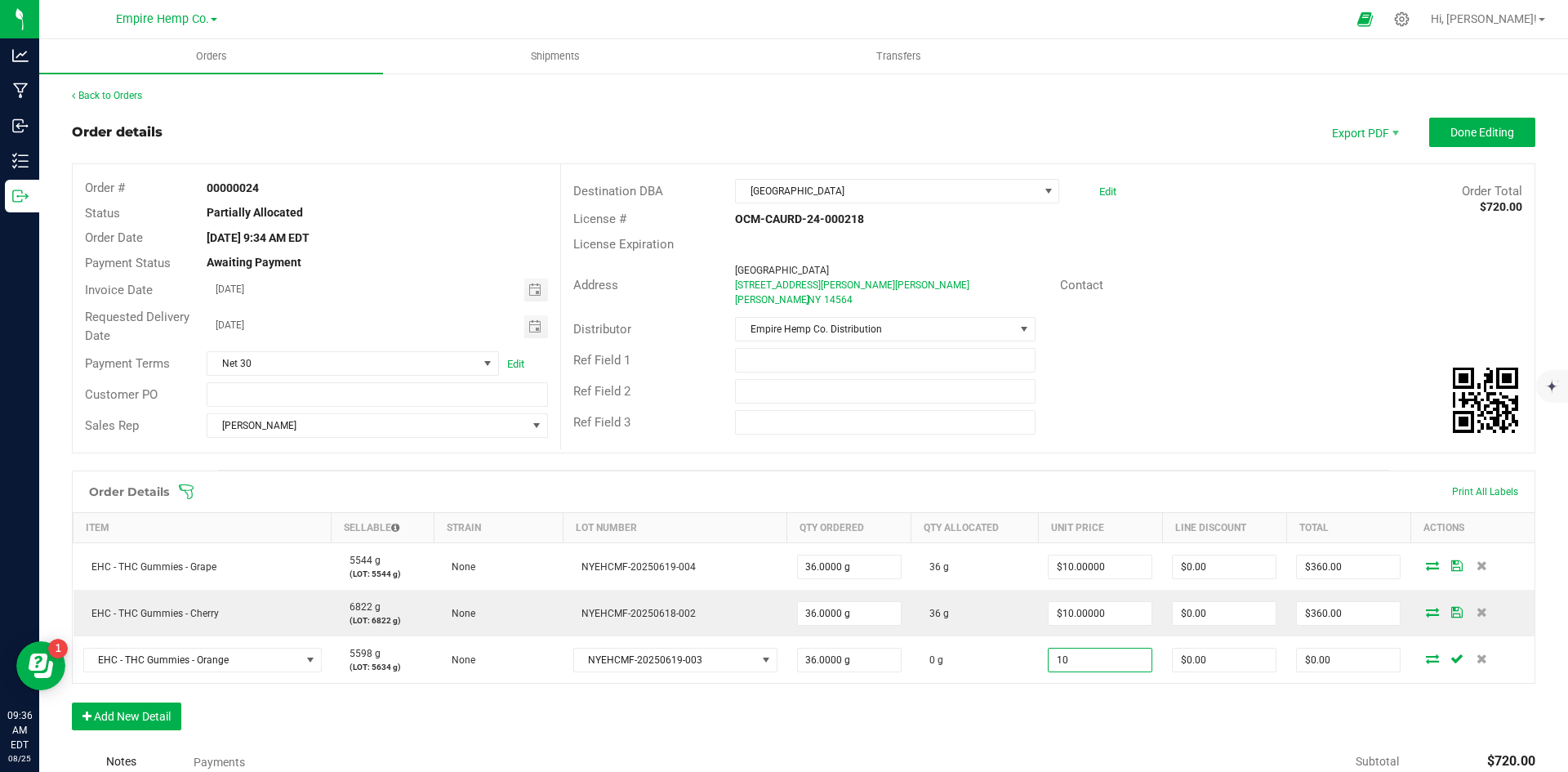
type input "$10.00000"
type input "$360.00"
click at [1199, 723] on div "Order Details Print All Labels Item Sellable Strain Lot Number Qty Ordered Qty …" at bounding box center [803, 608] width 1463 height 276
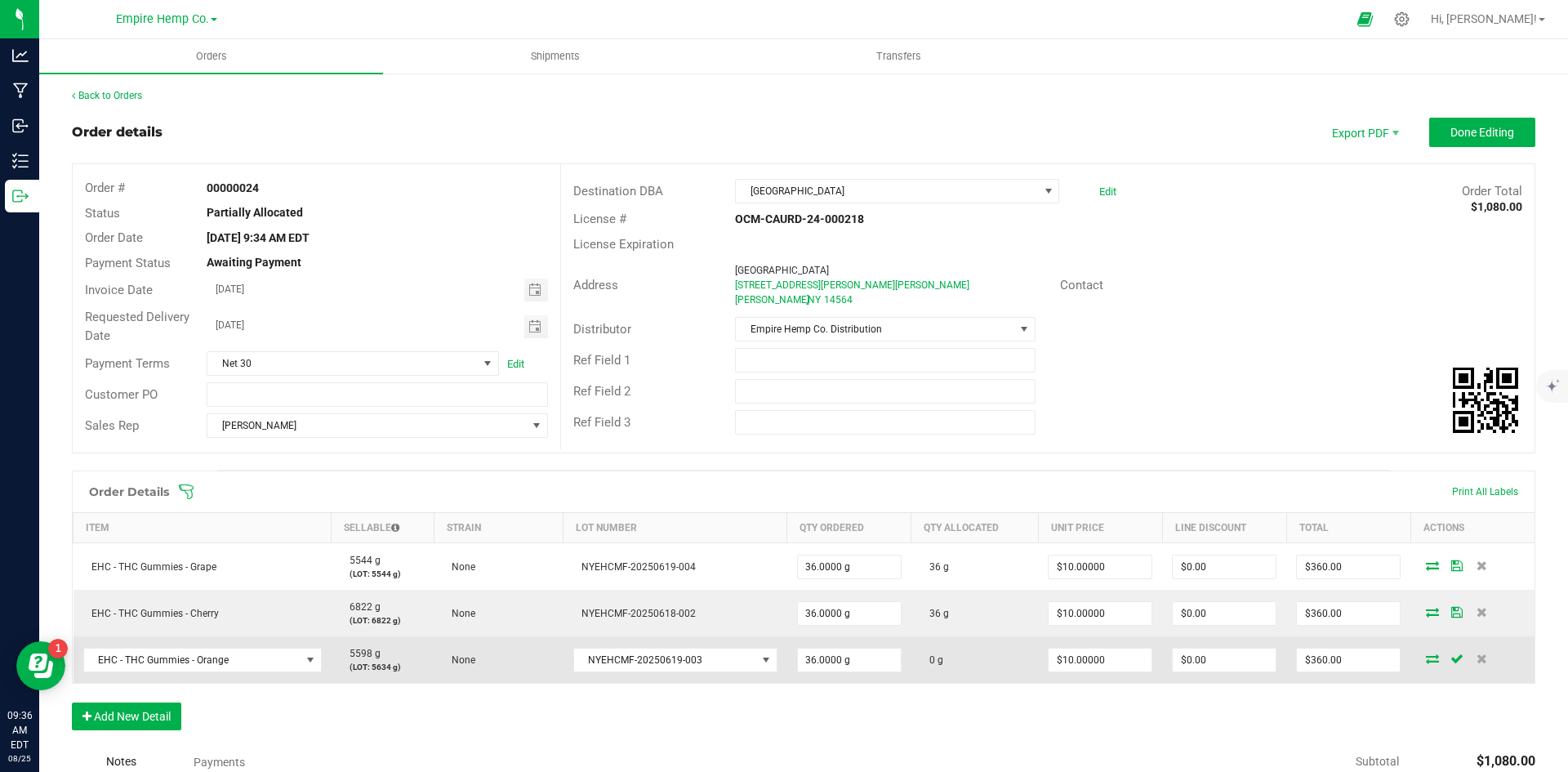
click at [1426, 659] on icon at bounding box center [1432, 658] width 13 height 10
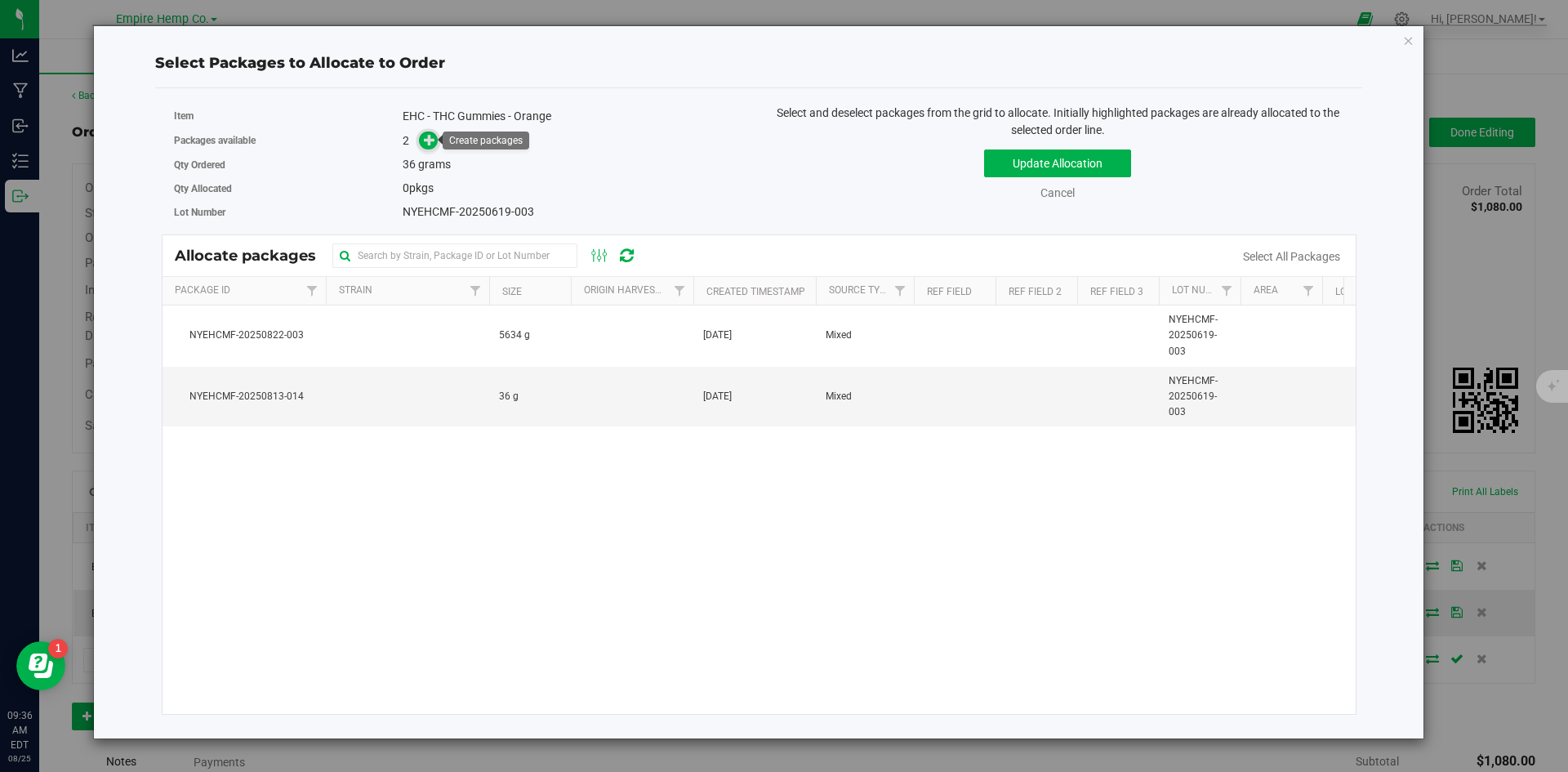
click at [430, 144] on icon at bounding box center [429, 139] width 11 height 11
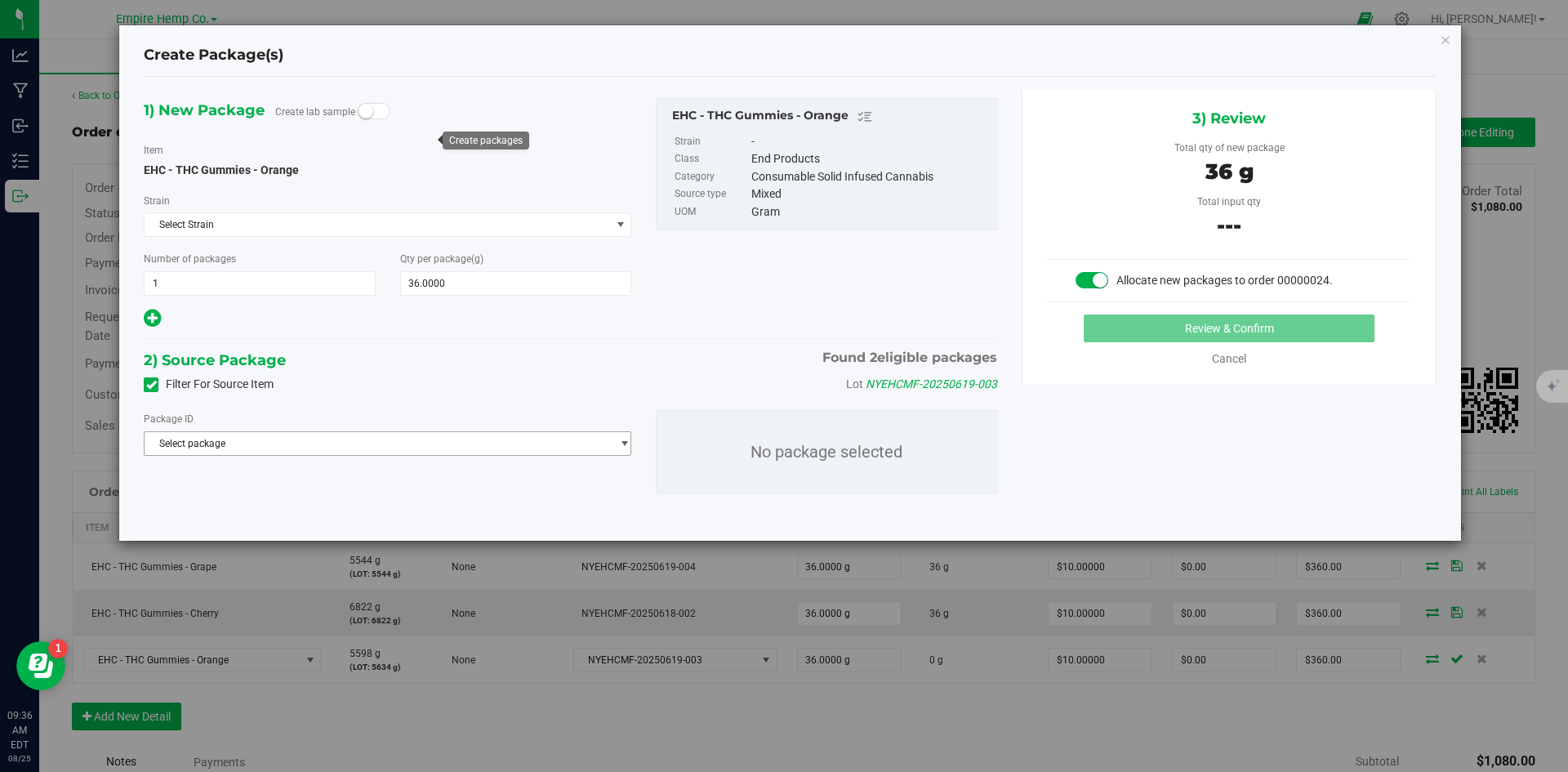
click at [509, 438] on span "Select package" at bounding box center [377, 444] width 465 height 23
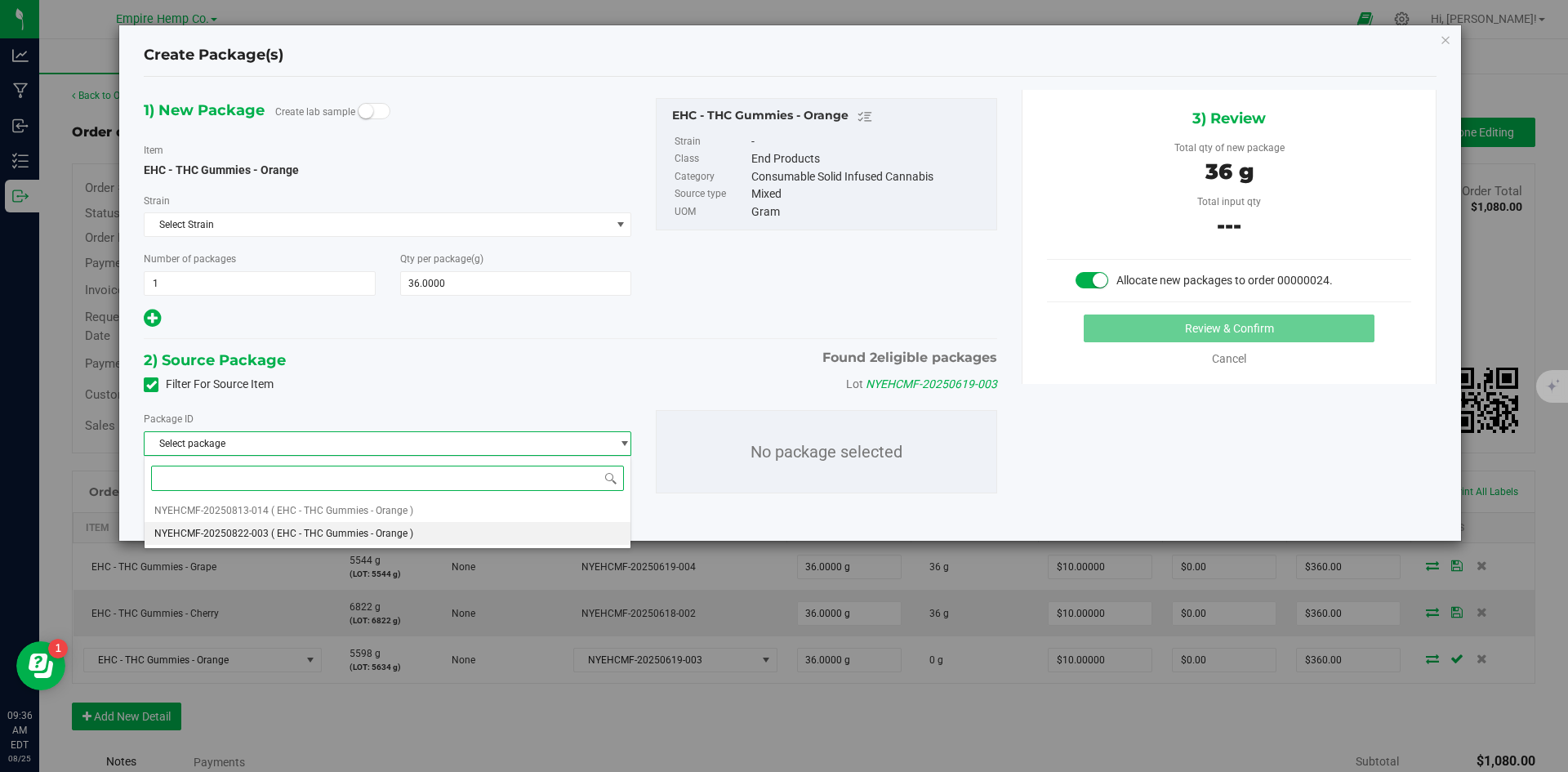
click at [420, 531] on li "NYEHCMF-20250822-003 ( EHC - THC Gummies - Orange )" at bounding box center [388, 533] width 486 height 23
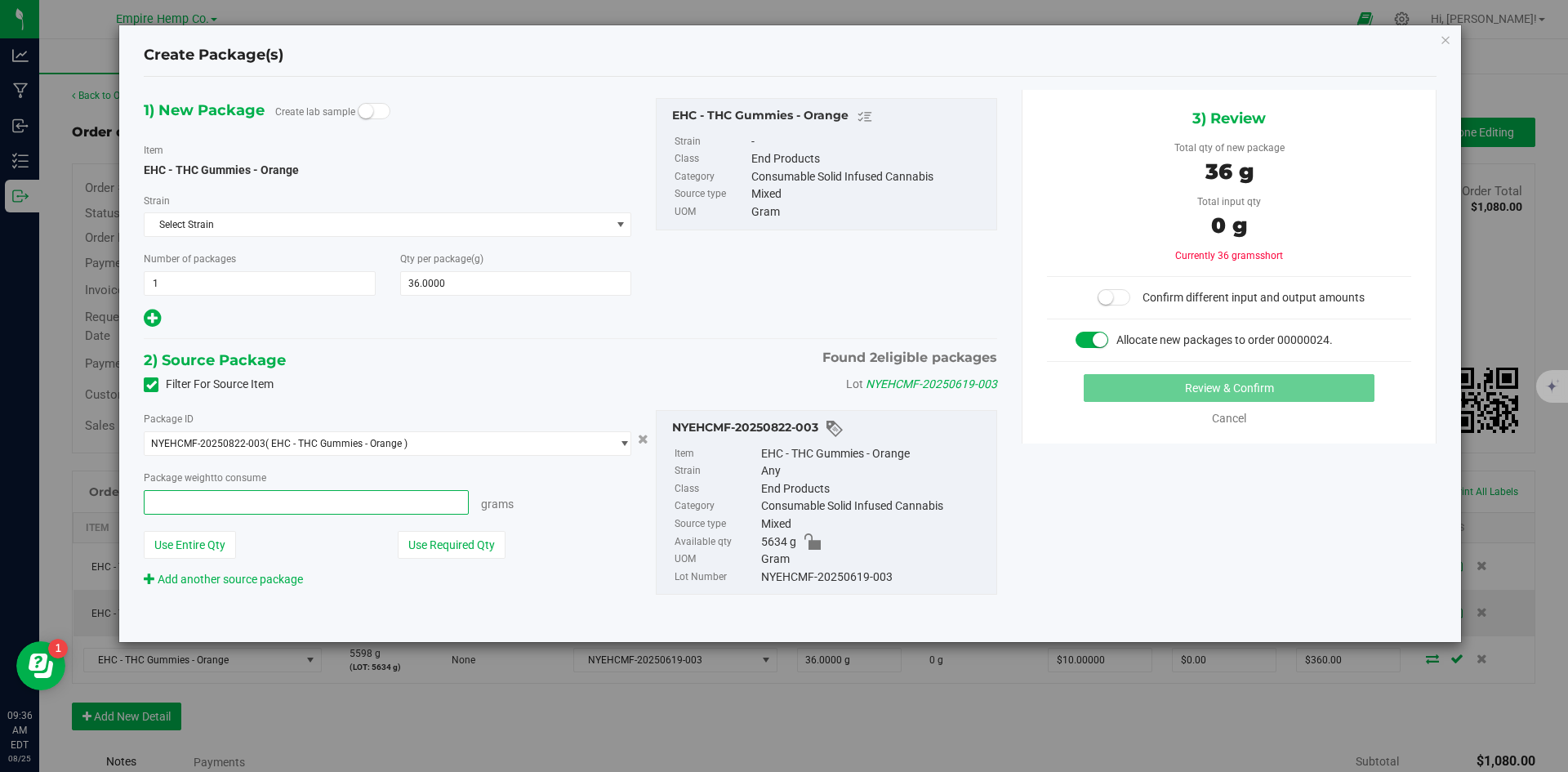
click at [383, 508] on span at bounding box center [306, 502] width 325 height 24
type input "36"
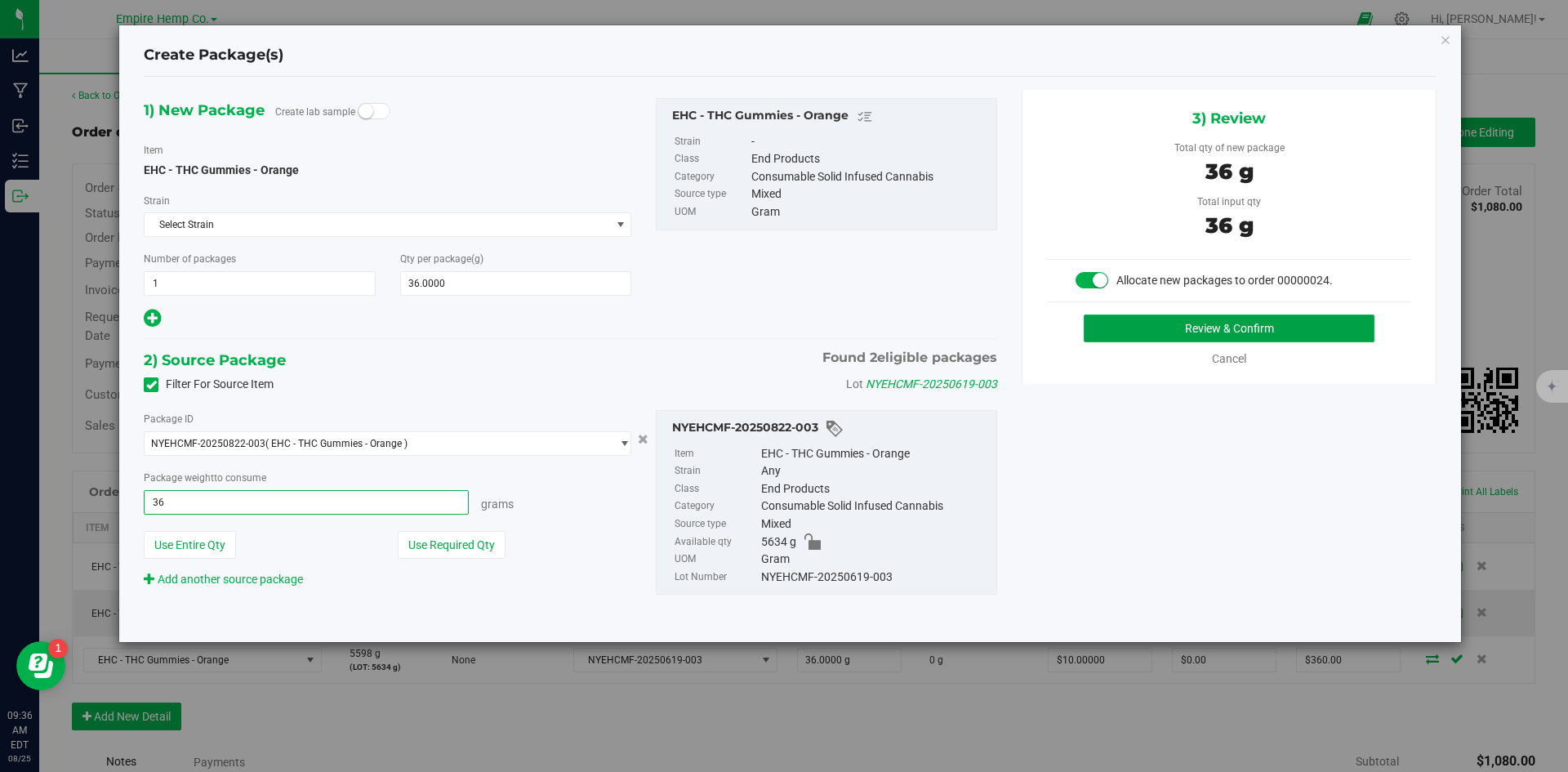
type input "36.0000 g"
click at [1267, 315] on button "Review & Confirm" at bounding box center [1229, 328] width 291 height 28
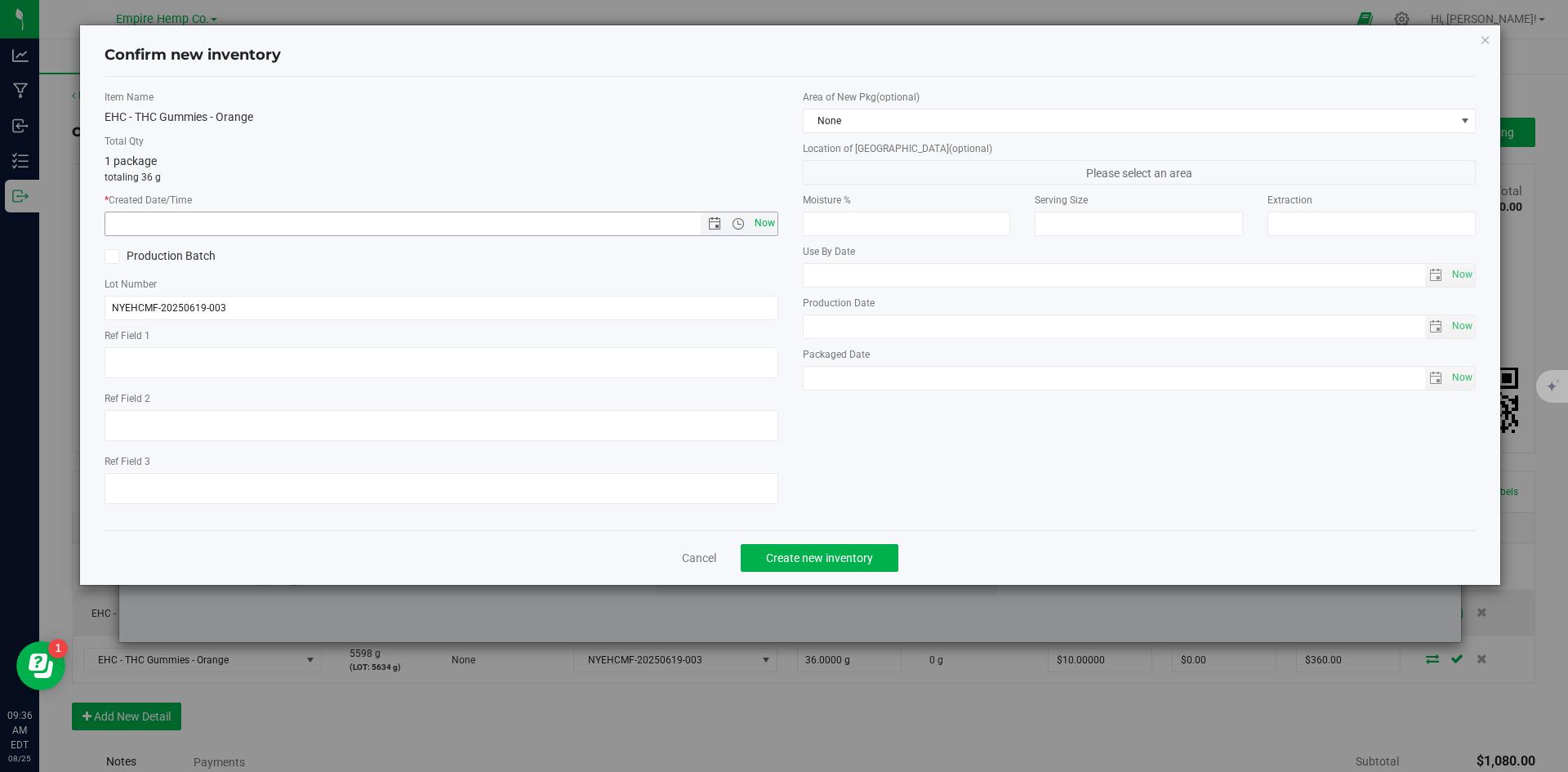
click at [768, 219] on span "Now" at bounding box center [764, 223] width 28 height 24
type input "[DATE] 9:36 AM"
click at [848, 552] on span "Create new inventory" at bounding box center [819, 558] width 107 height 13
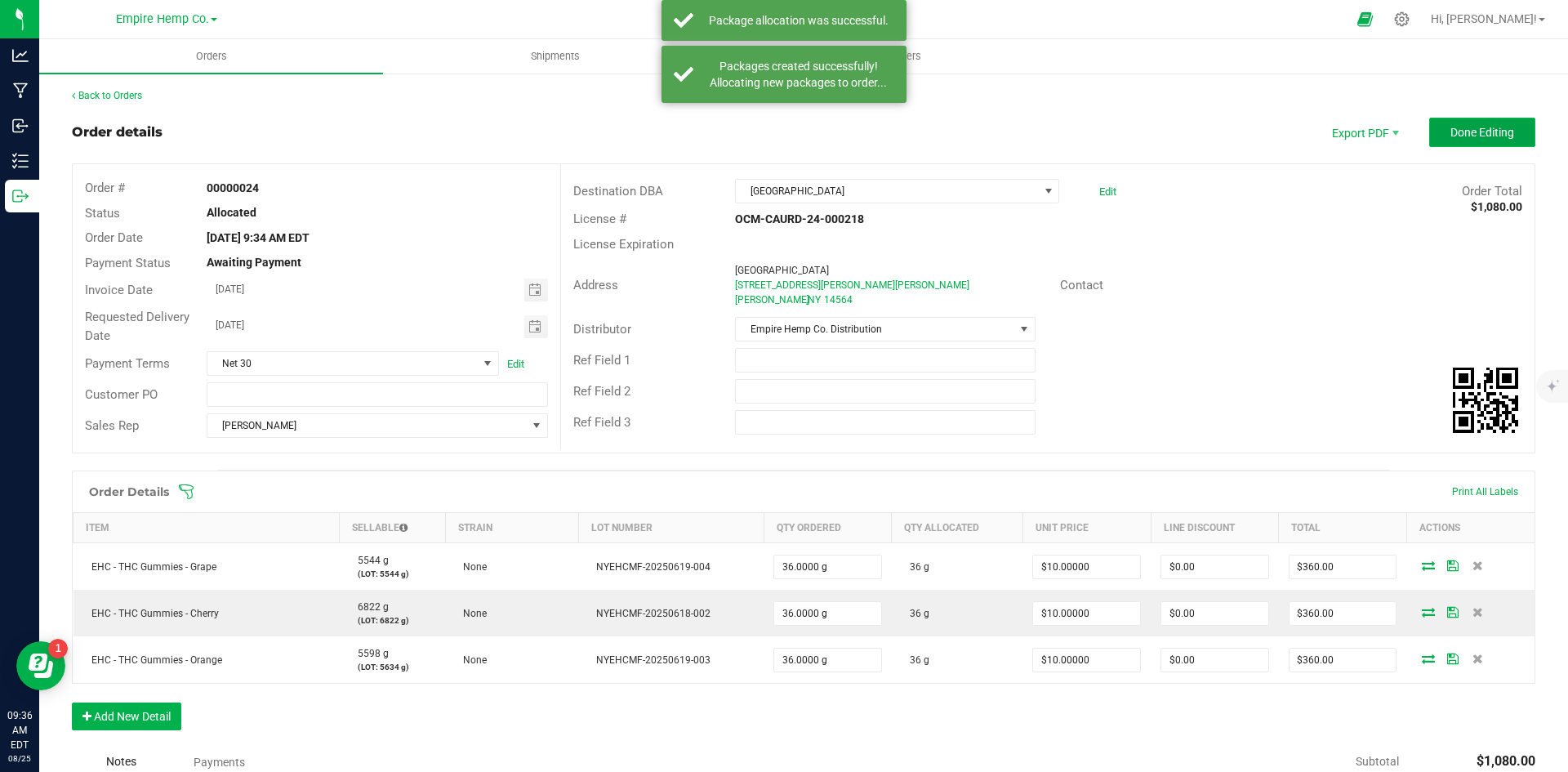
click at [1476, 130] on span "Done Editing" at bounding box center [1482, 132] width 64 height 13
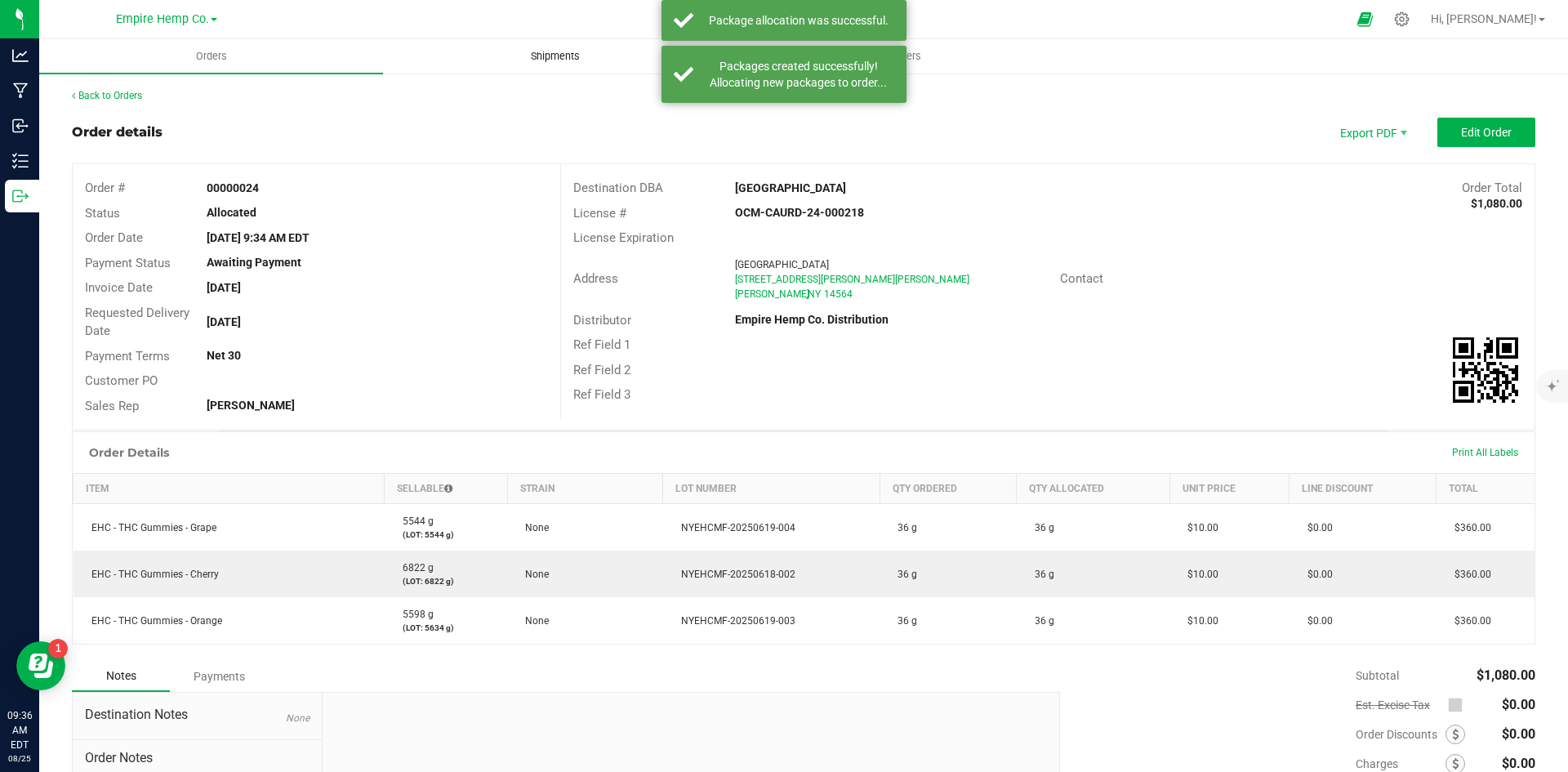
click at [572, 53] on span "Shipments" at bounding box center [555, 56] width 93 height 15
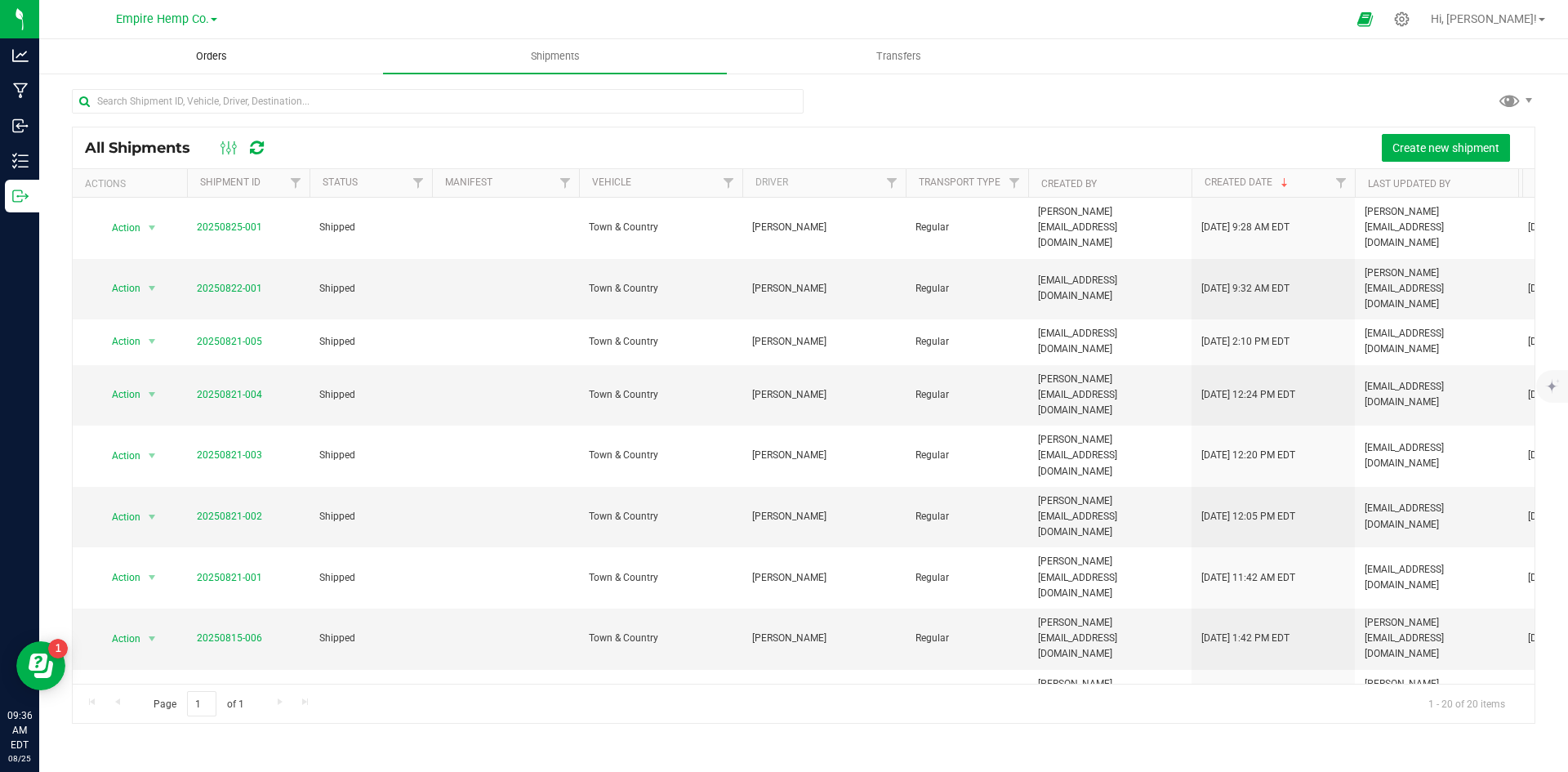
click at [240, 51] on span "Orders" at bounding box center [212, 56] width 75 height 15
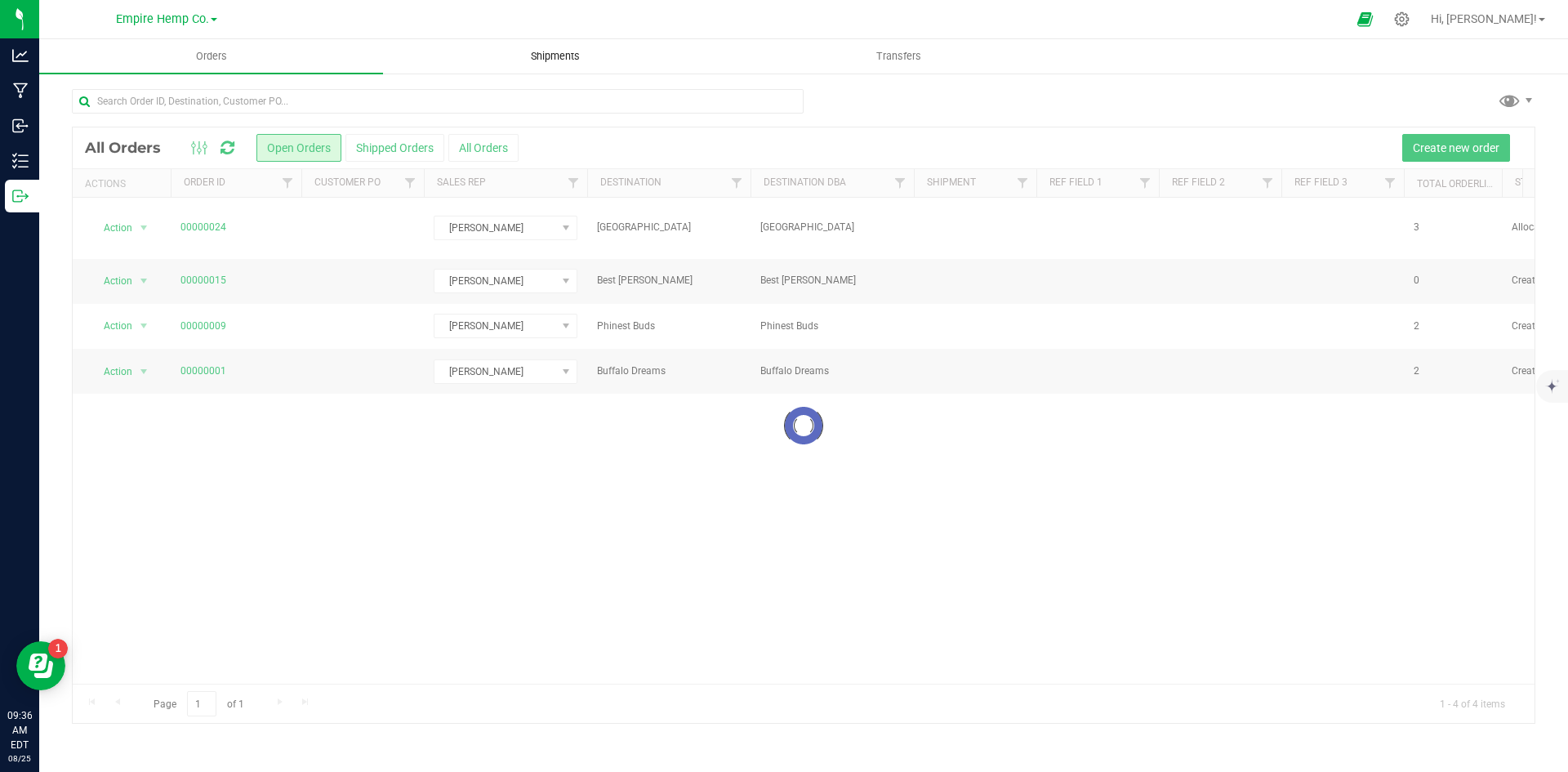
click at [502, 55] on uib-tab-heading "Shipments" at bounding box center [555, 56] width 342 height 32
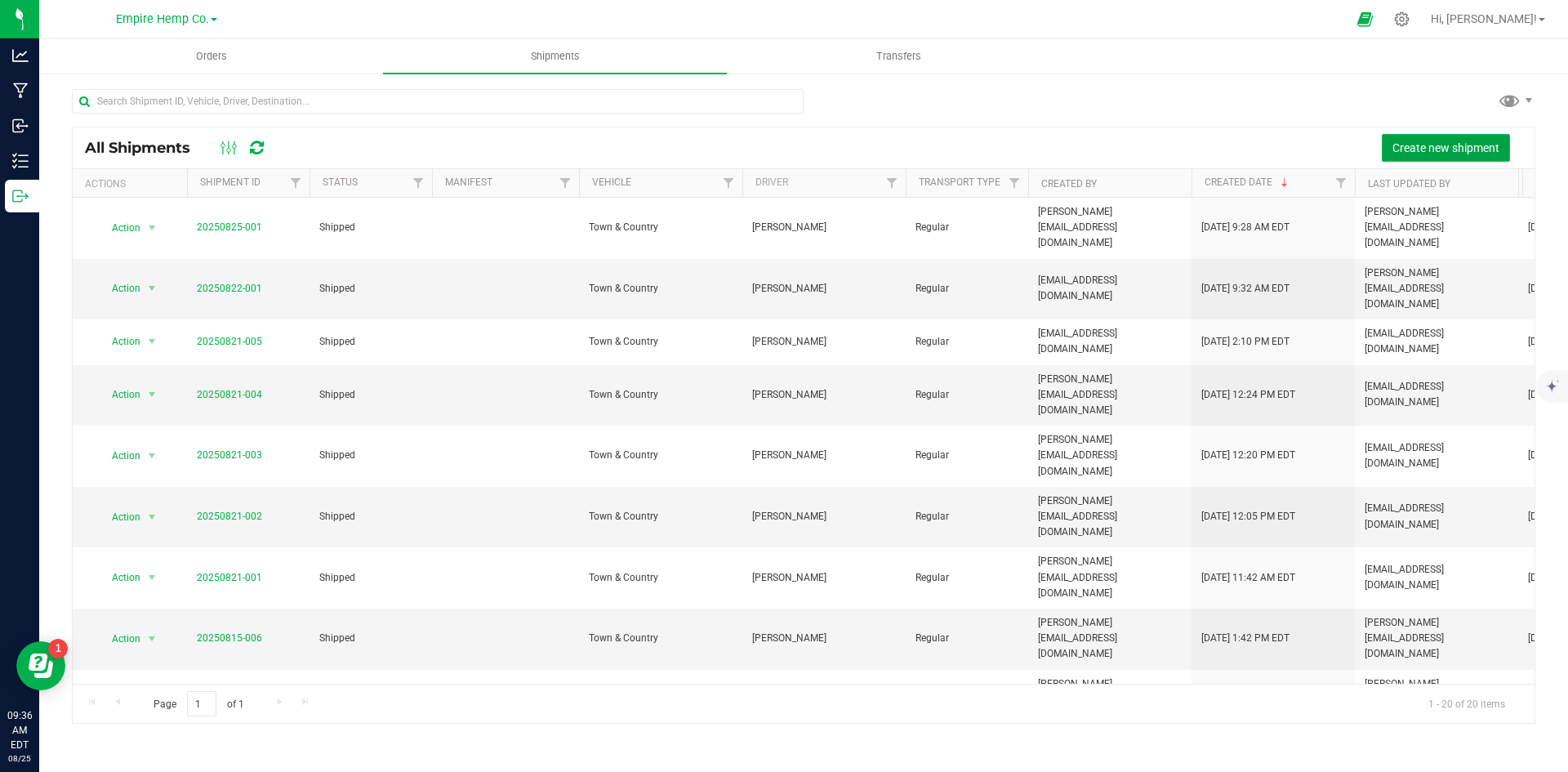
click at [1405, 150] on span "Create new shipment" at bounding box center [1445, 147] width 107 height 13
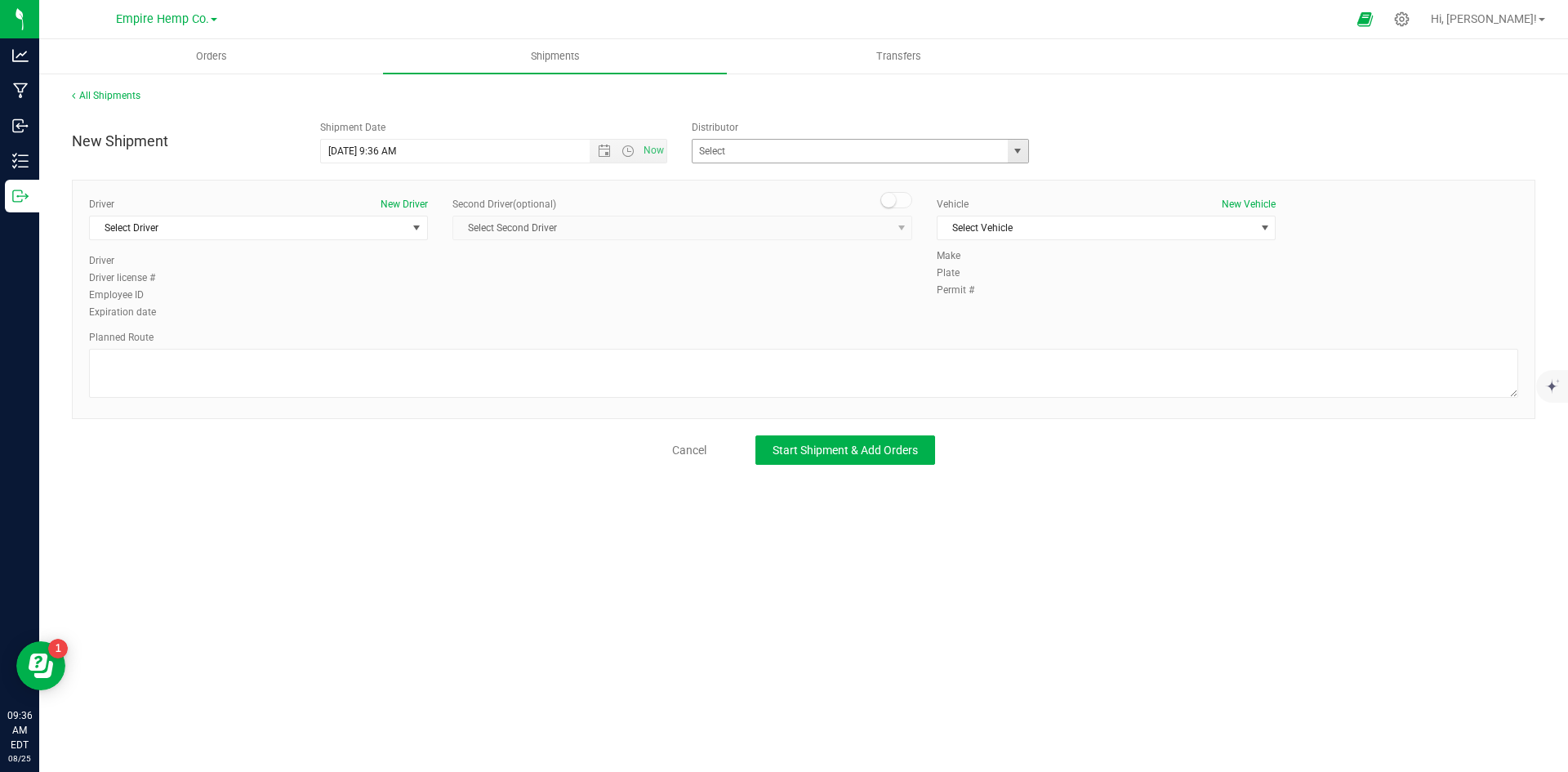
click at [1014, 150] on span "select" at bounding box center [1017, 151] width 13 height 13
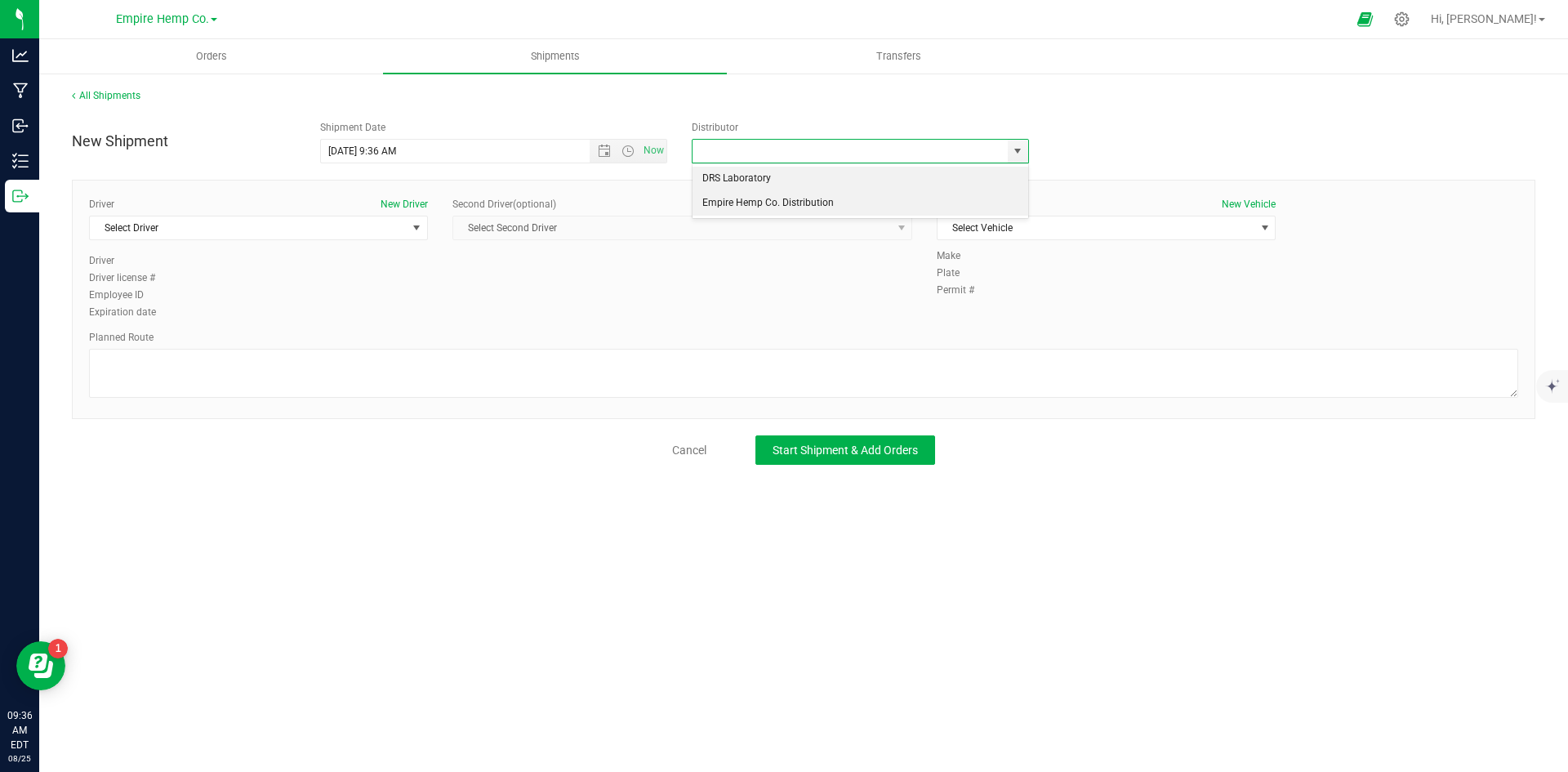
click at [940, 210] on li "Empire Hemp Co. Distribution" at bounding box center [860, 203] width 335 height 24
type input "Empire Hemp Co. Distribution"
click at [420, 230] on span "select" at bounding box center [416, 227] width 13 height 13
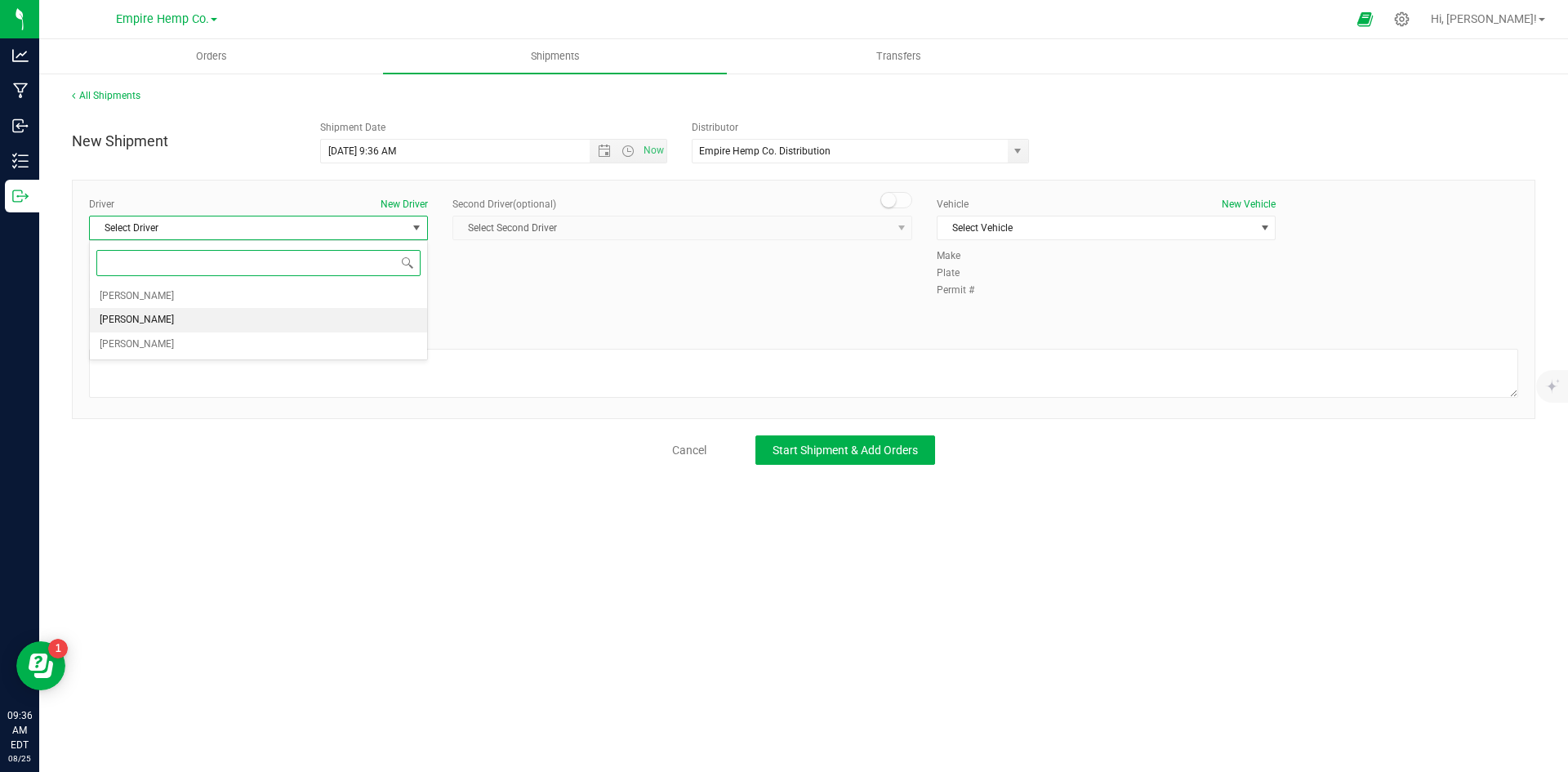
click at [328, 314] on li "[PERSON_NAME]" at bounding box center [258, 320] width 337 height 24
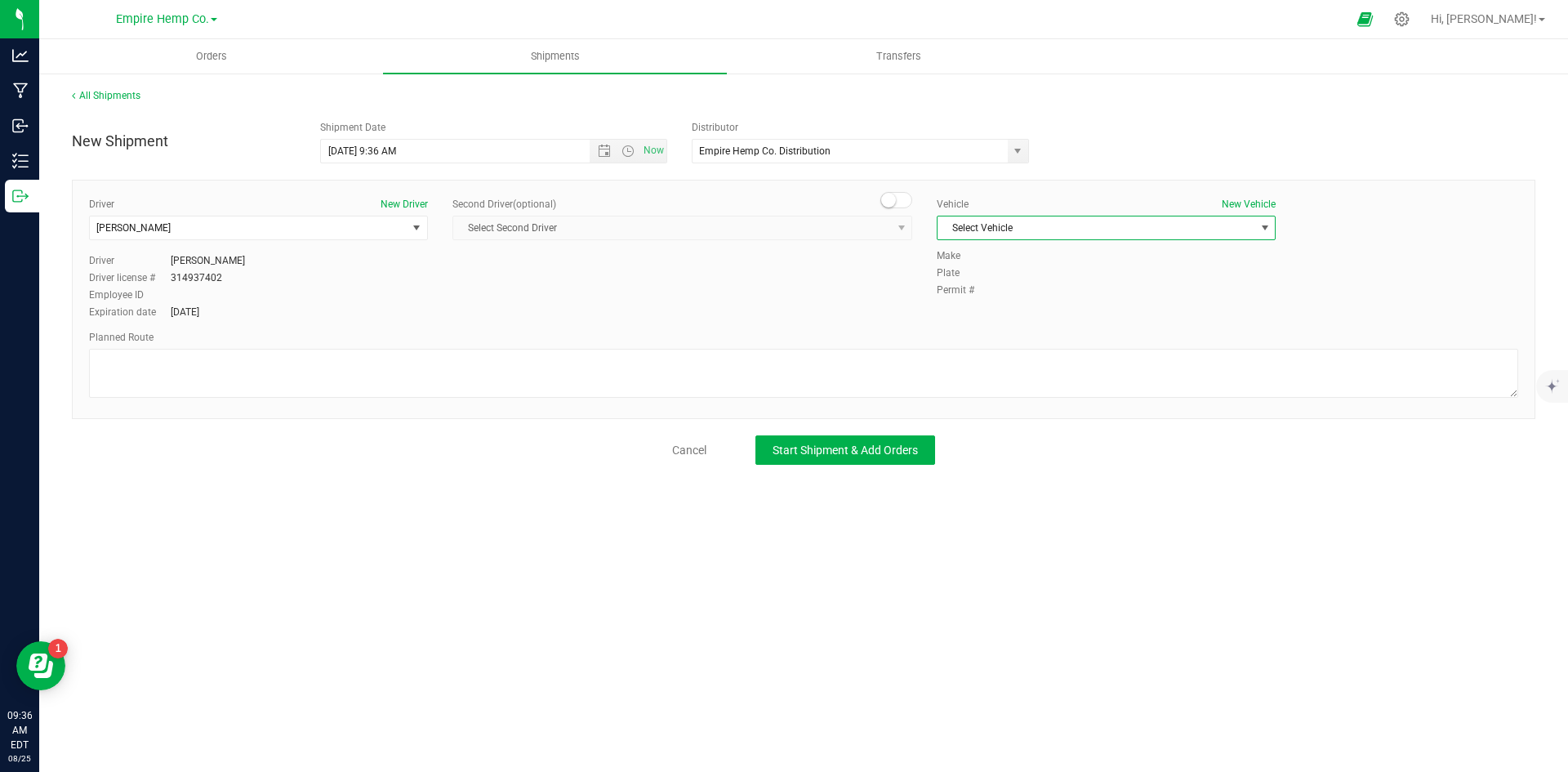
click at [1112, 223] on span "Select Vehicle" at bounding box center [1096, 227] width 317 height 23
click at [1078, 254] on li "Town & Country" at bounding box center [1105, 255] width 337 height 24
drag, startPoint x: 572, startPoint y: 376, endPoint x: 574, endPoint y: 362, distance: 14.1
click at [576, 376] on textarea at bounding box center [803, 373] width 1429 height 49
type textarea "I90"
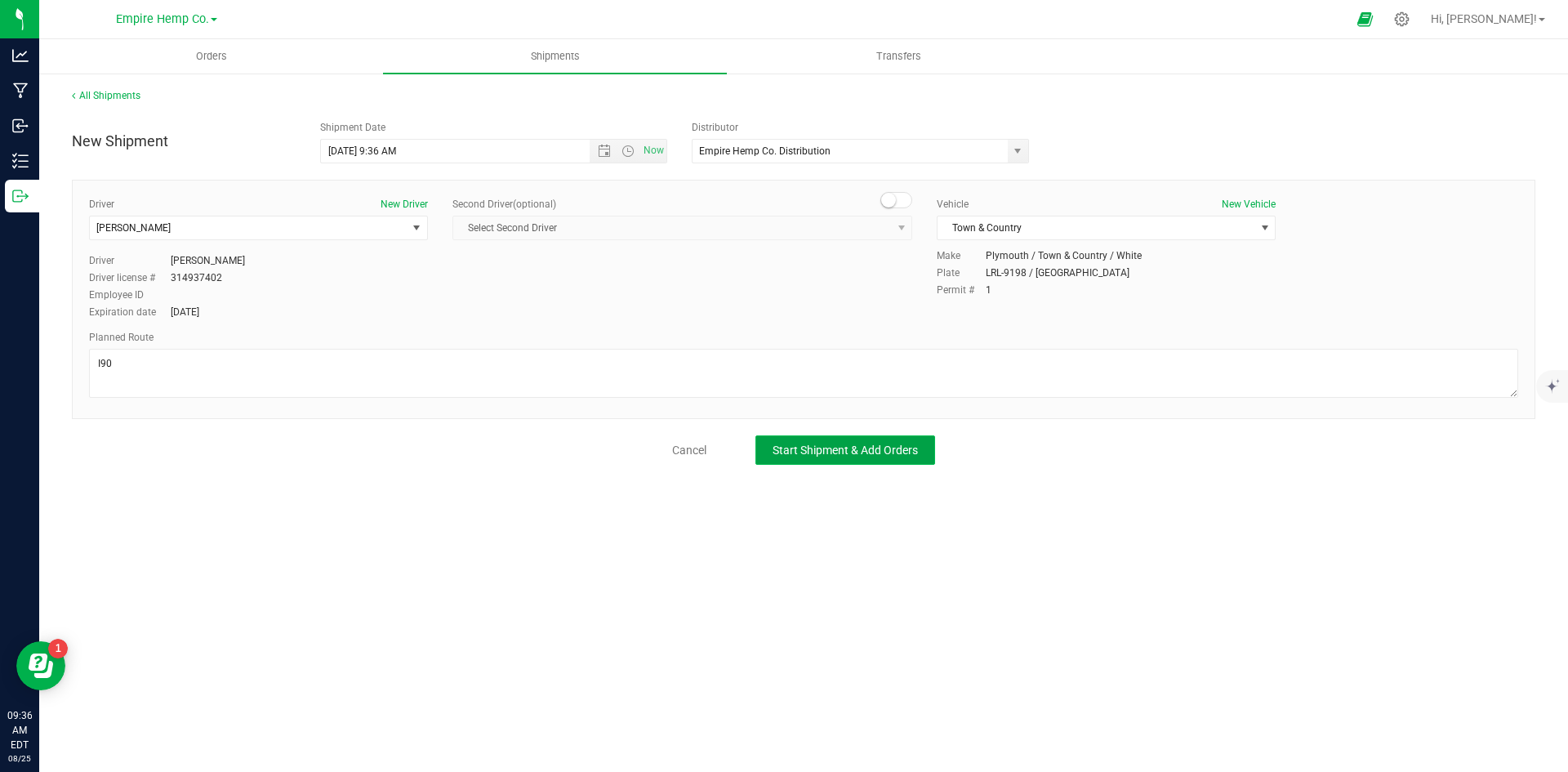
click at [863, 437] on button "Start Shipment & Add Orders" at bounding box center [845, 450] width 179 height 30
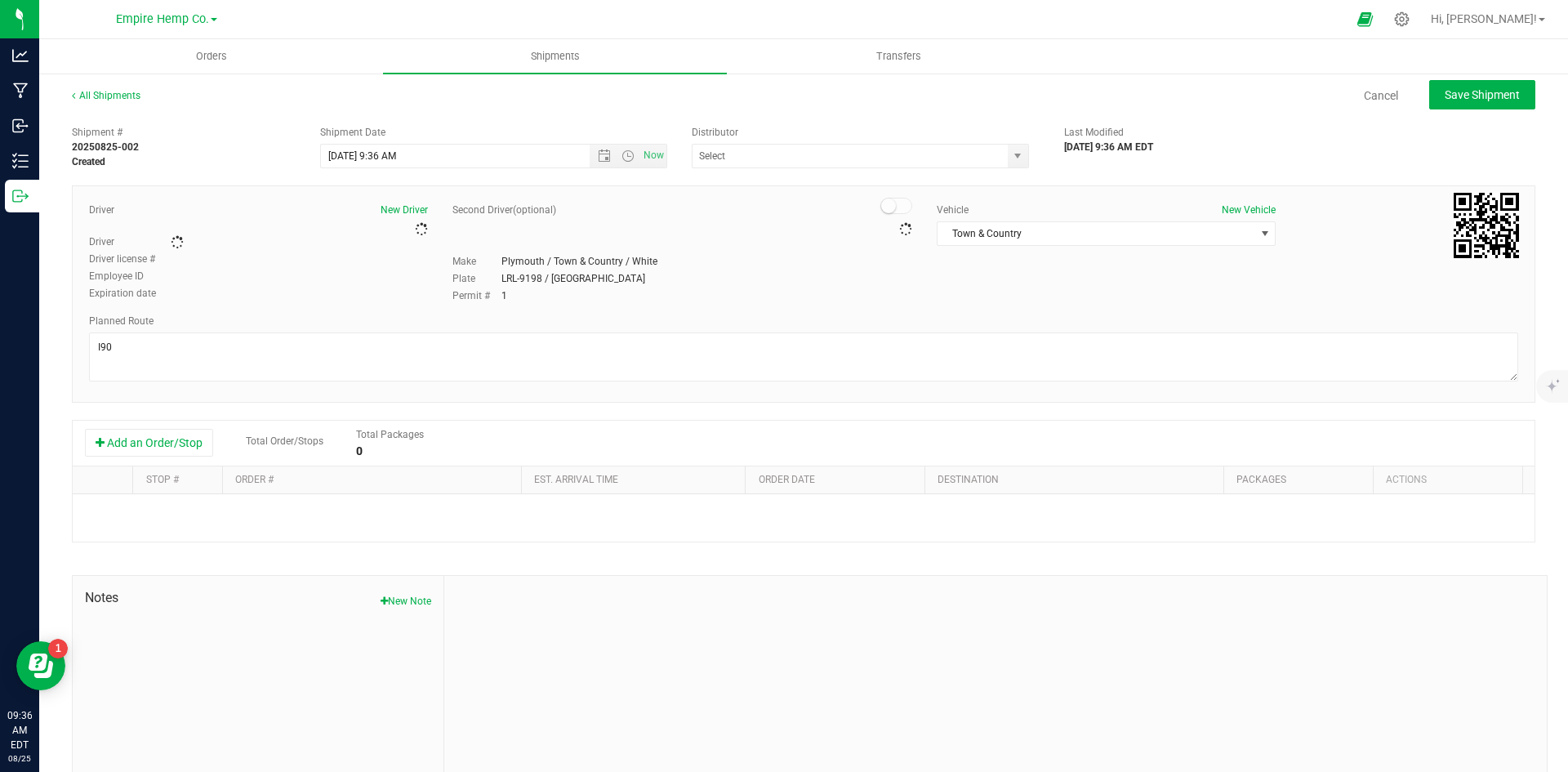
type input "Empire Hemp Co. Distribution"
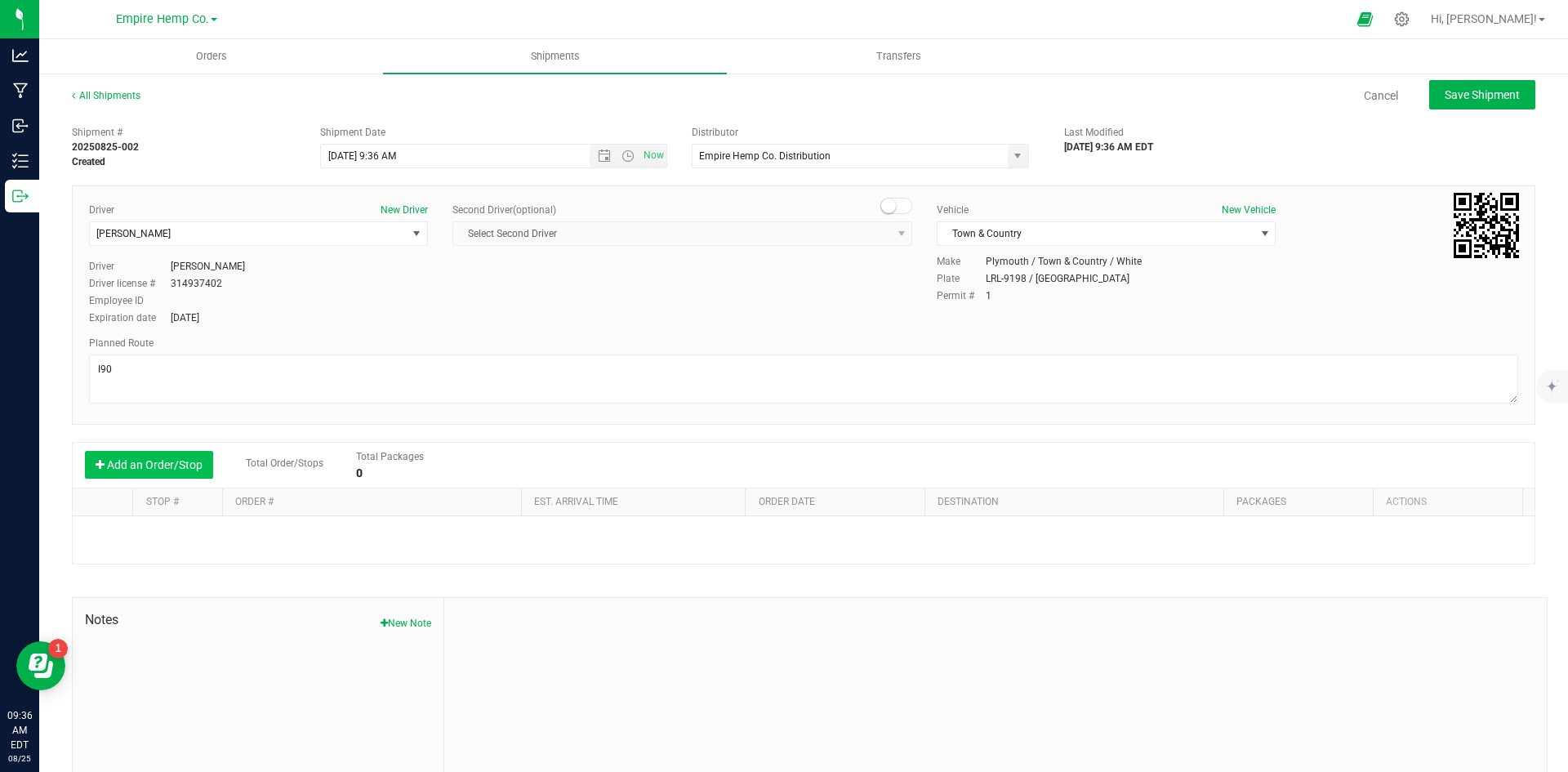
click at [177, 472] on button "Add an Order/Stop" at bounding box center [148, 464] width 128 height 28
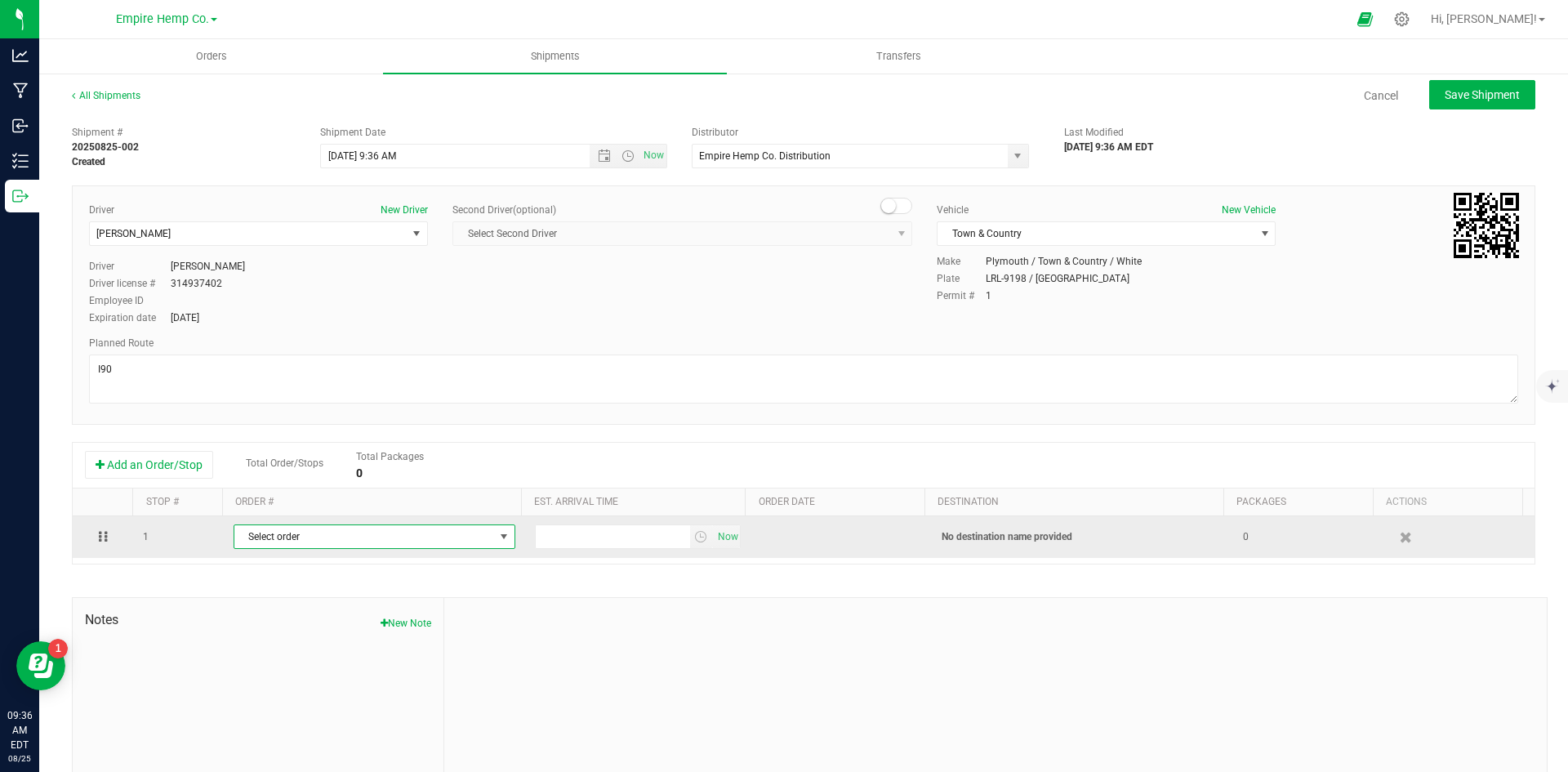
click at [332, 532] on span "Select order" at bounding box center [364, 537] width 260 height 23
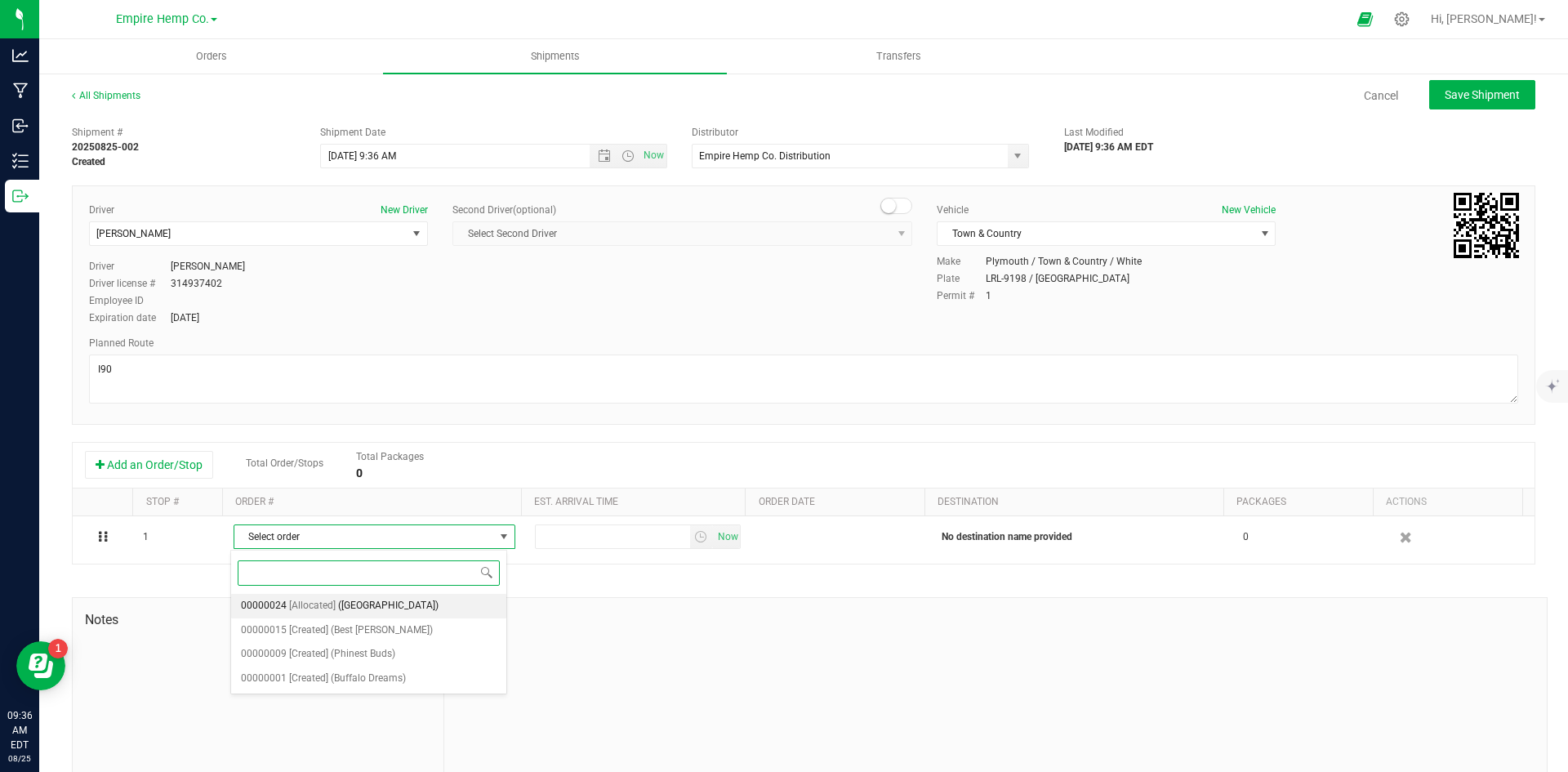
click at [379, 609] on span "([GEOGRAPHIC_DATA])" at bounding box center [388, 606] width 100 height 21
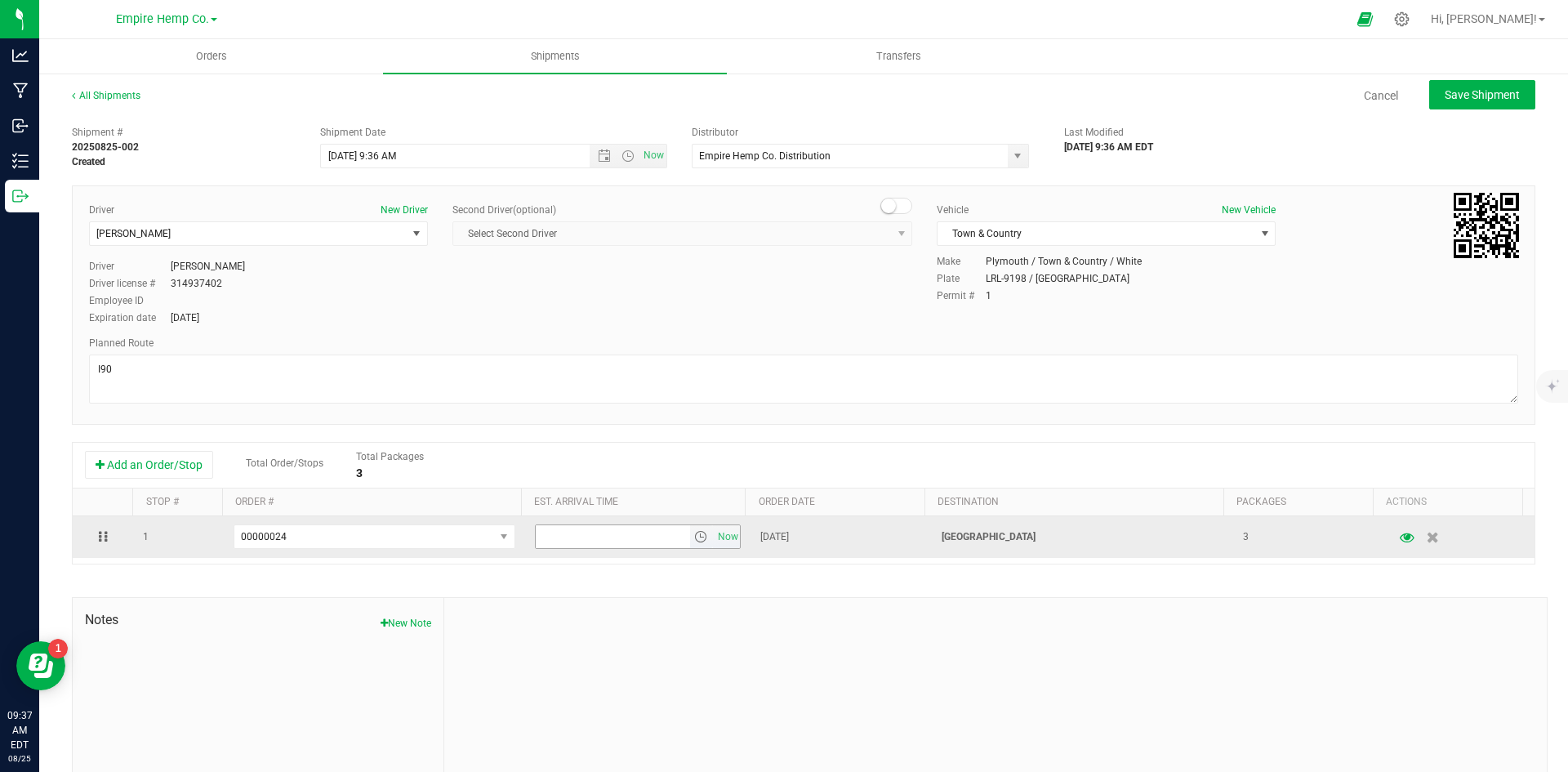
click at [694, 540] on span "select" at bounding box center [700, 536] width 13 height 13
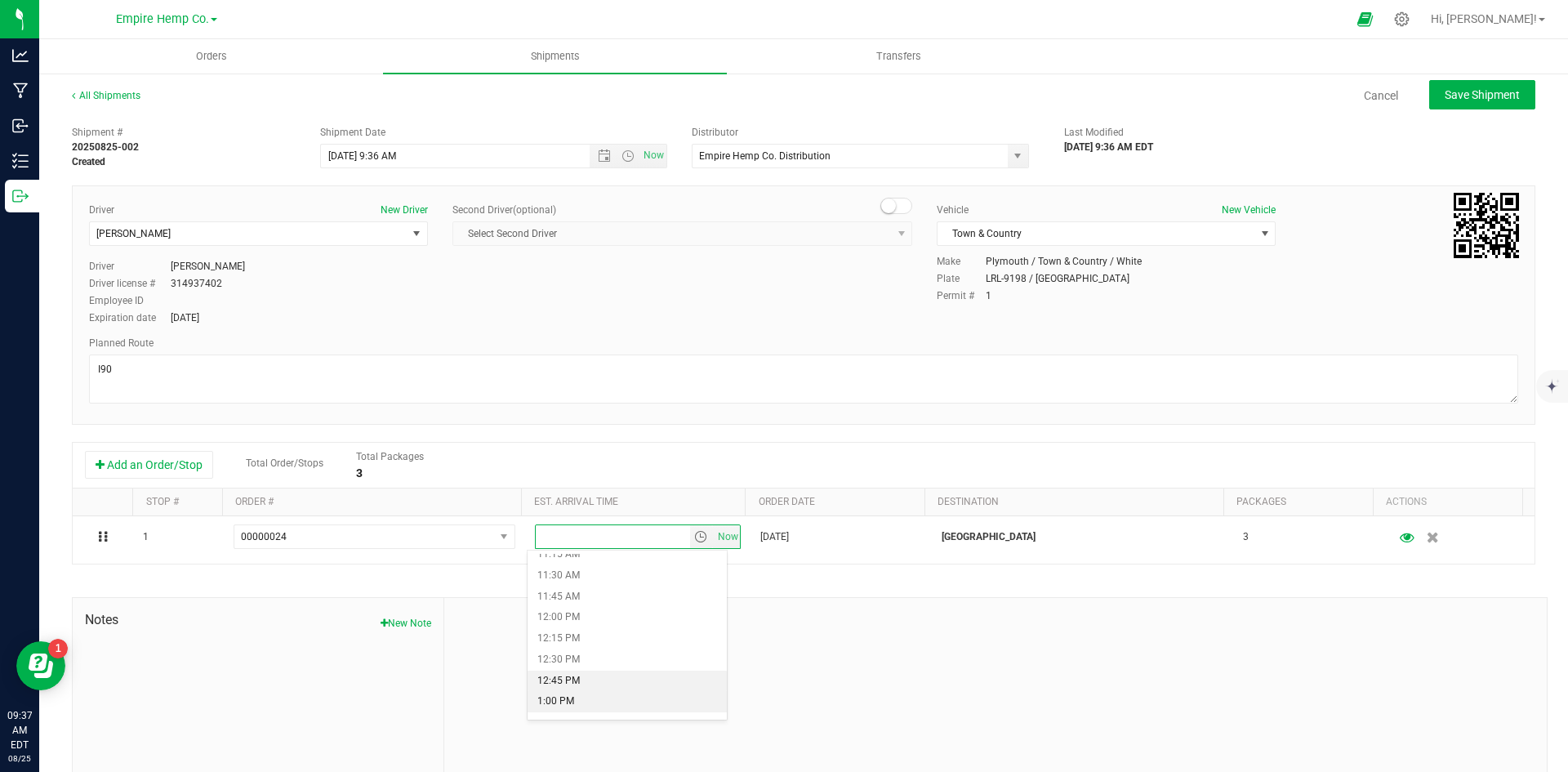
scroll to position [980, 0]
click at [591, 595] on li "12:00 PM" at bounding box center [627, 591] width 199 height 21
click at [1362, 444] on div "Add an Order/Stop Total Order/Stops Total Packages 3" at bounding box center [803, 465] width 1462 height 45
click at [1477, 105] on button "Save Shipment" at bounding box center [1482, 95] width 106 height 30
type input "[DATE] 1:36 PM"
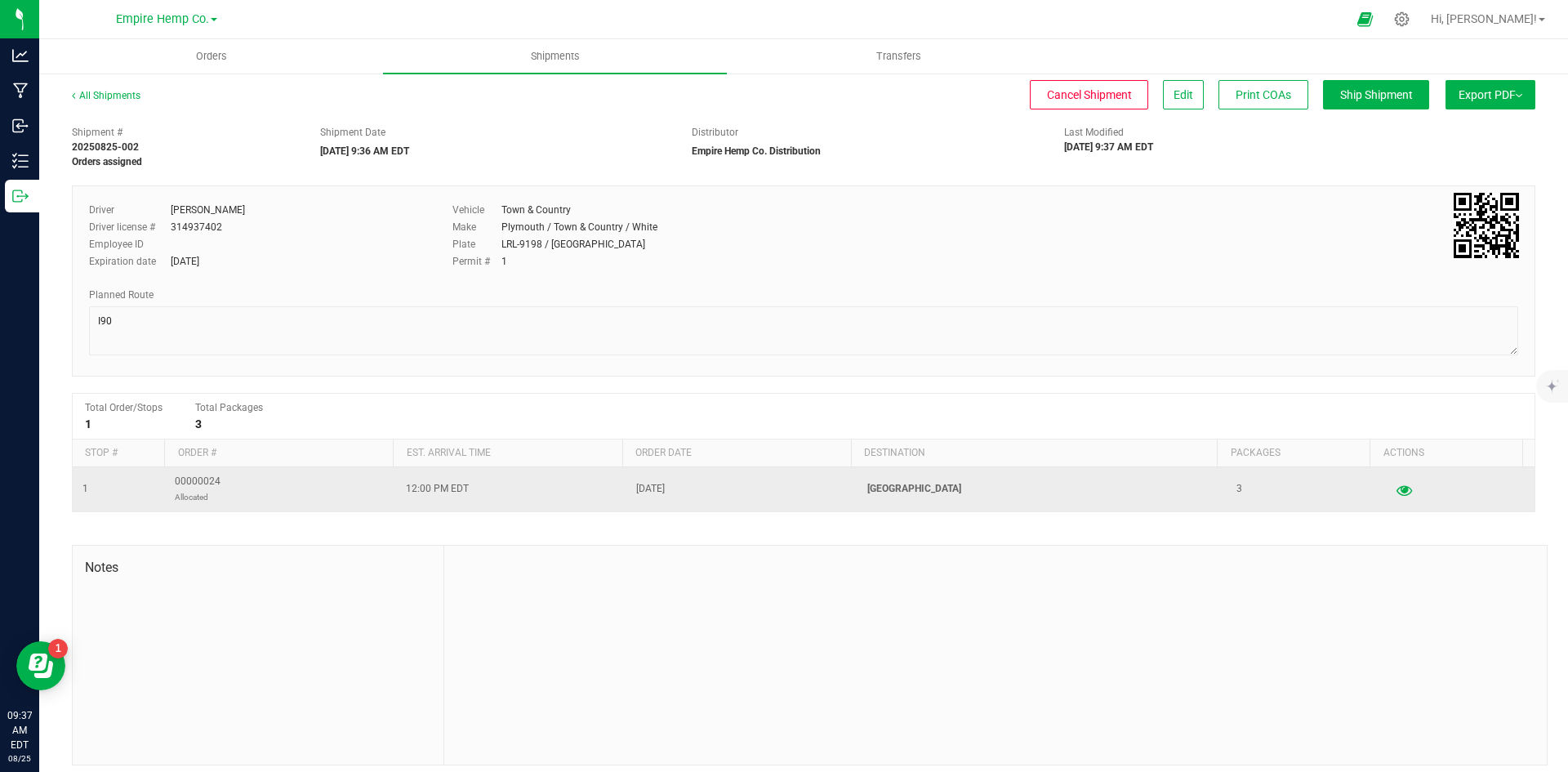
click at [1396, 491] on icon "button" at bounding box center [1404, 489] width 16 height 11
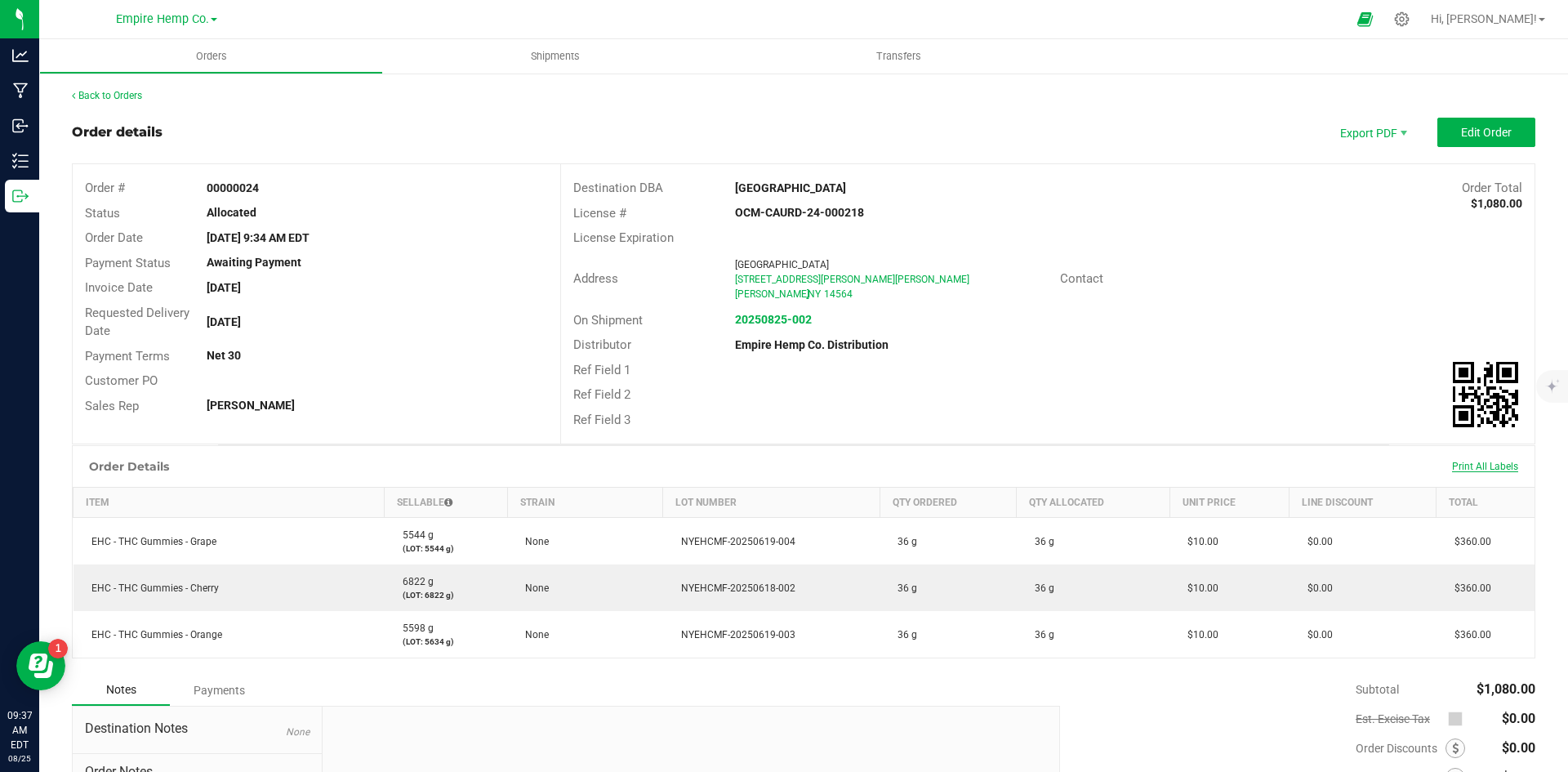
click at [1468, 464] on span "Print All Labels" at bounding box center [1485, 466] width 66 height 11
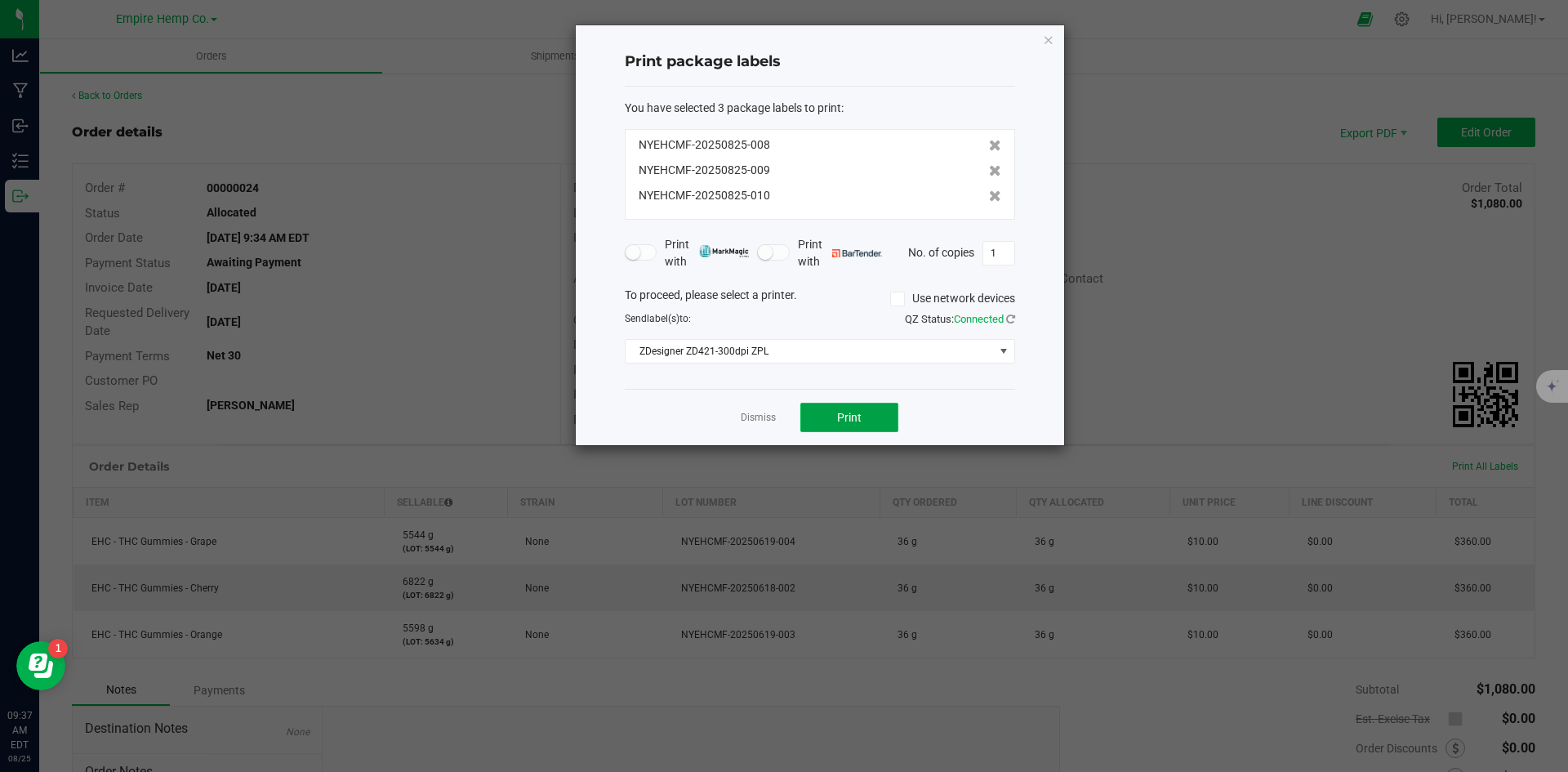
click at [854, 408] on button "Print" at bounding box center [849, 417] width 98 height 30
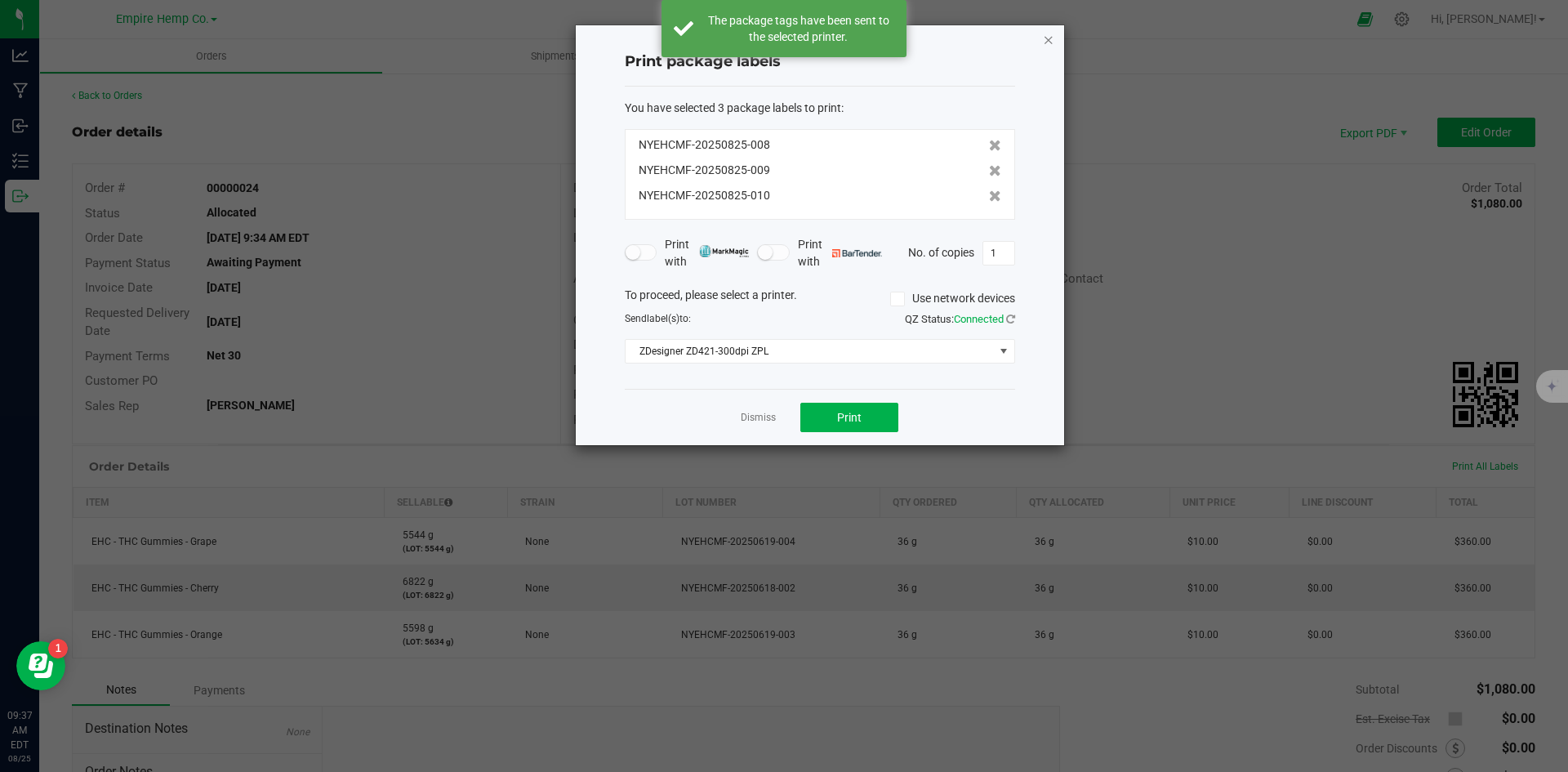
click at [1052, 34] on icon "button" at bounding box center [1048, 39] width 11 height 19
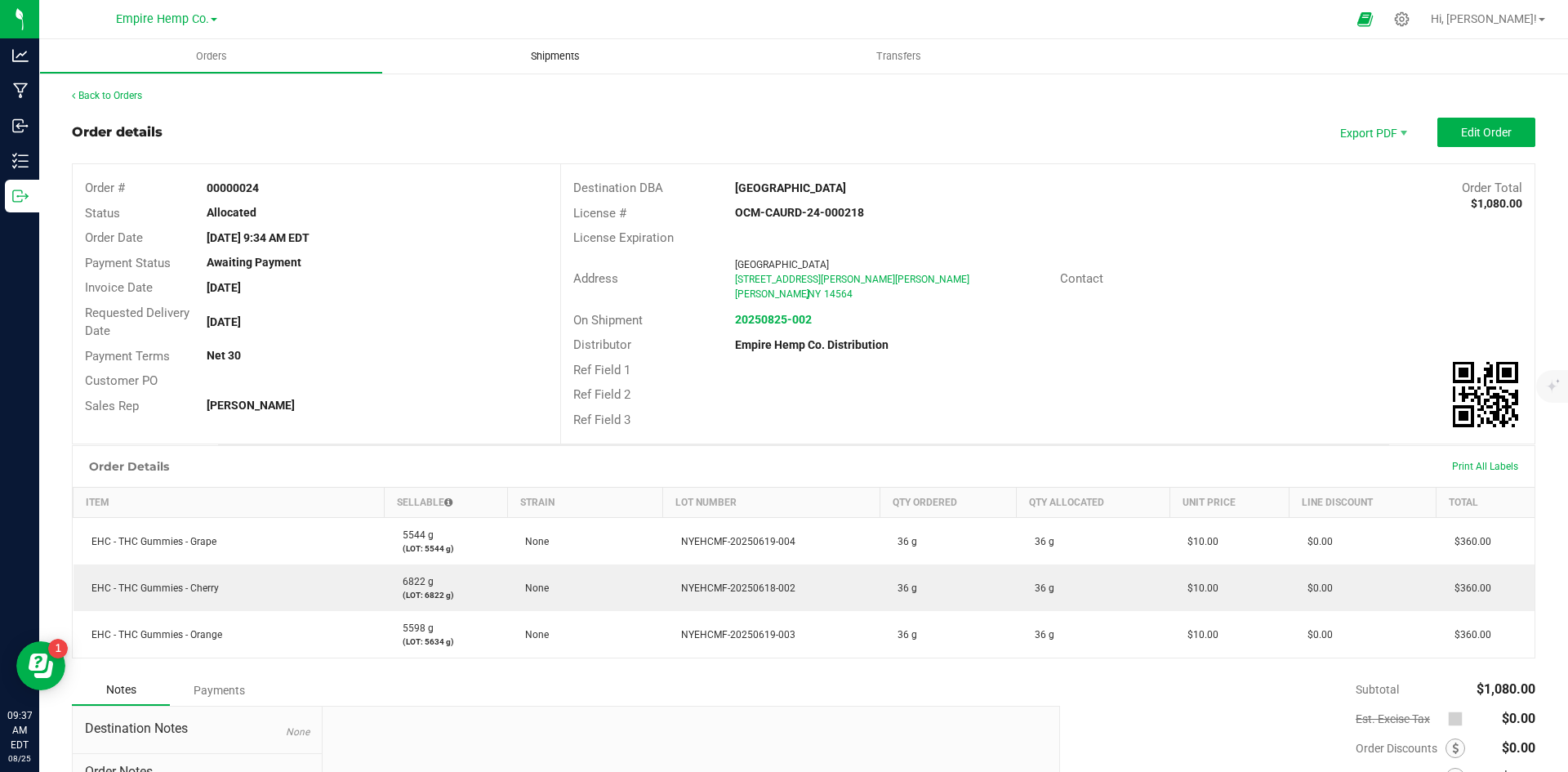
click at [538, 51] on span "Shipments" at bounding box center [555, 56] width 93 height 15
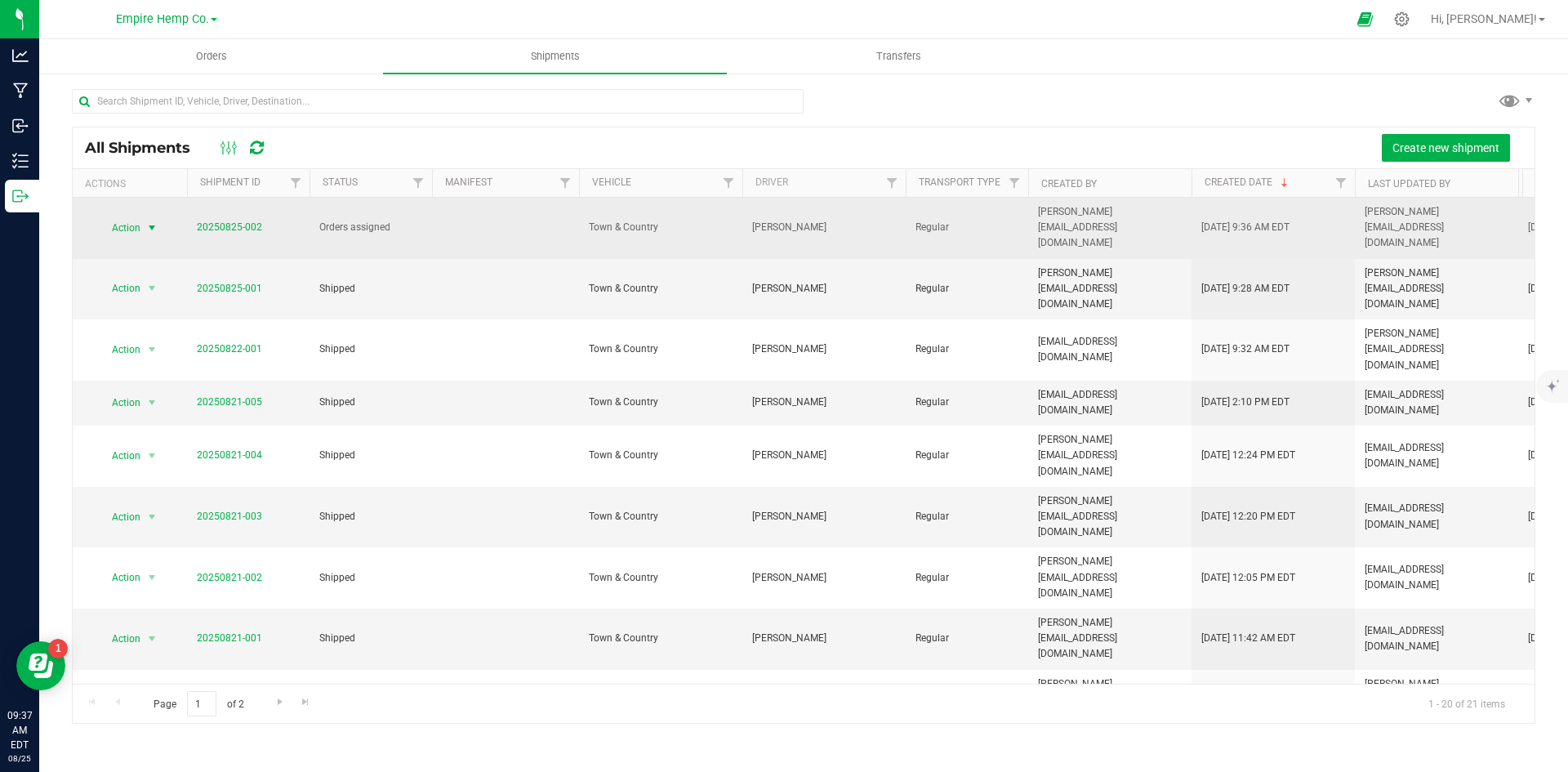
click at [153, 221] on span "select" at bounding box center [152, 227] width 13 height 13
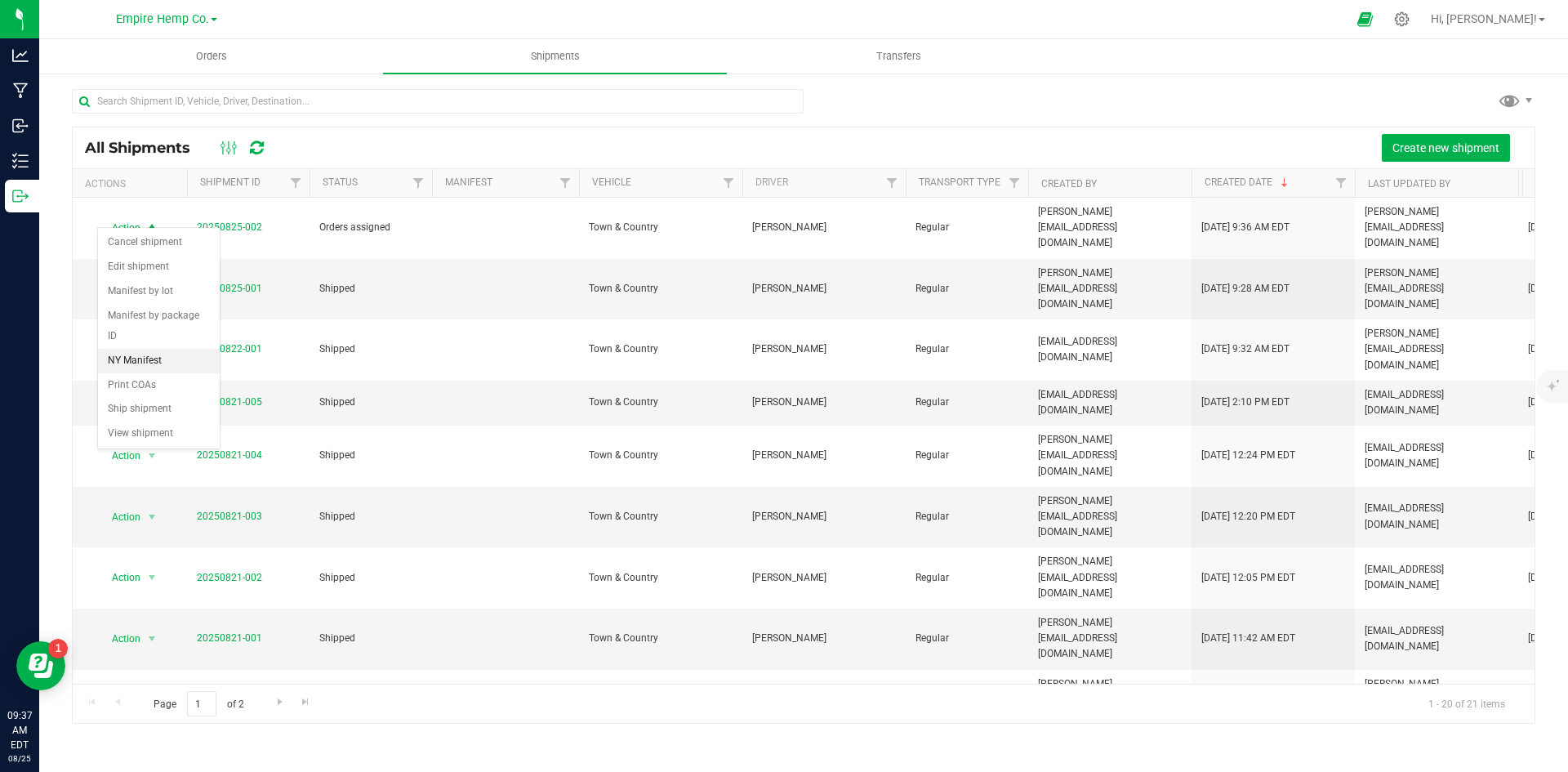
click at [160, 349] on li "NY Manifest" at bounding box center [159, 361] width 122 height 24
click at [216, 60] on span "Orders" at bounding box center [212, 56] width 75 height 15
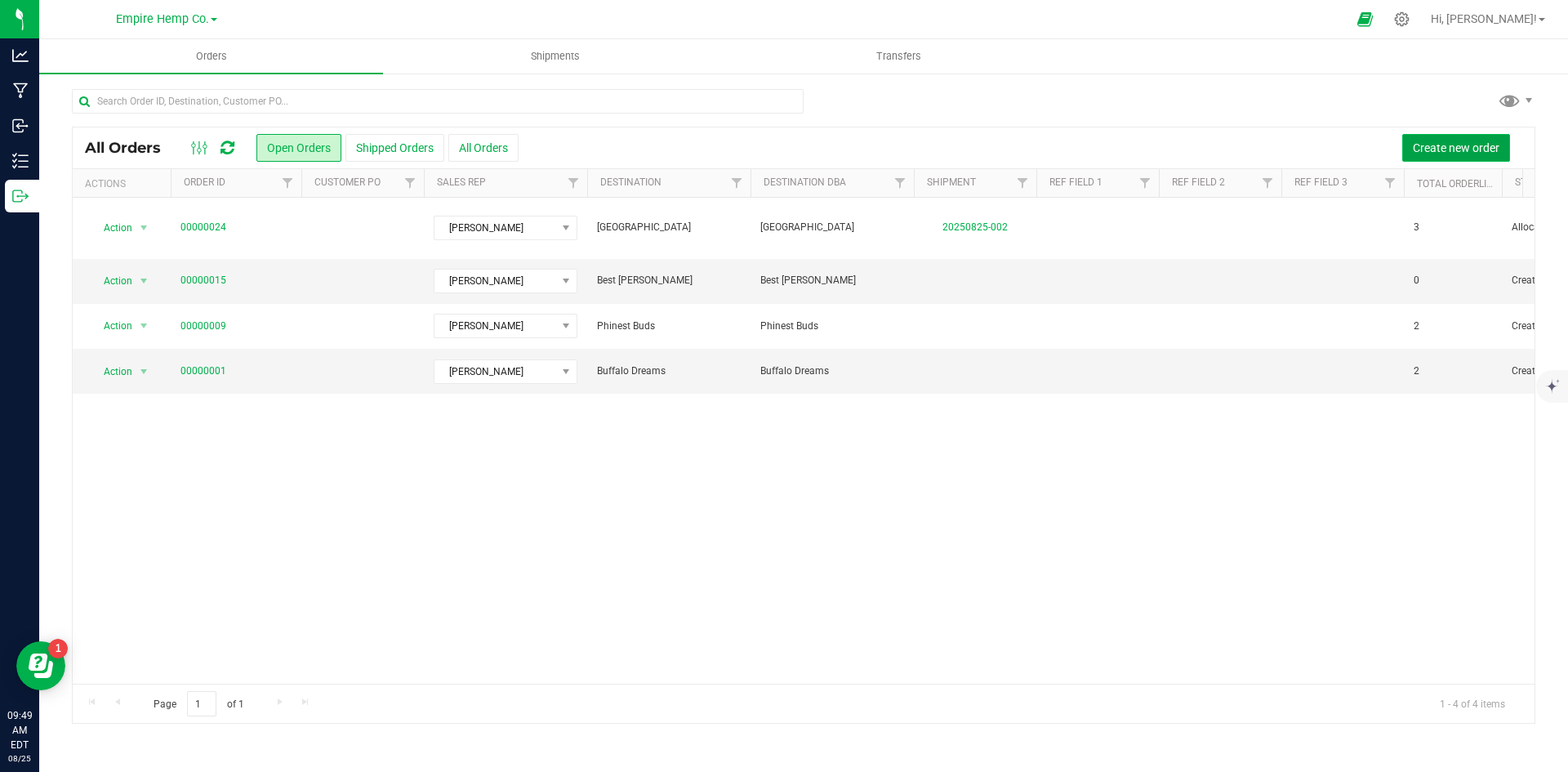
click at [1469, 152] on span "Create new order" at bounding box center [1456, 147] width 86 height 13
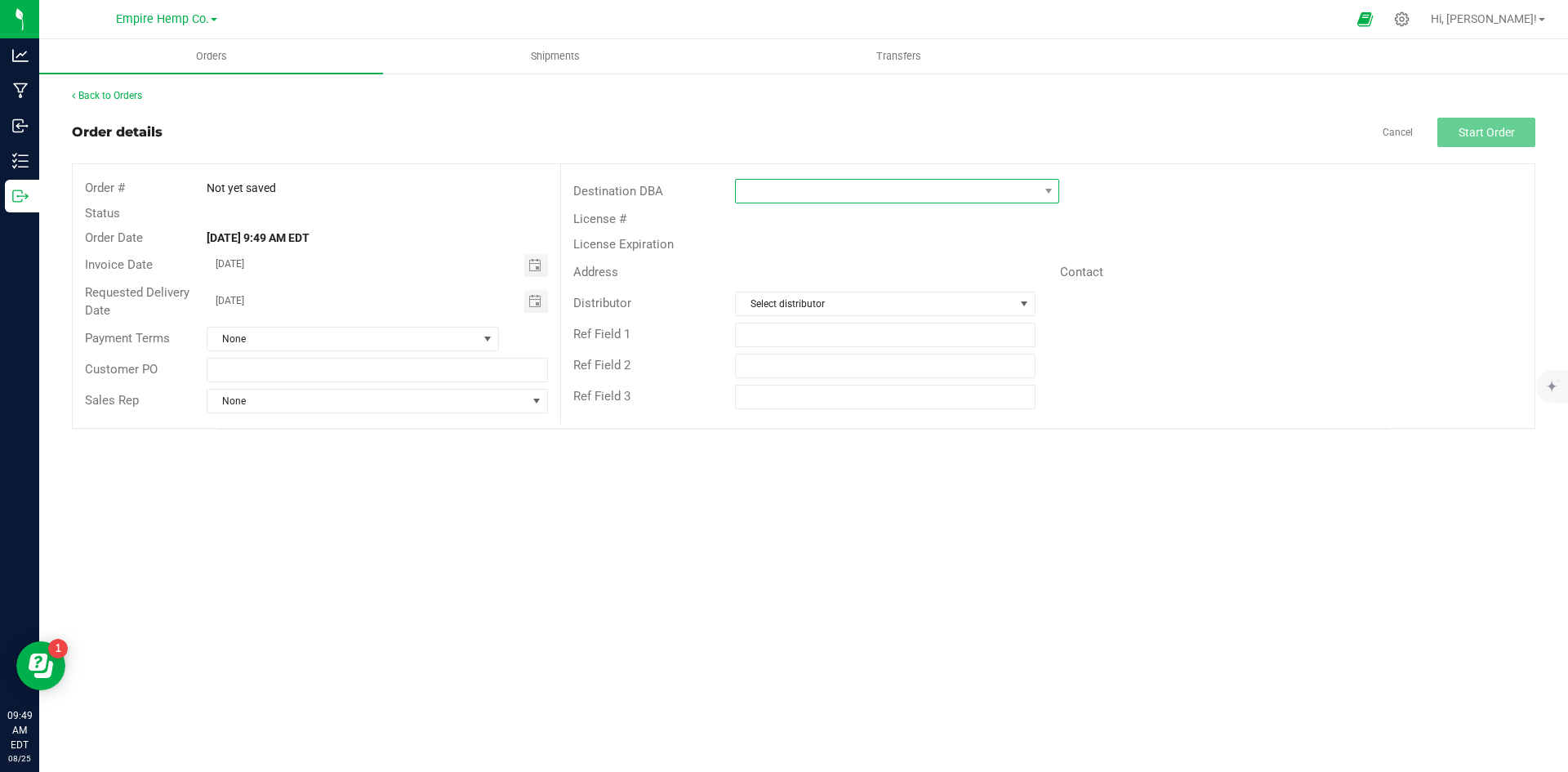
click at [843, 181] on span at bounding box center [887, 191] width 302 height 23
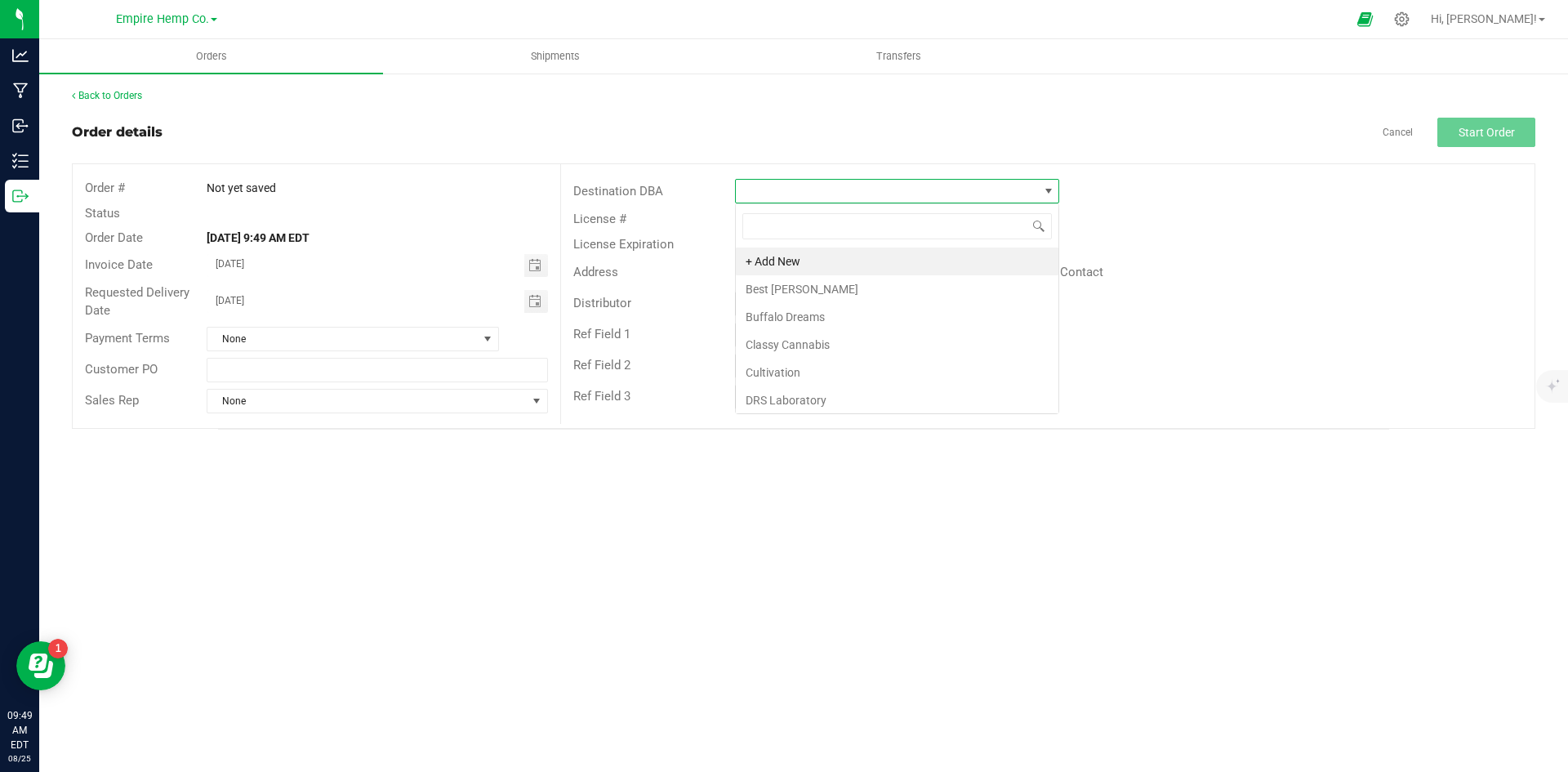
scroll to position [24, 324]
type input "sess"
click at [846, 254] on li "Sessco" at bounding box center [897, 261] width 322 height 28
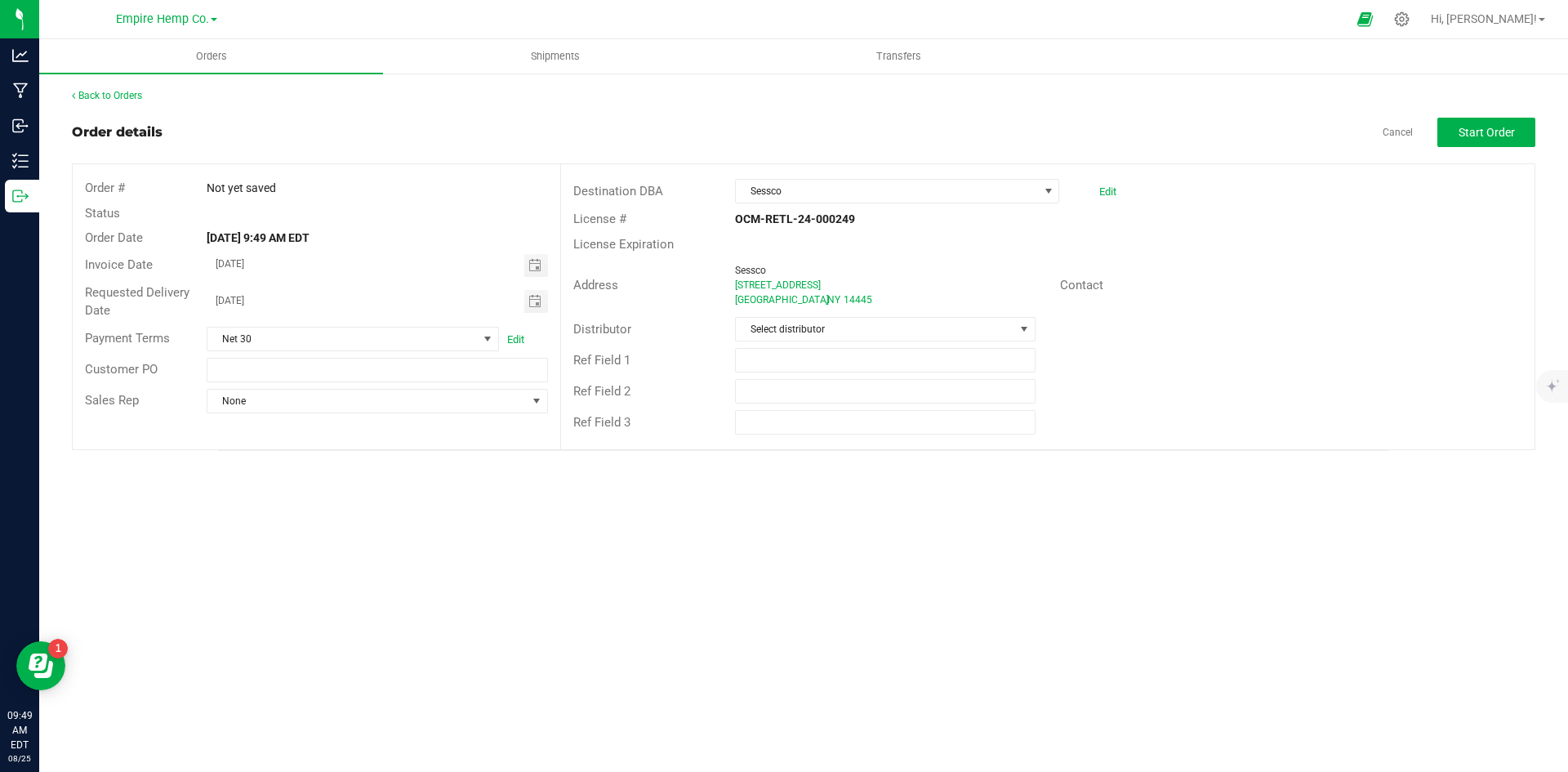
click at [898, 313] on div "Address [GEOGRAPHIC_DATA][STREET_ADDRESS] Contact" at bounding box center [1047, 285] width 973 height 58
click at [893, 321] on span "Select distributor" at bounding box center [875, 329] width 278 height 23
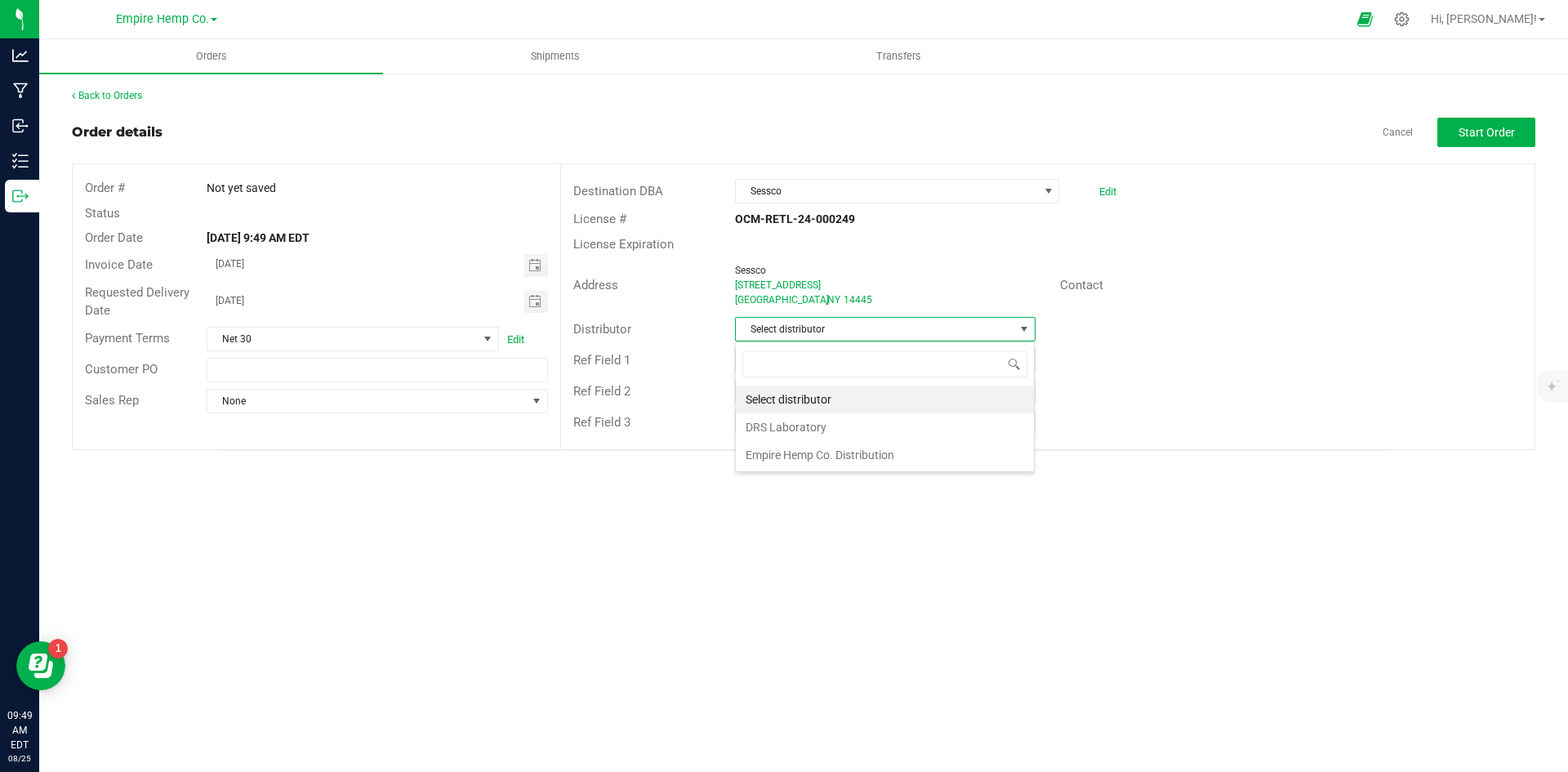
scroll to position [24, 301]
click at [883, 444] on li "Empire Hemp Co. Distribution" at bounding box center [885, 455] width 298 height 28
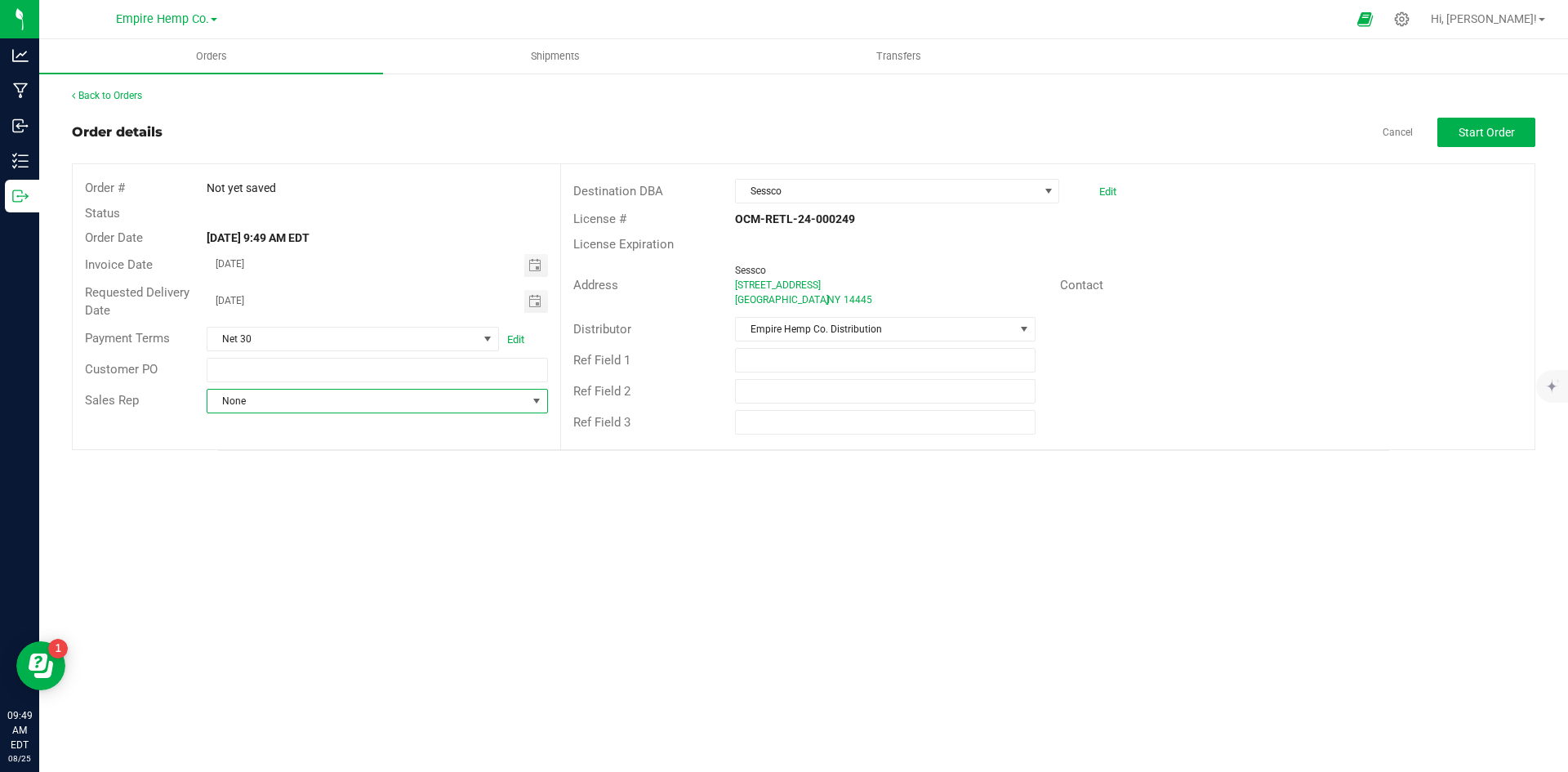
click at [492, 410] on span "None" at bounding box center [367, 401] width 319 height 23
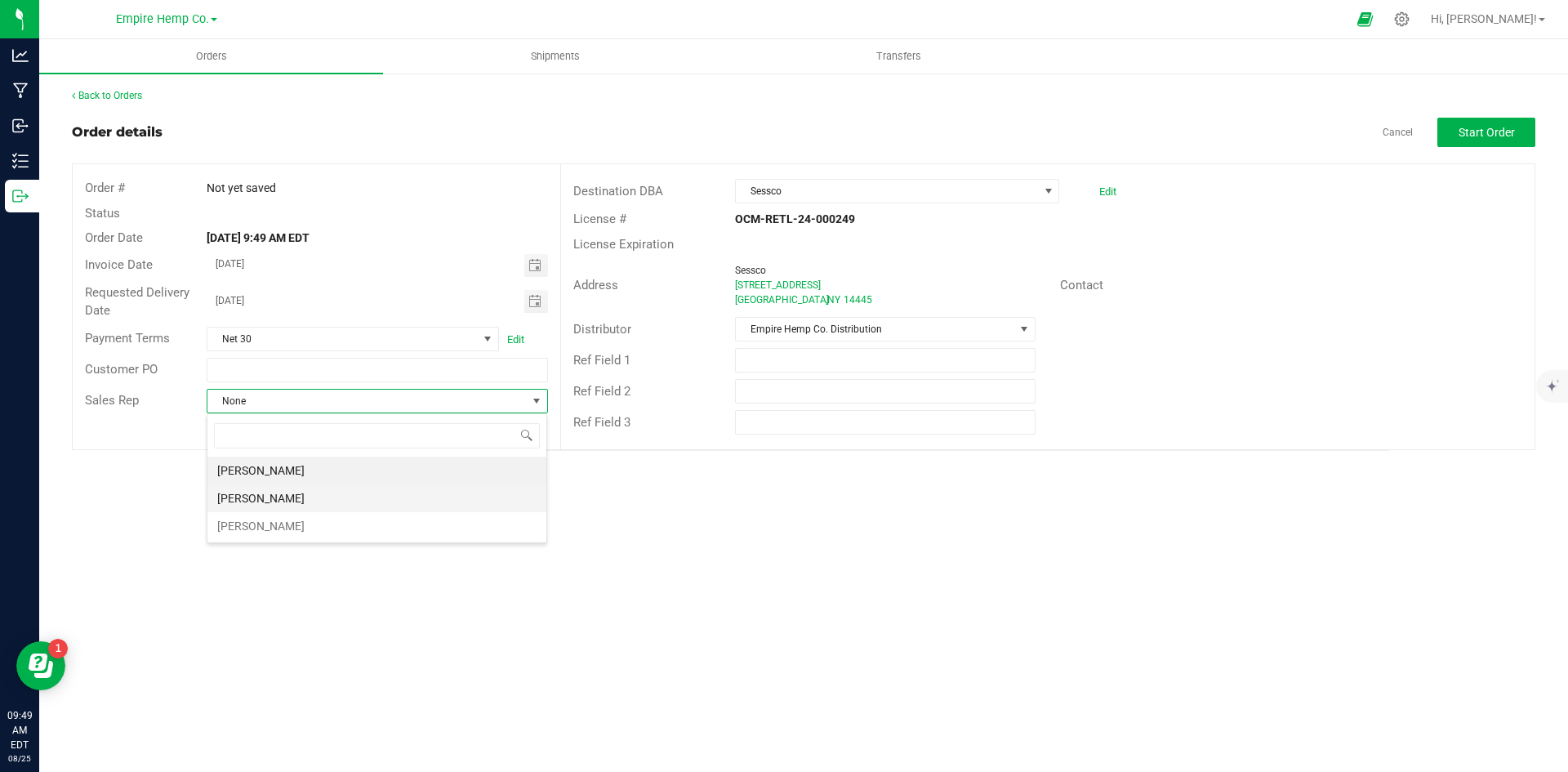
scroll to position [24, 341]
click at [433, 501] on li "[PERSON_NAME]" at bounding box center [376, 498] width 339 height 28
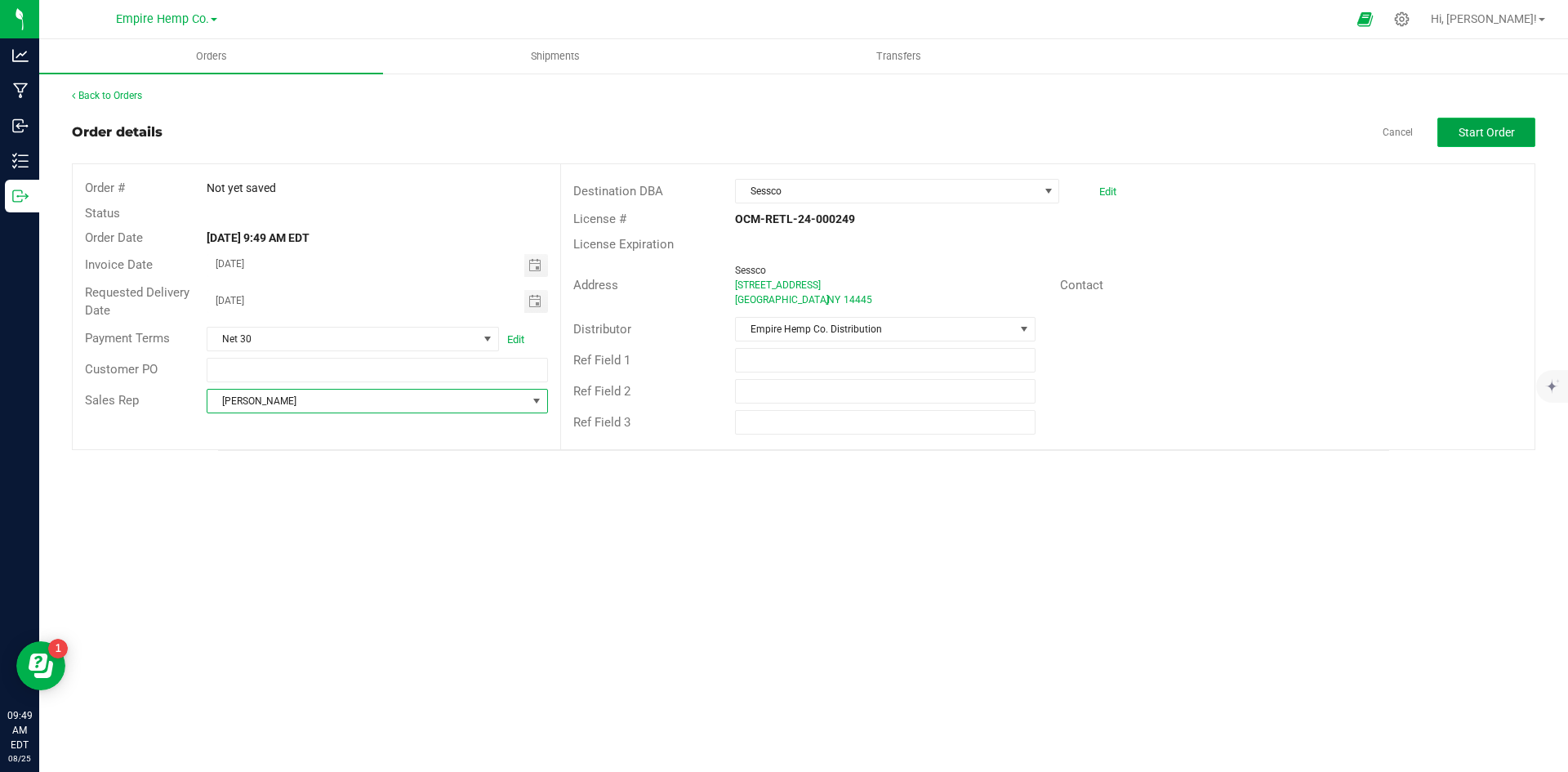
click at [1521, 127] on button "Start Order" at bounding box center [1486, 132] width 98 height 30
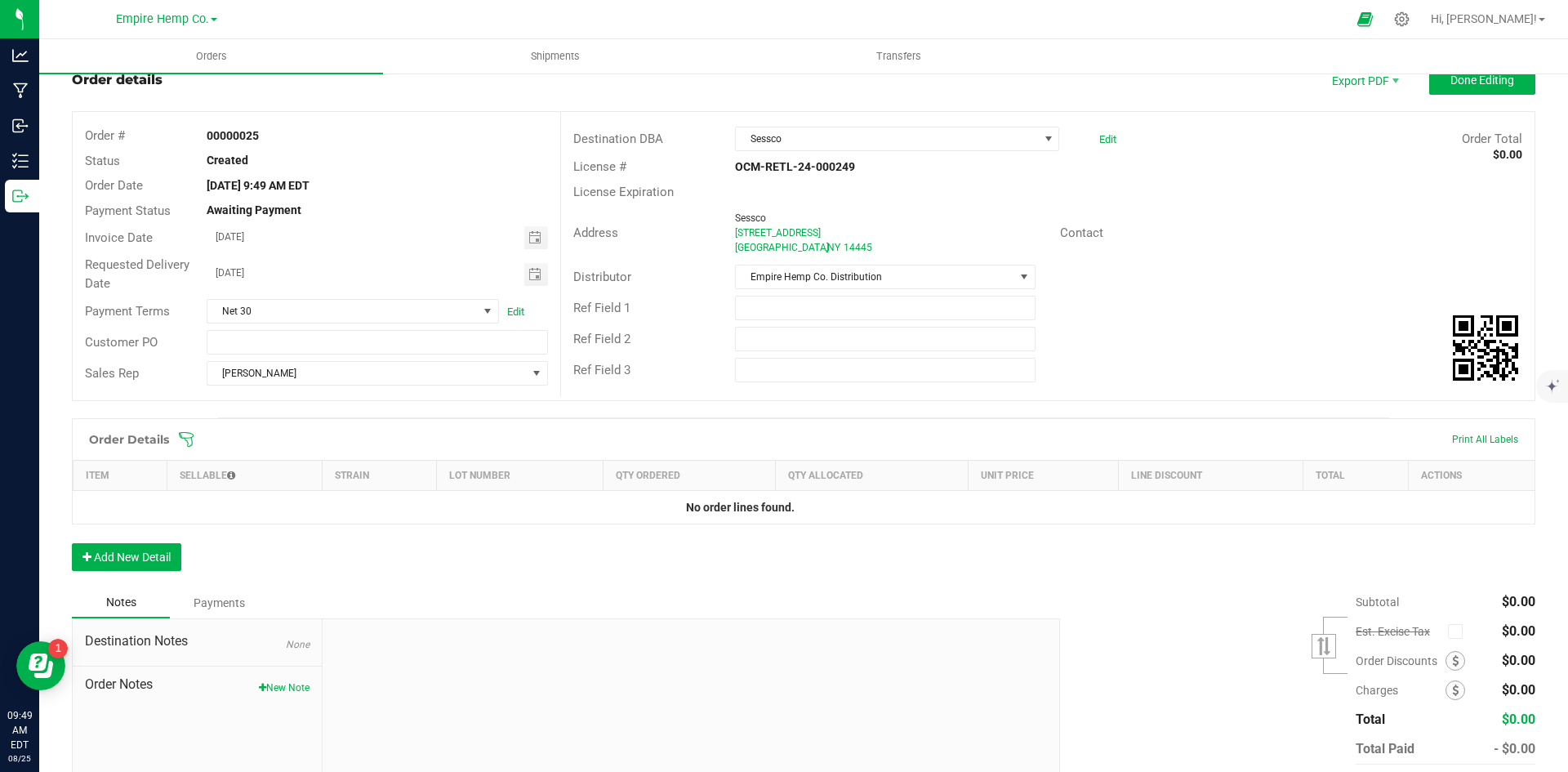
scroll to position [82, 0]
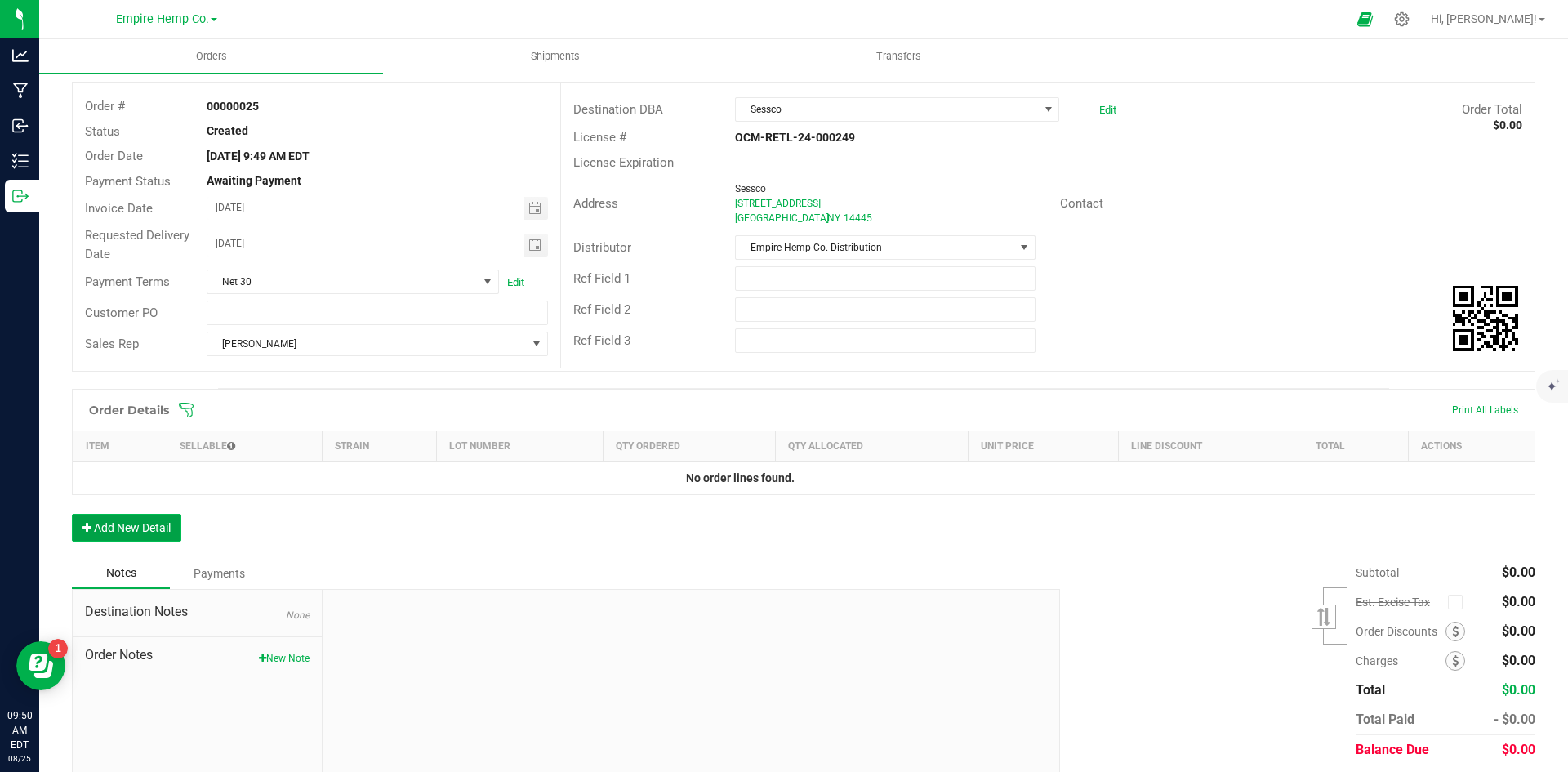
click at [148, 525] on button "Add New Detail" at bounding box center [126, 528] width 110 height 28
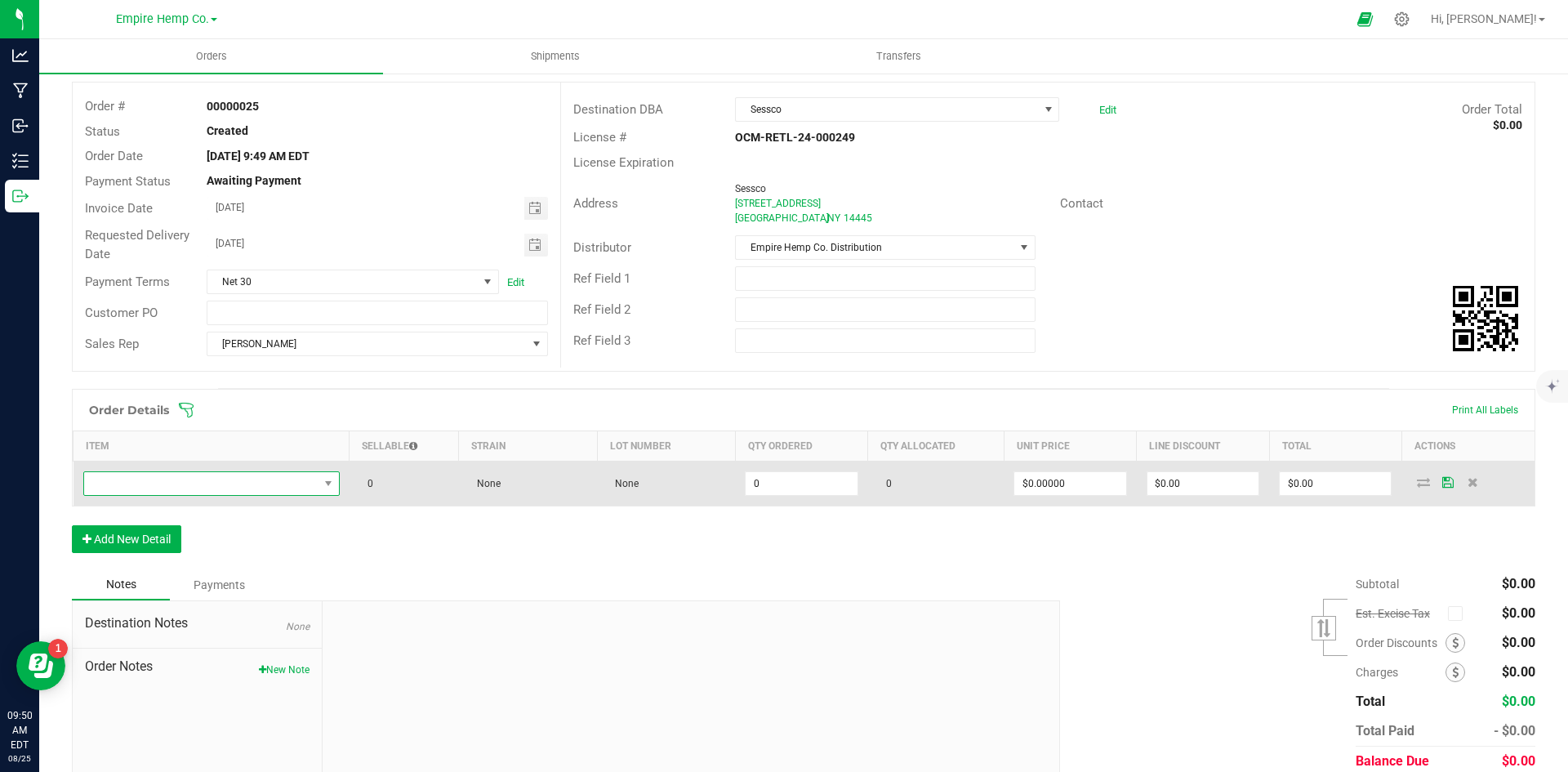
click at [220, 489] on span "NO DATA FOUND" at bounding box center [201, 484] width 234 height 23
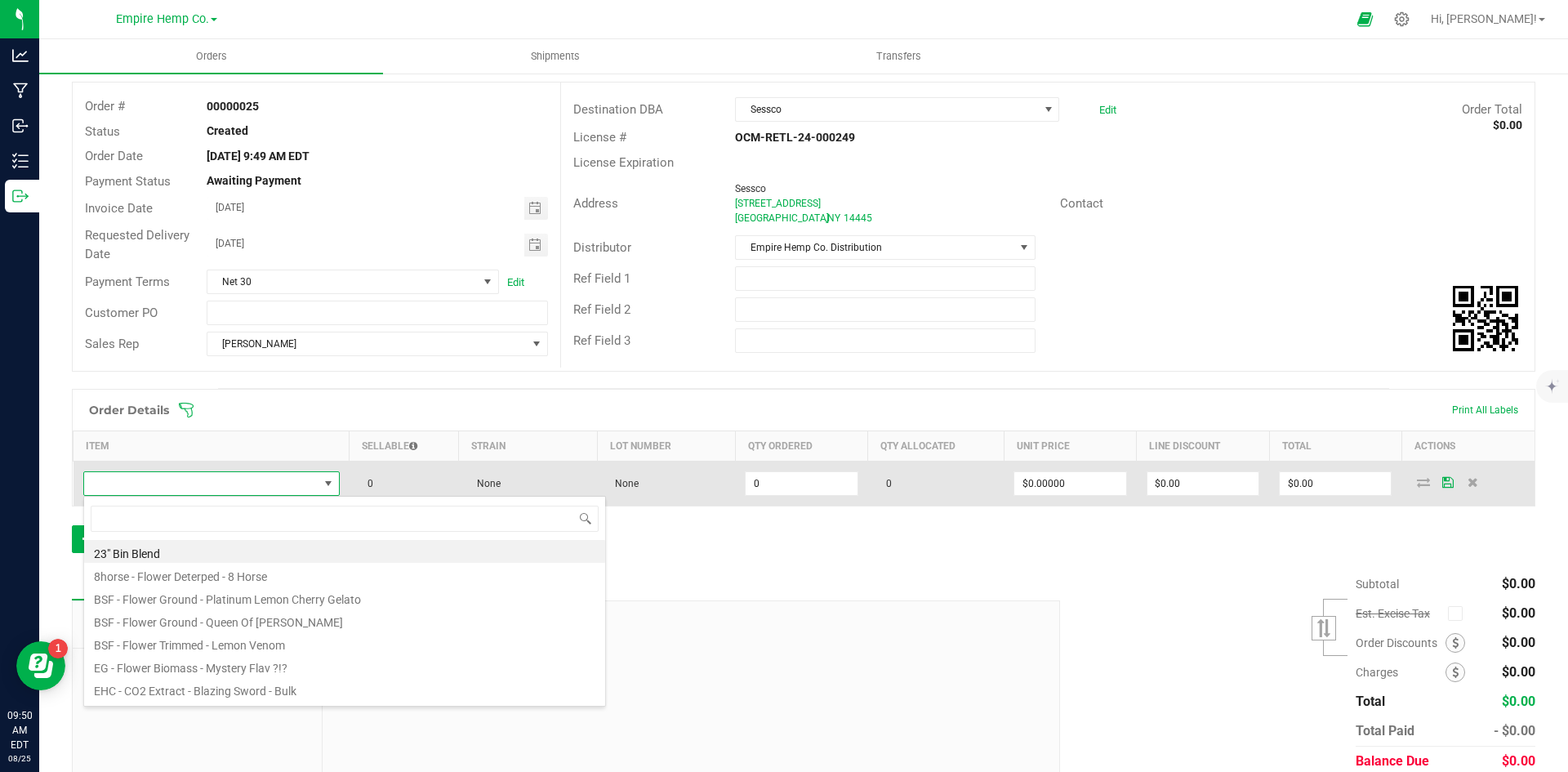
scroll to position [24, 253]
type input "sta"
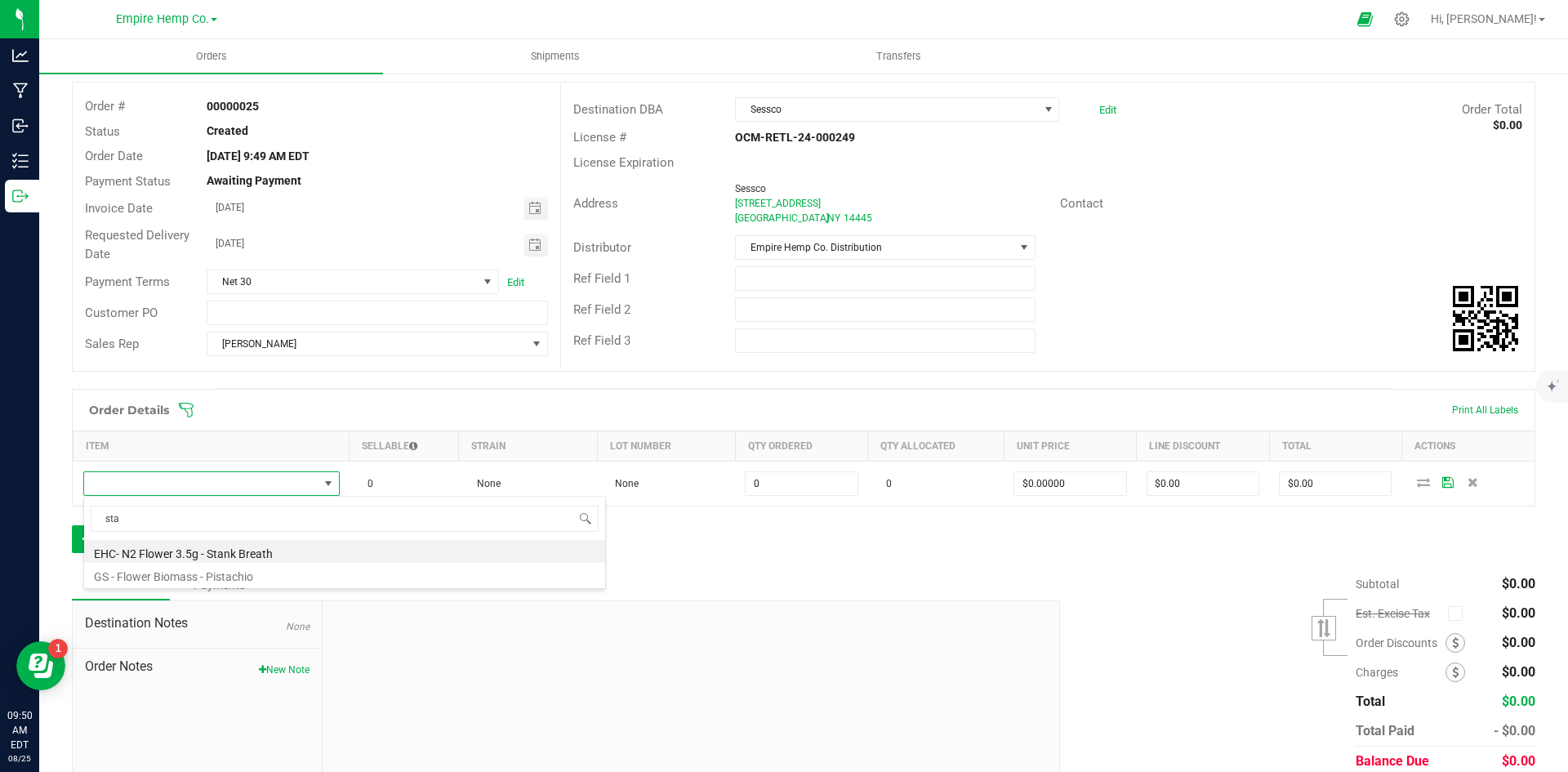
click at [247, 546] on li "EHC- N2 Flower 3.5g - Stank Breath" at bounding box center [345, 552] width 521 height 23
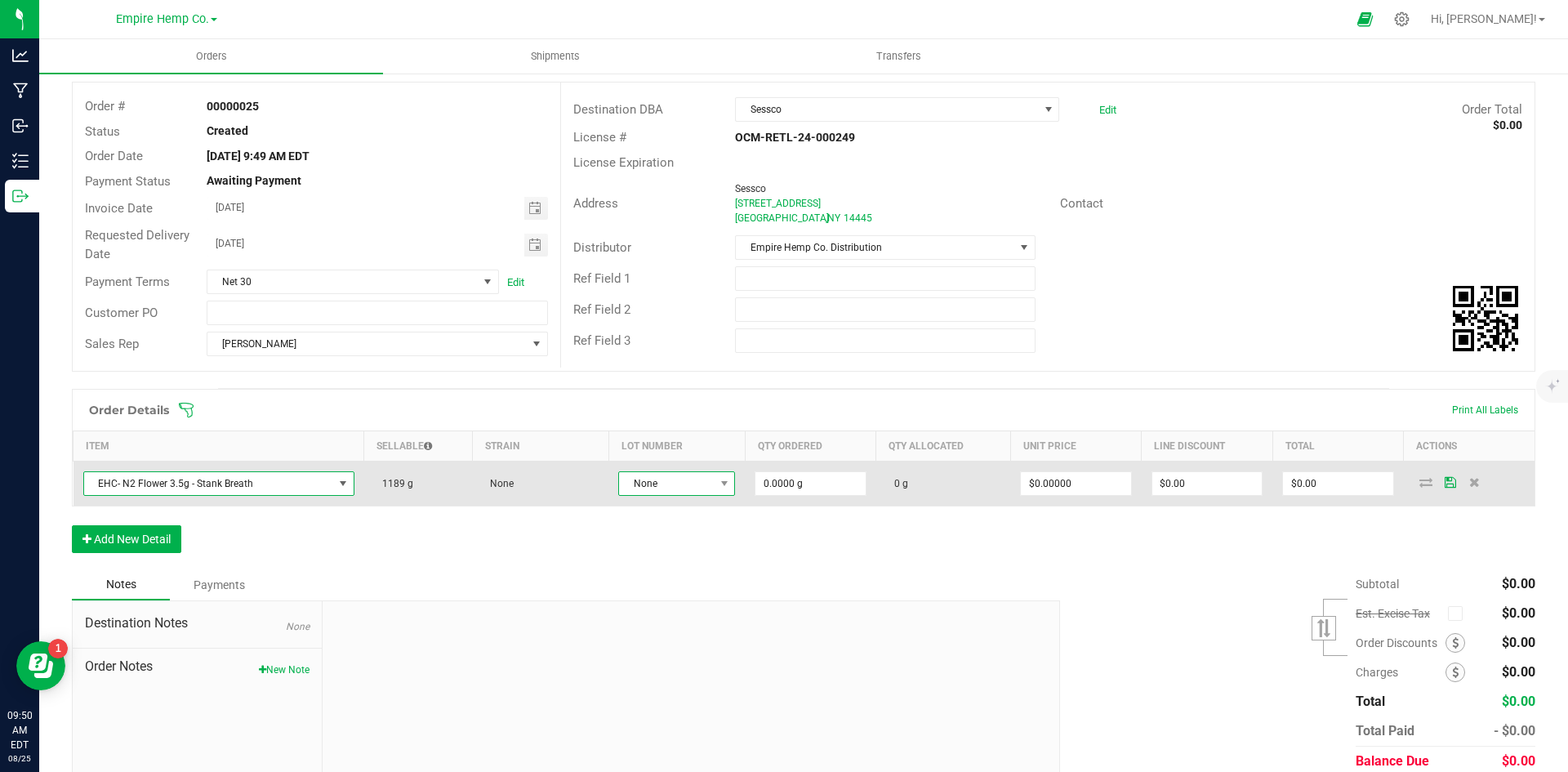
click at [698, 488] on span "None" at bounding box center [666, 484] width 95 height 23
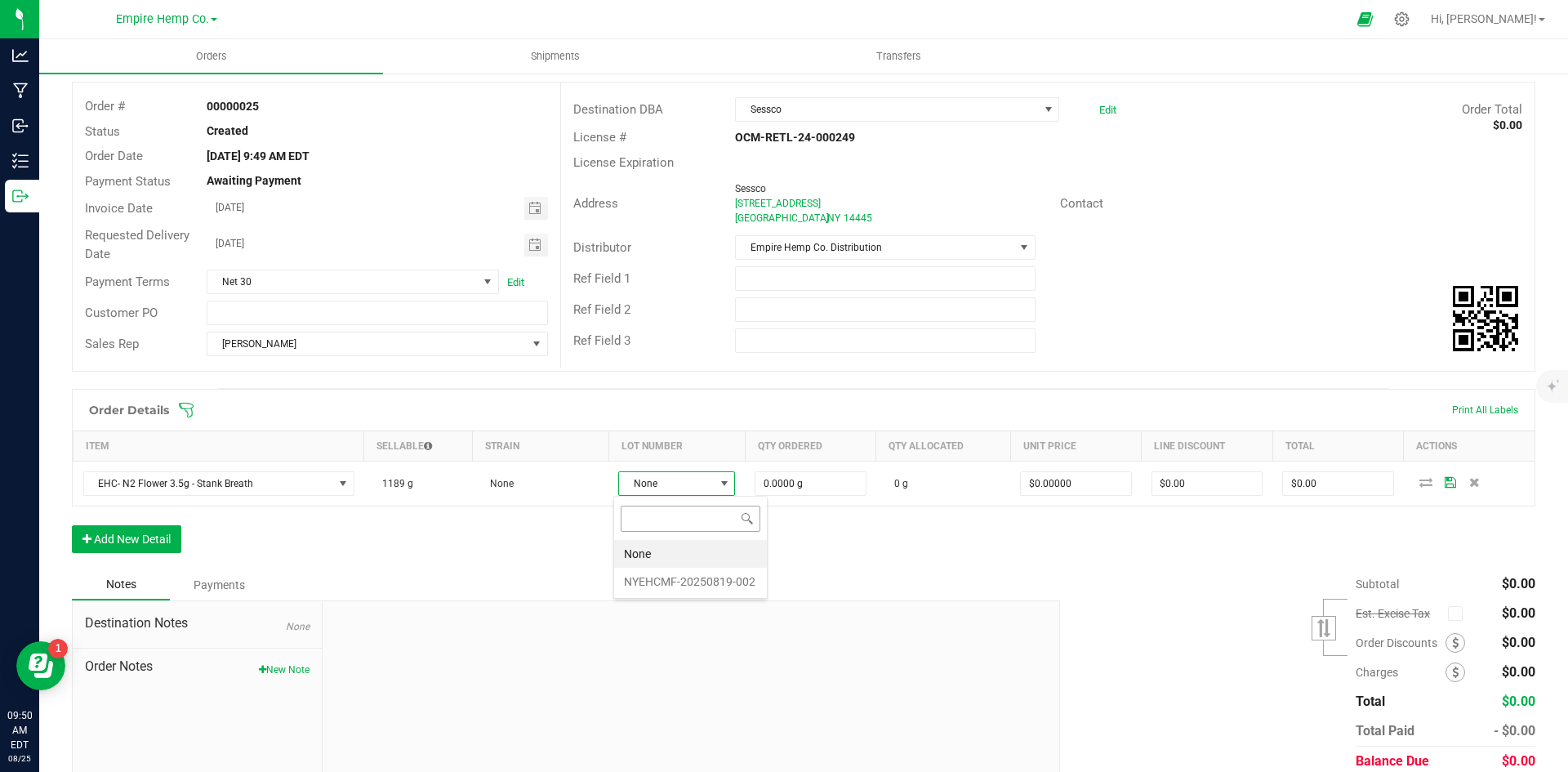
scroll to position [24, 116]
click at [698, 573] on li "NYEHCMF-20250819-002" at bounding box center [690, 581] width 152 height 28
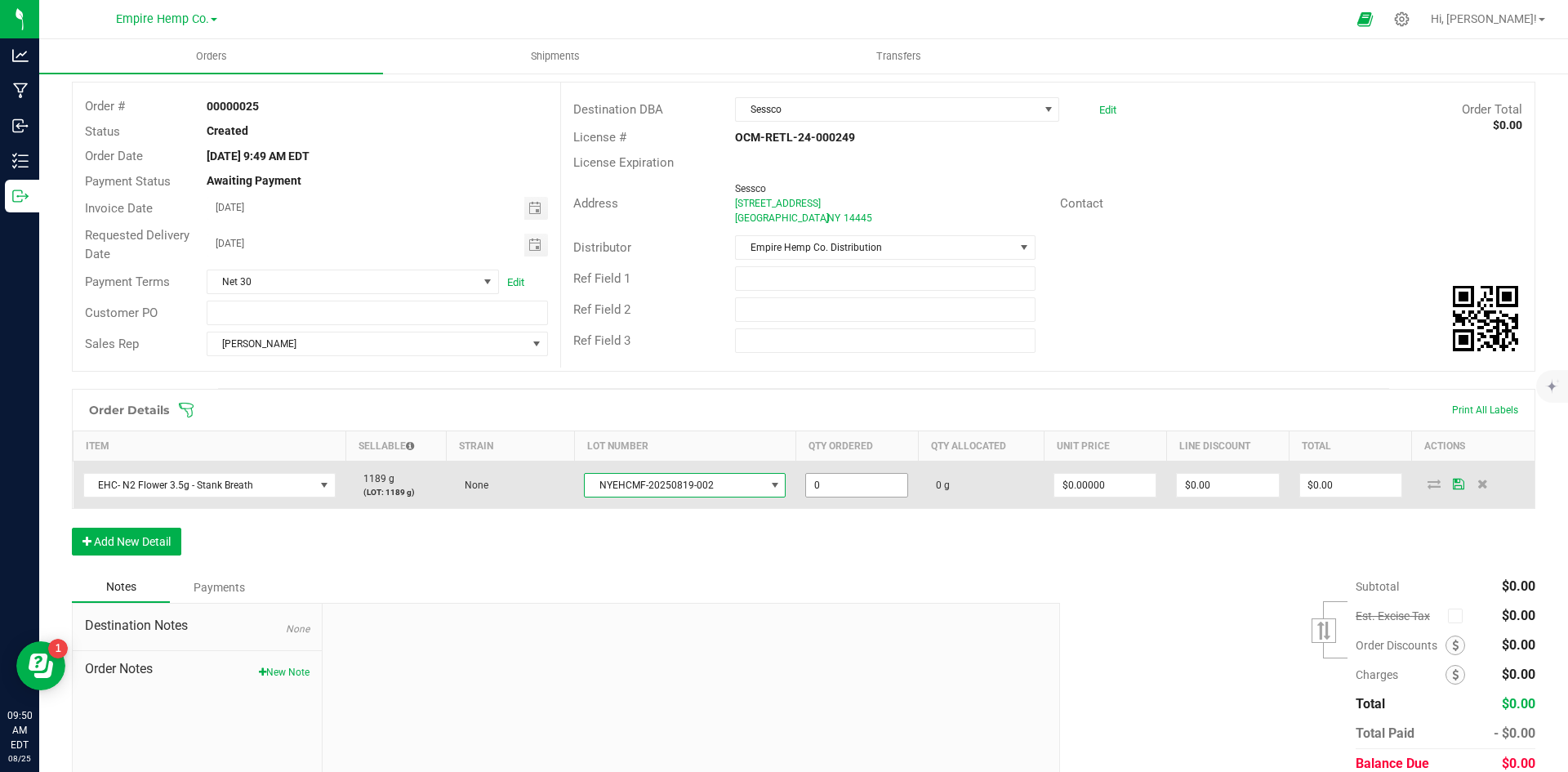
click at [861, 483] on input "0" at bounding box center [856, 485] width 101 height 23
type input "27.0000 g"
type input "0"
click at [1123, 488] on input "0" at bounding box center [1105, 485] width 101 height 23
type input "$15.00000"
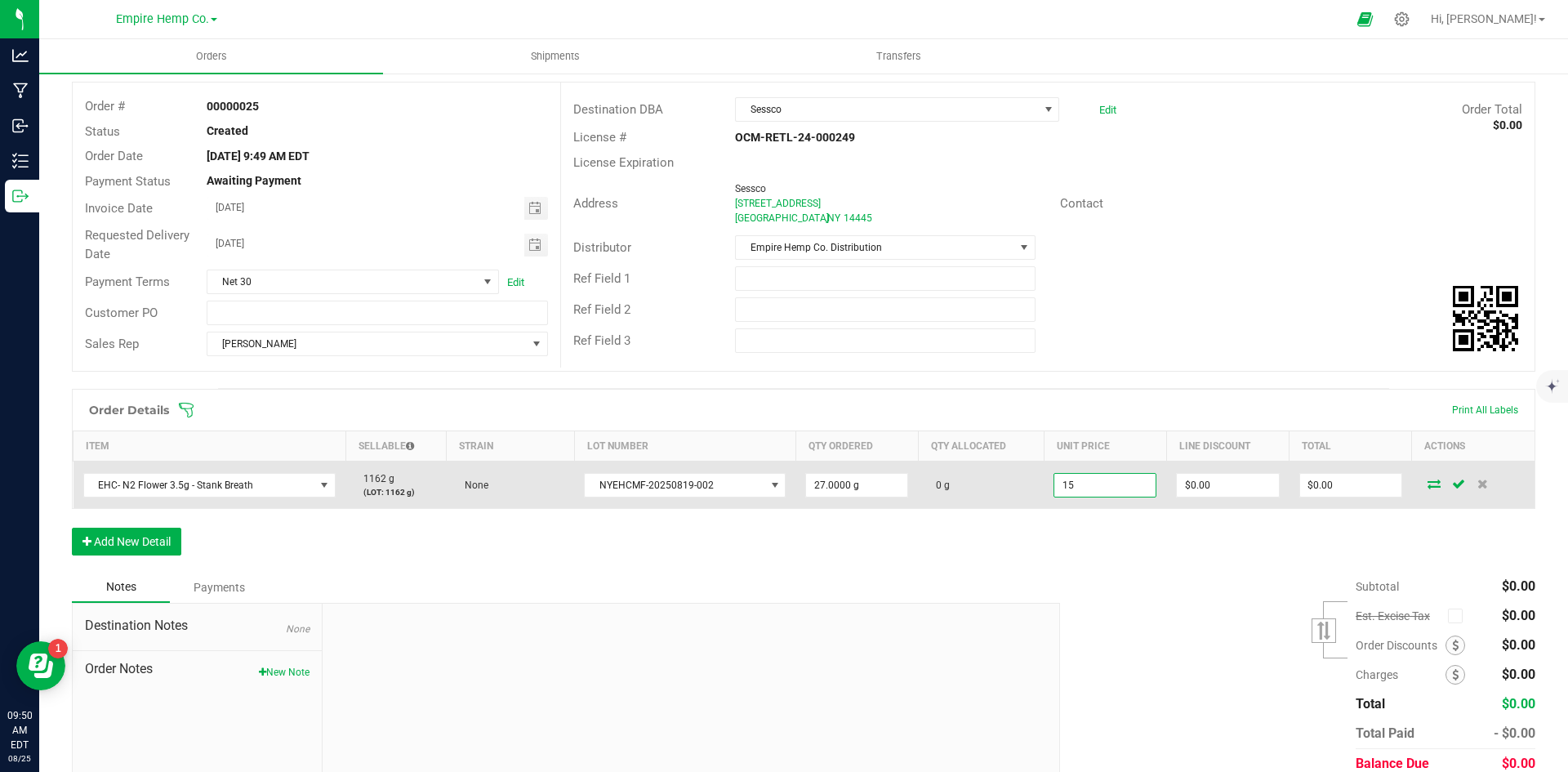
type input "0"
type input "$405.00"
click at [1428, 484] on icon at bounding box center [1434, 483] width 13 height 10
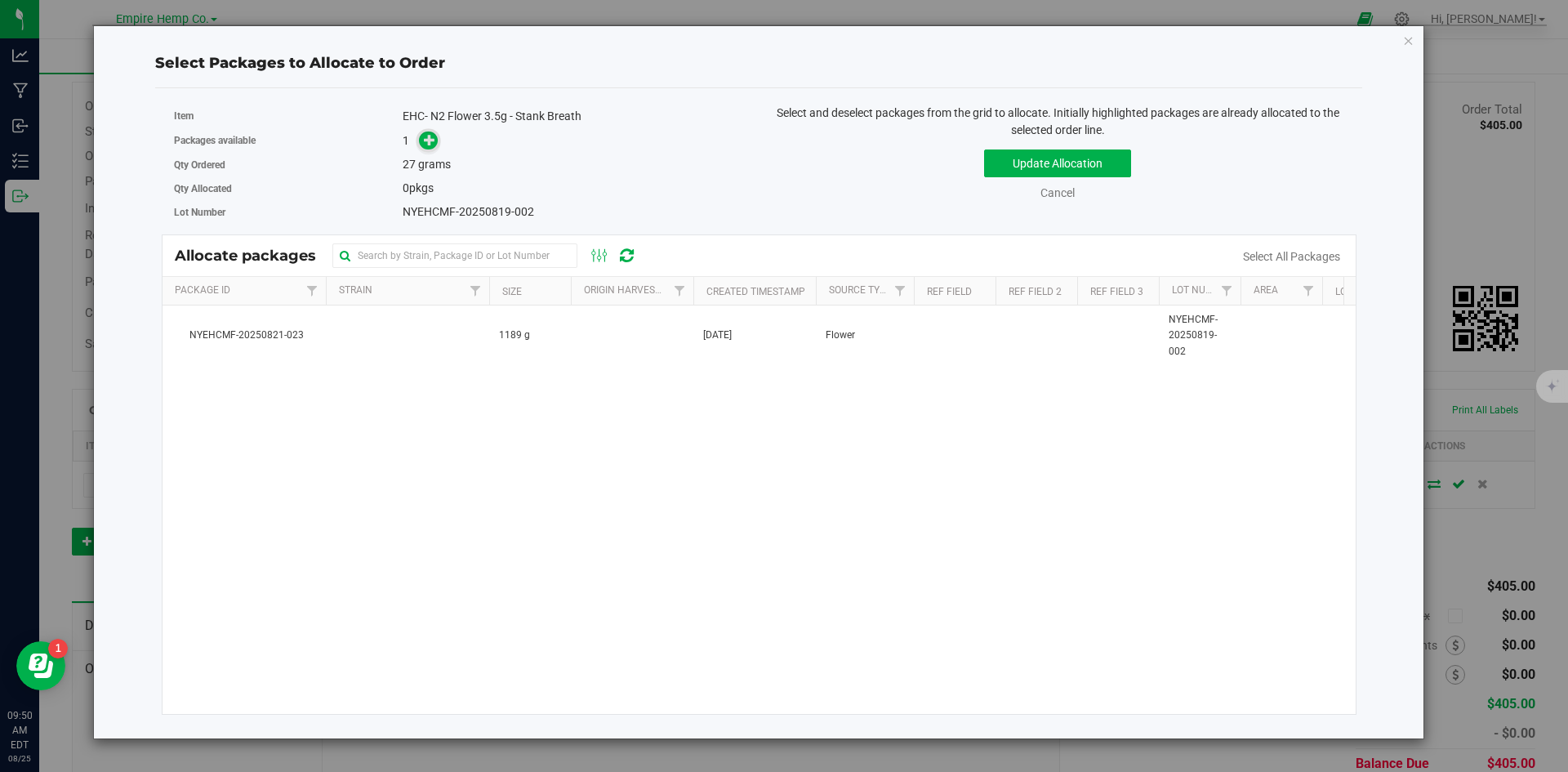
click at [430, 143] on icon at bounding box center [429, 139] width 11 height 11
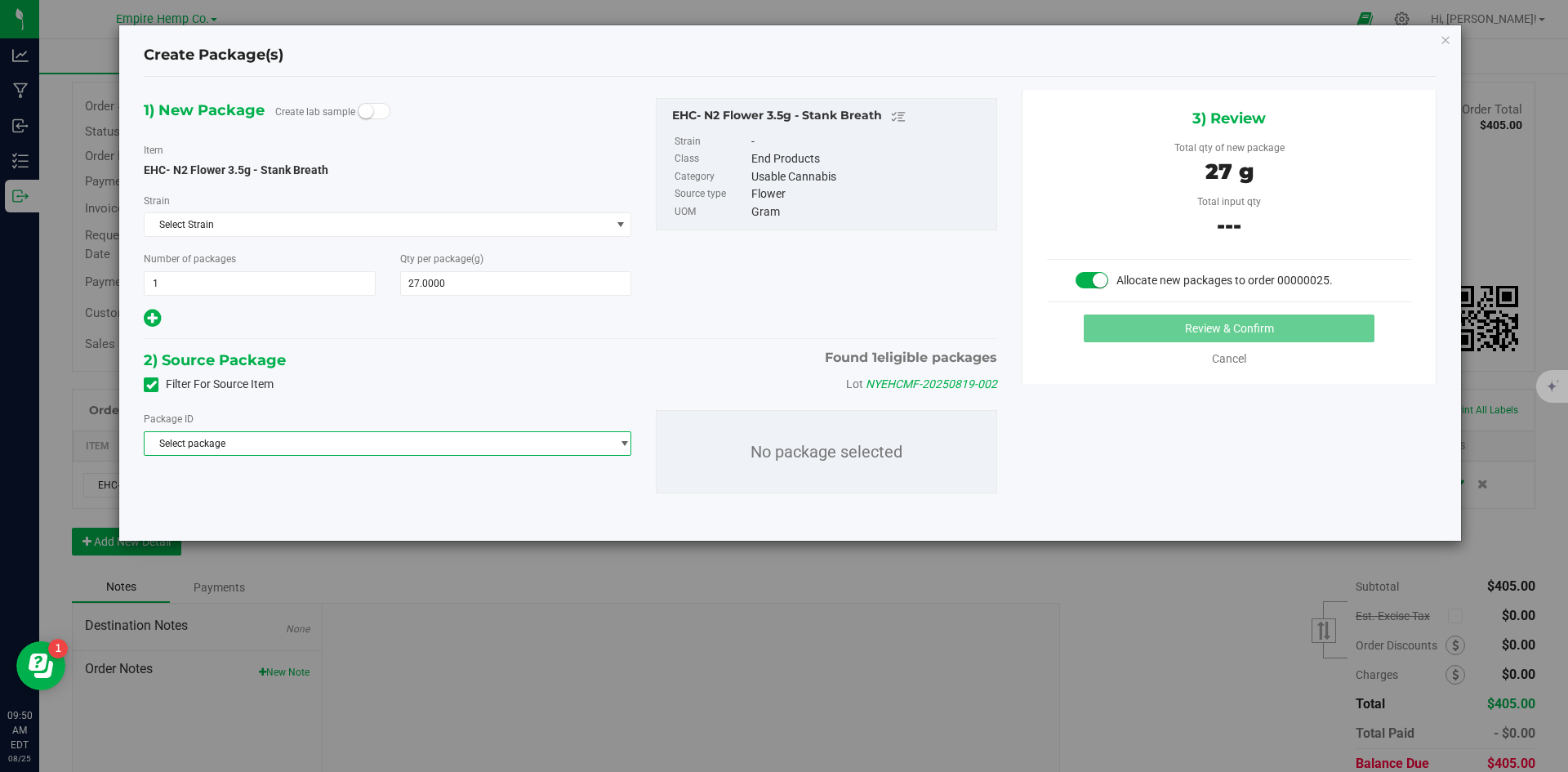
click at [259, 443] on span "Select package" at bounding box center [377, 444] width 465 height 23
click at [271, 504] on li "NYEHCMF-20250821-023 ( EHC- N2 Flower 3.5g - Stank Breath )" at bounding box center [388, 511] width 486 height 23
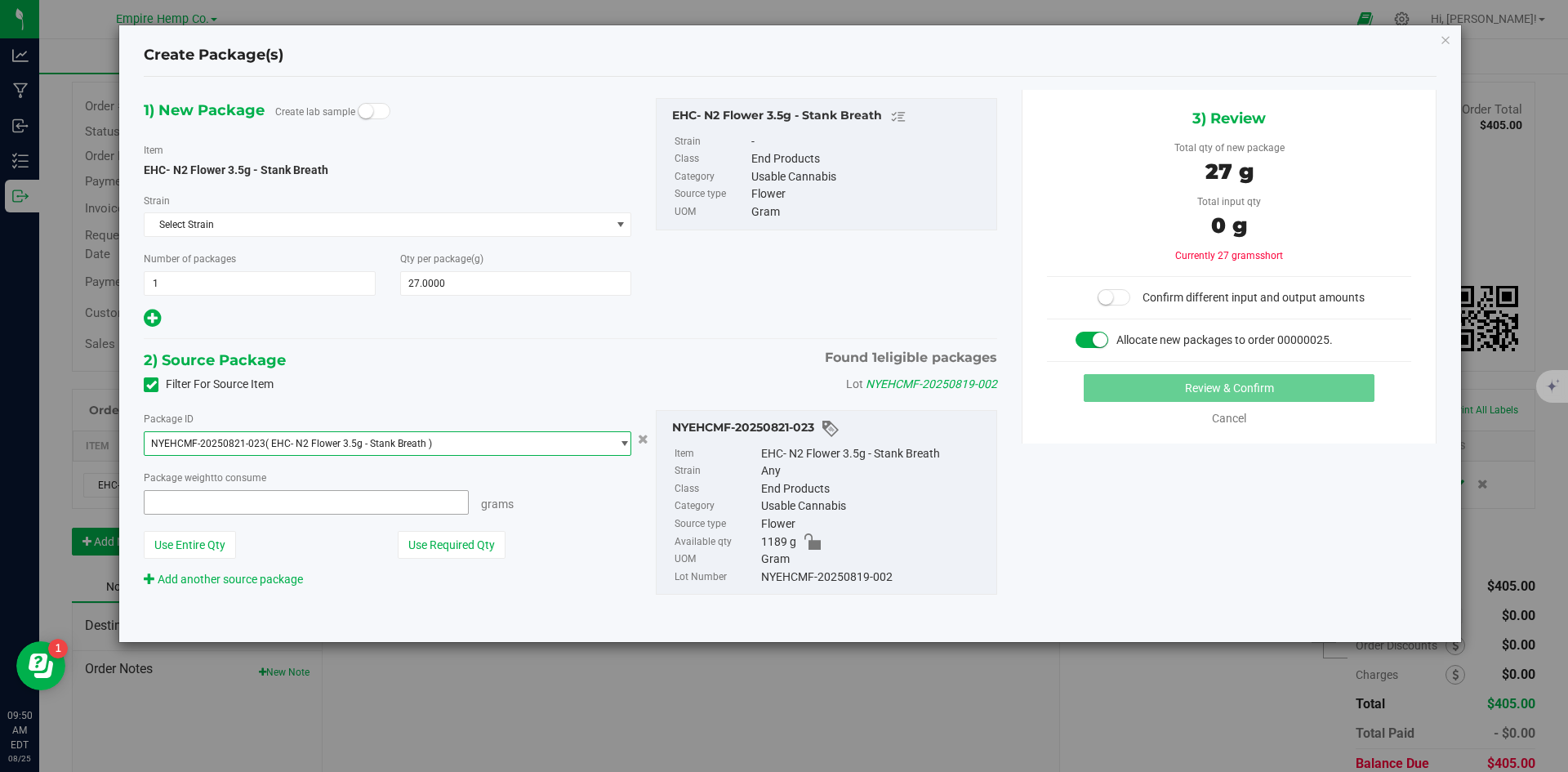
click at [273, 507] on span at bounding box center [306, 502] width 325 height 24
type input "27"
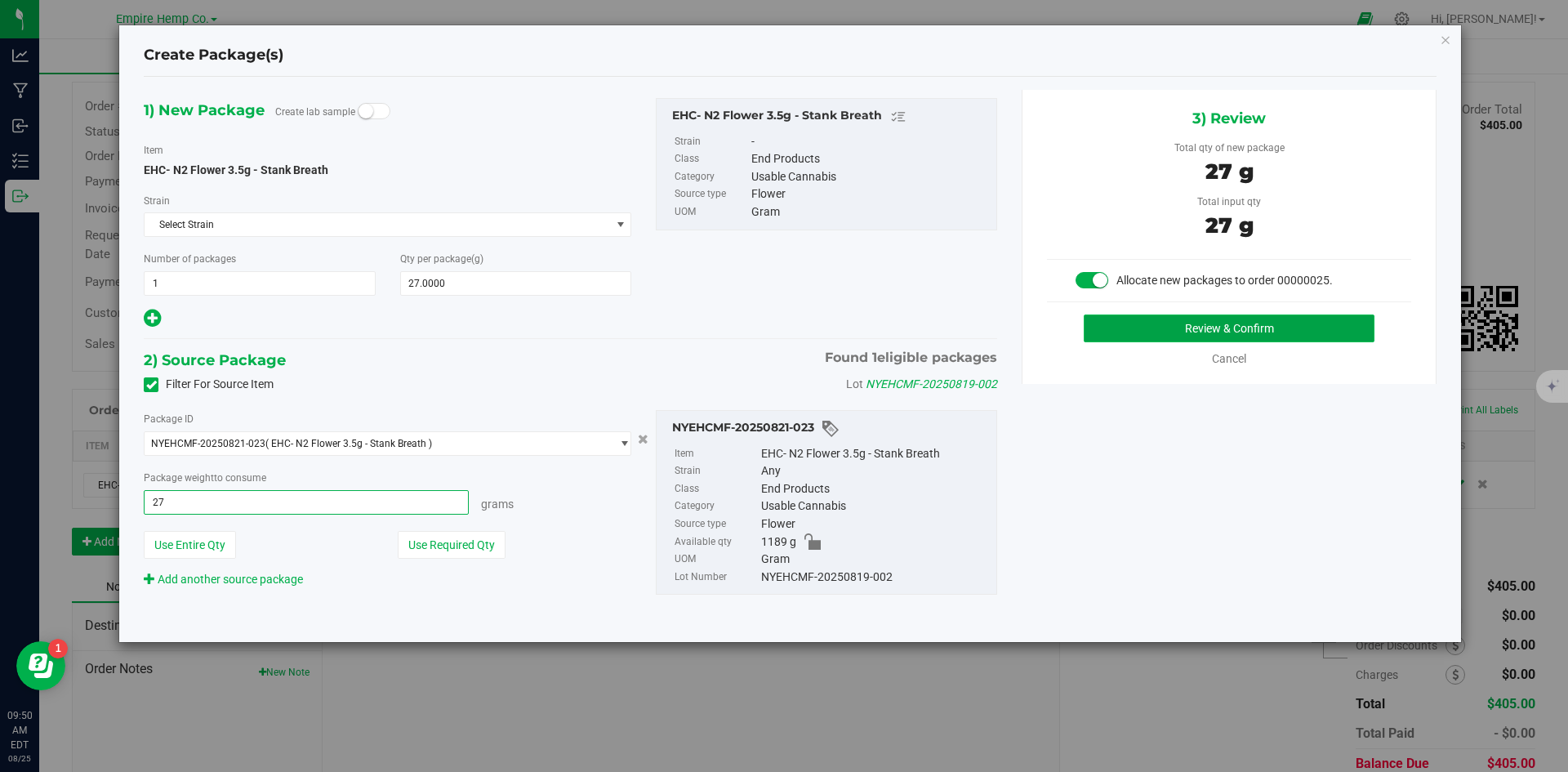
type input "27.0000 g"
click at [1300, 317] on button "Review & Confirm" at bounding box center [1229, 328] width 291 height 28
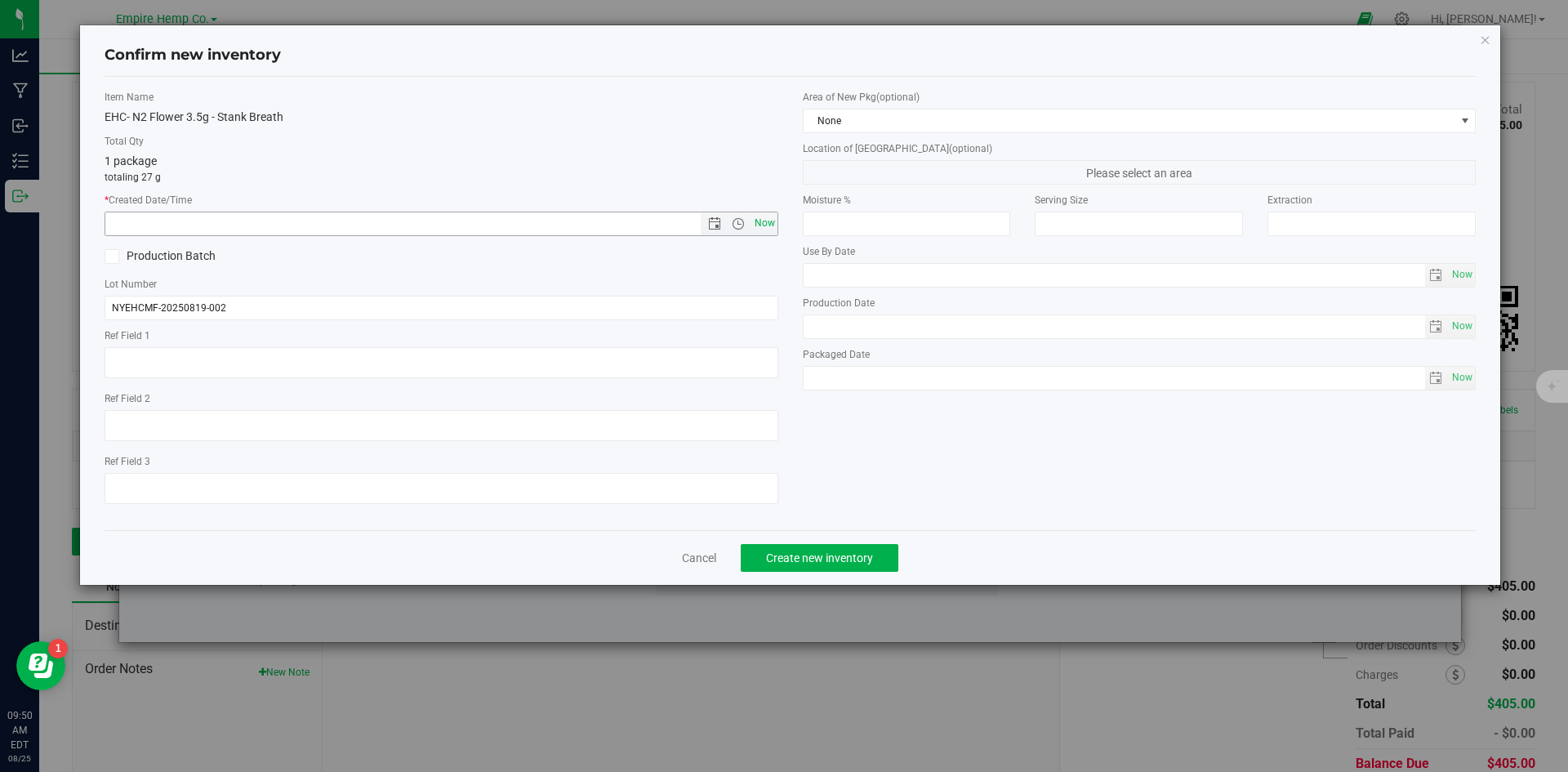
click at [762, 221] on span "Now" at bounding box center [764, 223] width 28 height 24
type input "[DATE] 9:50 AM"
click at [856, 542] on div "Cancel Create new inventory" at bounding box center [790, 557] width 1372 height 55
click at [858, 559] on span "Create new inventory" at bounding box center [819, 558] width 107 height 13
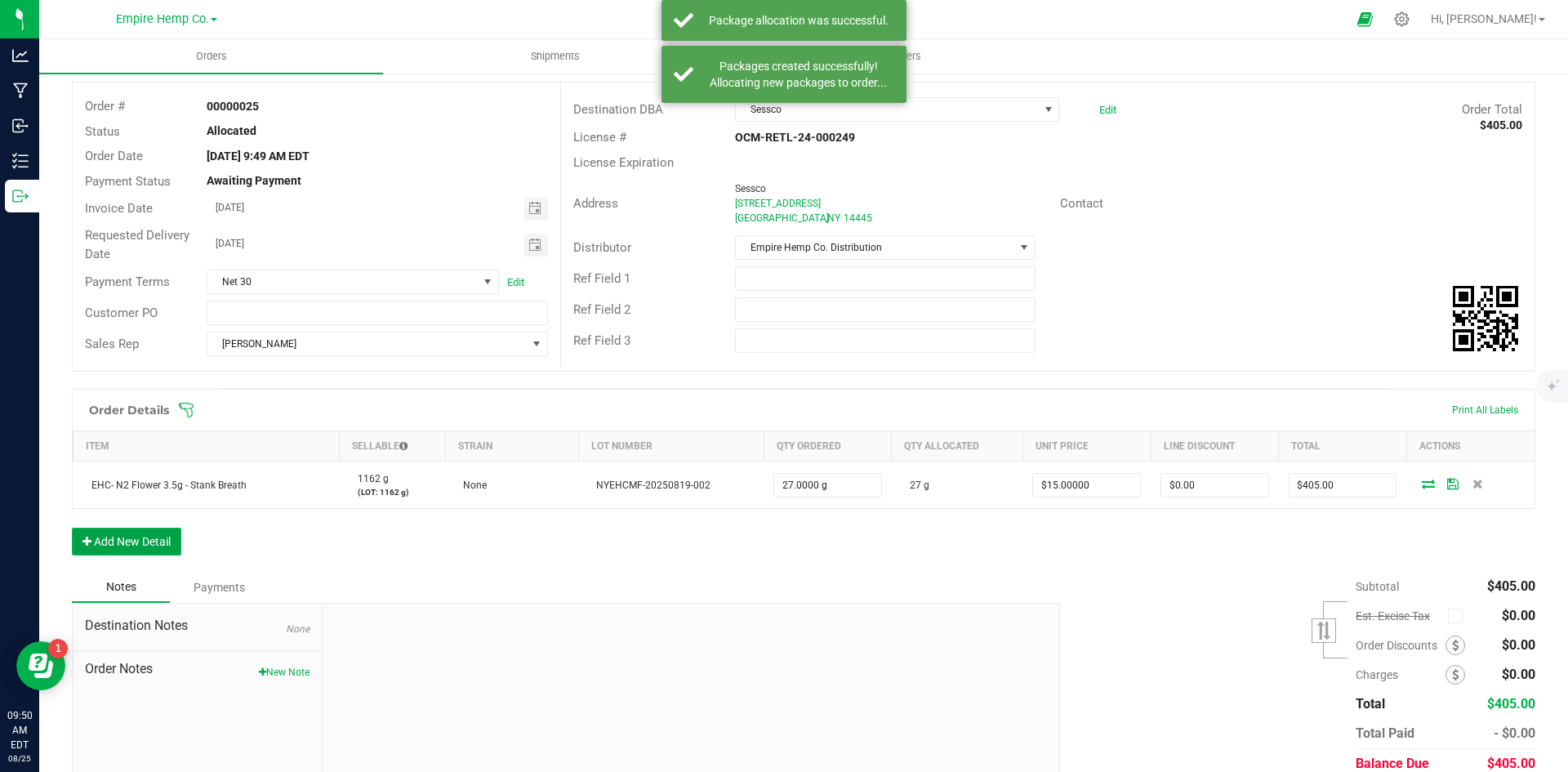
click at [153, 534] on button "Add New Detail" at bounding box center [126, 542] width 110 height 28
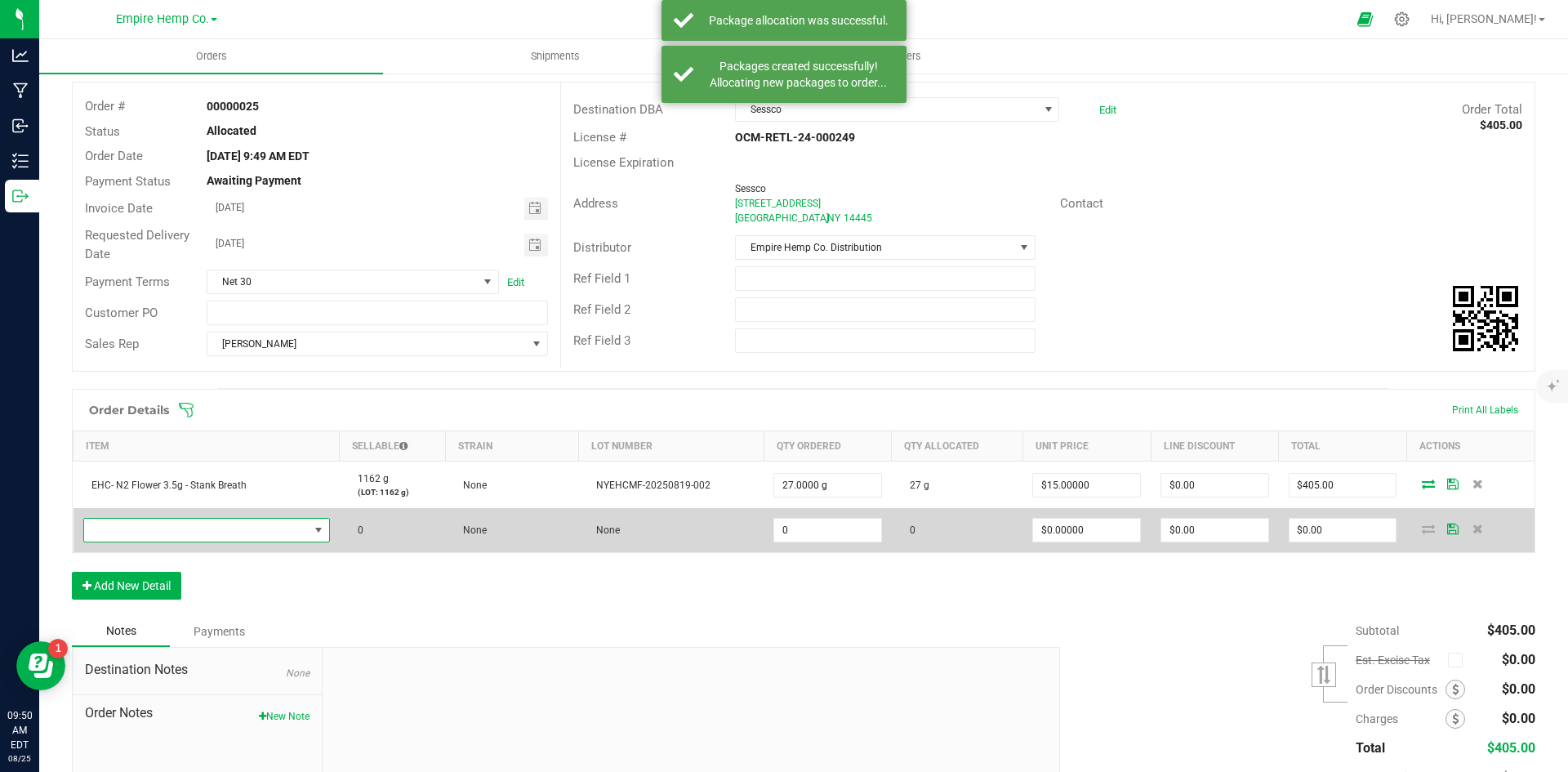
click at [177, 529] on span "NO DATA FOUND" at bounding box center [197, 530] width 225 height 23
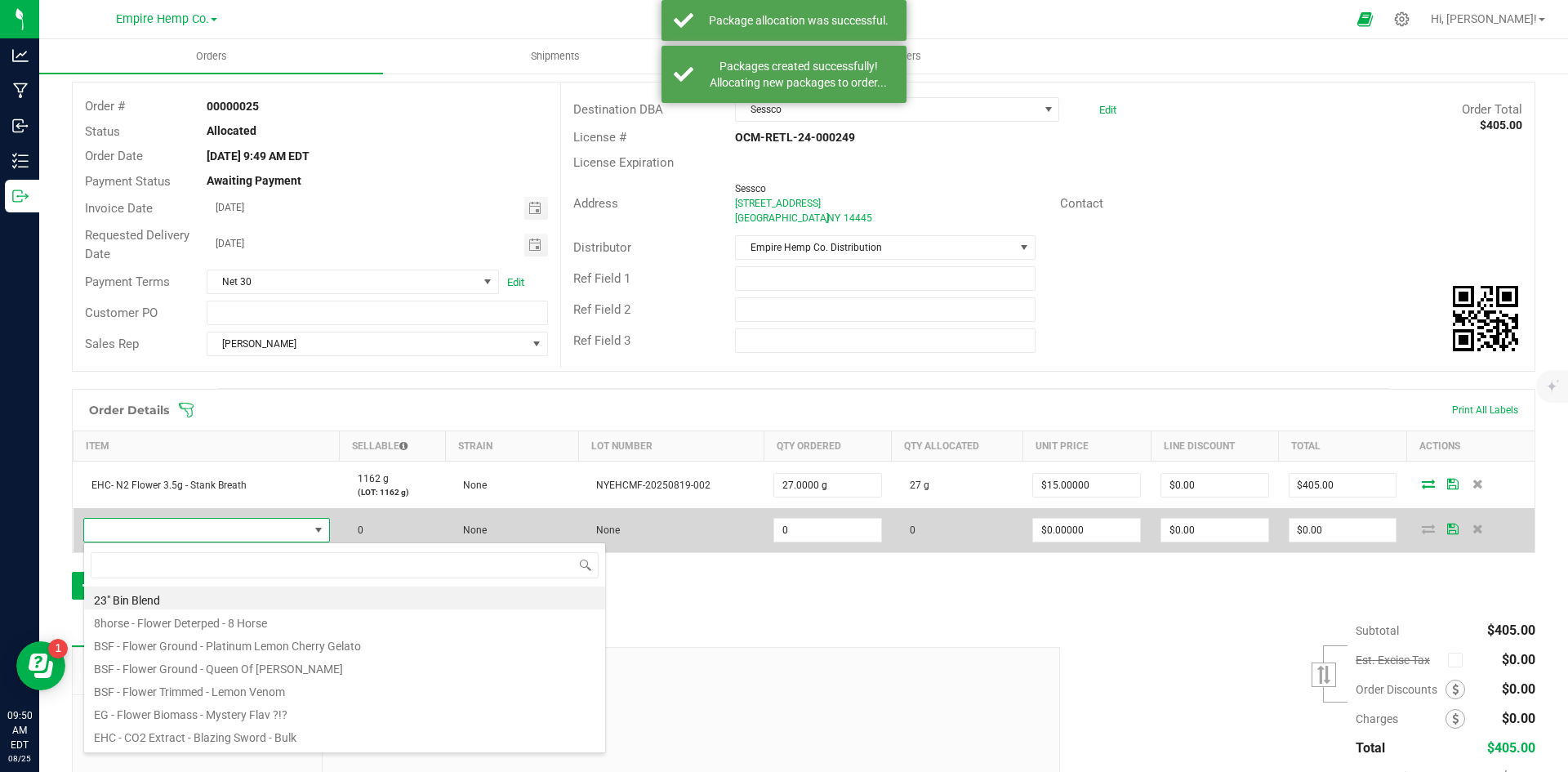
scroll to position [24, 242]
type input "anim"
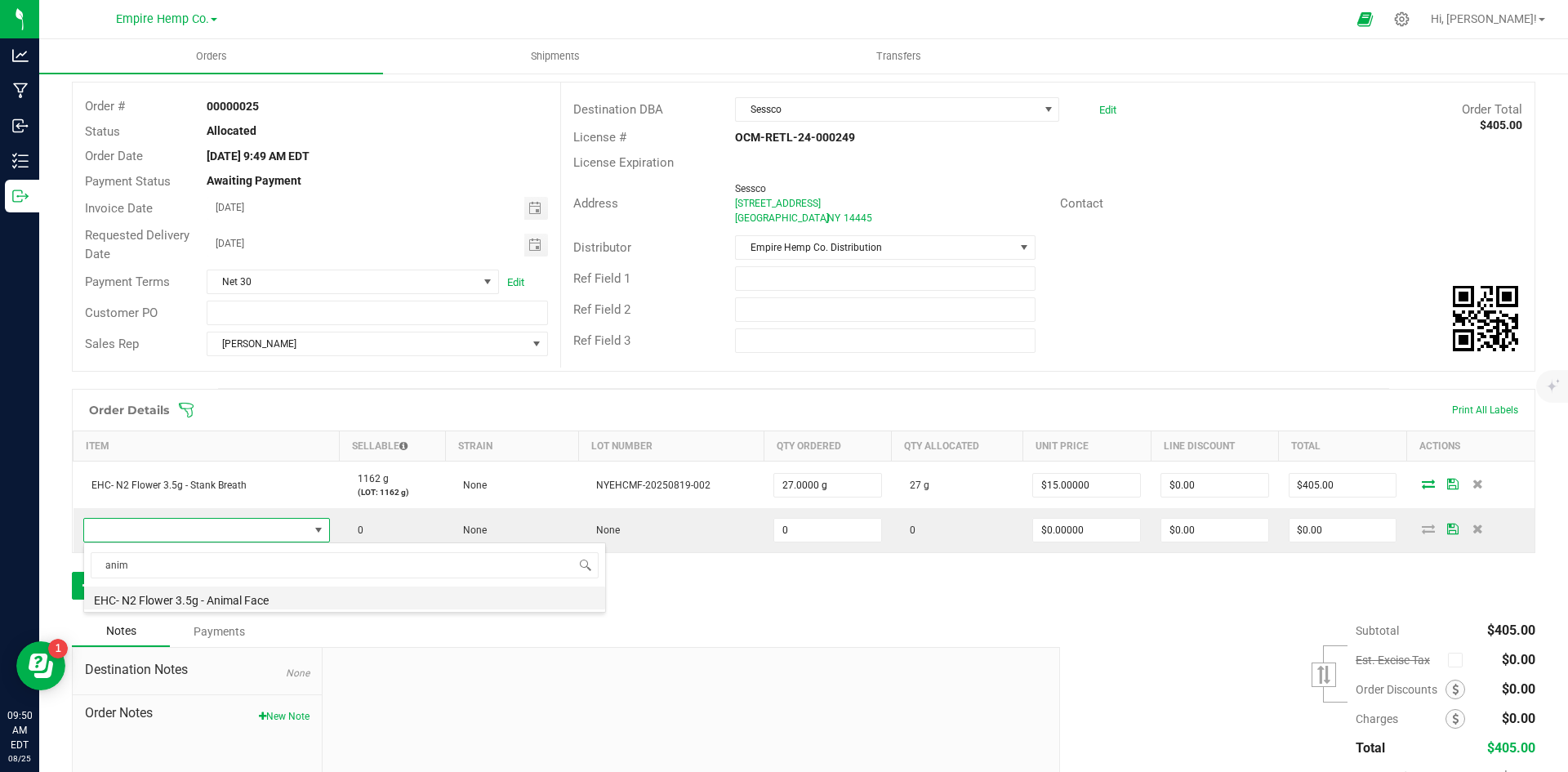
click at [270, 588] on li "EHC- N2 Flower 3.5g - Animal Face" at bounding box center [345, 598] width 521 height 23
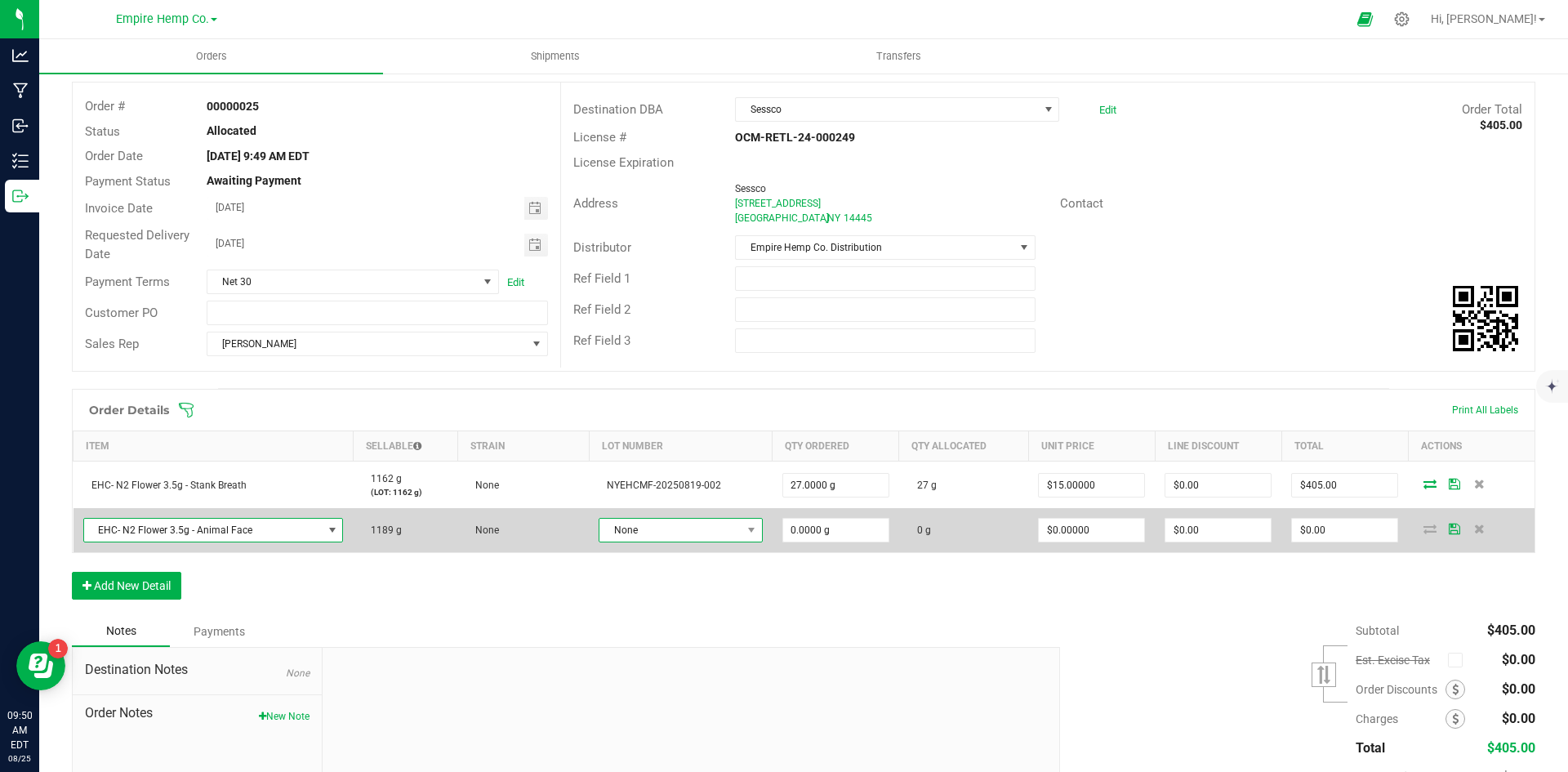
click at [666, 531] on span "None" at bounding box center [670, 530] width 142 height 23
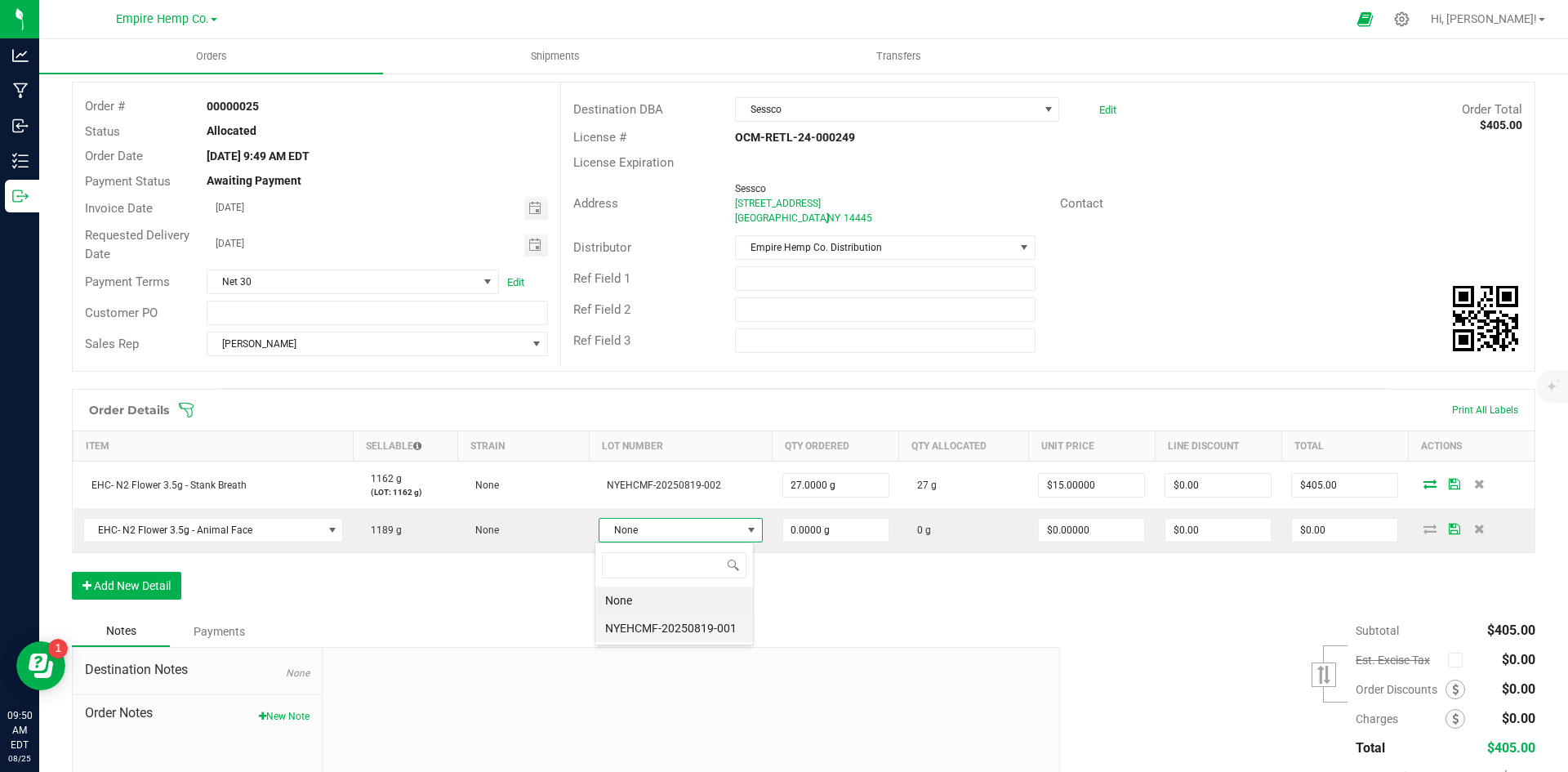
click at [687, 617] on li "NYEHCMF-20250819-001" at bounding box center [673, 628] width 158 height 28
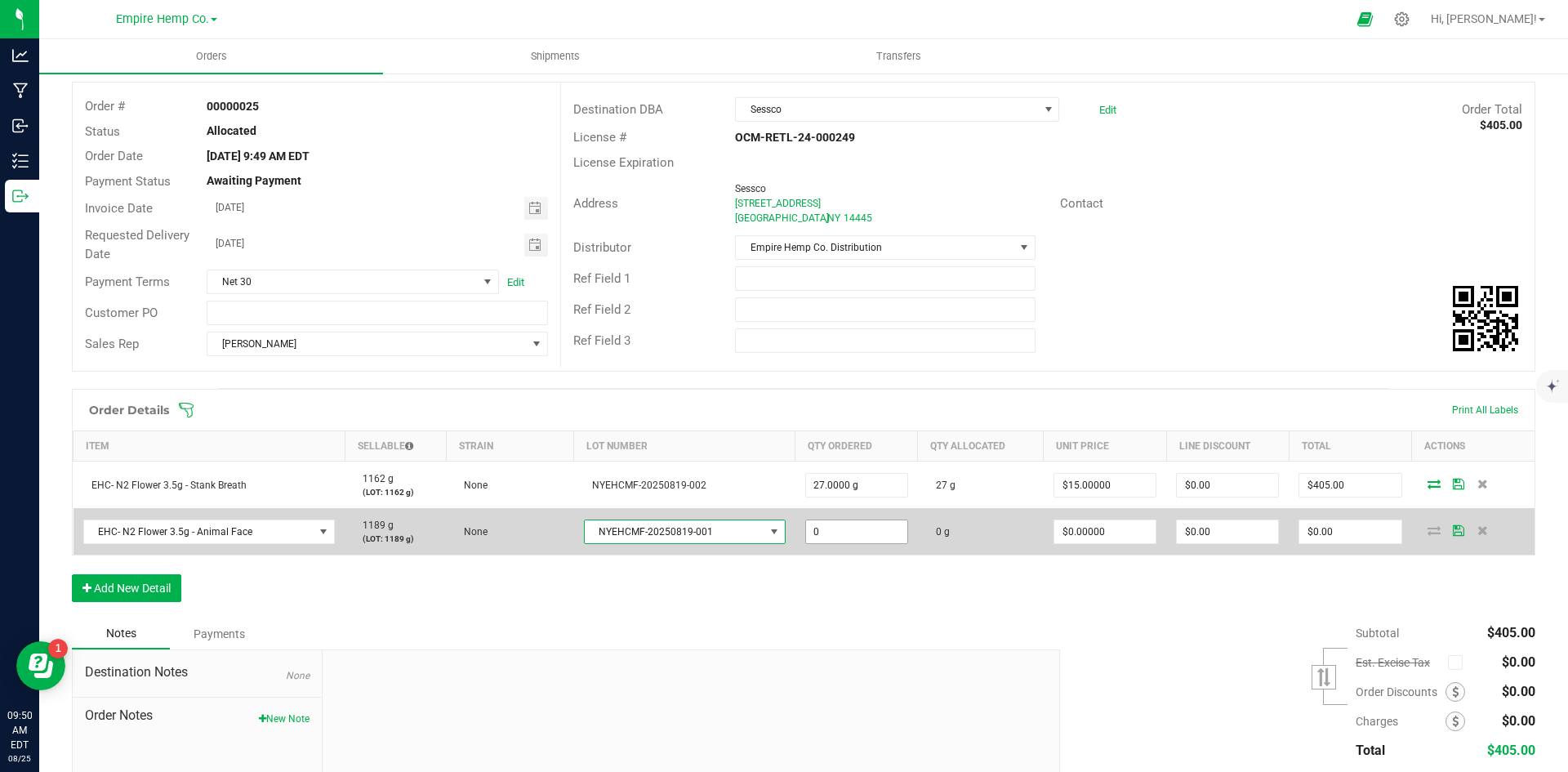
click at [828, 530] on input "0" at bounding box center [856, 532] width 101 height 23
type input "27.0000 g"
click at [1092, 519] on span "$0.00000" at bounding box center [1105, 532] width 103 height 24
type input "0"
click at [1092, 525] on input "0" at bounding box center [1105, 532] width 101 height 23
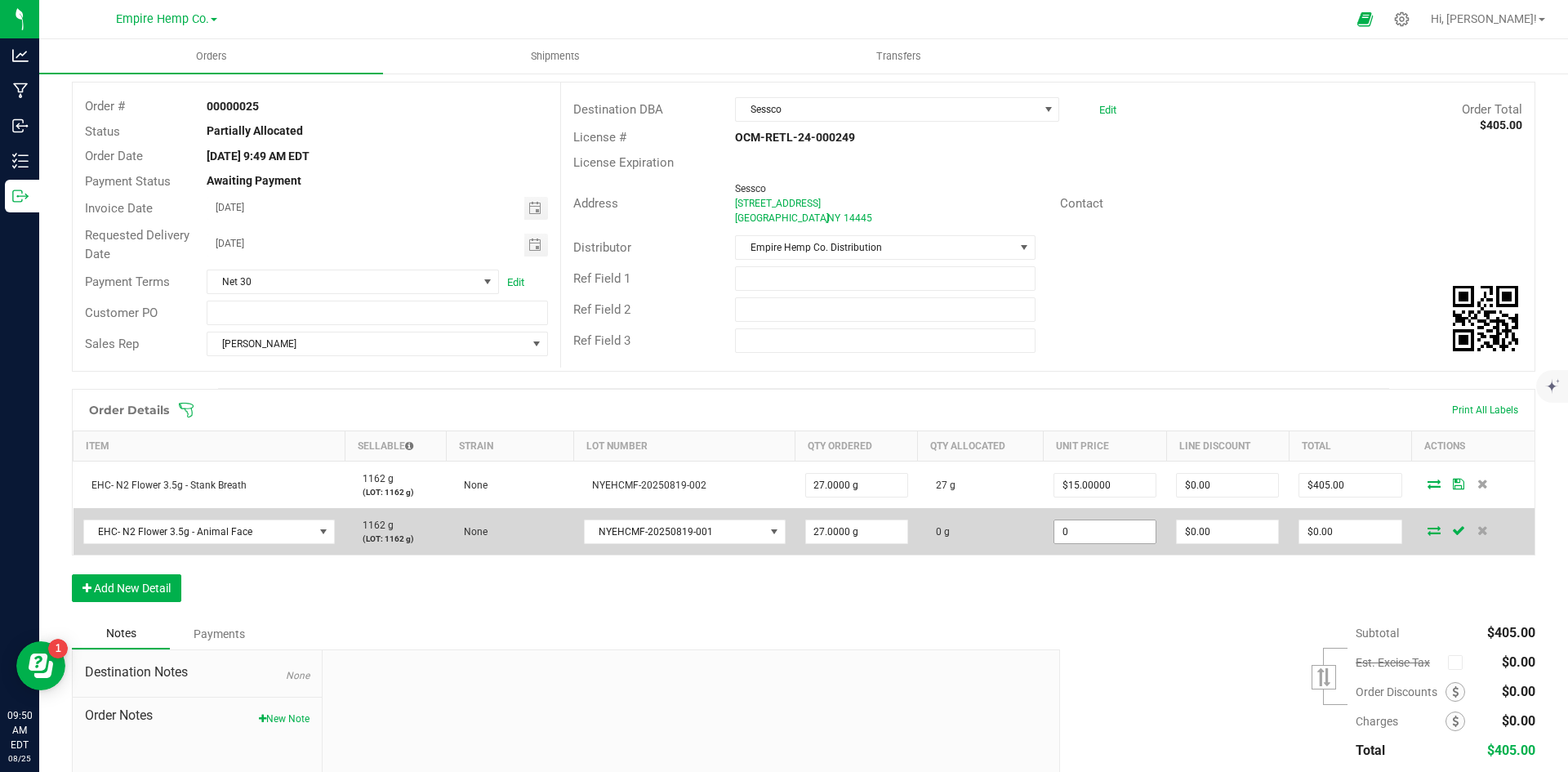
click at [1089, 522] on input "0" at bounding box center [1105, 532] width 101 height 23
type input "$15.00000"
type input "0"
type input "$405.00"
click at [1428, 528] on icon at bounding box center [1434, 530] width 13 height 10
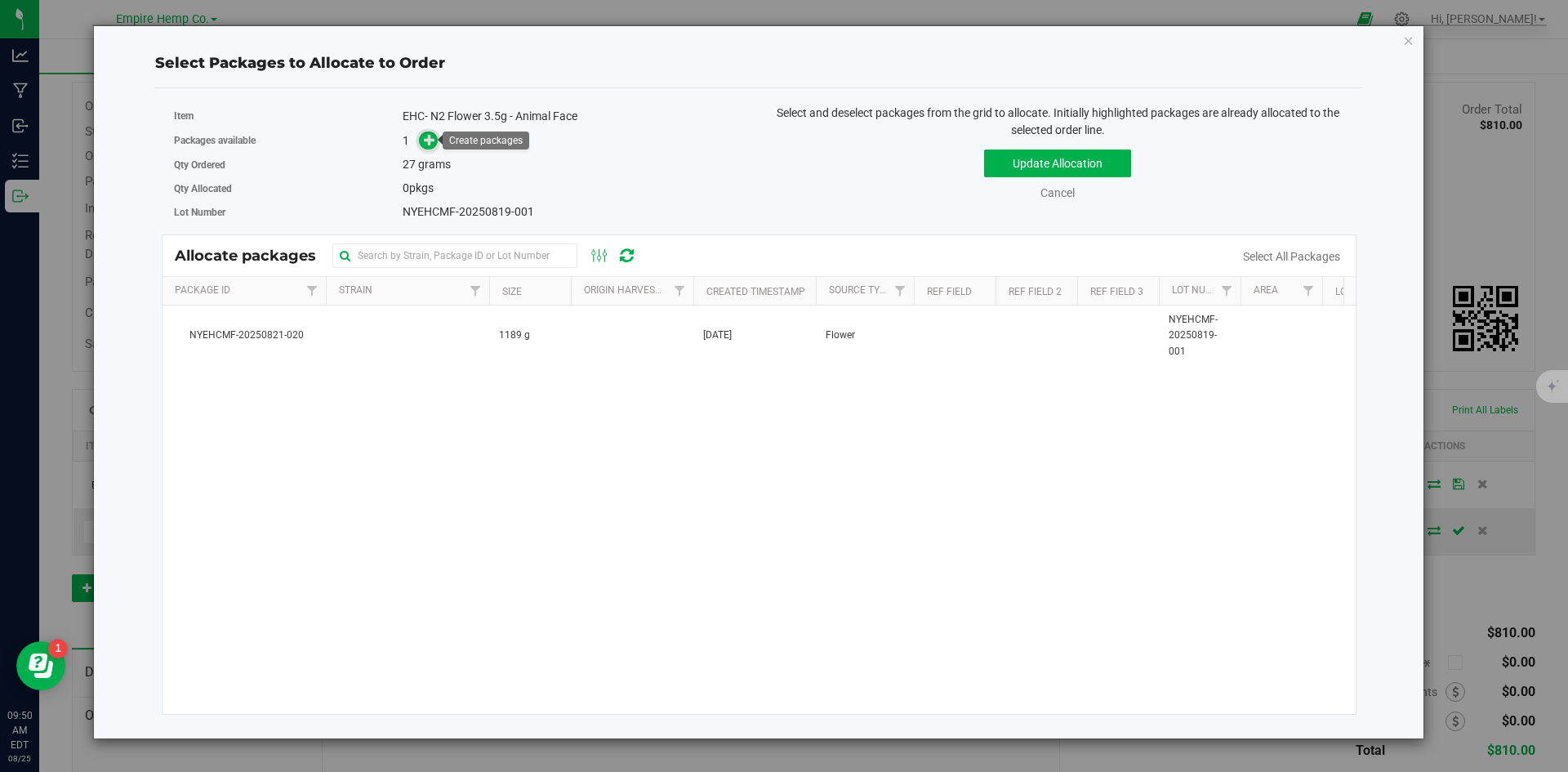
click at [421, 139] on span at bounding box center [429, 141] width 19 height 19
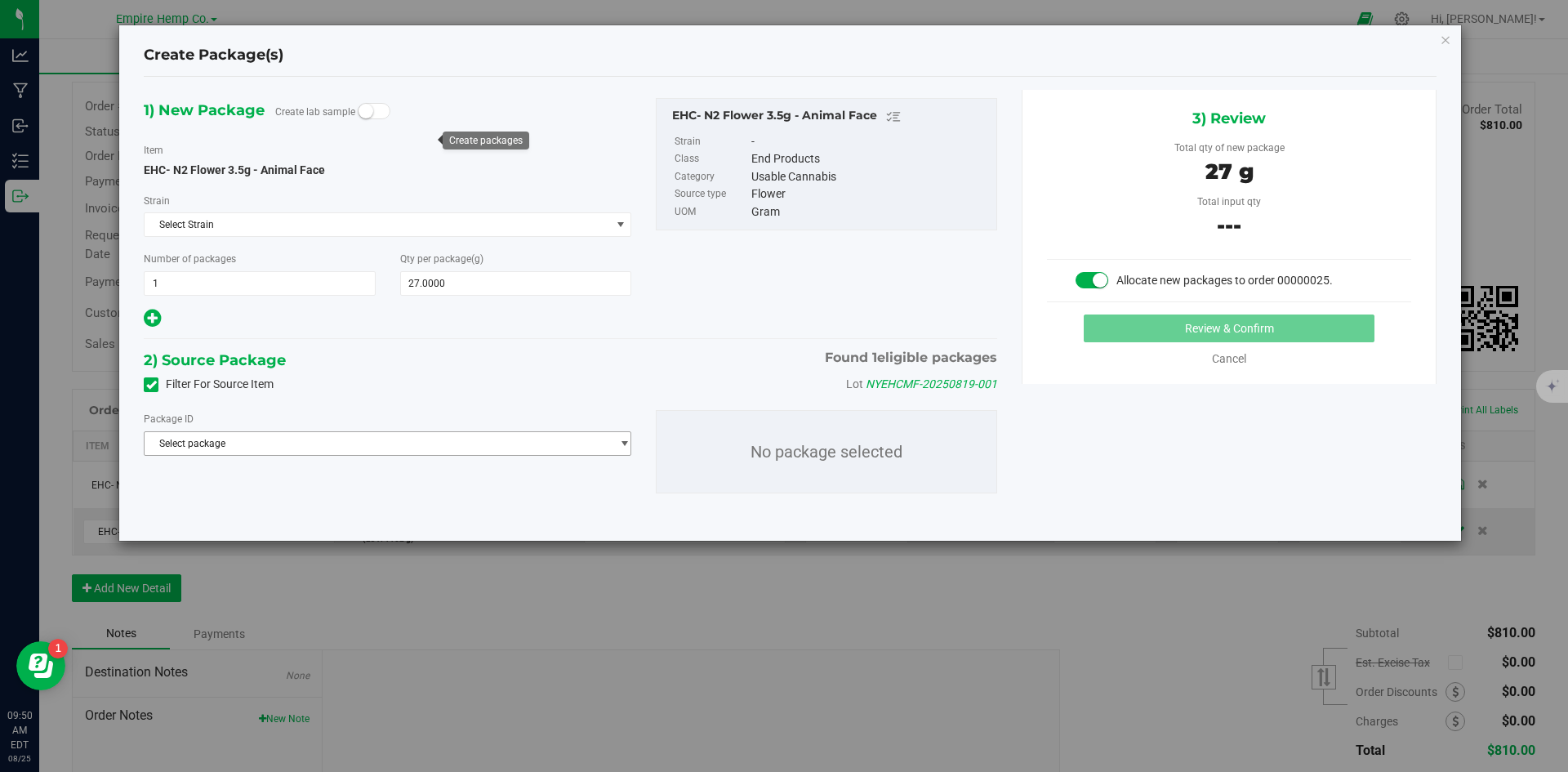
click at [348, 450] on span "Select package" at bounding box center [377, 444] width 465 height 23
click at [347, 504] on li "NYEHCMF-20250821-020 ( EHC- N2 Flower 3.5g - Animal Face )" at bounding box center [388, 511] width 486 height 23
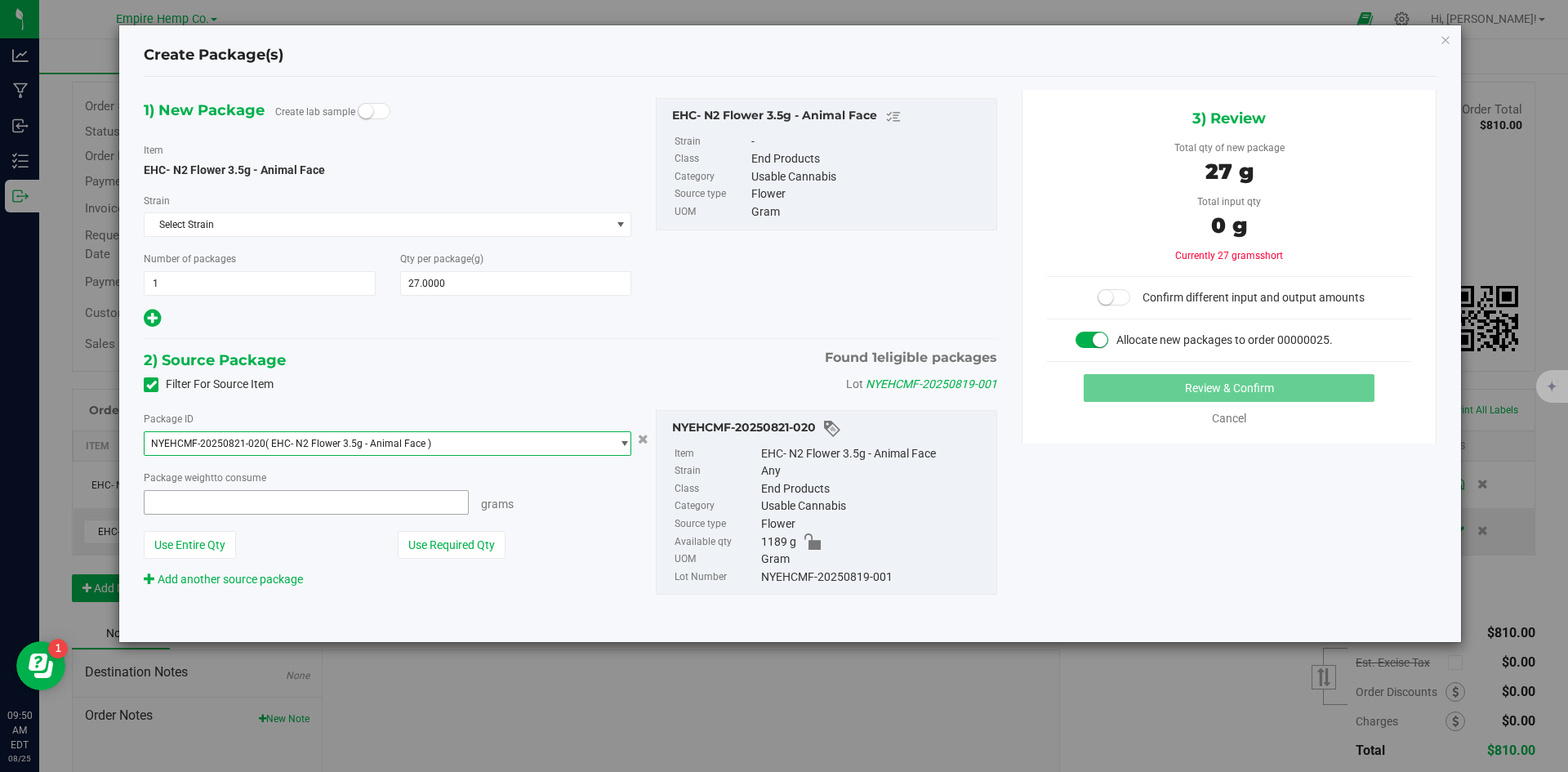
click at [240, 500] on span at bounding box center [306, 502] width 325 height 24
type input "27"
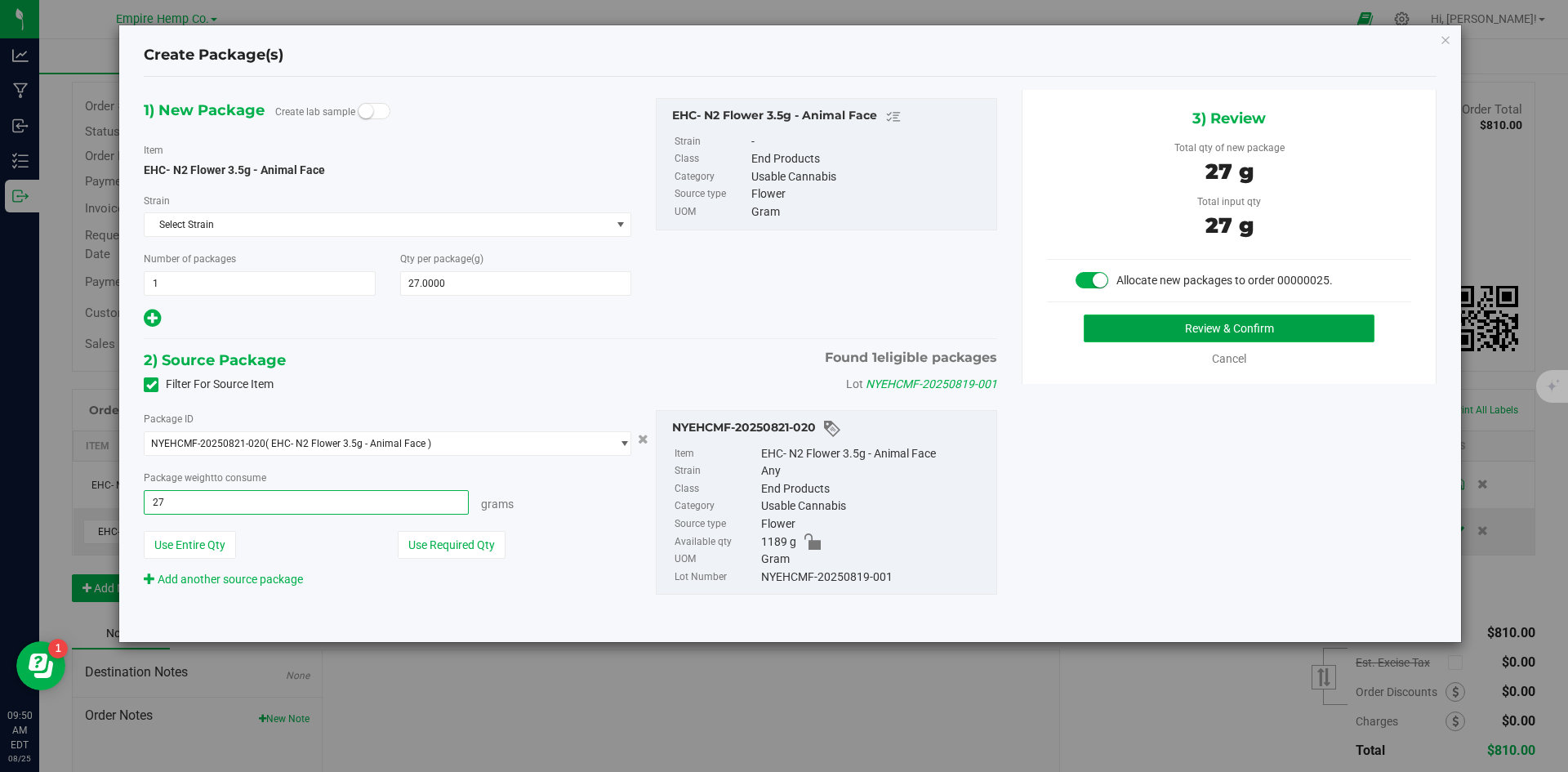
type input "27.0000 g"
click at [1165, 315] on button "Review & Confirm" at bounding box center [1229, 328] width 291 height 28
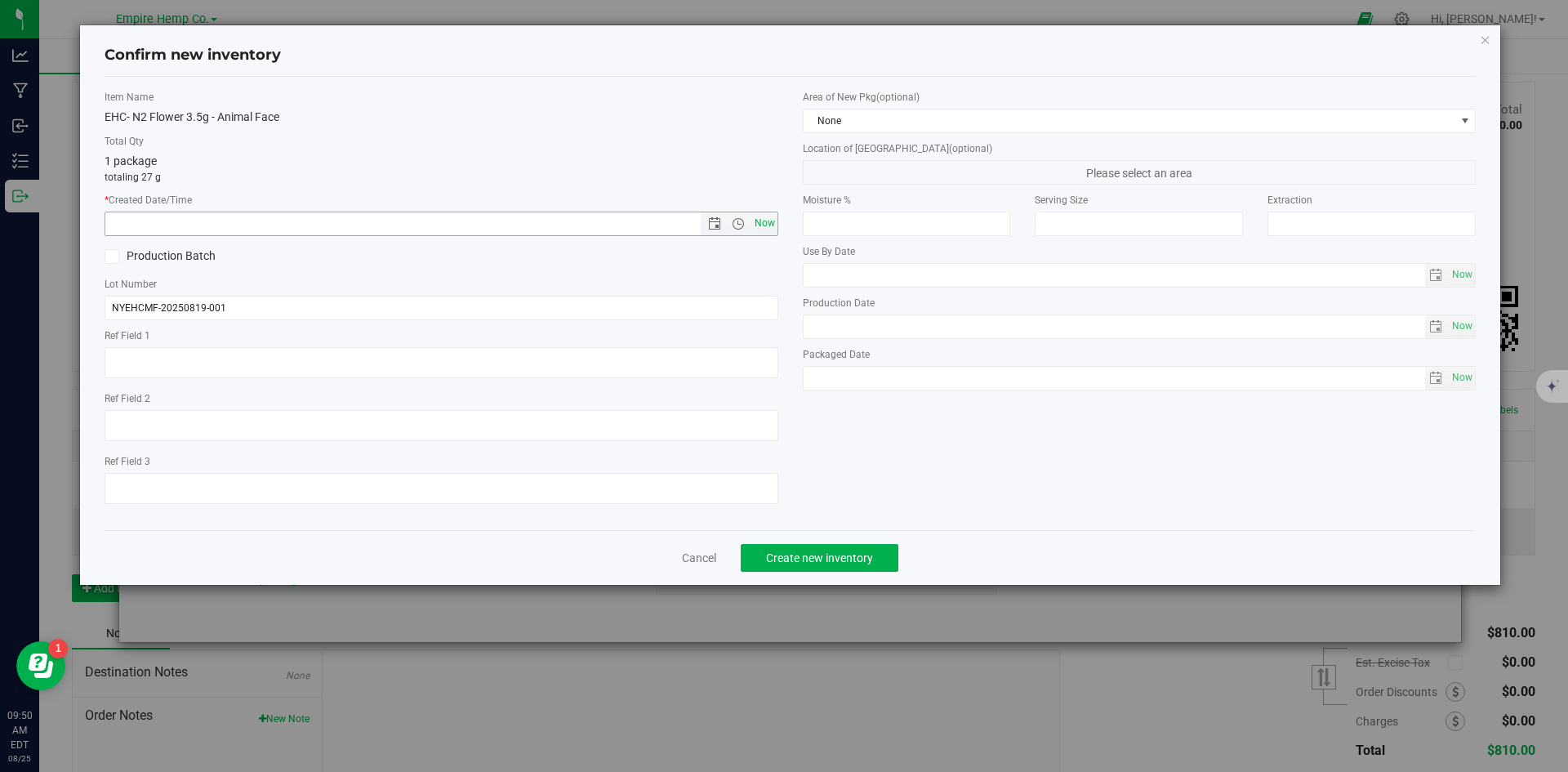
click at [765, 218] on span "Now" at bounding box center [764, 223] width 28 height 24
type input "[DATE] 9:50 AM"
click at [848, 555] on span "Create new inventory" at bounding box center [819, 558] width 107 height 13
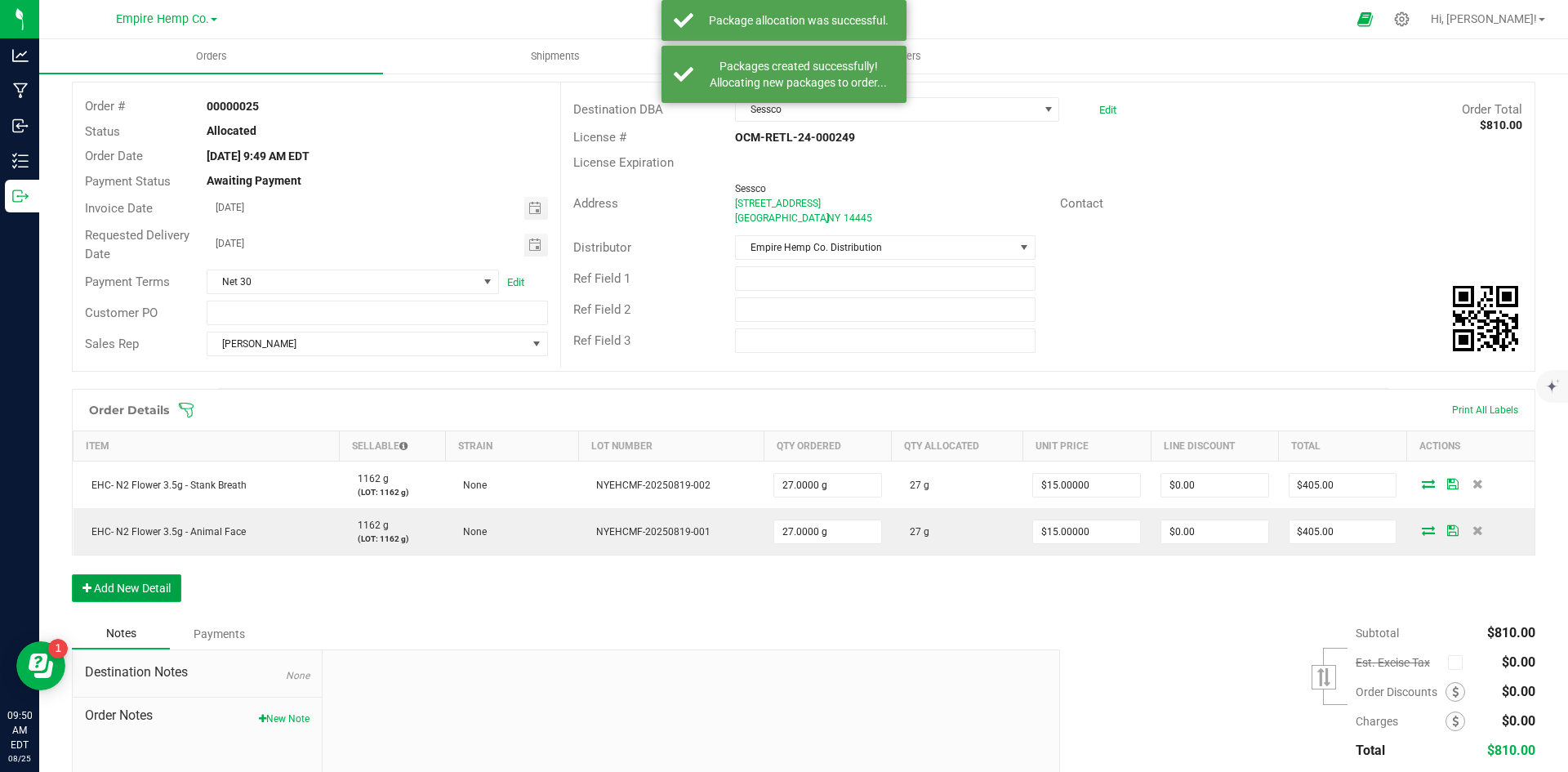
click at [156, 593] on button "Add New Detail" at bounding box center [126, 588] width 110 height 28
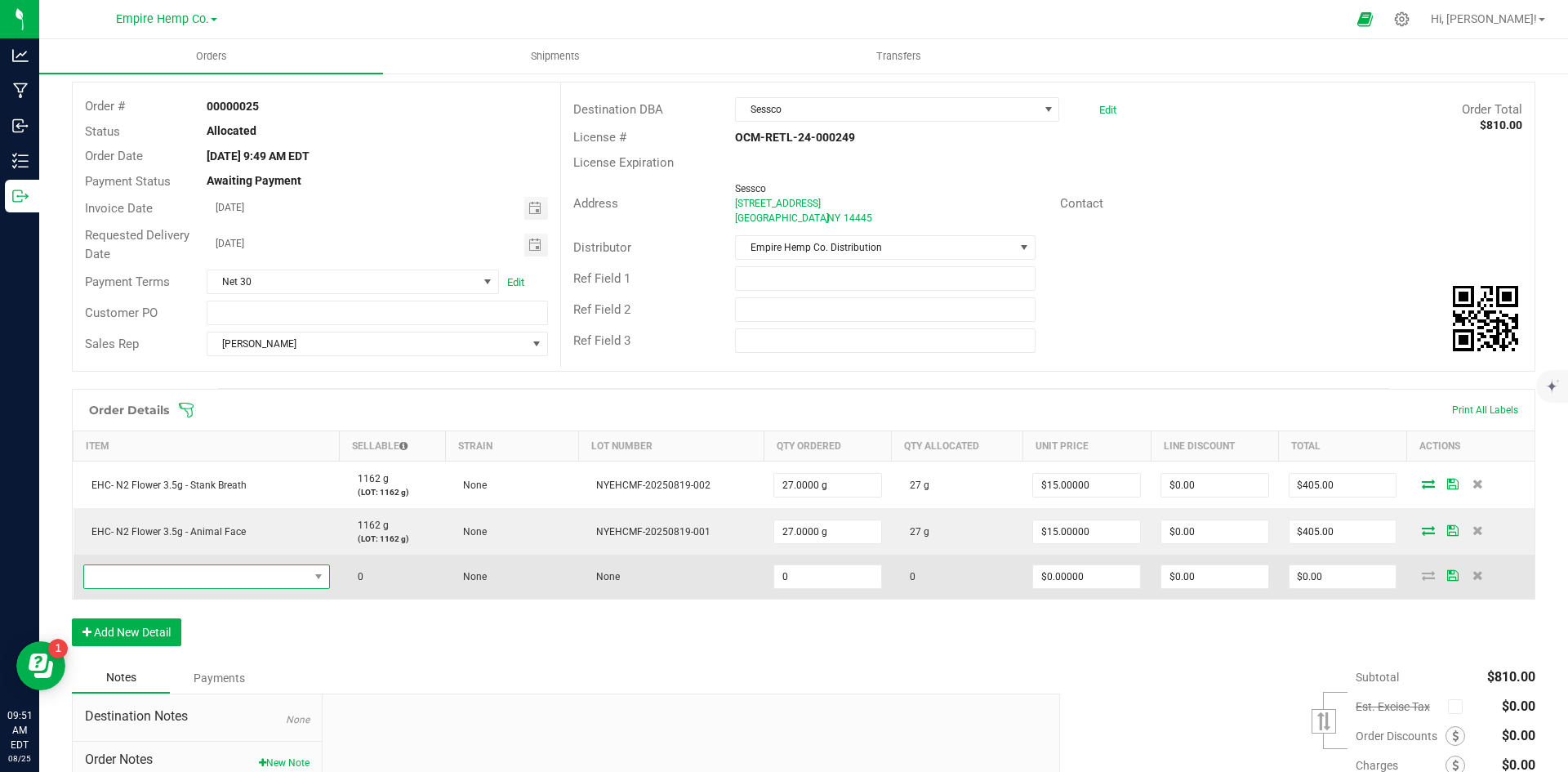
click at [189, 574] on span "NO DATA FOUND" at bounding box center [197, 577] width 225 height 23
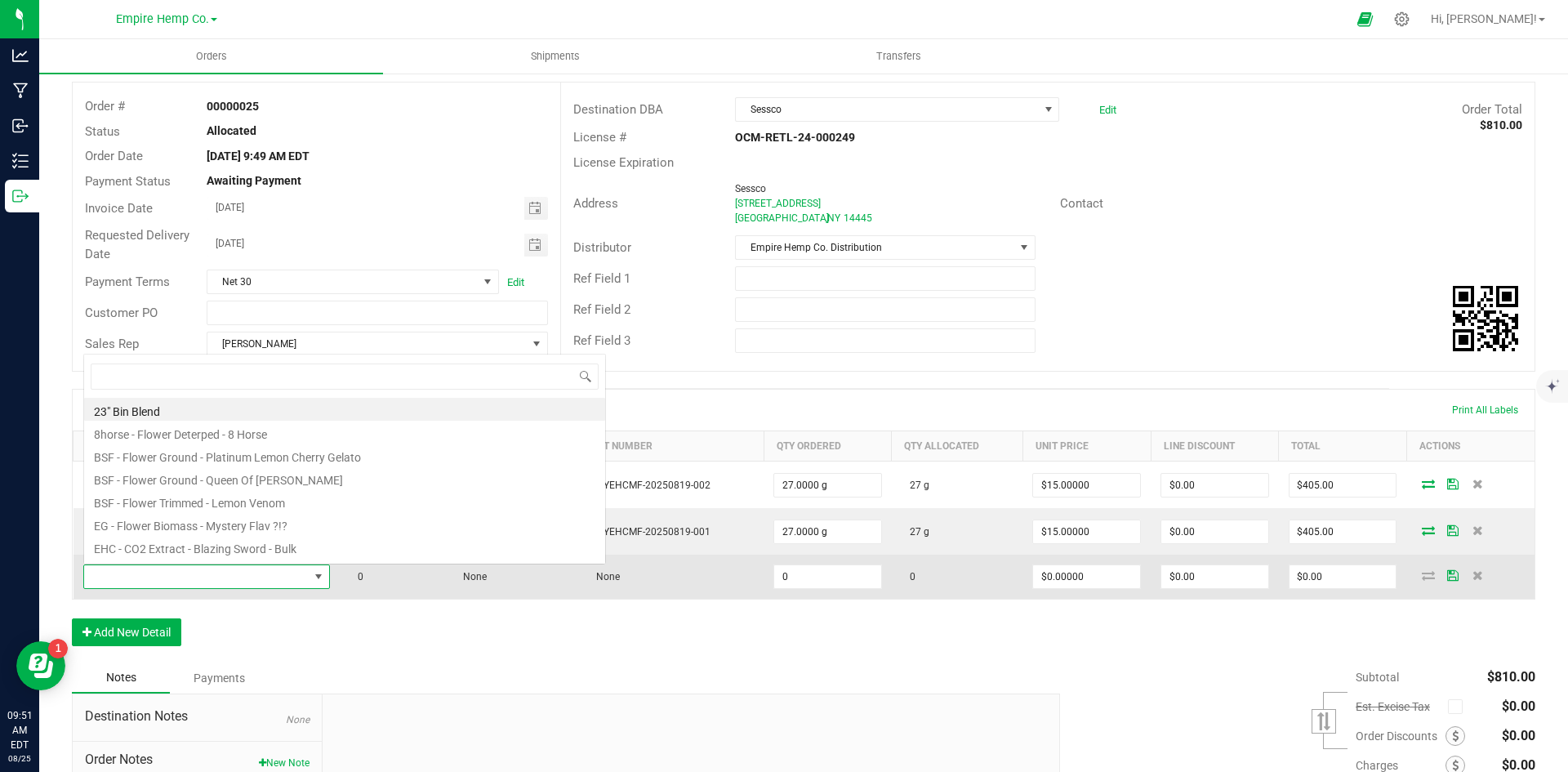
scroll to position [24, 242]
type input "wil"
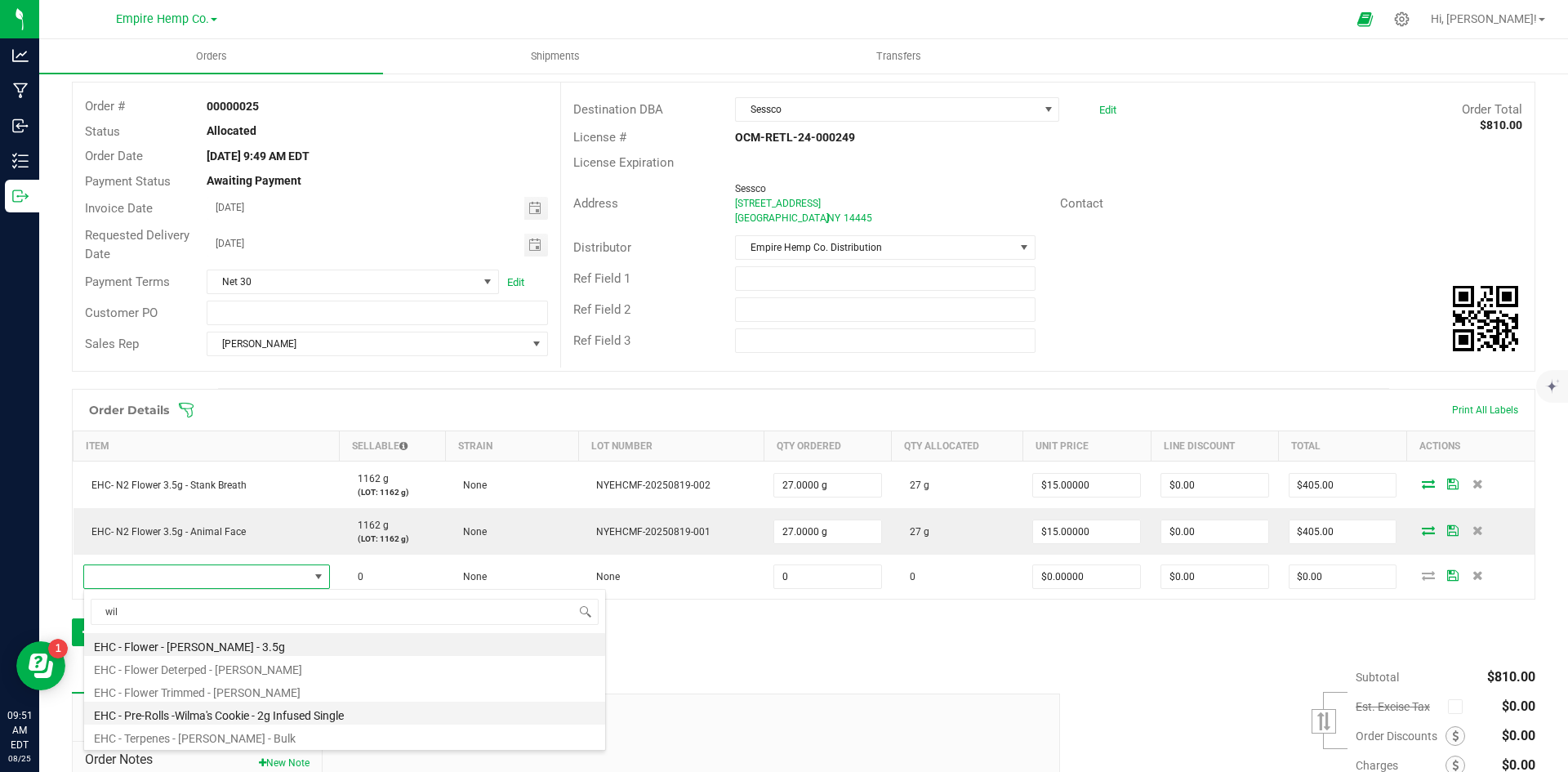
click at [263, 722] on li "EHC - Pre-Rolls -Wilma's Cookie - 2g Infused Single" at bounding box center [345, 713] width 521 height 23
type input "0.0000 g"
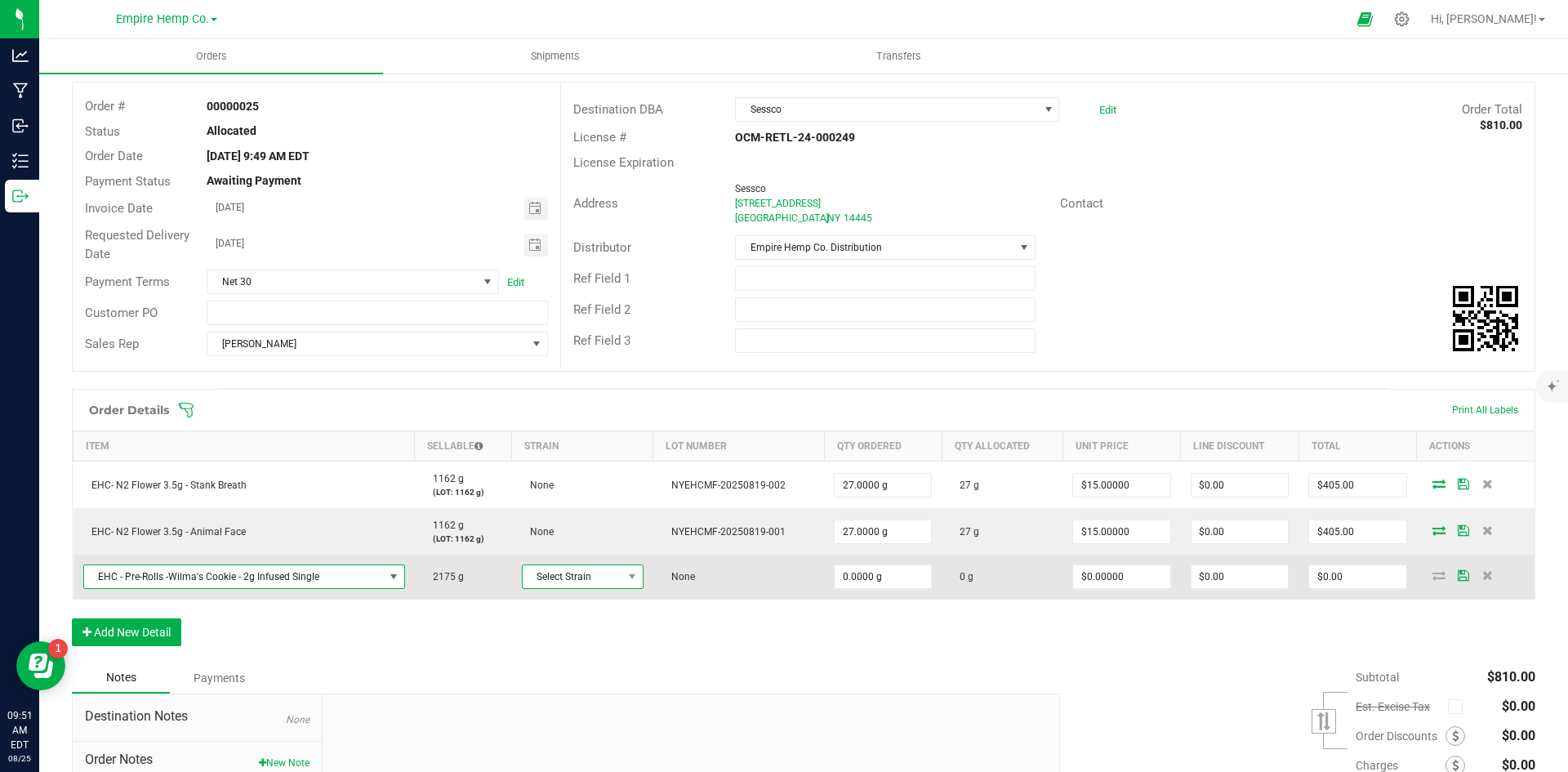
click at [598, 581] on span "Select Strain" at bounding box center [572, 577] width 99 height 23
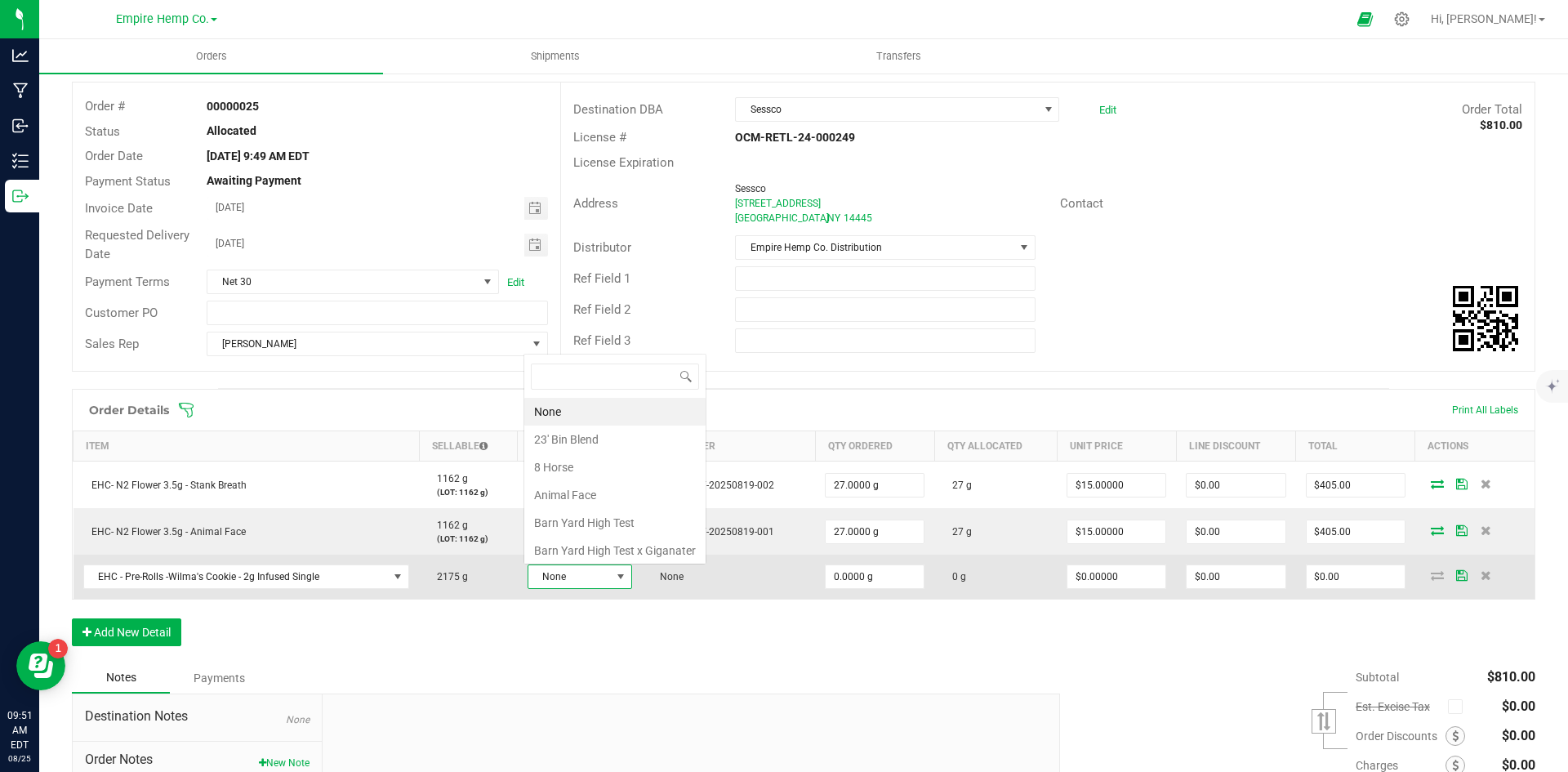
scroll to position [24, 103]
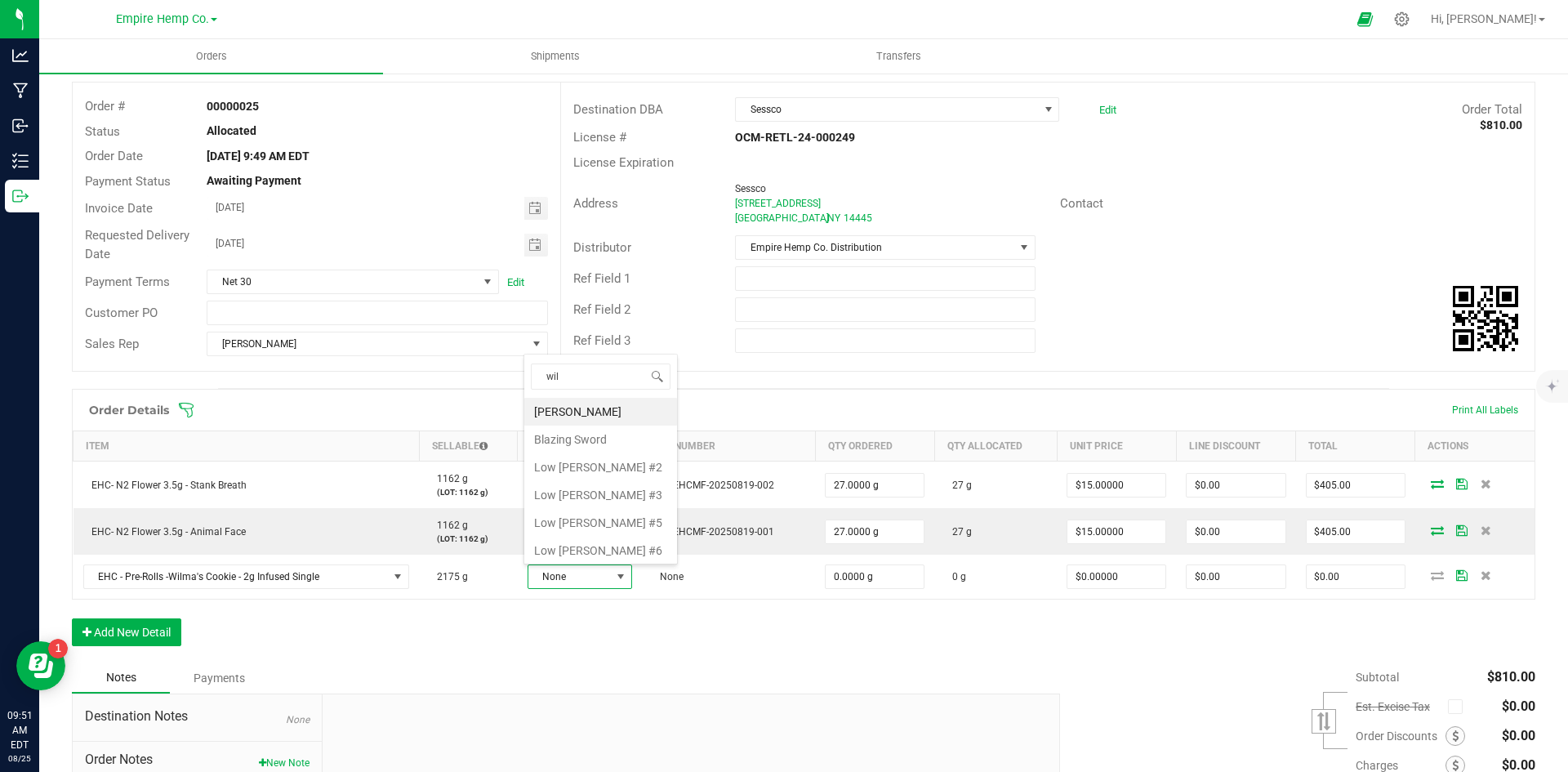
type input "wilm"
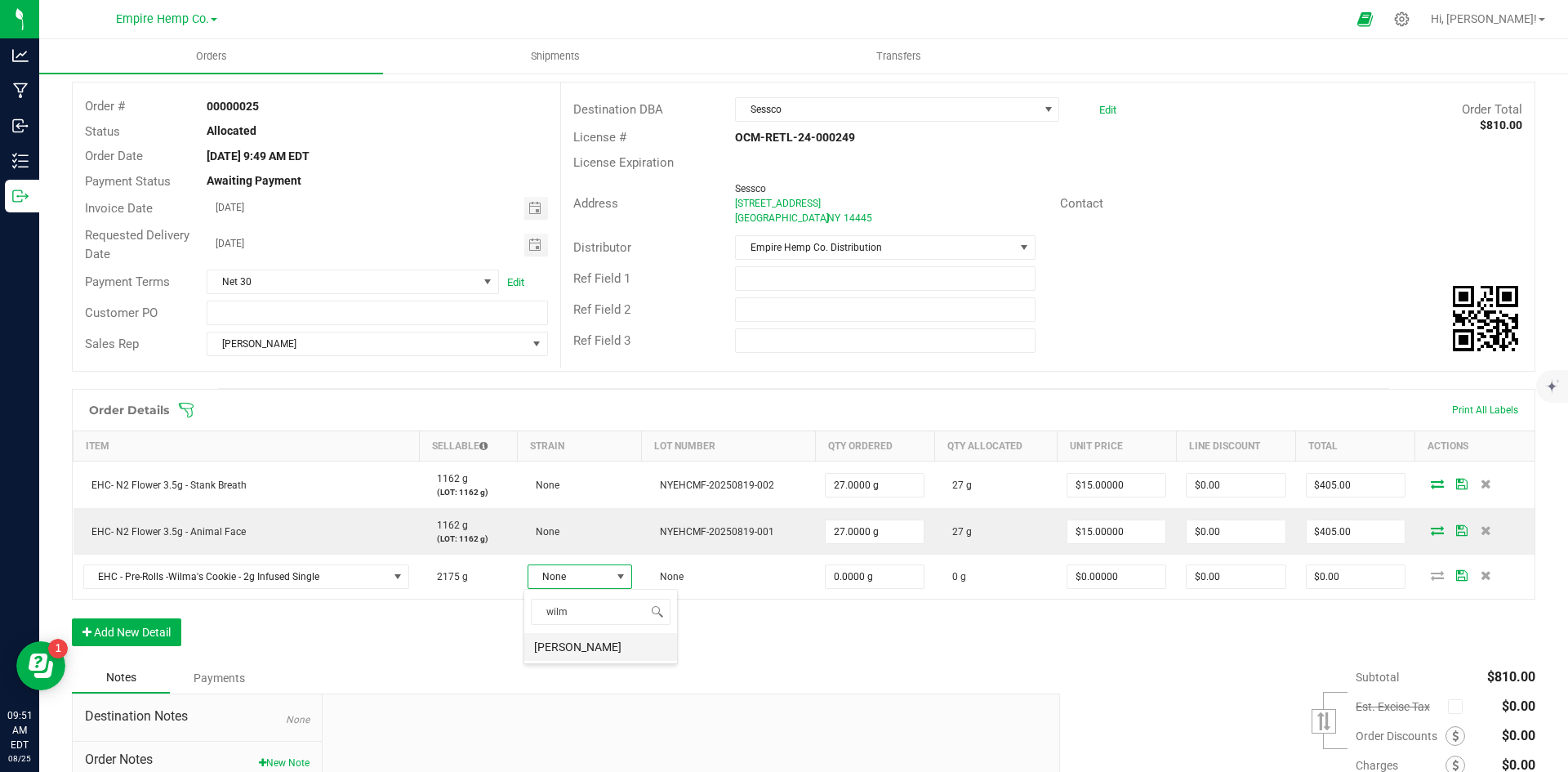
click at [590, 646] on li "[PERSON_NAME]" at bounding box center [600, 647] width 152 height 28
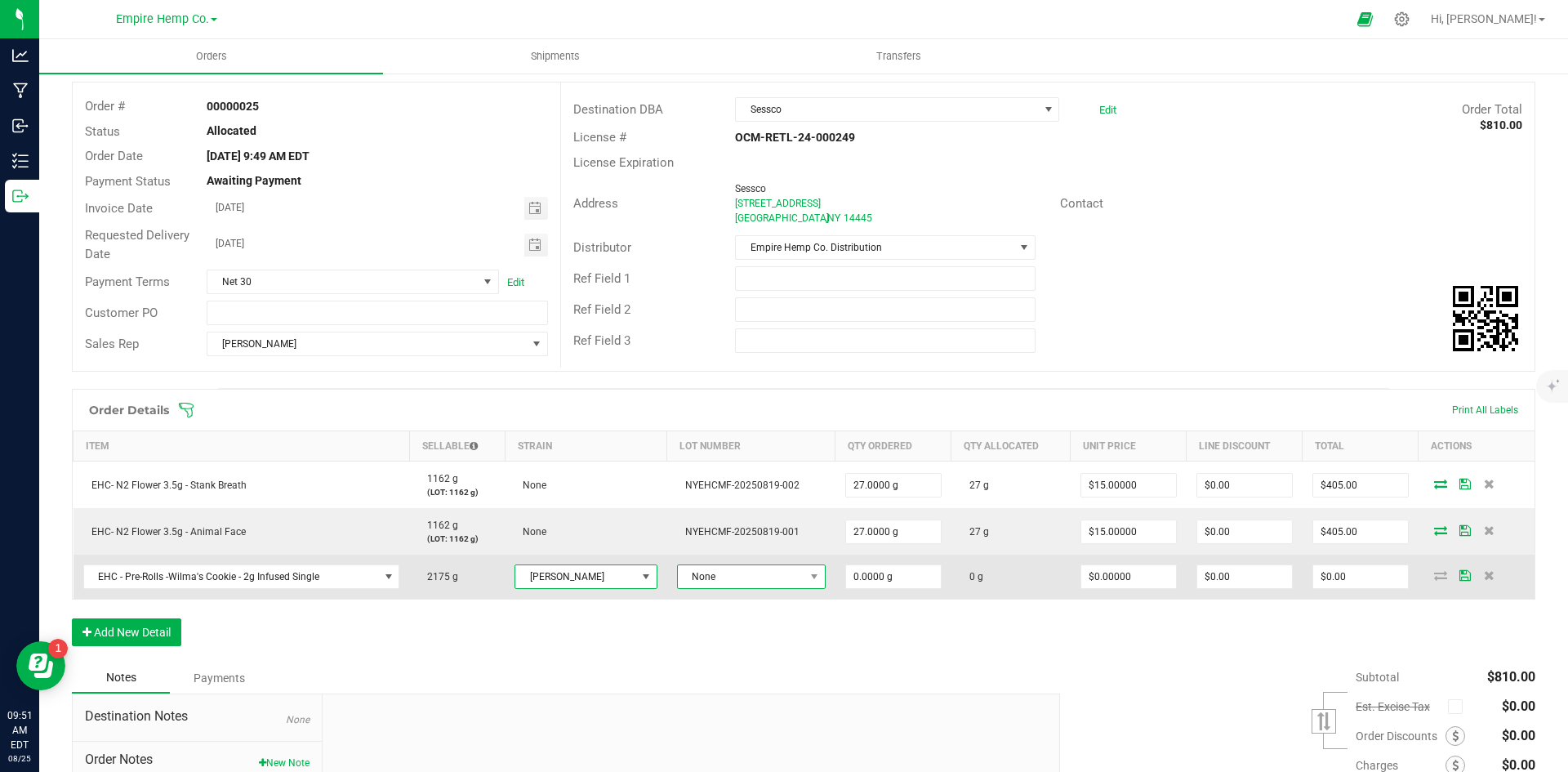
click at [804, 569] on span at bounding box center [814, 577] width 20 height 23
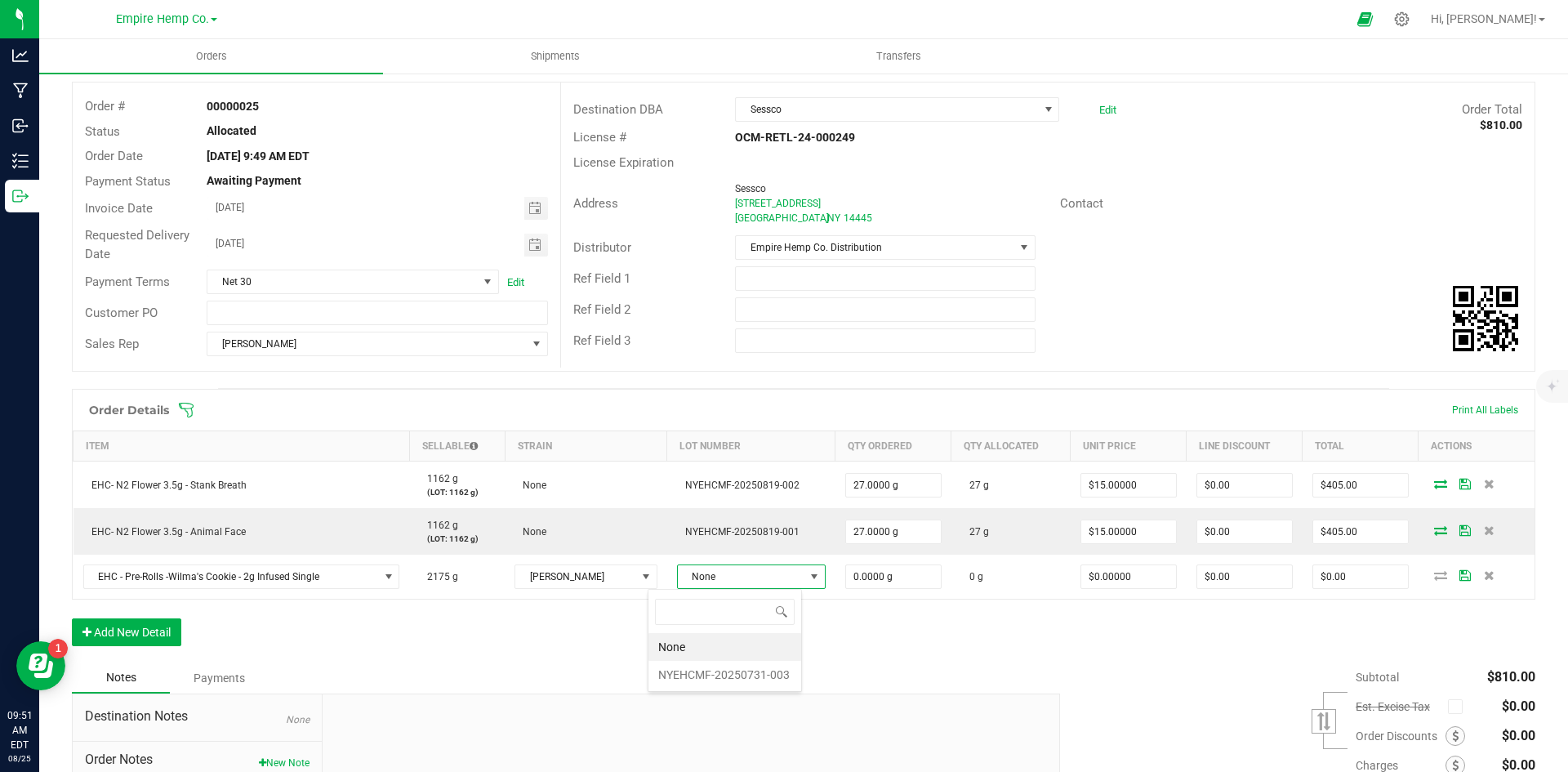
scroll to position [24, 150]
click at [766, 671] on li "NYEHCMF-20250731-003" at bounding box center [724, 674] width 152 height 28
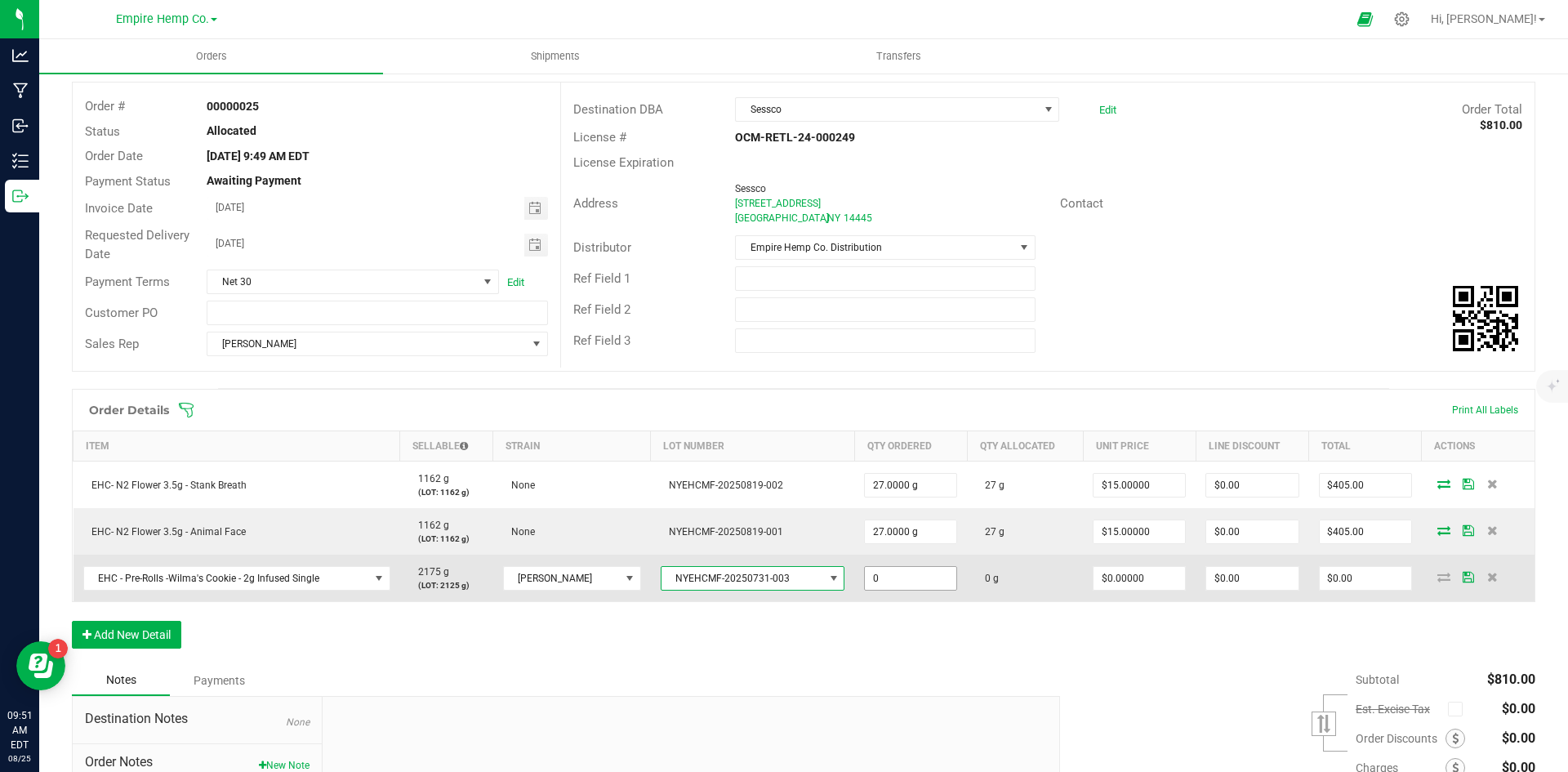
click at [912, 579] on input "0" at bounding box center [910, 579] width 91 height 23
type input "25.0000 g"
type input "0"
click at [1123, 584] on input "0" at bounding box center [1139, 579] width 91 height 23
click at [1123, 580] on input "0" at bounding box center [1139, 579] width 91 height 23
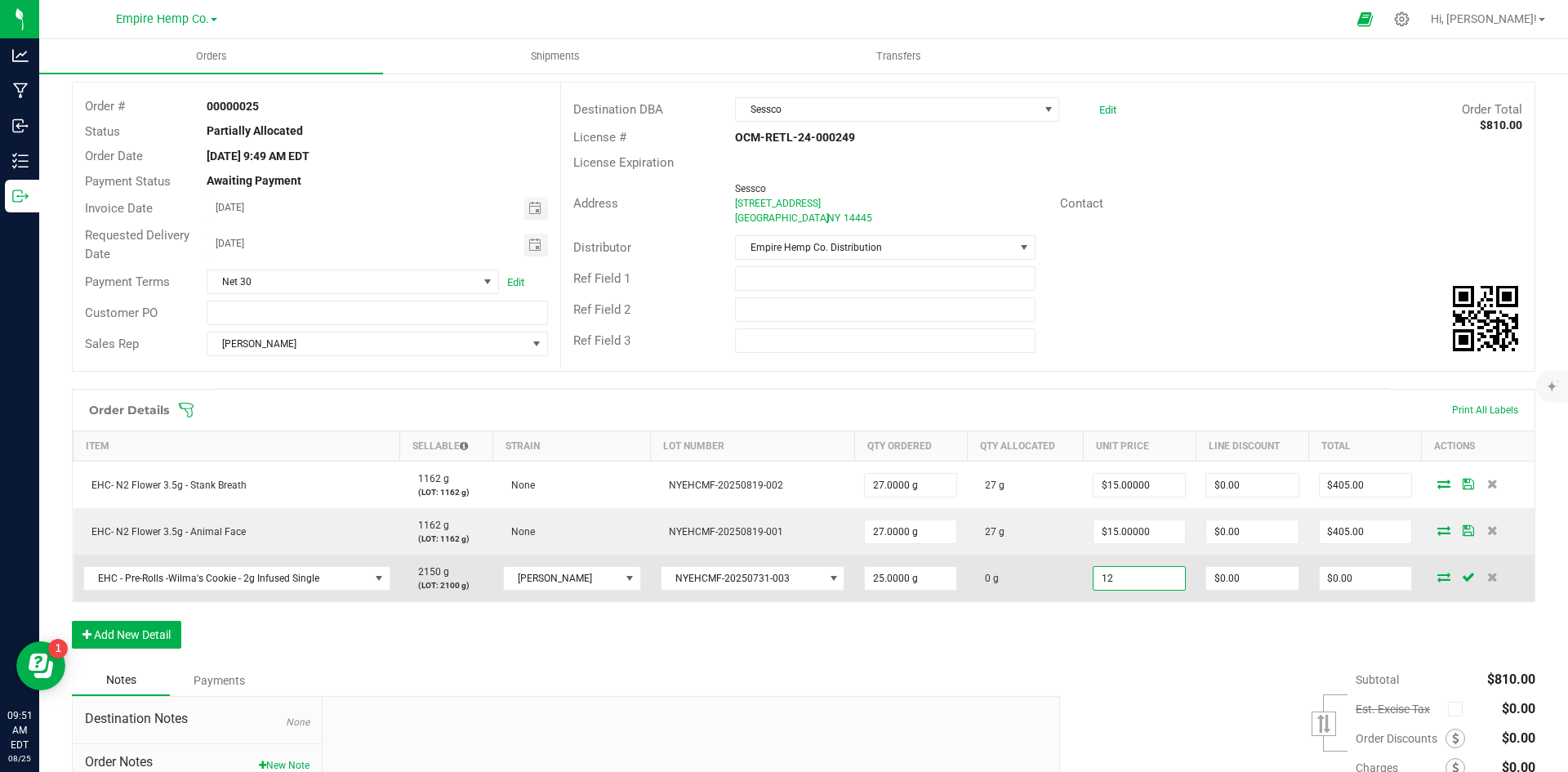
type input "$12.00000"
type input "0"
type input "$300.00"
click at [1437, 579] on icon at bounding box center [1443, 576] width 13 height 10
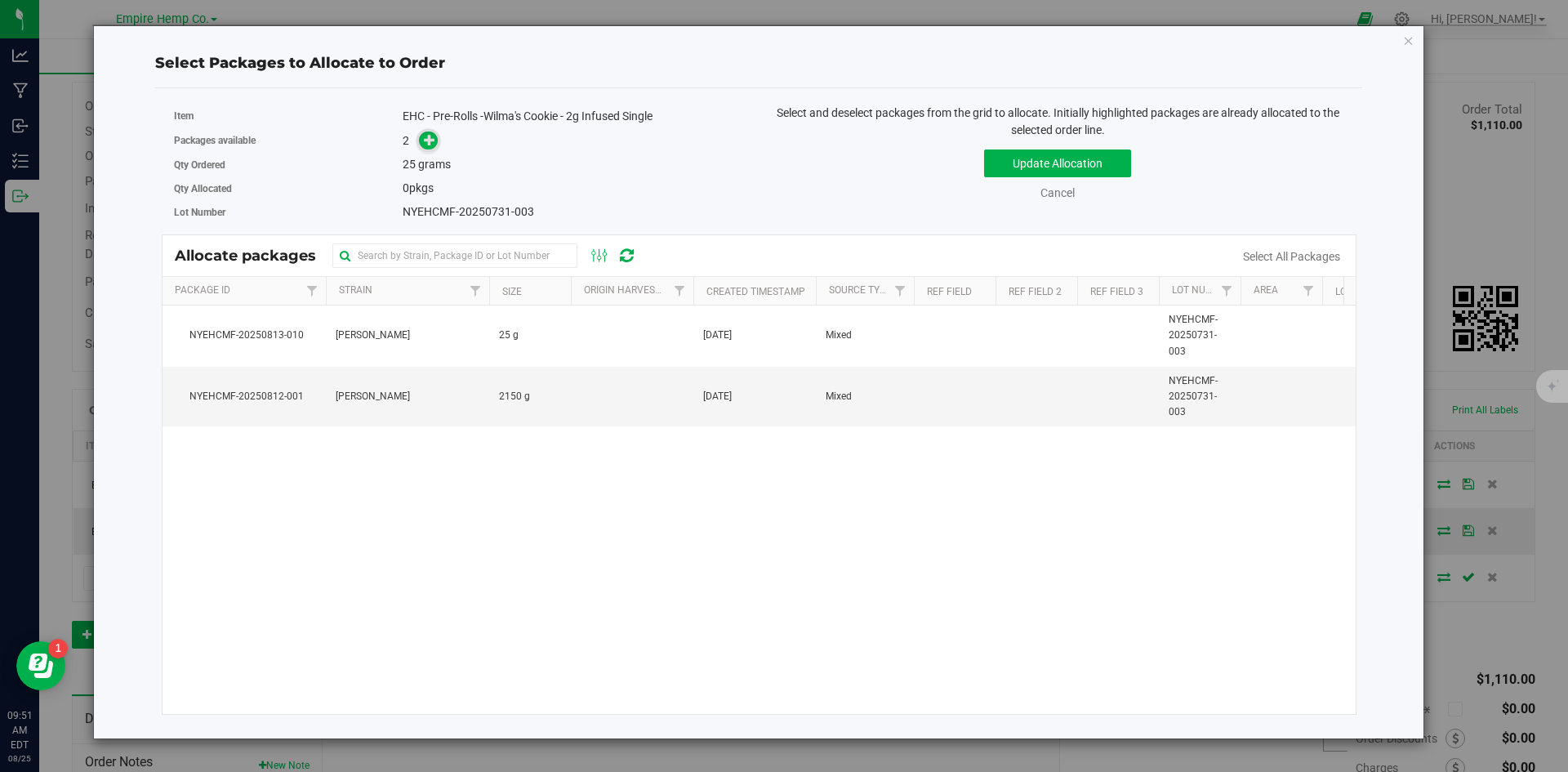
click at [427, 141] on icon at bounding box center [429, 139] width 11 height 11
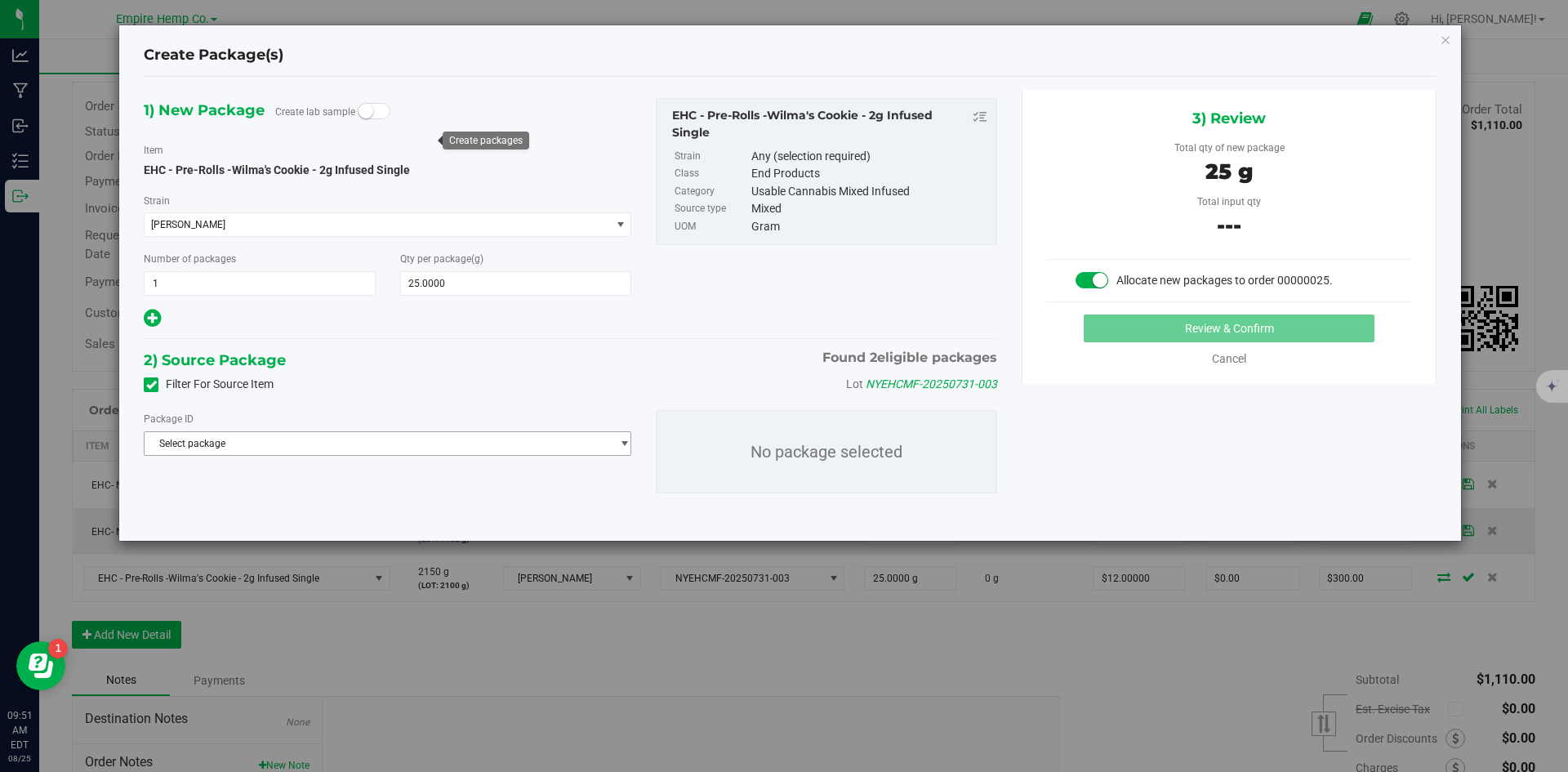
click at [500, 441] on span "Select package" at bounding box center [377, 444] width 465 height 23
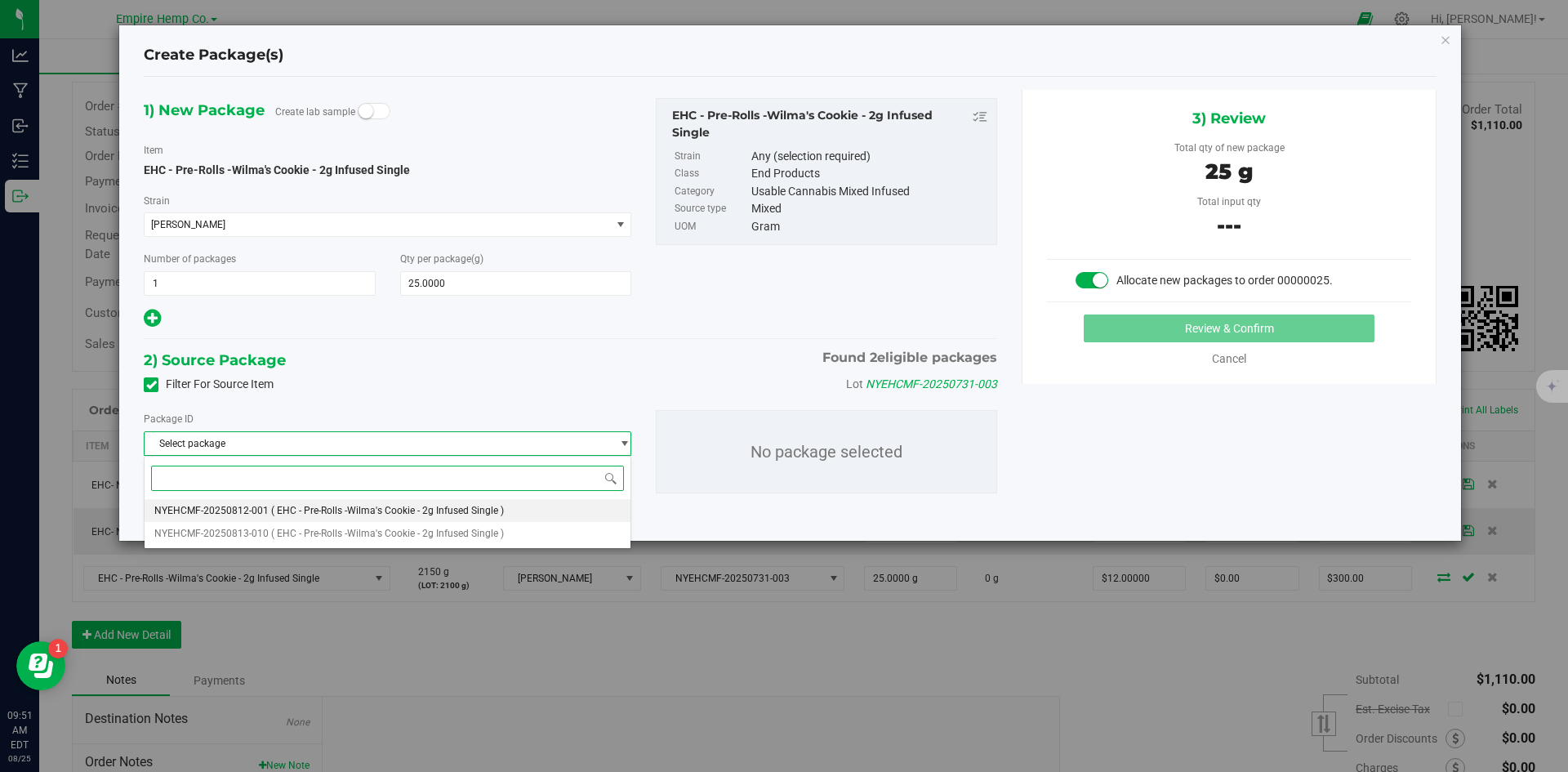
click at [497, 506] on span "( EHC - Pre-Rolls -Wilma's Cookie - 2g Infused Single )" at bounding box center [387, 510] width 233 height 11
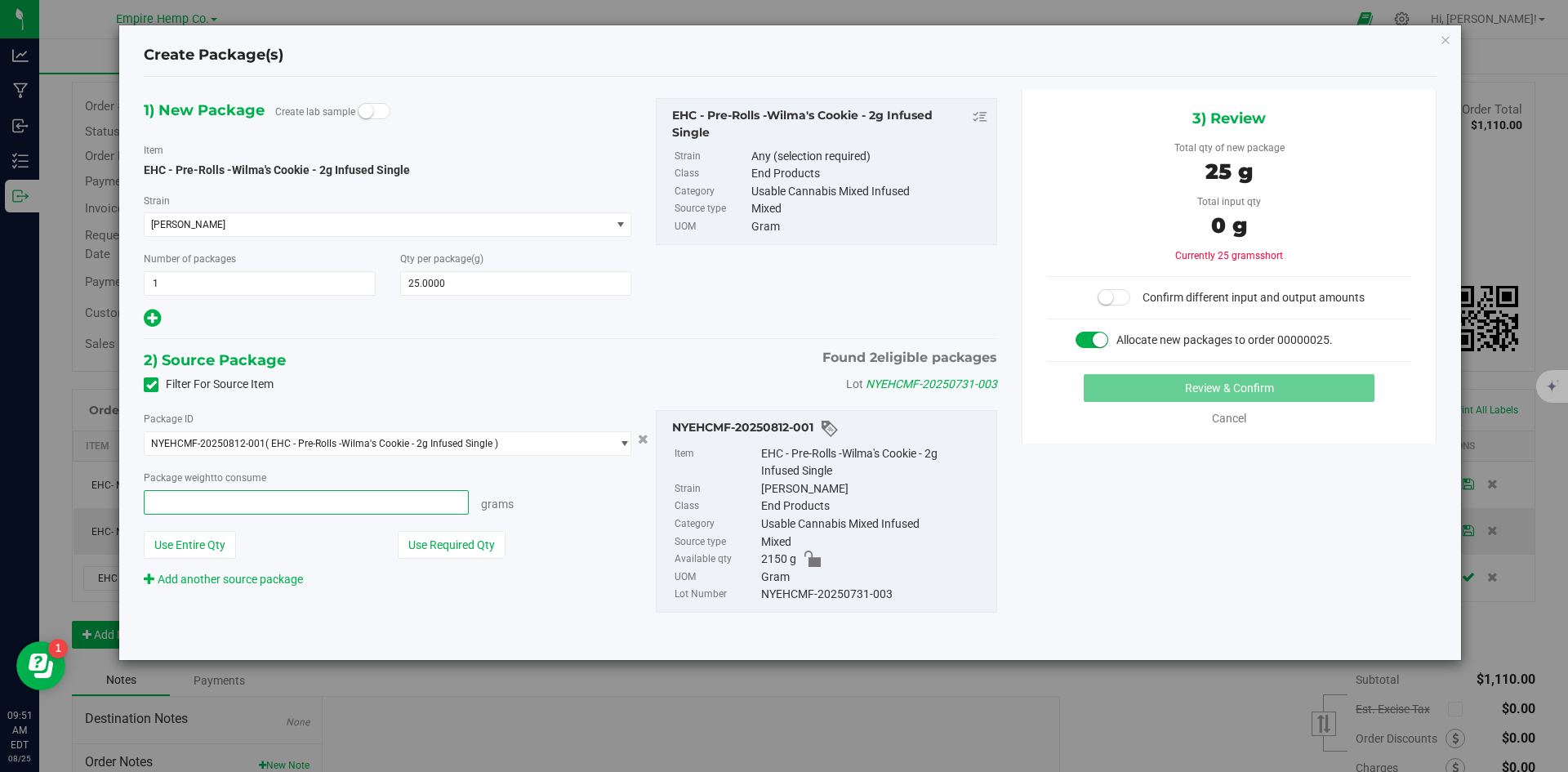
click at [395, 511] on span at bounding box center [306, 502] width 325 height 24
type input "25"
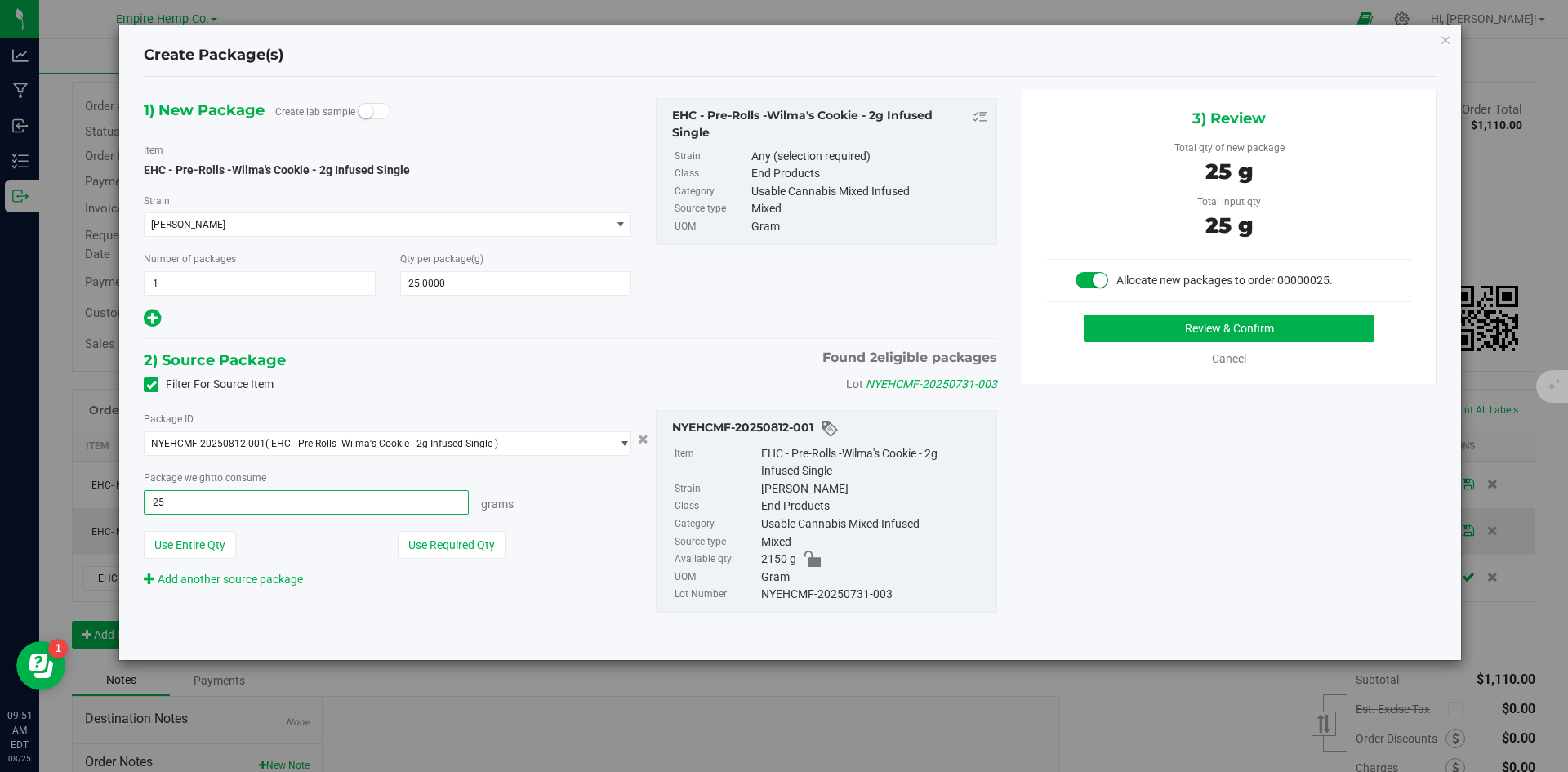
type input "25.0000 g"
click at [1198, 333] on button "Review & Confirm" at bounding box center [1229, 328] width 291 height 28
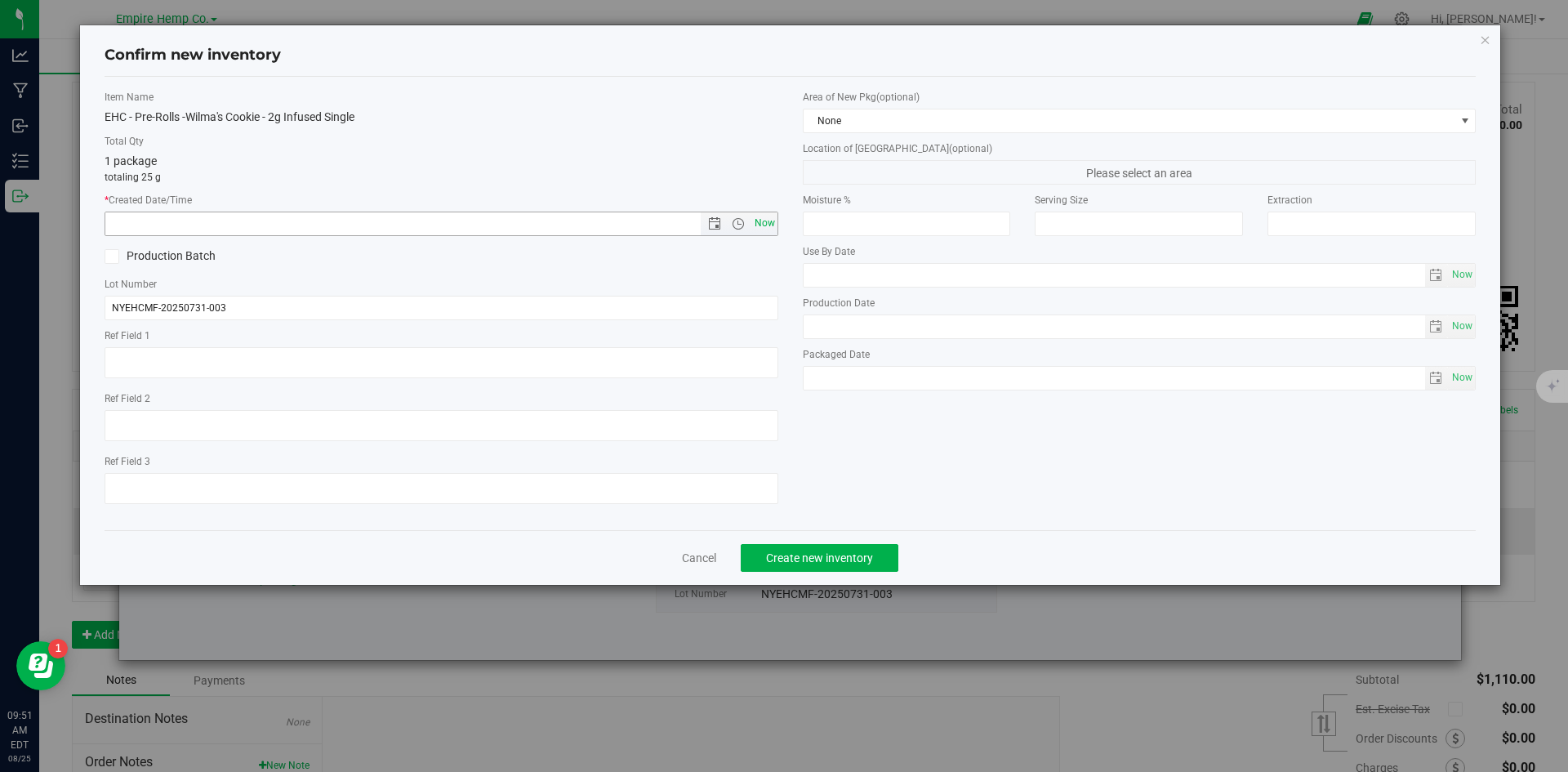
click at [773, 222] on span "Now" at bounding box center [764, 223] width 28 height 24
type input "[DATE] 9:51 AM"
click at [838, 565] on button "Create new inventory" at bounding box center [819, 558] width 158 height 28
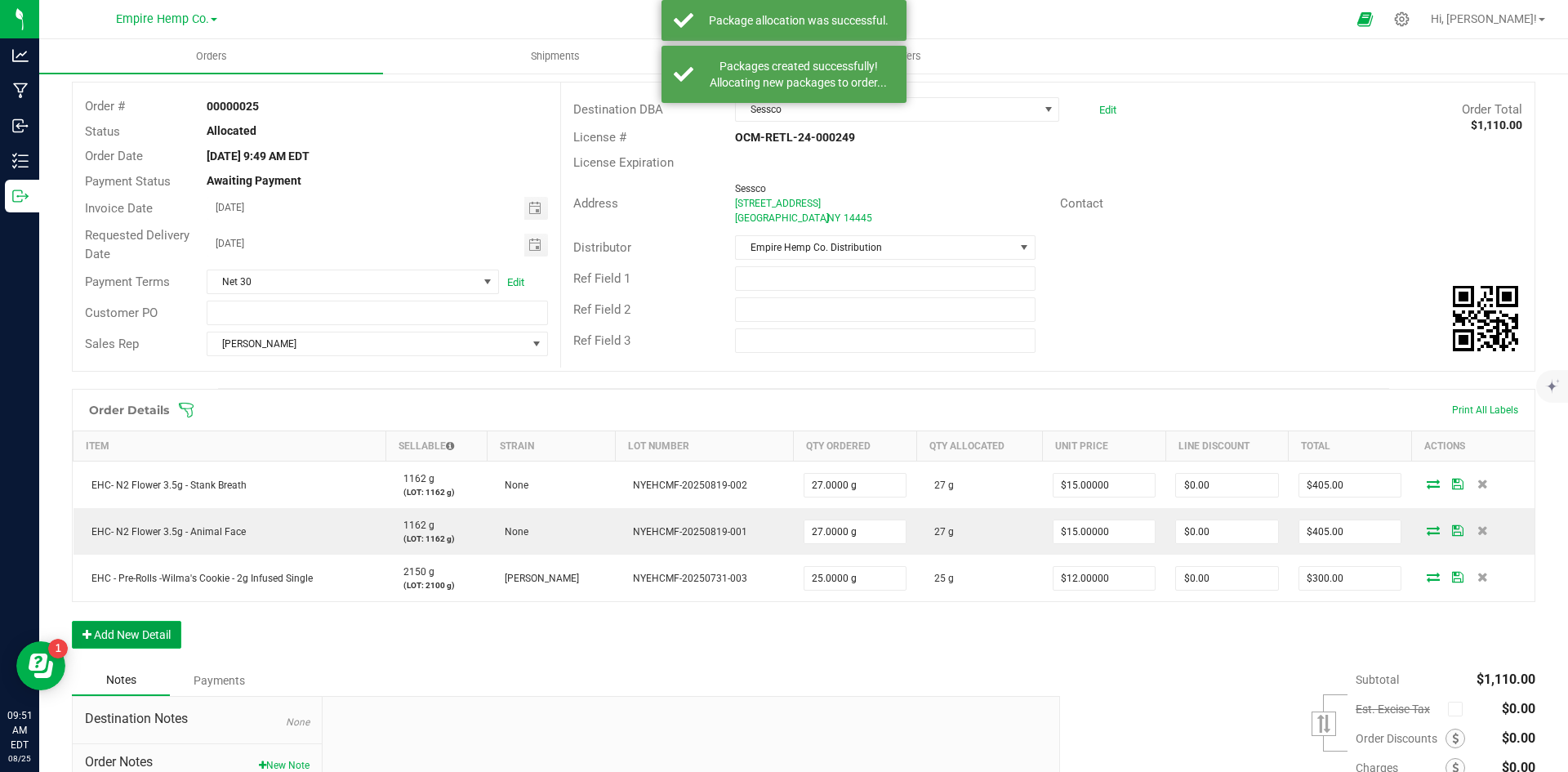
click at [145, 624] on button "Add New Detail" at bounding box center [126, 634] width 110 height 28
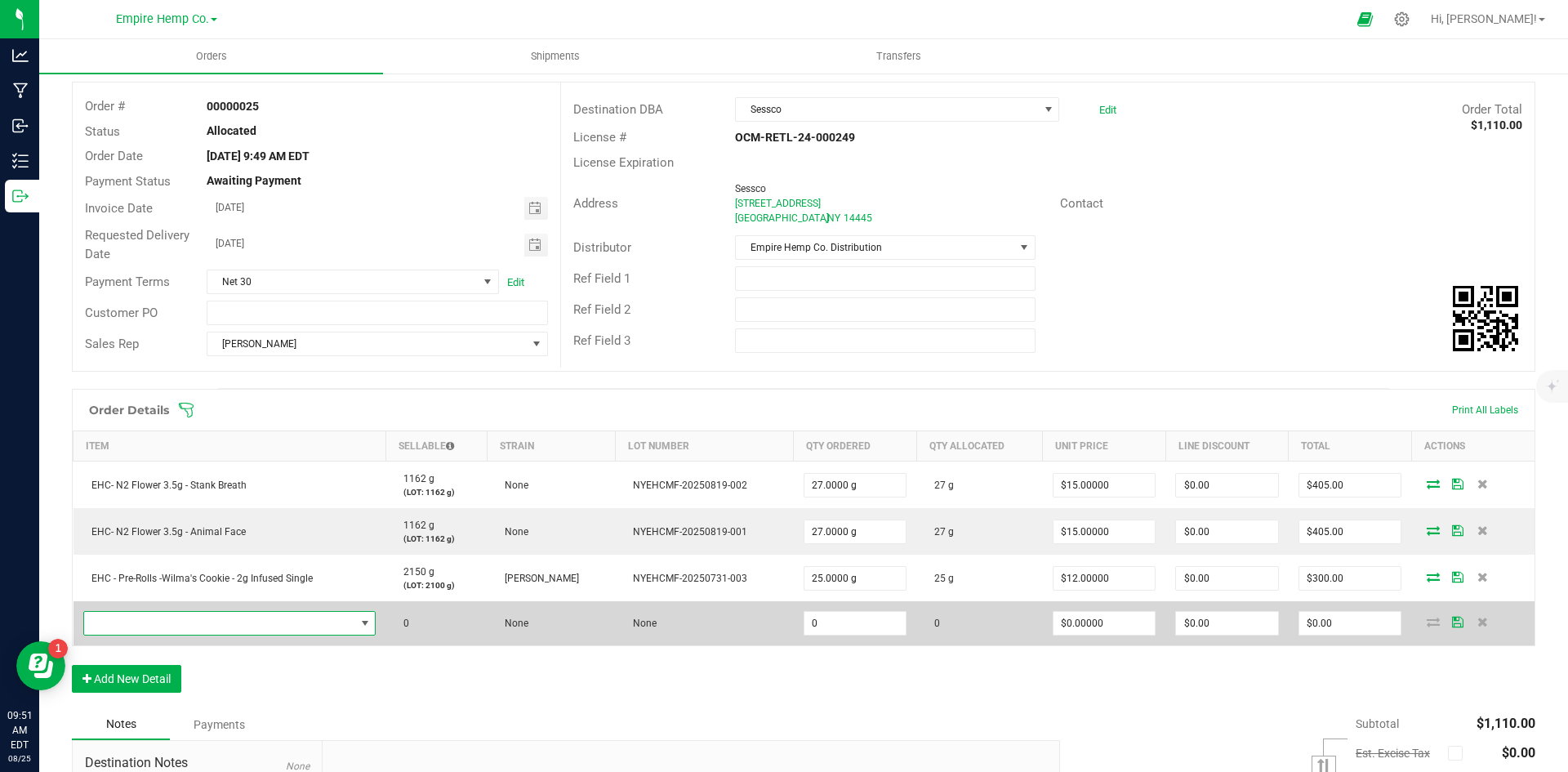
click at [146, 624] on span "NO DATA FOUND" at bounding box center [220, 623] width 271 height 23
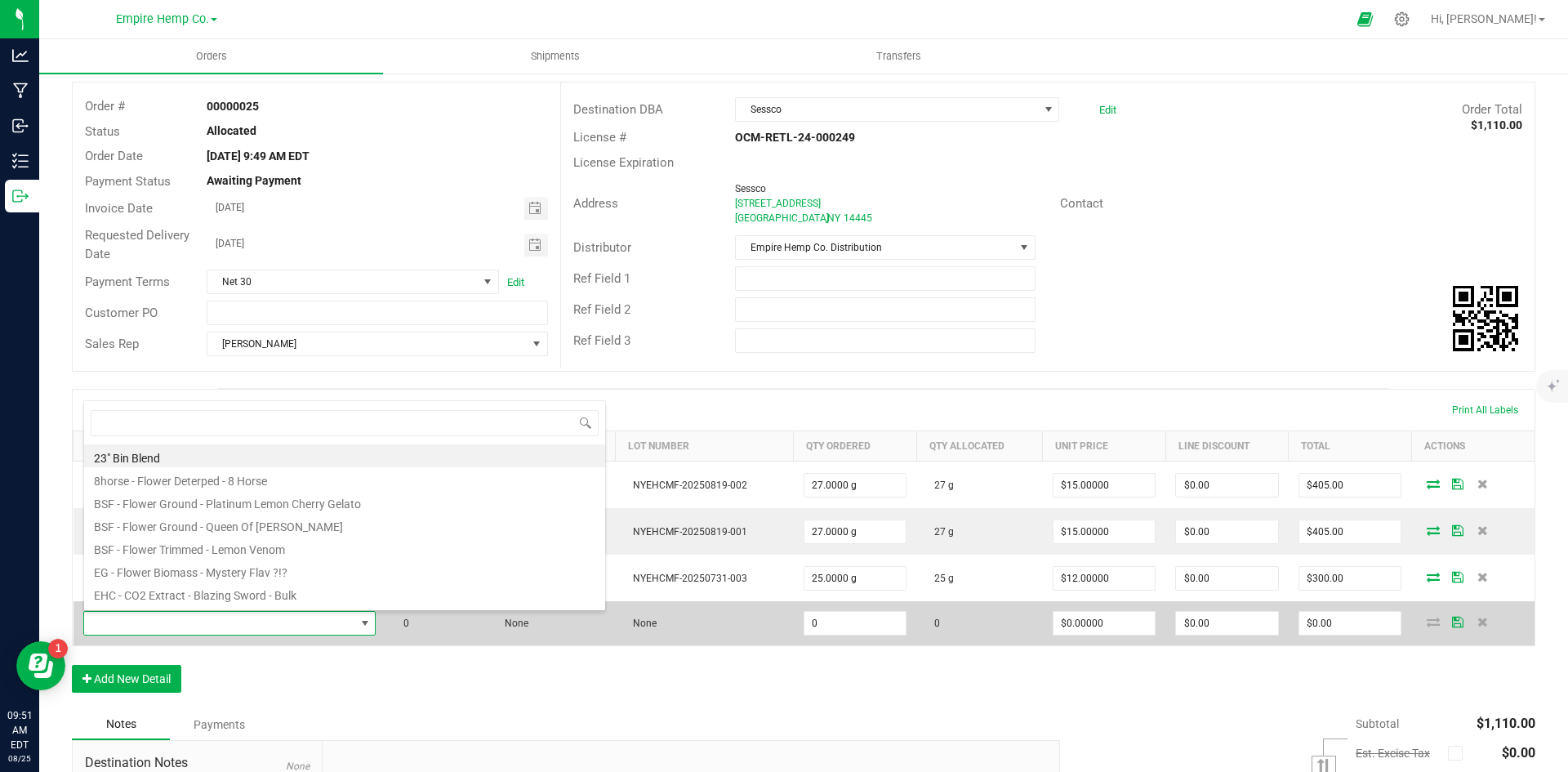
scroll to position [24, 287]
type input "suns"
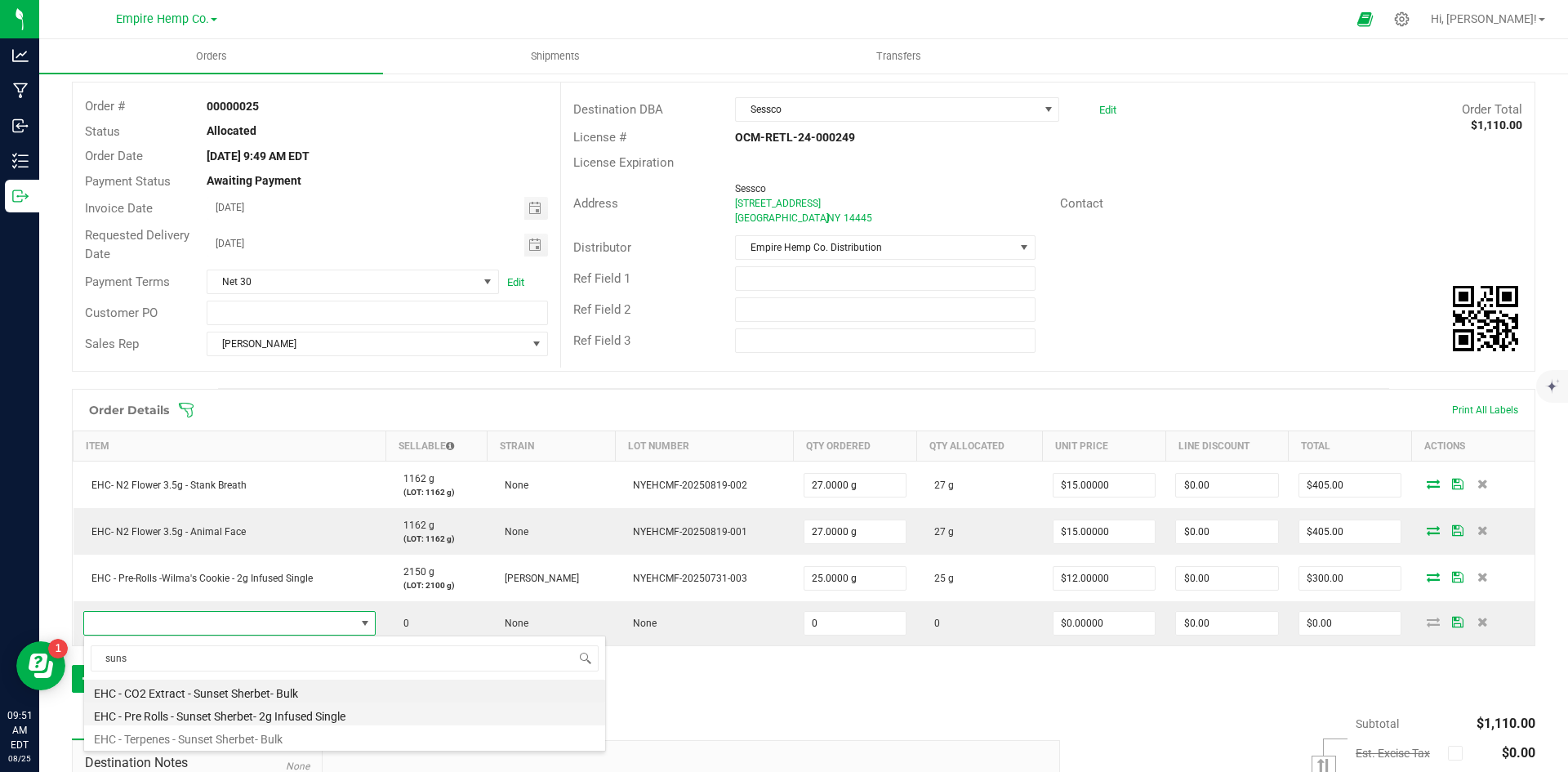
click at [217, 714] on li "EHC - Pre Rolls - Sunset Sherbet- 2g Infused Single" at bounding box center [345, 714] width 521 height 23
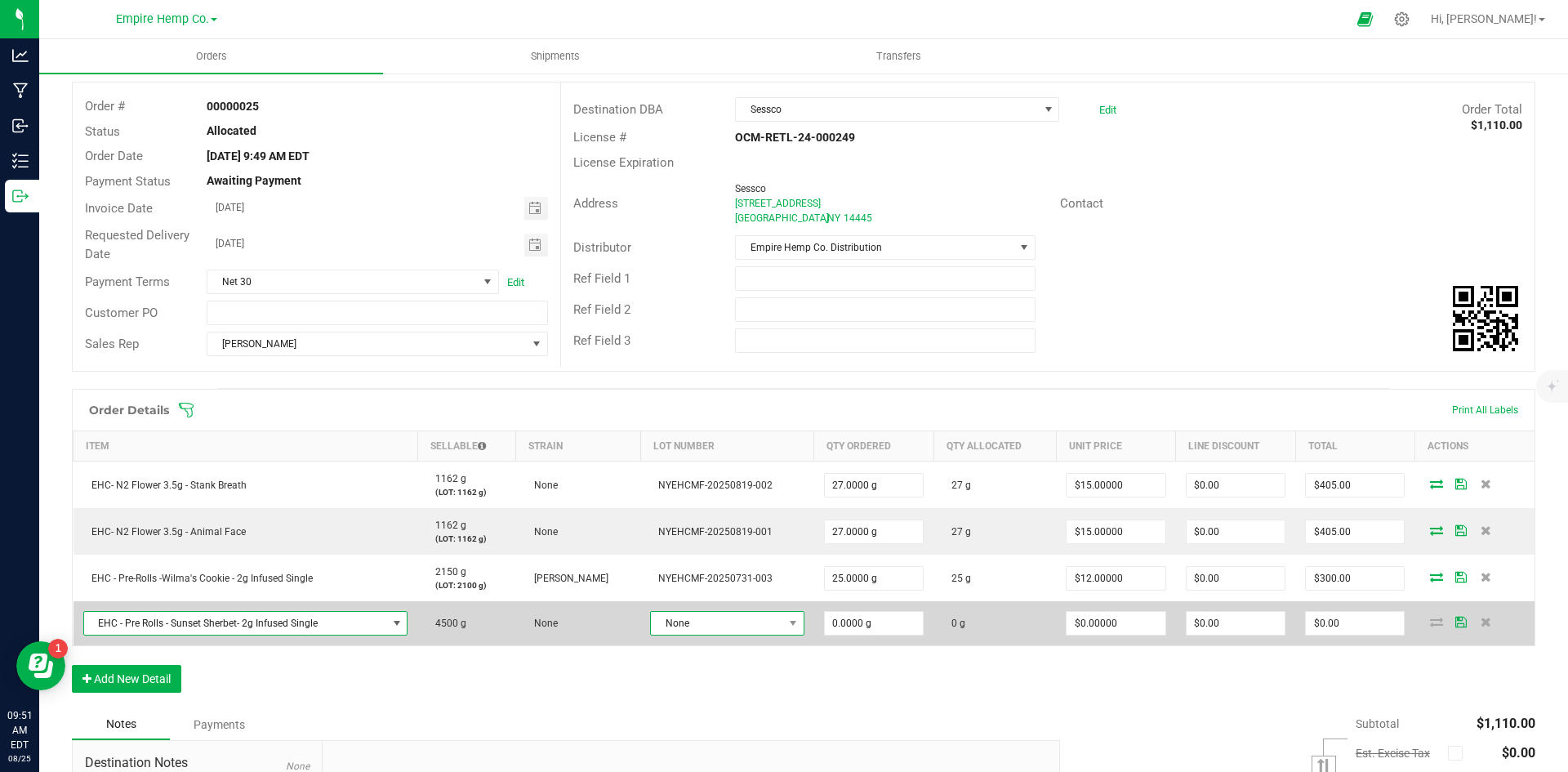
click at [706, 629] on span "None" at bounding box center [716, 623] width 132 height 23
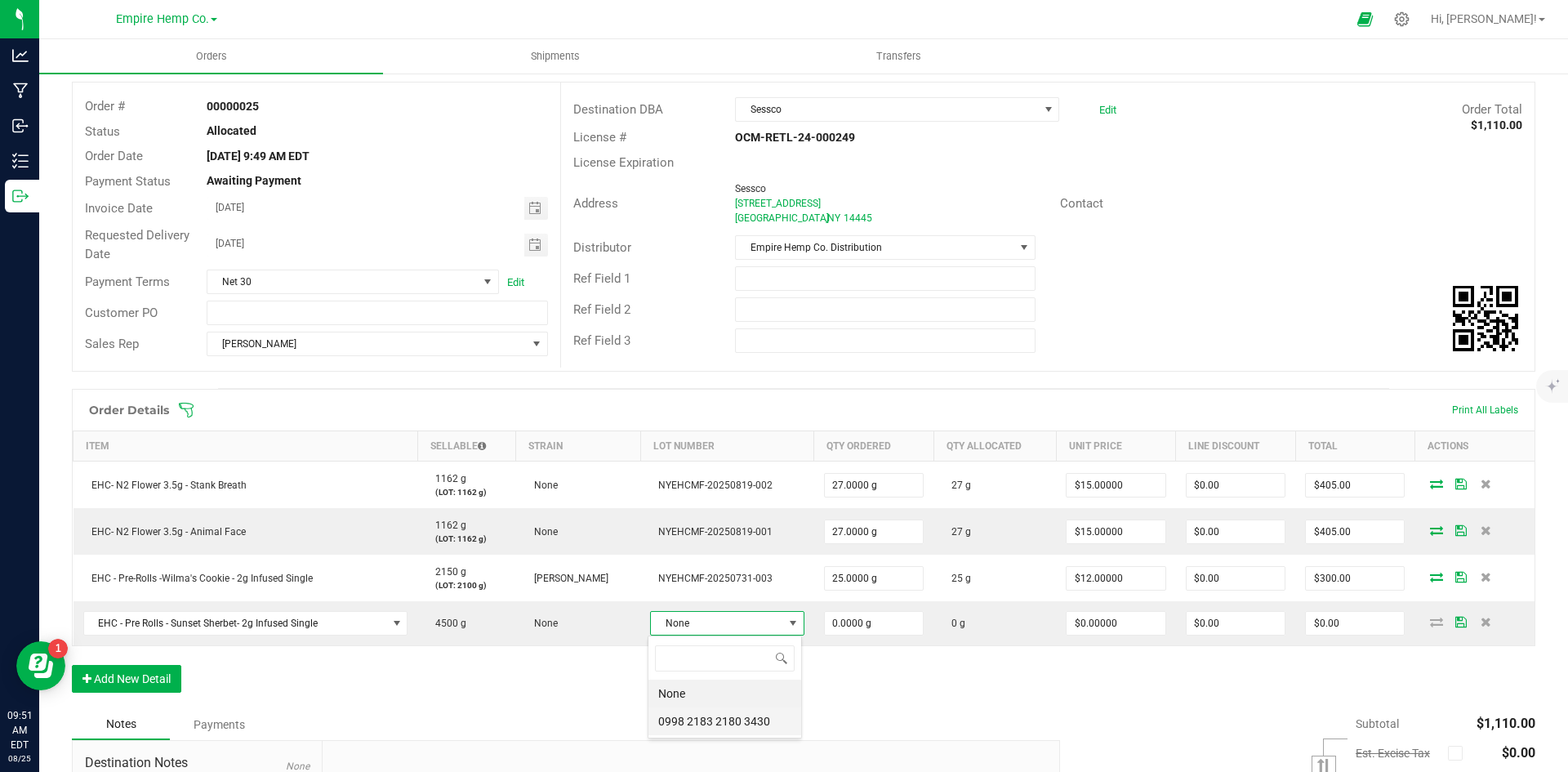
click at [745, 727] on 3430 "0998 2183 2180 3430" at bounding box center [724, 721] width 152 height 28
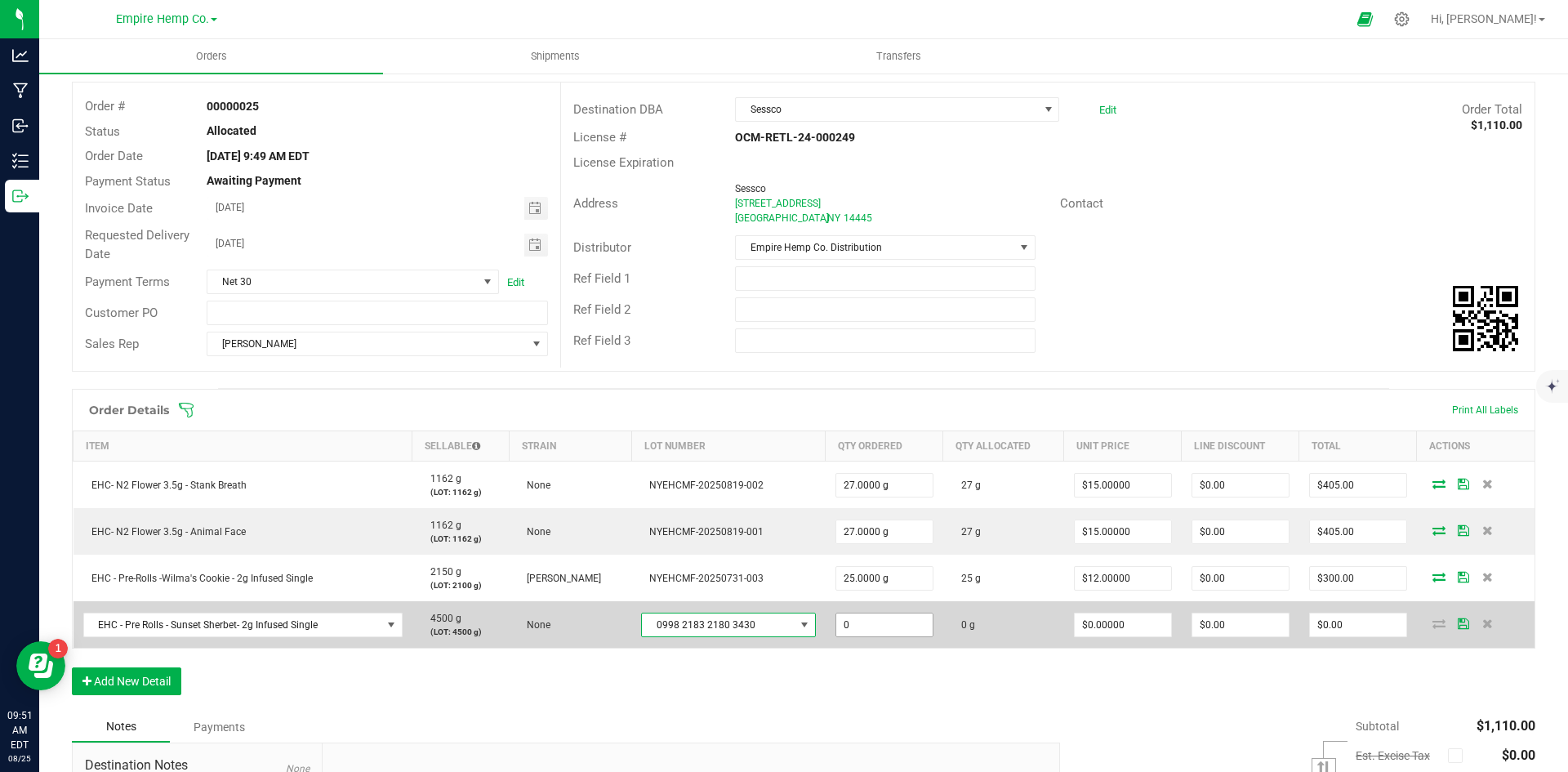
click at [894, 620] on input "0" at bounding box center [884, 625] width 97 height 23
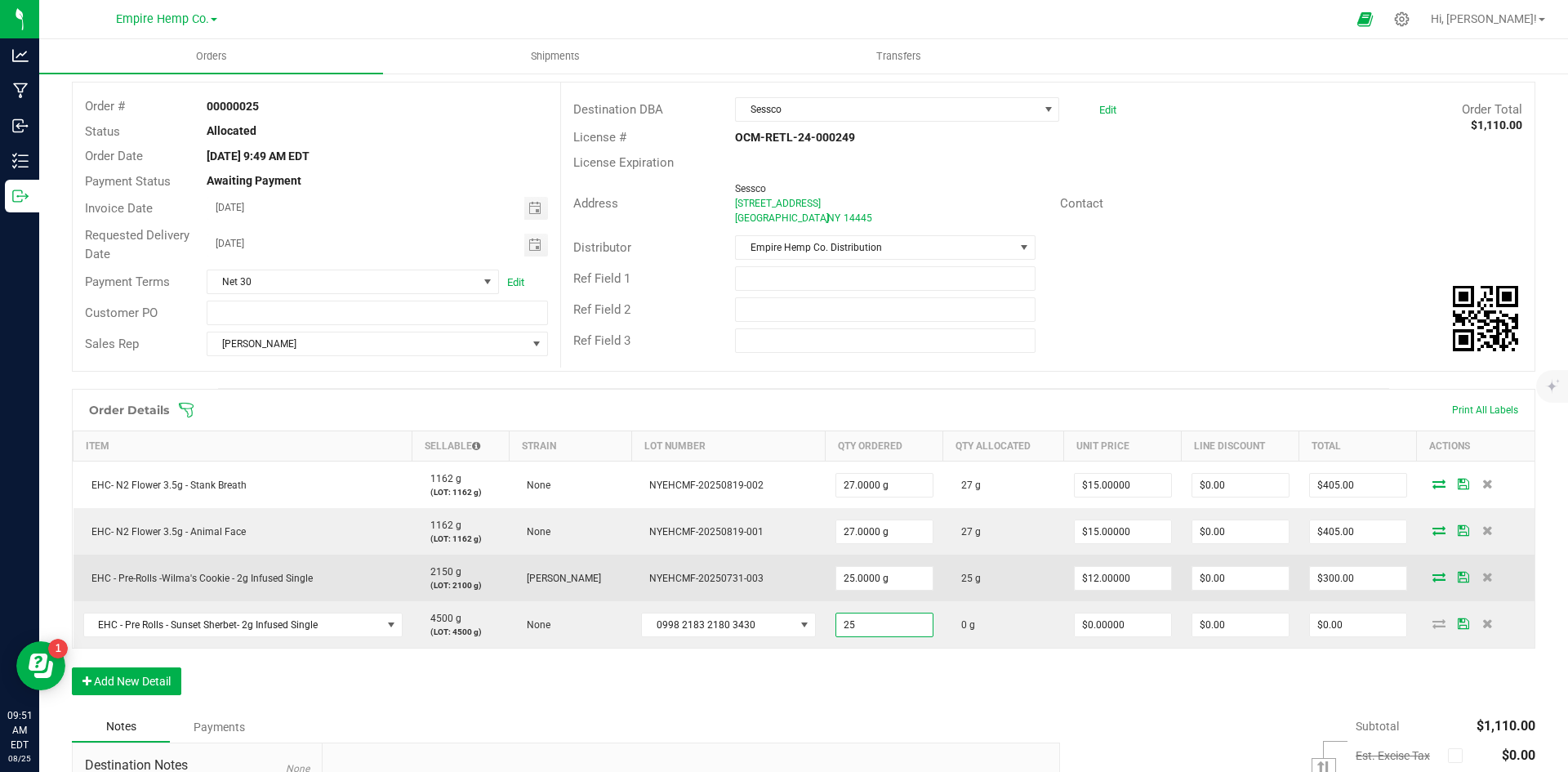
type input "25.0000 g"
type input "0"
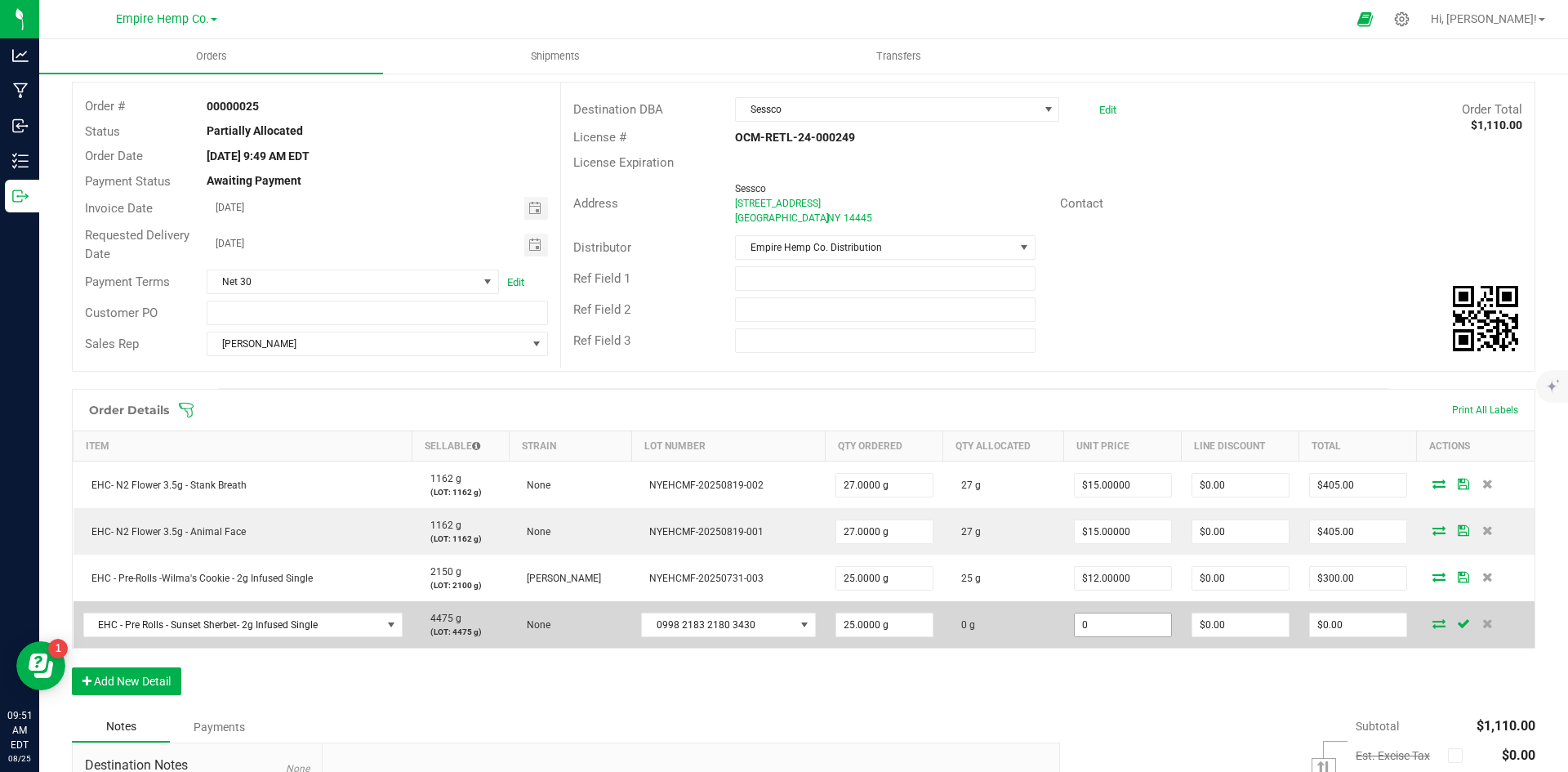
click at [1112, 629] on input "0" at bounding box center [1123, 625] width 97 height 23
type input "$12.00000"
type input "0"
type input "$300.00"
click at [1436, 625] on span at bounding box center [1439, 623] width 24 height 10
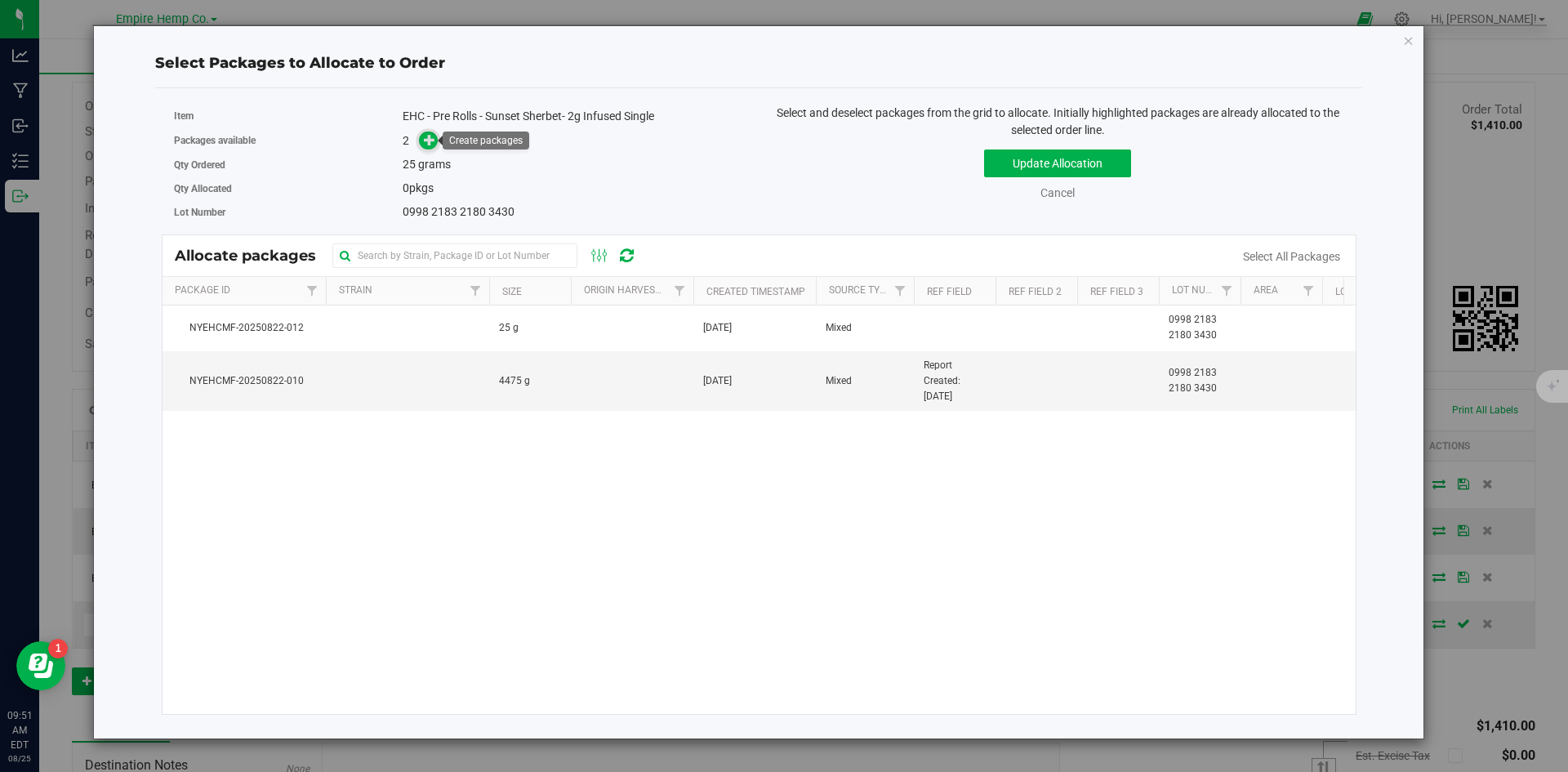
click at [421, 139] on span at bounding box center [429, 141] width 19 height 19
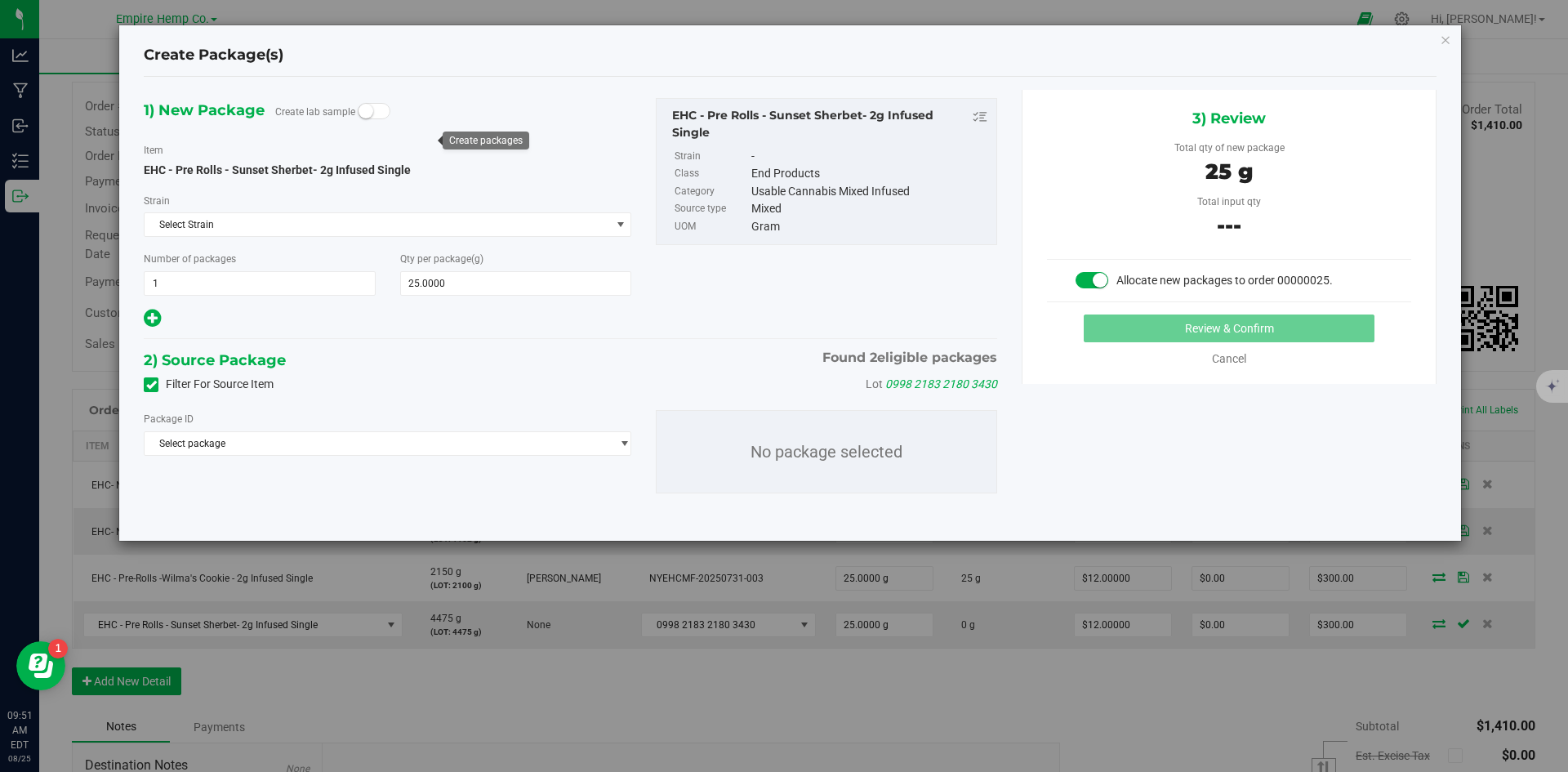
click at [321, 425] on div "Package ID" at bounding box center [388, 419] width 488 height 17
click at [322, 436] on span "Select package" at bounding box center [377, 444] width 465 height 23
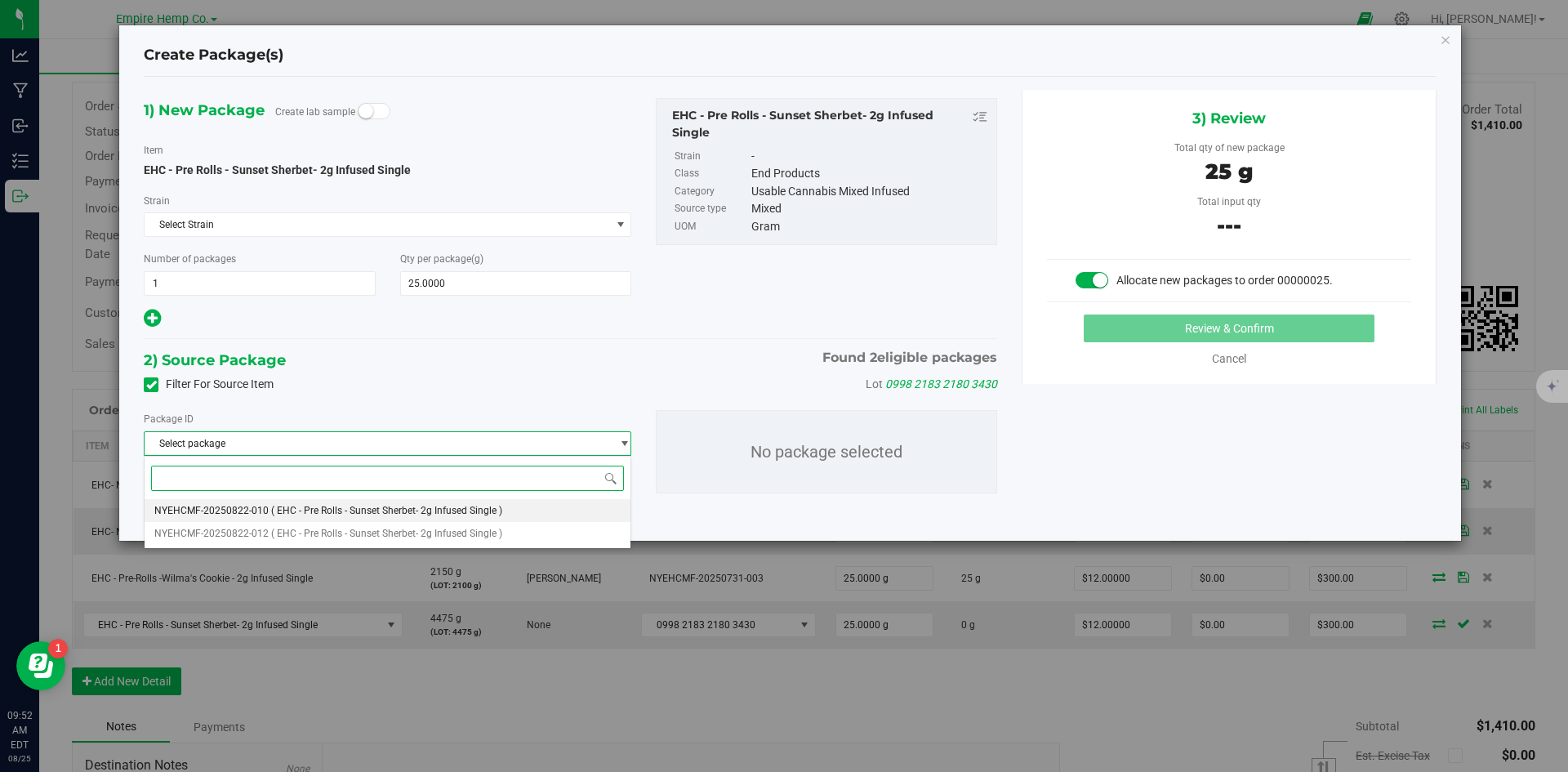
click at [337, 511] on span "( EHC - Pre Rolls - Sunset Sherbet- 2g Infused Single )" at bounding box center [386, 510] width 231 height 11
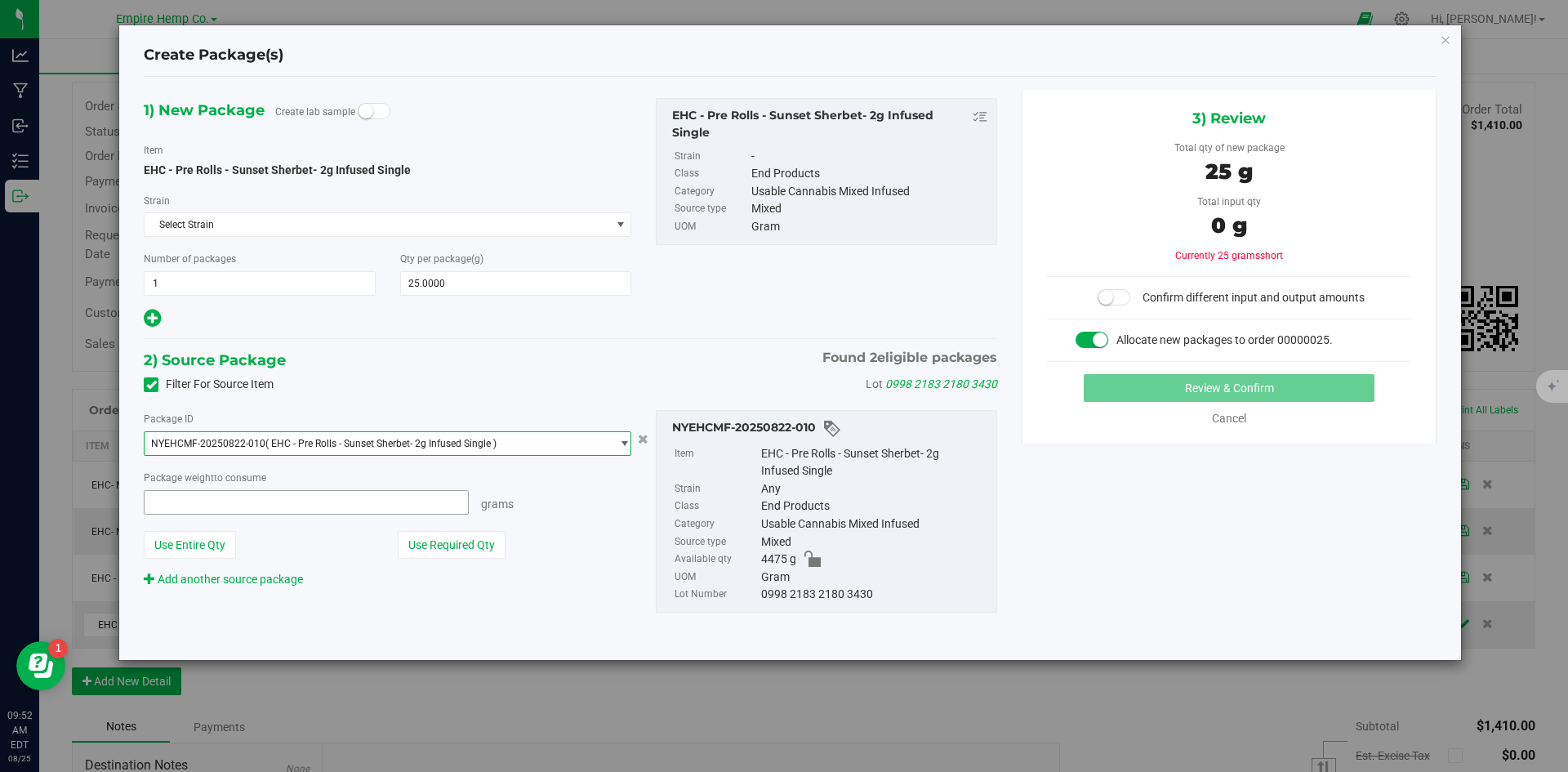
click at [437, 504] on span at bounding box center [306, 502] width 325 height 24
type input "25"
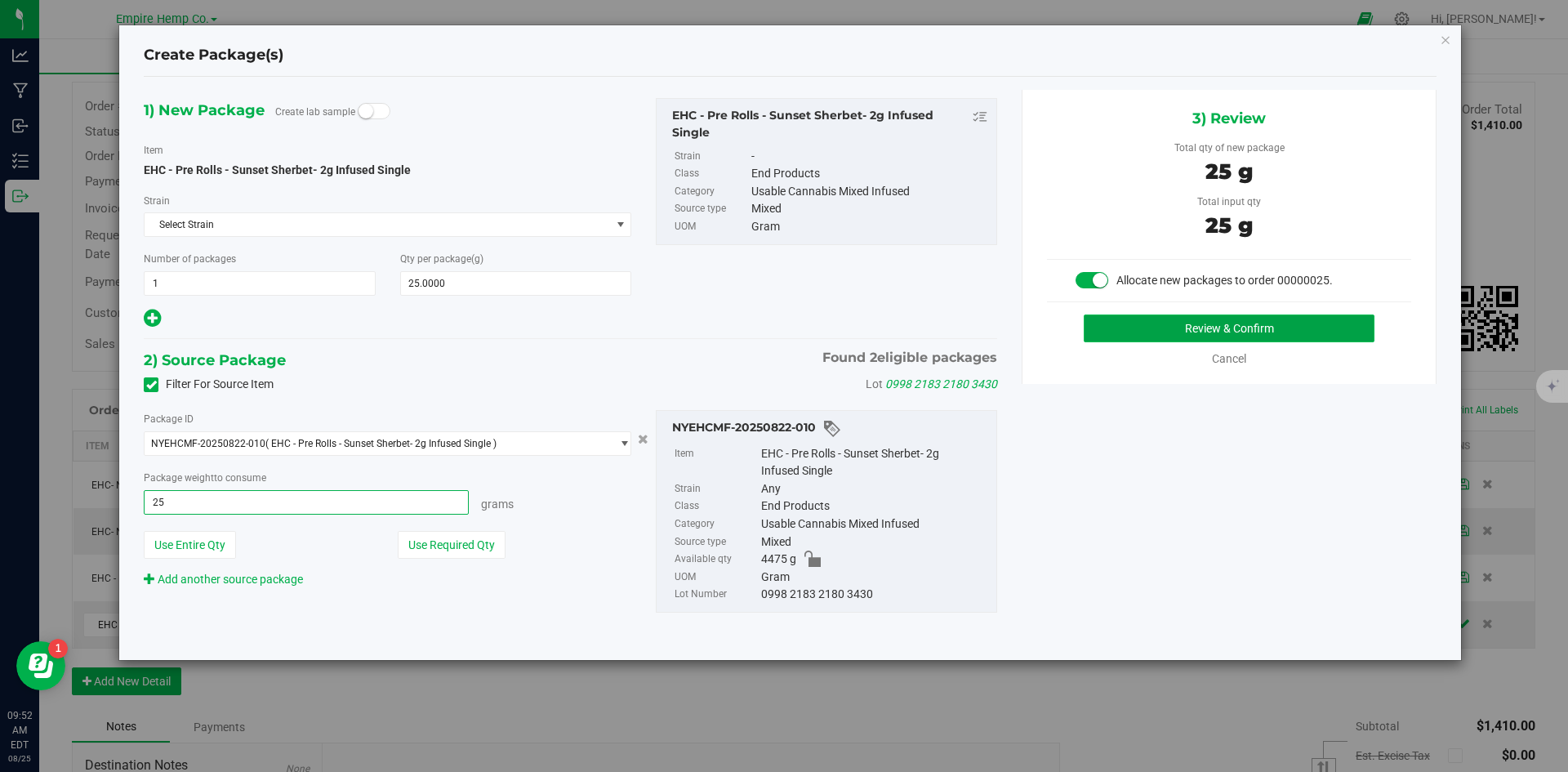
type input "25.0000 g"
click at [1258, 316] on button "Review & Confirm" at bounding box center [1229, 328] width 291 height 28
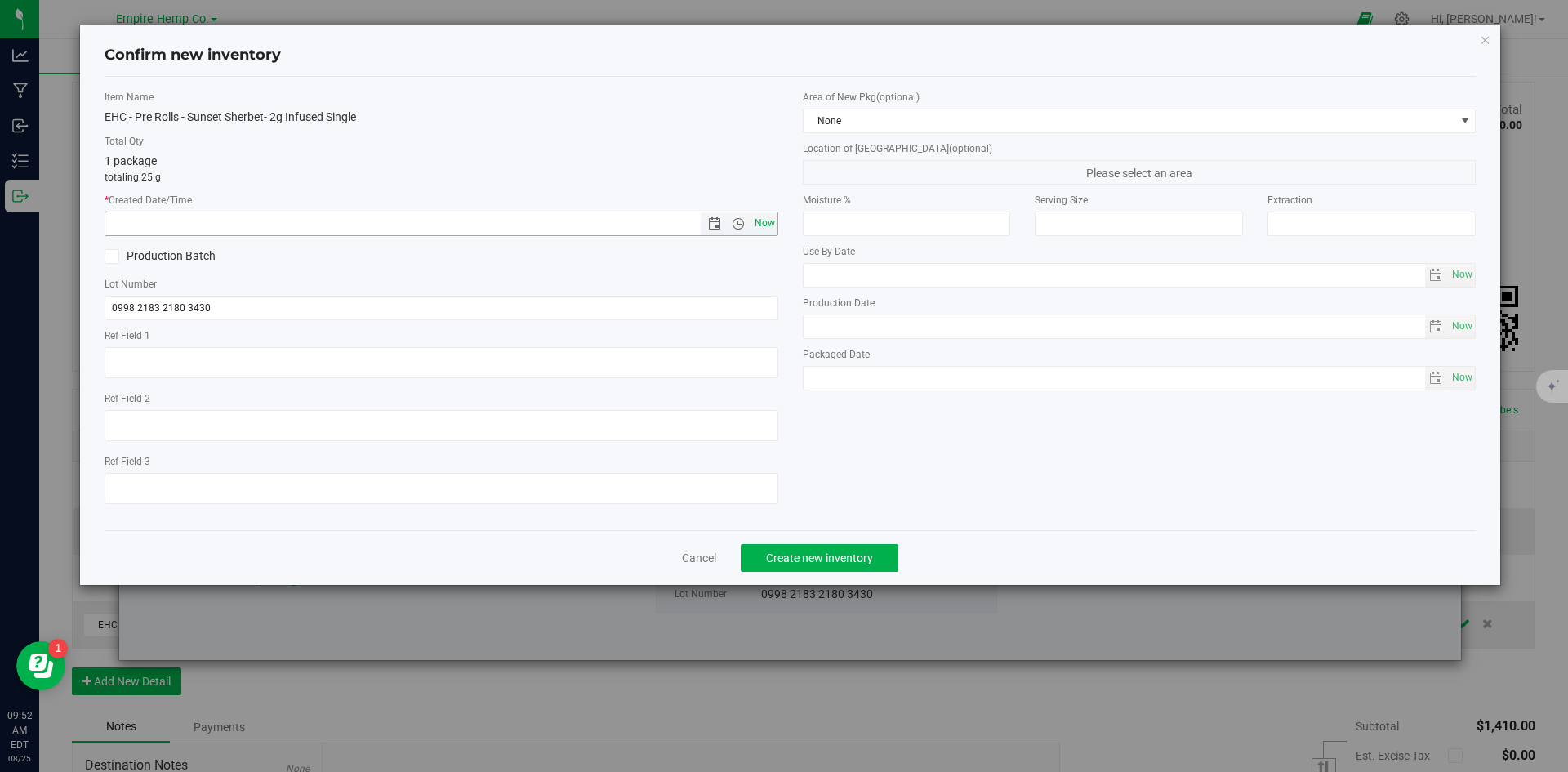
click at [772, 219] on span "Now" at bounding box center [764, 223] width 28 height 24
type input "[DATE] 9:52 AM"
click at [833, 563] on span "Create new inventory" at bounding box center [819, 558] width 107 height 13
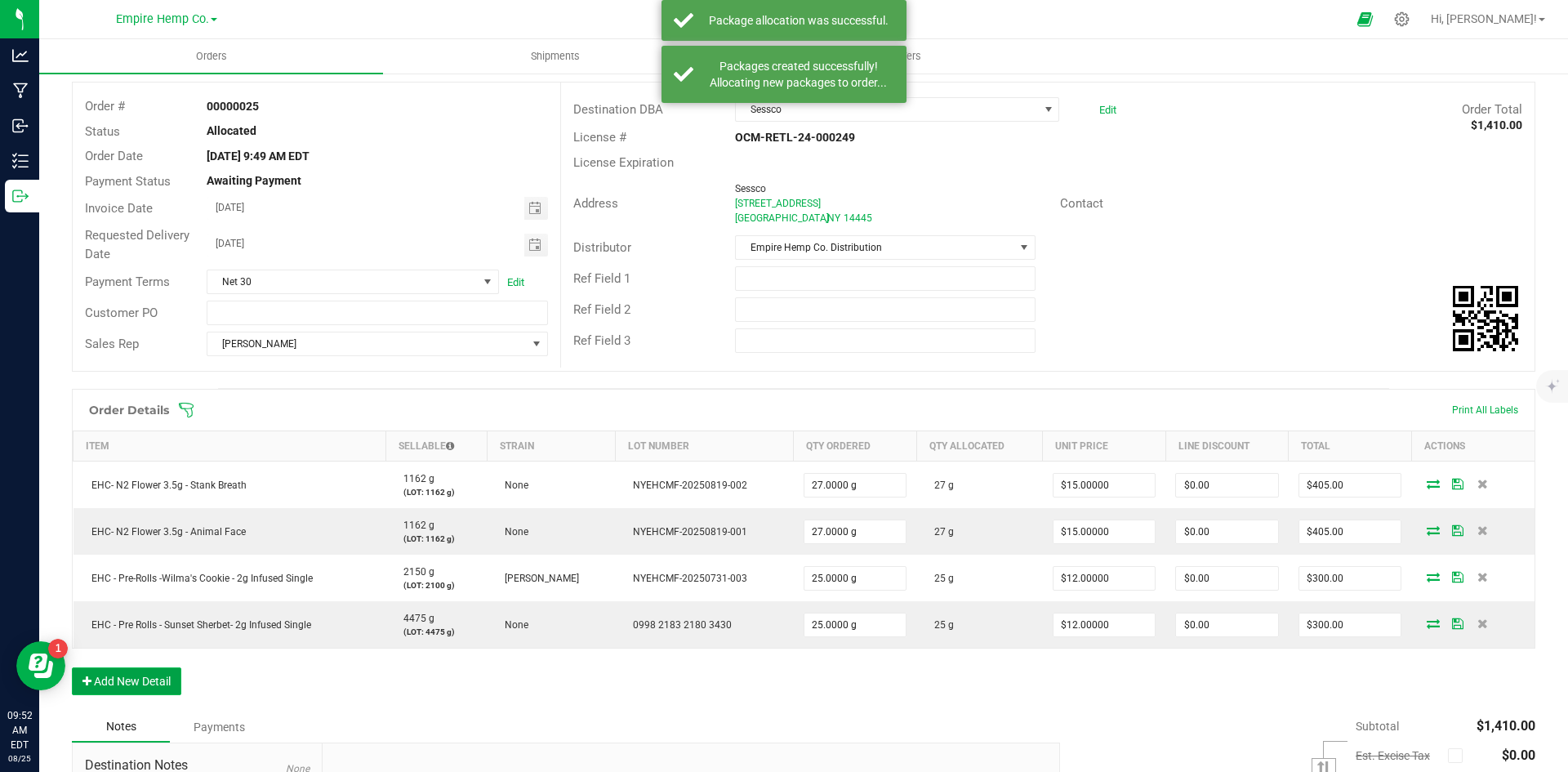
click at [141, 681] on button "Add New Detail" at bounding box center [126, 681] width 110 height 28
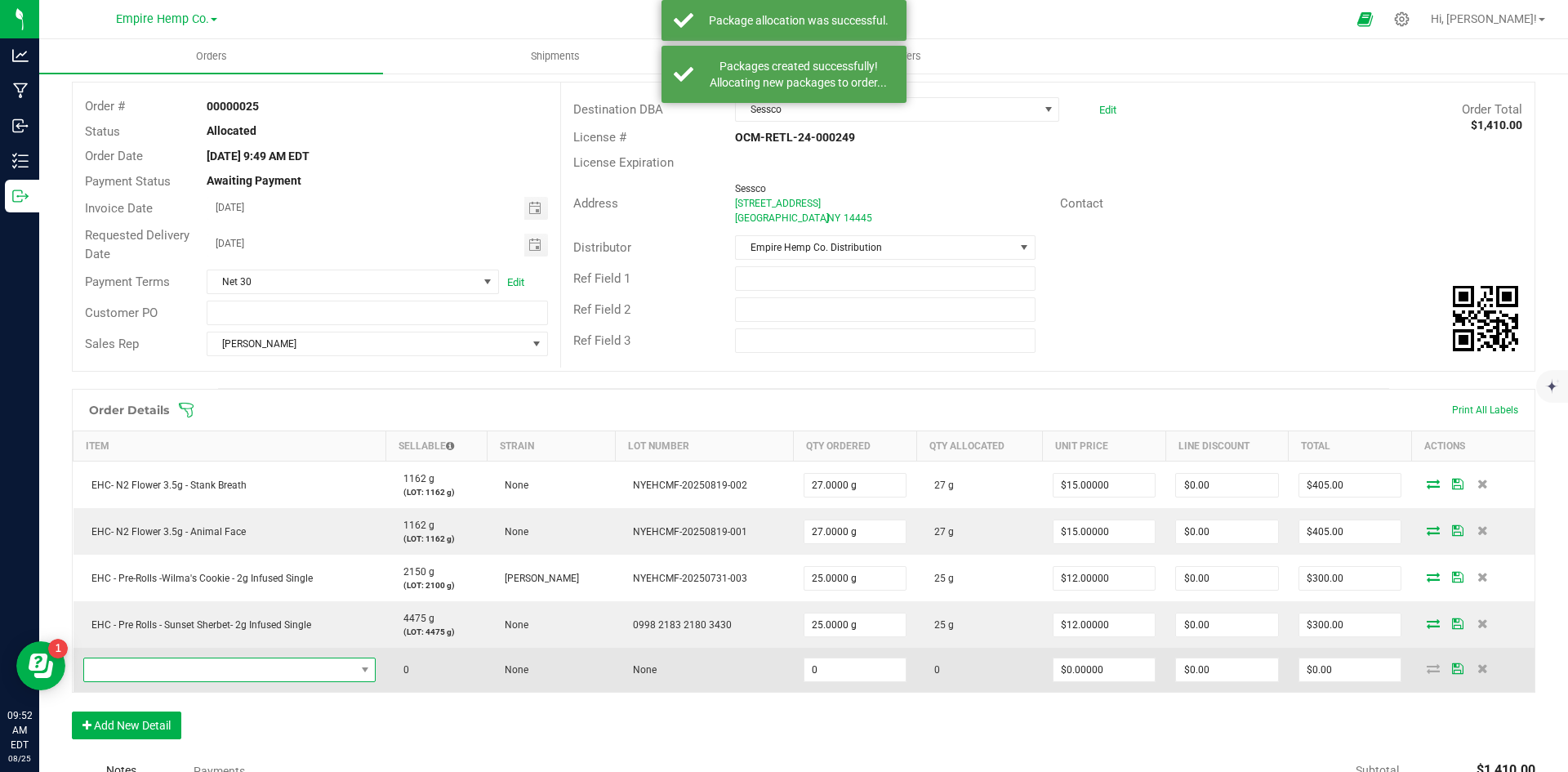
click at [150, 672] on span "NO DATA FOUND" at bounding box center [220, 670] width 271 height 23
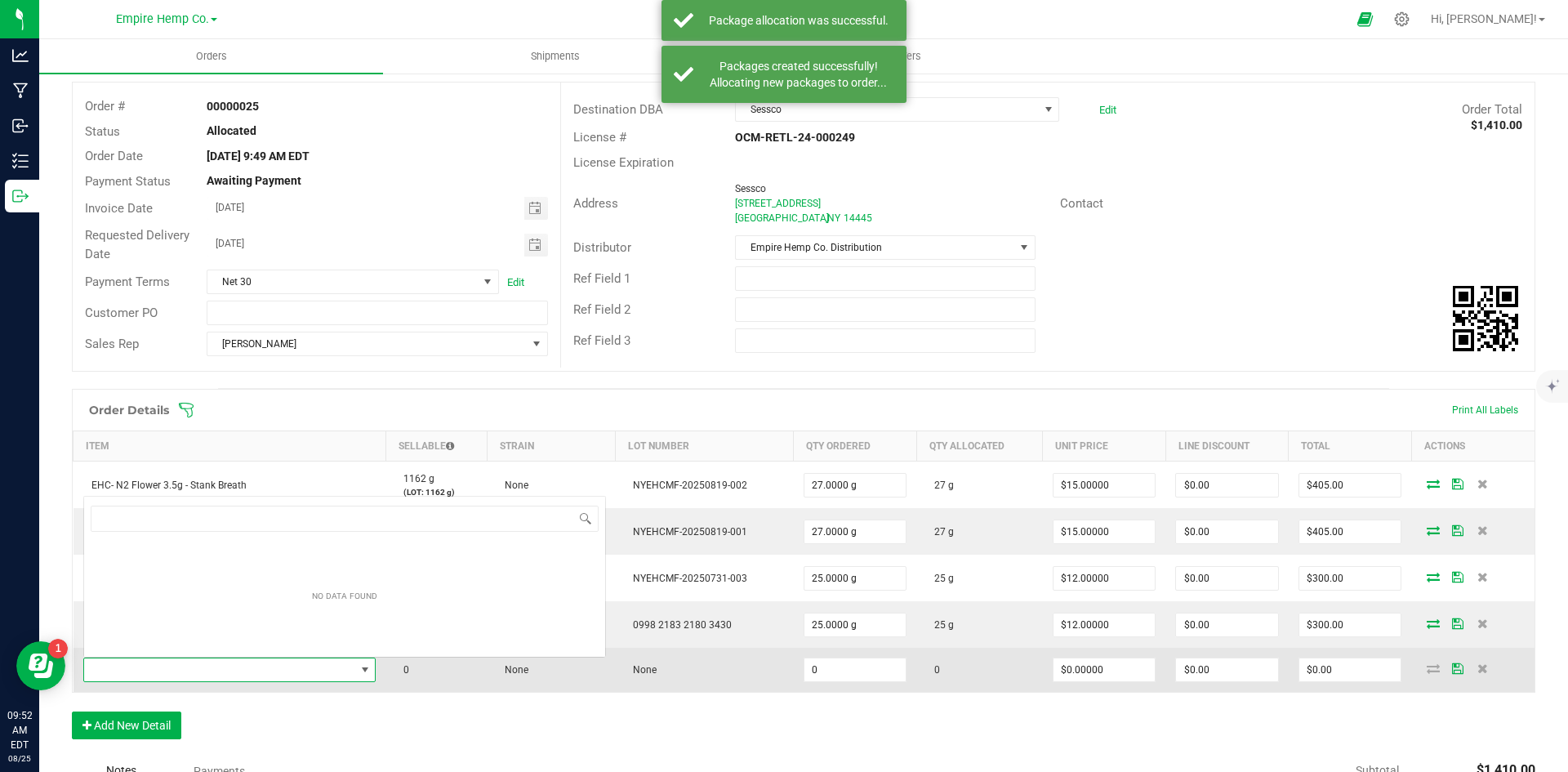
scroll to position [24, 287]
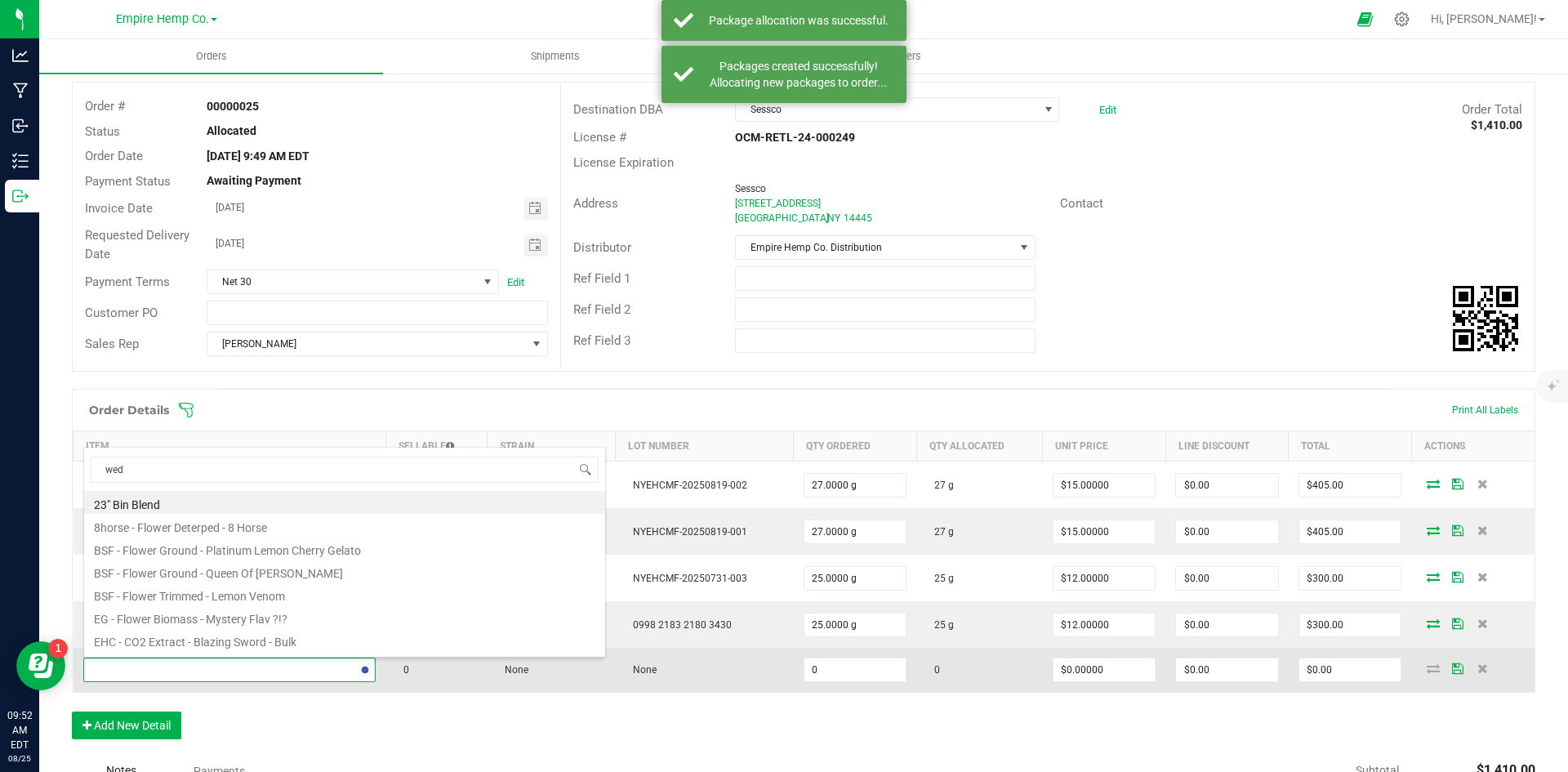
type input "wedd"
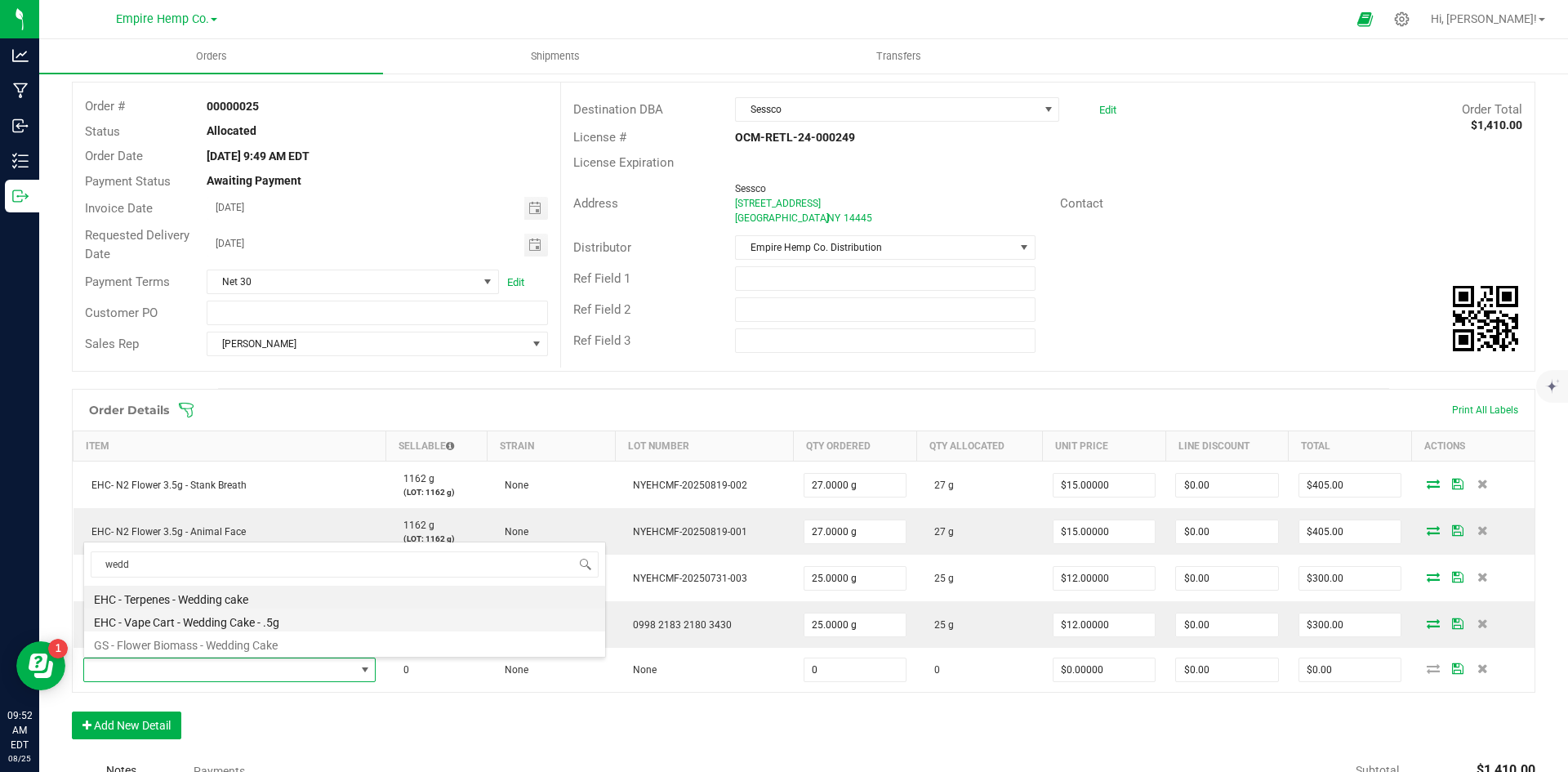
click at [216, 621] on li "EHC - Vape Cart - Wedding Cake - .5g" at bounding box center [345, 620] width 521 height 23
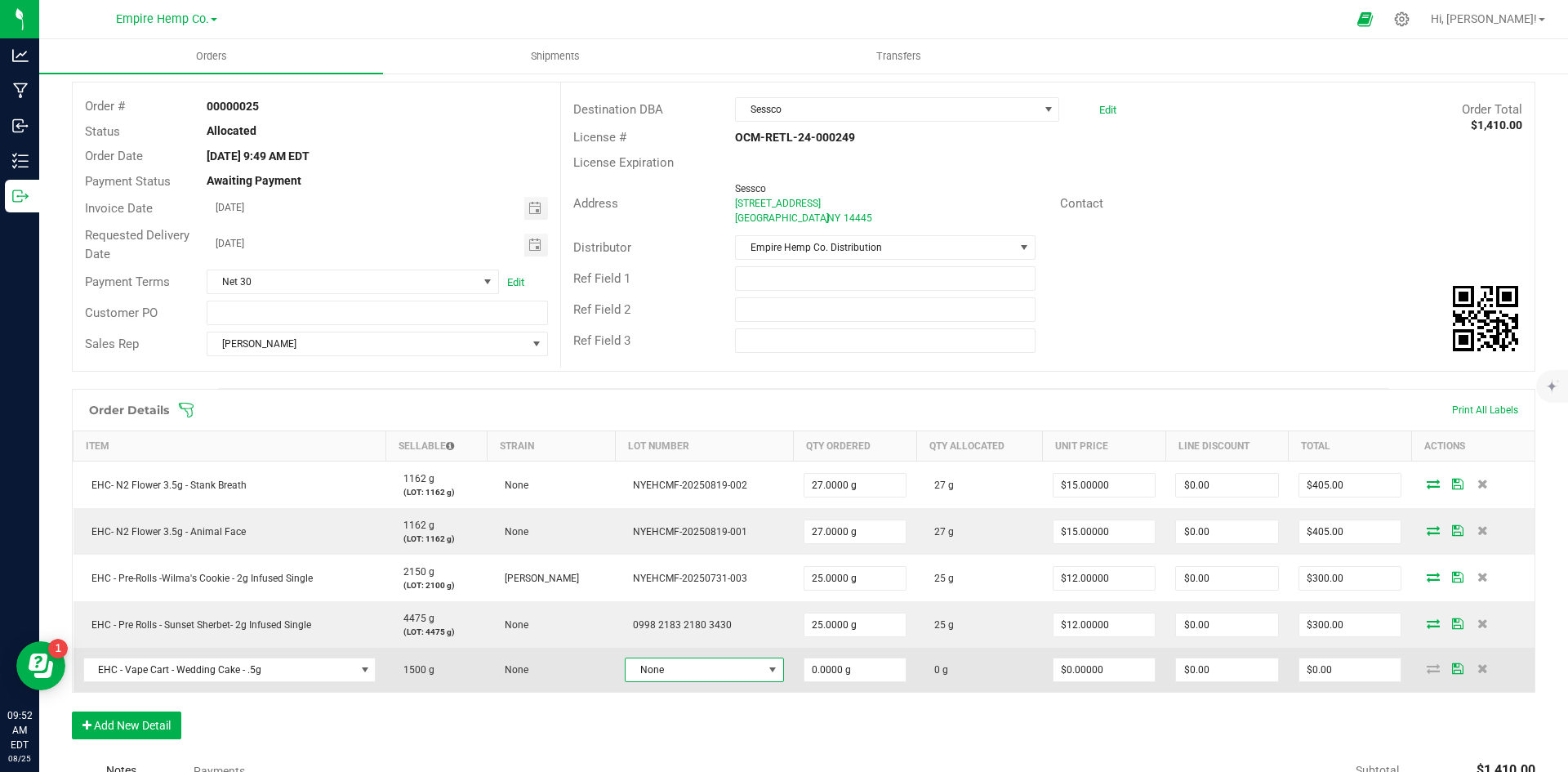
click at [690, 667] on span "None" at bounding box center [693, 670] width 137 height 23
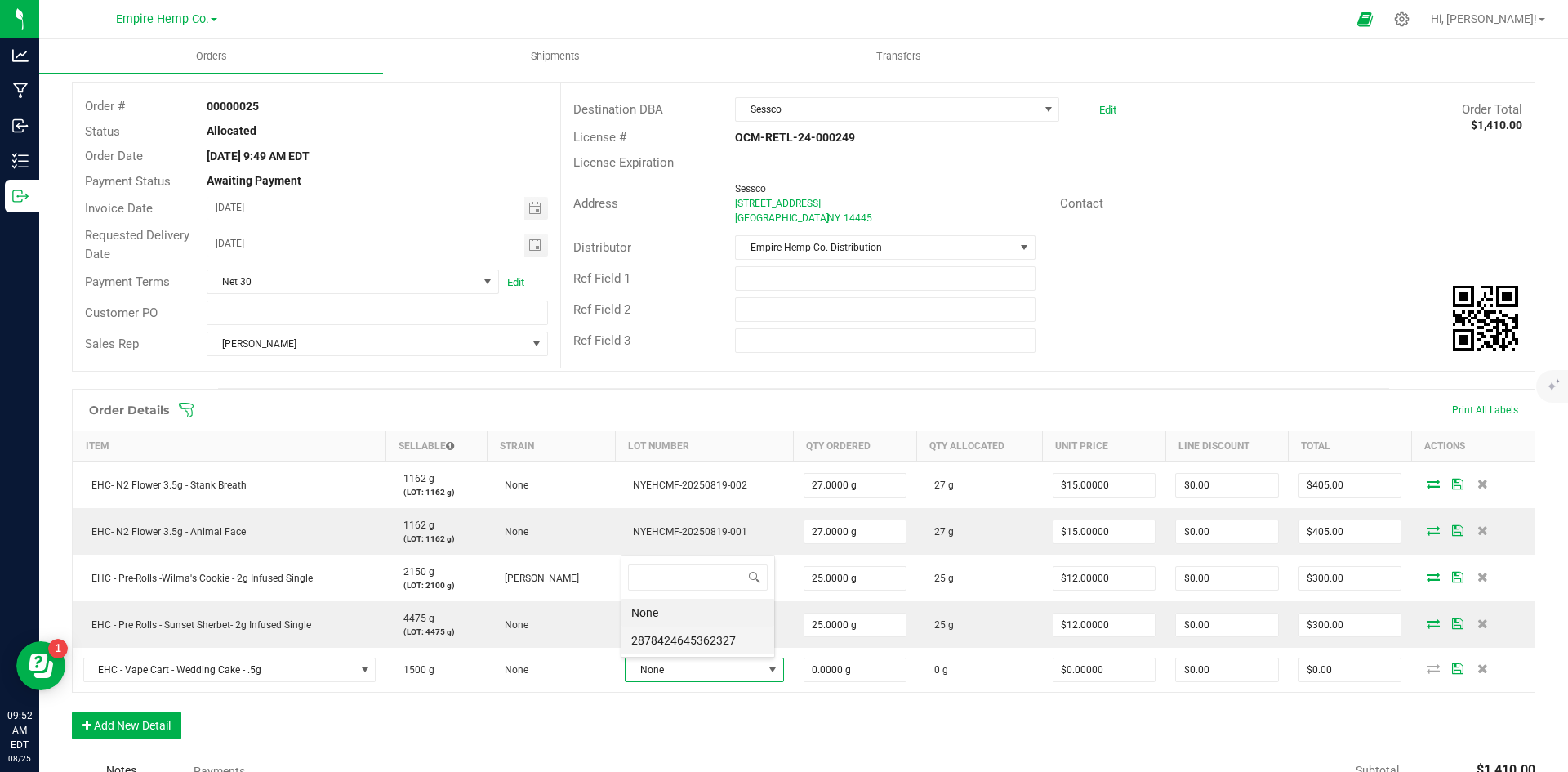
click at [700, 646] on li "2878424645362327" at bounding box center [697, 640] width 152 height 28
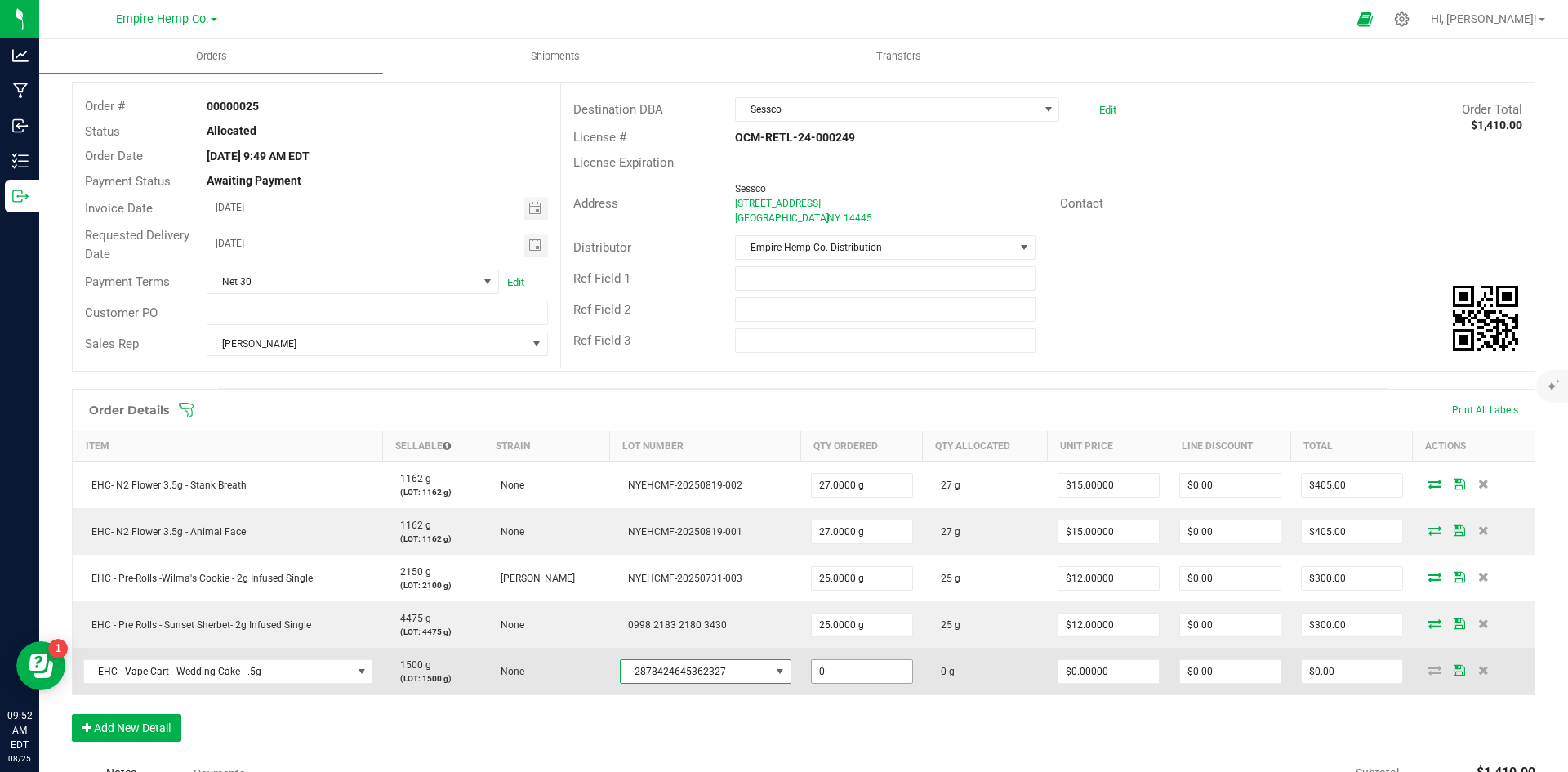
click at [867, 664] on input "0" at bounding box center [862, 671] width 100 height 23
type input "22.0000 g"
type input "0"
click at [1092, 672] on input "0" at bounding box center [1108, 671] width 100 height 23
type input "$12.50000"
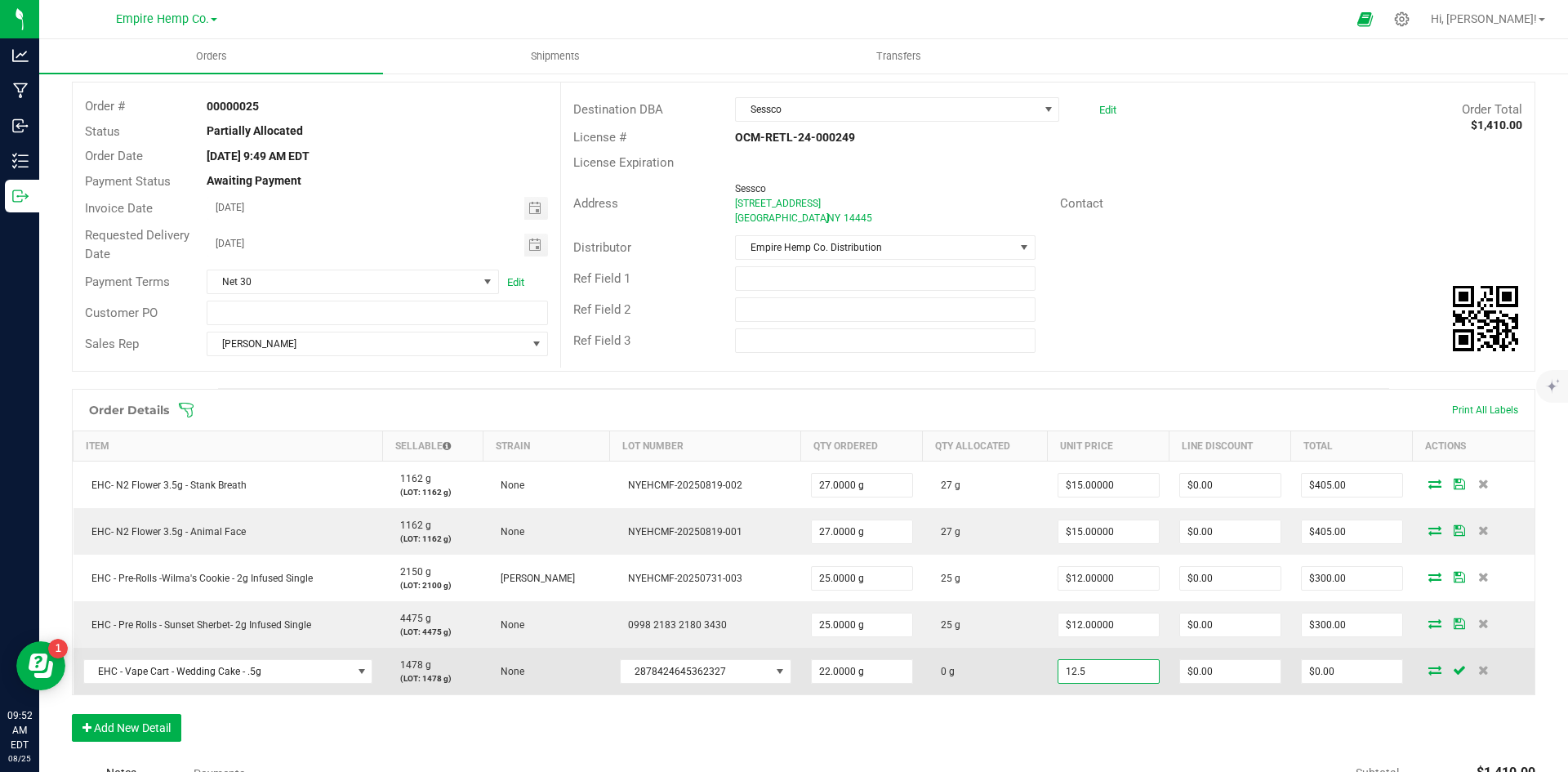
type input "0"
type input "$275.00"
click at [1428, 670] on icon at bounding box center [1434, 669] width 13 height 10
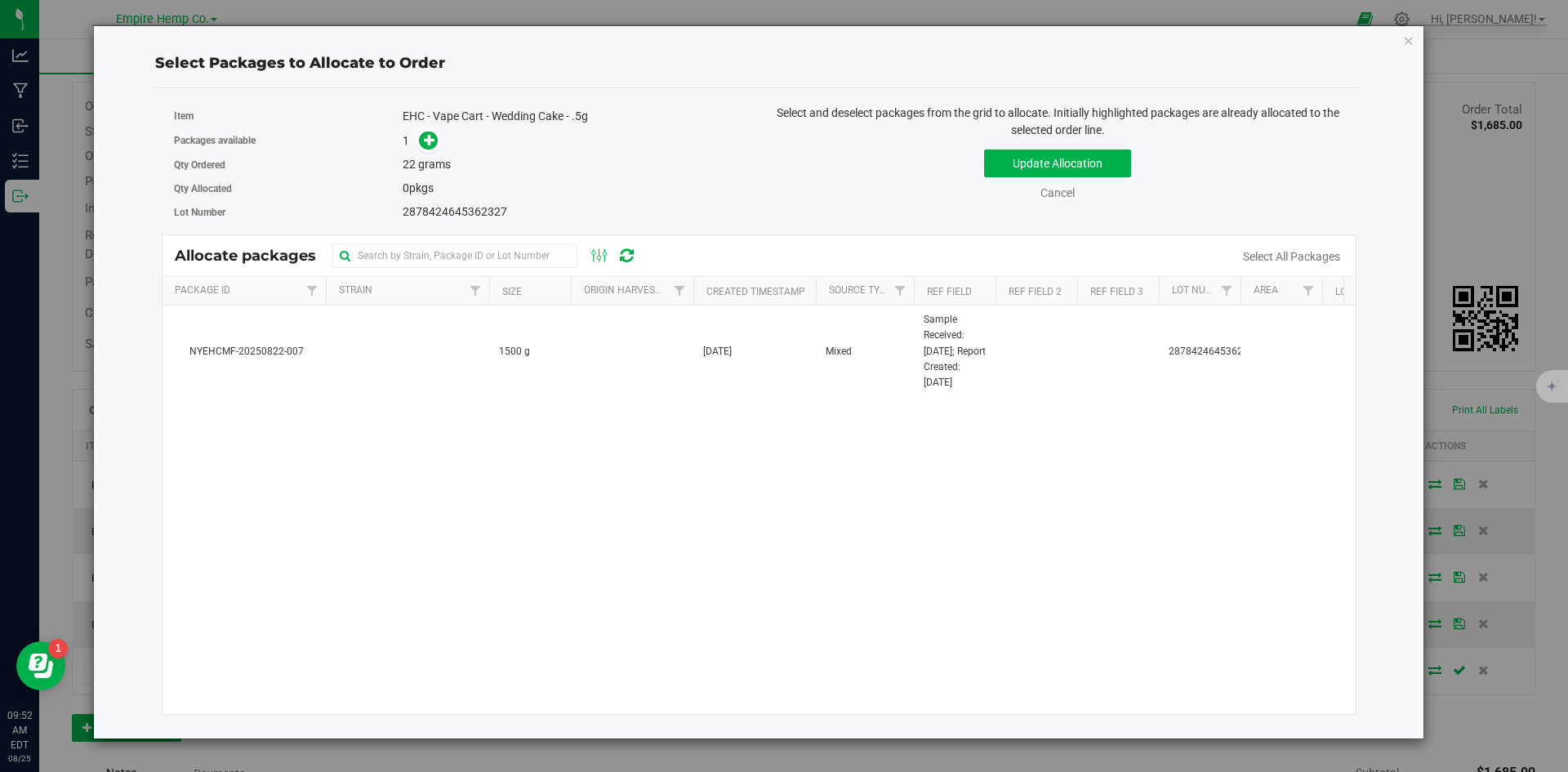
click at [418, 146] on span at bounding box center [424, 141] width 26 height 19
click at [428, 143] on icon at bounding box center [429, 139] width 11 height 11
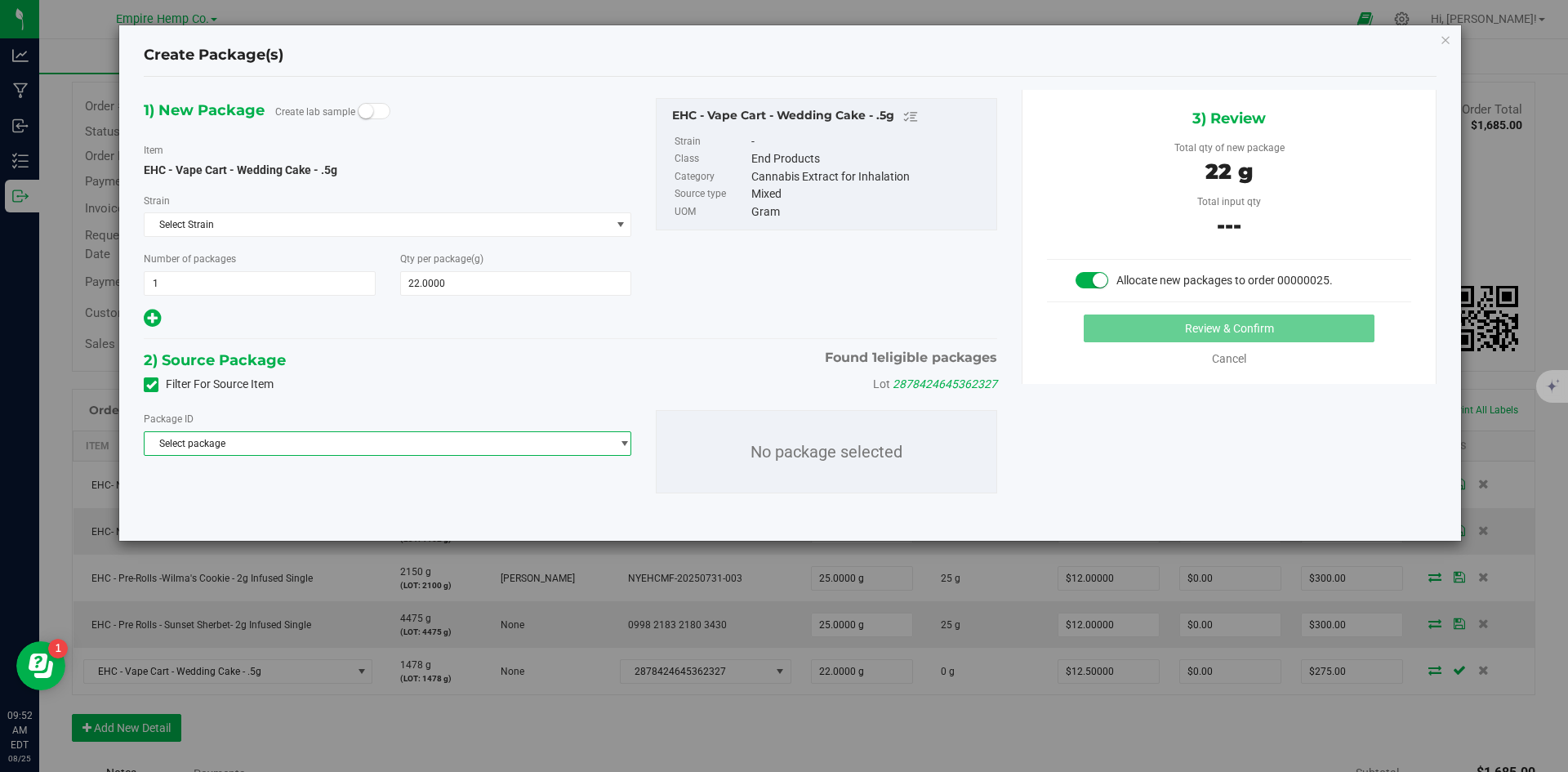
click at [351, 445] on span "Select package" at bounding box center [377, 444] width 465 height 23
click at [350, 502] on li "NYEHCMF-20250822-007 ( EHC - Vape Cart - Wedding Cake - .5g )" at bounding box center [388, 511] width 486 height 23
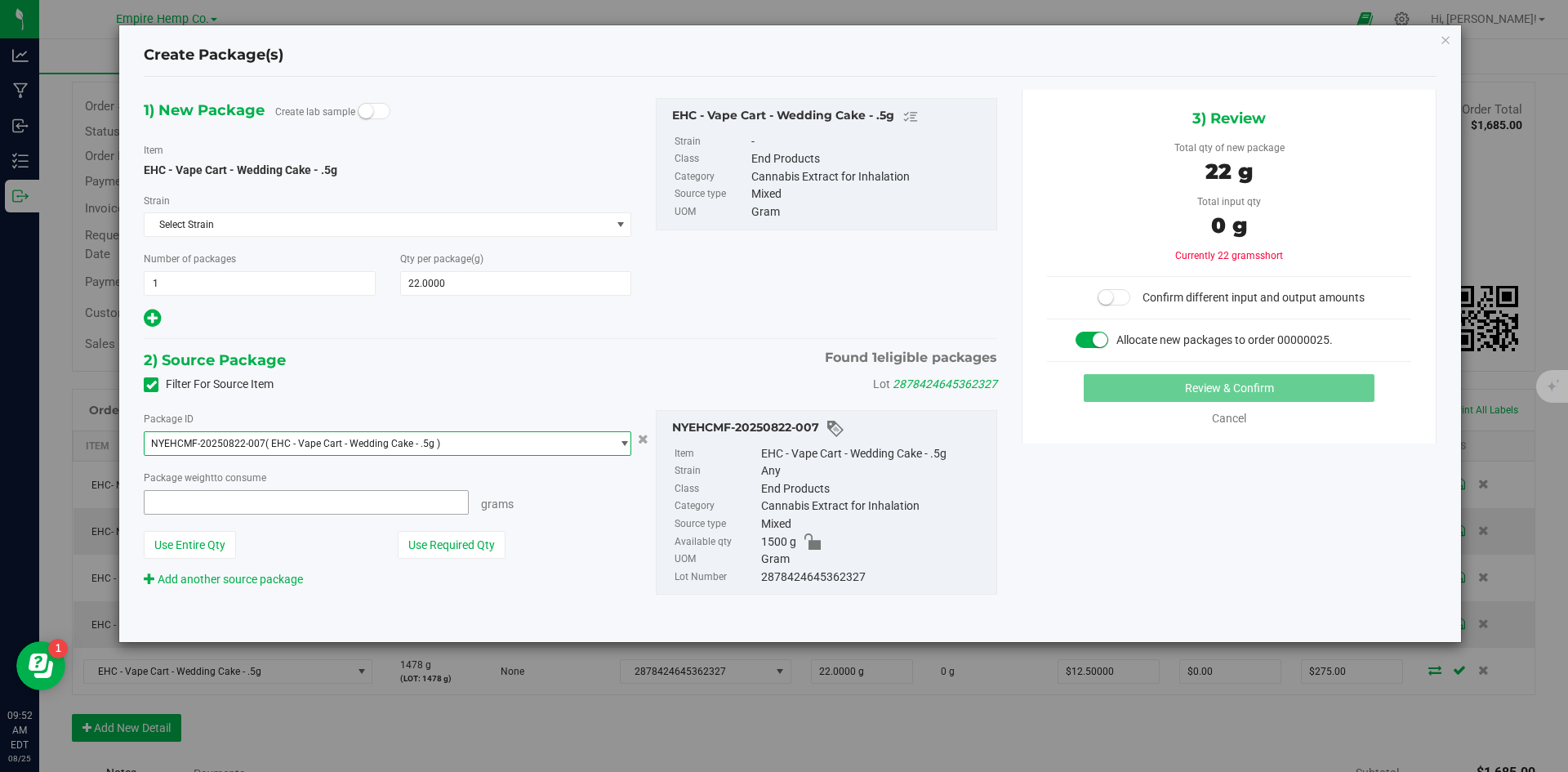
click at [349, 502] on span at bounding box center [306, 502] width 325 height 24
type input "22"
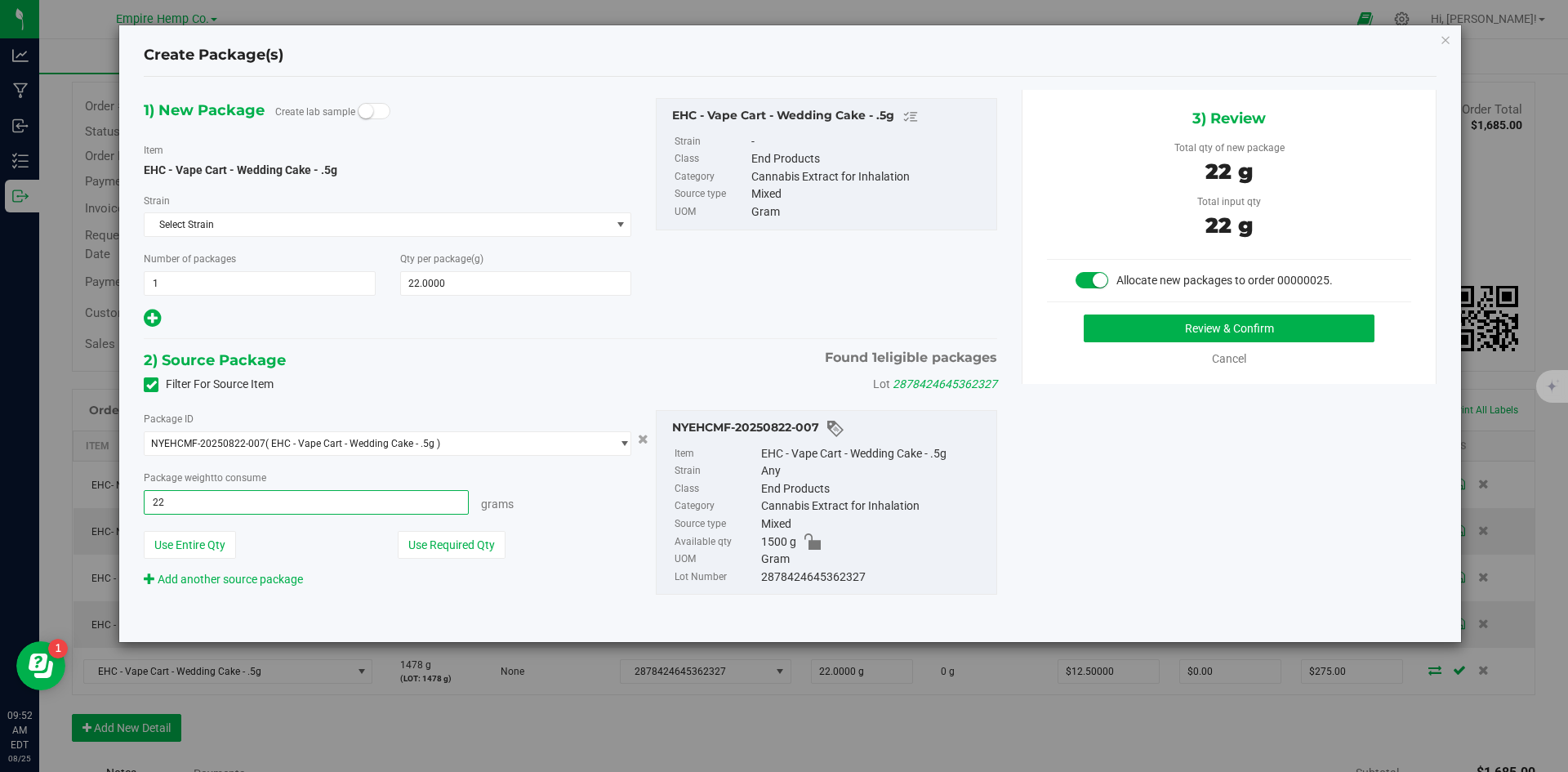
type input "22.0000 g"
click at [1082, 329] on div "Review & Confirm" at bounding box center [1229, 328] width 364 height 28
click at [1125, 328] on button "Review & Confirm" at bounding box center [1229, 328] width 291 height 28
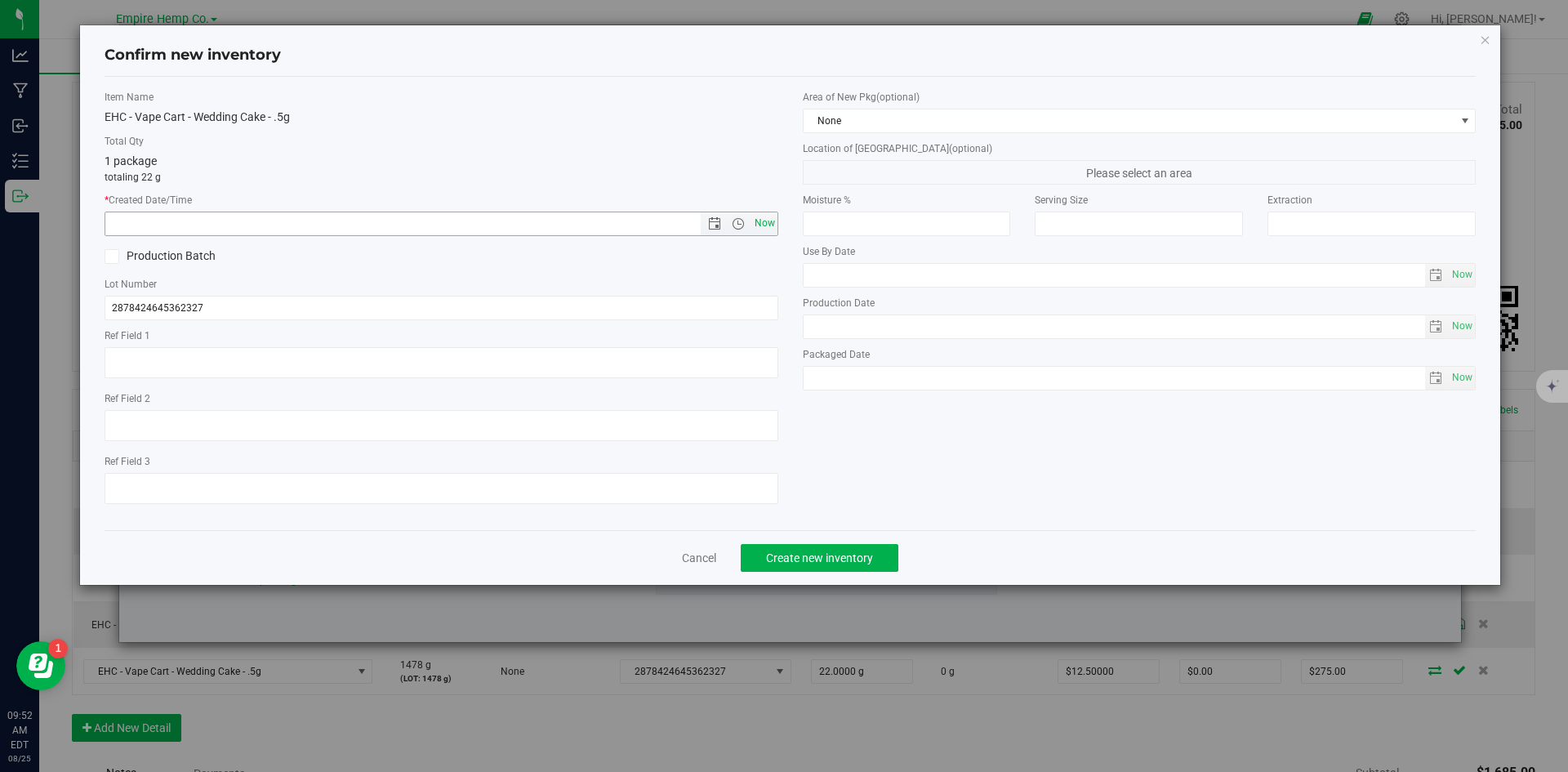
click at [773, 219] on span "Now" at bounding box center [764, 223] width 28 height 24
type input "[DATE] 9:52 AM"
click at [856, 578] on div "Cancel Create new inventory" at bounding box center [790, 557] width 1372 height 55
click at [857, 549] on button "Create new inventory" at bounding box center [819, 558] width 158 height 28
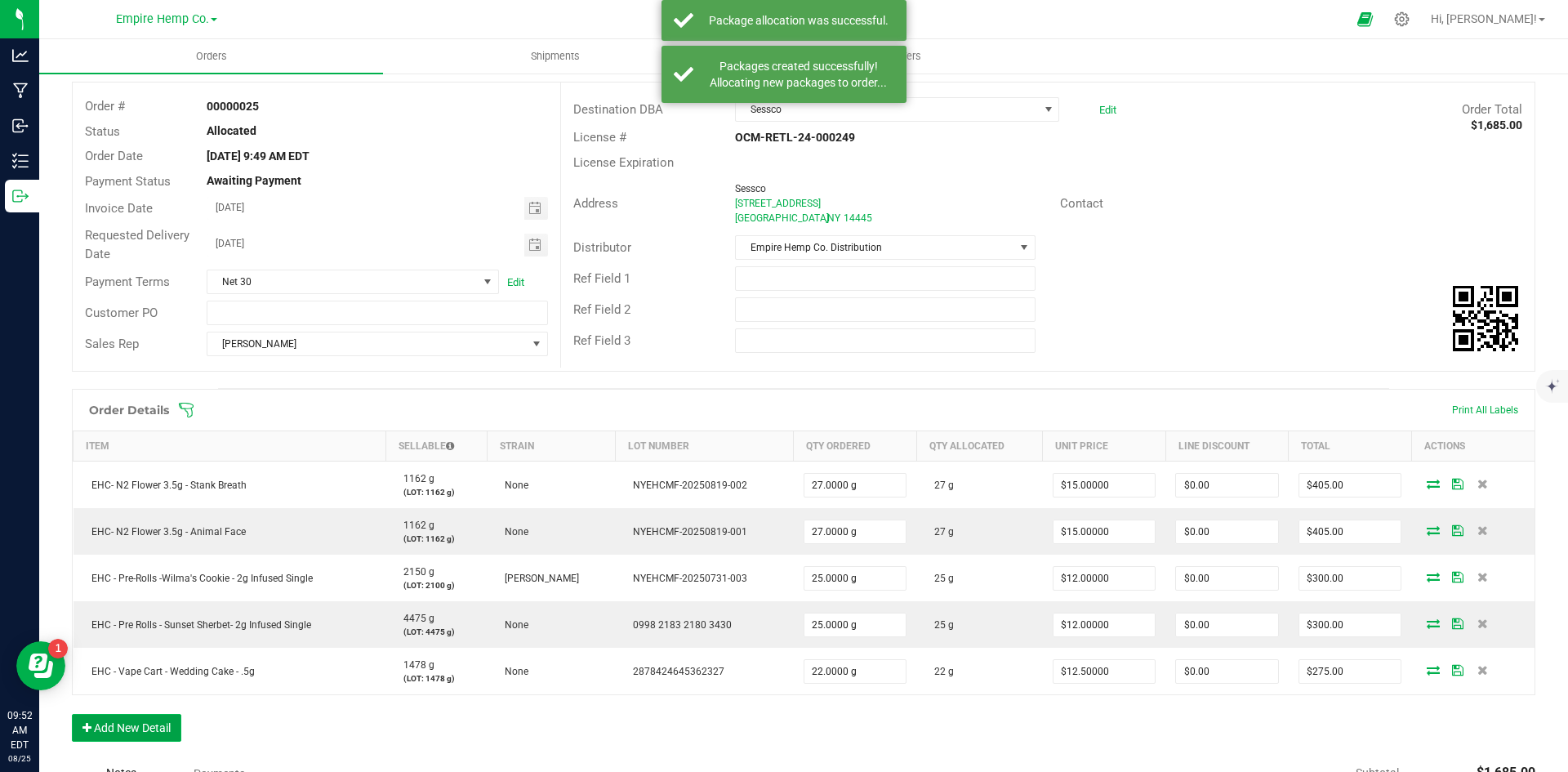
click at [113, 735] on button "Add New Detail" at bounding box center [126, 728] width 110 height 28
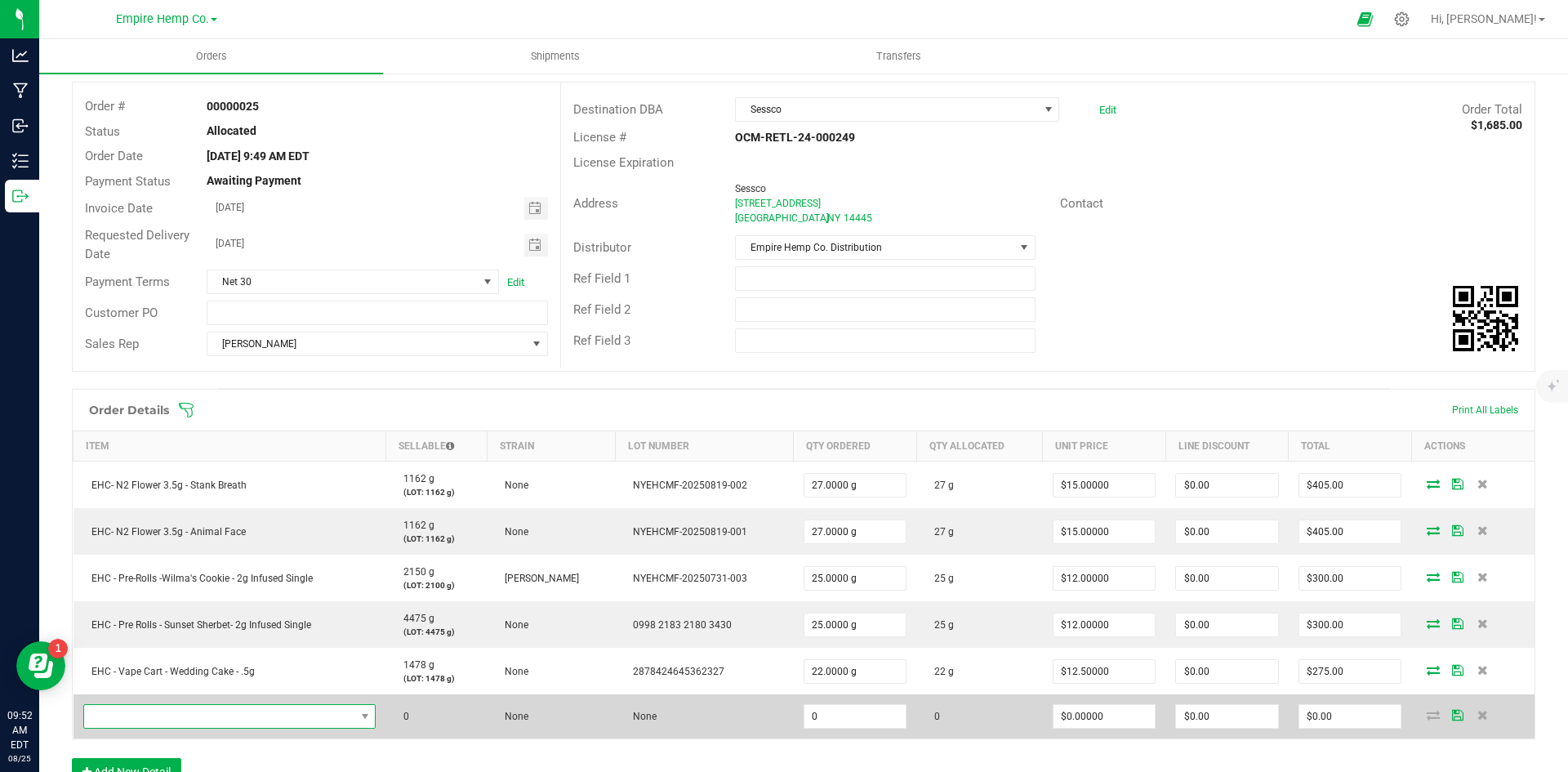
click at [137, 716] on span "NO DATA FOUND" at bounding box center [220, 716] width 271 height 23
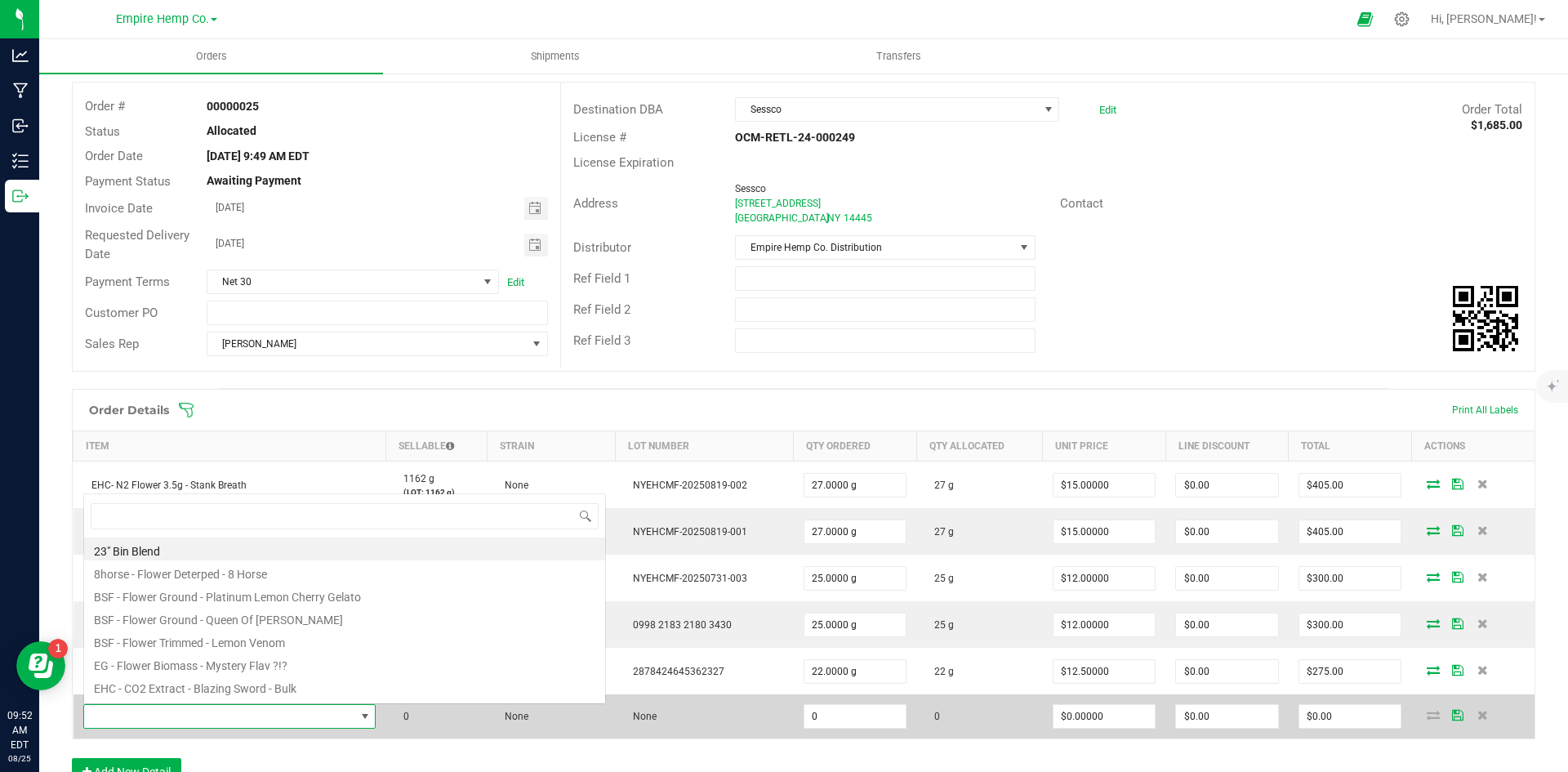
scroll to position [24, 287]
type input "berr"
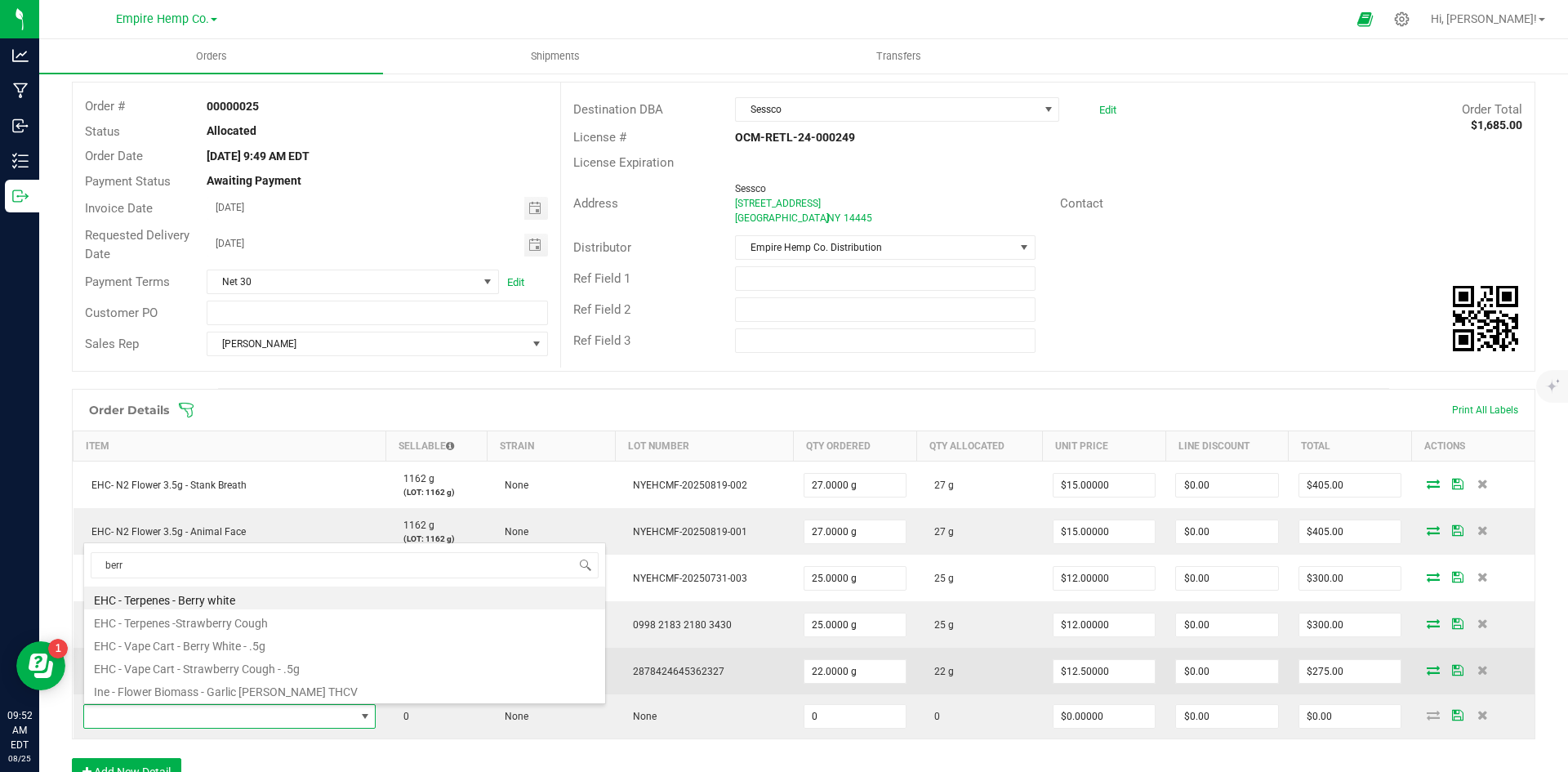
click at [178, 649] on li "EHC - Vape Cart - Berry White - .5g" at bounding box center [345, 644] width 521 height 23
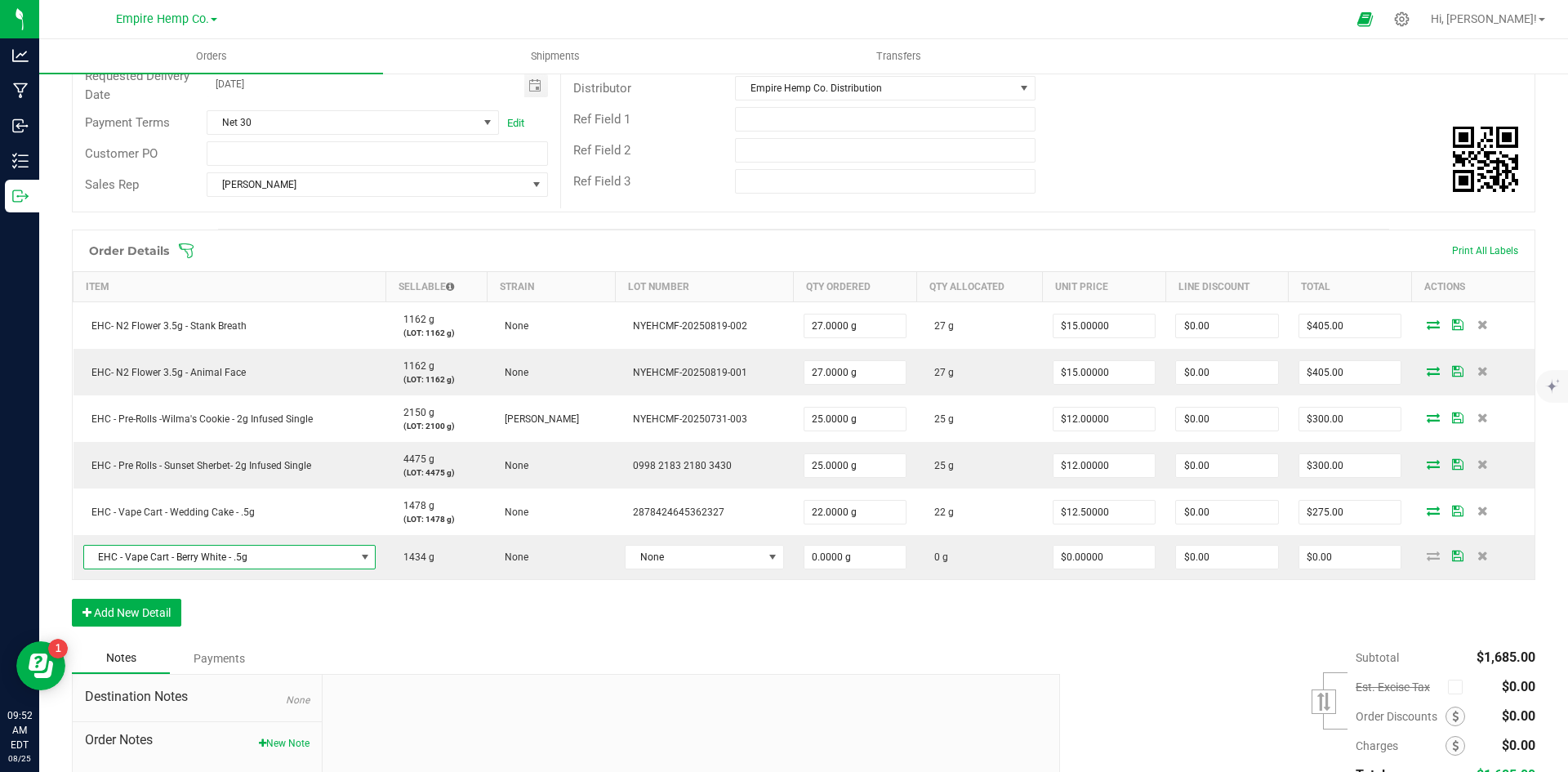
scroll to position [245, 0]
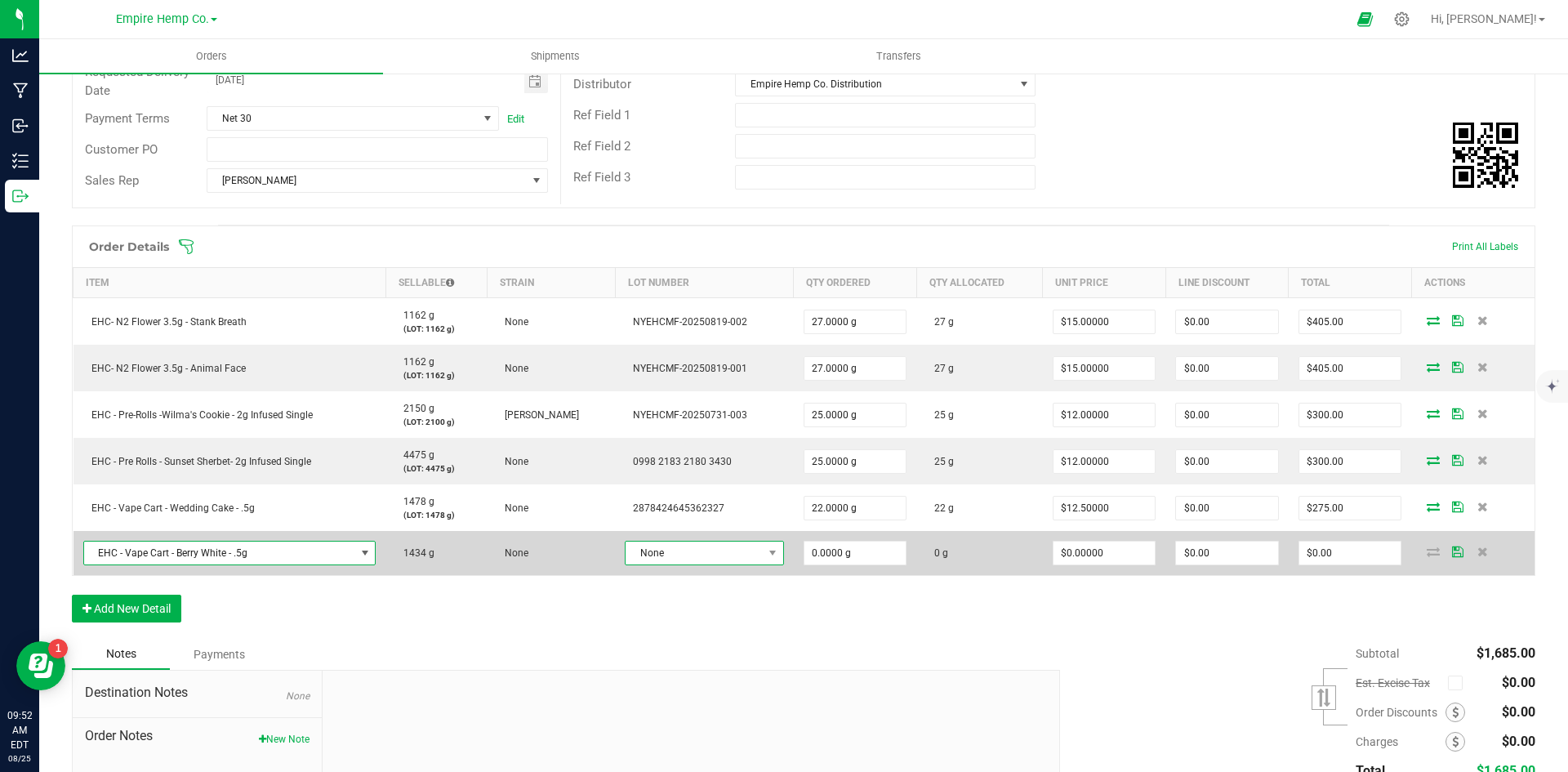
click at [749, 551] on span "None" at bounding box center [693, 552] width 137 height 23
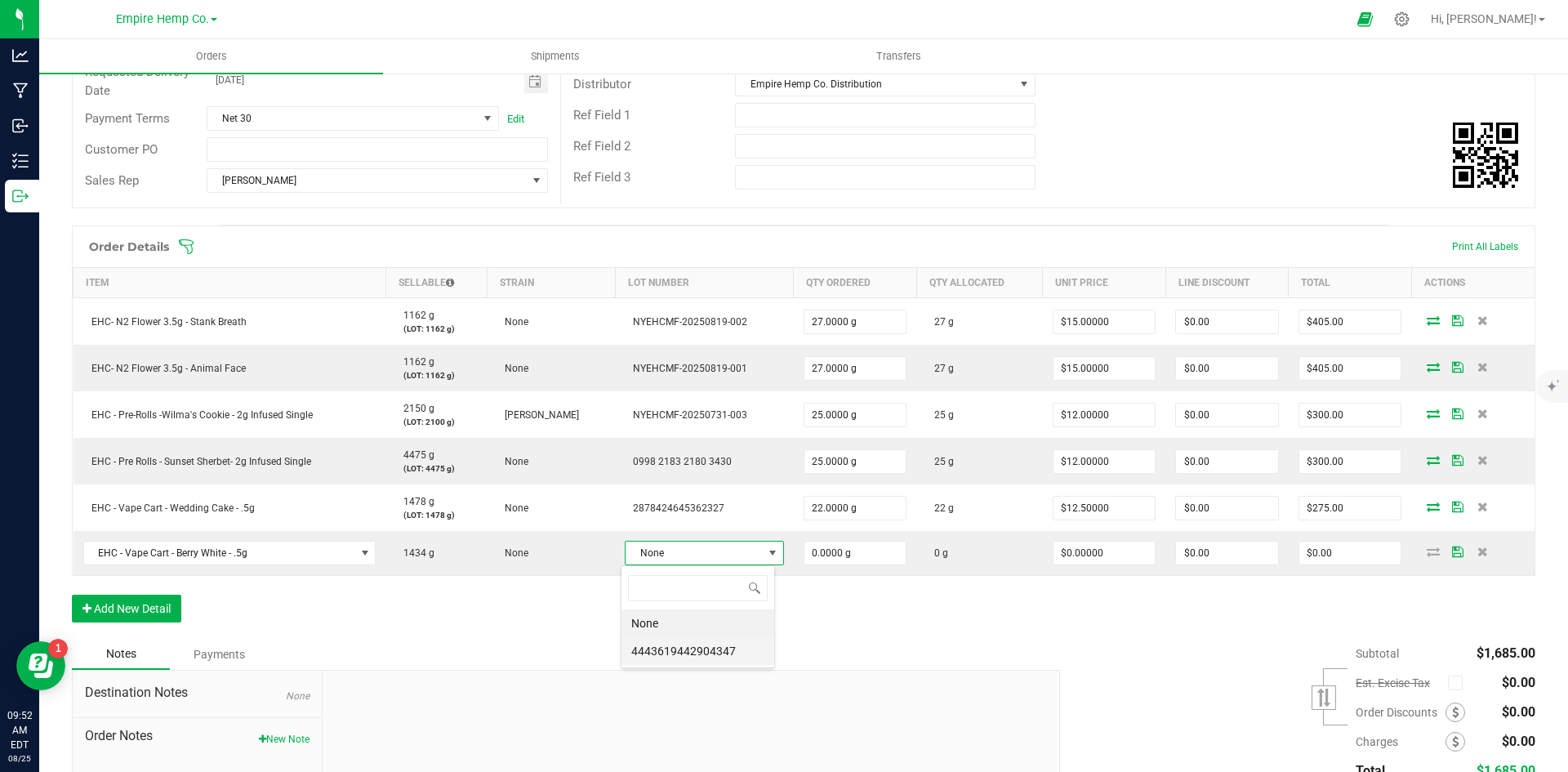
click at [756, 648] on li "4443619442904347" at bounding box center [697, 651] width 152 height 28
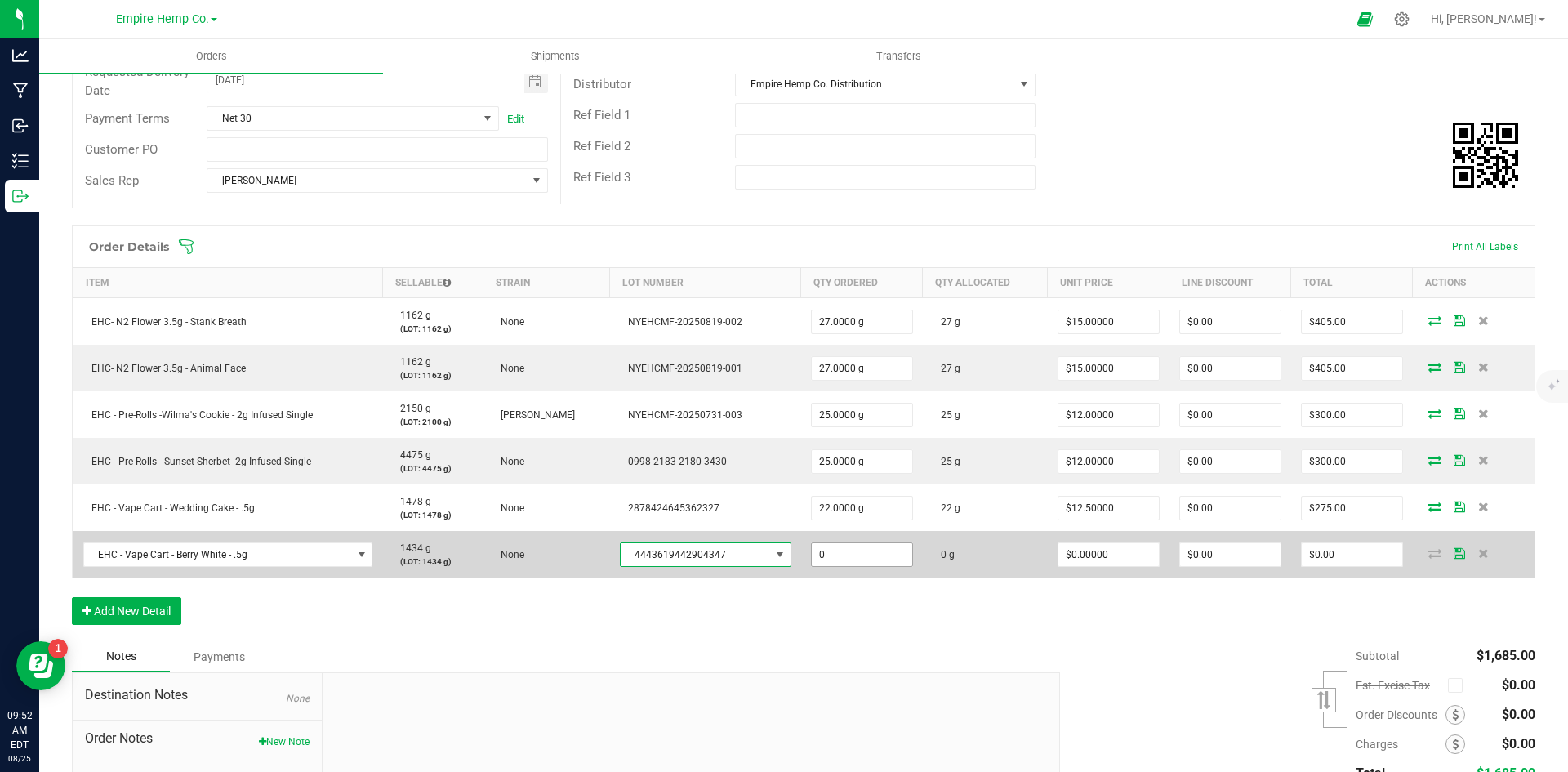
click at [862, 556] on input "0" at bounding box center [862, 554] width 100 height 23
type input "22.0000 g"
type input "0"
click at [1121, 552] on input "0" at bounding box center [1108, 554] width 100 height 23
type input "$12.50000"
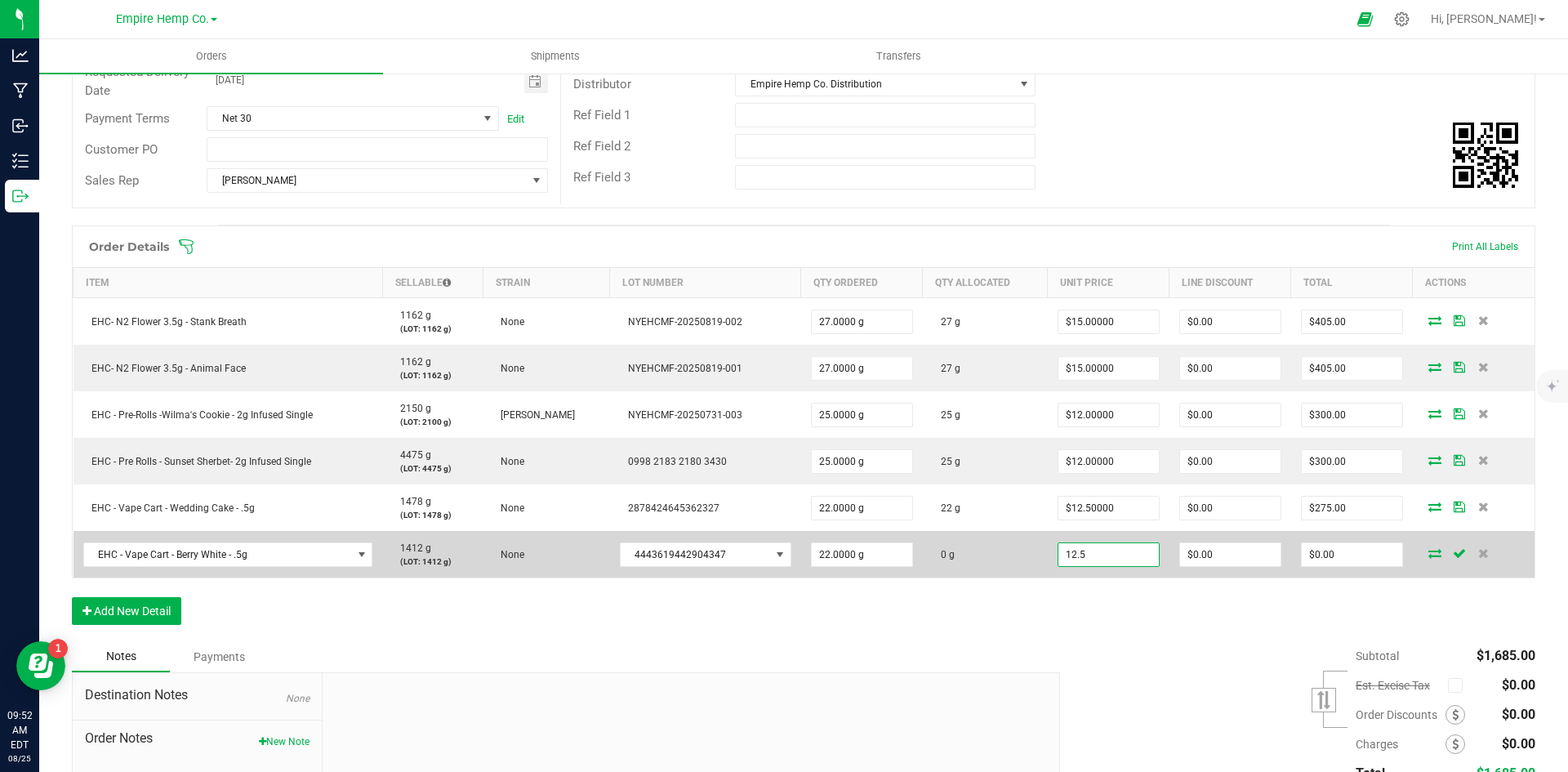
type input "0"
type input "$275.00"
click at [1428, 553] on icon at bounding box center [1434, 552] width 13 height 10
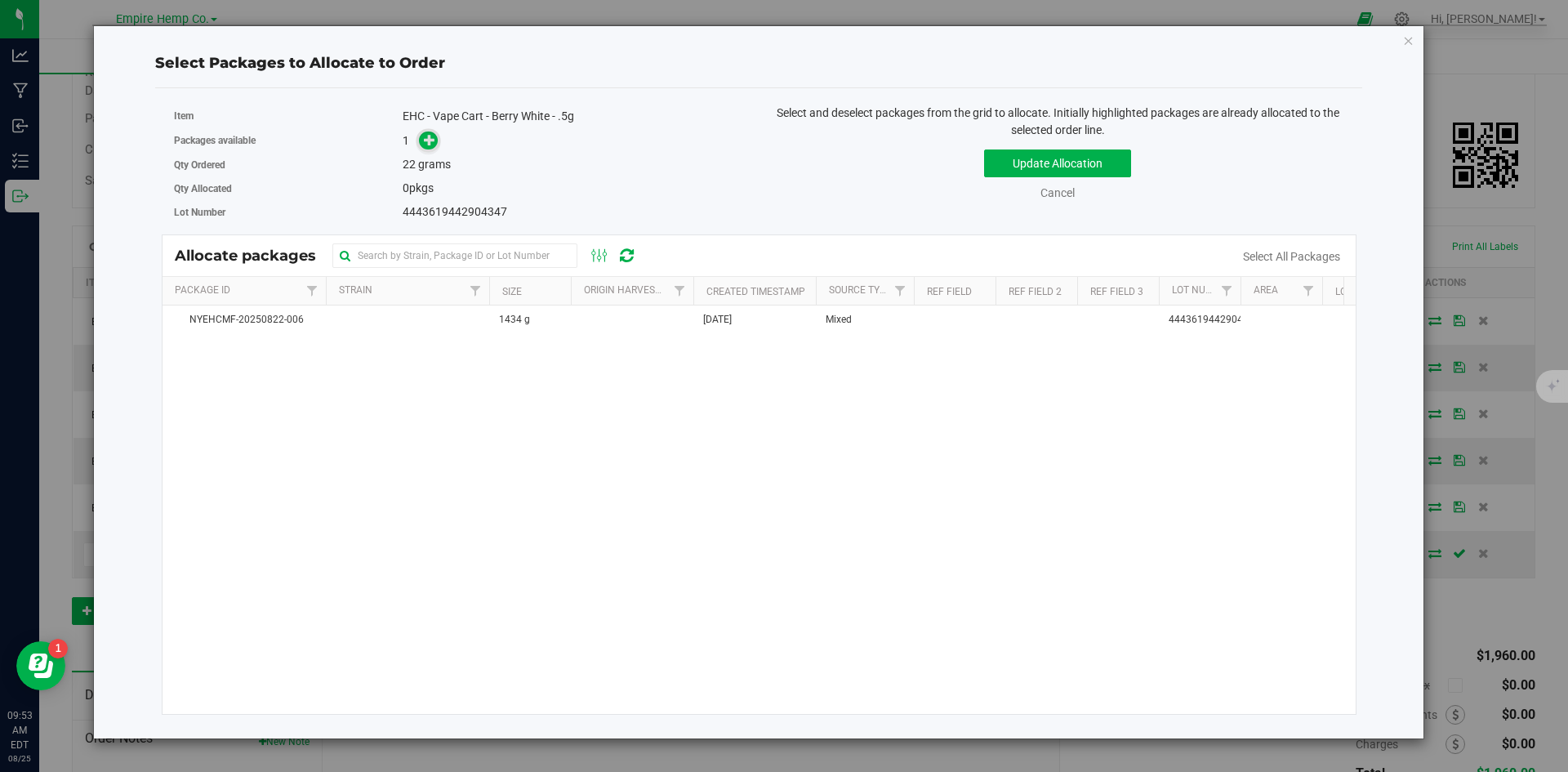
click at [428, 139] on icon at bounding box center [429, 139] width 11 height 11
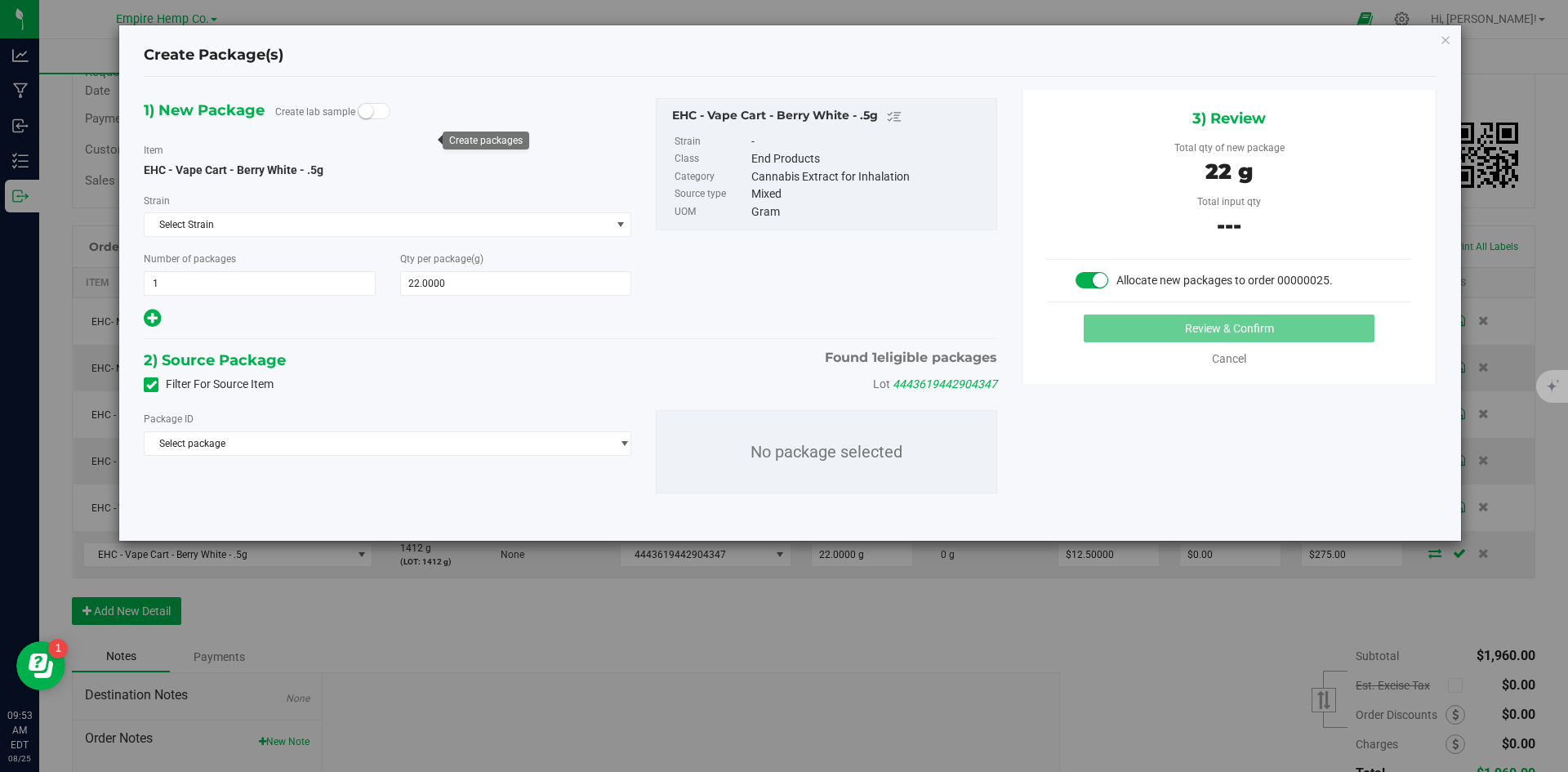
click at [390, 458] on div "Package ID Select package NYEHCMF-20250822-006 No package selected" at bounding box center [571, 452] width 878 height 110
click at [389, 450] on span "Select package" at bounding box center [377, 444] width 465 height 23
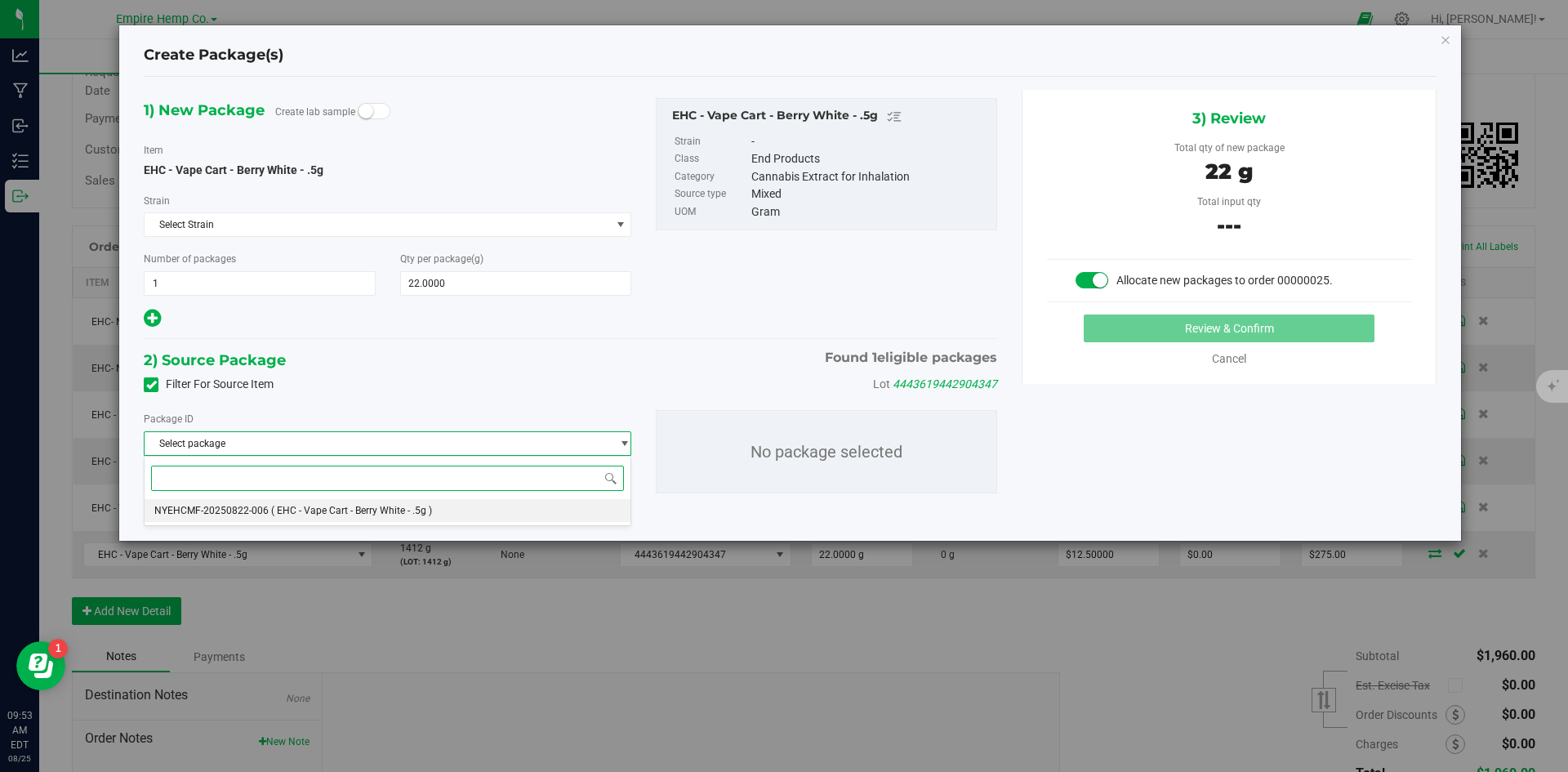
click at [377, 514] on span "( EHC - Vape Cart - Berry White - .5g )" at bounding box center [351, 510] width 161 height 11
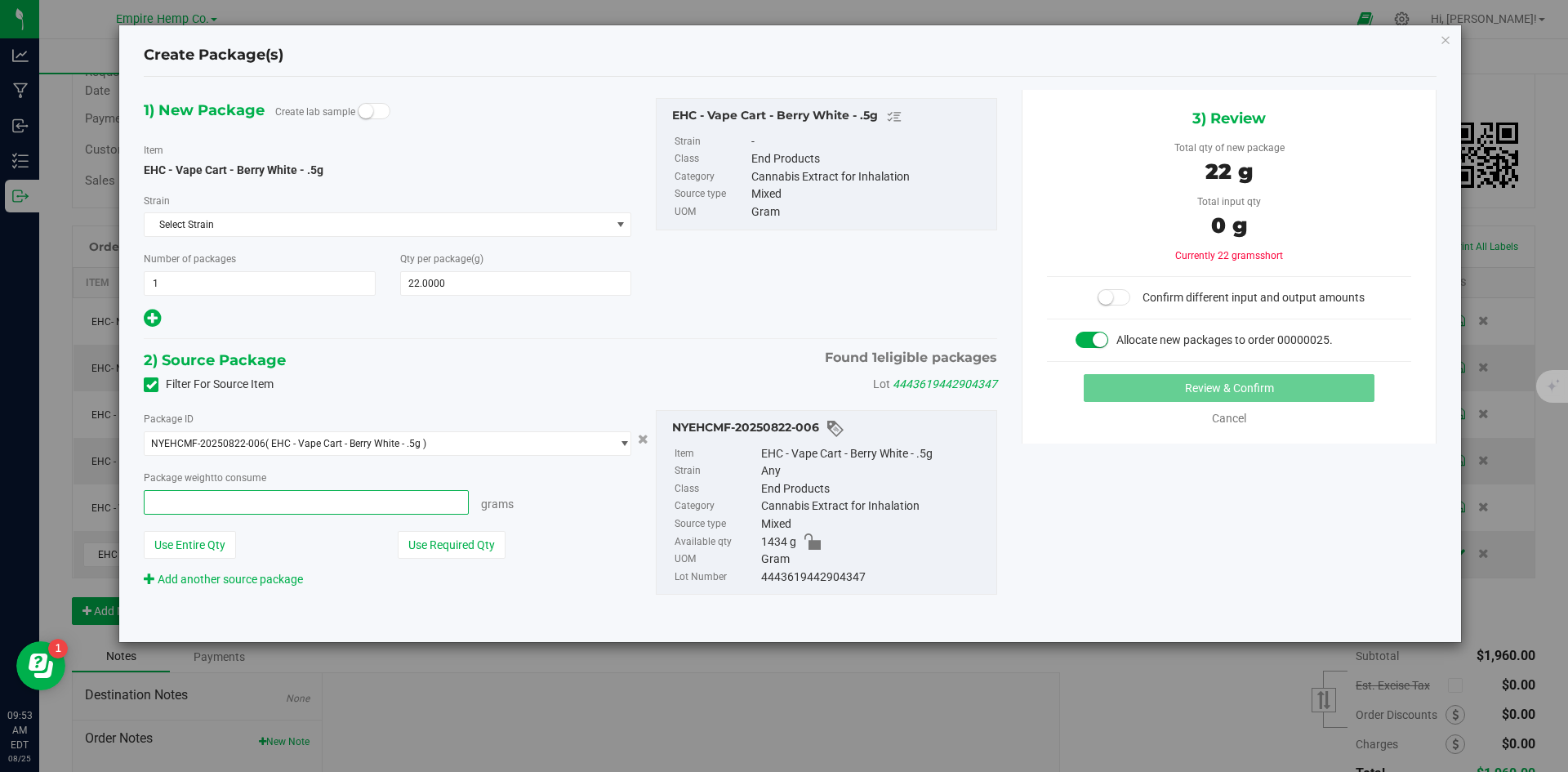
click at [387, 505] on span at bounding box center [306, 502] width 325 height 24
type input "22"
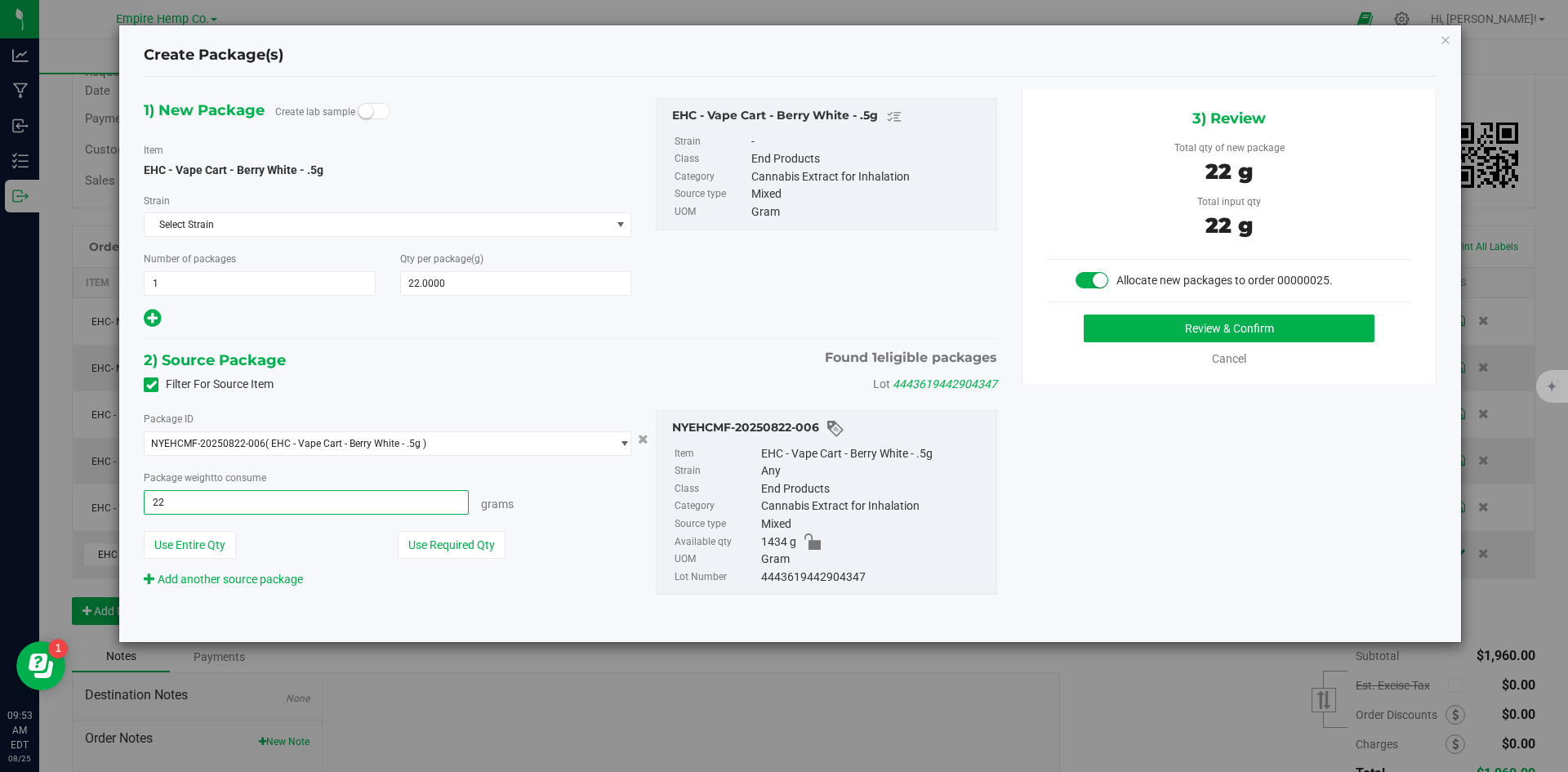
type input "22.0000 g"
click at [1251, 437] on div "1) New Package Create lab sample Item EHC - Vape Cart - Berry White - .5g [GEOG…" at bounding box center [790, 360] width 1317 height 540
click at [1282, 319] on button "Review & Confirm" at bounding box center [1229, 328] width 291 height 28
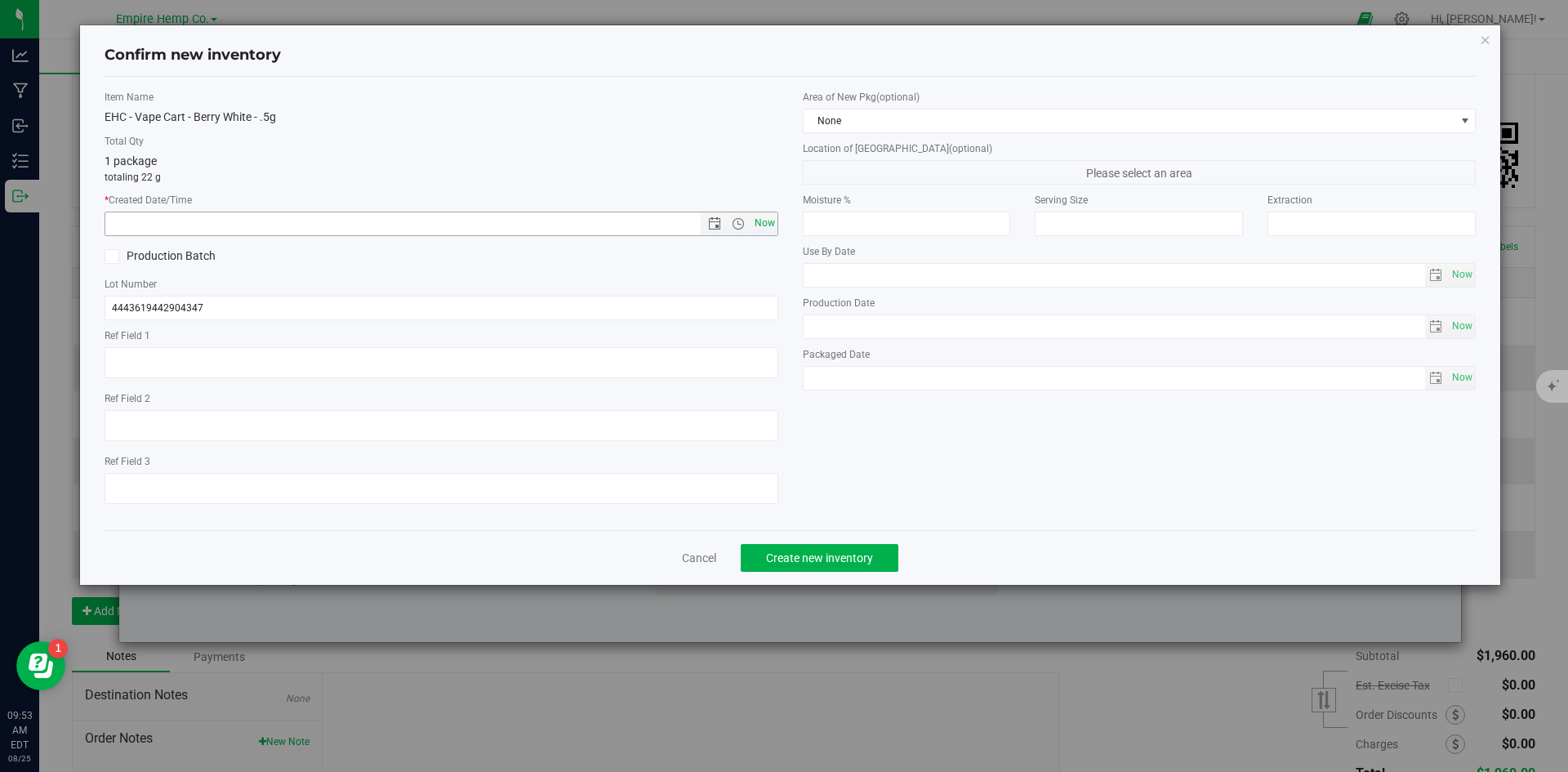
click at [767, 219] on span "Now" at bounding box center [764, 223] width 28 height 24
type input "[DATE] 9:53 AM"
click at [867, 563] on span "Create new inventory" at bounding box center [819, 558] width 107 height 13
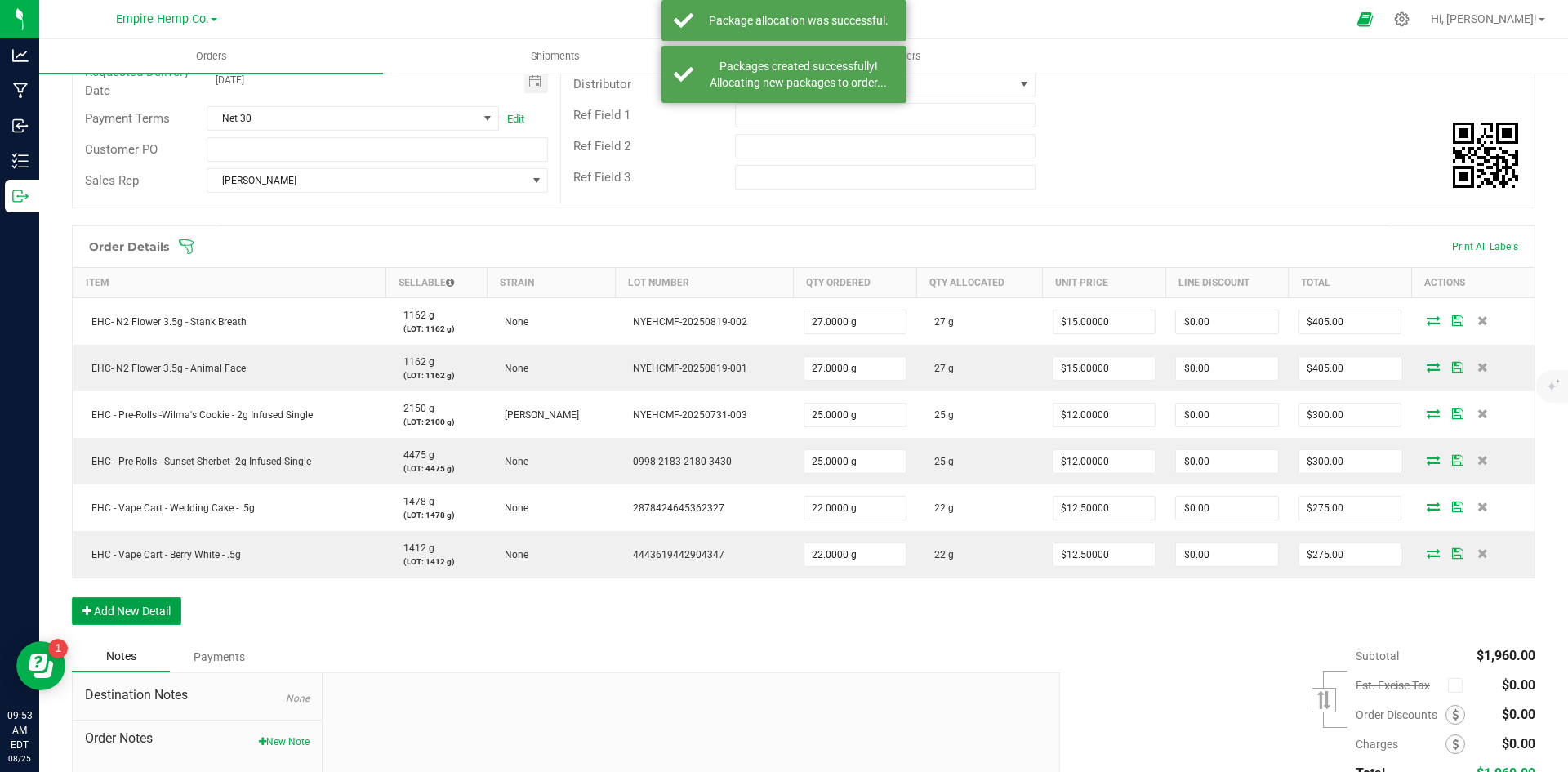
click at [152, 612] on button "Add New Detail" at bounding box center [126, 611] width 110 height 28
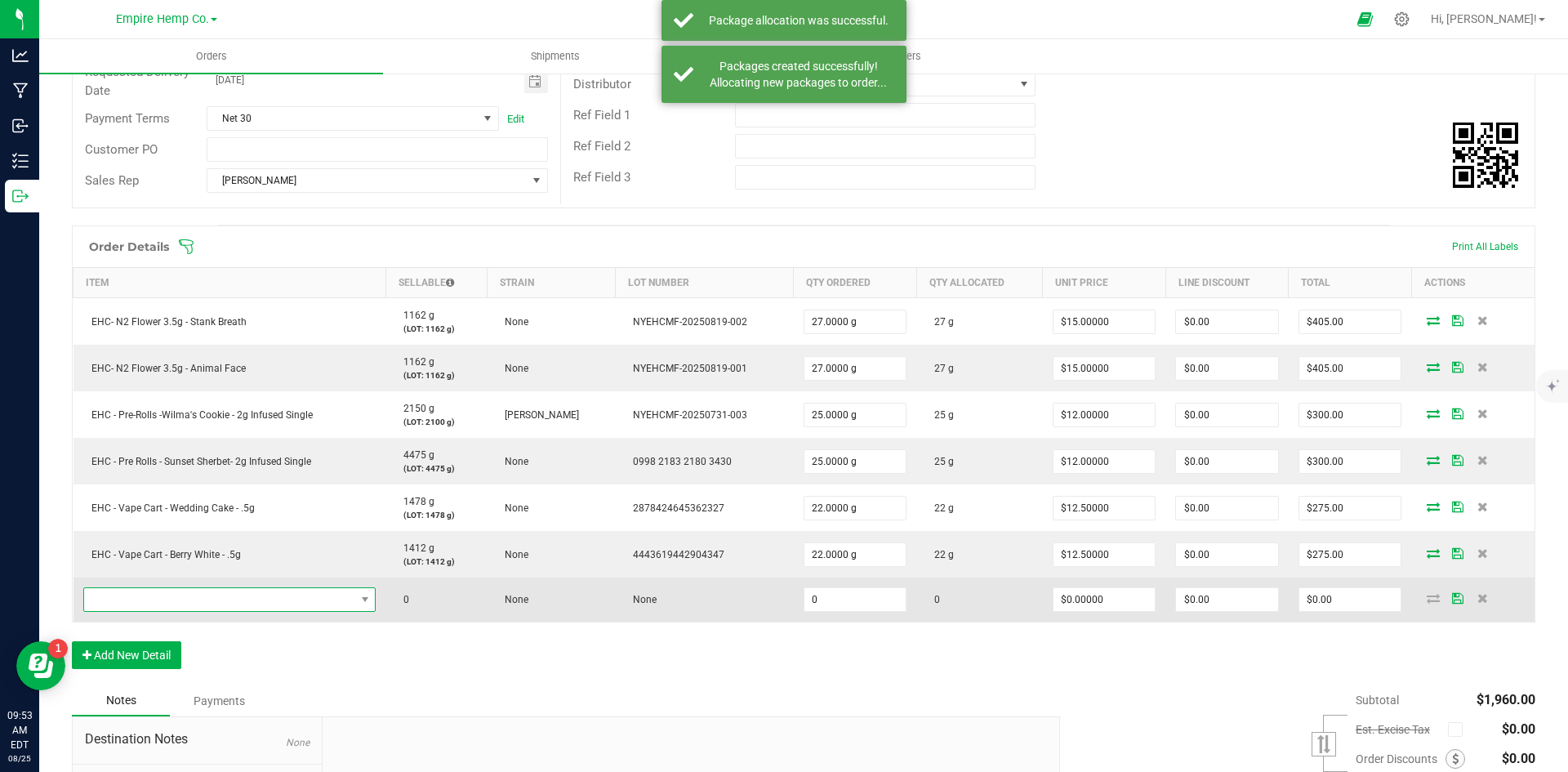
click at [187, 606] on span "NO DATA FOUND" at bounding box center [220, 599] width 271 height 23
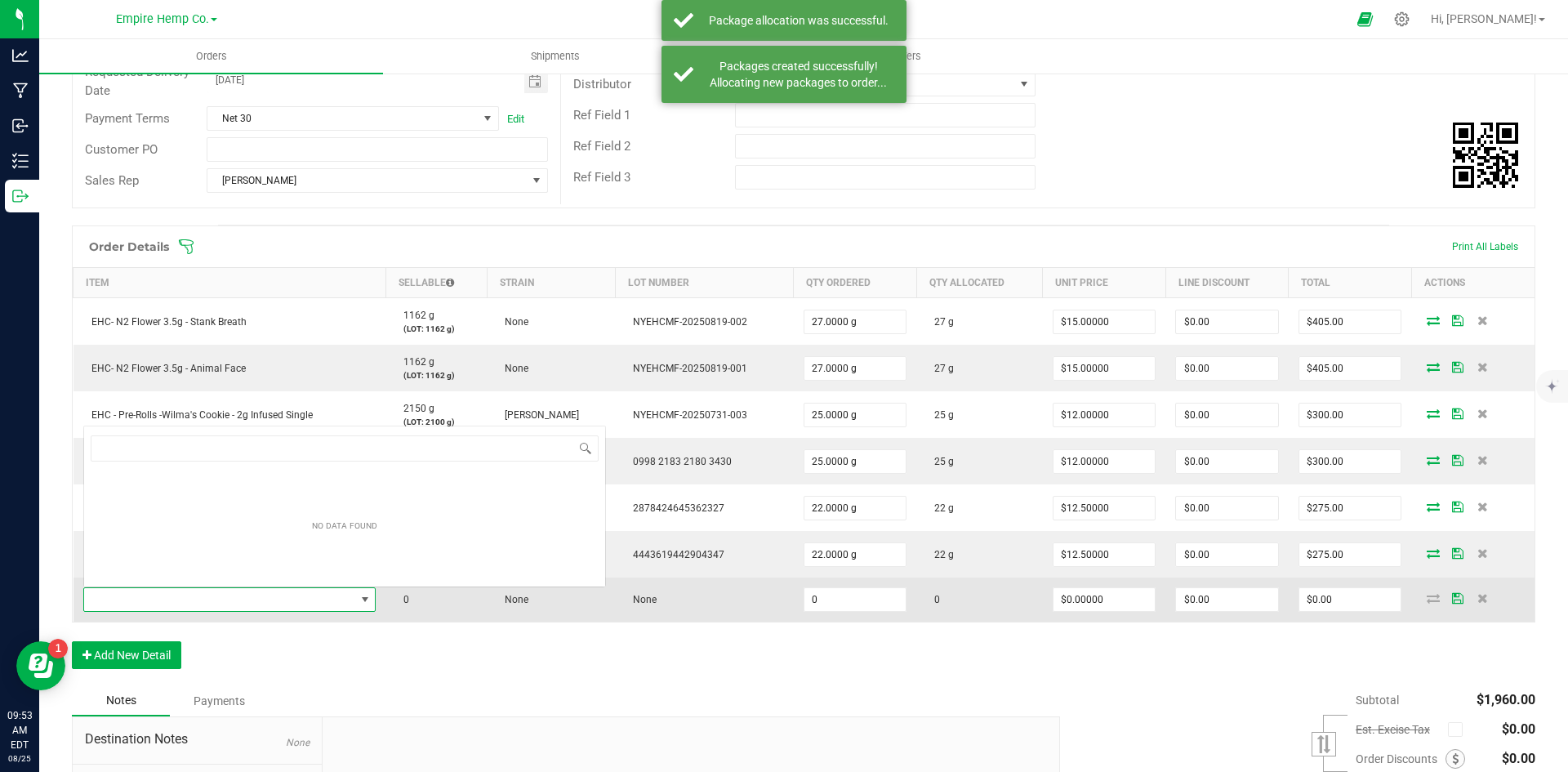
scroll to position [24, 287]
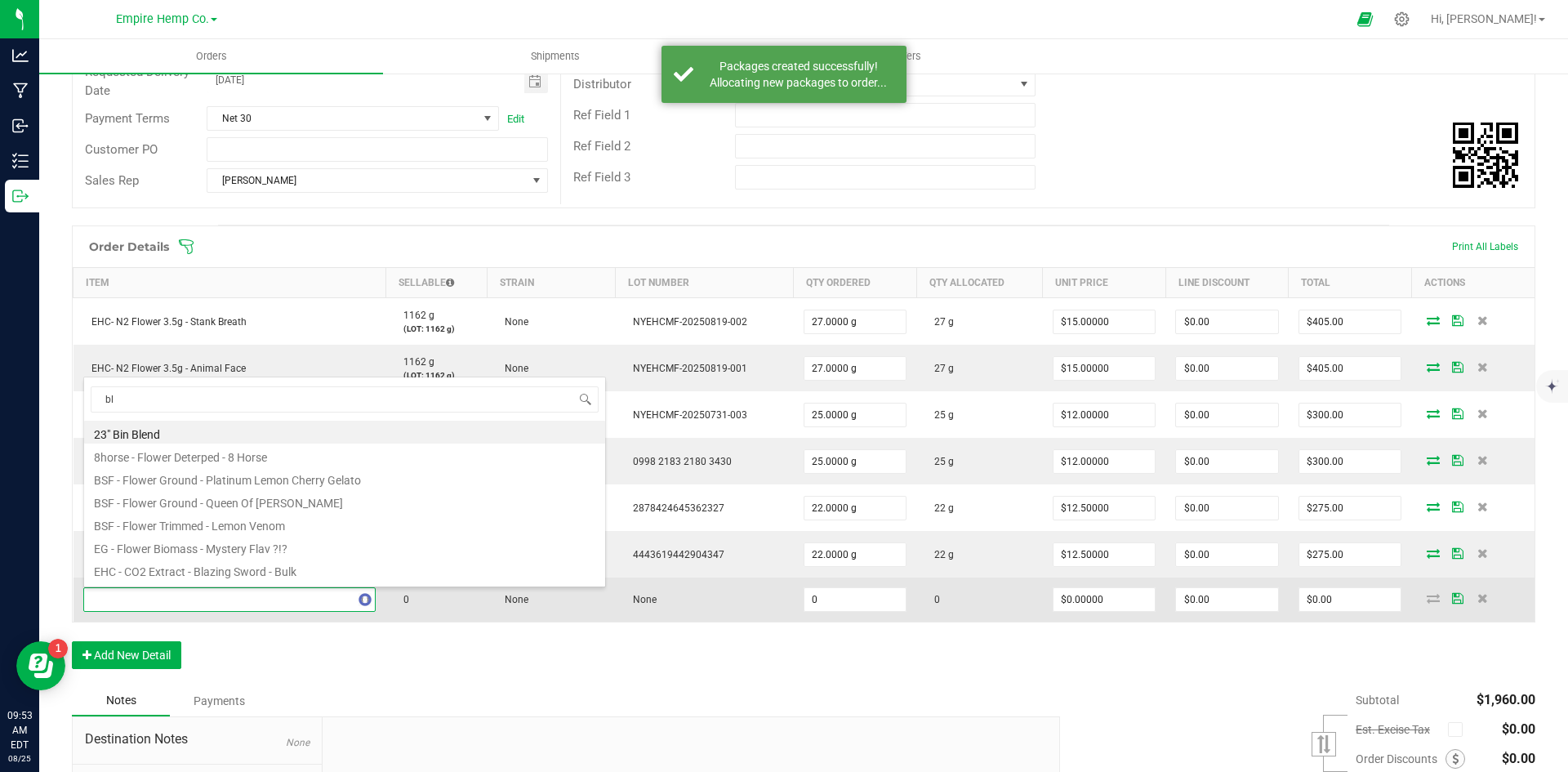
type input "bla"
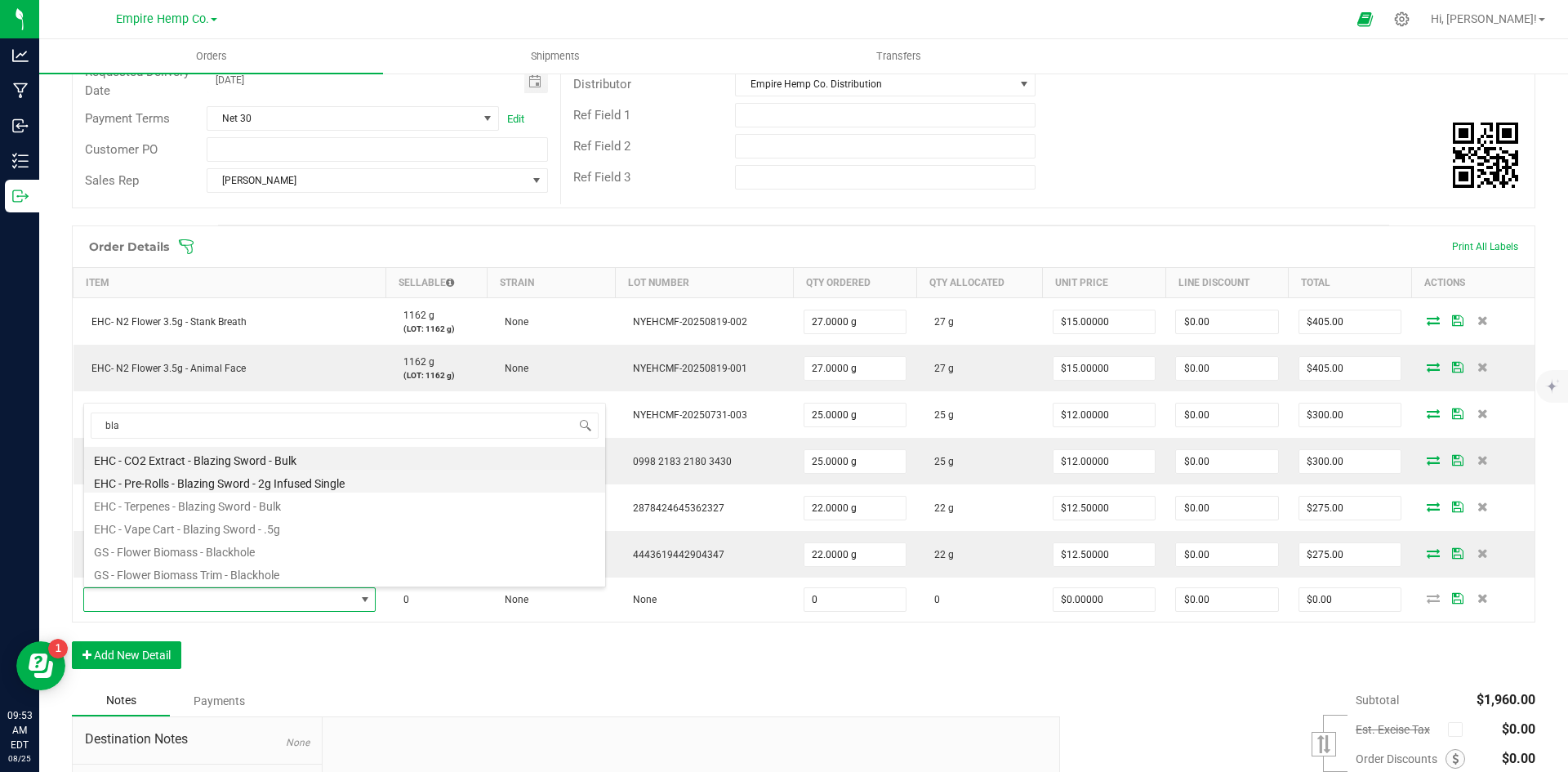
click at [272, 484] on li "EHC - Pre-Rolls - Blazing Sword - 2g Infused Single" at bounding box center [345, 481] width 521 height 23
type input "0.0000 g"
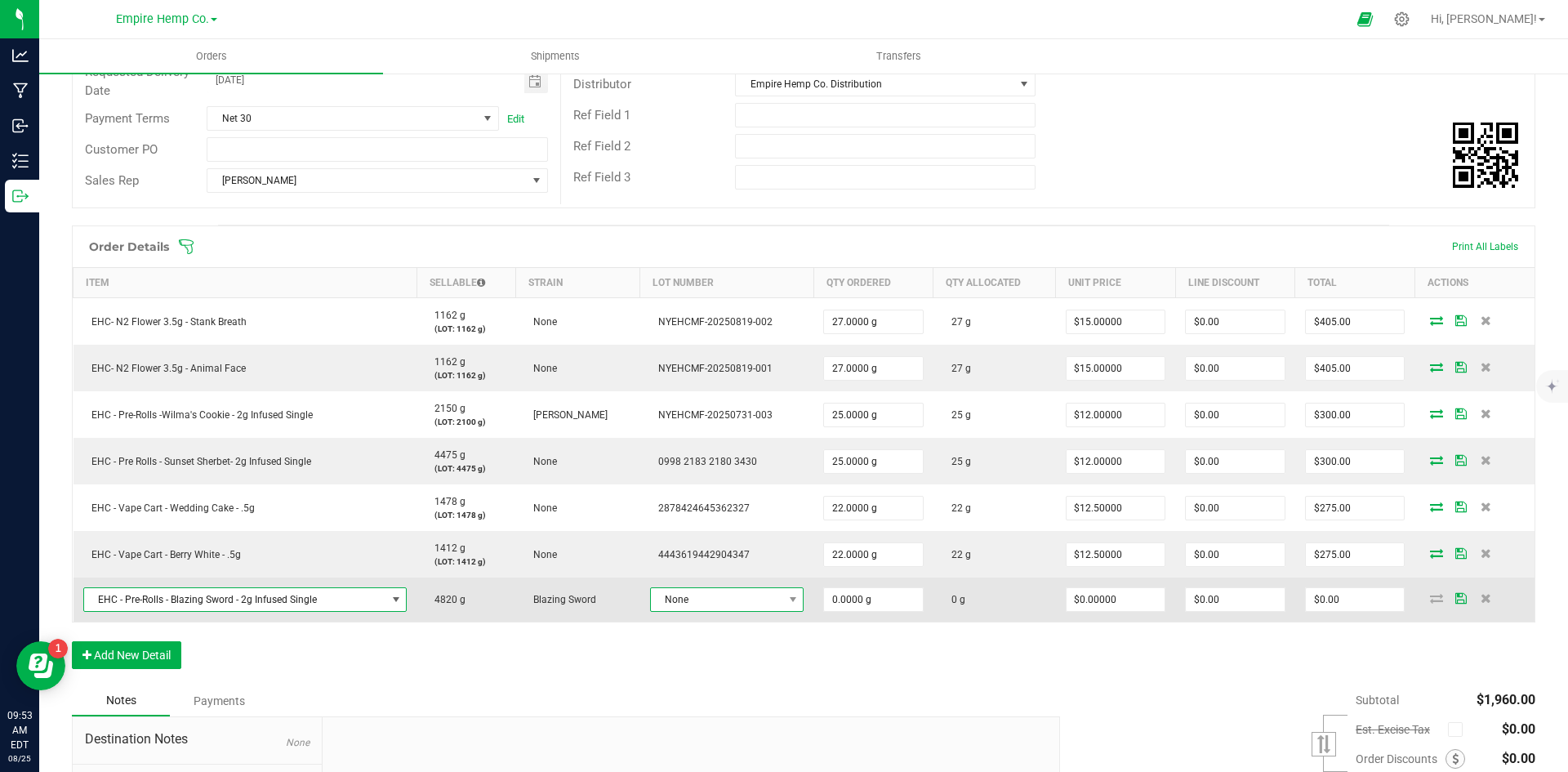
click at [672, 593] on span "None" at bounding box center [716, 599] width 132 height 23
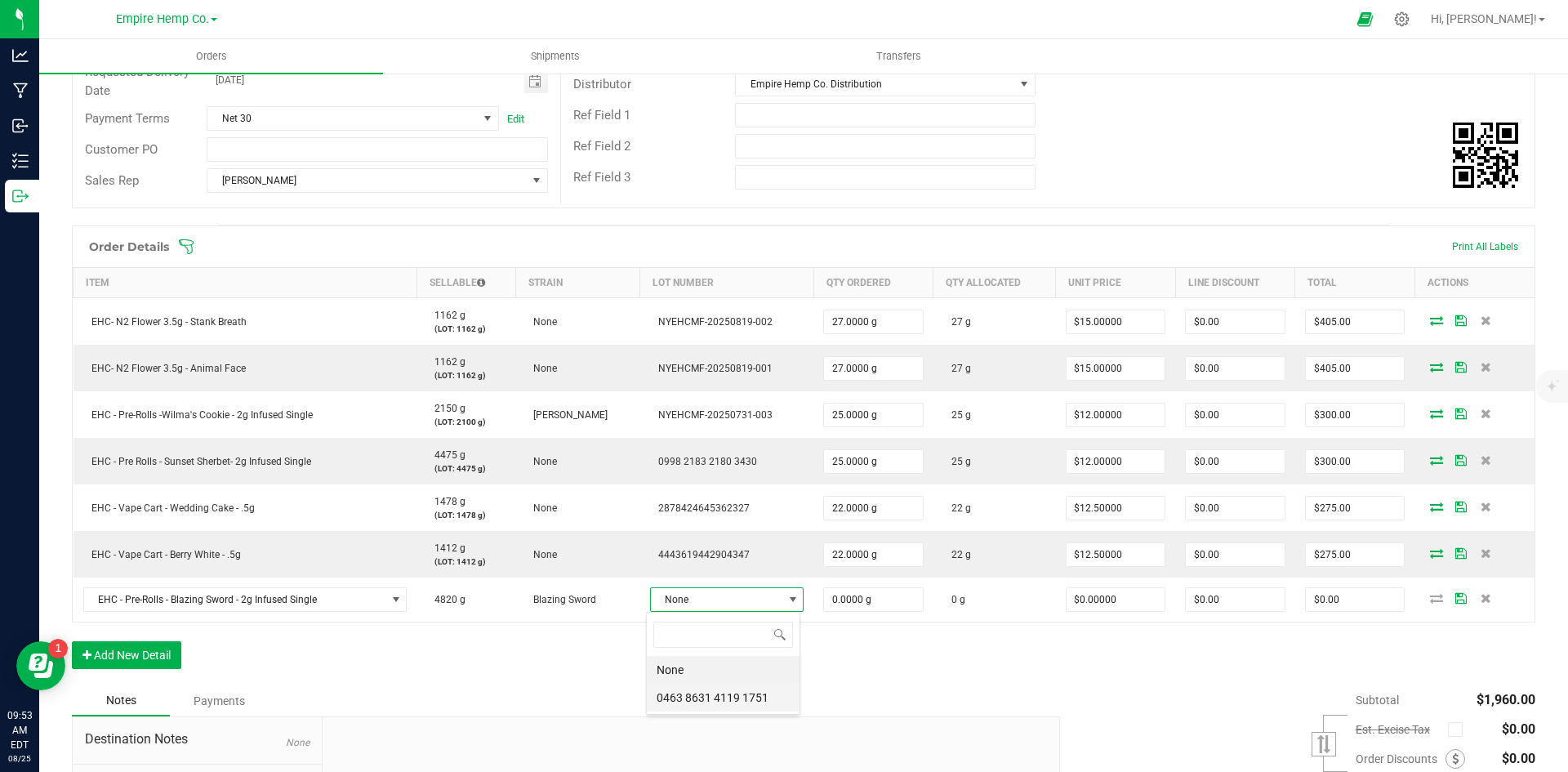
click at [703, 698] on 1751 "0463 8631 4119 1751" at bounding box center [722, 698] width 152 height 28
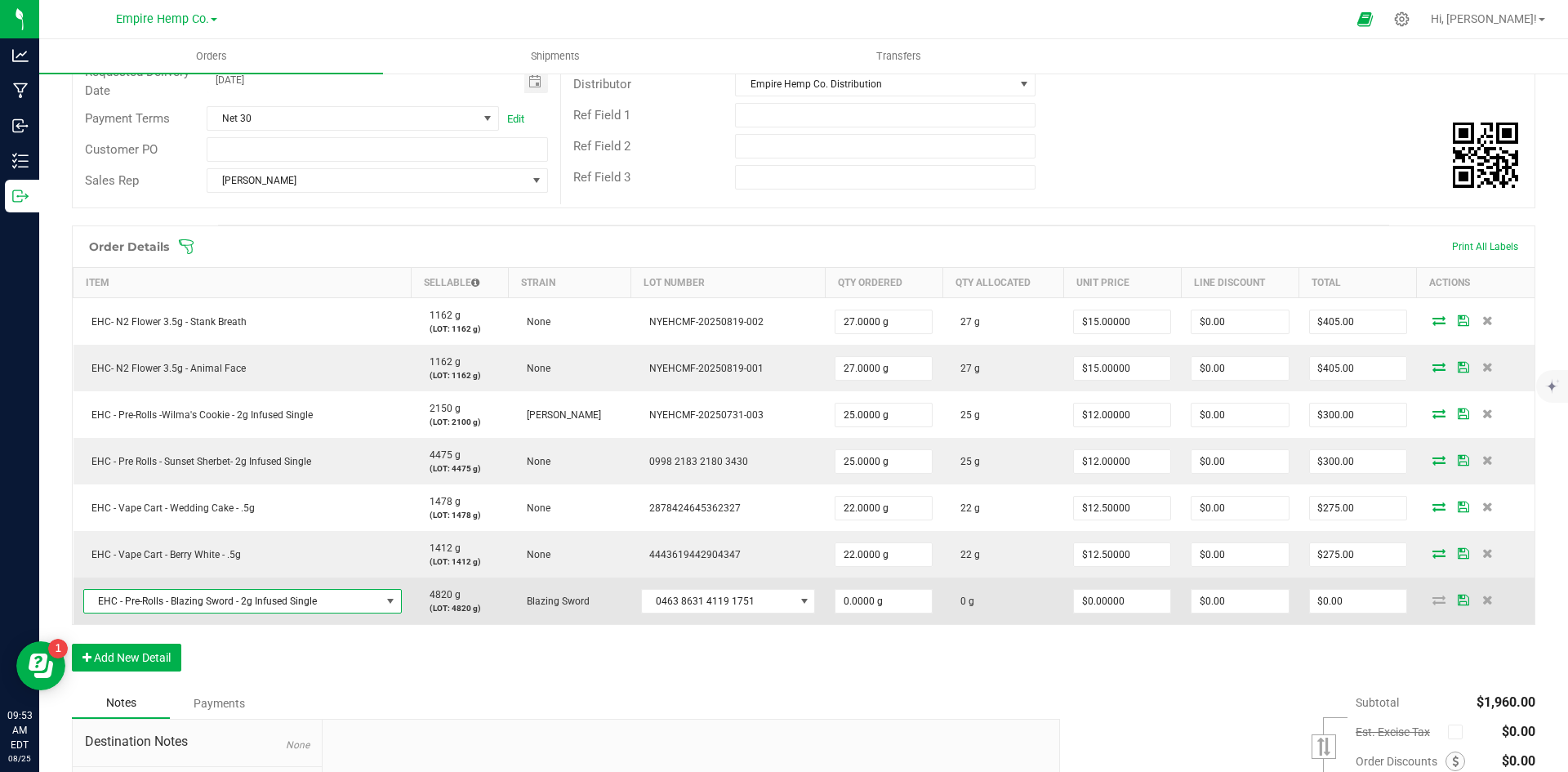
click at [373, 603] on span "EHC - Pre-Rolls - Blazing Sword - 2g Infused Single" at bounding box center [233, 601] width 296 height 23
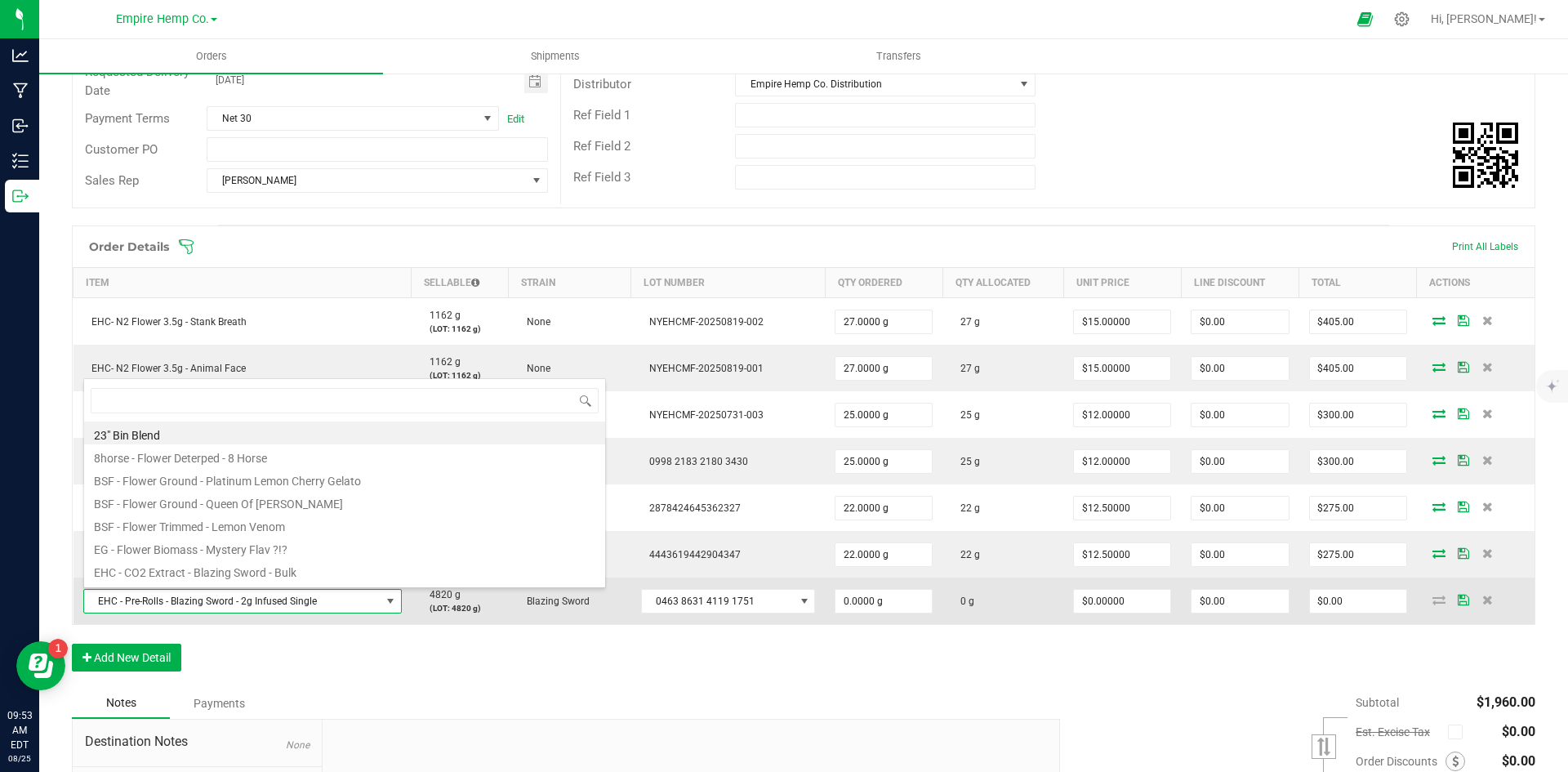
scroll to position [24, 313]
type input "blA"
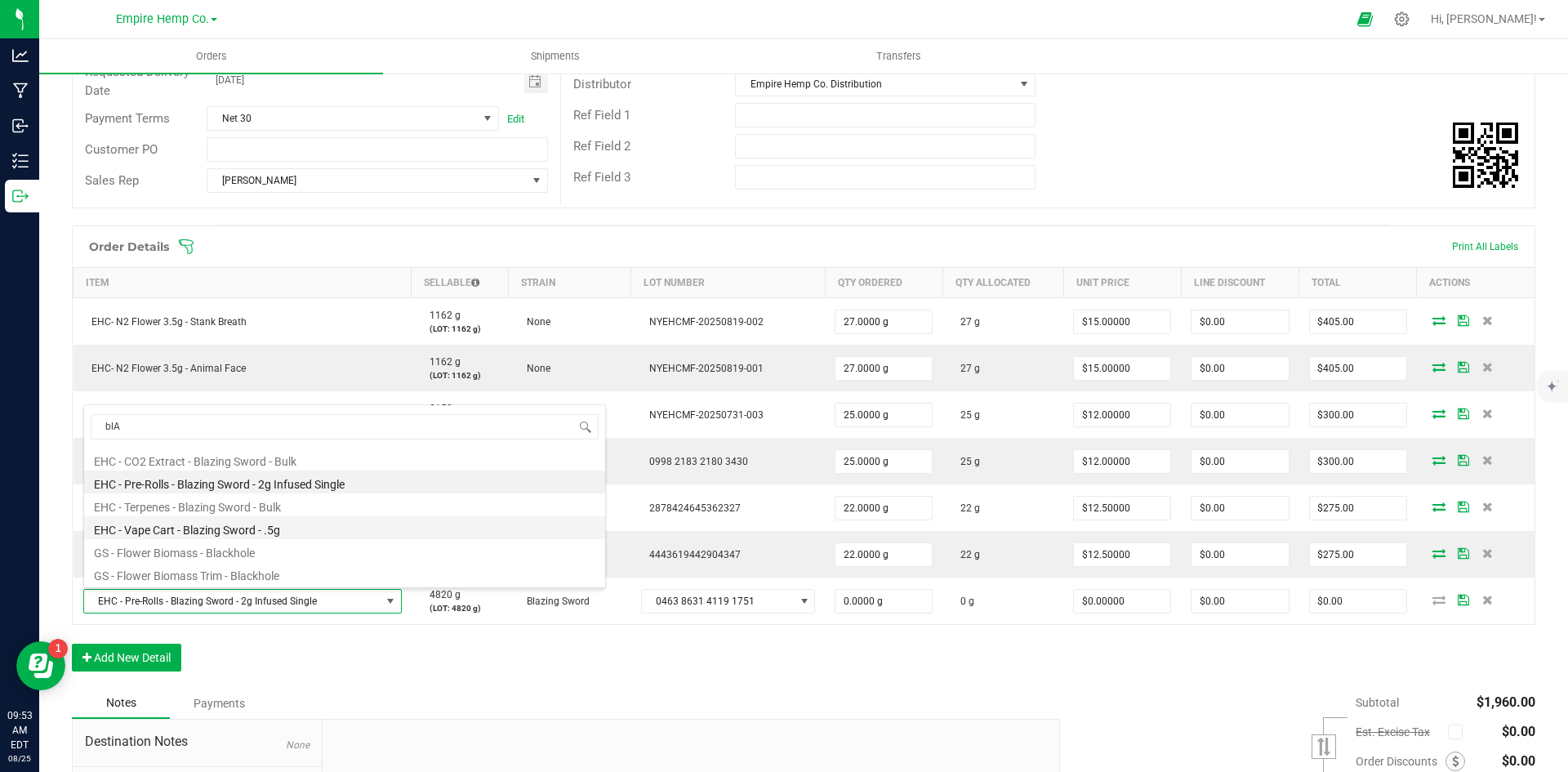
click at [267, 534] on li "EHC - Vape Cart - Blazing Sword - .5g" at bounding box center [345, 527] width 521 height 23
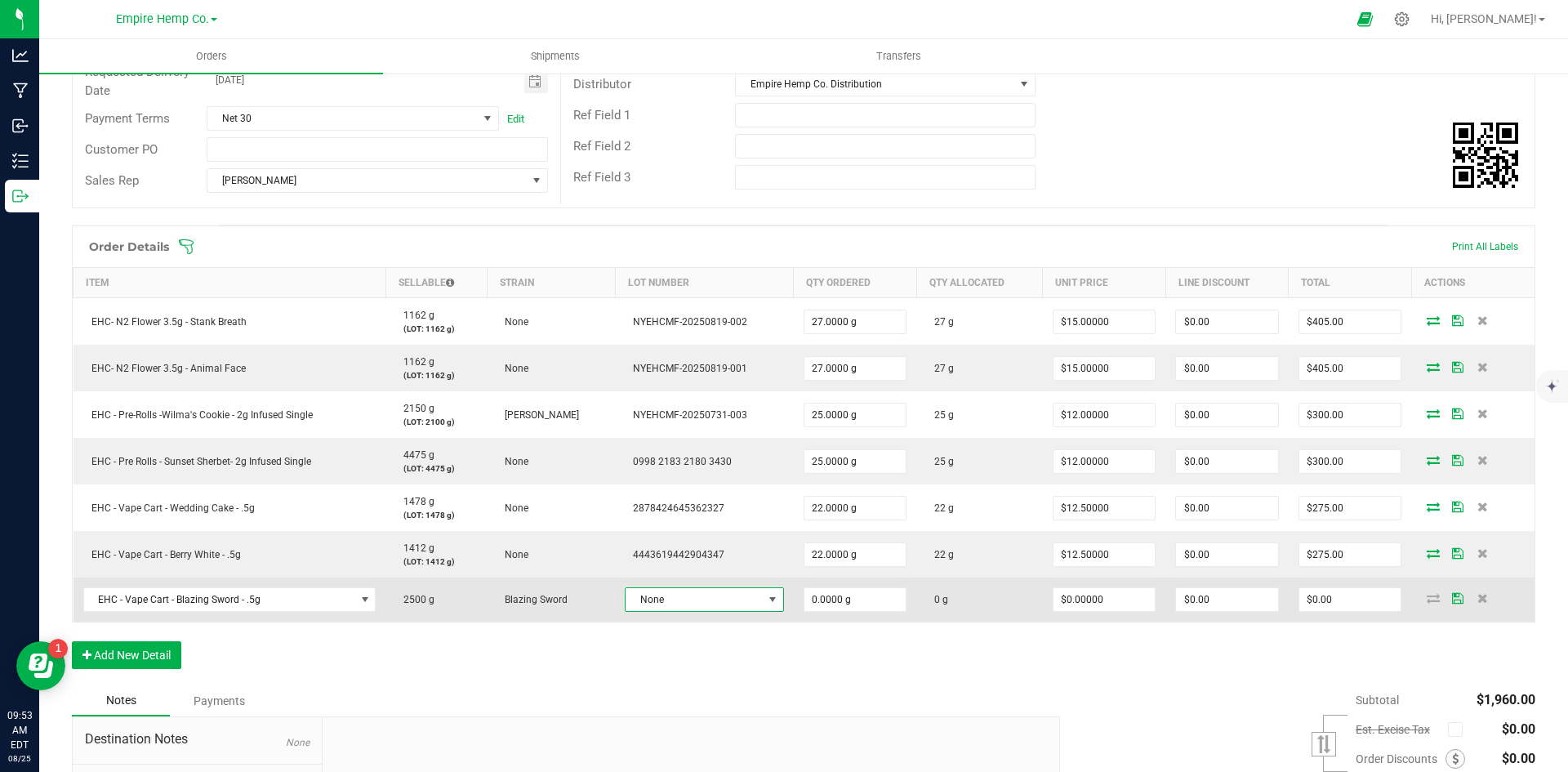
click at [747, 605] on span "None" at bounding box center [693, 599] width 137 height 23
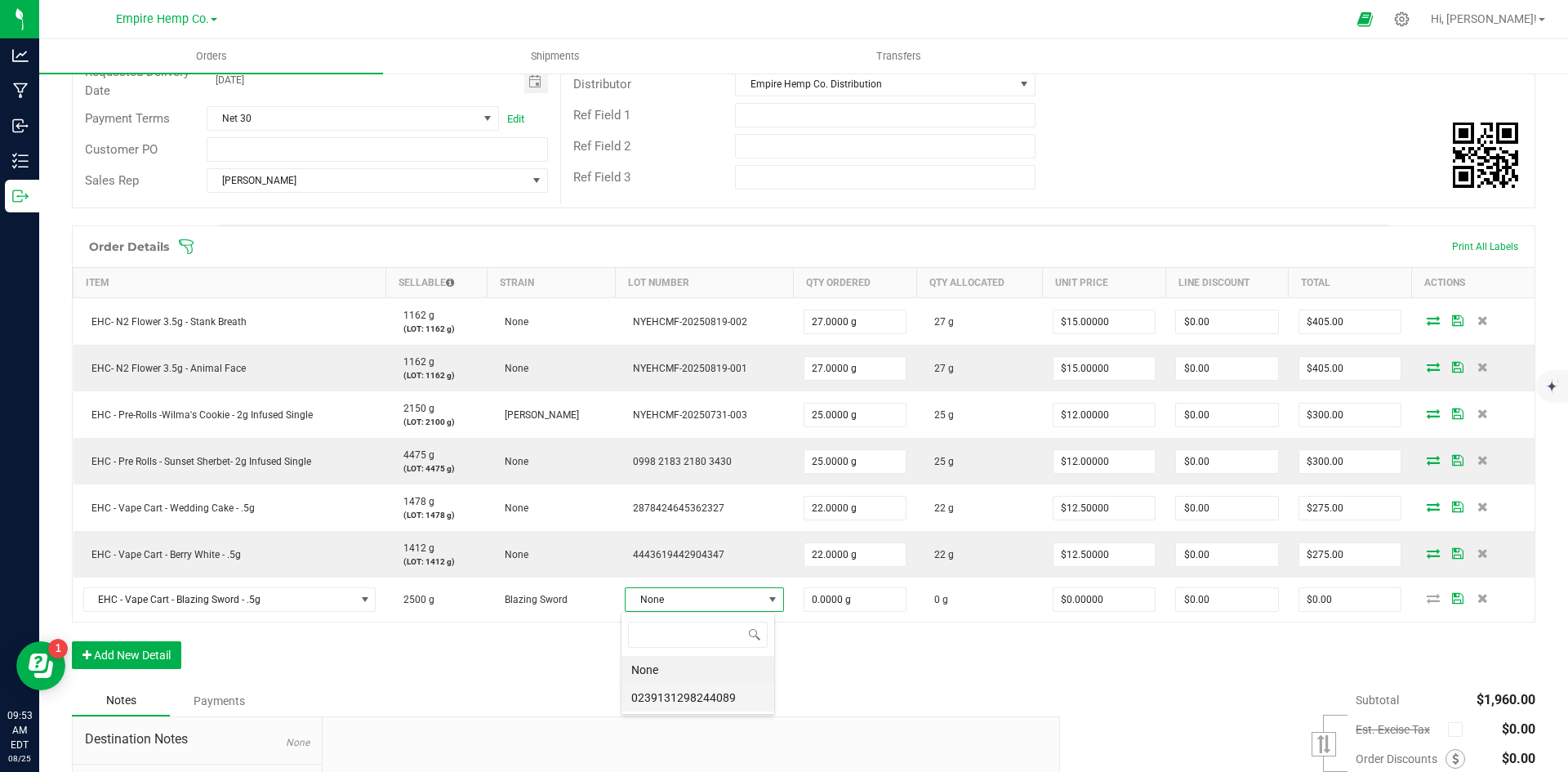
click at [733, 694] on li "0239131298244089" at bounding box center [697, 698] width 152 height 28
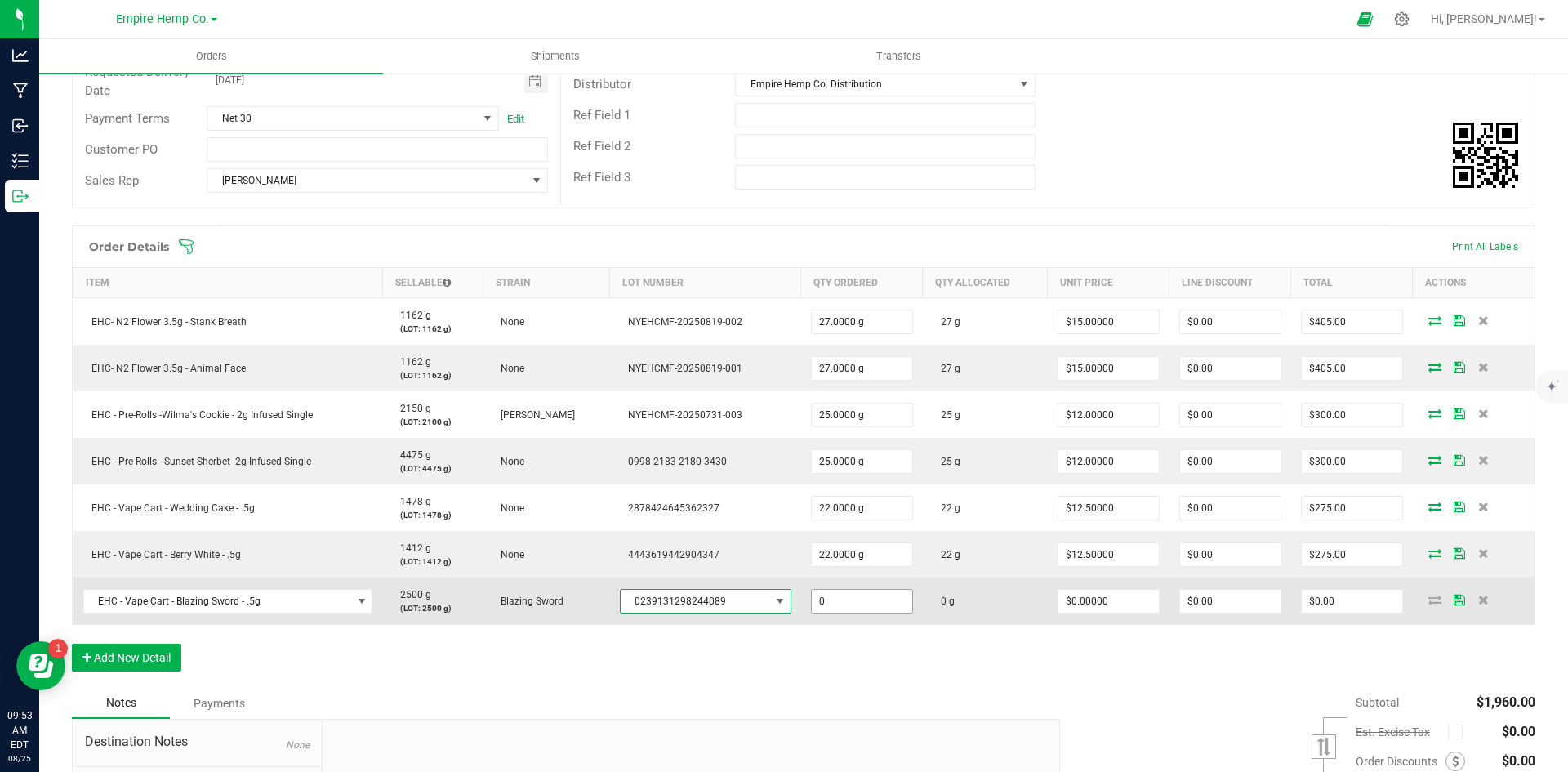
click at [878, 593] on input "0" at bounding box center [862, 601] width 100 height 23
type input "22.0000 g"
type input "0"
click at [1109, 606] on input "0" at bounding box center [1108, 601] width 100 height 23
click at [1102, 604] on input "0" at bounding box center [1108, 601] width 100 height 23
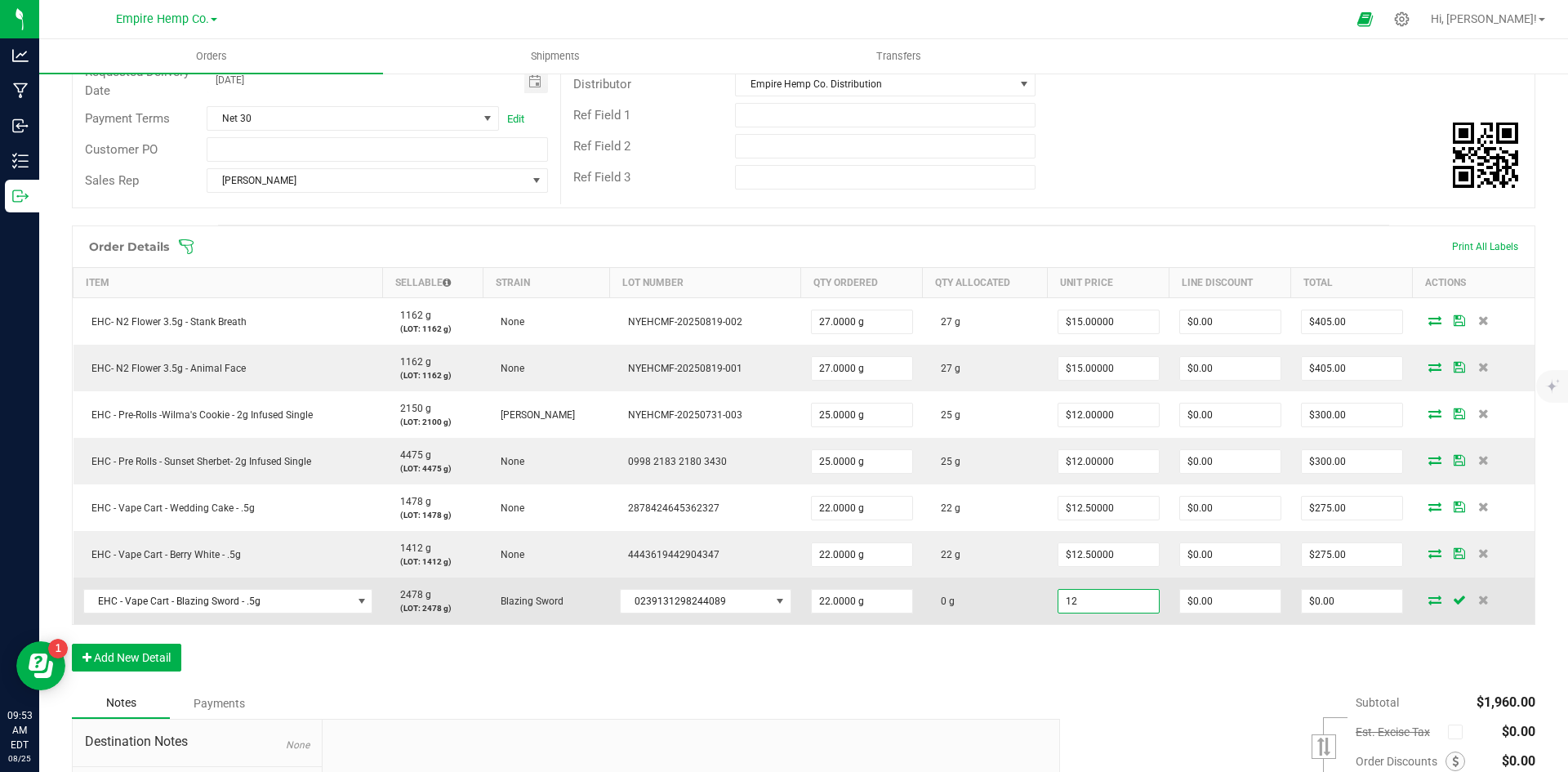
type input "$12.00000"
type input "0"
type input "$264.00"
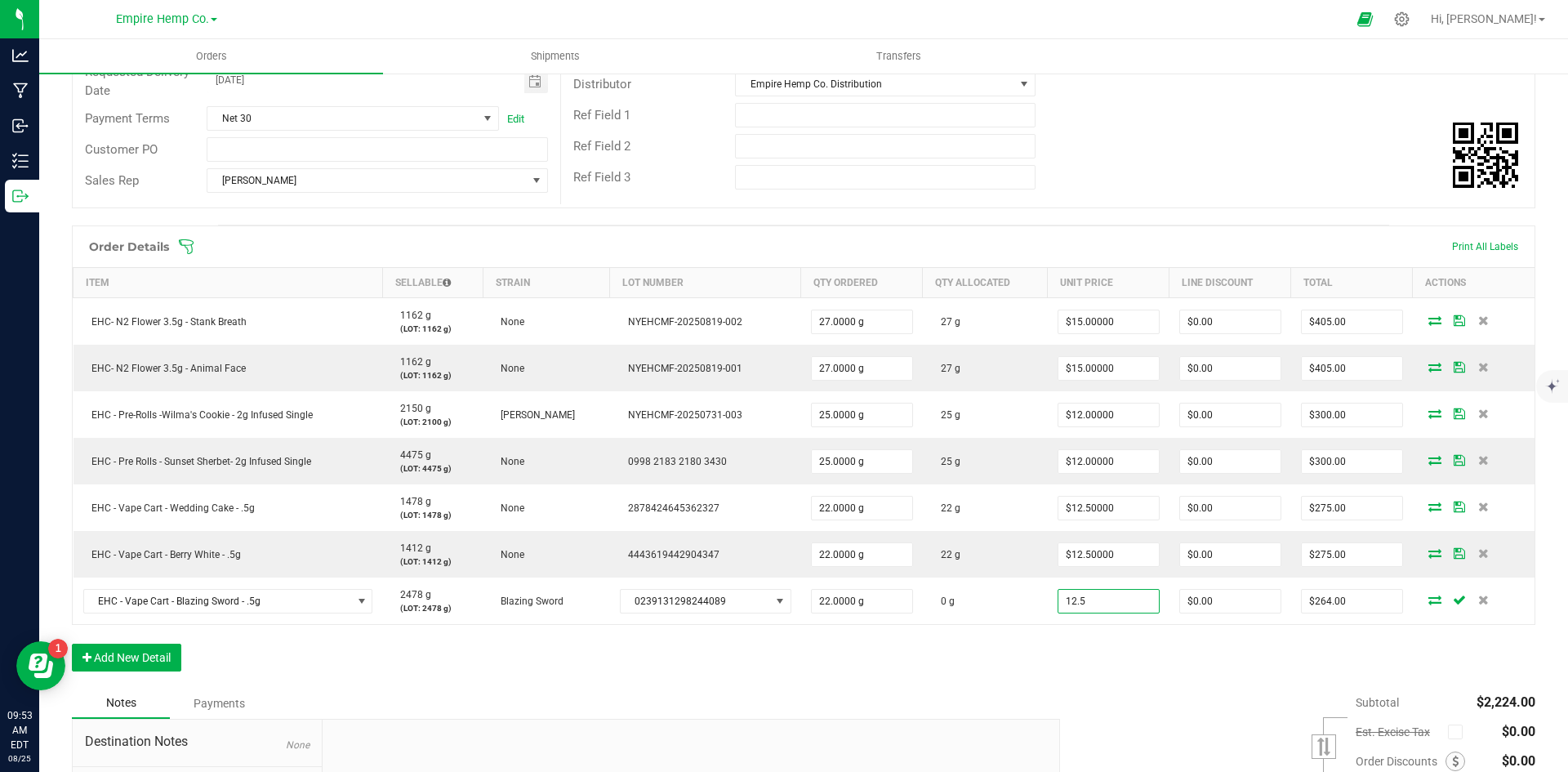
type input "$12.50000"
type input "0"
type input "$275.00"
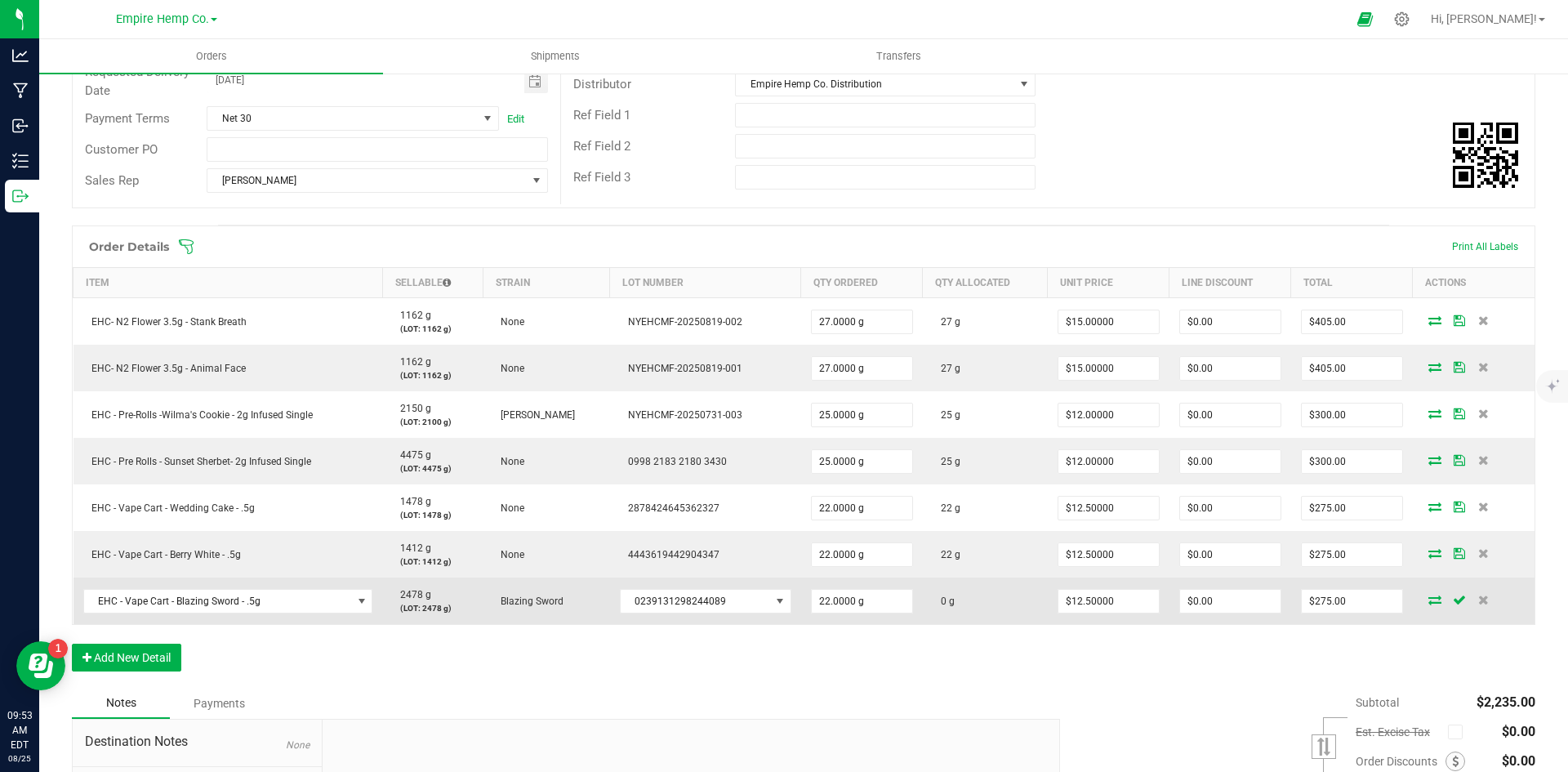
click at [1428, 601] on icon at bounding box center [1434, 599] width 13 height 10
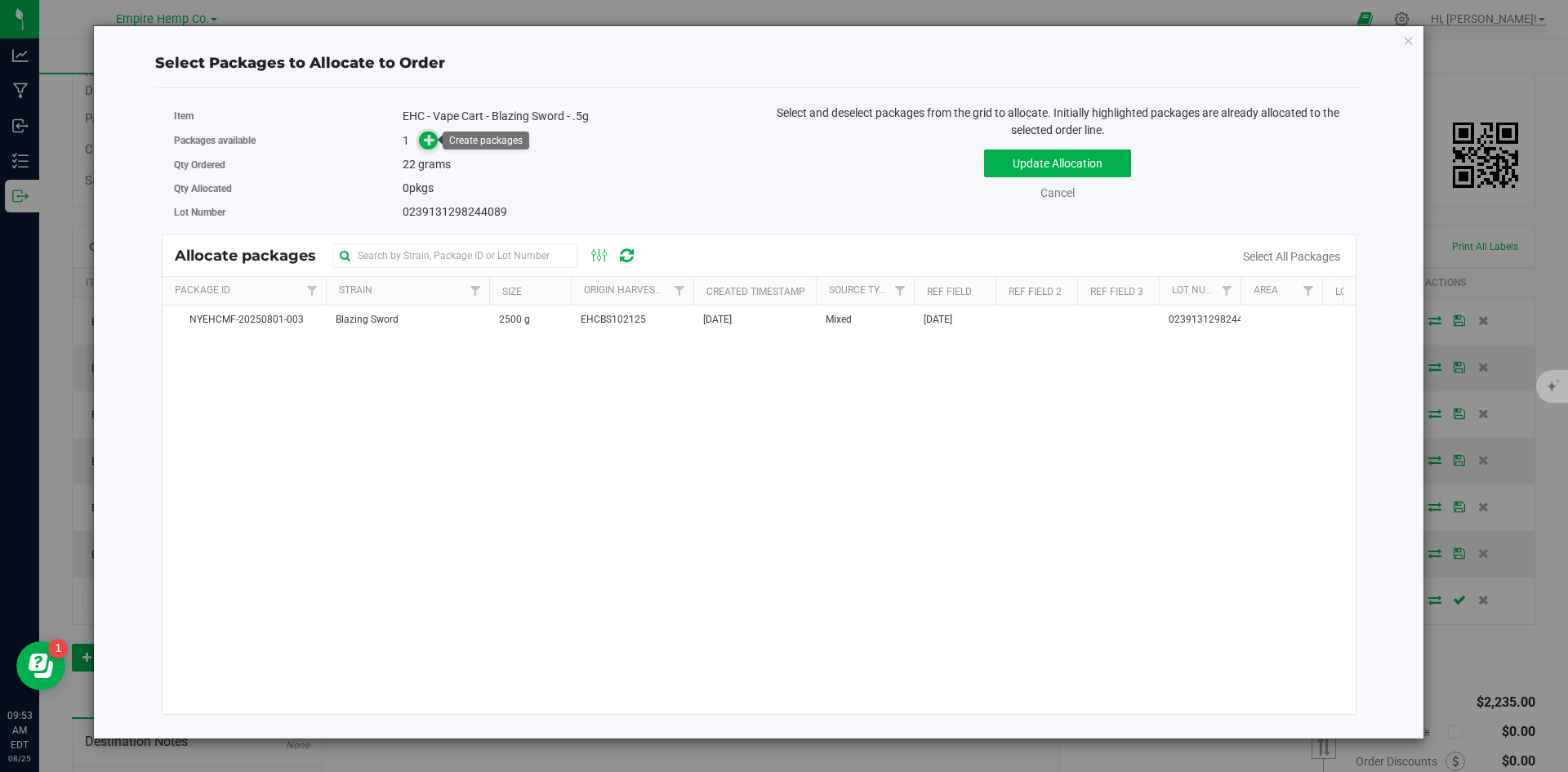
click at [422, 141] on span at bounding box center [429, 141] width 19 height 19
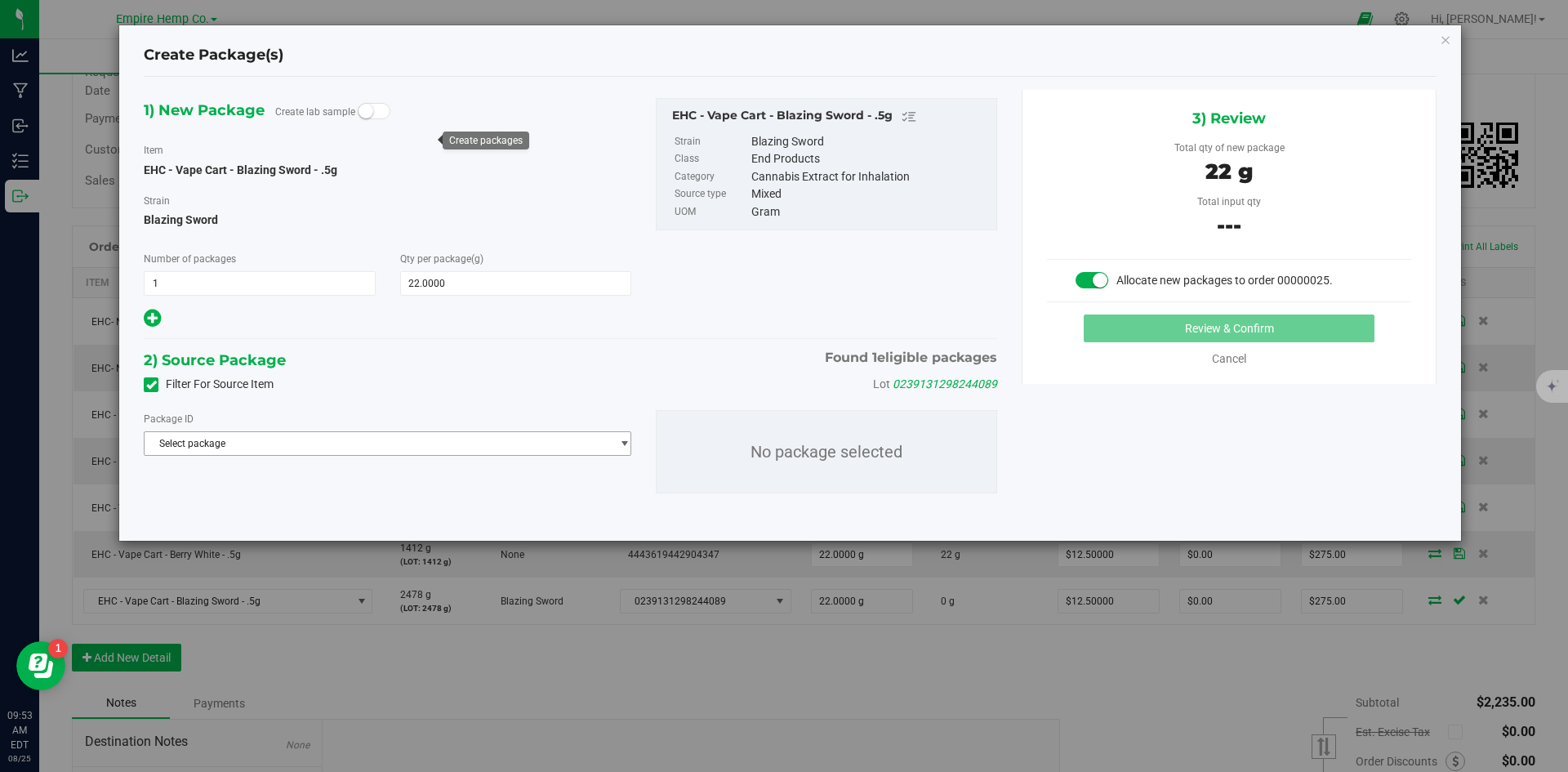
click at [409, 450] on span "Select package" at bounding box center [377, 444] width 465 height 23
click at [415, 515] on span "( EHC - Vape Cart - Blazing Sword - .5g )" at bounding box center [358, 510] width 174 height 11
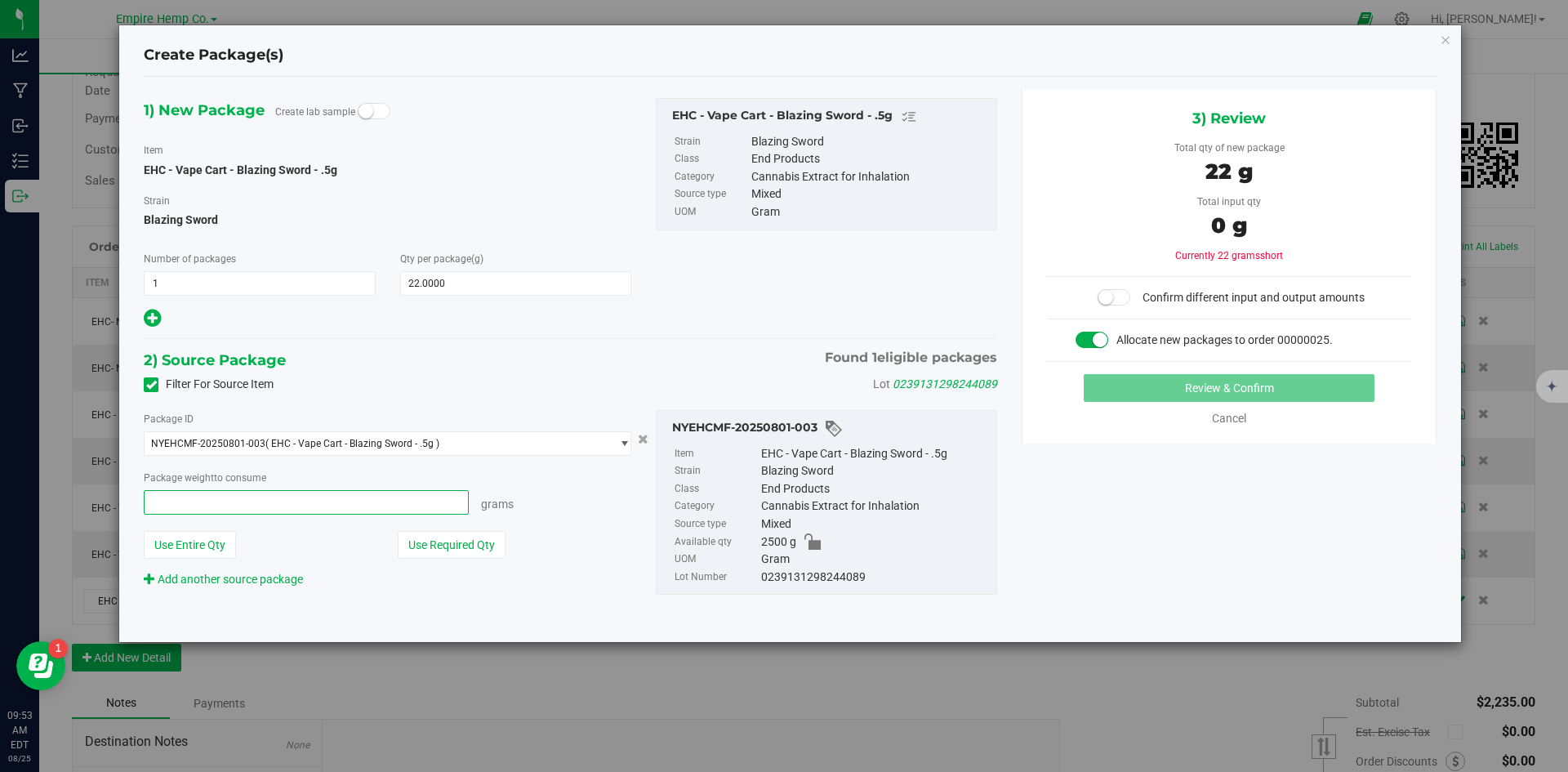
click at [341, 505] on span at bounding box center [306, 502] width 325 height 24
type input "22"
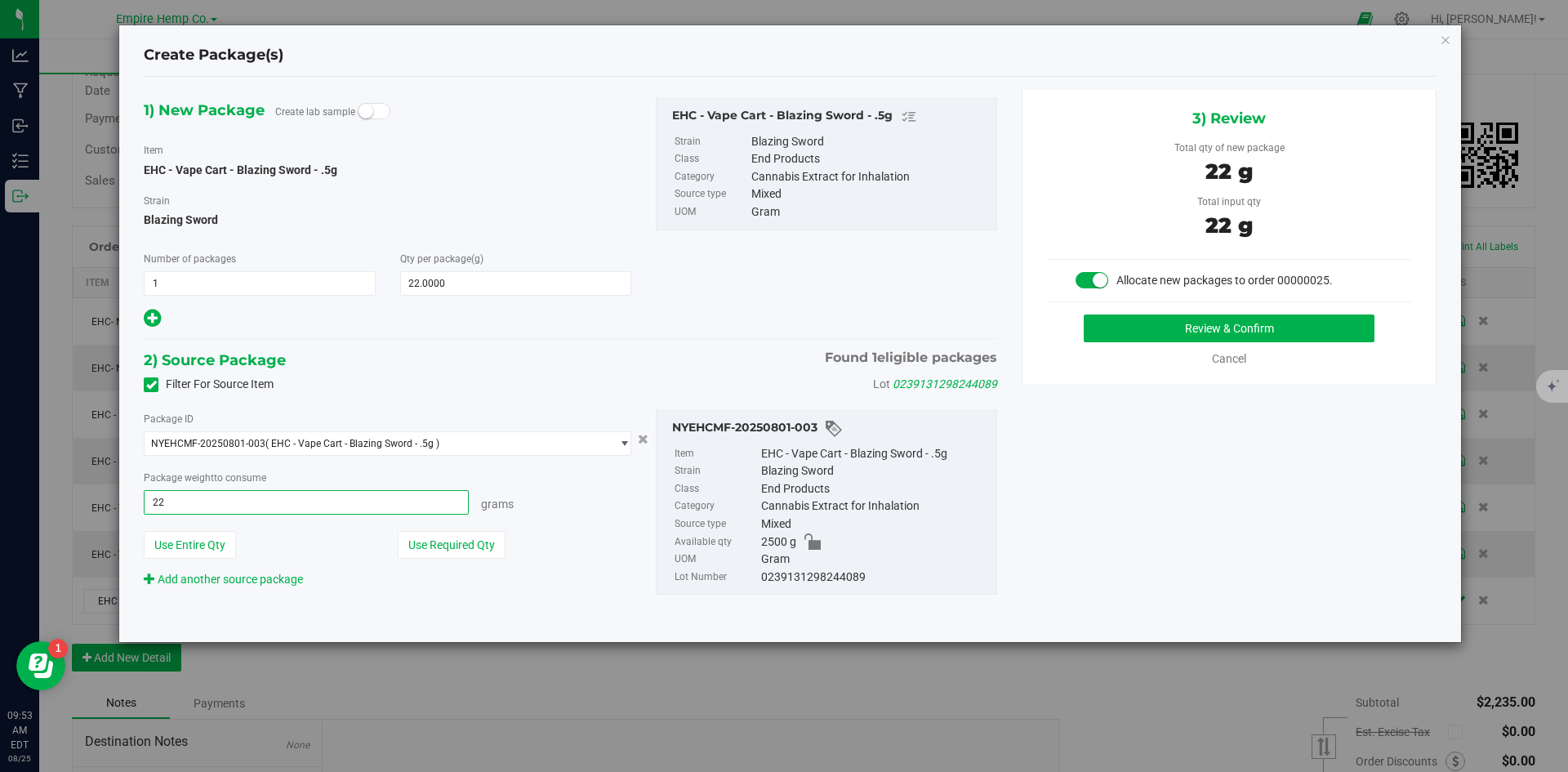
type input "22.0000 g"
click at [1219, 326] on button "Review & Confirm" at bounding box center [1229, 328] width 291 height 28
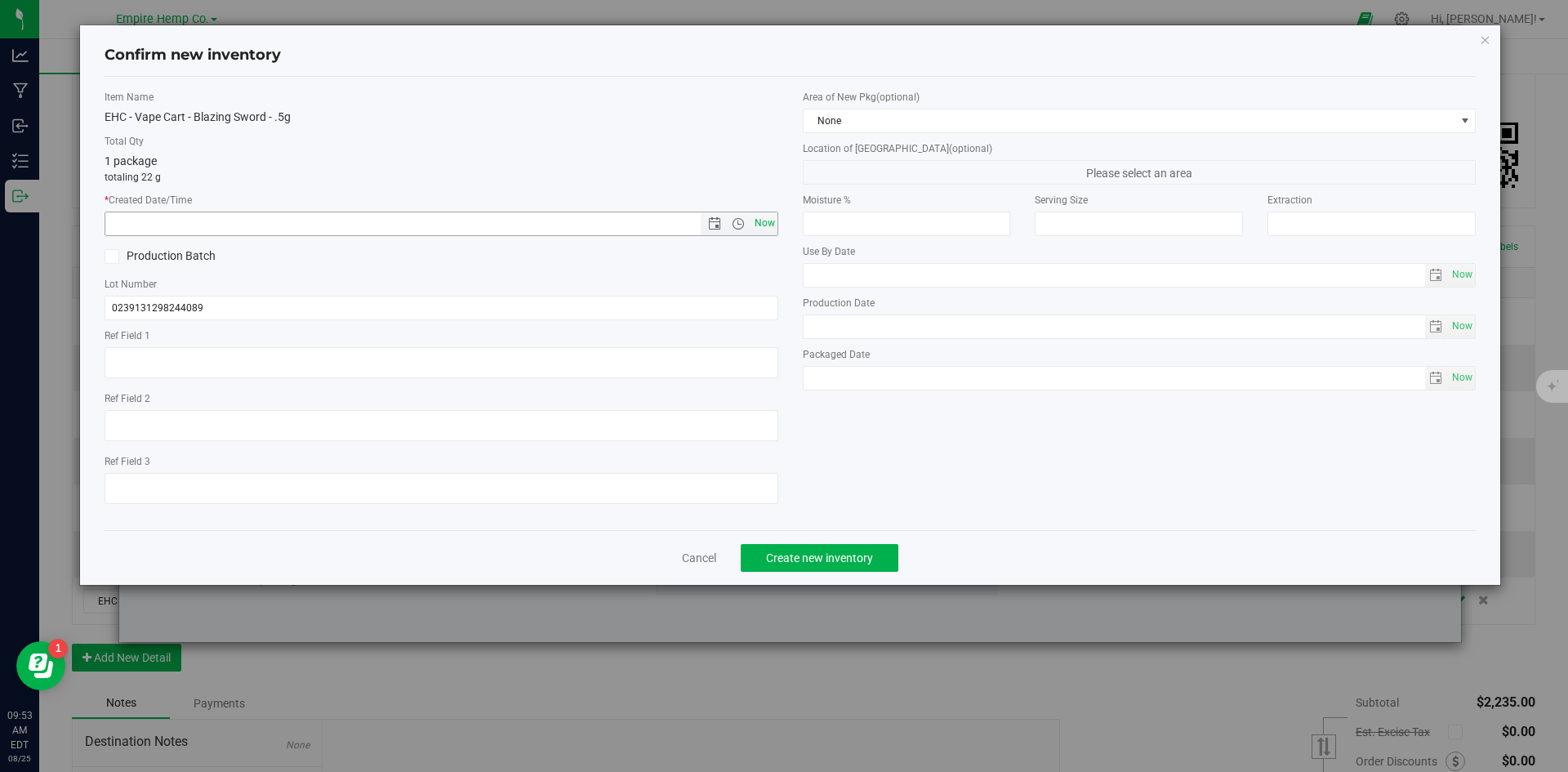
click at [763, 231] on span "Now" at bounding box center [764, 223] width 28 height 24
type input "[DATE] 9:53 AM"
click at [857, 559] on span "Create new inventory" at bounding box center [819, 558] width 107 height 13
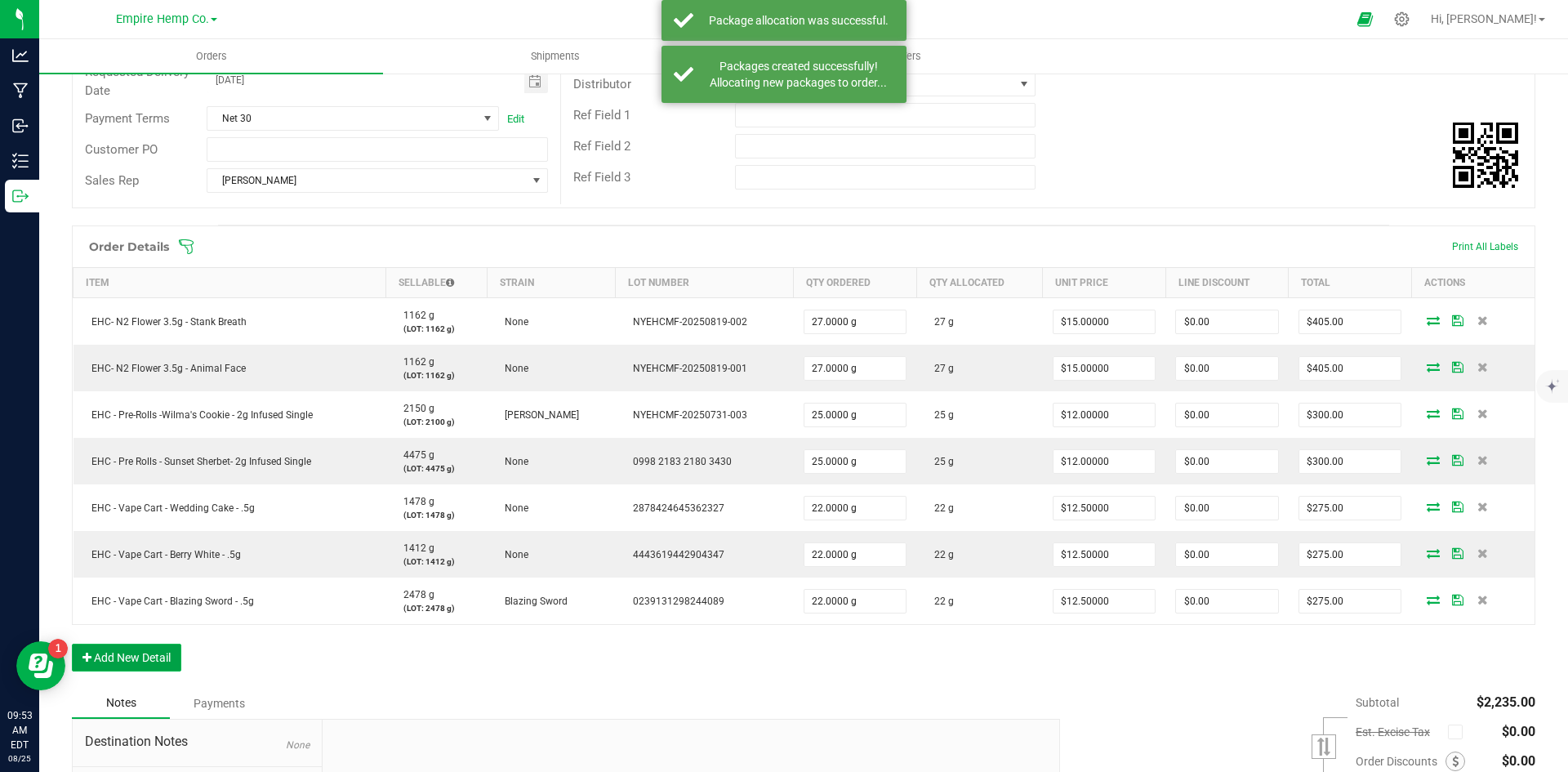
click at [145, 653] on button "Add New Detail" at bounding box center [126, 658] width 110 height 28
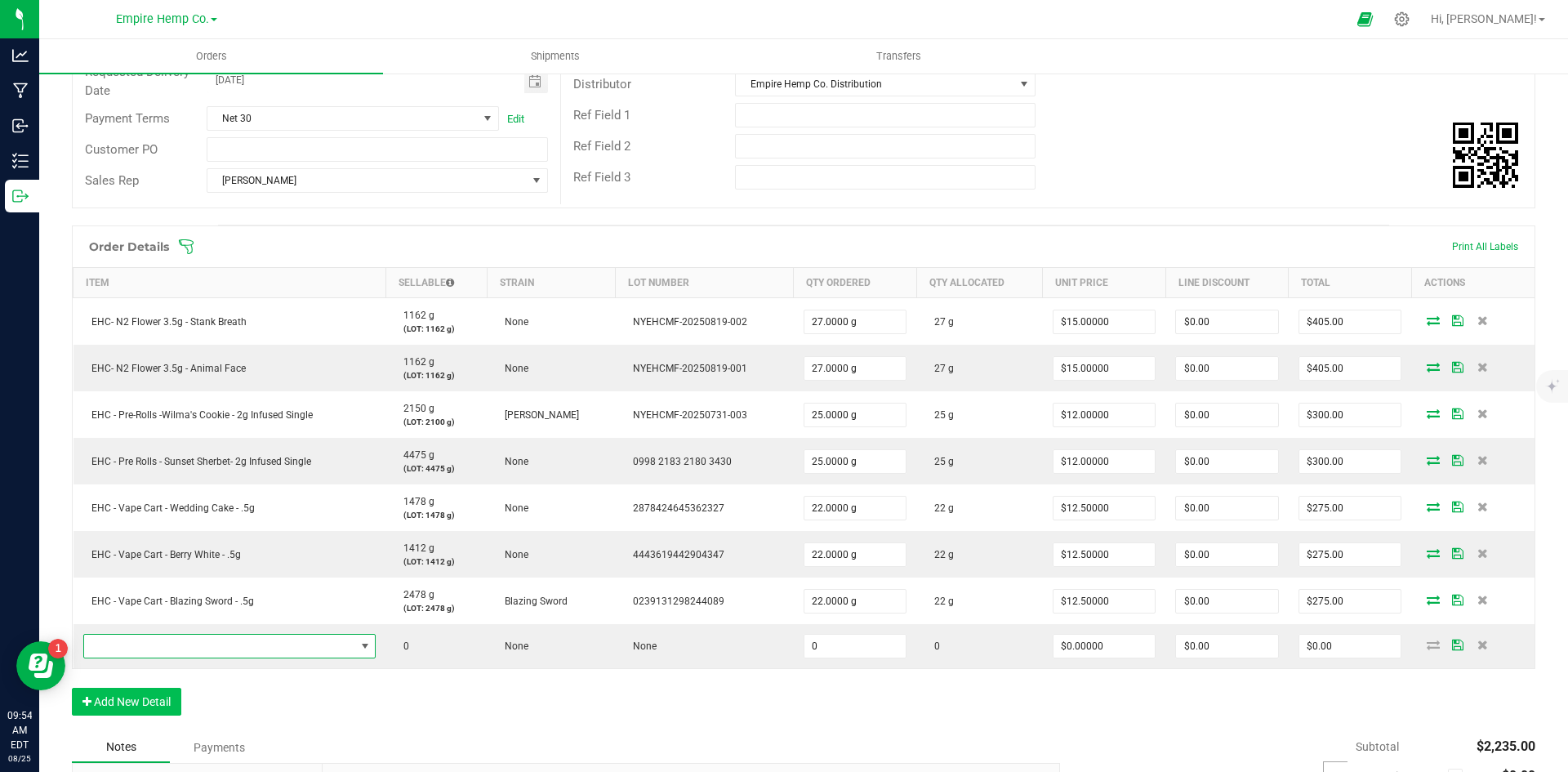
click at [145, 653] on span "NO DATA FOUND" at bounding box center [220, 646] width 271 height 23
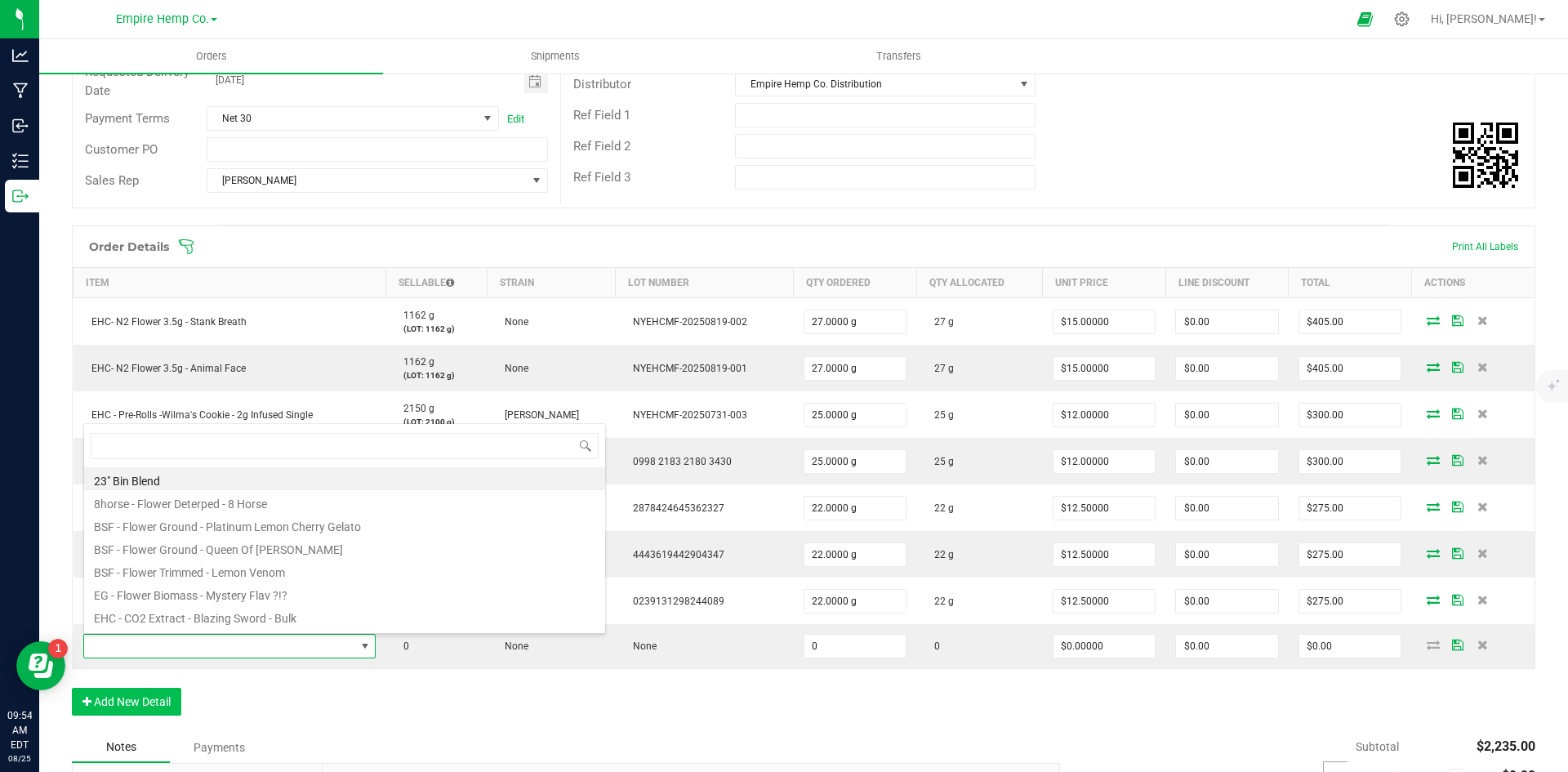
scroll to position [24, 287]
type input "PURPL"
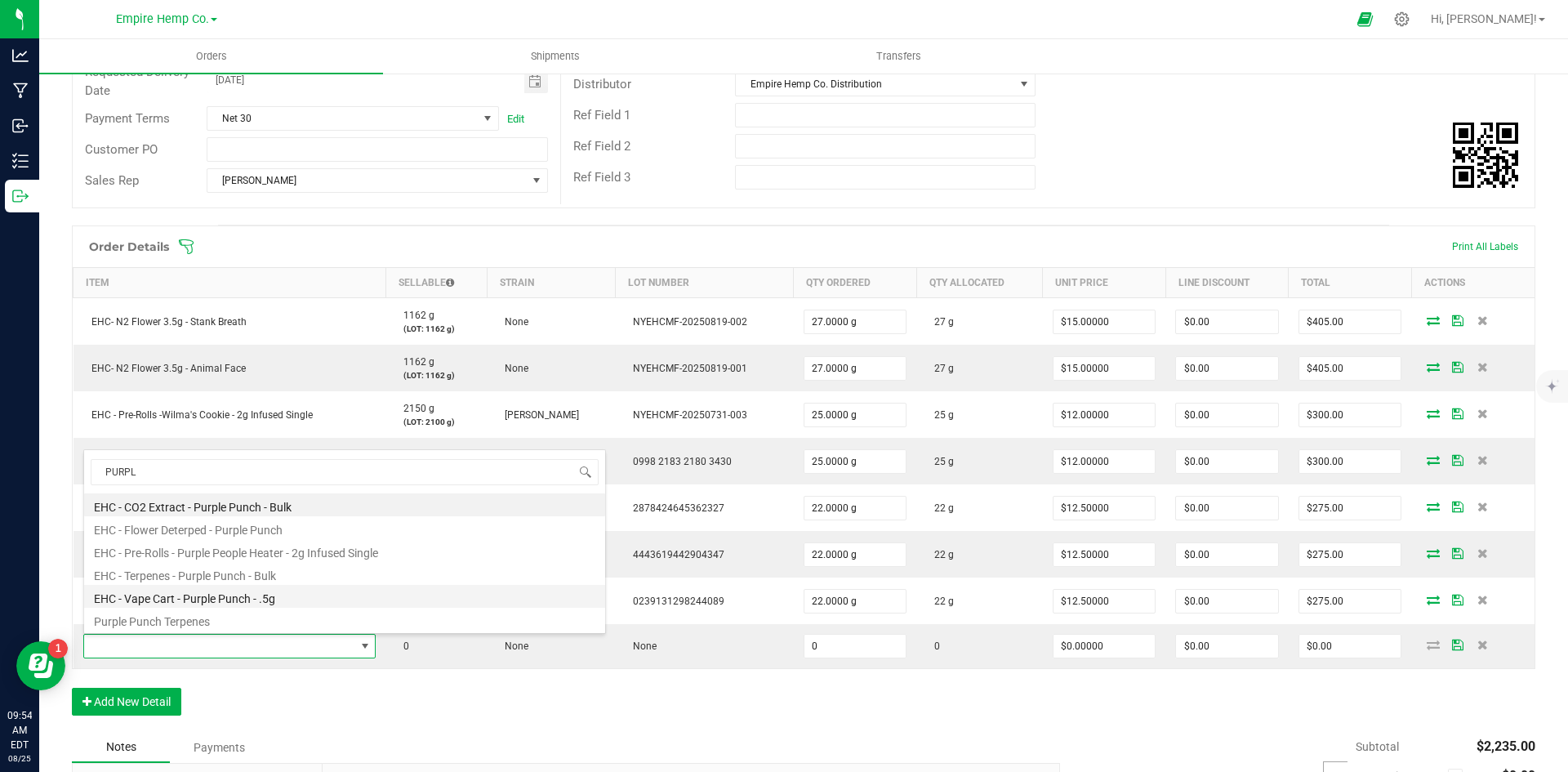
click at [261, 602] on li "EHC - Vape Cart - Purple Punch - .5g" at bounding box center [345, 596] width 521 height 23
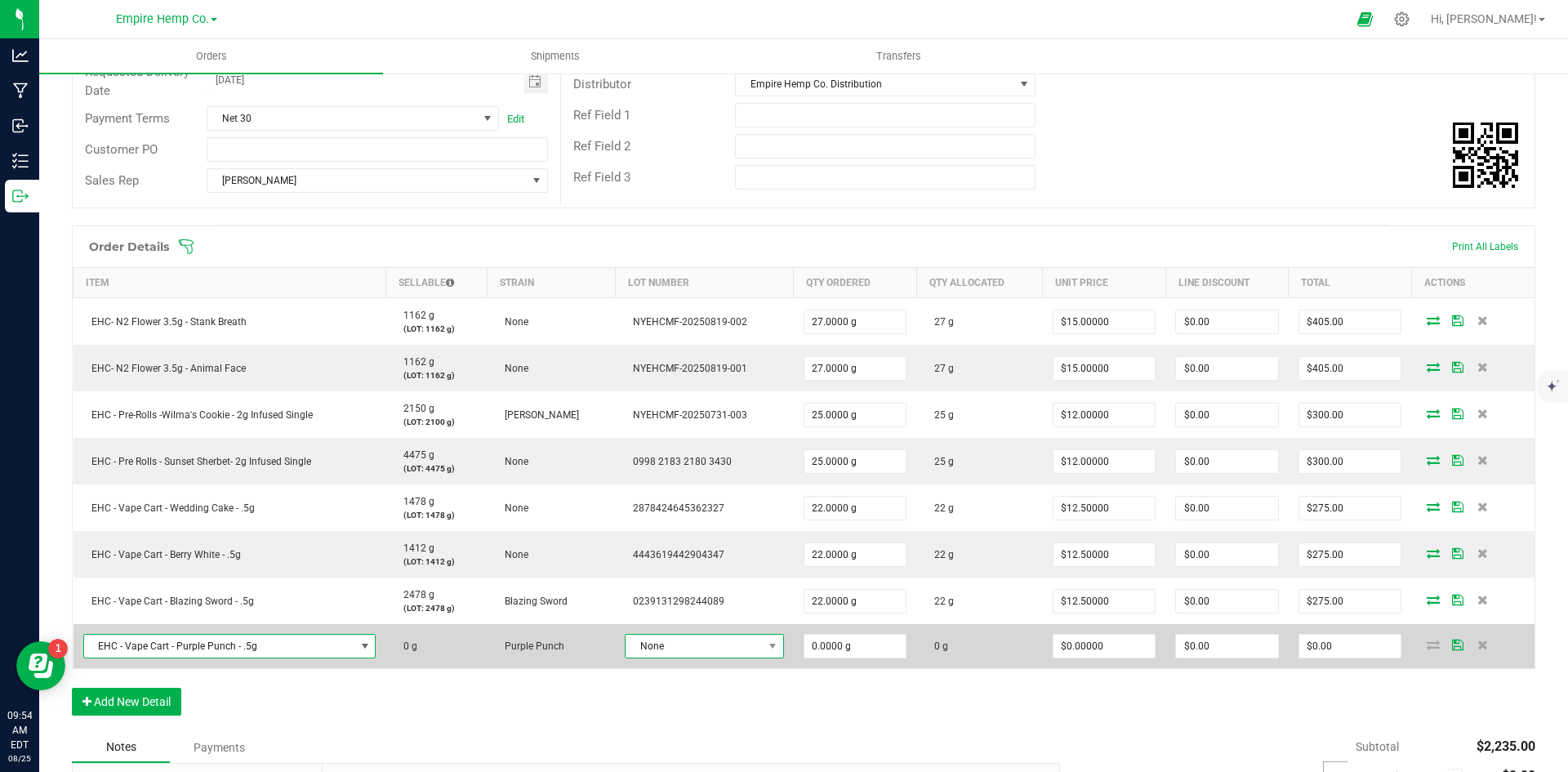
click at [682, 647] on span "None" at bounding box center [693, 646] width 137 height 23
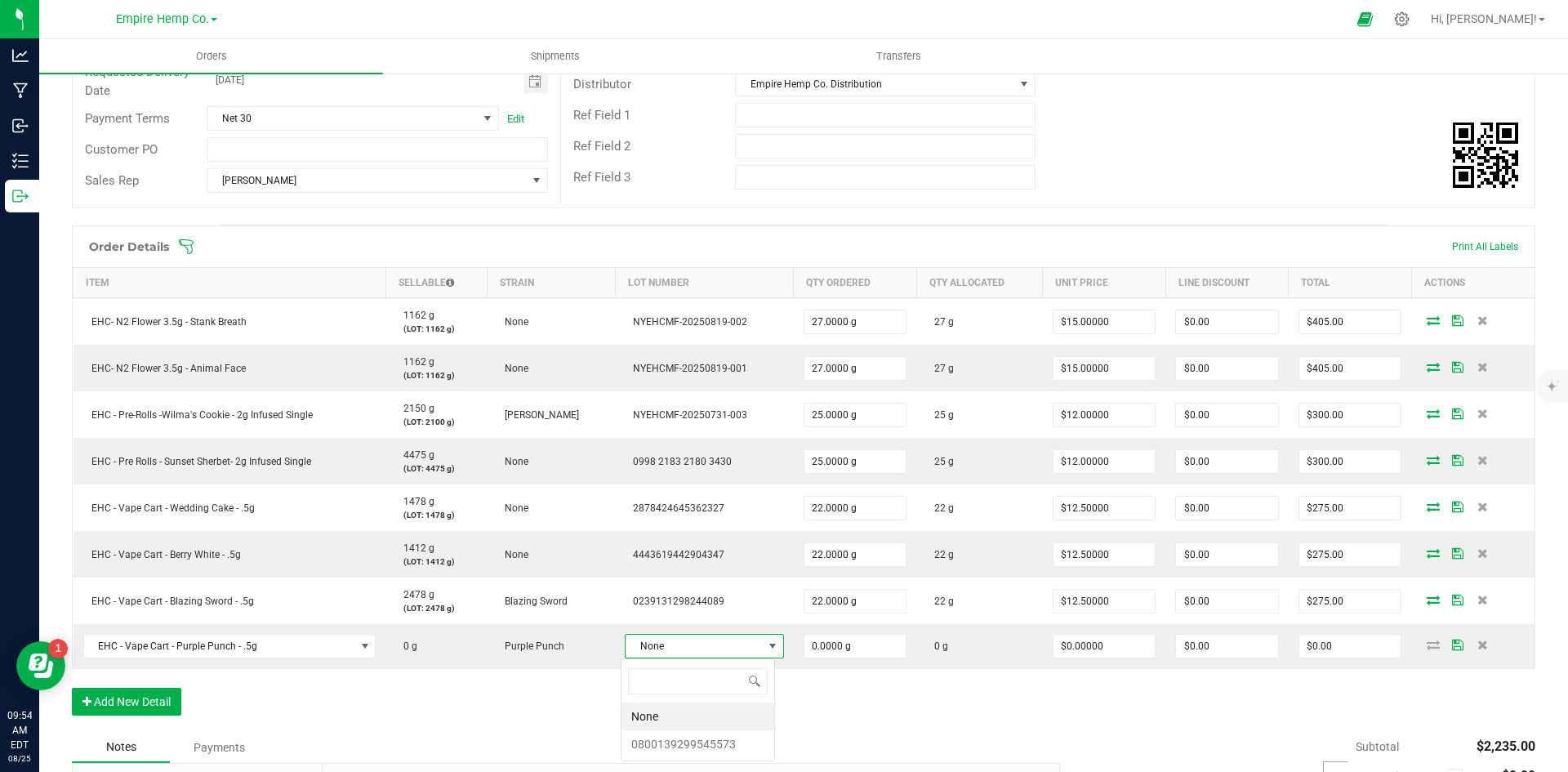
scroll to position [24, 154]
click at [687, 750] on li "0800139299545573" at bounding box center [697, 744] width 152 height 28
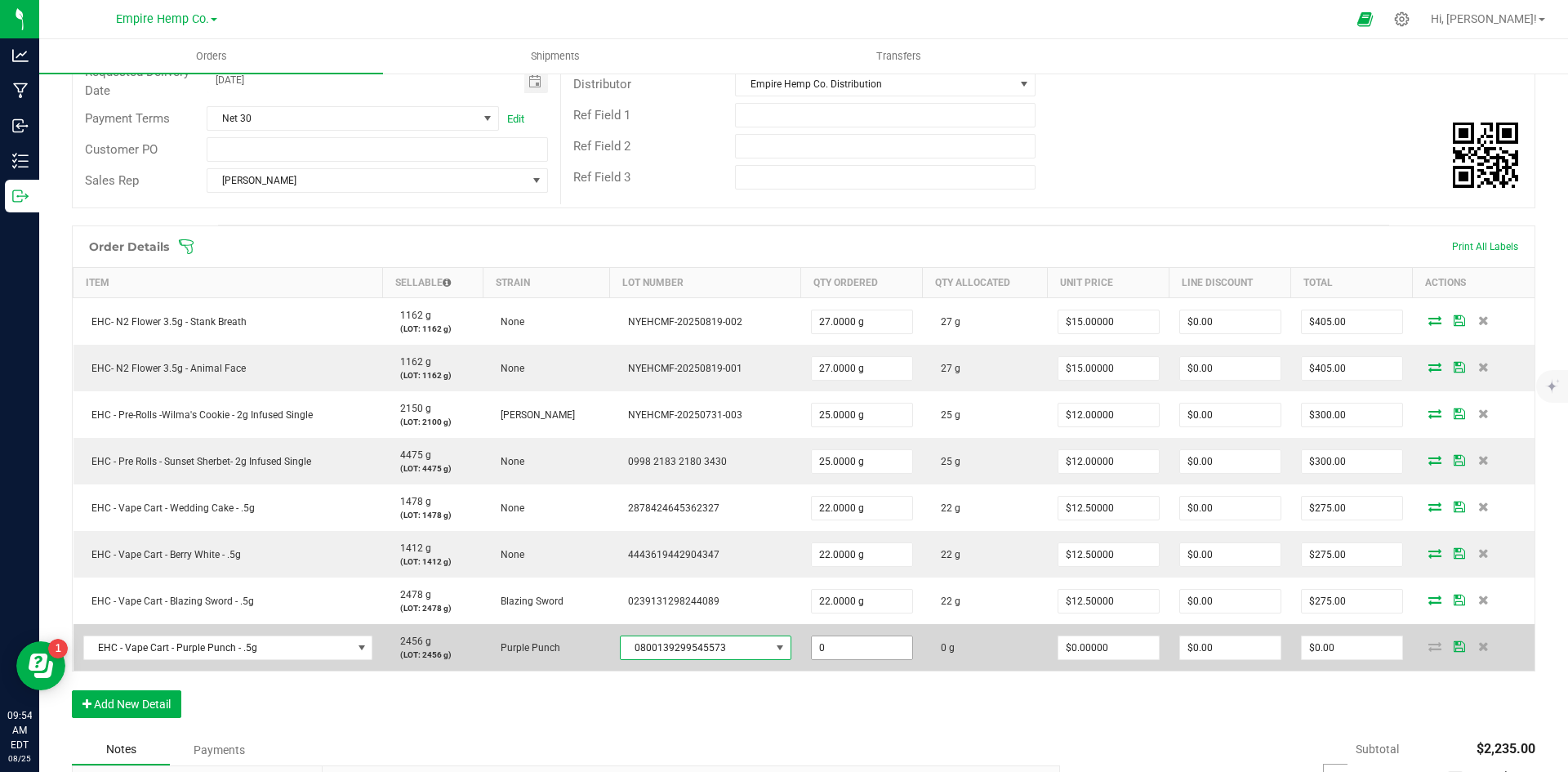
click at [848, 646] on input "0" at bounding box center [862, 647] width 100 height 23
type input "22.0000 g"
type input "0"
click at [1130, 644] on input "0" at bounding box center [1108, 647] width 100 height 23
click at [1116, 646] on input "0" at bounding box center [1108, 647] width 100 height 23
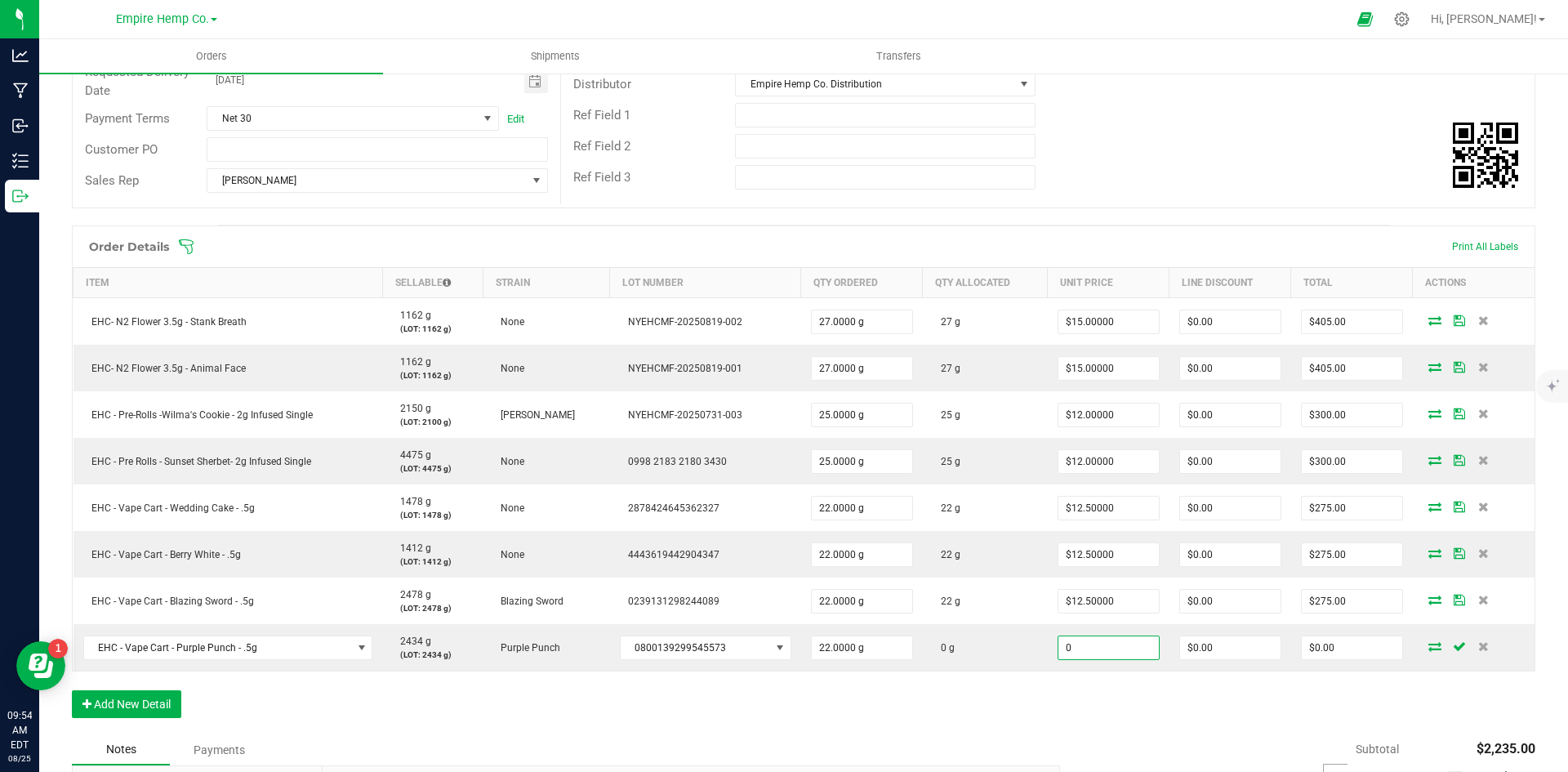
click at [1103, 653] on input "0" at bounding box center [1108, 647] width 100 height 23
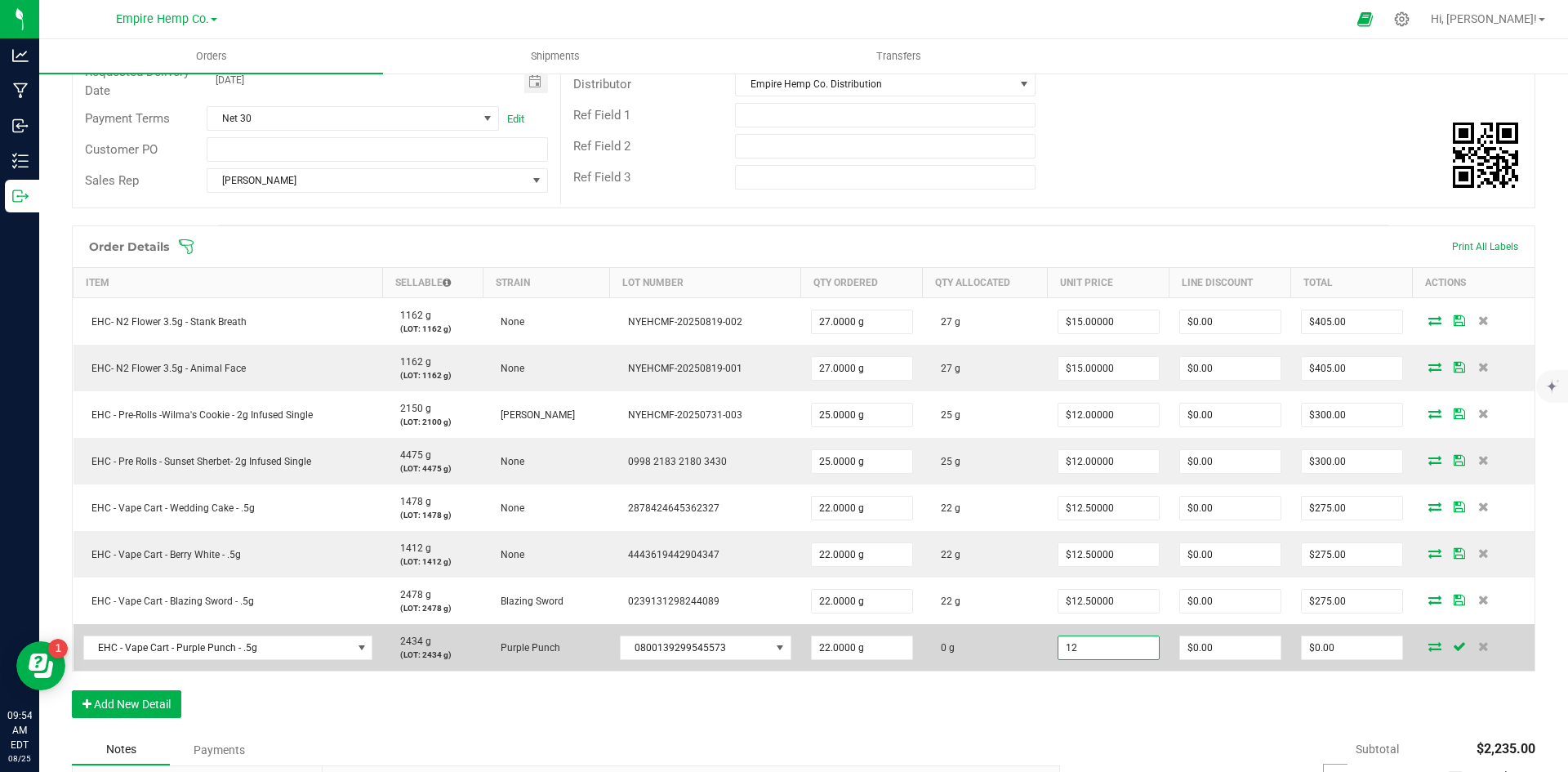
type input "$12.00000"
type input "0"
type input "$264.00"
click at [1429, 650] on icon at bounding box center [1434, 646] width 13 height 10
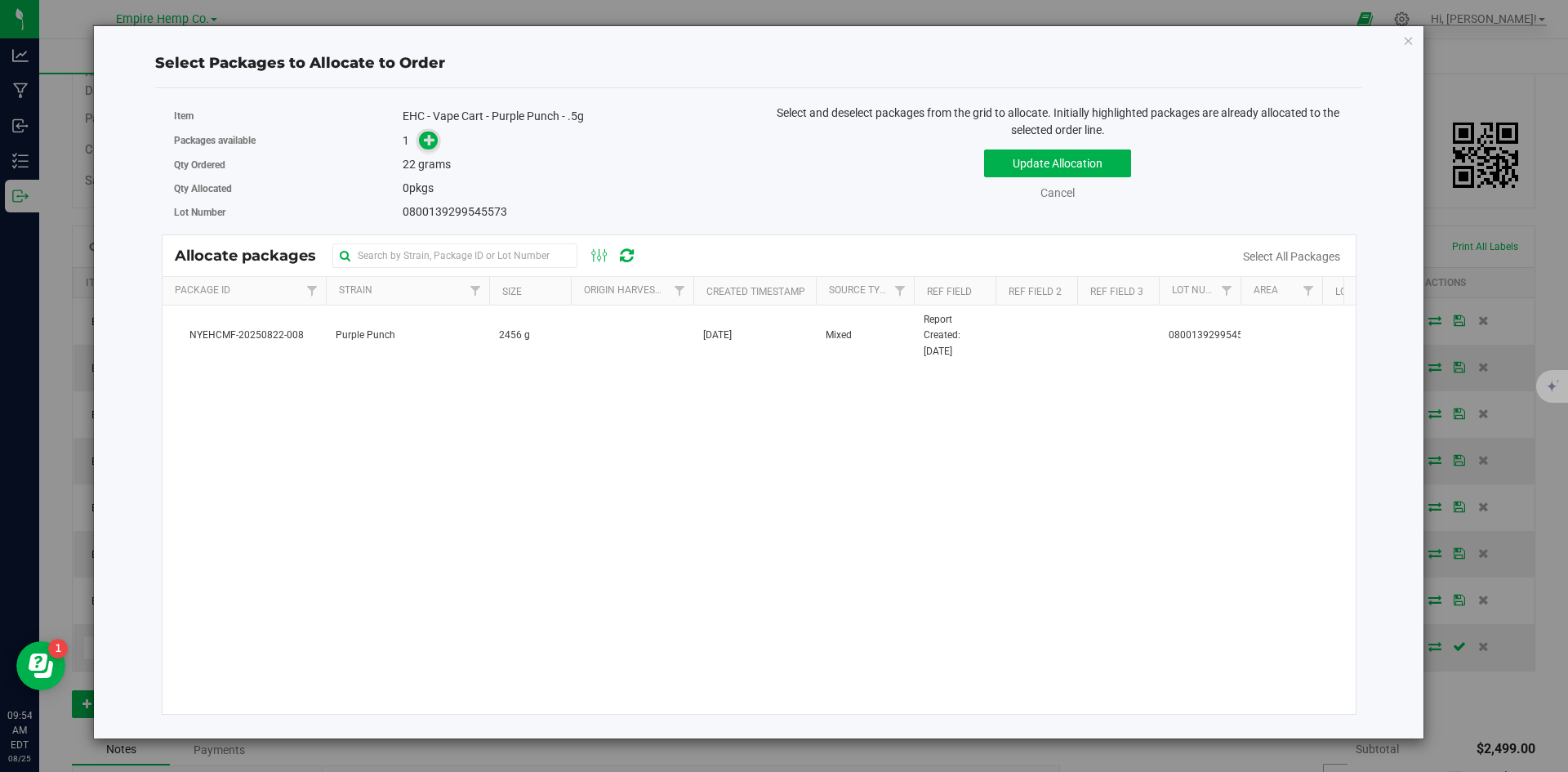
click at [429, 144] on icon at bounding box center [429, 139] width 11 height 11
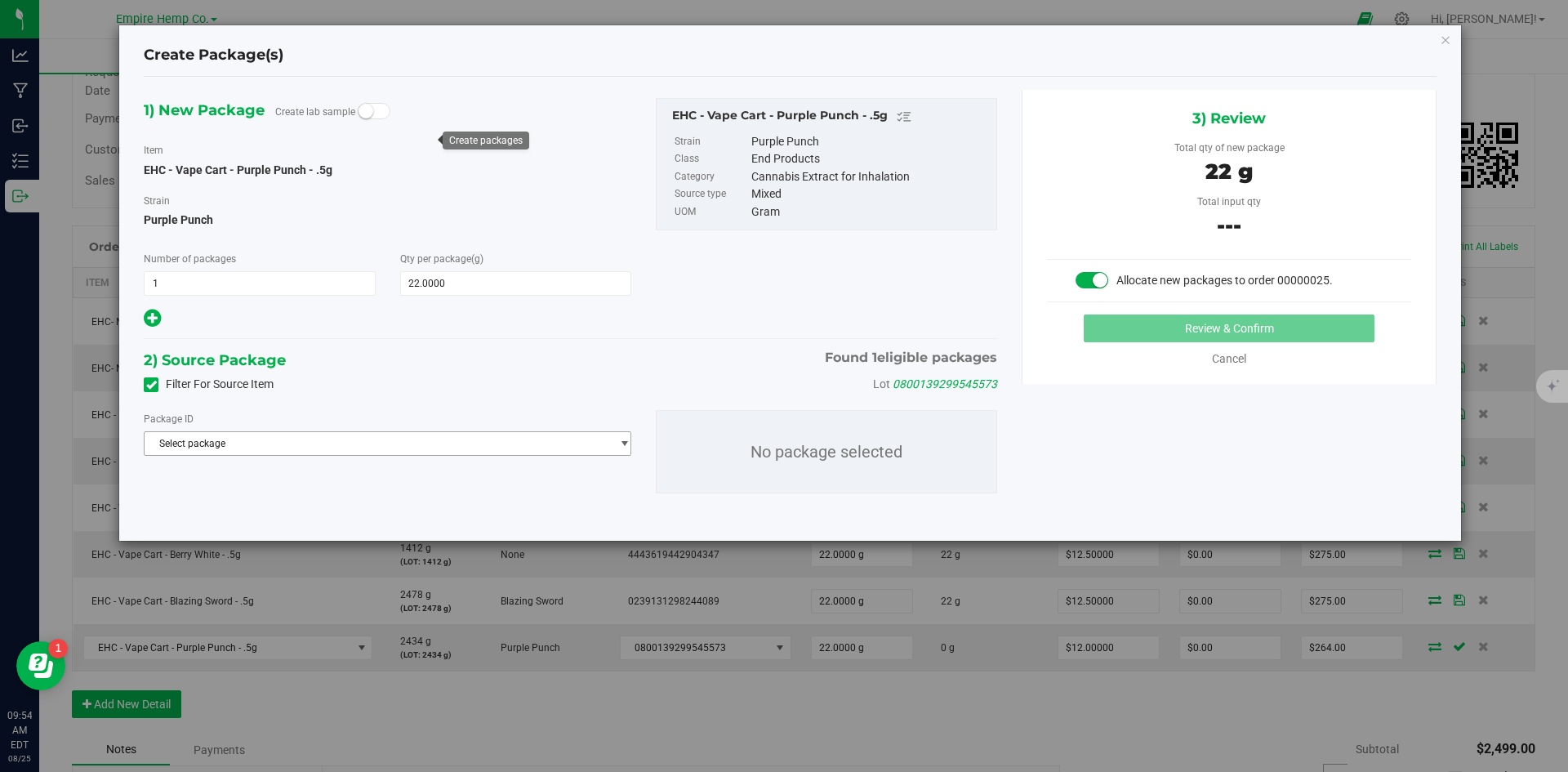
click at [436, 447] on span "Select package" at bounding box center [377, 444] width 465 height 23
click at [427, 506] on span "( EHC - Vape Cart - Purple Punch - .5g )" at bounding box center [356, 510] width 171 height 11
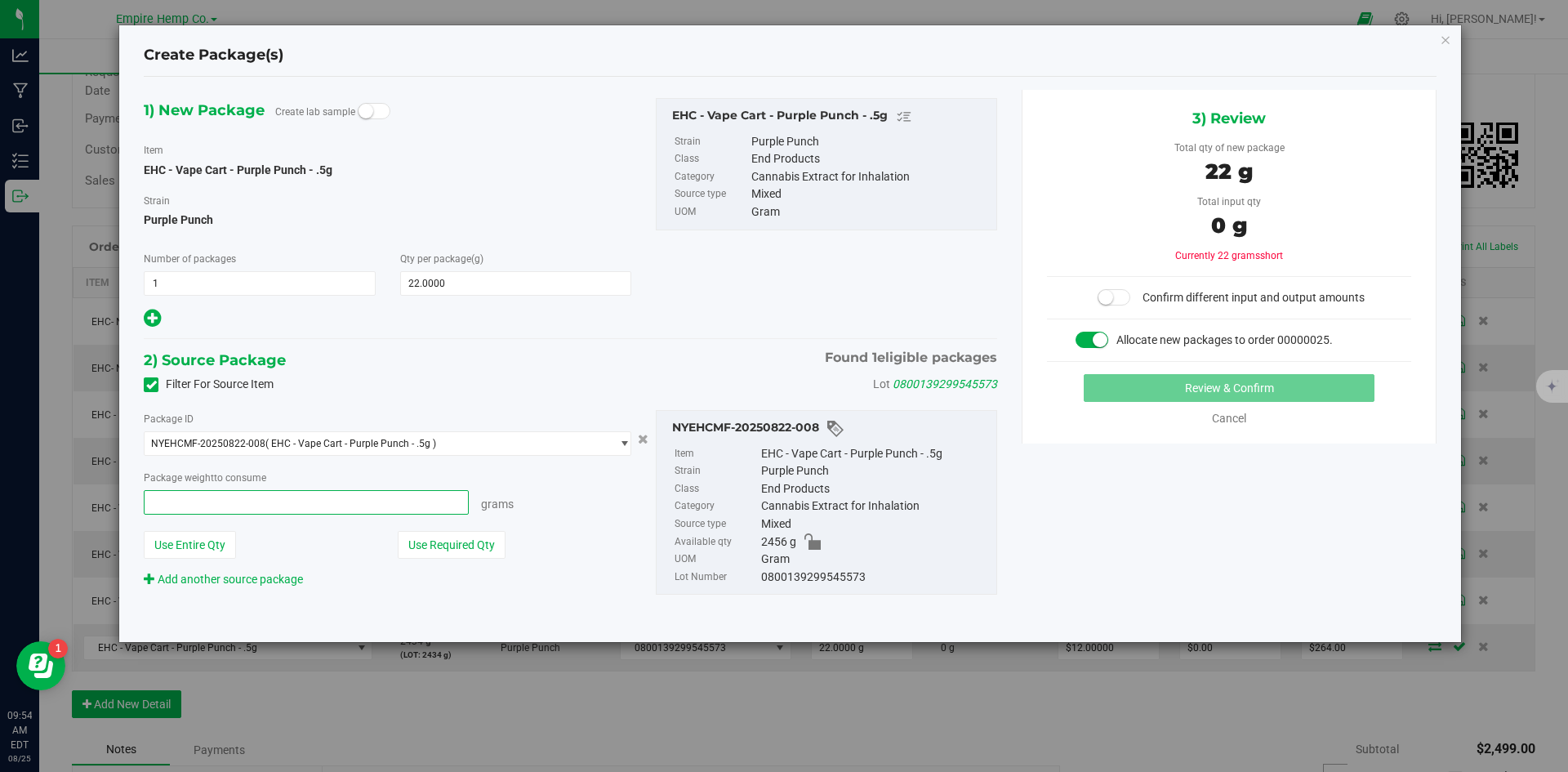
click at [400, 494] on span at bounding box center [306, 502] width 325 height 24
type input "22"
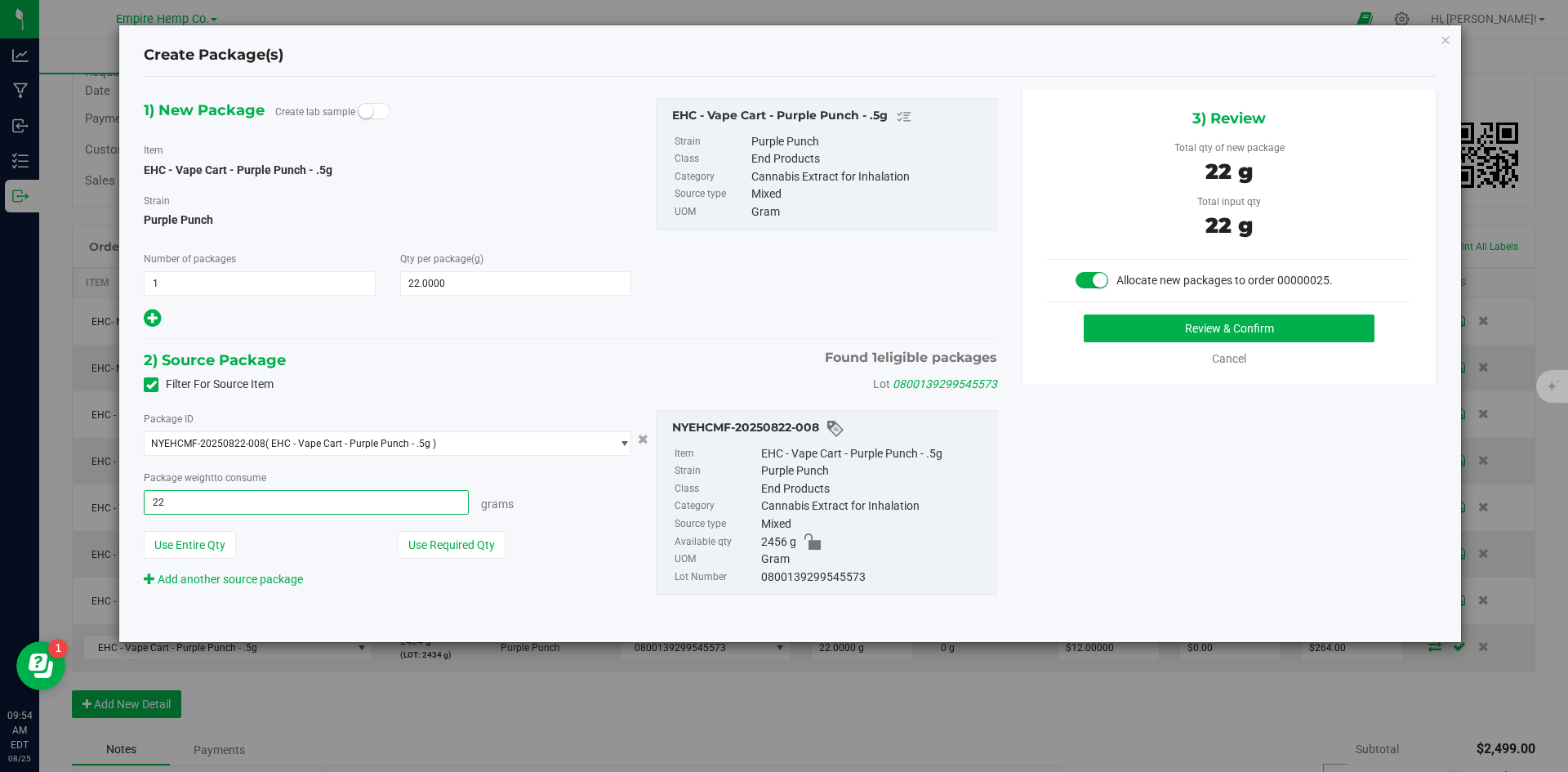
type input "22.0000 g"
click at [1371, 496] on div "1) New Package Create lab sample Item EHC - Vape Cart - Purple Punch - .5g [GEO…" at bounding box center [790, 360] width 1317 height 540
click at [1249, 322] on button "Review & Confirm" at bounding box center [1229, 328] width 291 height 28
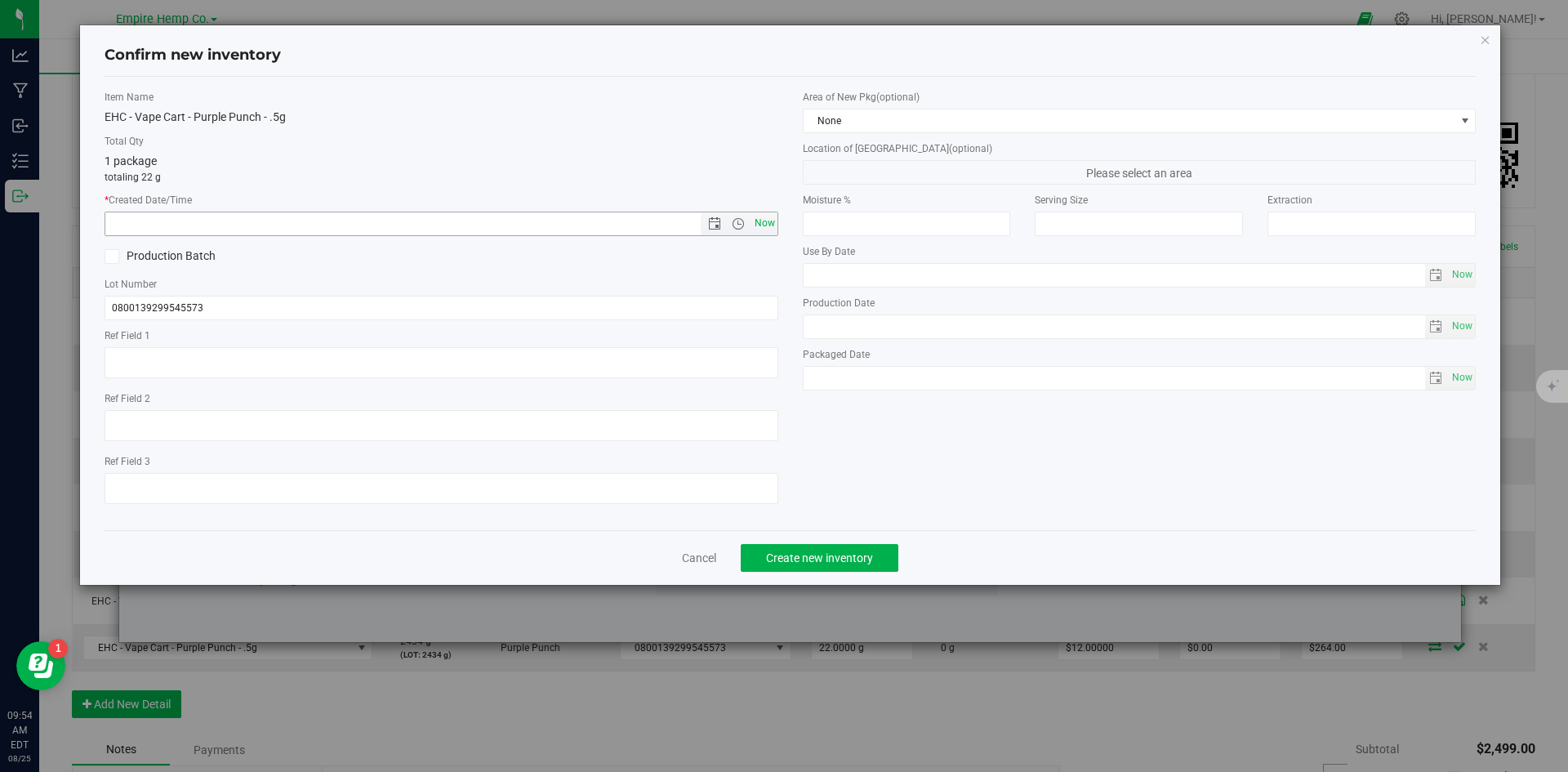
click at [763, 227] on span "Now" at bounding box center [764, 223] width 28 height 24
type input "[DATE] 9:54 AM"
click at [856, 561] on span "Create new inventory" at bounding box center [819, 558] width 107 height 13
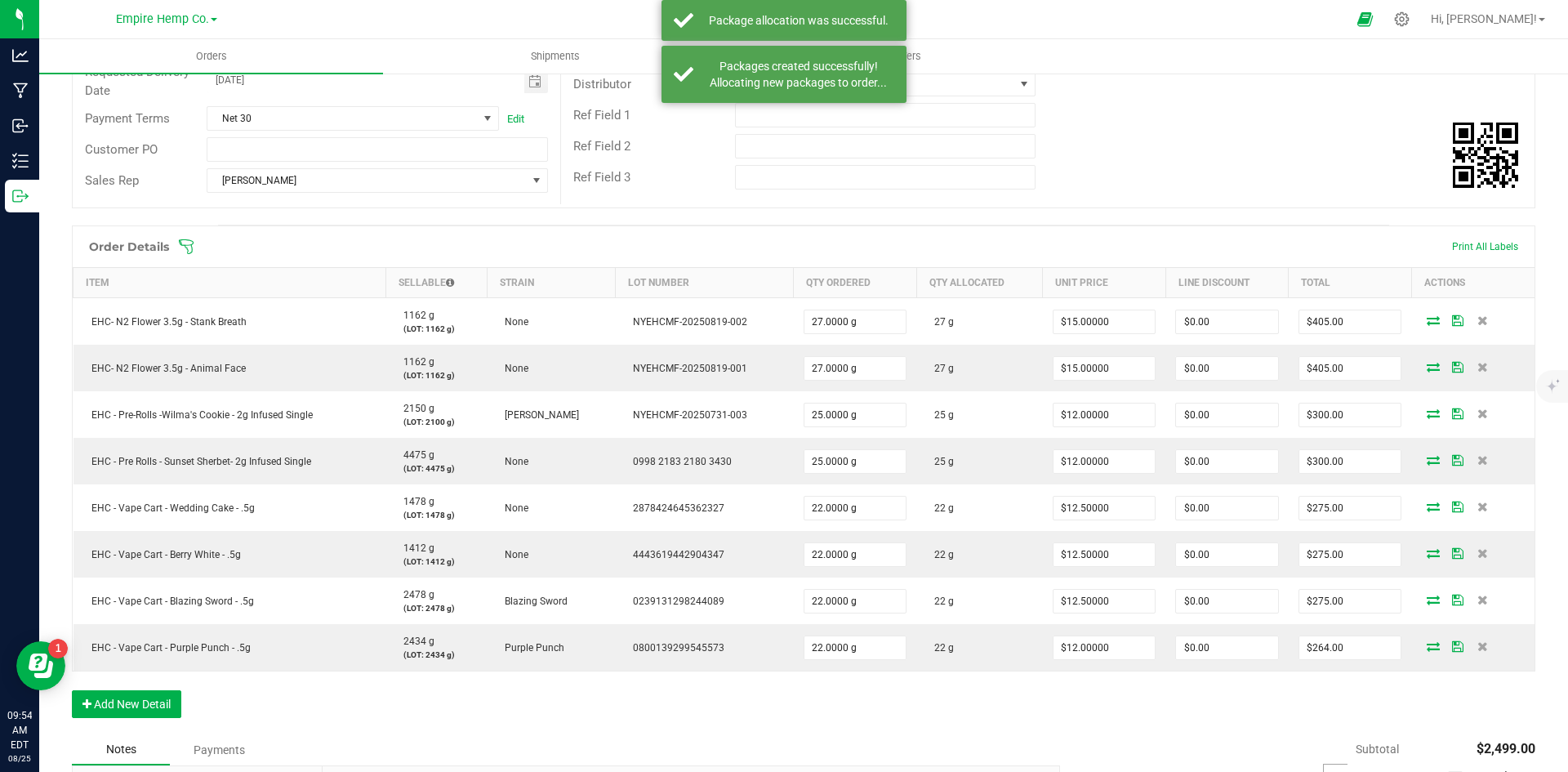
click at [1256, 132] on div "Ref Field 2" at bounding box center [1047, 146] width 973 height 31
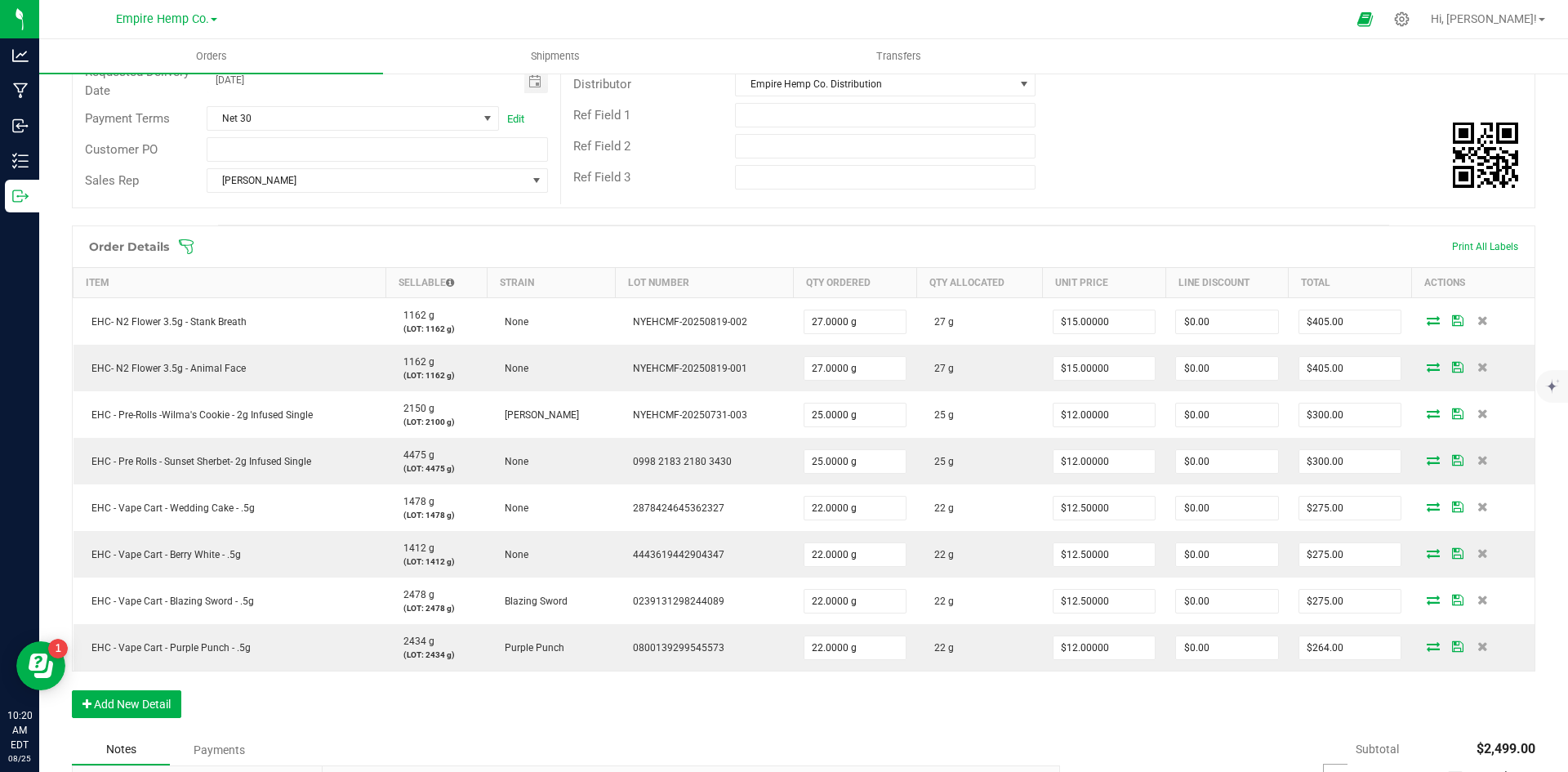
click at [1244, 186] on div "Ref Field 3" at bounding box center [1047, 178] width 973 height 31
click at [138, 708] on button "Add New Detail" at bounding box center [126, 704] width 110 height 28
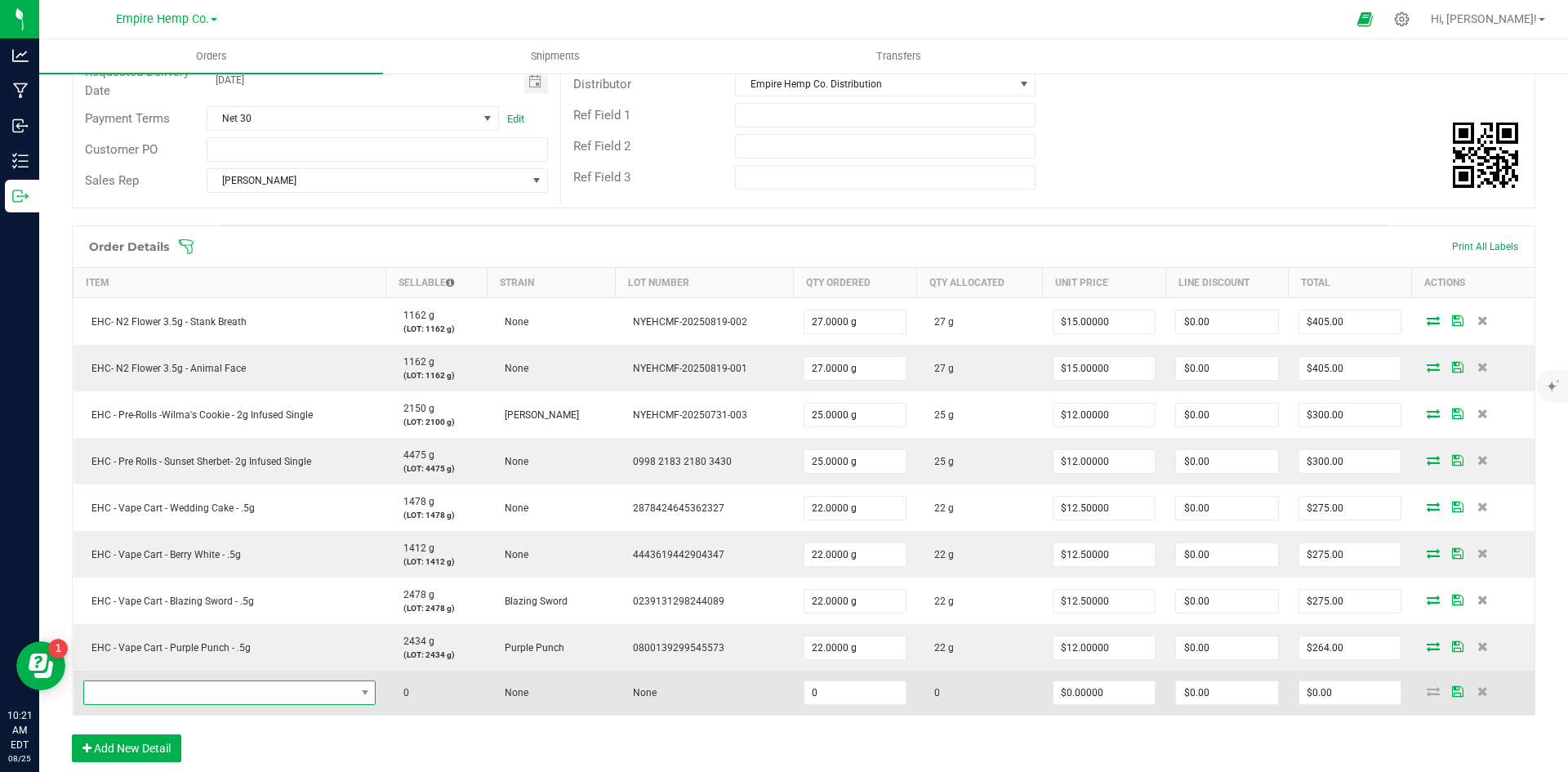
click at [155, 693] on span "NO DATA FOUND" at bounding box center [220, 693] width 271 height 23
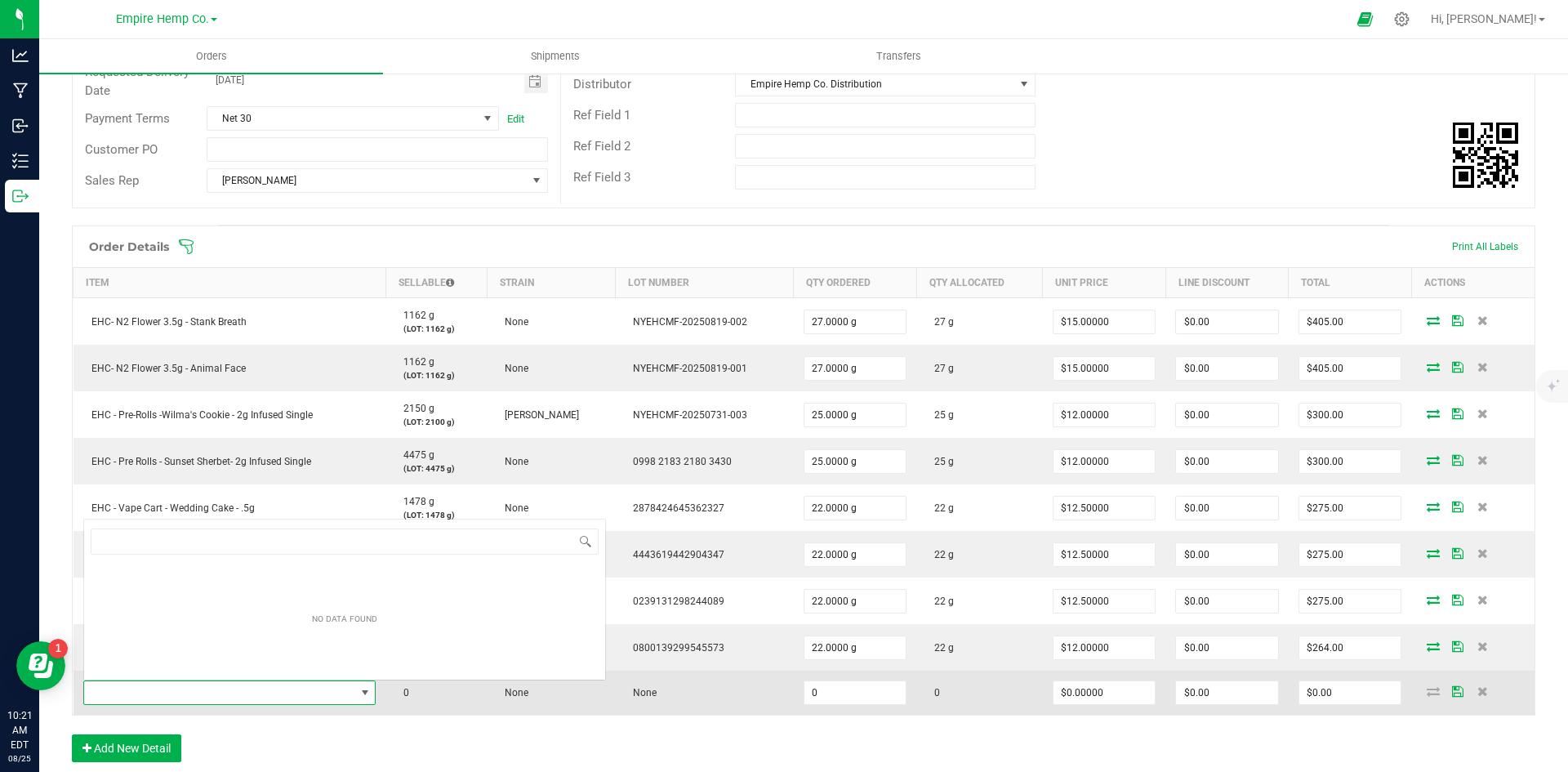
scroll to position [24, 287]
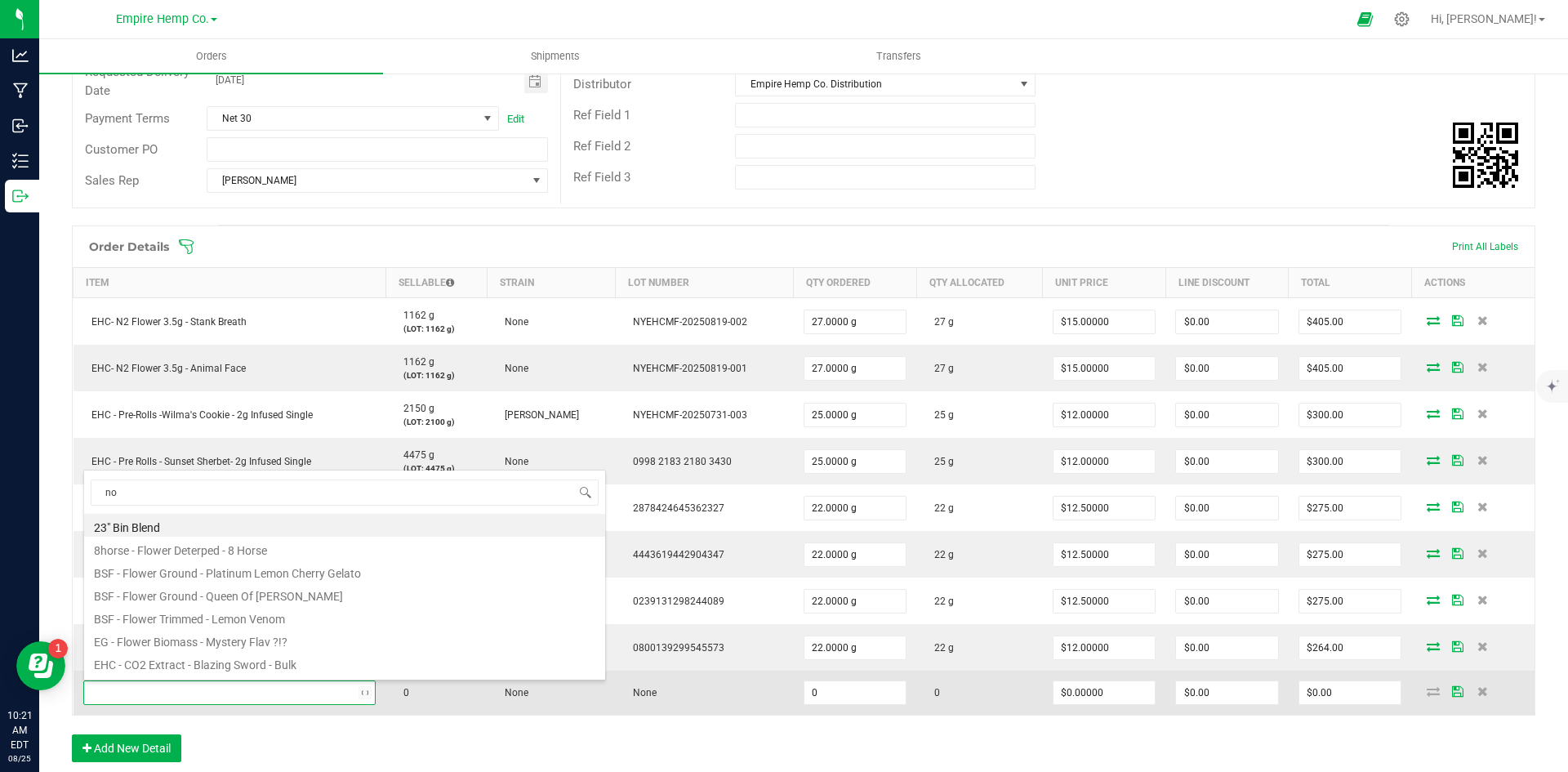
type input "nor"
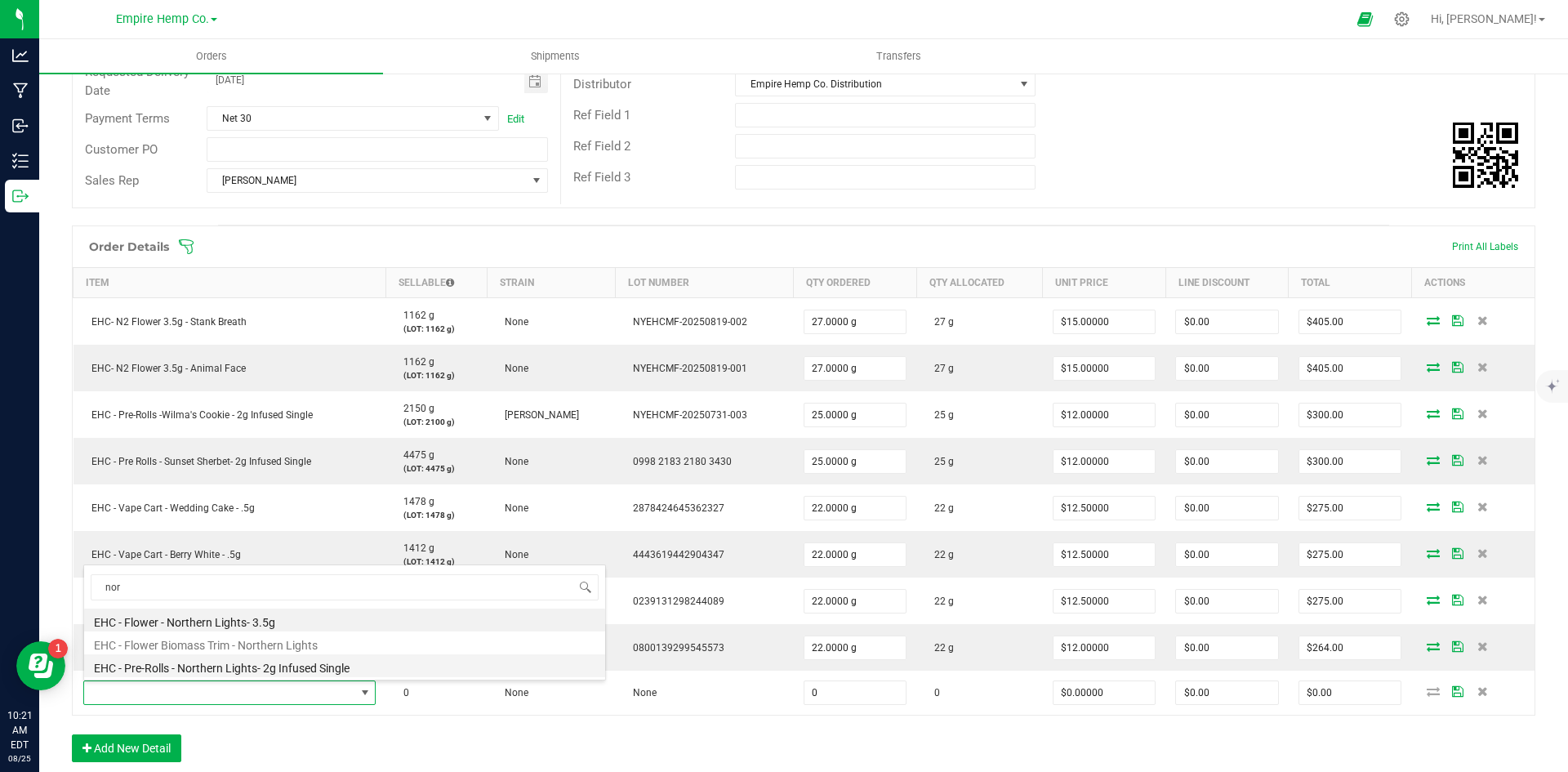
click at [215, 667] on li "EHC - Pre-Rolls - Northern Lights- 2g Infused Single" at bounding box center [345, 666] width 521 height 23
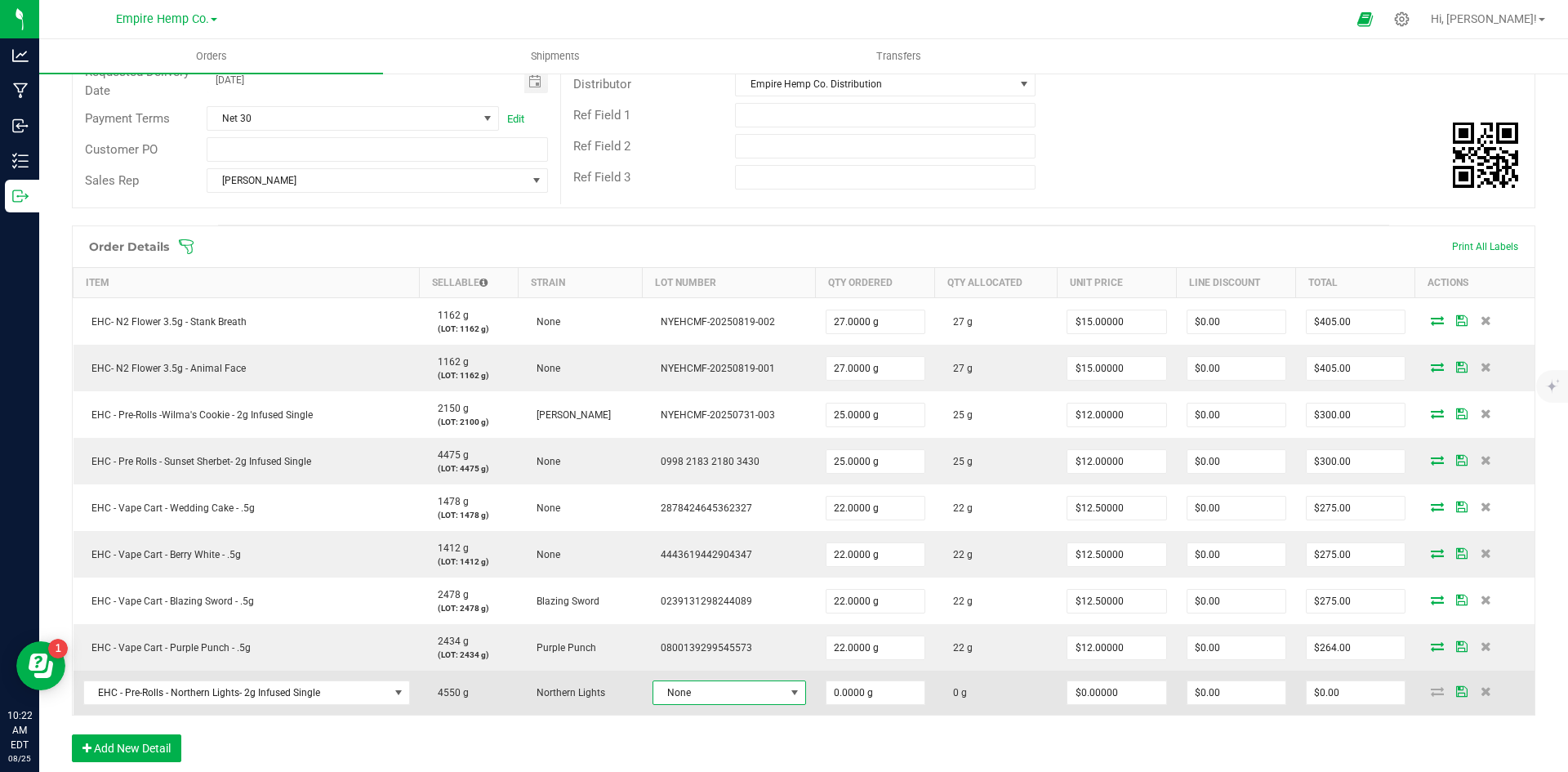
click at [731, 692] on span "None" at bounding box center [719, 693] width 132 height 23
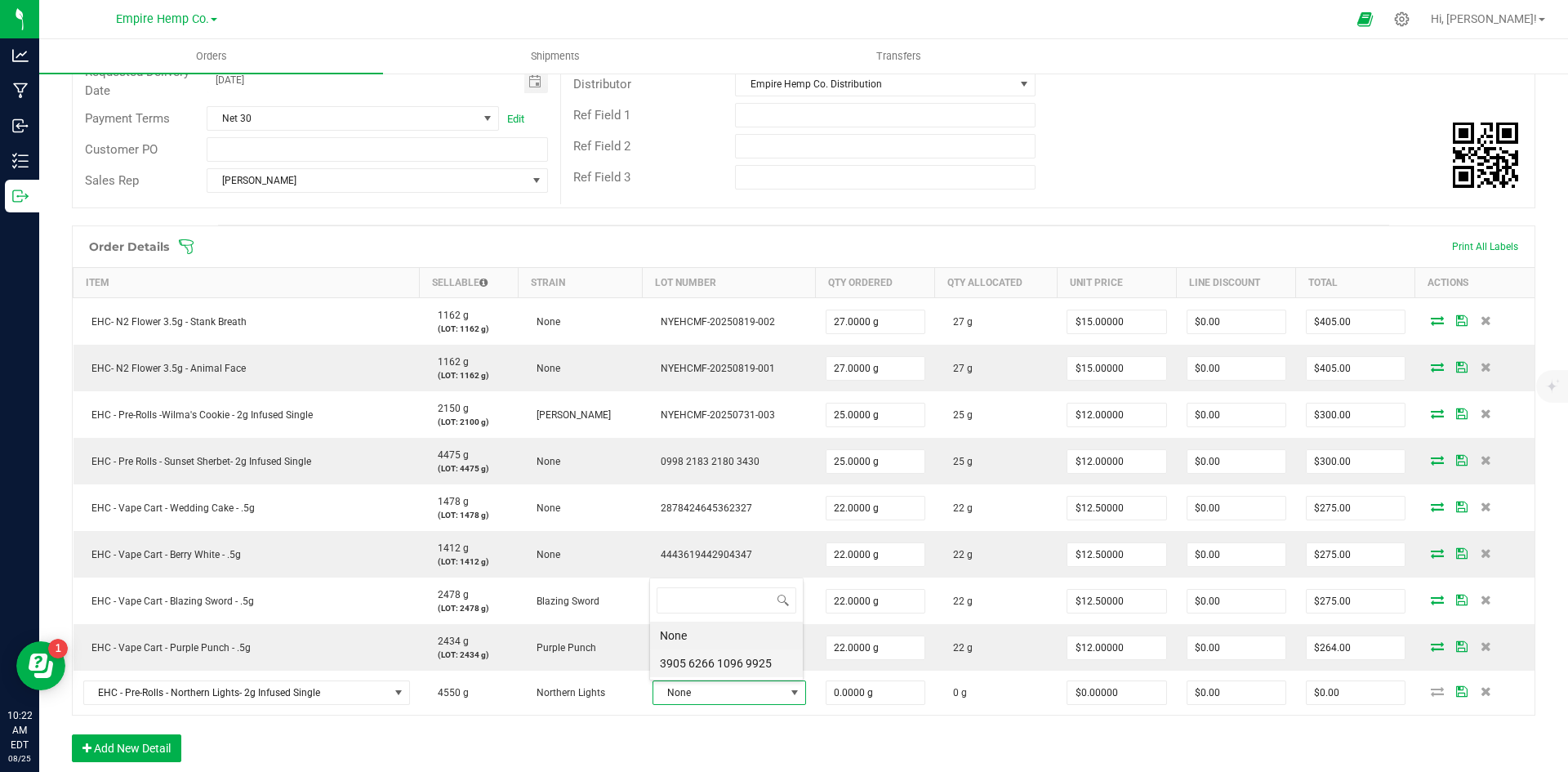
click at [743, 664] on 9925 "3905 6266 1096 9925" at bounding box center [726, 663] width 152 height 28
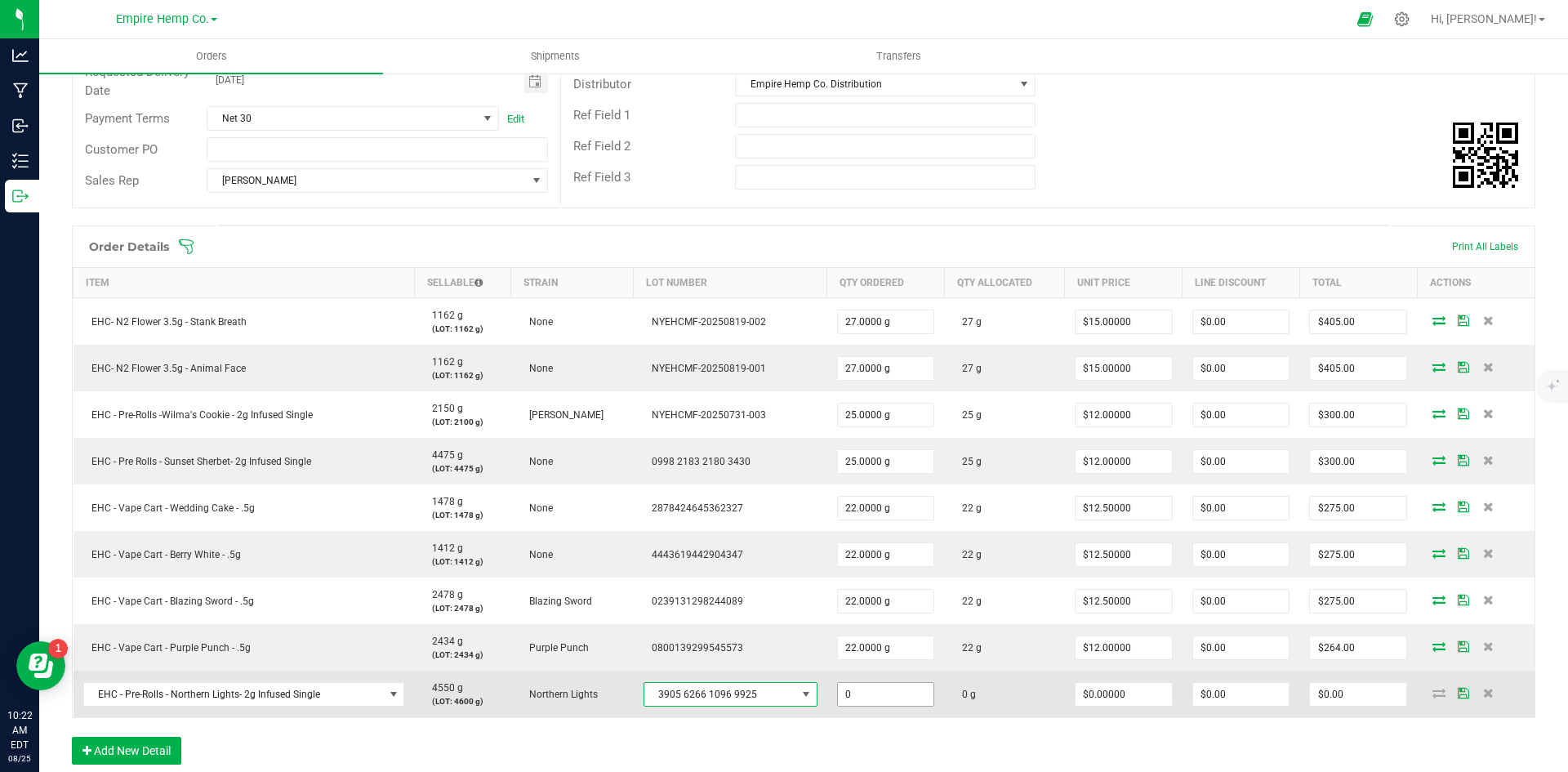
click at [887, 694] on input "0" at bounding box center [886, 694] width 97 height 23
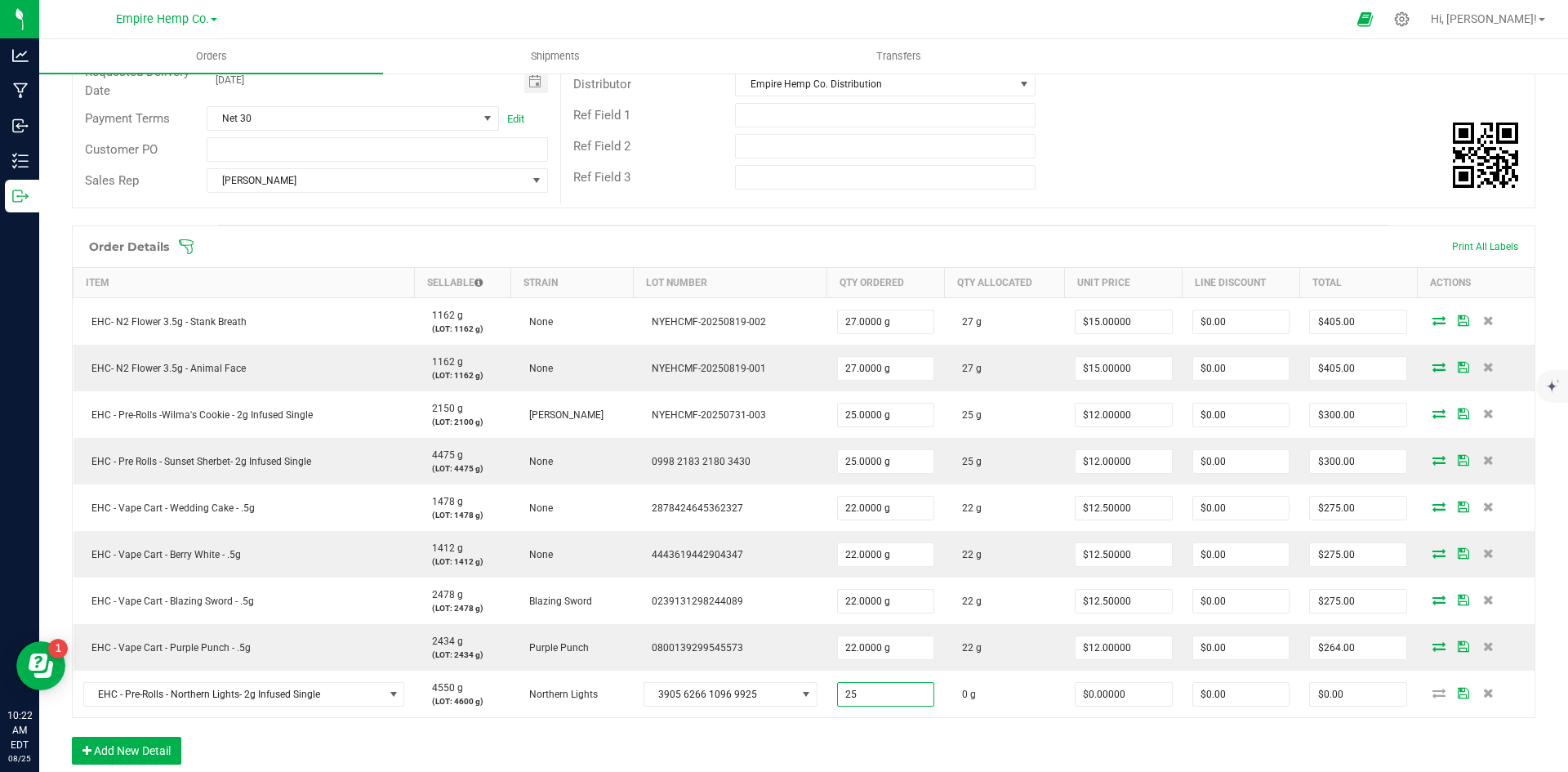
type input "25.0000 g"
click at [909, 740] on div "Order Details Print All Labels Item Sellable Strain Lot Number Qty Ordered Qty …" at bounding box center [803, 503] width 1463 height 555
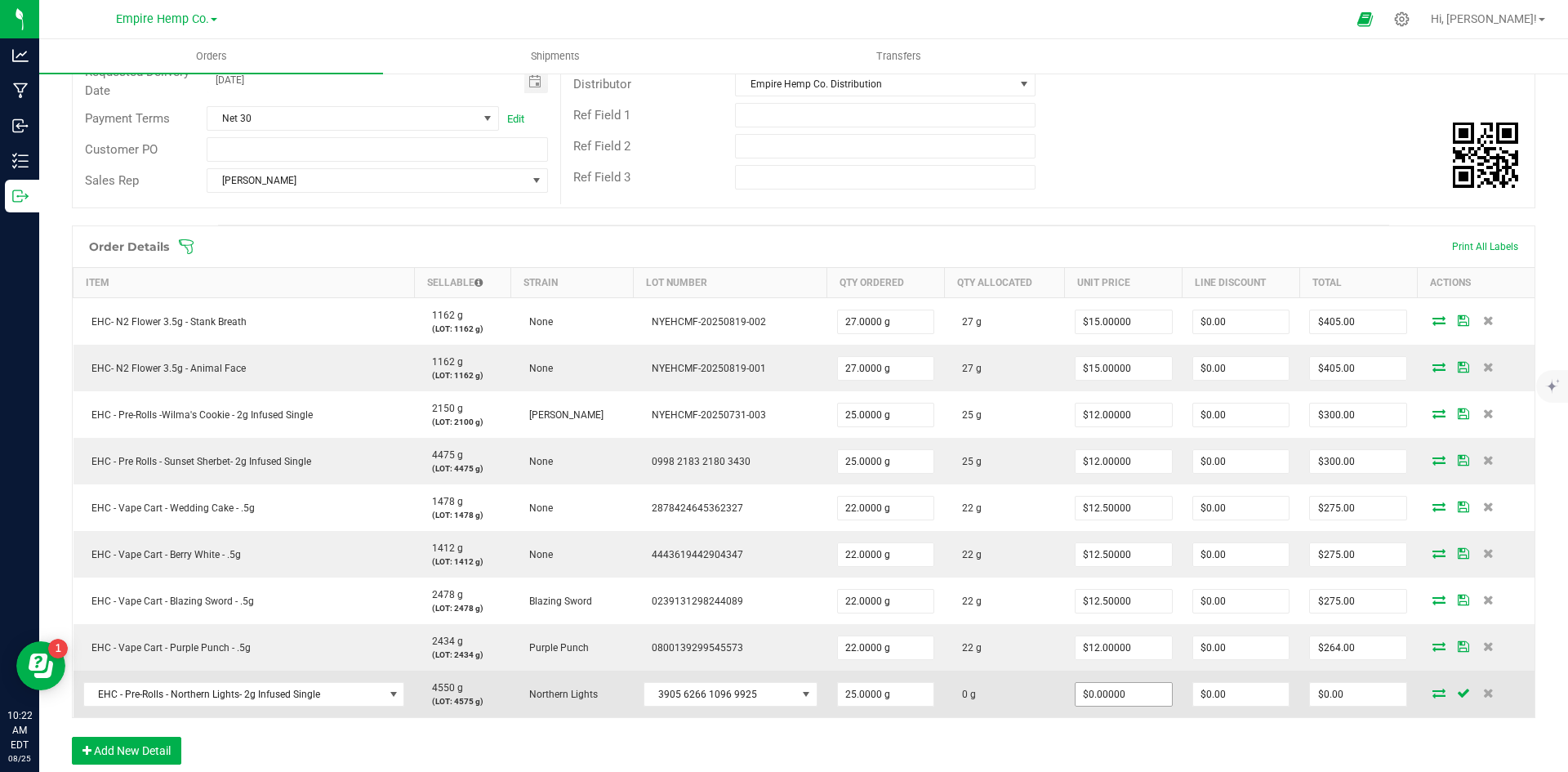
type input "0"
click at [1150, 698] on input "0" at bounding box center [1124, 694] width 97 height 23
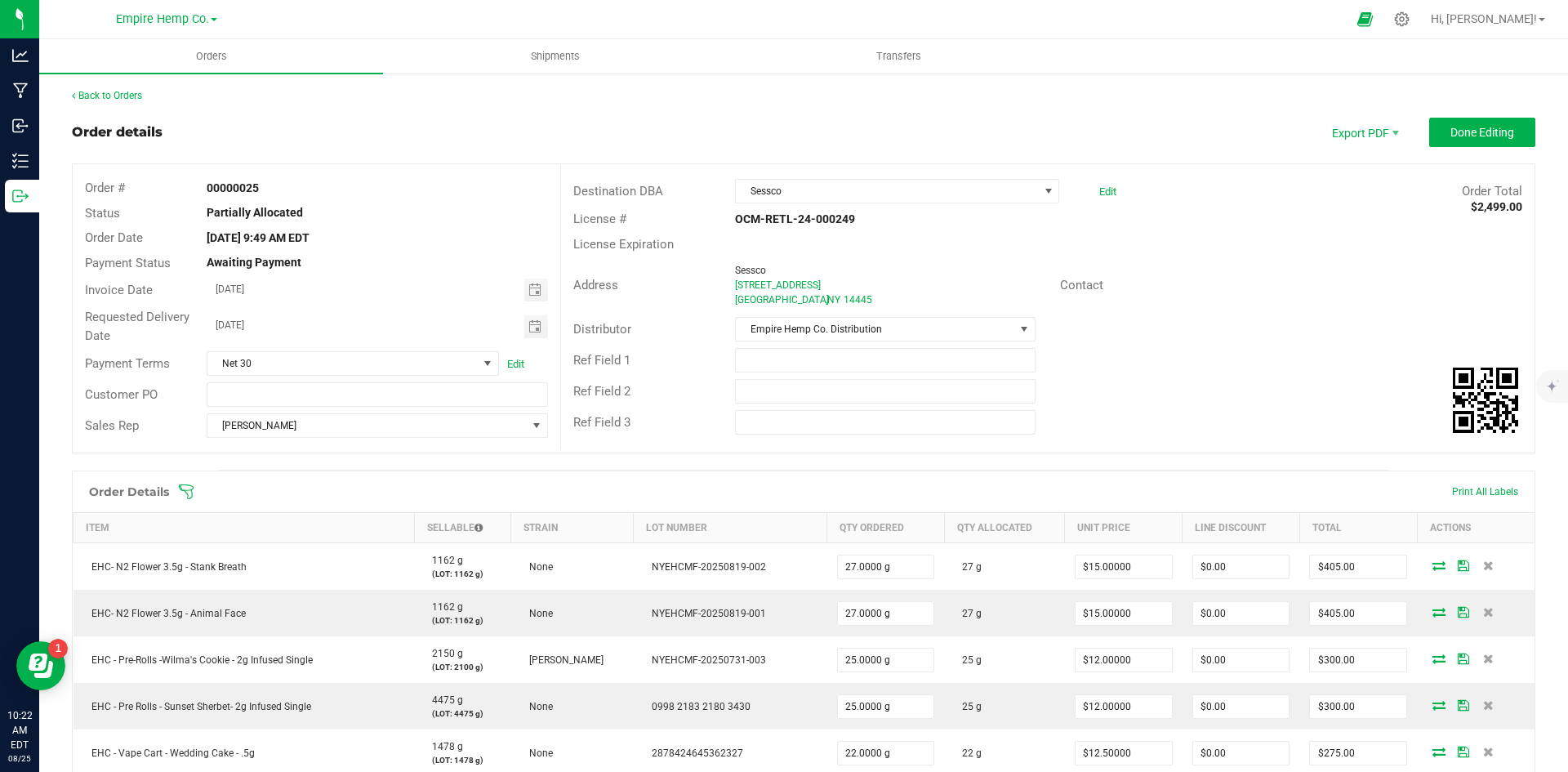
scroll to position [245, 0]
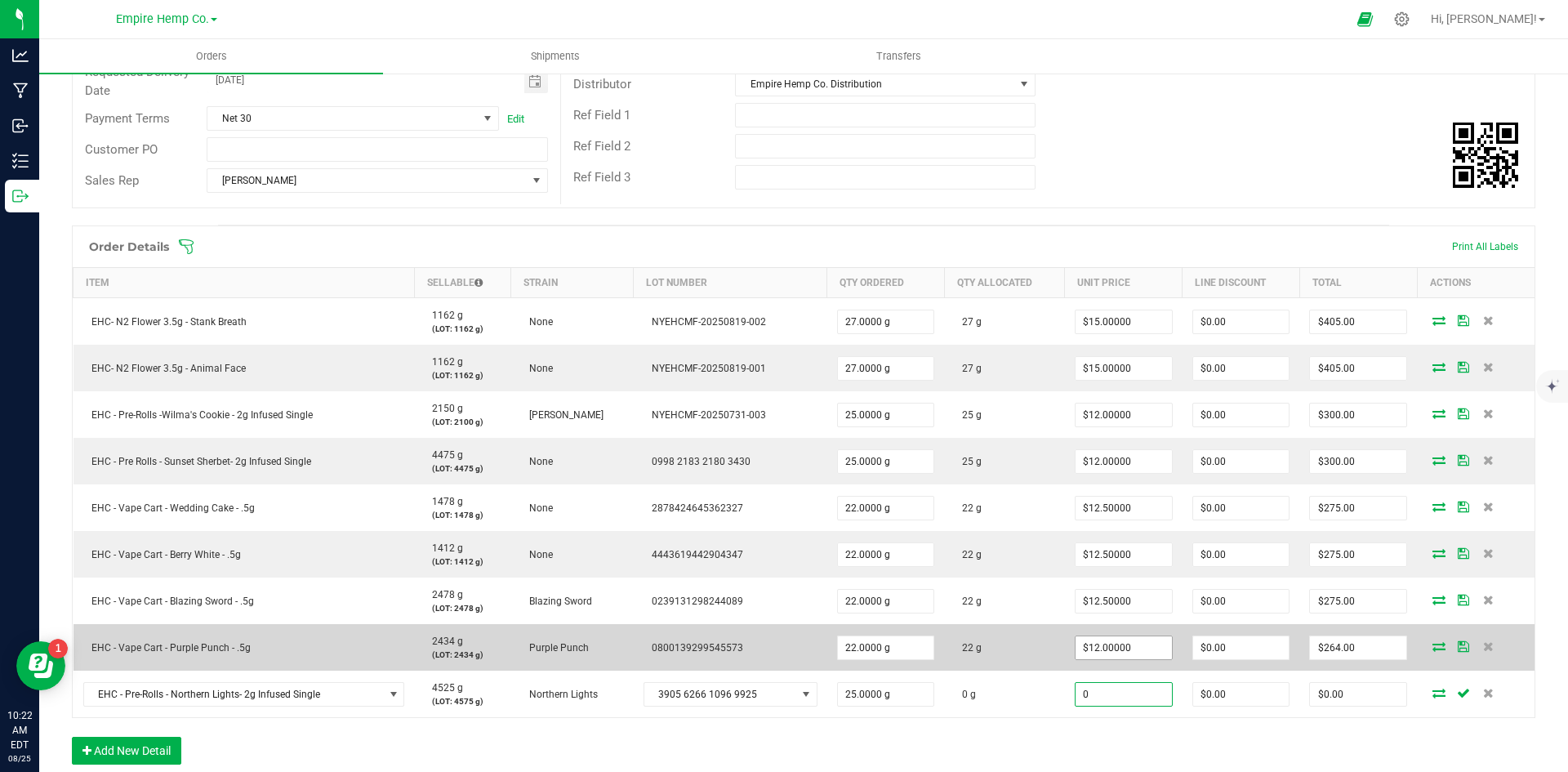
type input "12"
type input "$0.00000"
click at [1141, 653] on input "12" at bounding box center [1124, 647] width 97 height 23
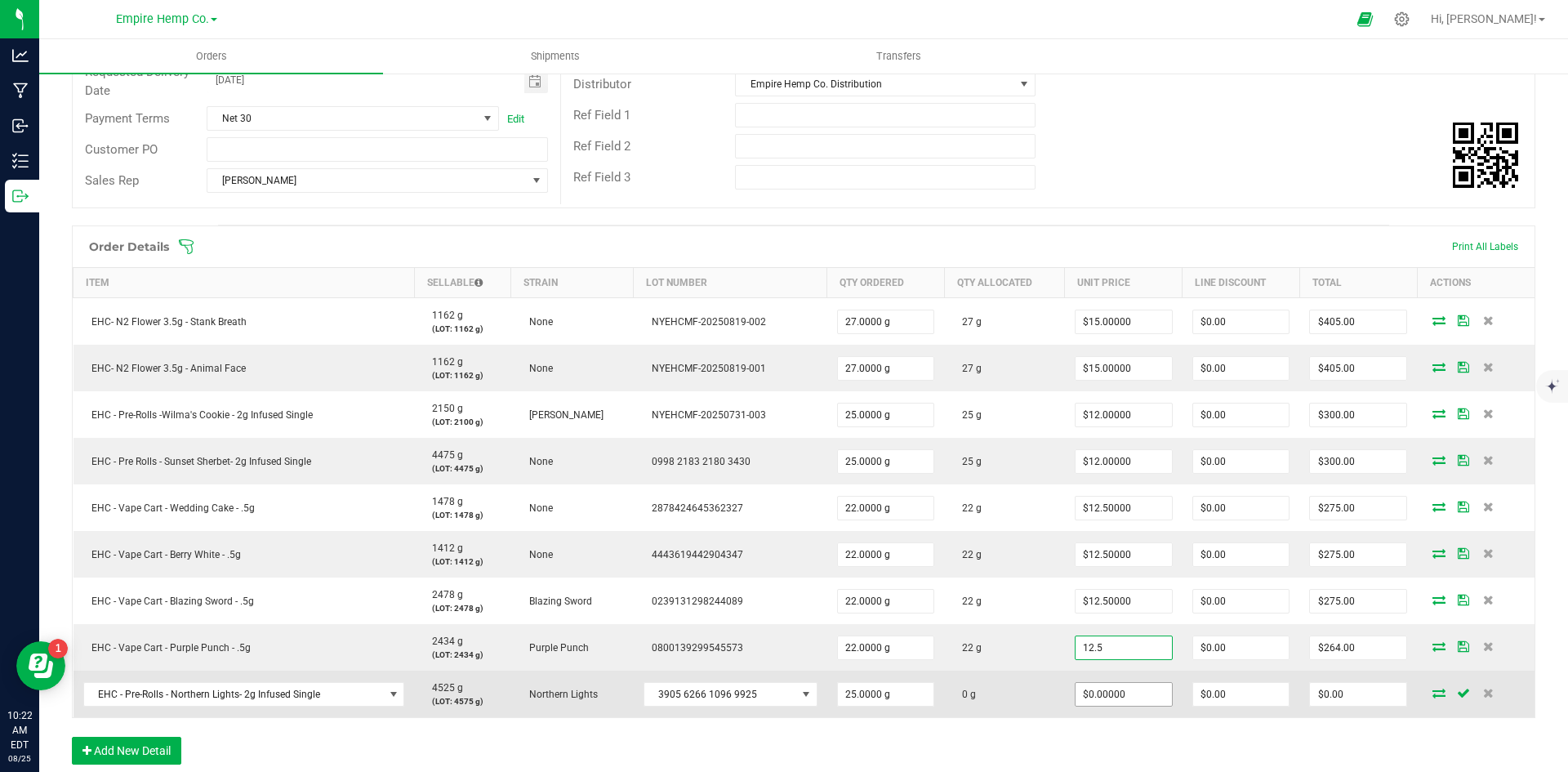
type input "$12.50000"
type input "$275.00"
click at [1138, 691] on input "0" at bounding box center [1124, 694] width 97 height 23
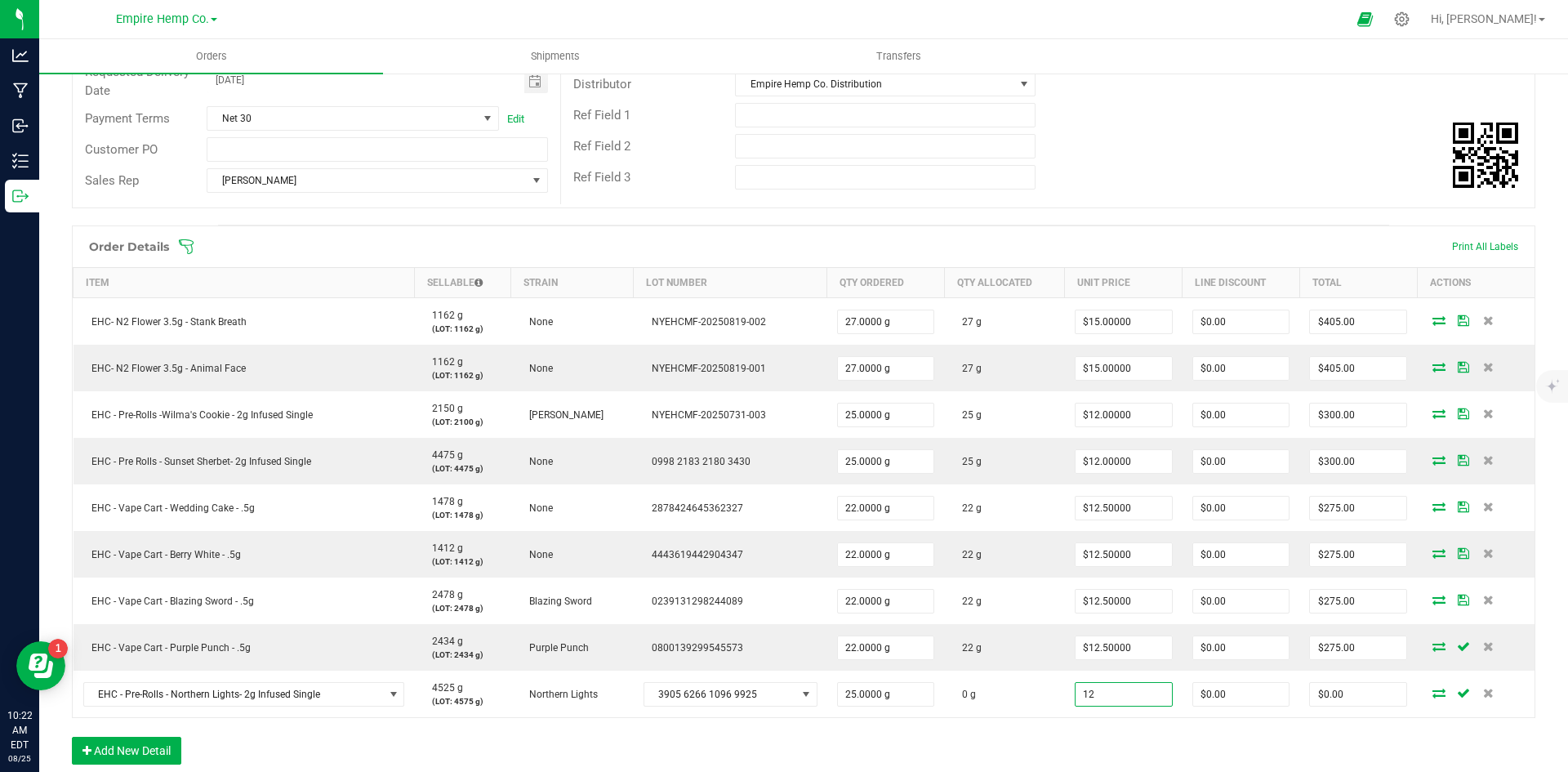
type input "$12.00000"
type input "$300.00"
click at [1208, 737] on div "Order Details Print All Labels Item Sellable Strain Lot Number Qty Ordered Qty …" at bounding box center [803, 503] width 1463 height 555
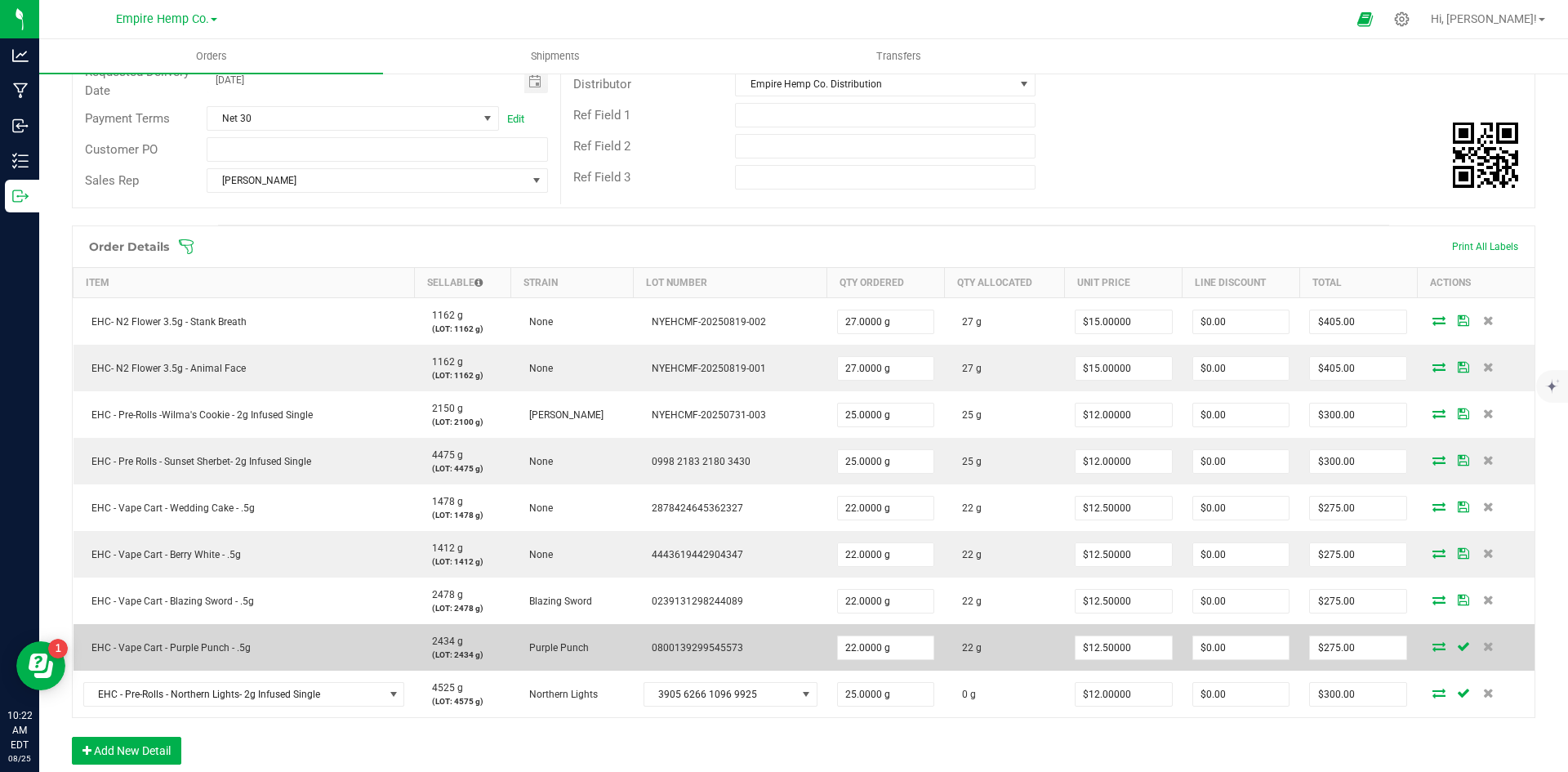
click at [1432, 645] on icon at bounding box center [1438, 646] width 13 height 10
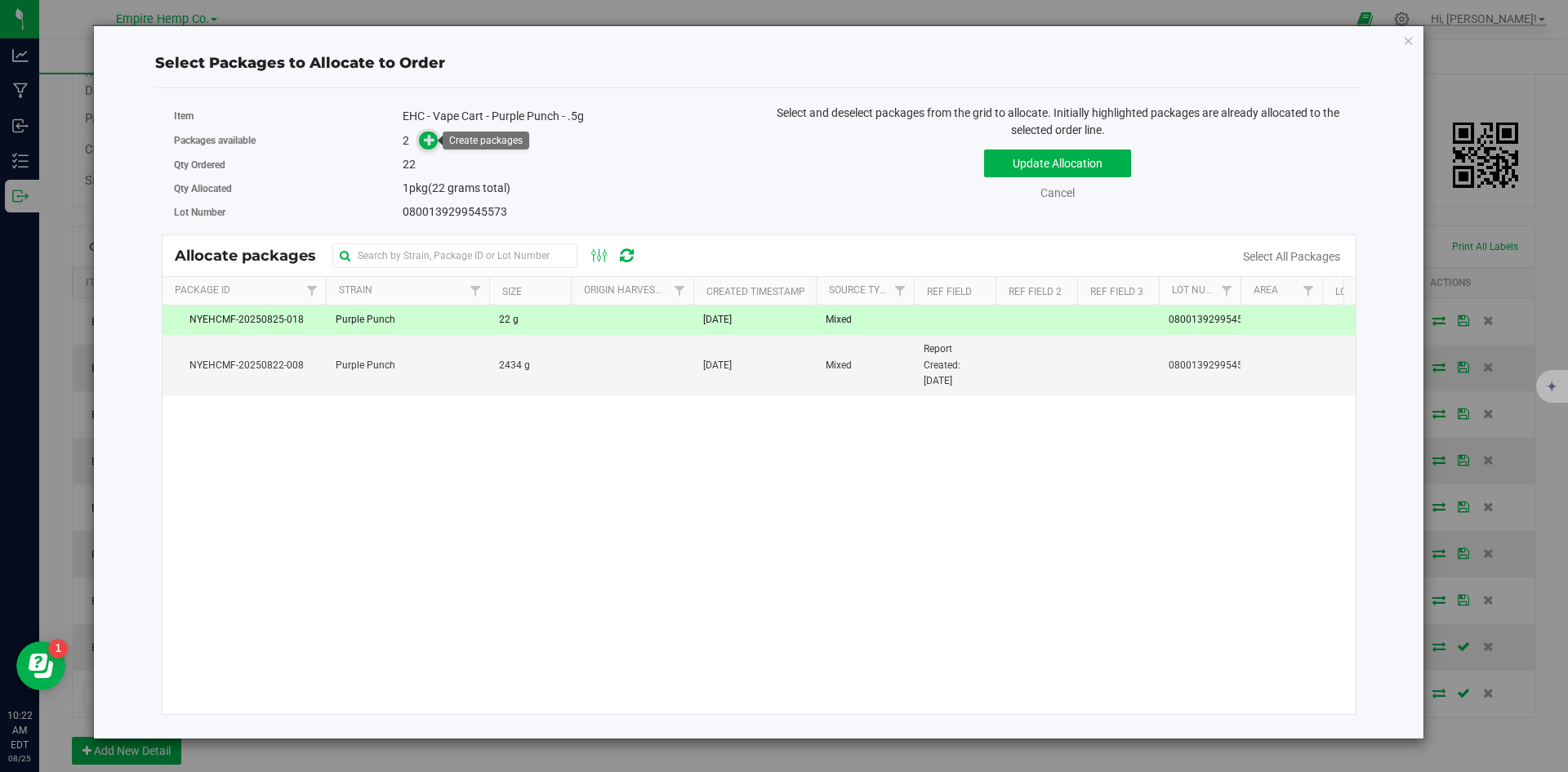
click at [433, 145] on icon at bounding box center [429, 139] width 11 height 11
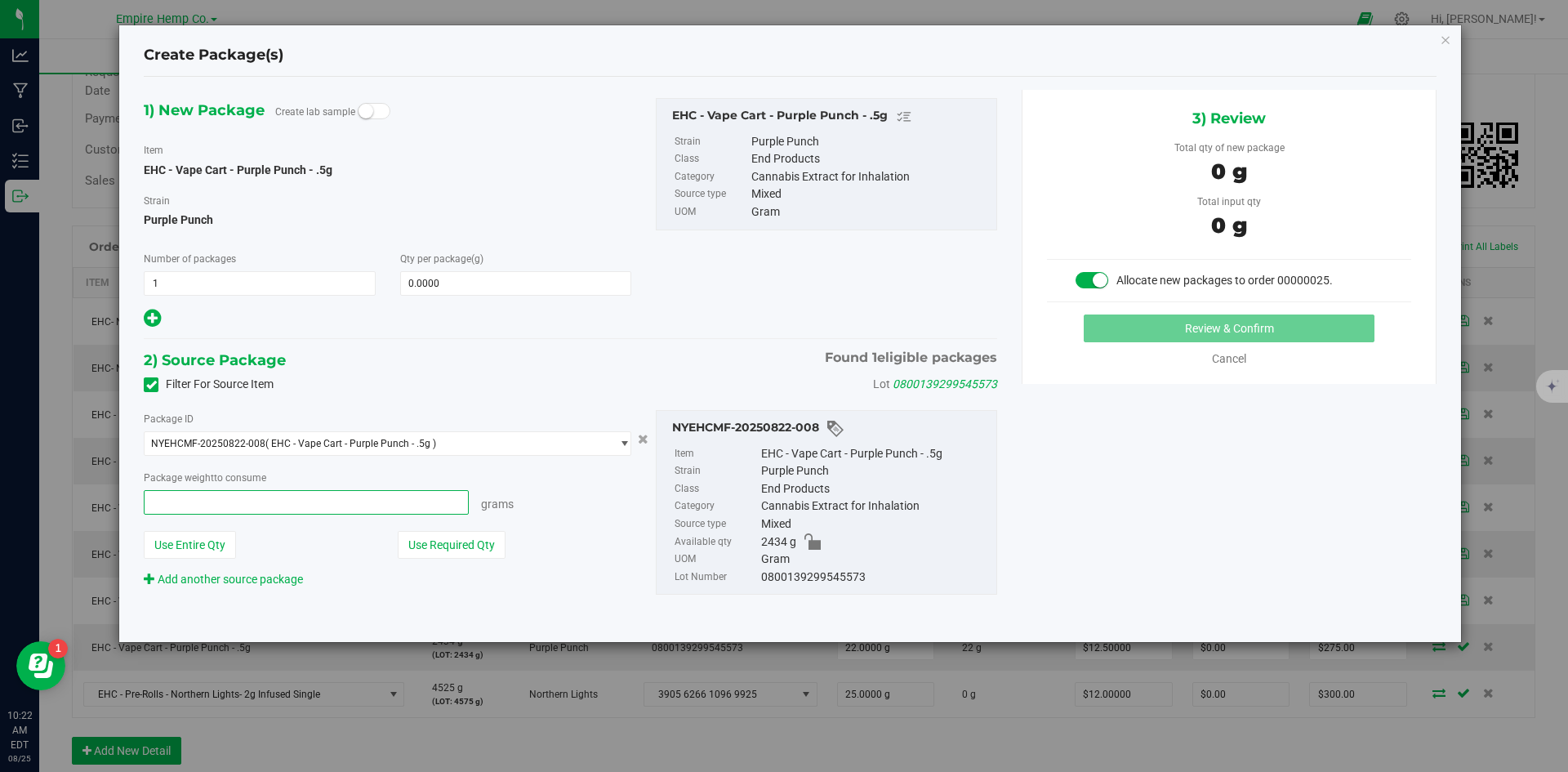
click at [405, 506] on span at bounding box center [306, 502] width 325 height 24
type input "0.0000 g"
click at [1443, 42] on icon "button" at bounding box center [1445, 39] width 11 height 19
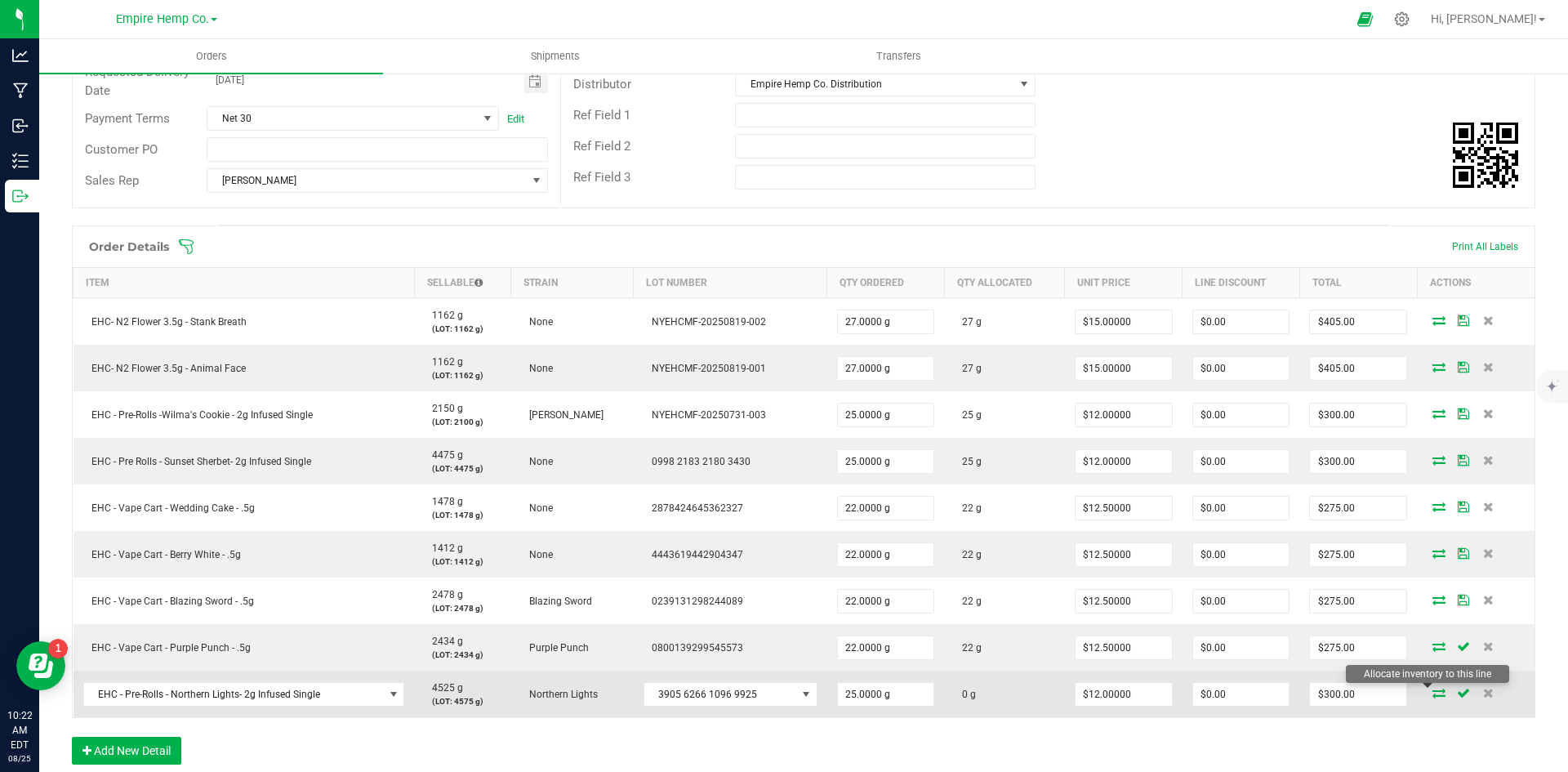
click at [1433, 691] on icon at bounding box center [1438, 692] width 13 height 10
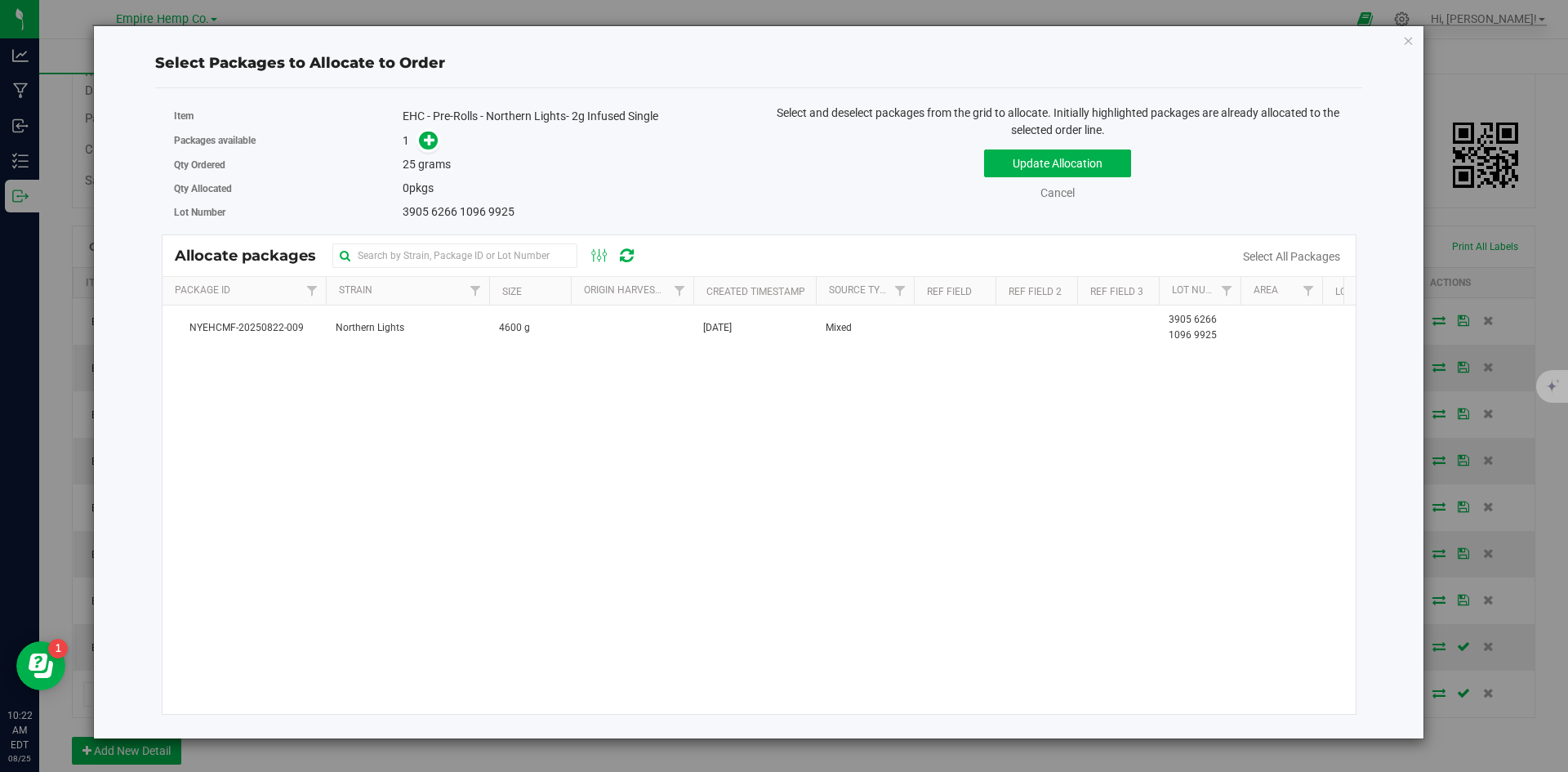
click at [439, 140] on div "1" at bounding box center [574, 141] width 344 height 19
click at [421, 139] on span at bounding box center [429, 141] width 19 height 19
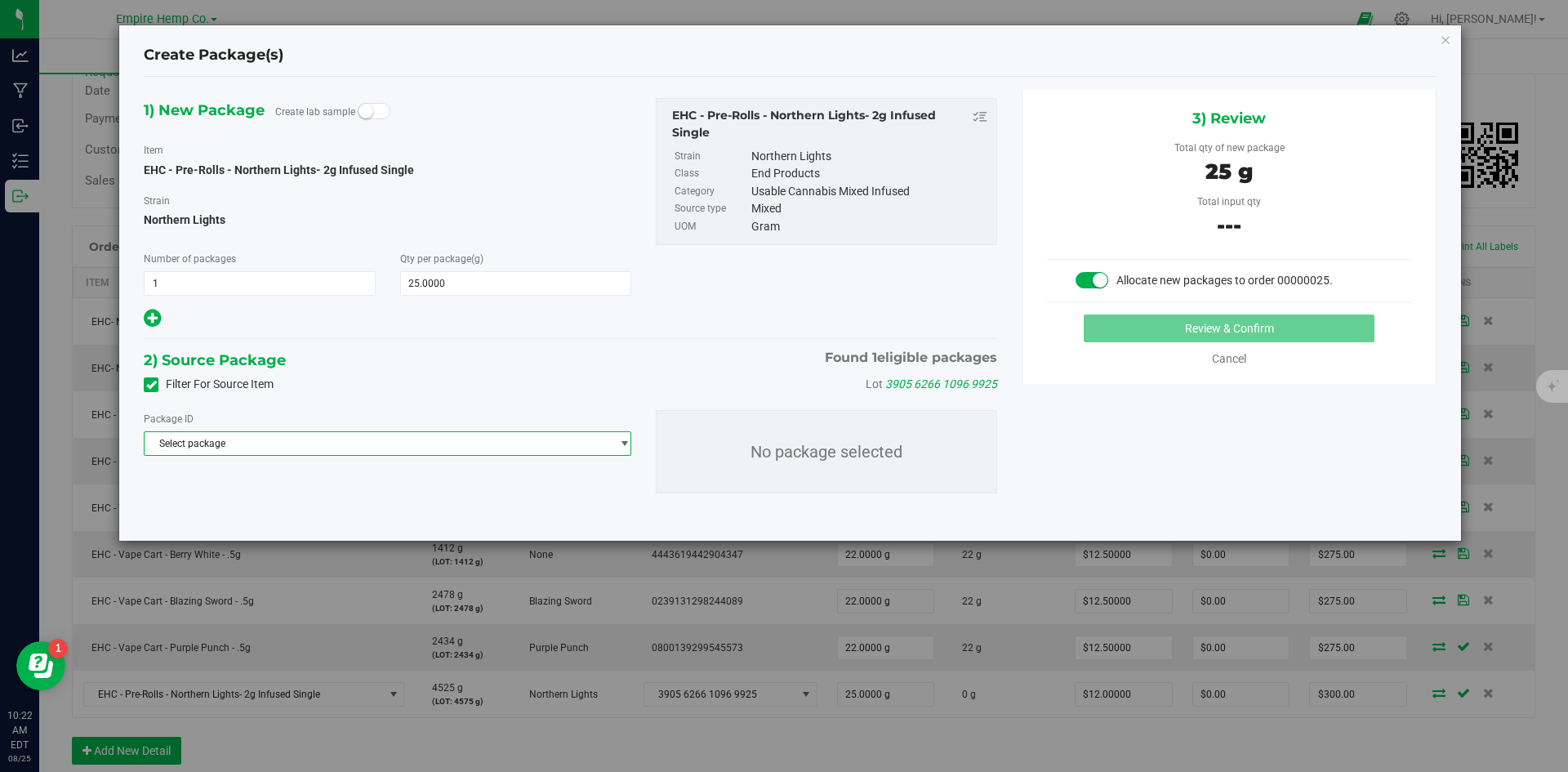
click at [591, 445] on span "Select package" at bounding box center [377, 444] width 465 height 23
click at [564, 515] on li "NYEHCMF-20250822-009 ( EHC - Pre-Rolls - Northern Lights- 2g Infused Single )" at bounding box center [388, 511] width 486 height 23
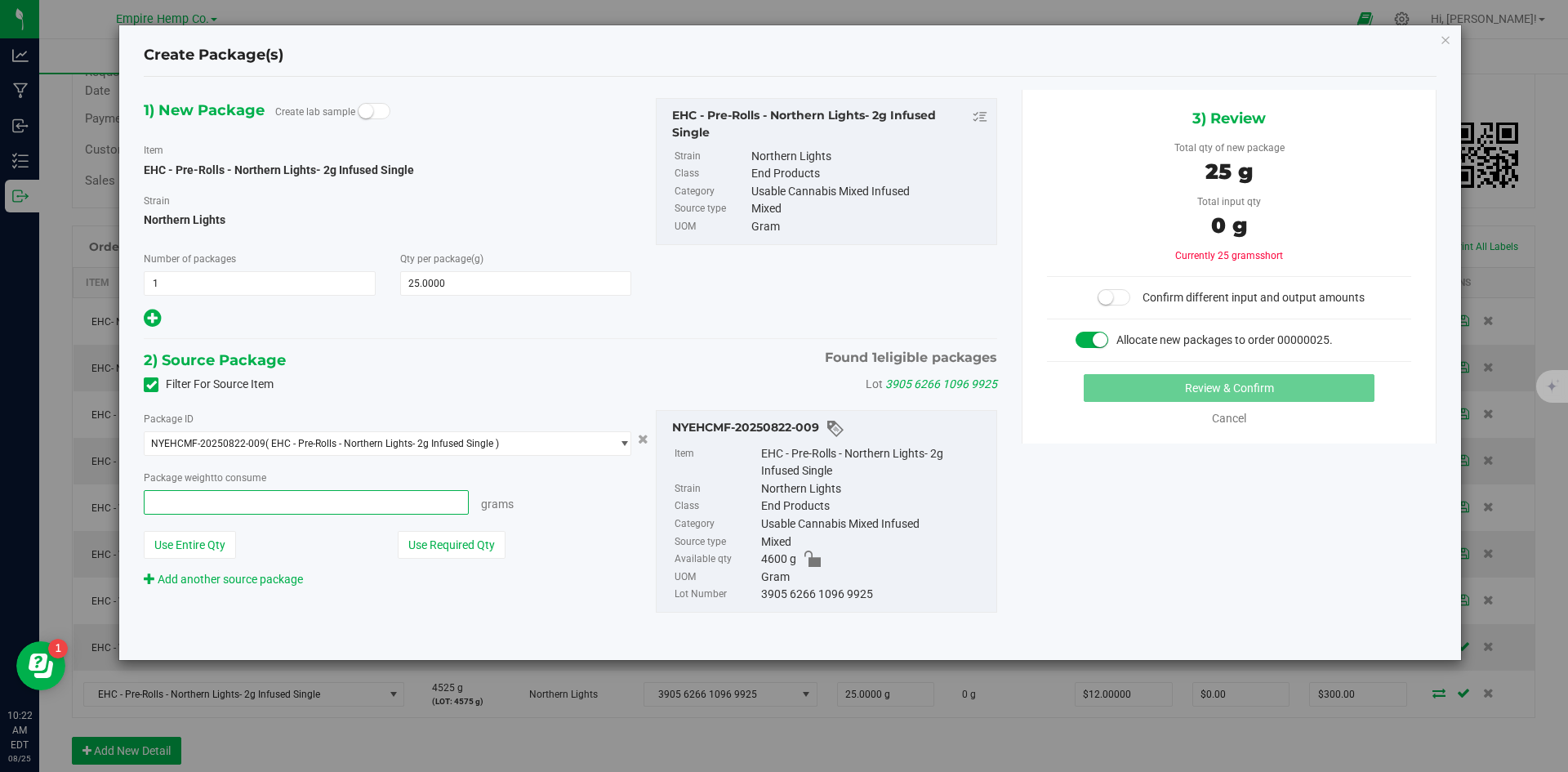
click at [410, 494] on span at bounding box center [306, 502] width 325 height 24
type input "25"
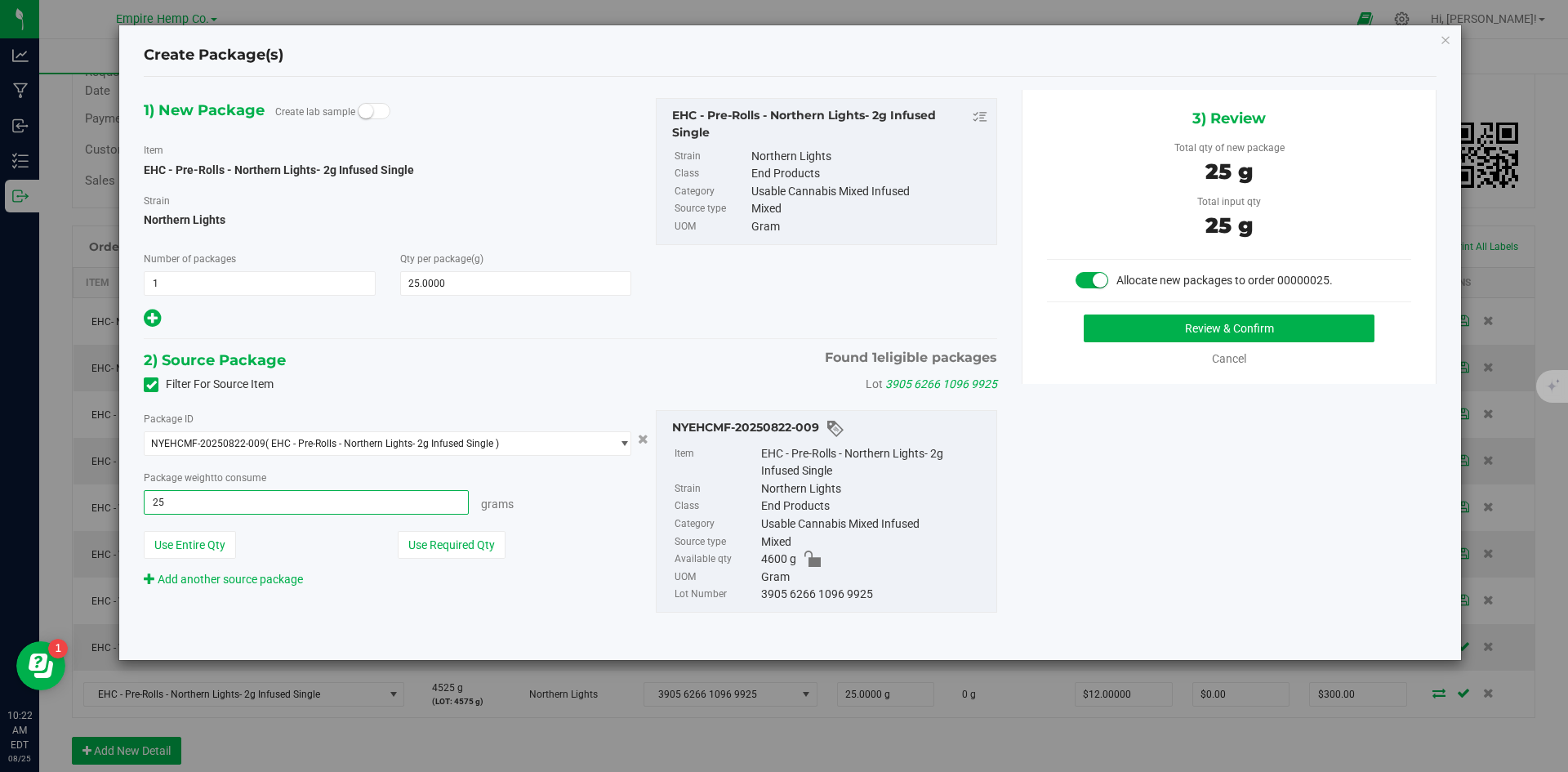
type input "25.0000 g"
click at [527, 509] on div "Grams" at bounding box center [550, 501] width 163 height 23
click at [1137, 324] on button "Review & Confirm" at bounding box center [1229, 328] width 291 height 28
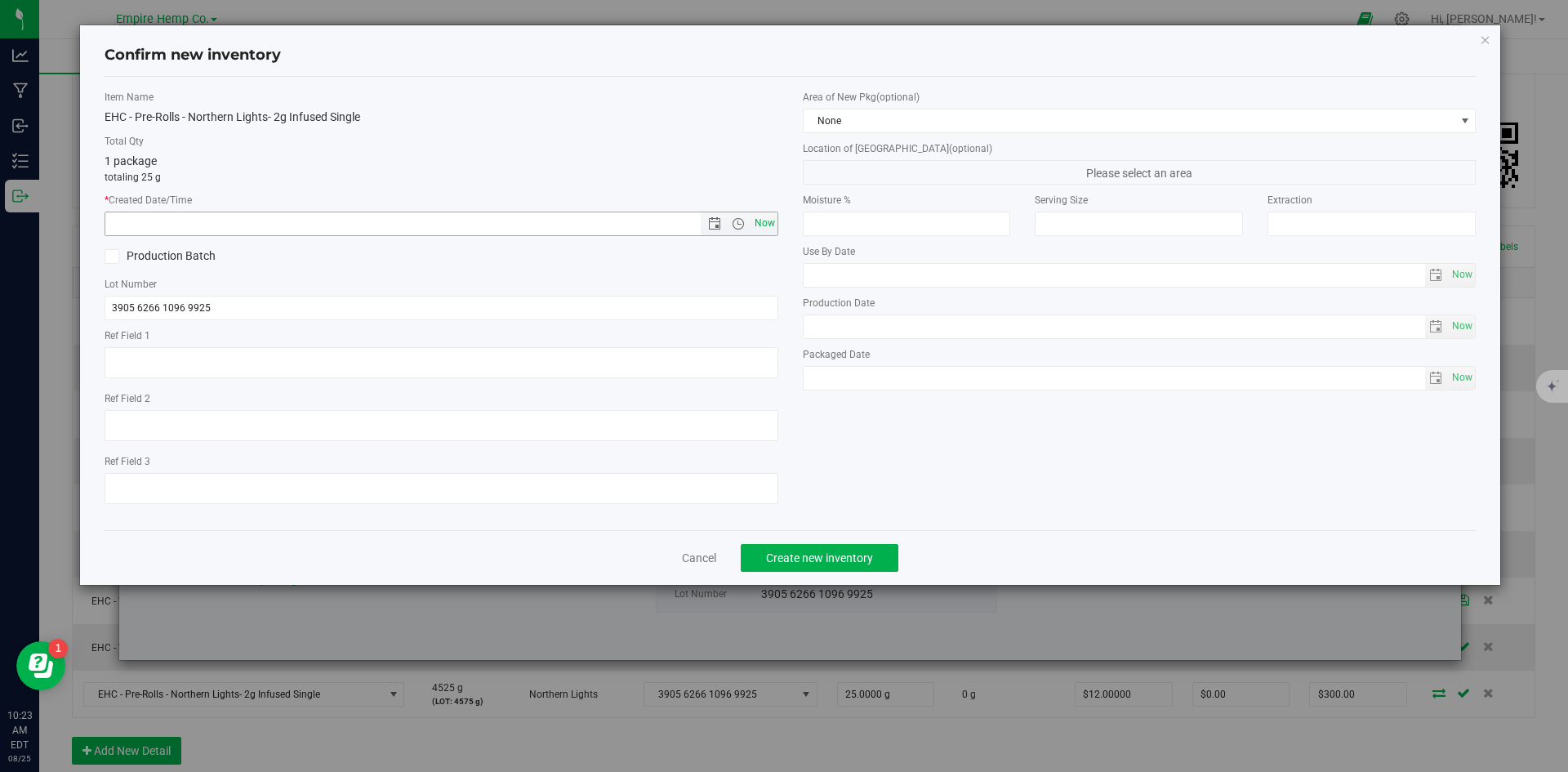
click at [775, 228] on span "Now" at bounding box center [764, 223] width 28 height 24
type input "8/25/2025 10:23 AM"
click at [924, 477] on div "Item Name EHC - Pre-Rolls - Northern Lights- 2g Infused Single Total Qty 1 pack…" at bounding box center [790, 303] width 1396 height 427
click at [849, 559] on span "Create new inventory" at bounding box center [819, 558] width 107 height 13
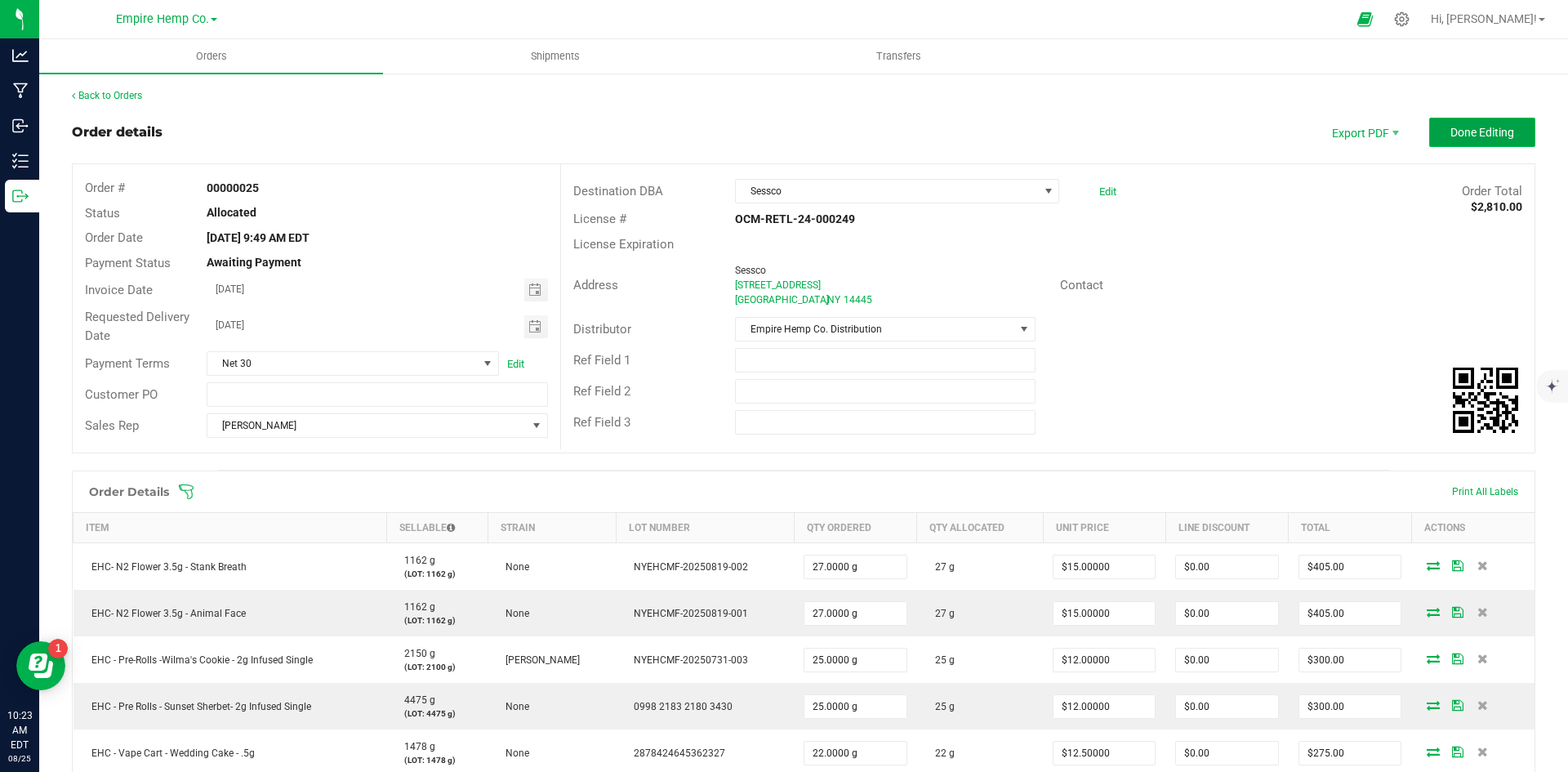
click at [1490, 138] on span "Done Editing" at bounding box center [1482, 132] width 64 height 13
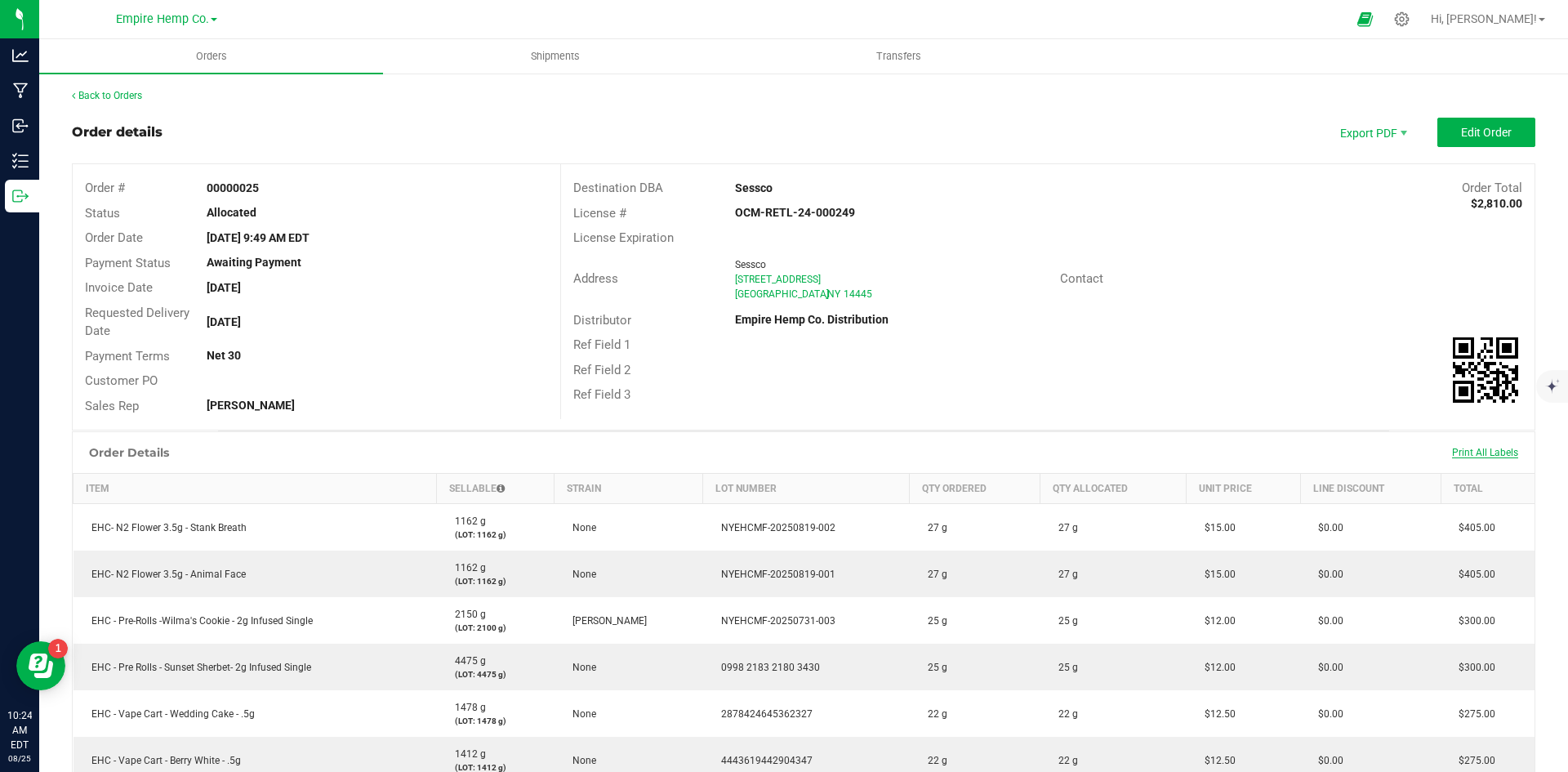
click at [1483, 448] on span "Print All Labels" at bounding box center [1485, 452] width 66 height 11
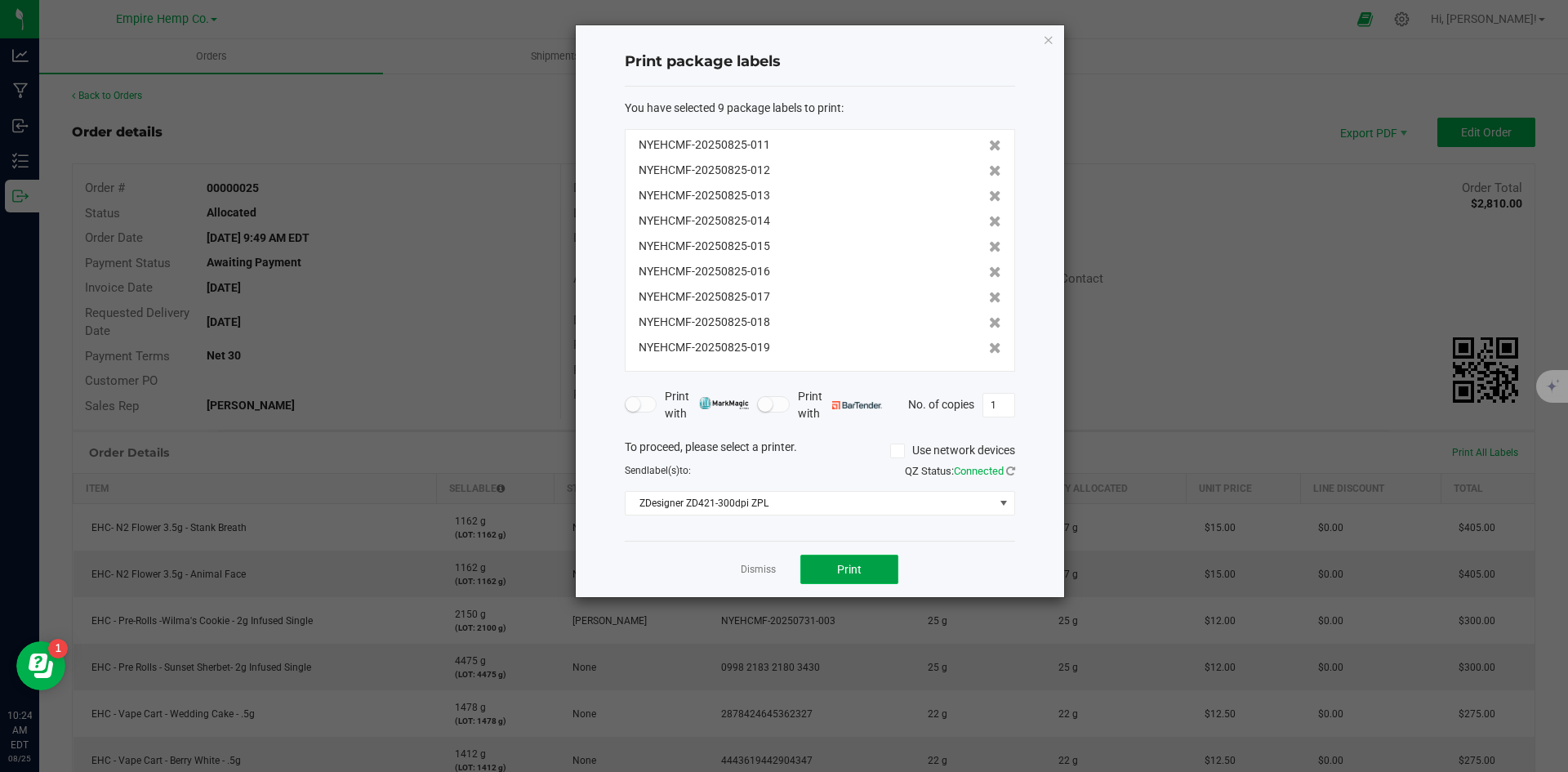
click at [864, 568] on button "Print" at bounding box center [849, 569] width 98 height 30
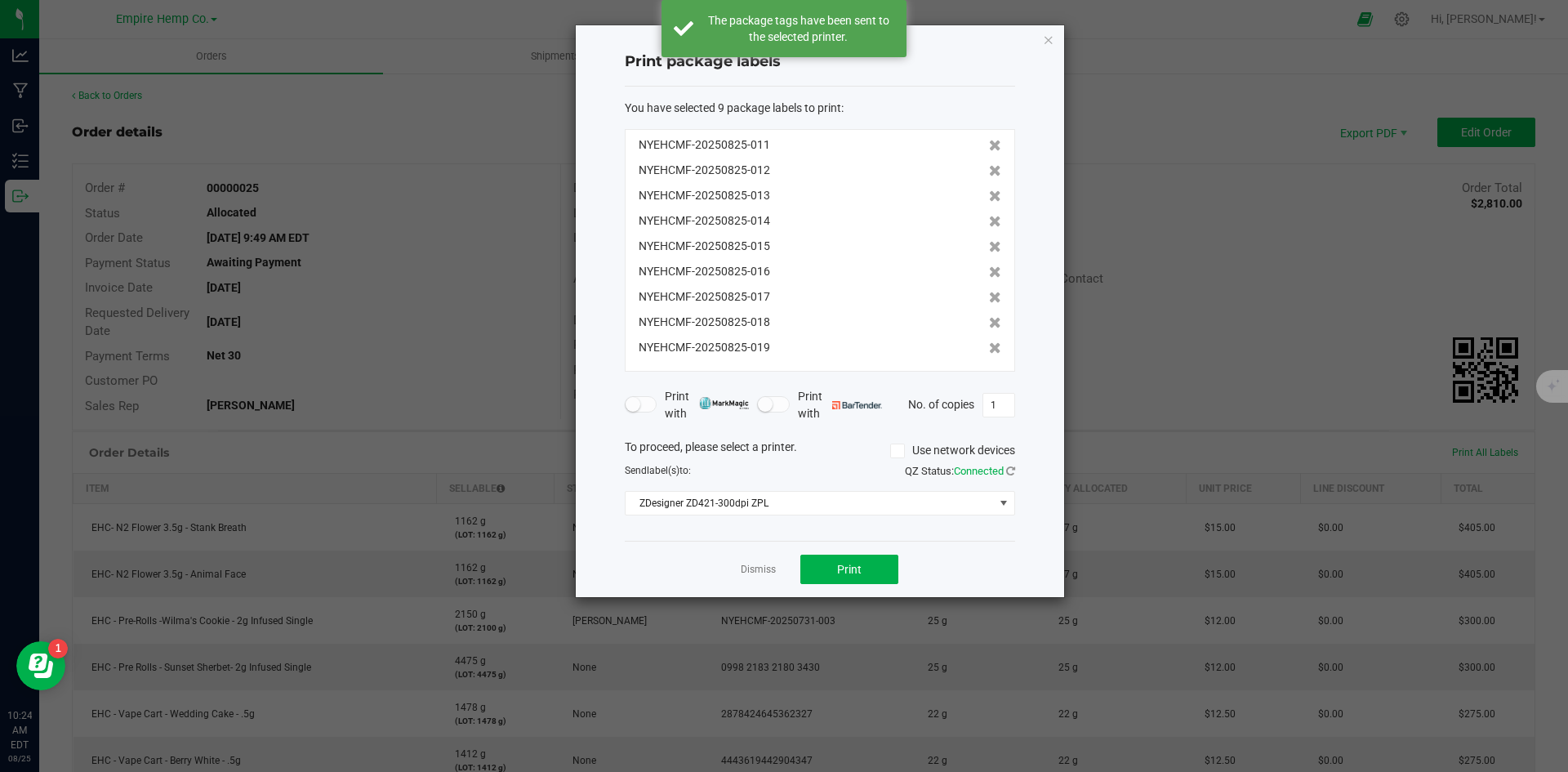
click at [1264, 261] on ngb-modal-window "Print package labels You have selected 9 package labels to print : NYEHCMF-2025…" at bounding box center [790, 386] width 1580 height 772
click at [1051, 37] on icon "button" at bounding box center [1048, 39] width 11 height 19
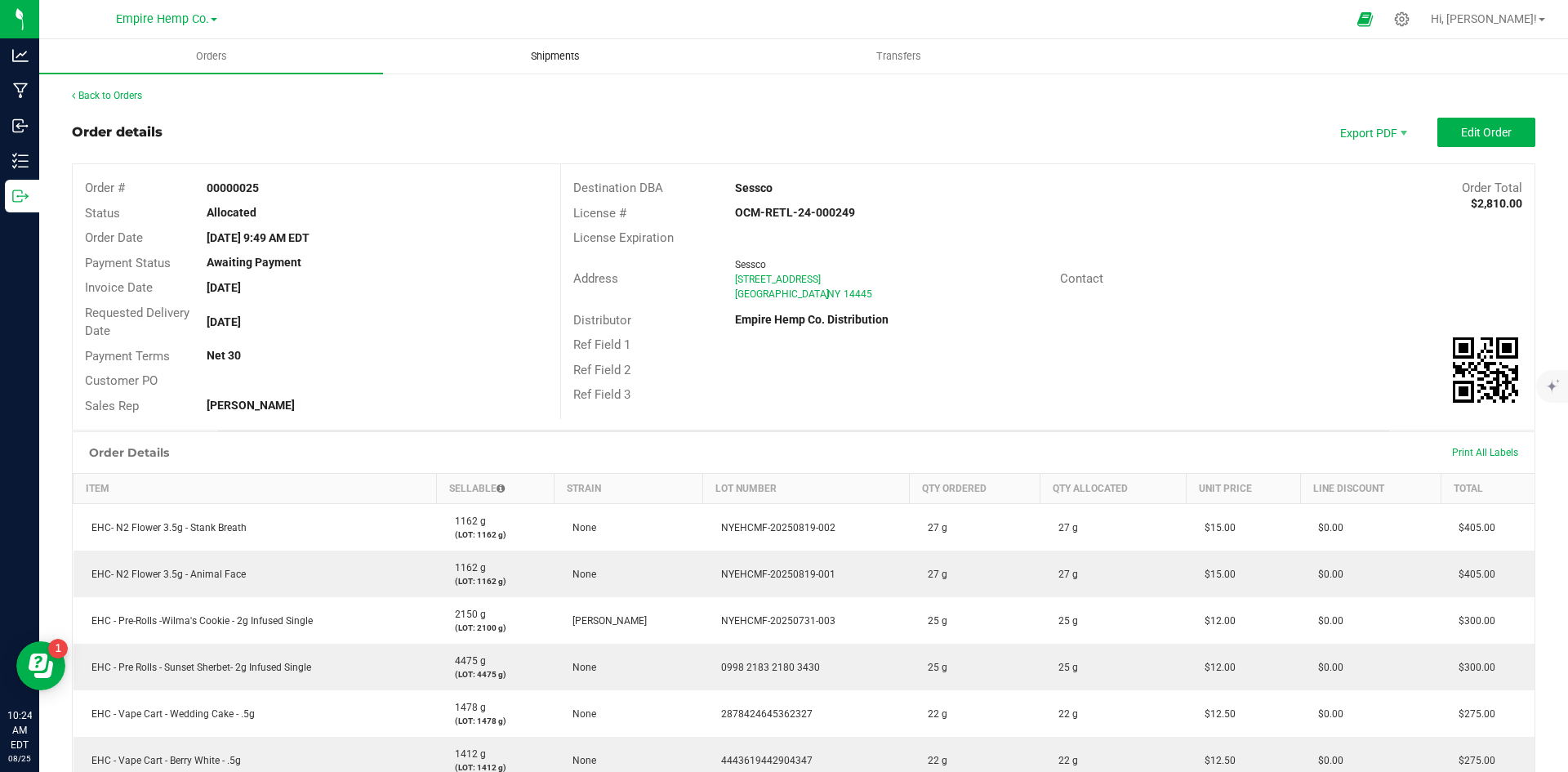
click at [568, 59] on span "Shipments" at bounding box center [555, 56] width 93 height 15
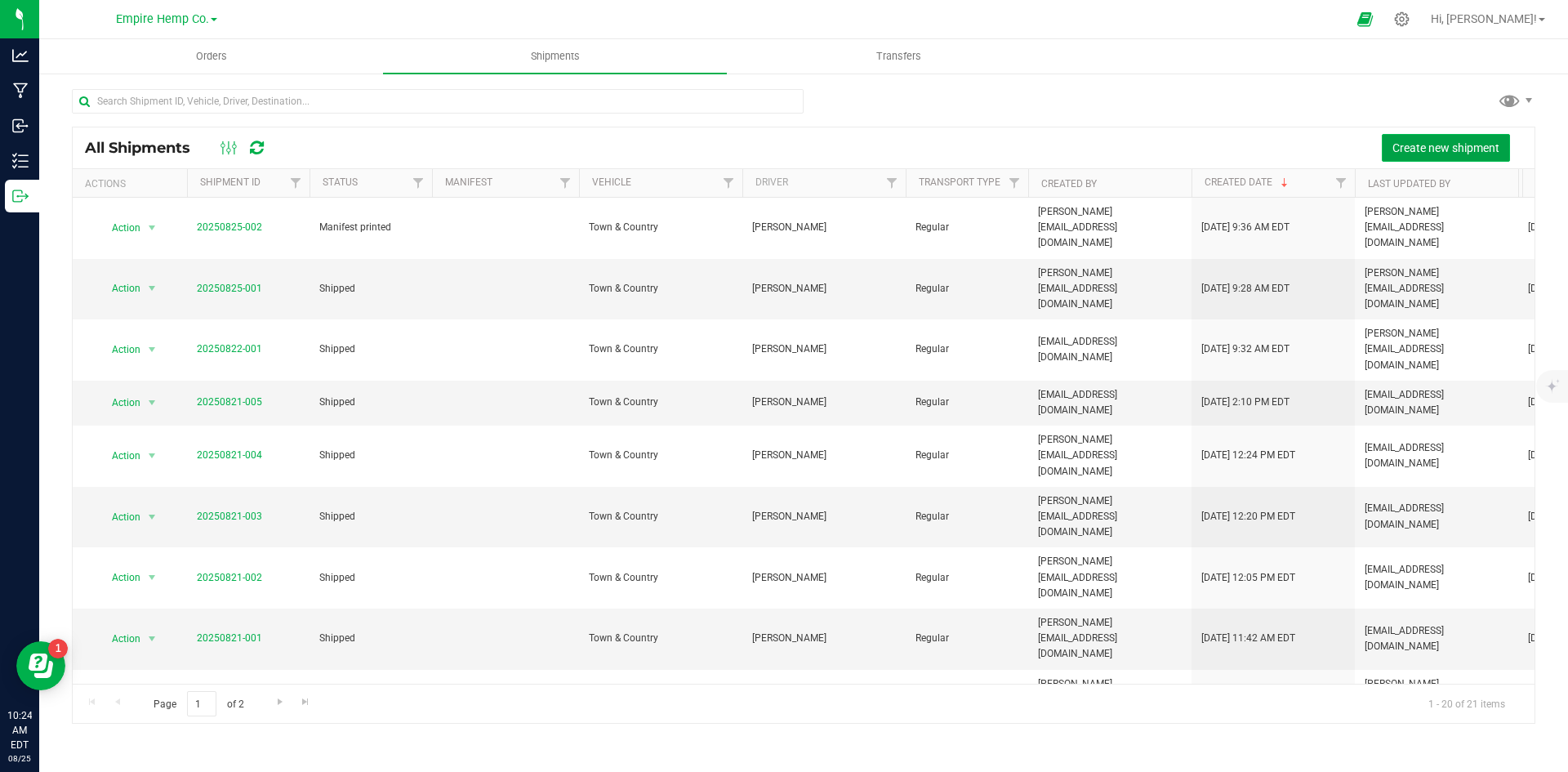
click at [1459, 151] on span "Create new shipment" at bounding box center [1445, 147] width 107 height 13
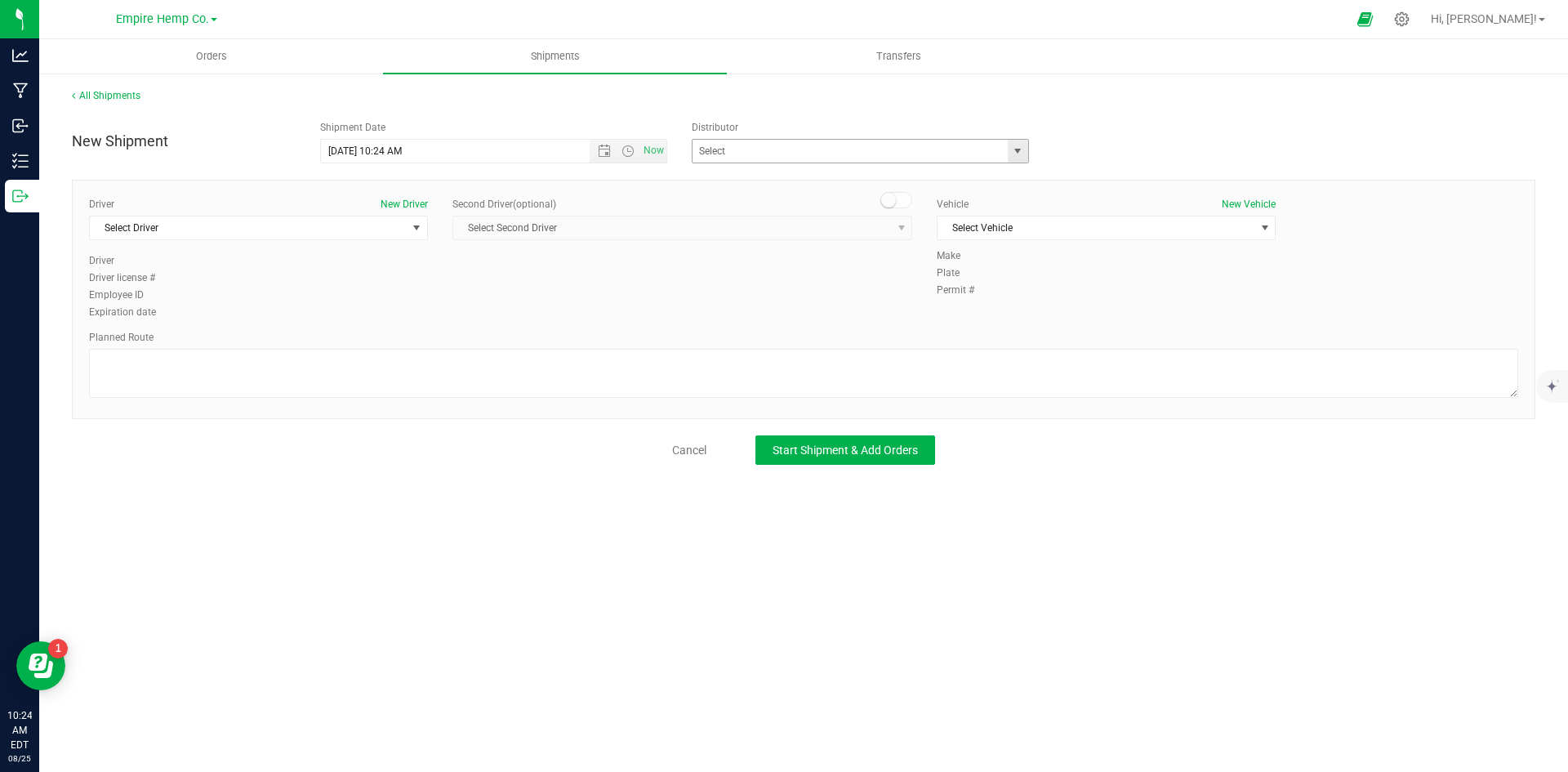
click at [1024, 152] on span "select" at bounding box center [1017, 151] width 13 height 13
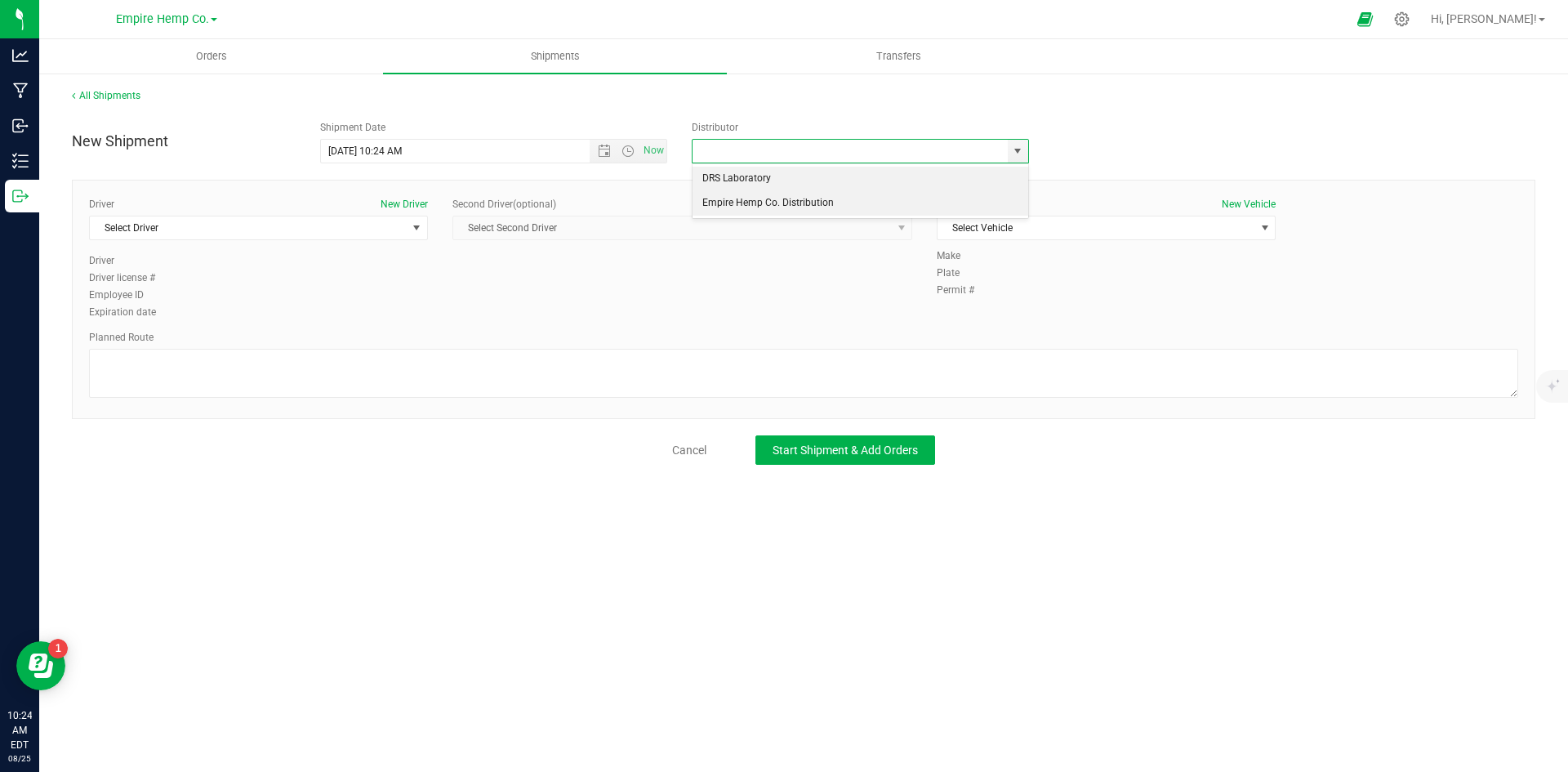
click at [938, 196] on li "Empire Hemp Co. Distribution" at bounding box center [860, 203] width 335 height 24
type input "Empire Hemp Co. Distribution"
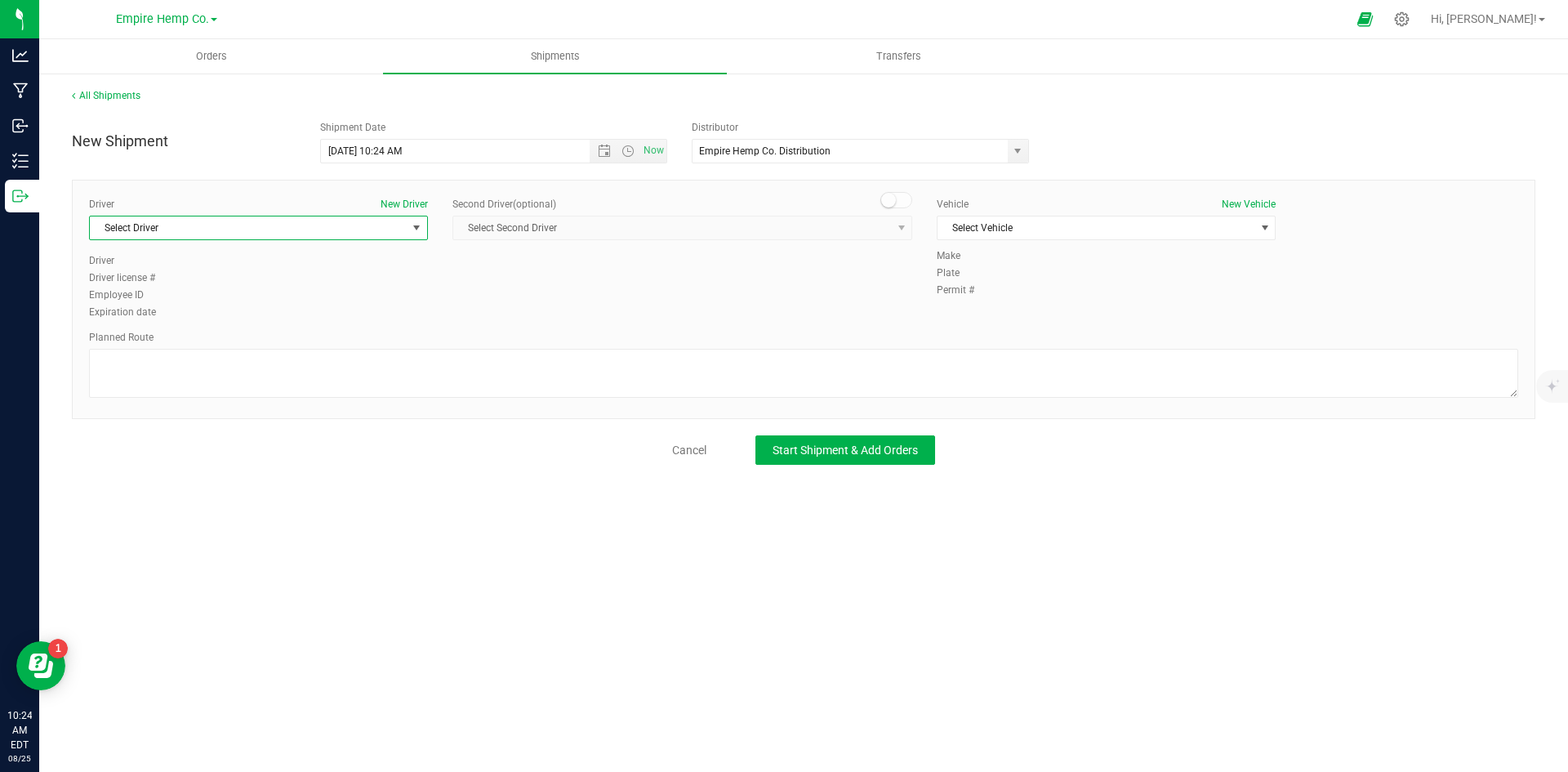
click at [398, 234] on span "Select Driver" at bounding box center [248, 227] width 317 height 23
click at [299, 315] on li "[PERSON_NAME]" at bounding box center [258, 320] width 337 height 24
click at [1263, 221] on span "select" at bounding box center [1265, 227] width 13 height 13
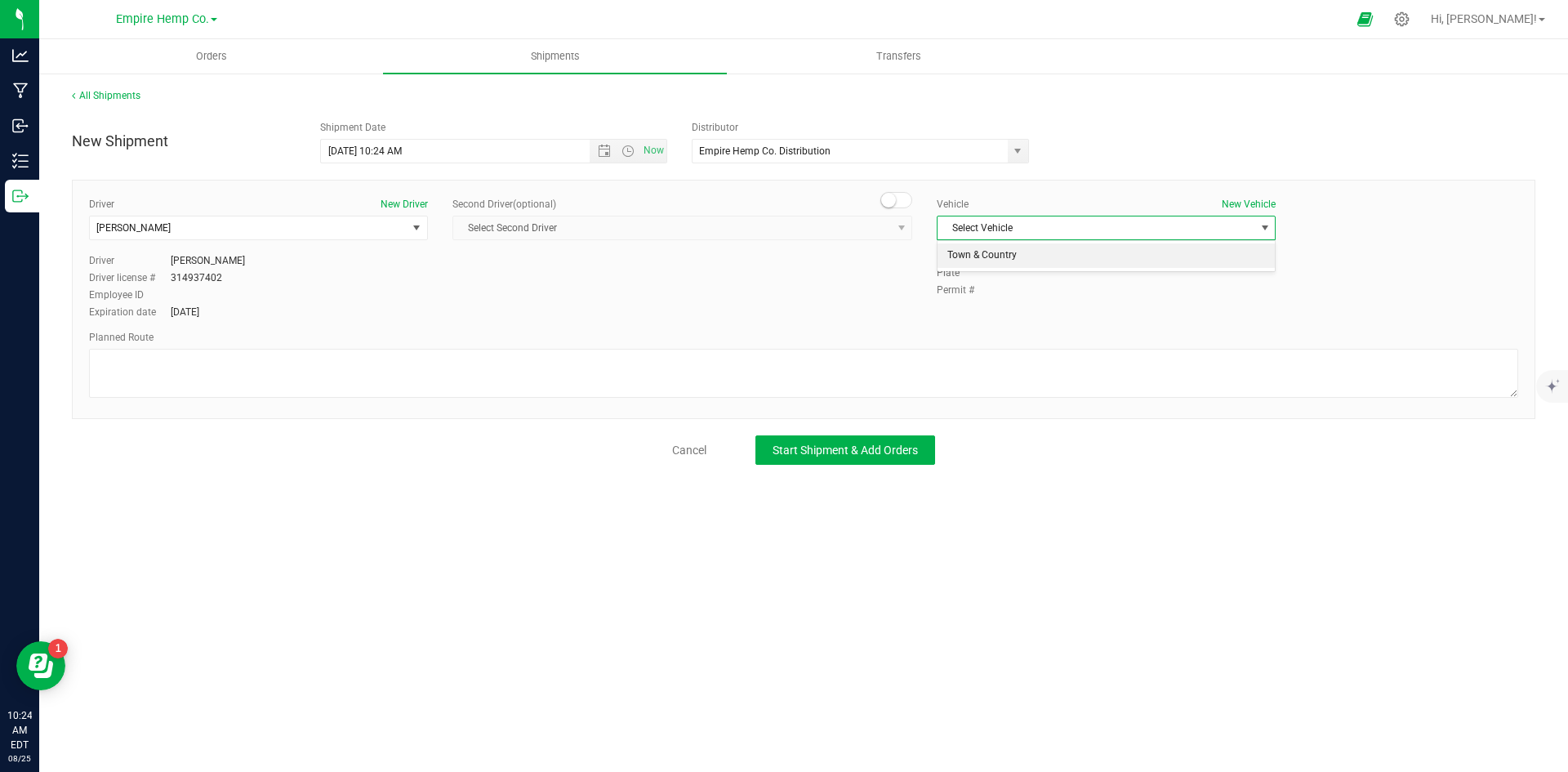
click at [1176, 254] on li "Town & Country" at bounding box center [1105, 255] width 337 height 24
click at [666, 364] on textarea at bounding box center [803, 373] width 1429 height 49
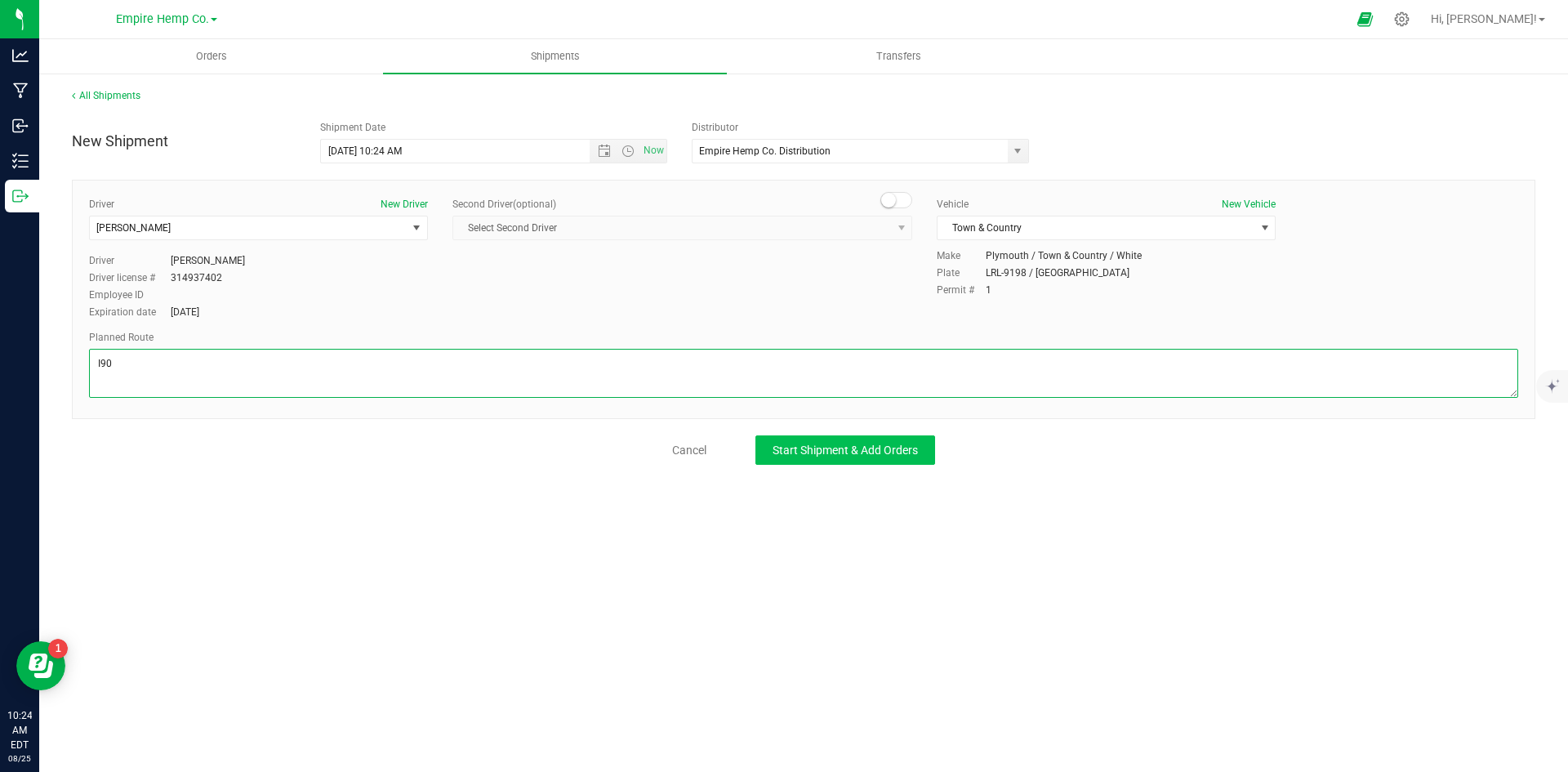
type textarea "I90"
click at [828, 450] on span "Start Shipment & Add Orders" at bounding box center [845, 450] width 145 height 13
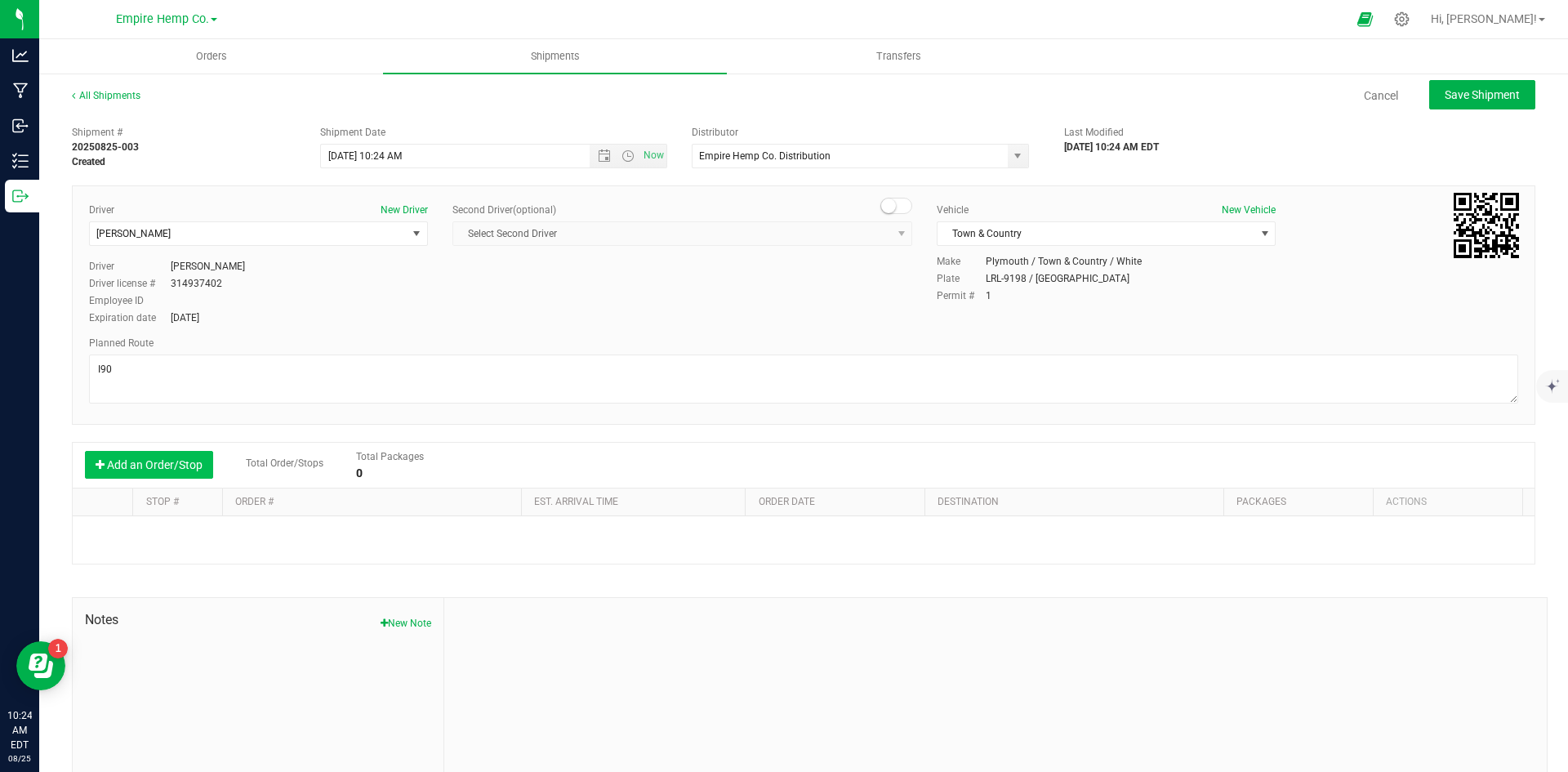
click at [173, 470] on button "Add an Order/Stop" at bounding box center [148, 464] width 128 height 28
click at [179, 472] on button "Add an Order/Stop" at bounding box center [148, 464] width 128 height 28
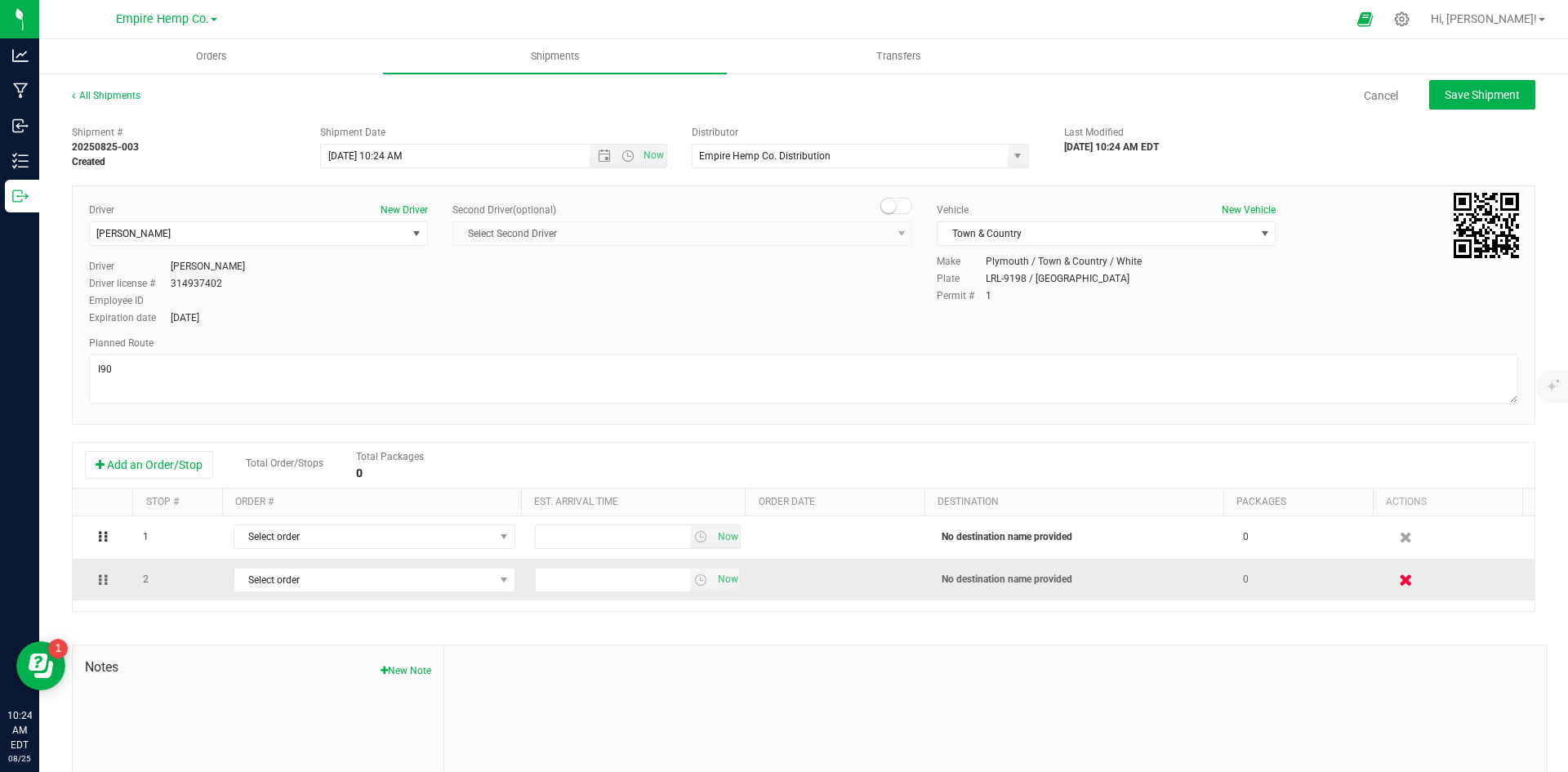
click at [1400, 580] on icon "button" at bounding box center [1407, 579] width 14 height 12
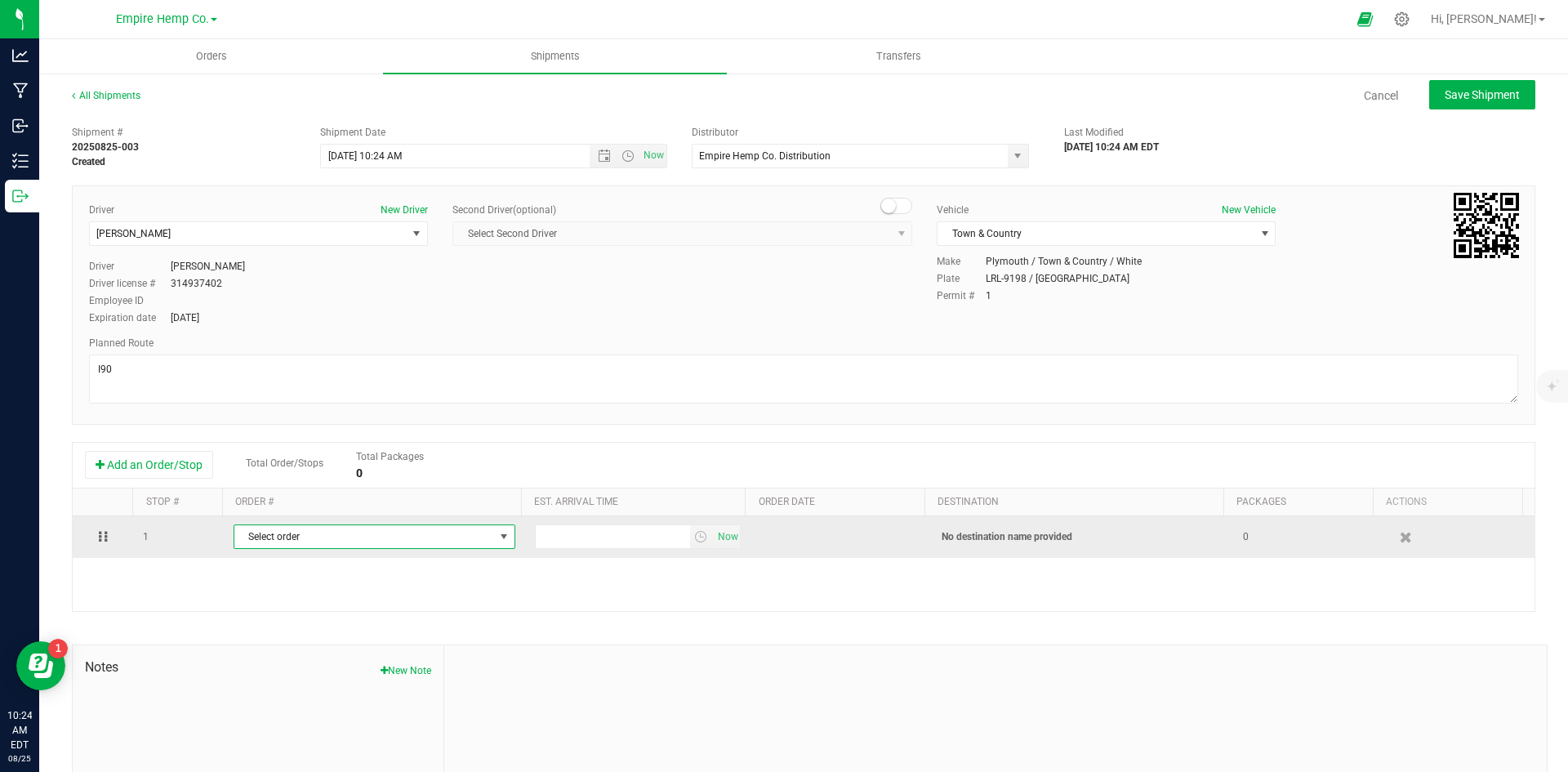
click at [497, 537] on span "select" at bounding box center [504, 536] width 13 height 13
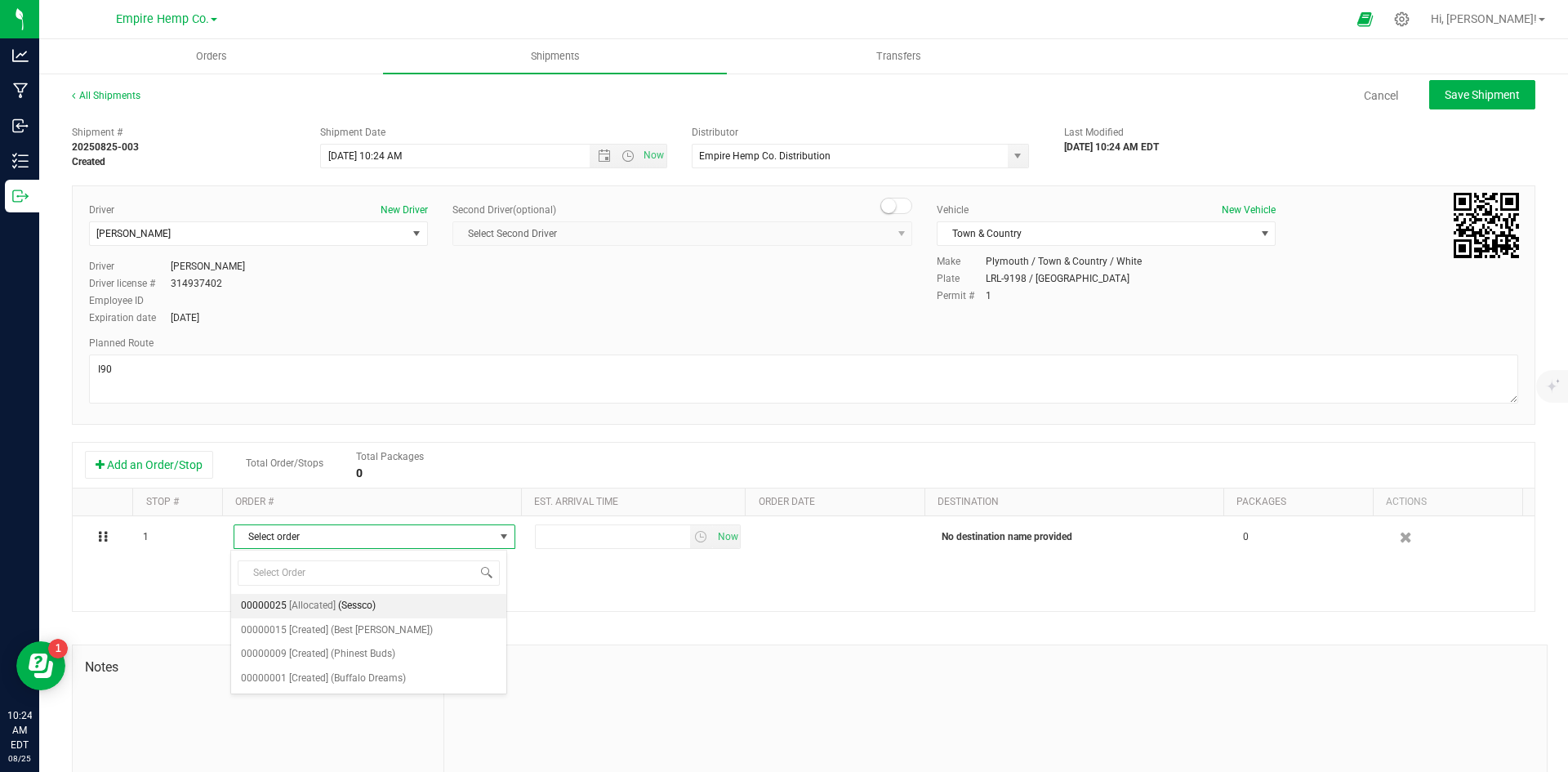
click at [401, 605] on li "00000025 [Allocated] (Sessco)" at bounding box center [368, 606] width 275 height 24
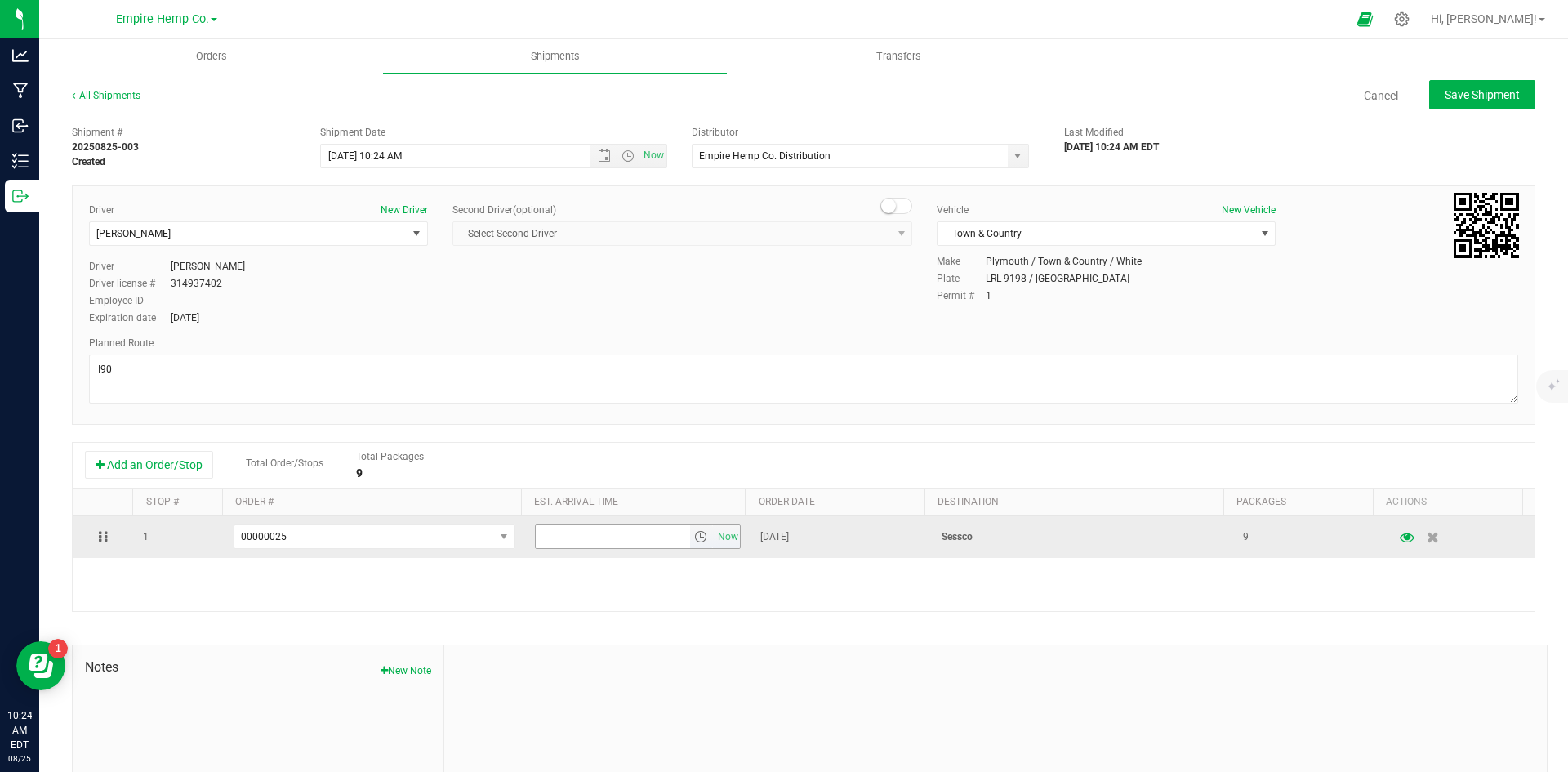
click at [694, 534] on span "select" at bounding box center [700, 536] width 13 height 13
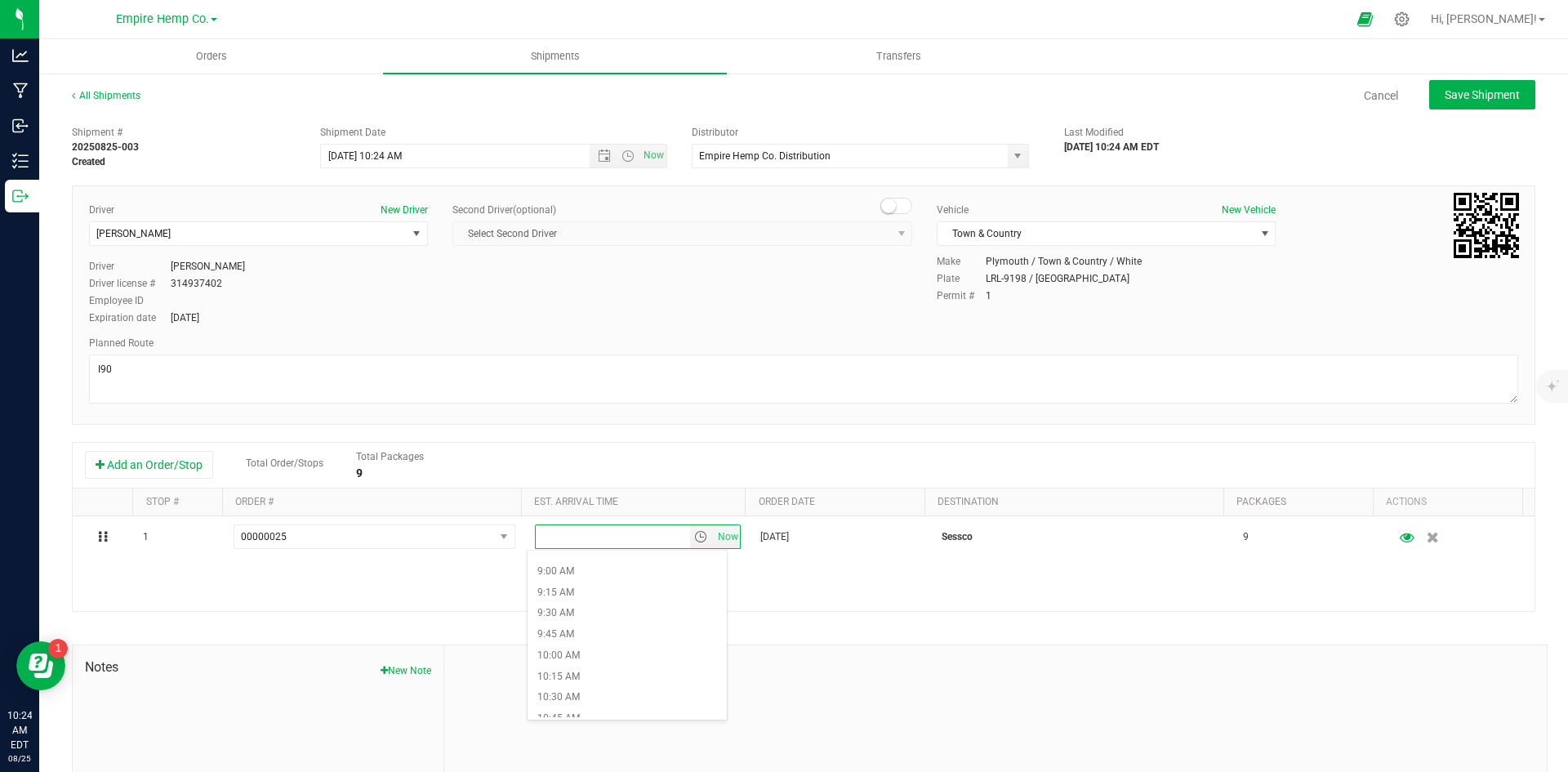
scroll to position [980, 0]
click at [572, 632] on li "12:30 PM" at bounding box center [627, 633] width 199 height 21
click at [1285, 450] on div "Add an Order/Stop Total Order/Stops Total Packages 9" at bounding box center [803, 464] width 1437 height 29
click at [1504, 90] on span "Save Shipment" at bounding box center [1482, 94] width 75 height 13
type input "8/25/2025 2:24 PM"
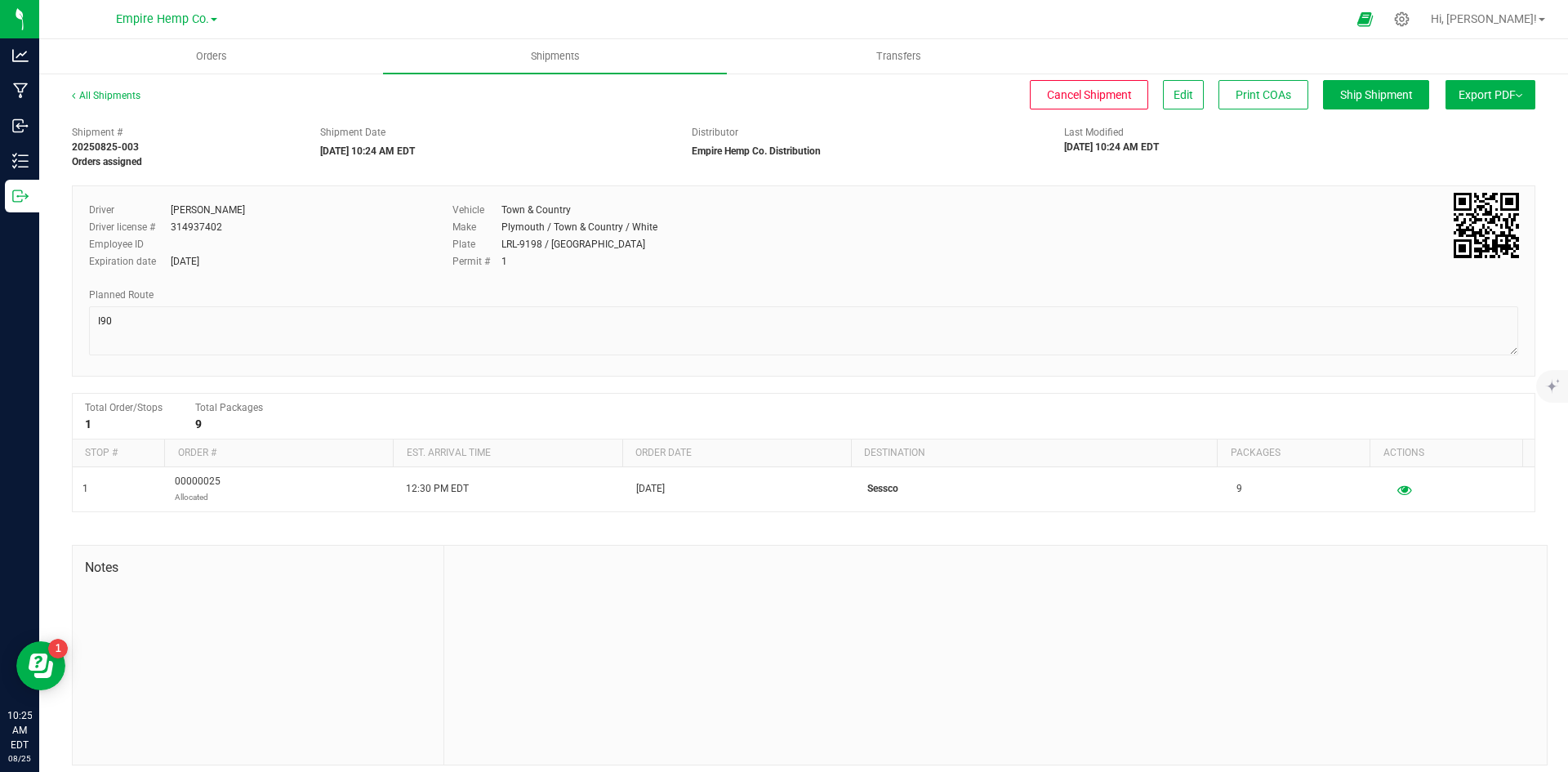
click at [1501, 104] on button "Export PDF" at bounding box center [1490, 95] width 90 height 30
click at [1442, 188] on li "NY Manifest" at bounding box center [1484, 179] width 165 height 24
click at [1431, 184] on span "NY Manifest" at bounding box center [1442, 179] width 54 height 11
